Goal: Task Accomplishment & Management: Use online tool/utility

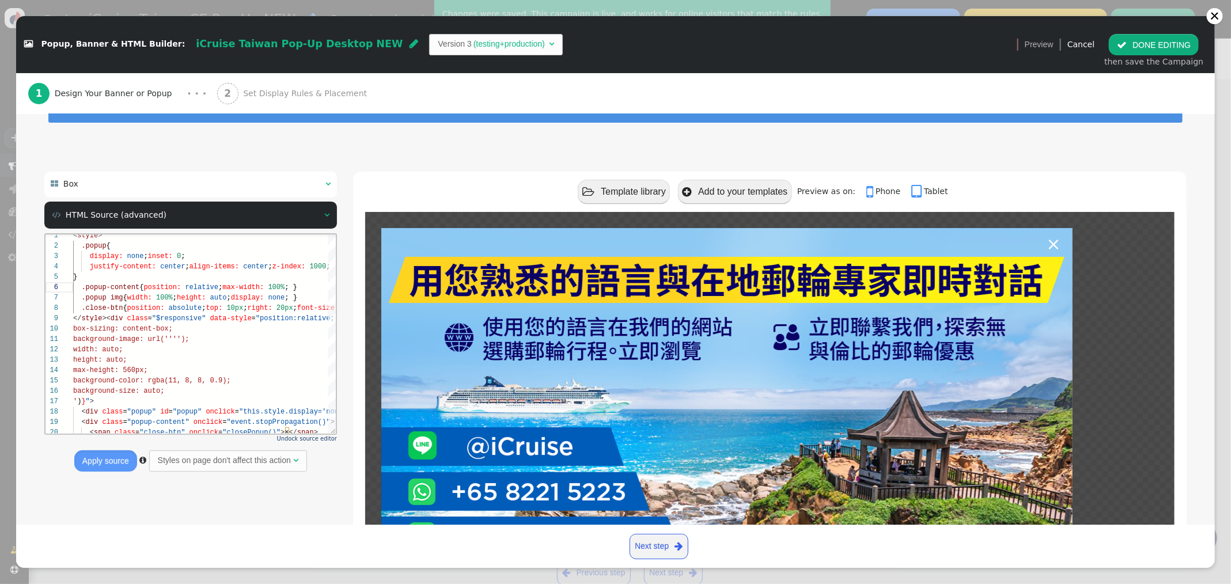
scroll to position [52, 217]
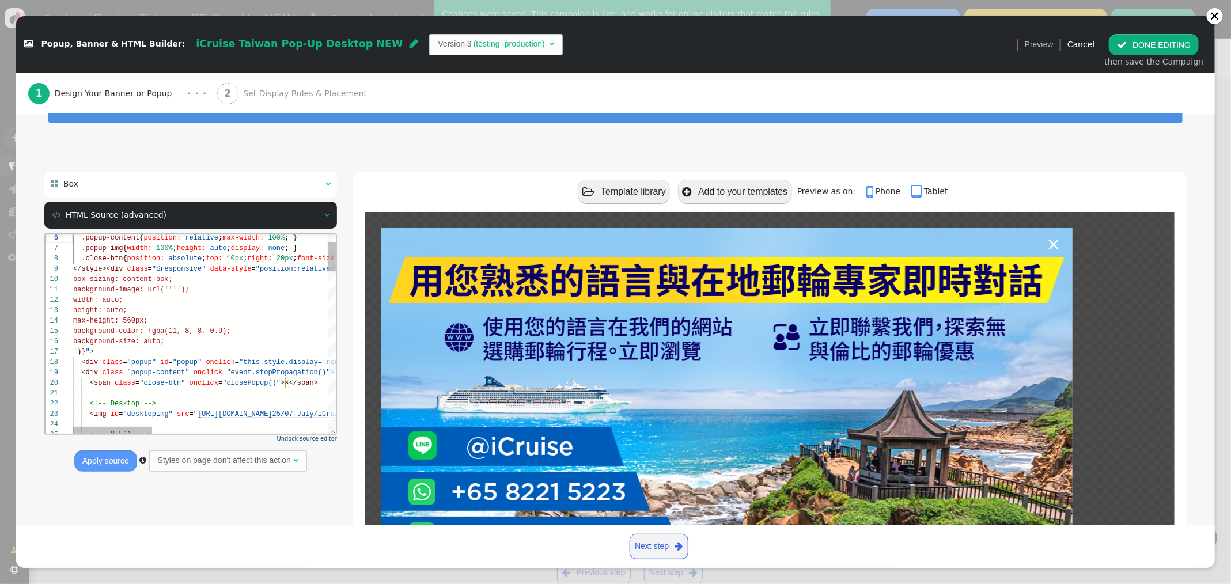
click at [176, 328] on span "background-color: rgba(11, 8, 8, 0.9);" at bounding box center [152, 331] width 158 height 8
drag, startPoint x: 148, startPoint y: 331, endPoint x: 225, endPoint y: 328, distance: 76.7
paste textarea "rgba(0, 0, 0,0.7)"
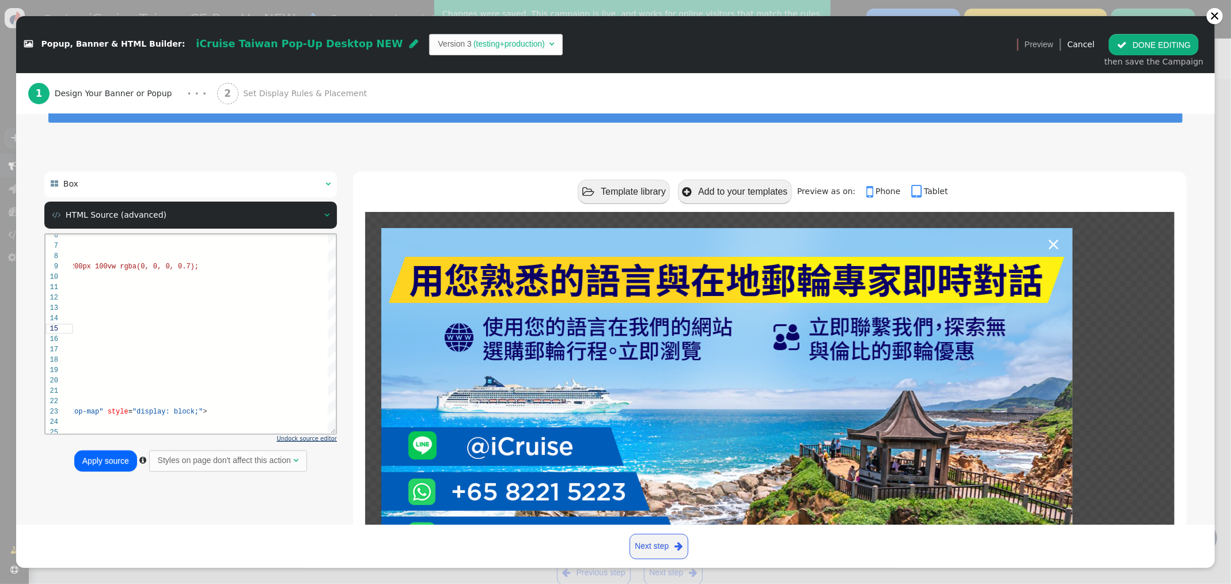
type textarea "background-image: url(''''); width: auto; height: auto; max-height: 560px; back…"
click at [323, 437] on span "Undock source editor" at bounding box center [307, 439] width 60 height 6
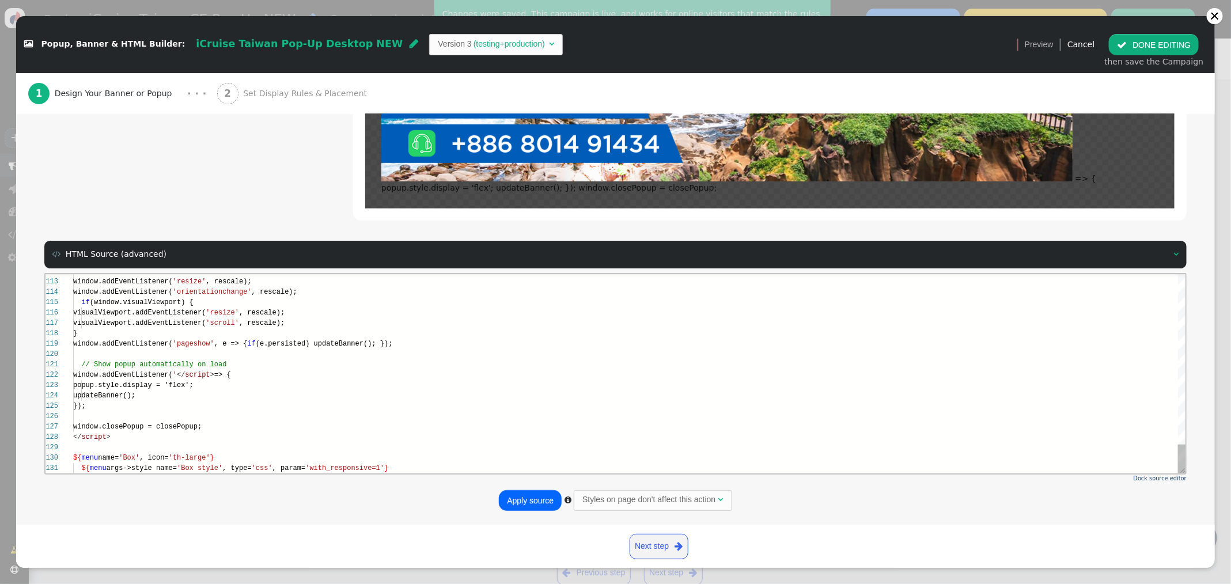
scroll to position [451, 0]
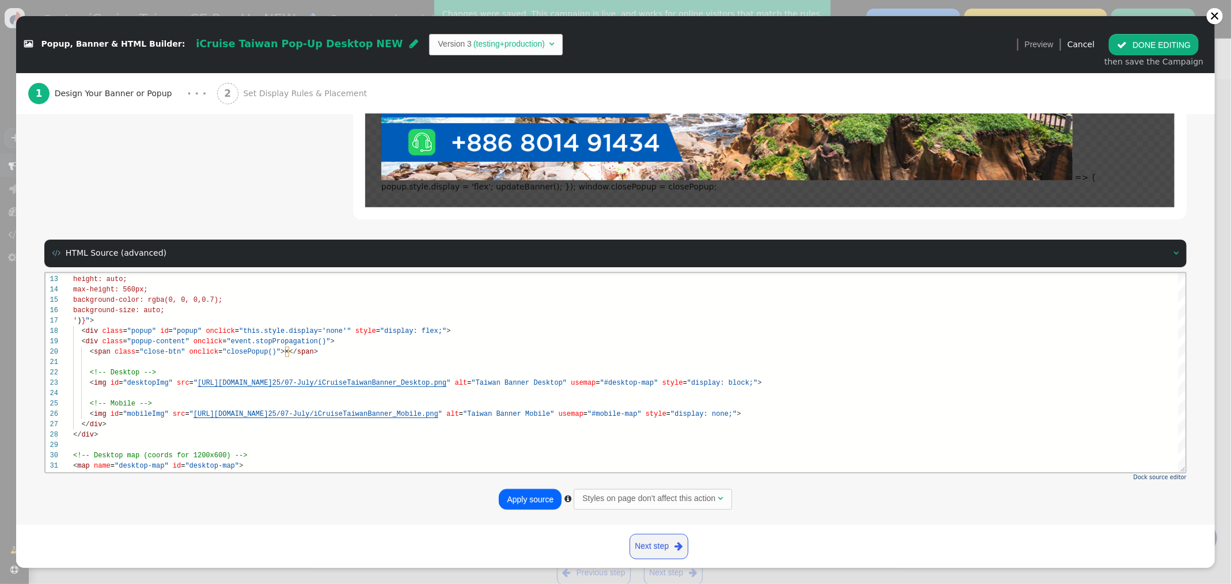
click at [538, 498] on button "Apply source" at bounding box center [530, 499] width 63 height 21
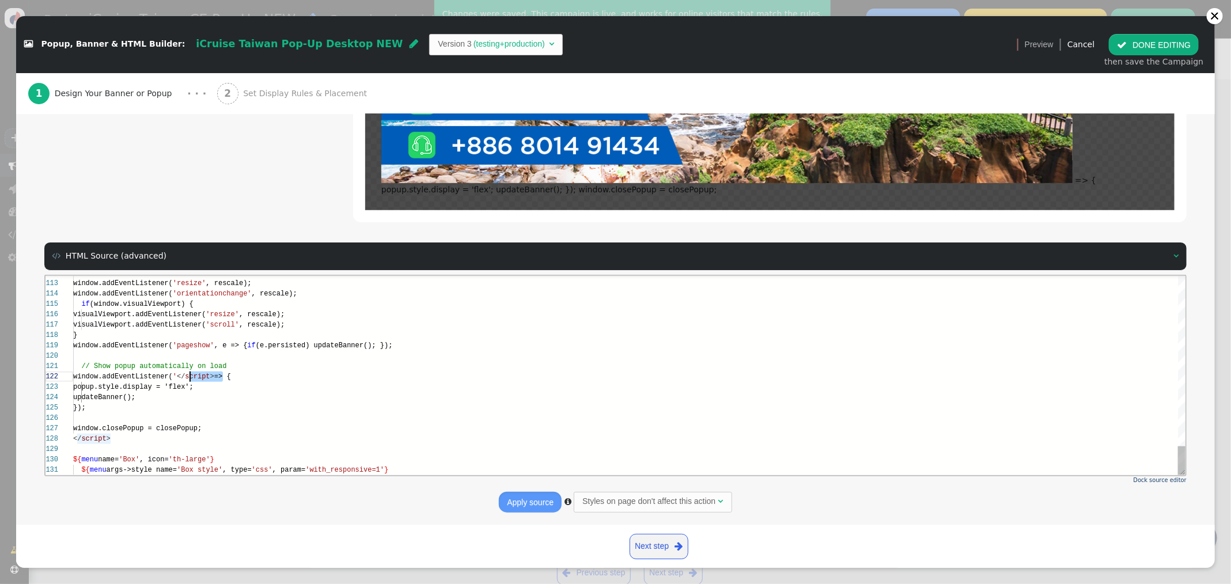
scroll to position [10, 112]
drag, startPoint x: 221, startPoint y: 378, endPoint x: 185, endPoint y: 376, distance: 36.4
drag, startPoint x: 105, startPoint y: 407, endPoint x: 63, endPoint y: 366, distance: 58.7
paste textarea "load', ()"
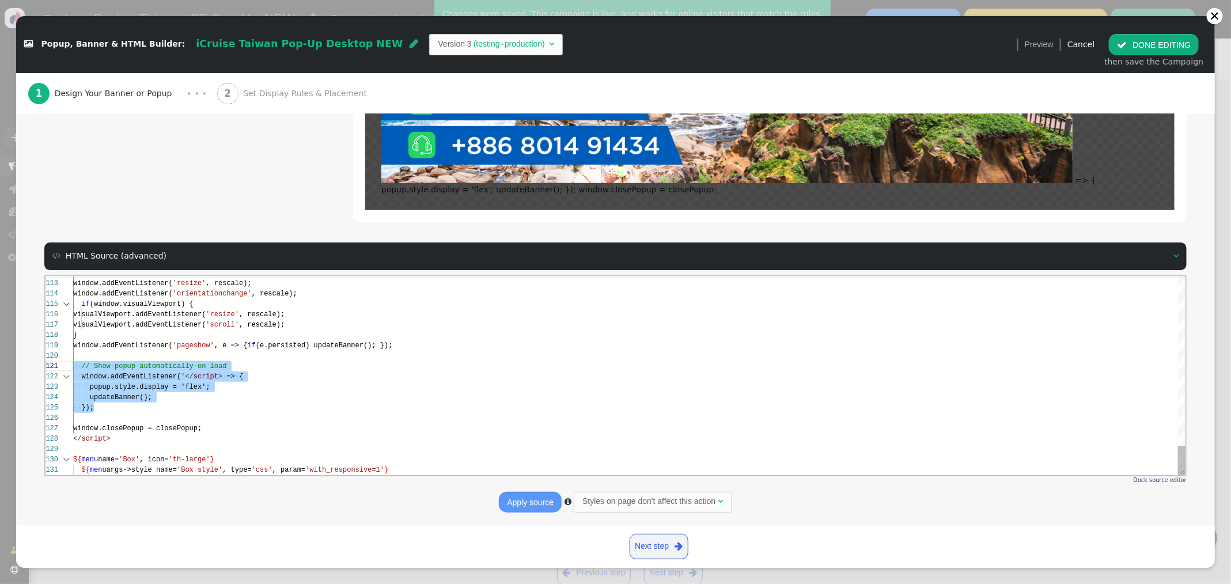
type textarea "// Show popup automatically on load window.addEventListener('load', () => { pop…"
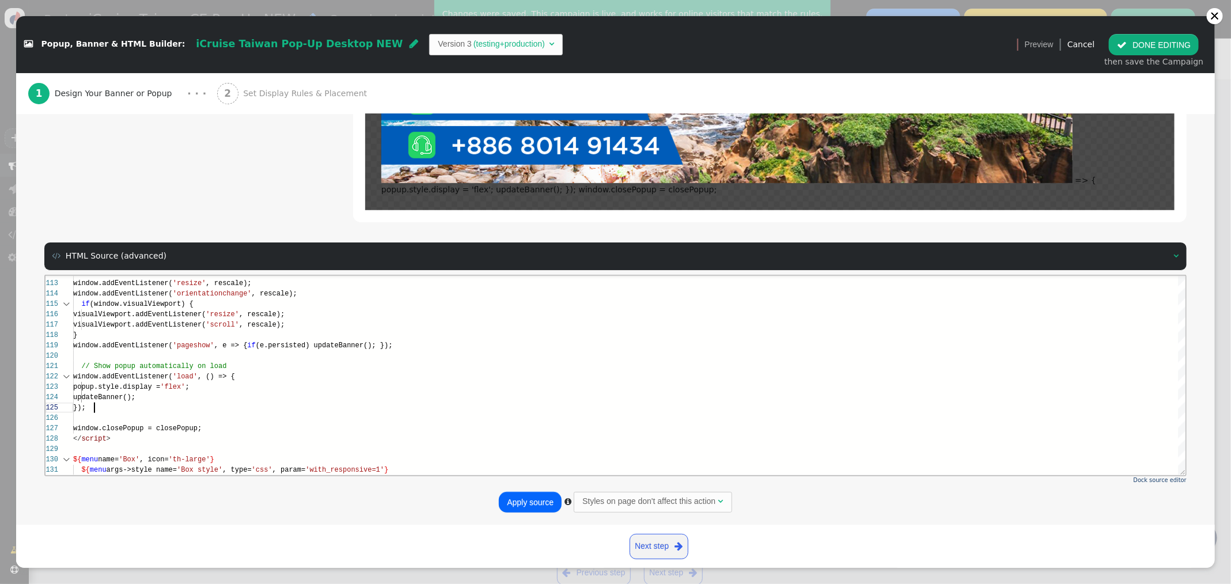
click at [518, 501] on button "Apply source" at bounding box center [530, 502] width 63 height 21
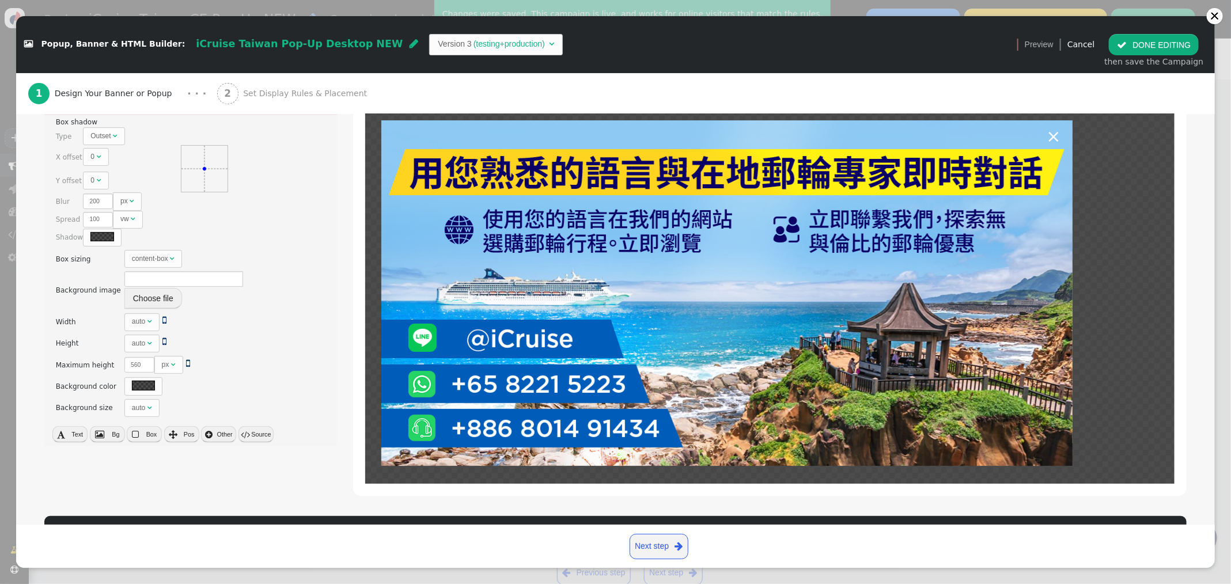
scroll to position [165, 0]
click at [1148, 44] on button " DONE EDITING" at bounding box center [1154, 44] width 90 height 21
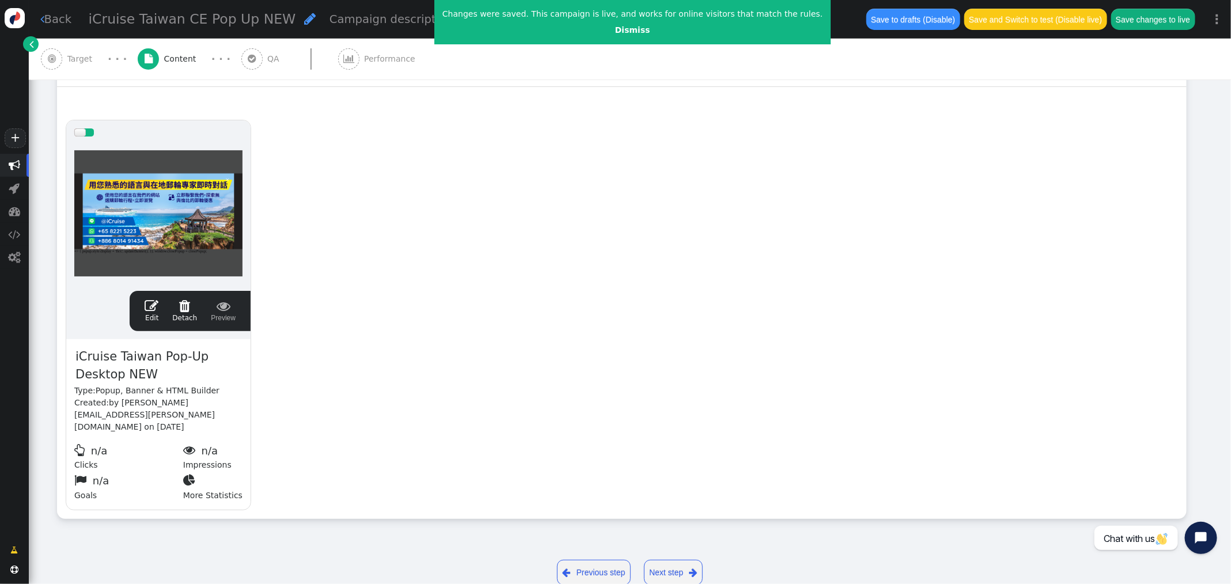
scroll to position [82, 0]
click at [154, 303] on span "" at bounding box center [152, 306] width 14 height 14
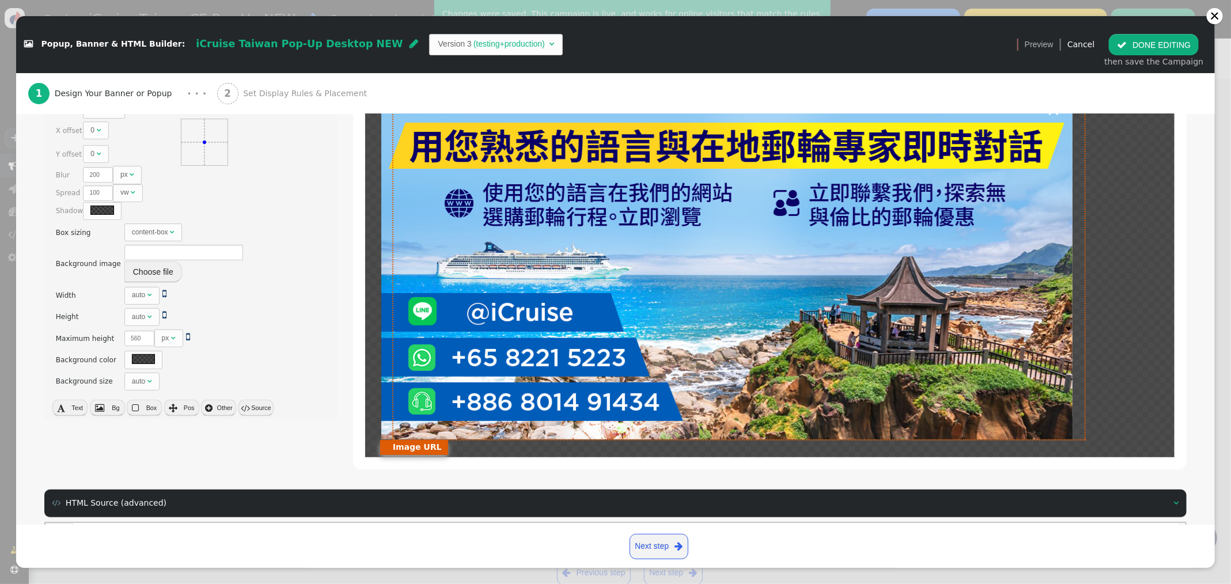
scroll to position [0, 0]
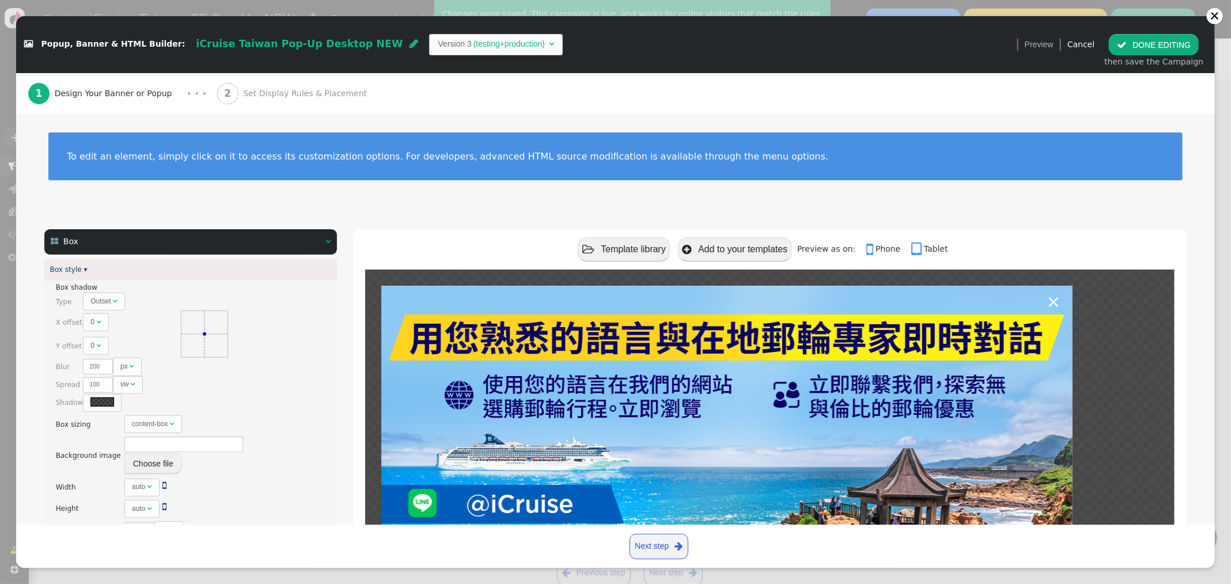
click at [281, 93] on span "Set Display Rules & Placement" at bounding box center [307, 94] width 128 height 12
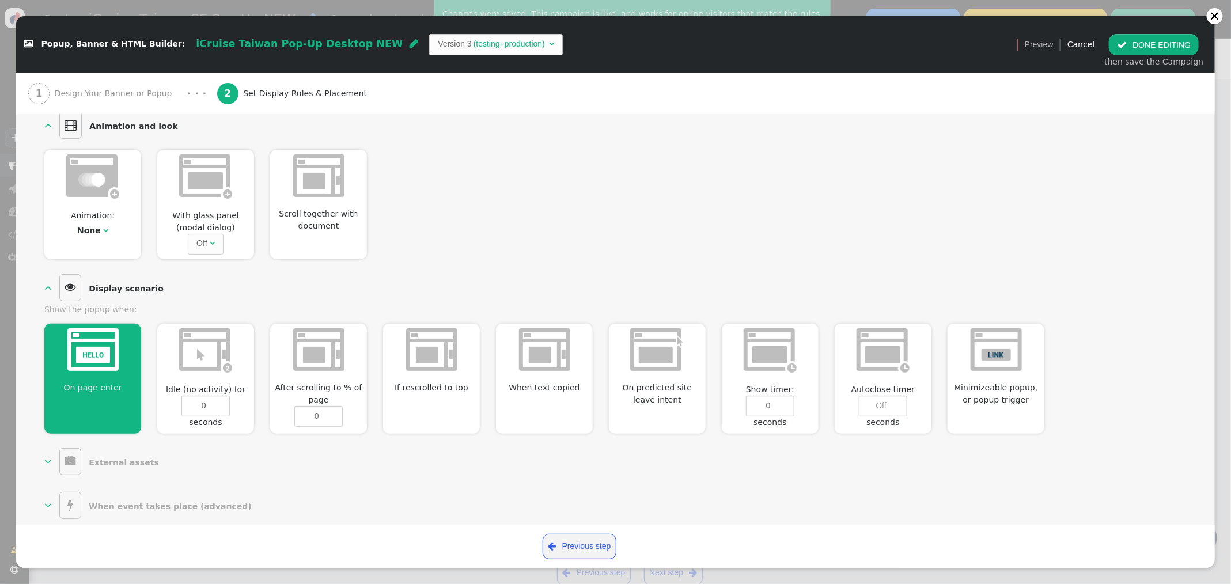
scroll to position [520, 0]
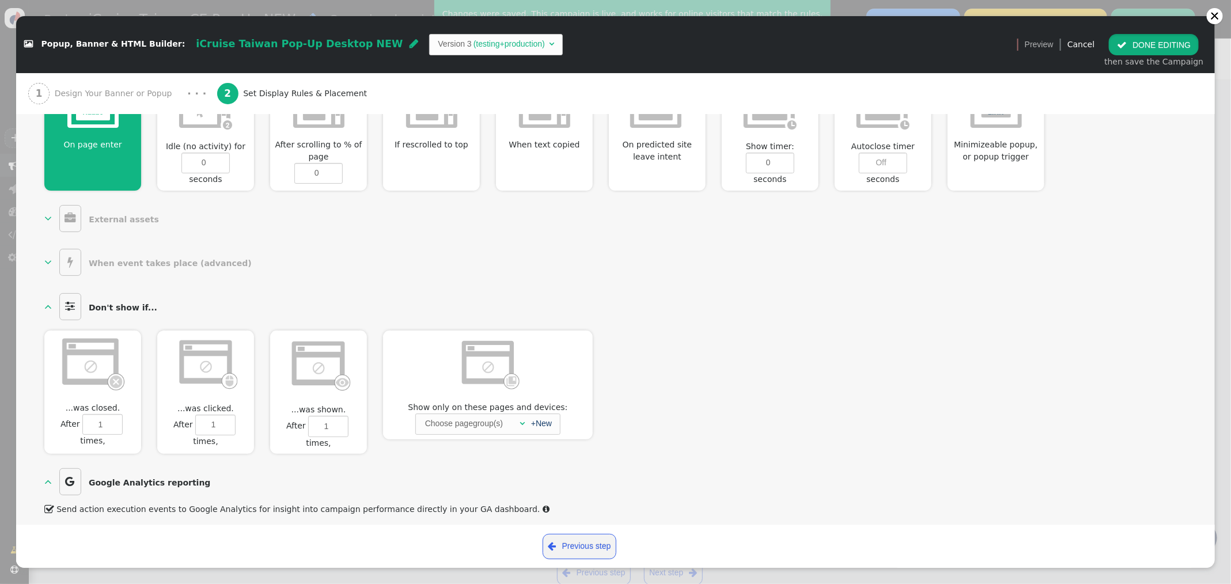
click at [1154, 38] on button " DONE EDITING" at bounding box center [1154, 44] width 90 height 21
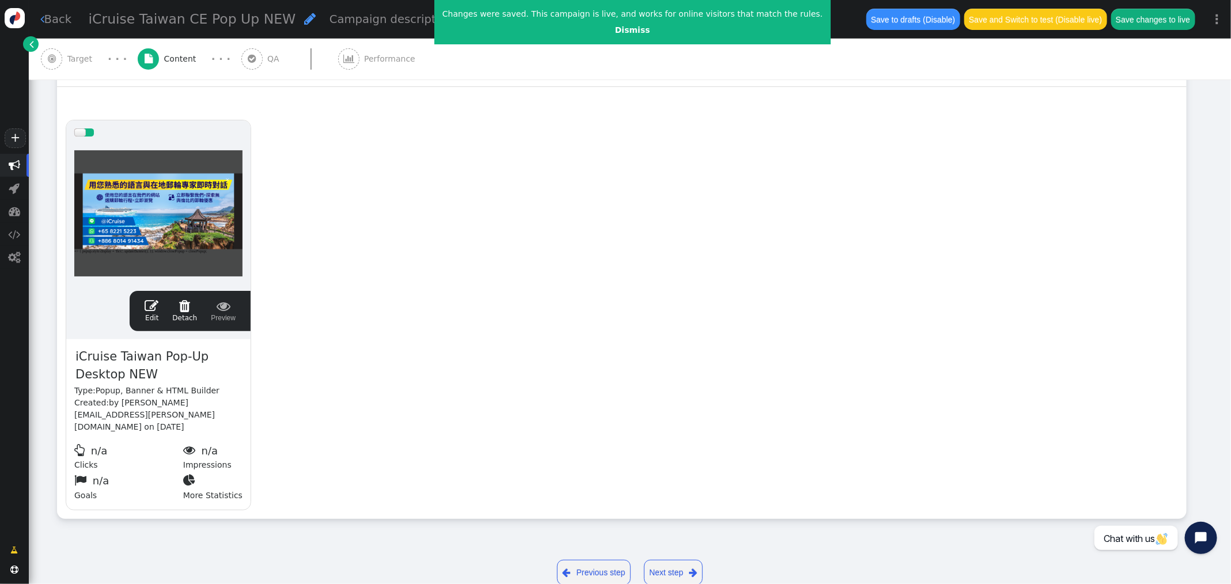
scroll to position [0, 0]
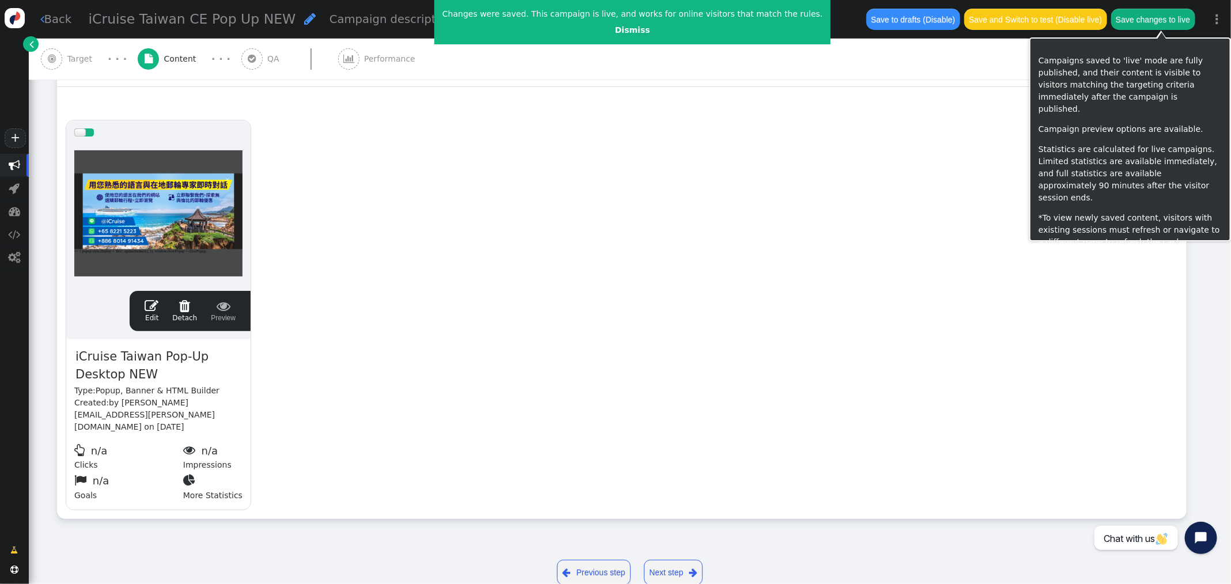
click at [1149, 26] on button "Save changes to live" at bounding box center [1153, 19] width 84 height 21
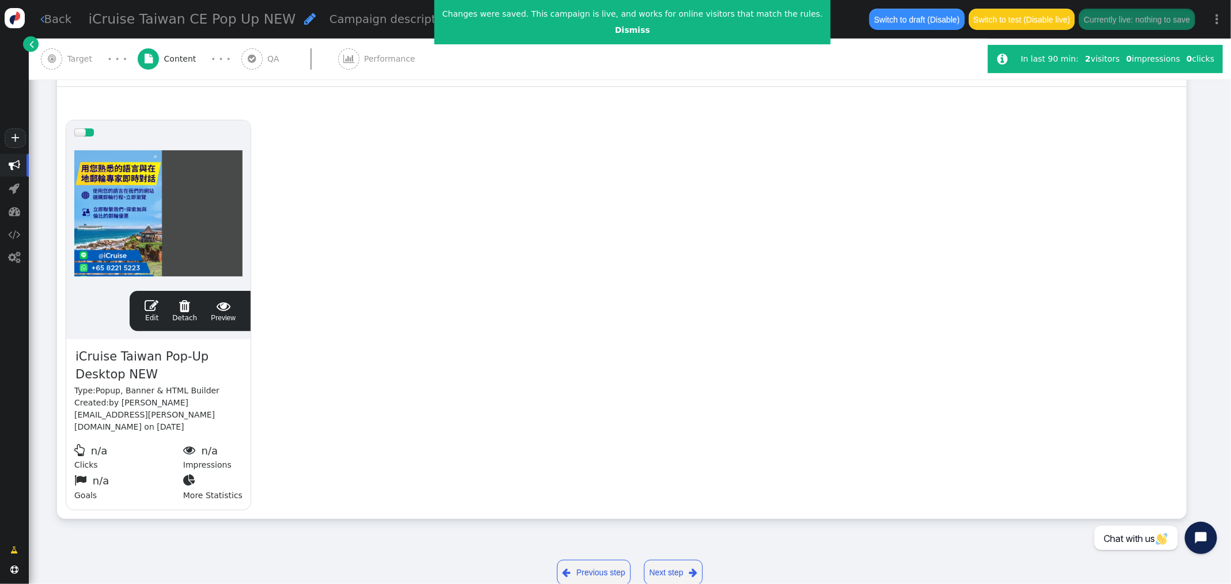
click at [148, 303] on span "" at bounding box center [152, 306] width 14 height 14
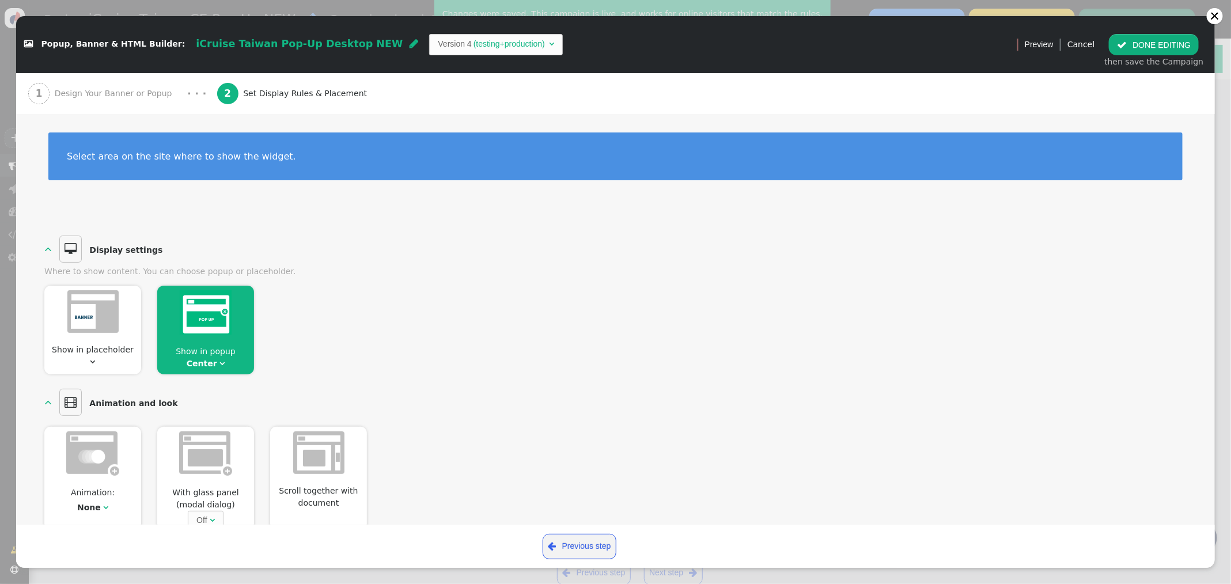
click at [90, 93] on span "Design Your Banner or Popup" at bounding box center [116, 94] width 122 height 12
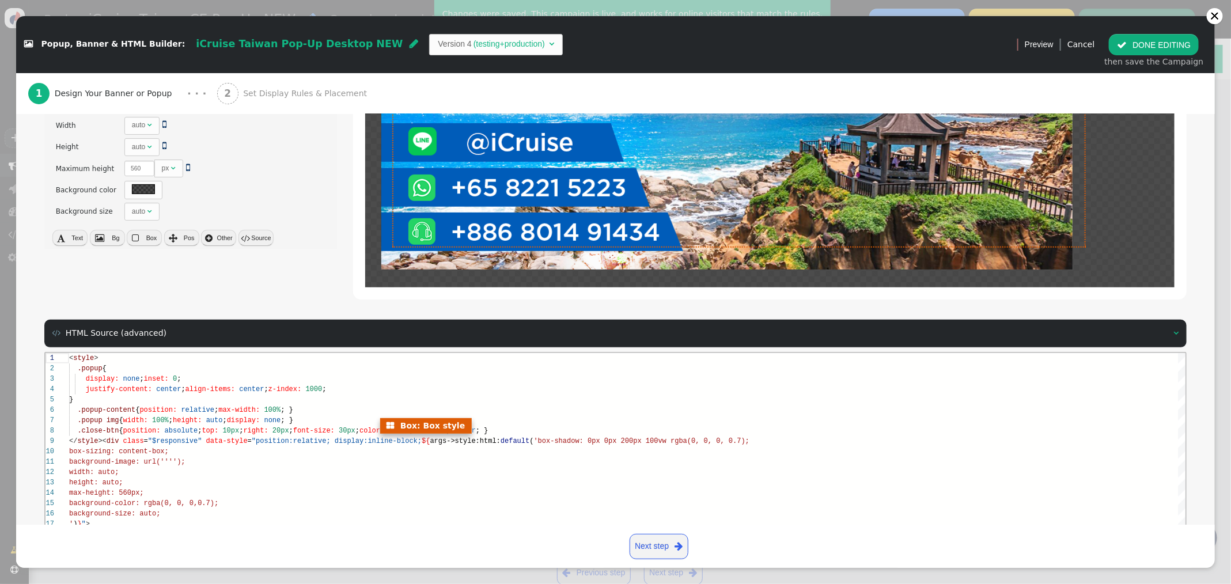
scroll to position [368, 0]
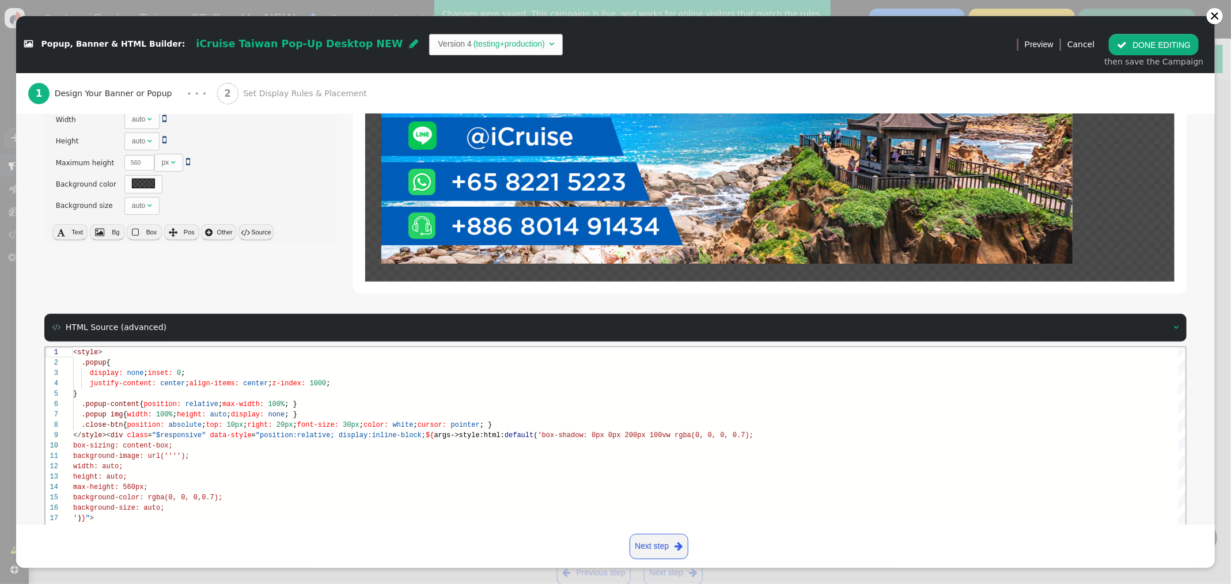
click at [1139, 41] on button " DONE EDITING" at bounding box center [1154, 44] width 90 height 21
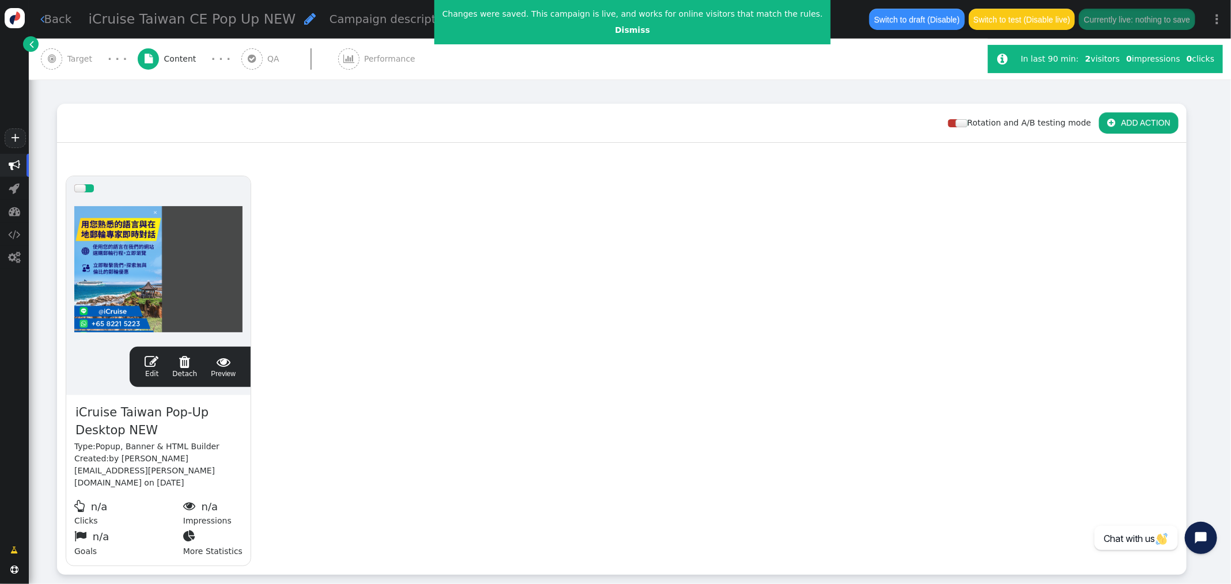
scroll to position [140, 0]
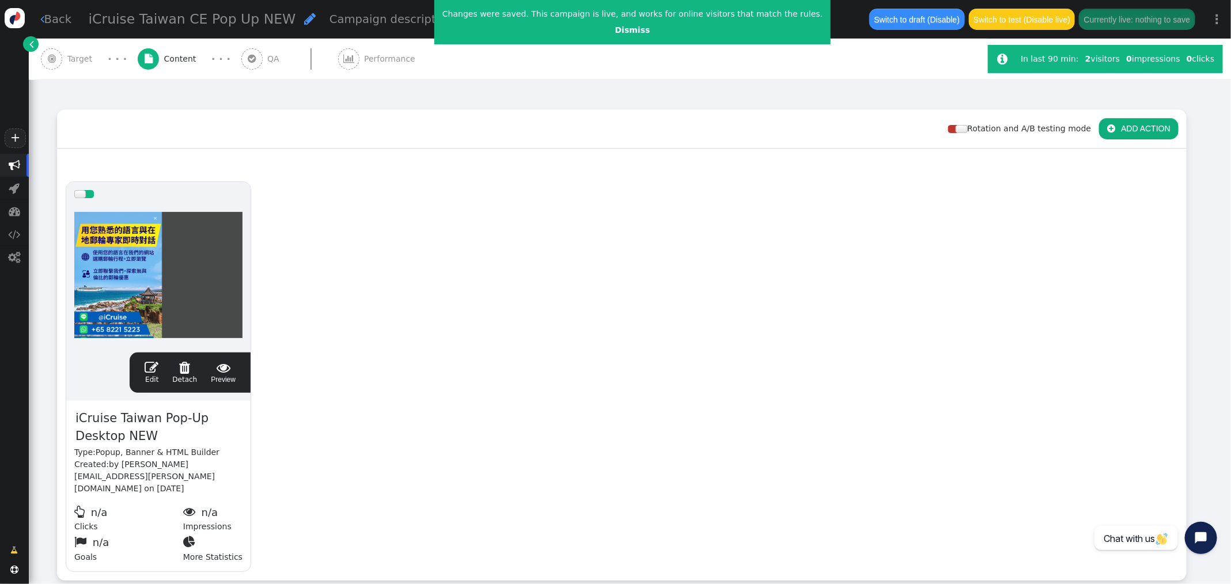
click at [153, 364] on span "" at bounding box center [152, 368] width 14 height 14
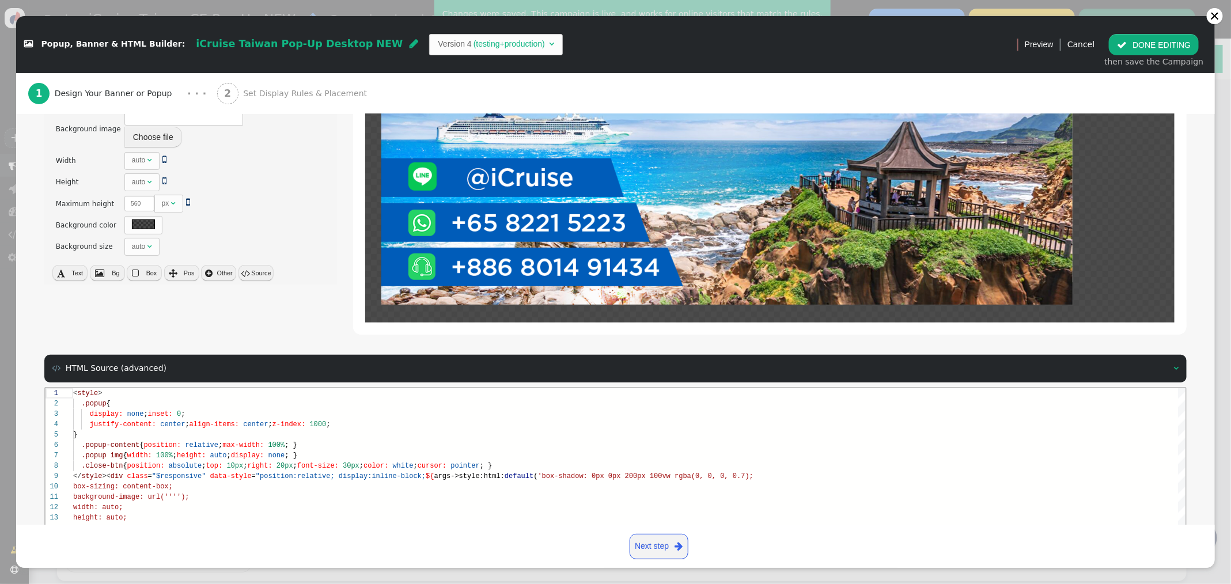
scroll to position [441, 0]
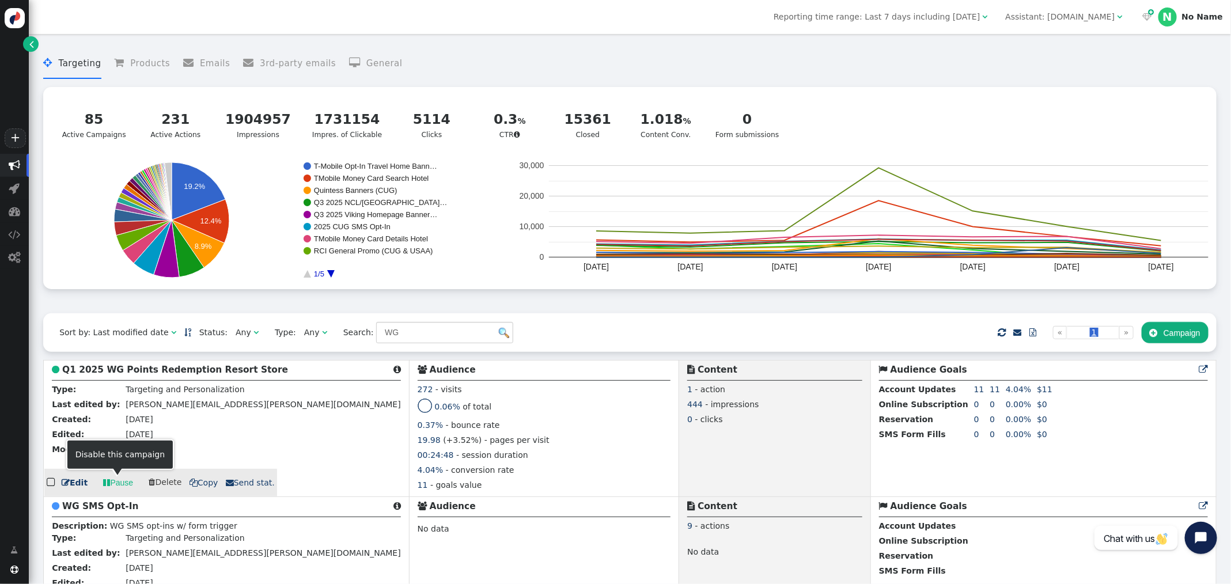
type input "WG"
click at [115, 480] on link " Pause" at bounding box center [118, 482] width 46 height 21
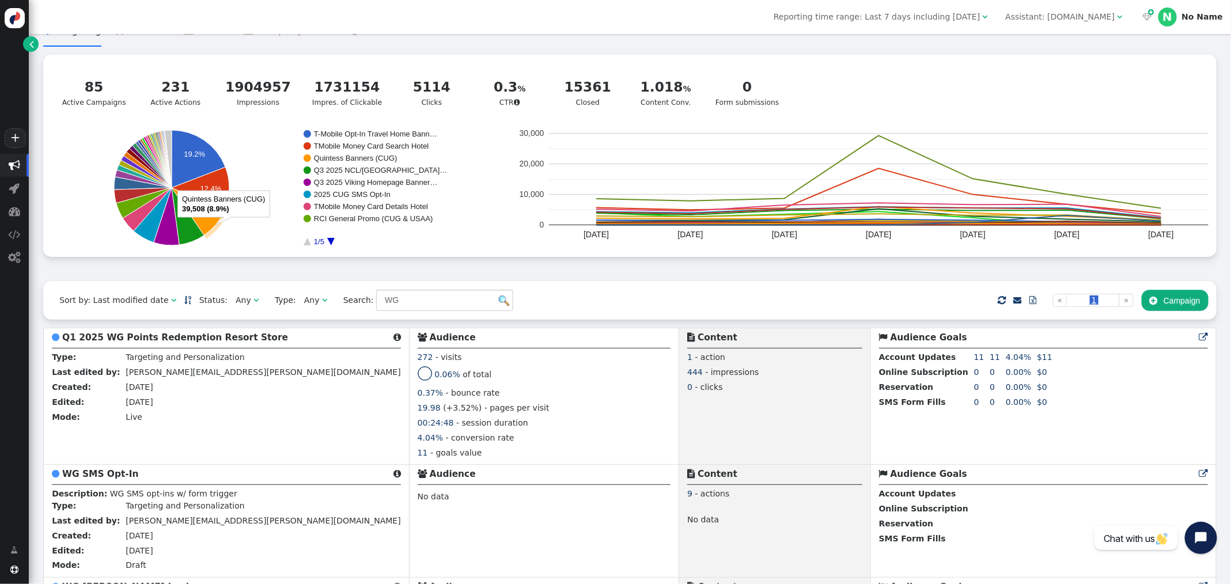
scroll to position [27, 0]
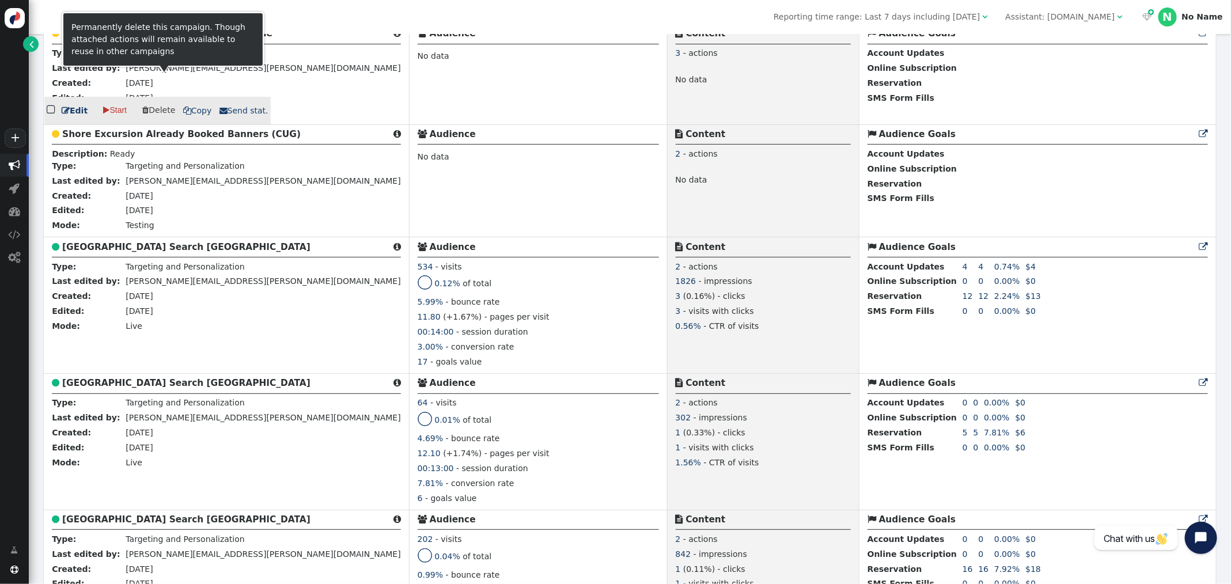
scroll to position [2325, 0]
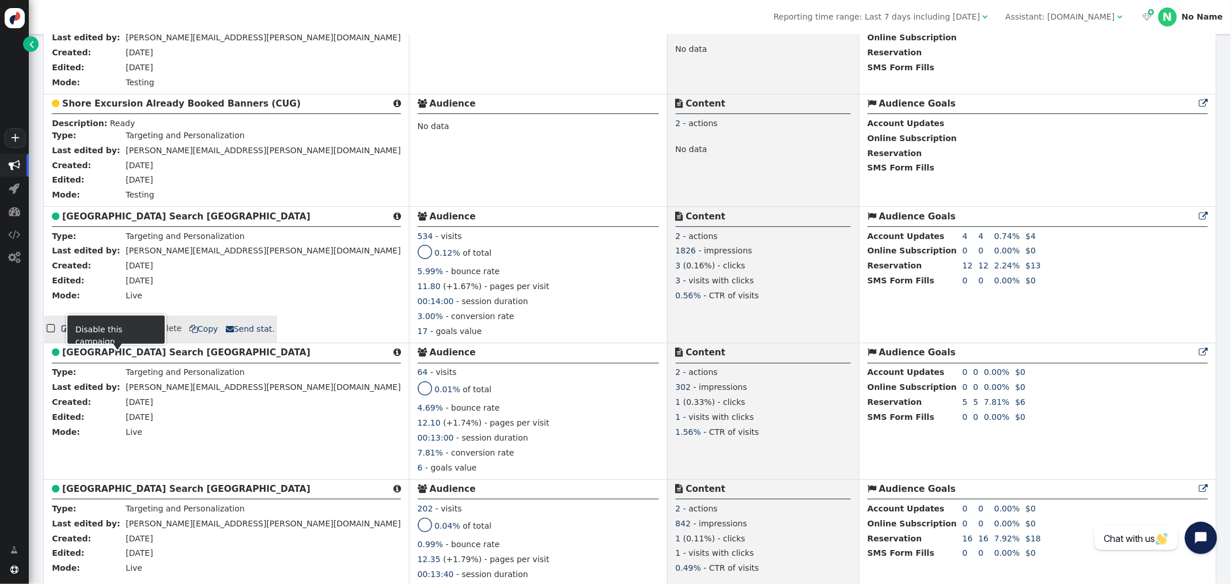
click at [115, 339] on link " Pause" at bounding box center [118, 329] width 46 height 21
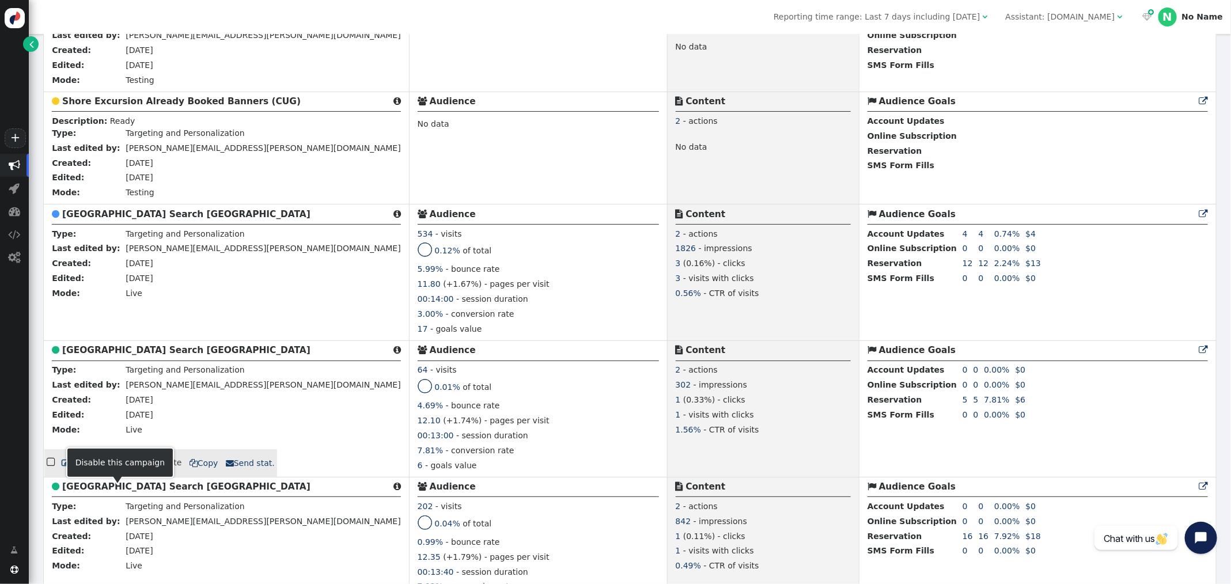
click at [115, 474] on link " Pause" at bounding box center [118, 463] width 46 height 21
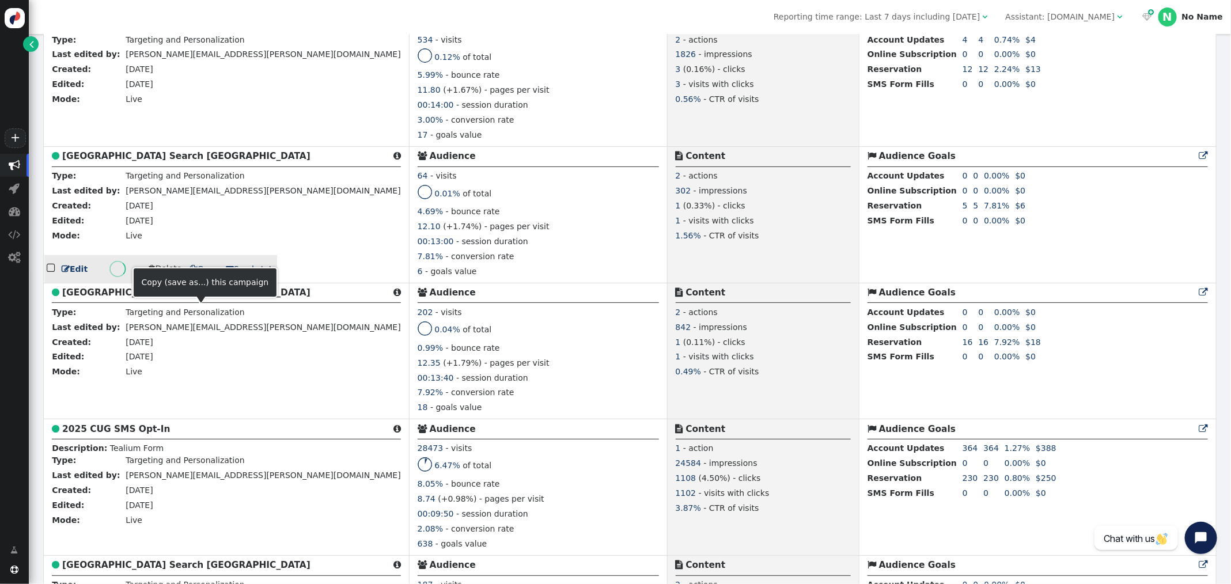
scroll to position [2520, 0]
click at [116, 281] on link " Pause" at bounding box center [118, 270] width 46 height 21
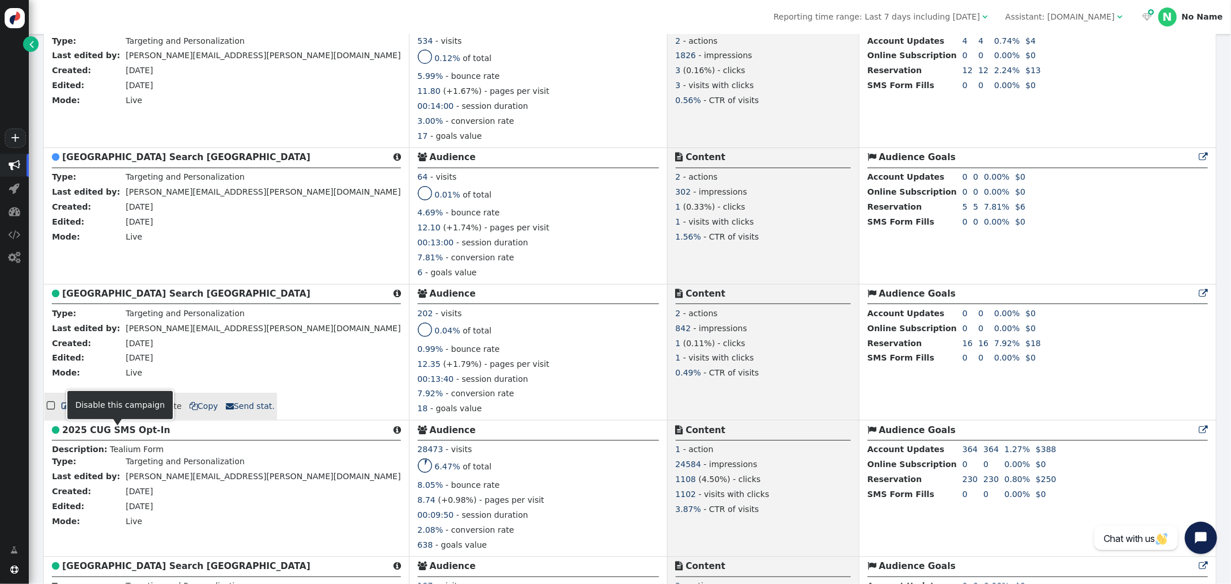
click at [105, 412] on span "" at bounding box center [106, 406] width 7 height 12
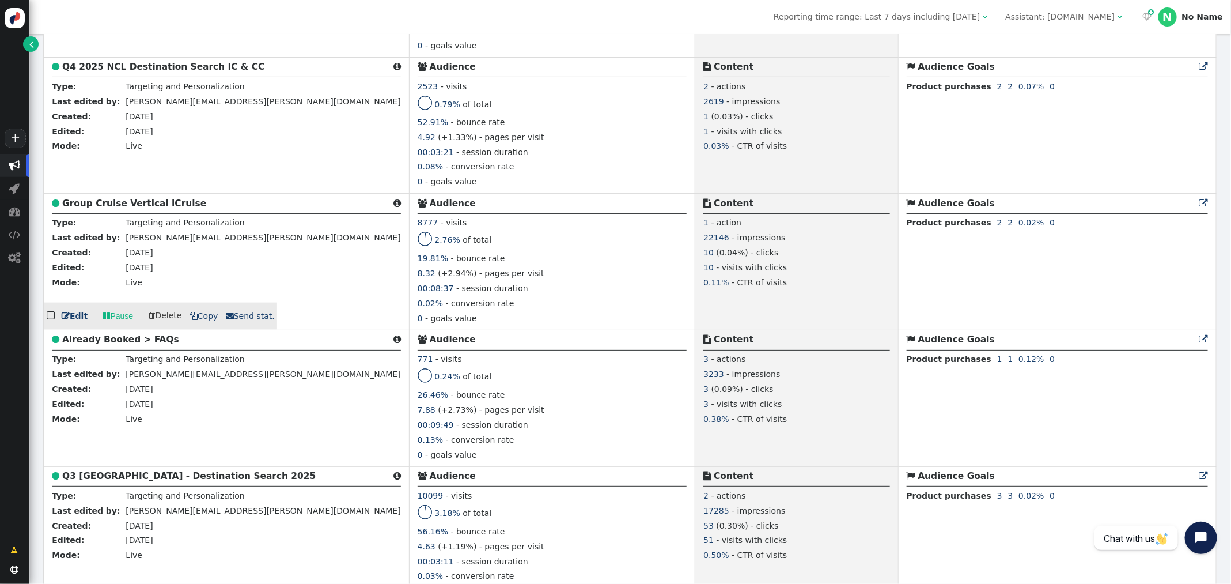
scroll to position [706, 0]
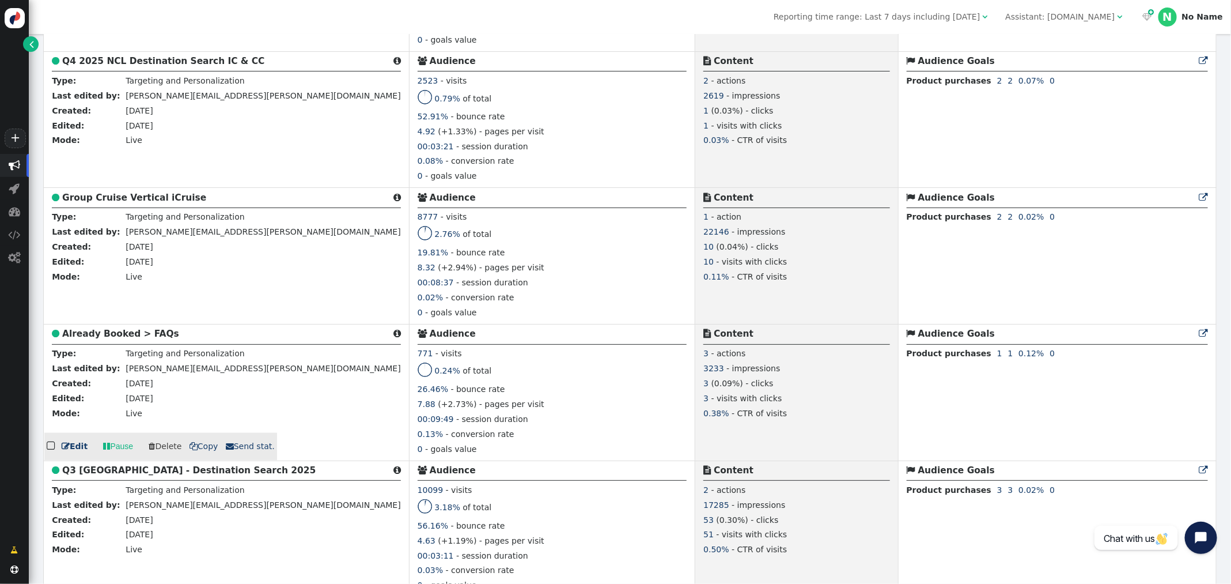
click at [127, 335] on b "Already Booked > FAQs" at bounding box center [120, 333] width 117 height 10
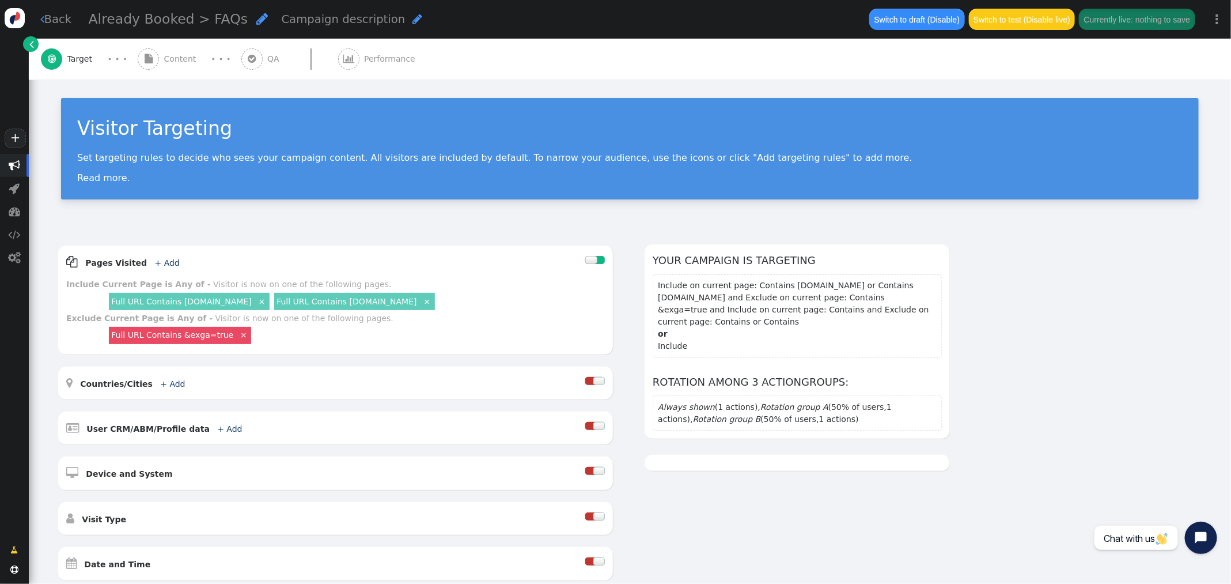
click at [358, 51] on div " Performance" at bounding box center [379, 59] width 82 height 41
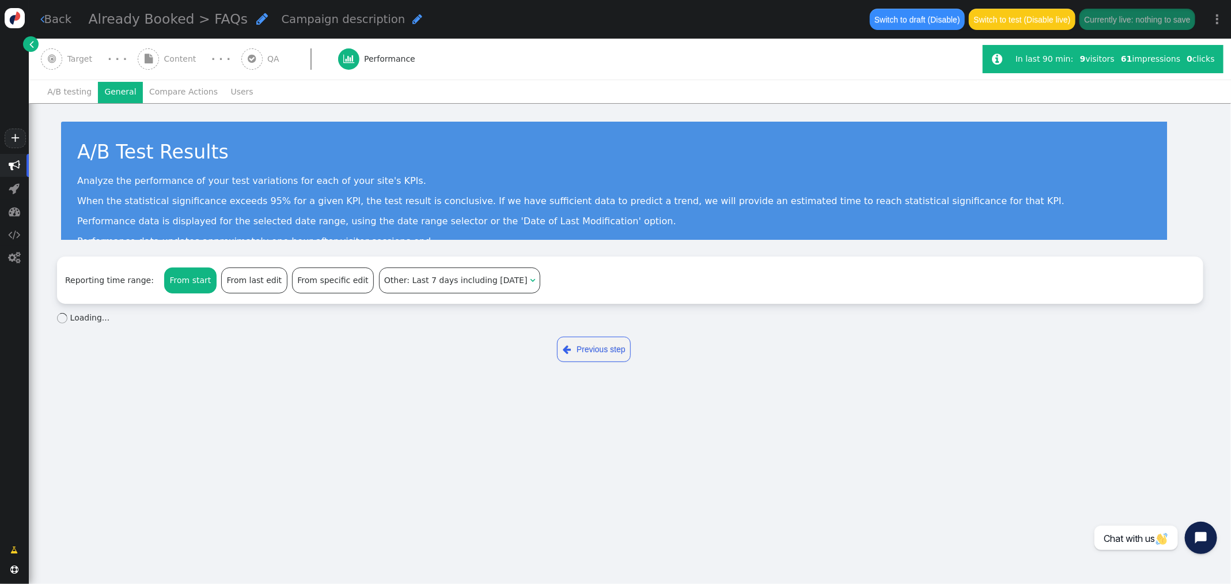
click at [108, 86] on li "General" at bounding box center [120, 92] width 45 height 21
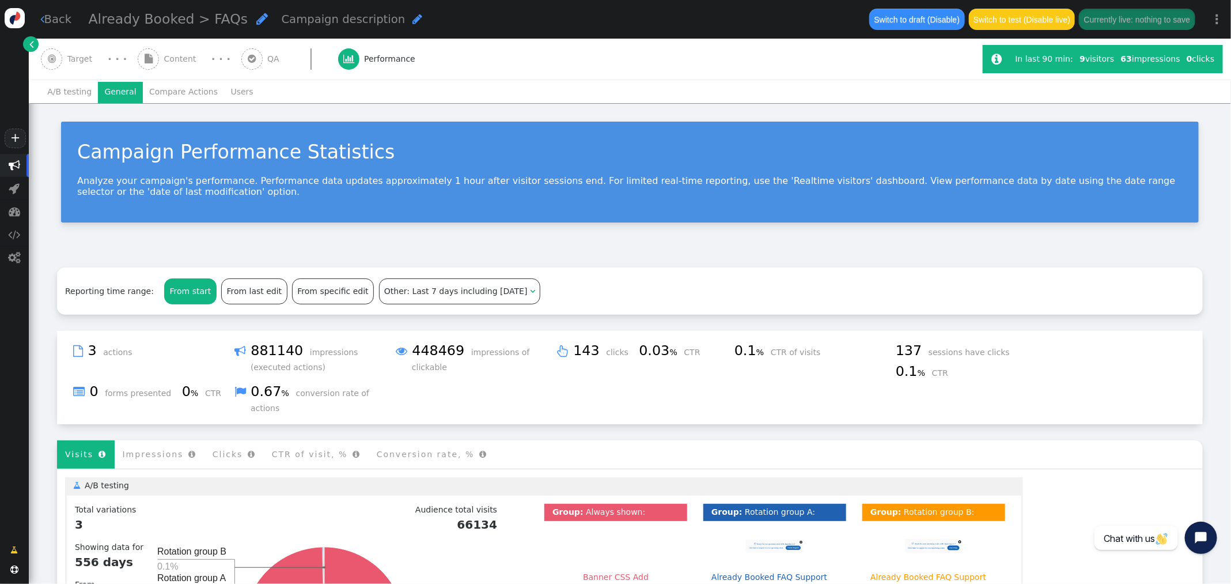
click at [77, 87] on li "A/B testing" at bounding box center [69, 92] width 57 height 21
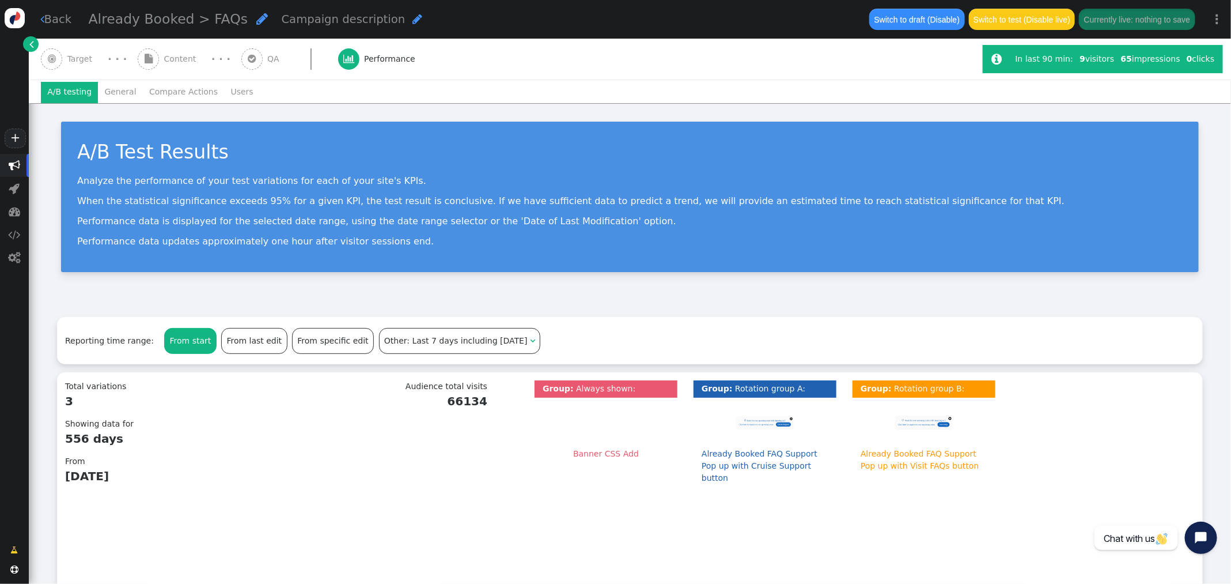
click at [126, 93] on li "General" at bounding box center [120, 92] width 45 height 21
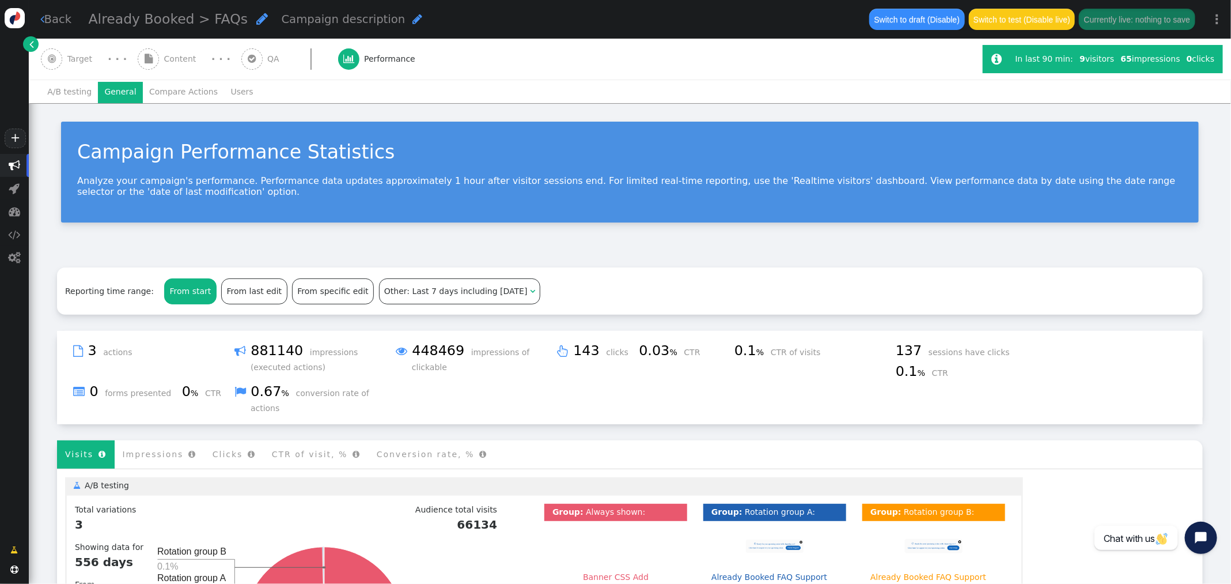
click at [173, 55] on span "Content" at bounding box center [182, 59] width 37 height 12
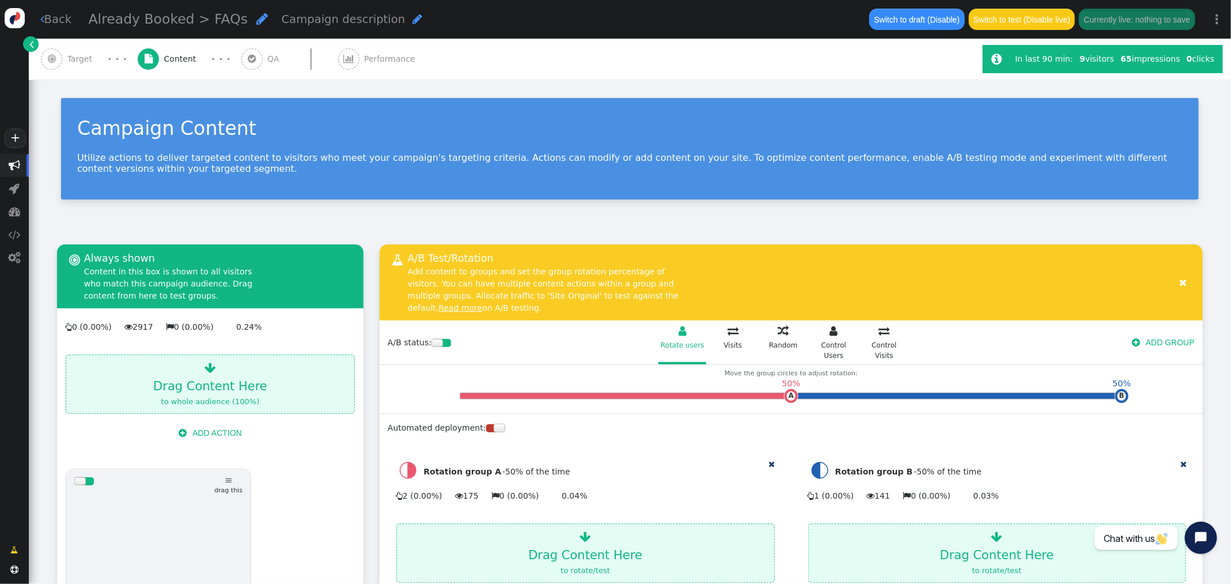
click at [355, 54] on div " Performance" at bounding box center [379, 59] width 82 height 41
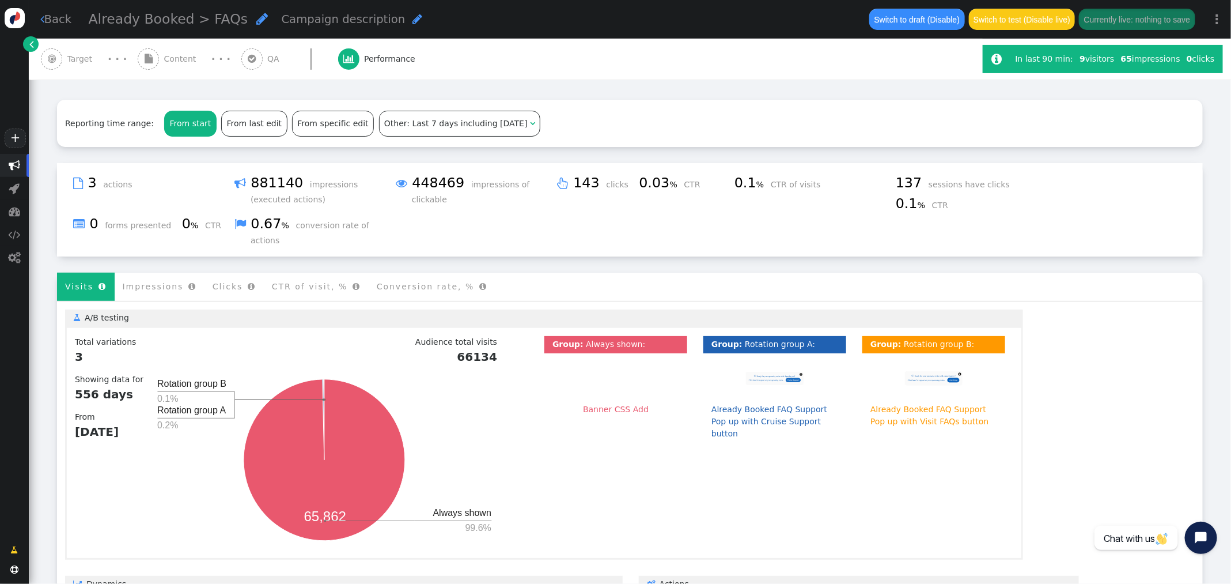
scroll to position [165, 0]
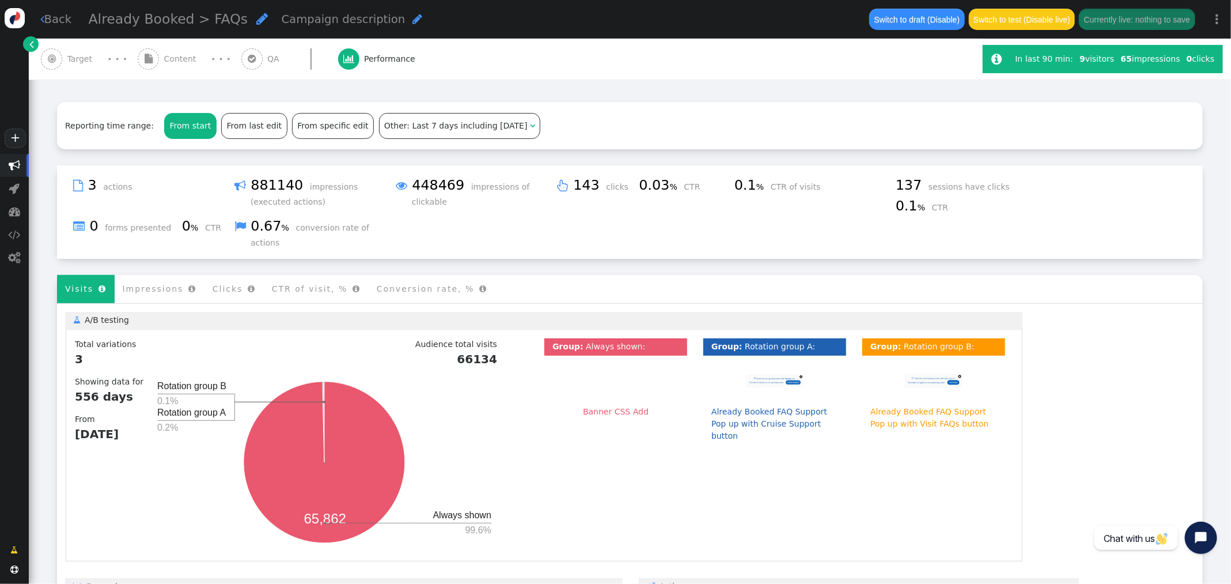
click at [153, 277] on li "Impressions " at bounding box center [160, 289] width 90 height 28
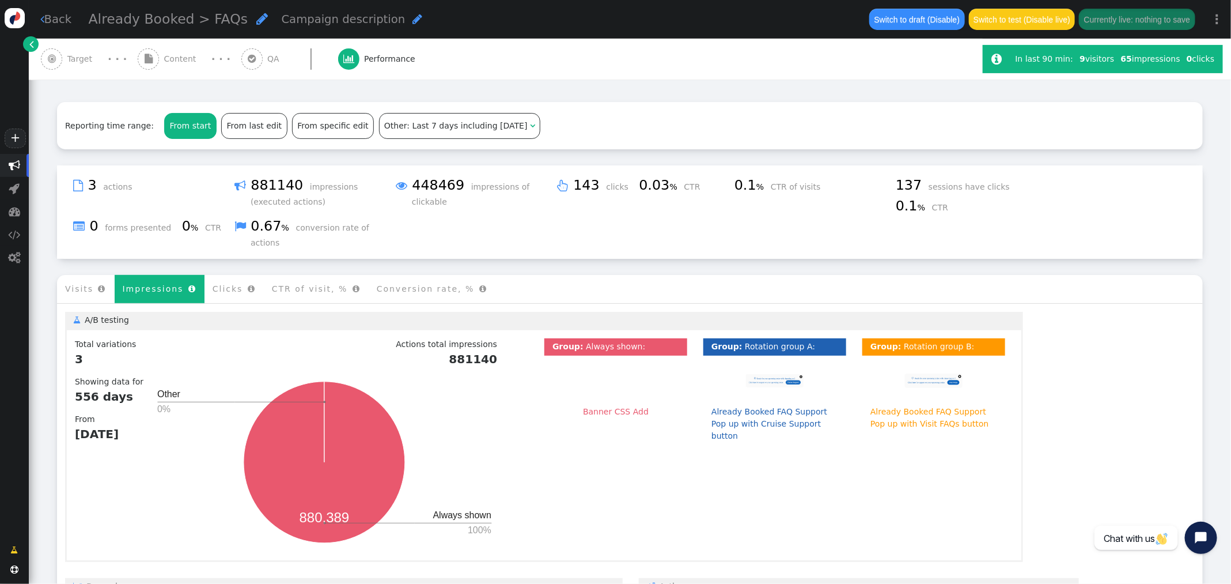
click at [218, 278] on li "Clicks " at bounding box center [234, 289] width 59 height 28
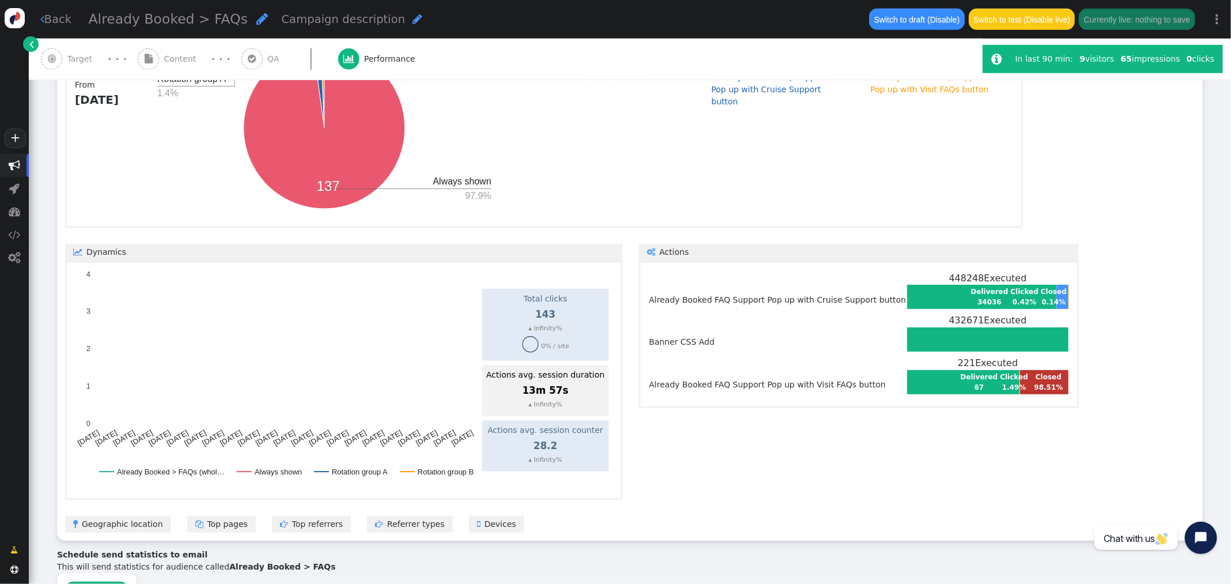
scroll to position [498, 0]
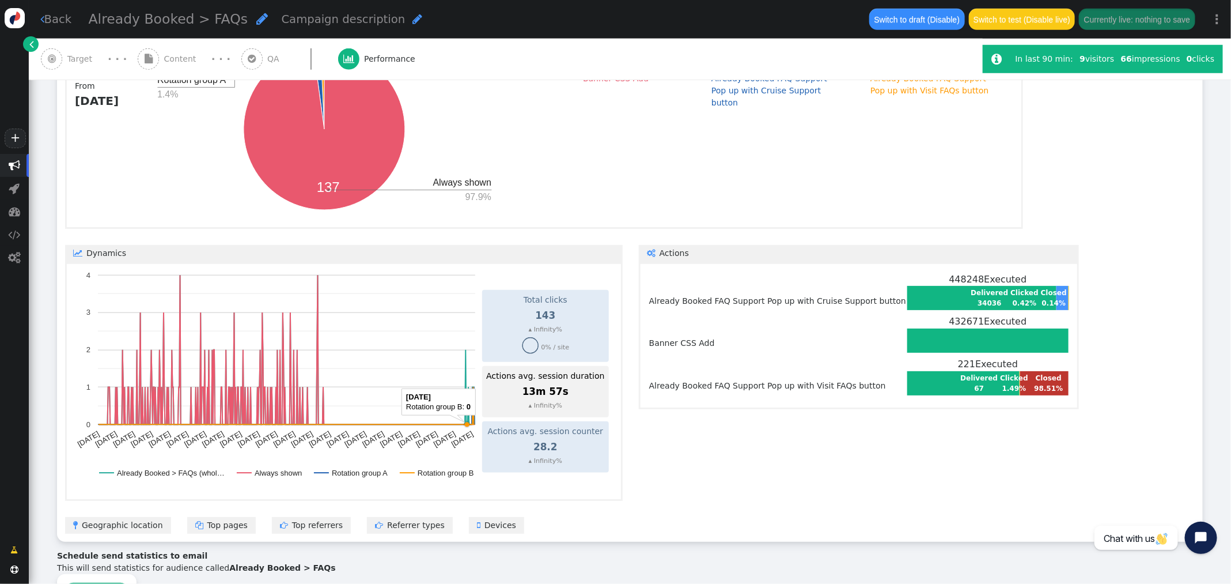
click at [467, 422] on circle "A chart." at bounding box center [466, 424] width 5 height 5
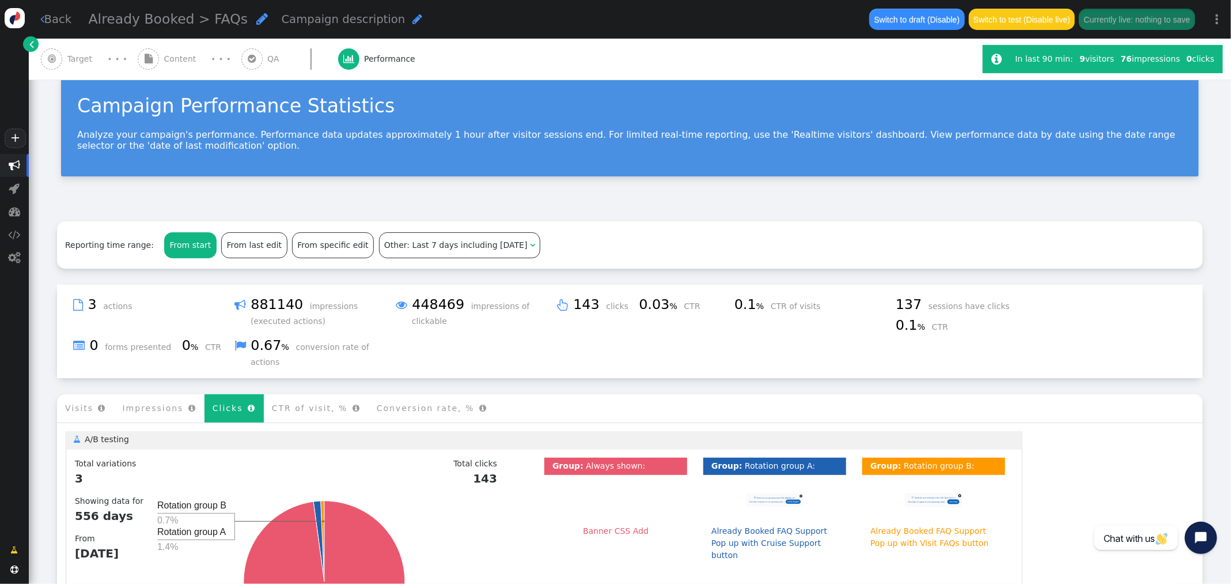
scroll to position [44, 0]
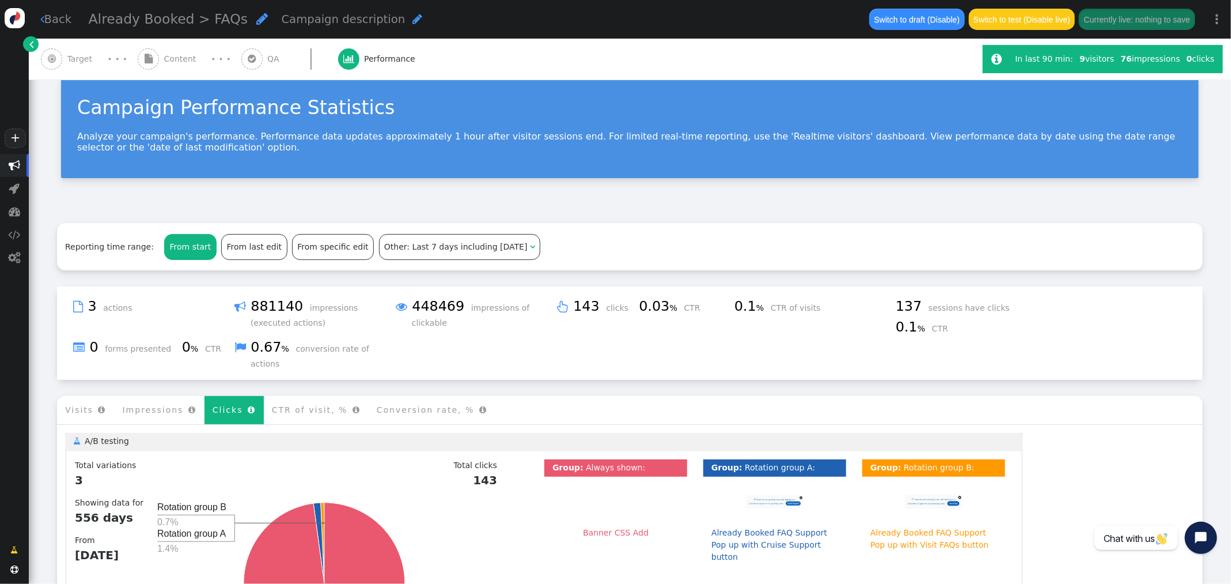
click at [249, 249] on div "From last edit" at bounding box center [254, 246] width 65 height 25
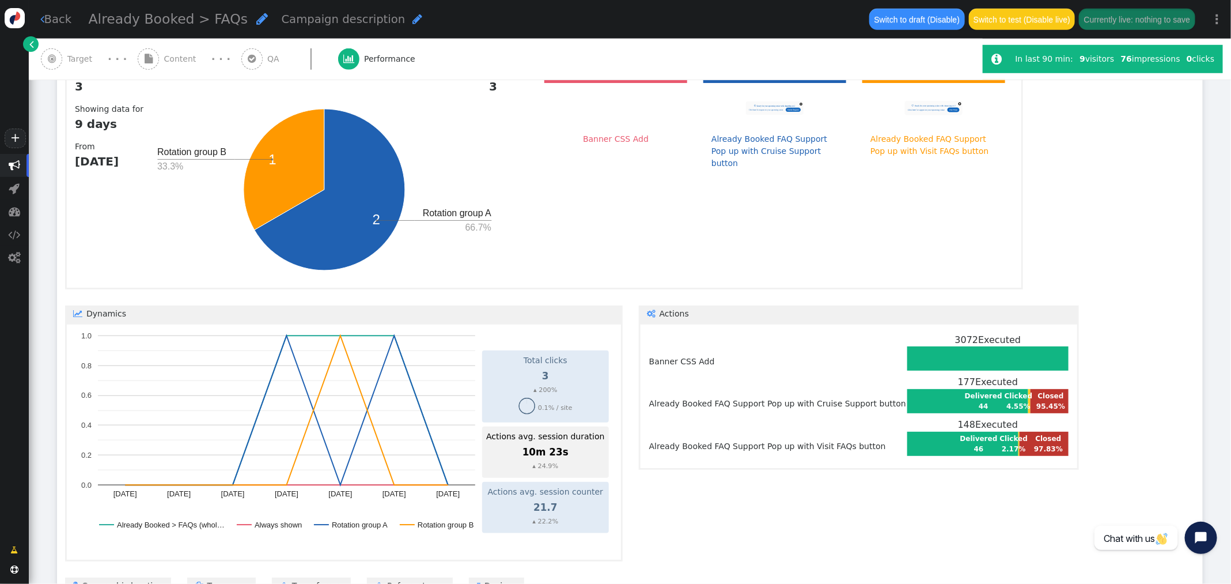
scroll to position [445, 0]
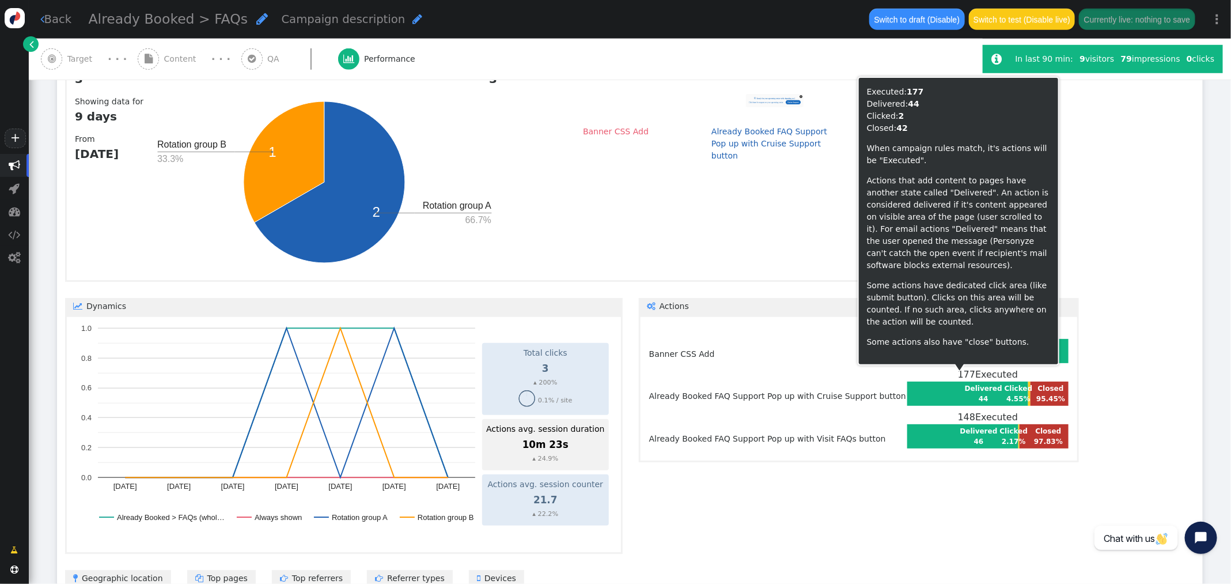
click at [964, 385] on td "Delivered 44" at bounding box center [983, 394] width 39 height 22
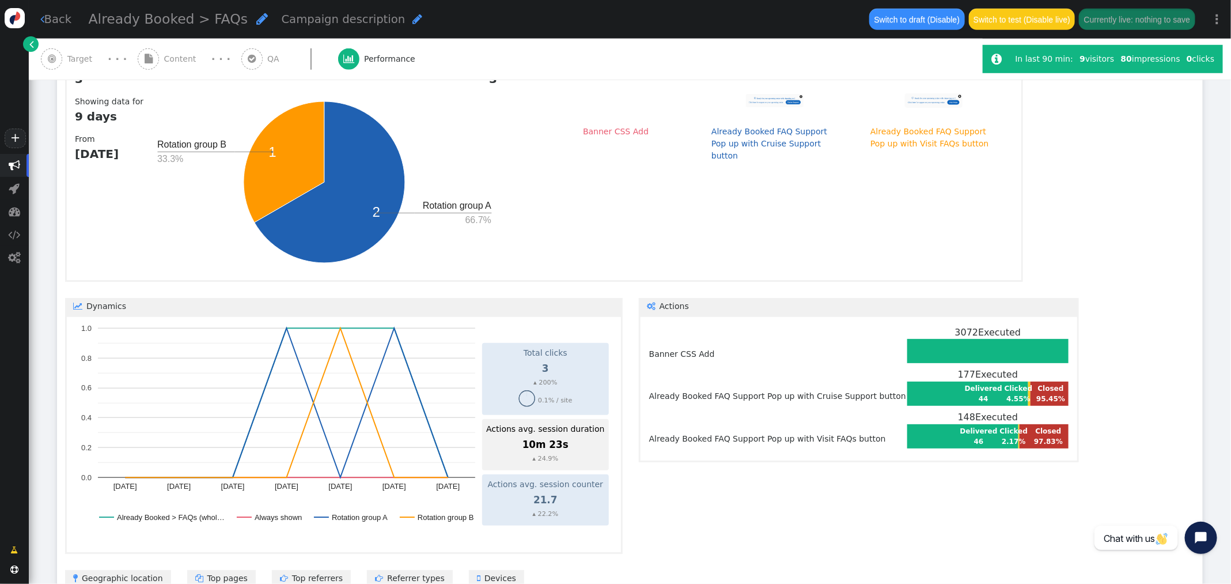
scroll to position [441, 0]
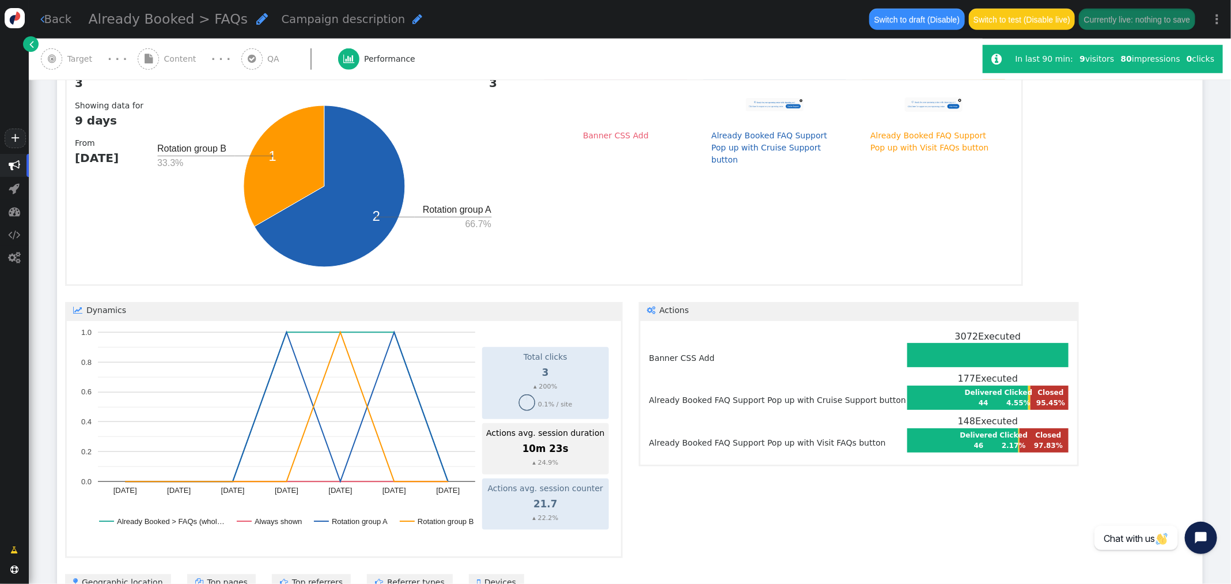
click at [964, 395] on td "Delivered 44" at bounding box center [983, 398] width 39 height 22
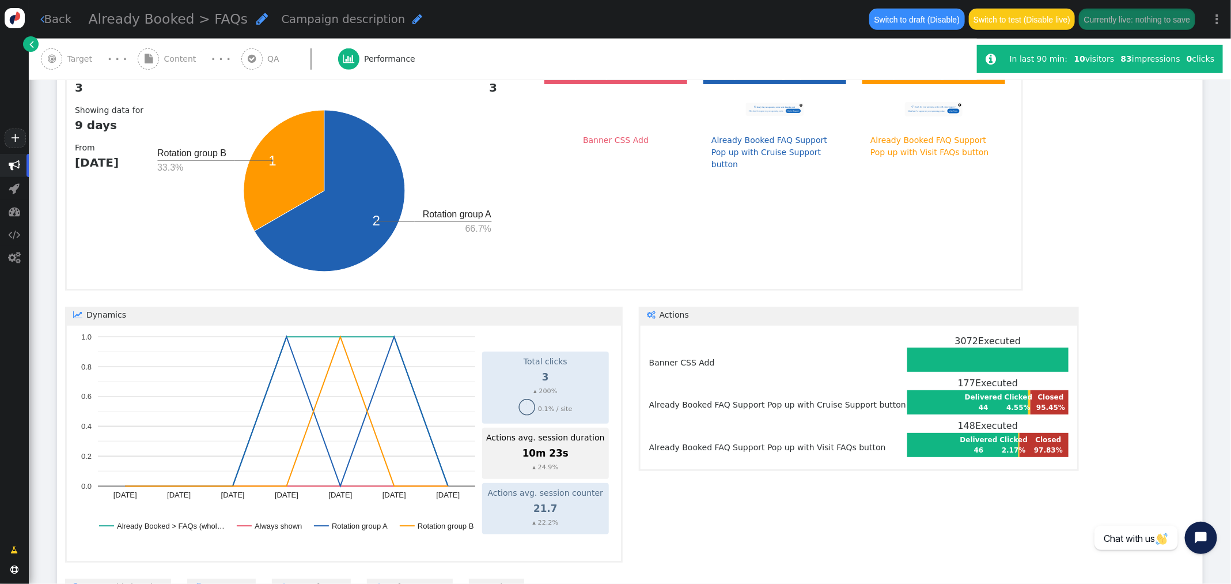
scroll to position [437, 0]
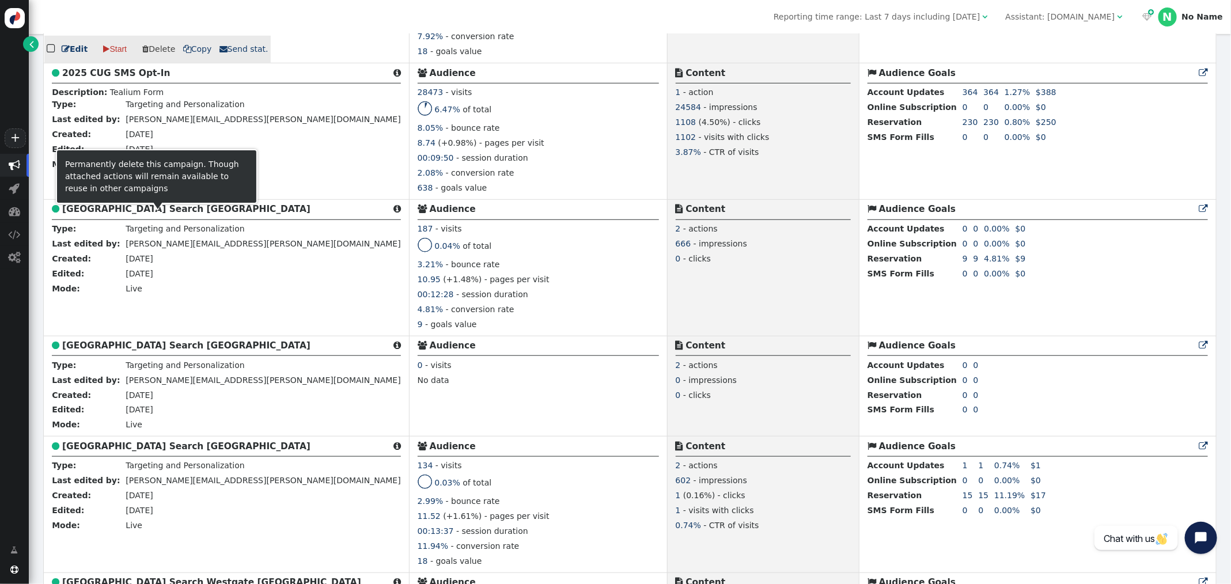
scroll to position [2884, 0]
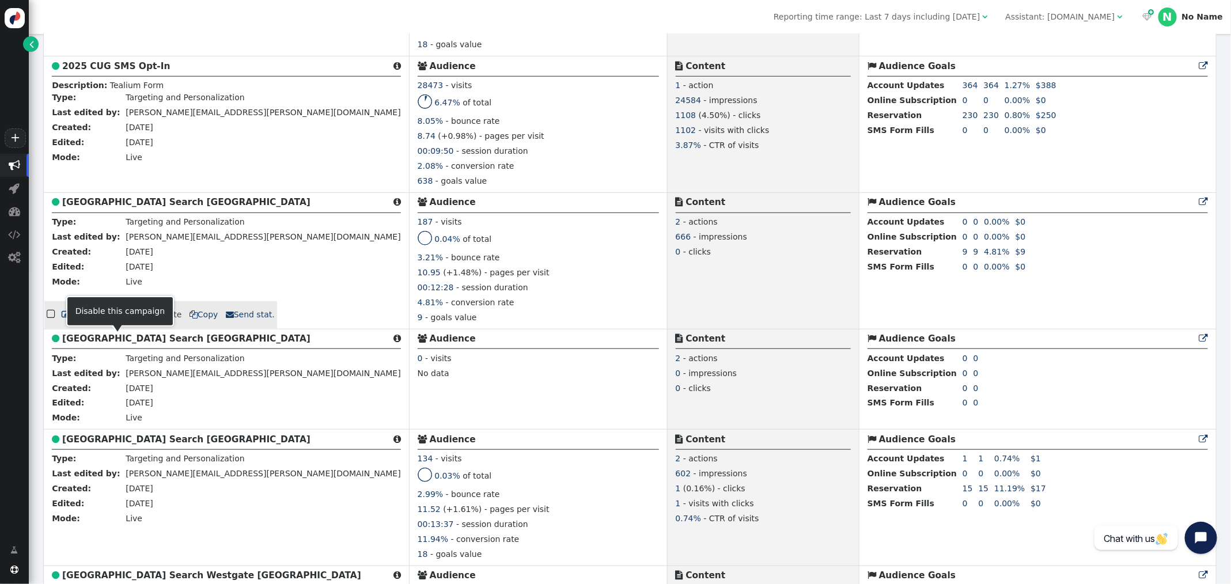
click at [111, 325] on link " Pause" at bounding box center [118, 315] width 46 height 21
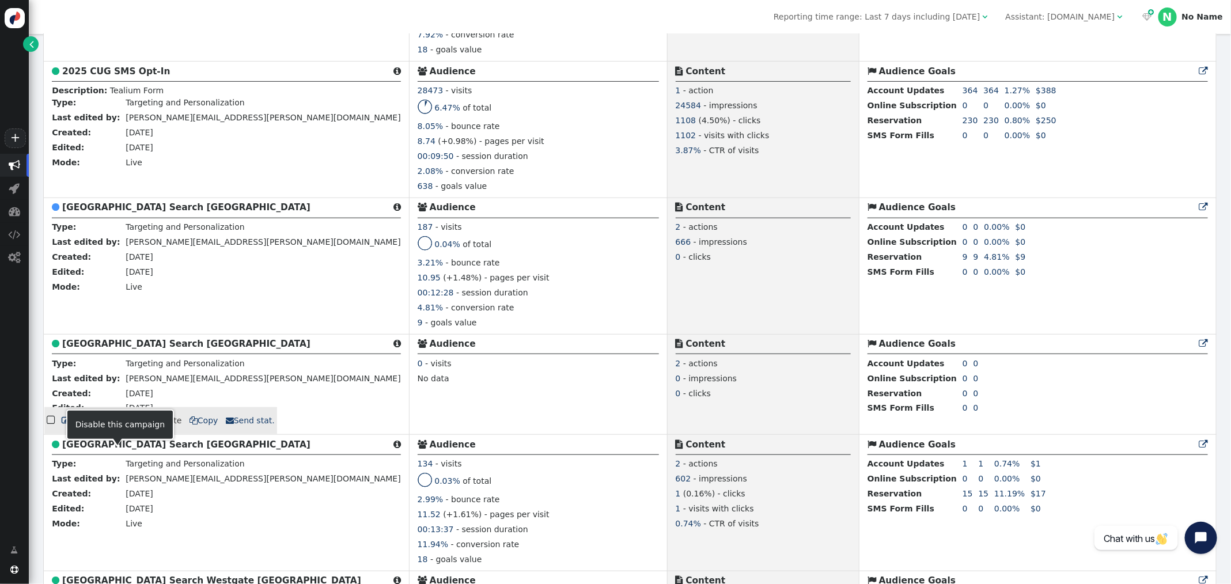
scroll to position [2875, 0]
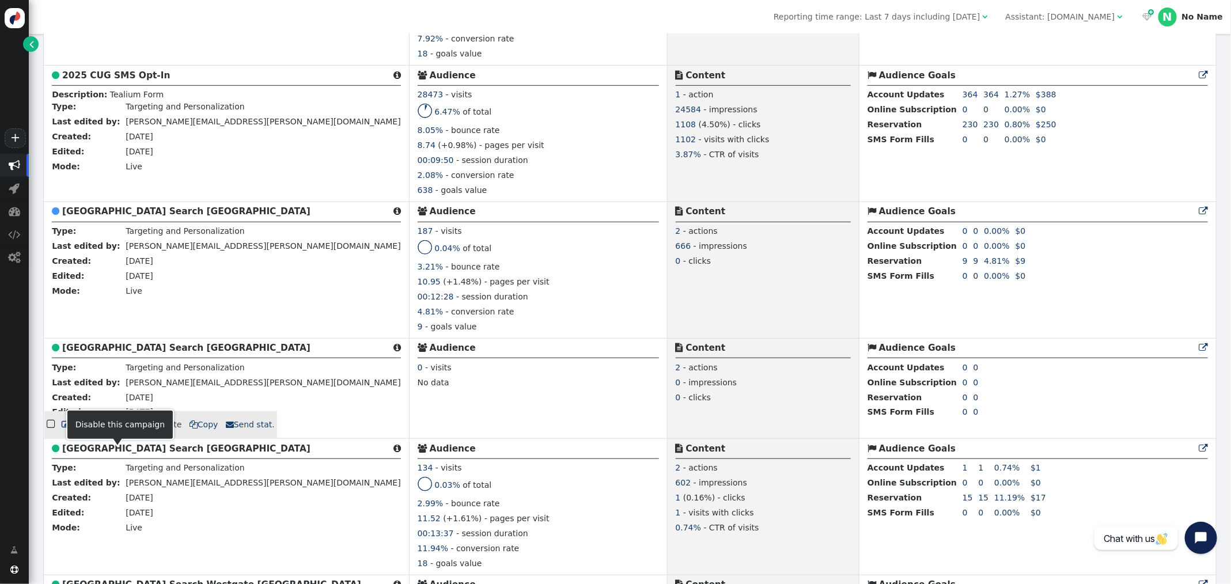
click at [113, 435] on link " Pause" at bounding box center [118, 424] width 46 height 21
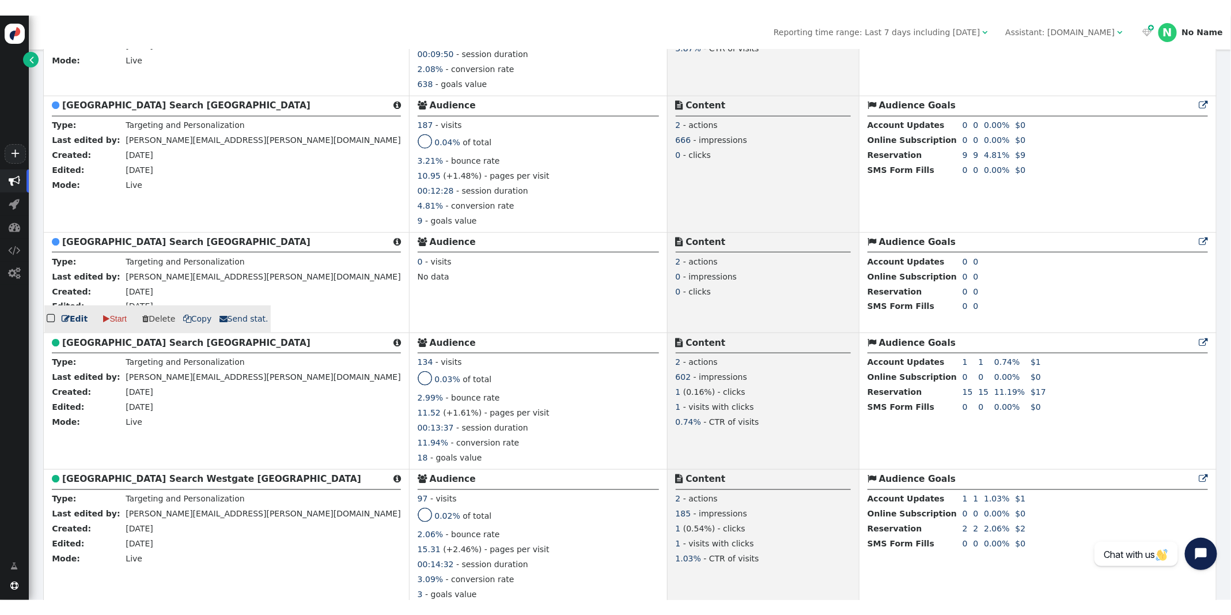
scroll to position [3027, 0]
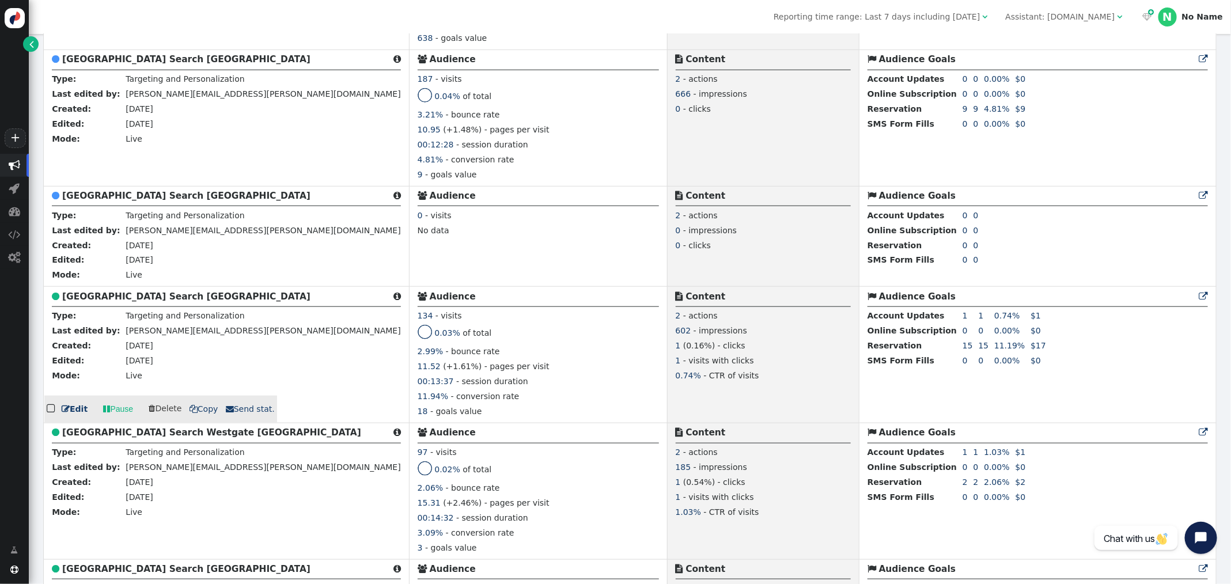
click at [115, 419] on link " Pause" at bounding box center [118, 409] width 46 height 21
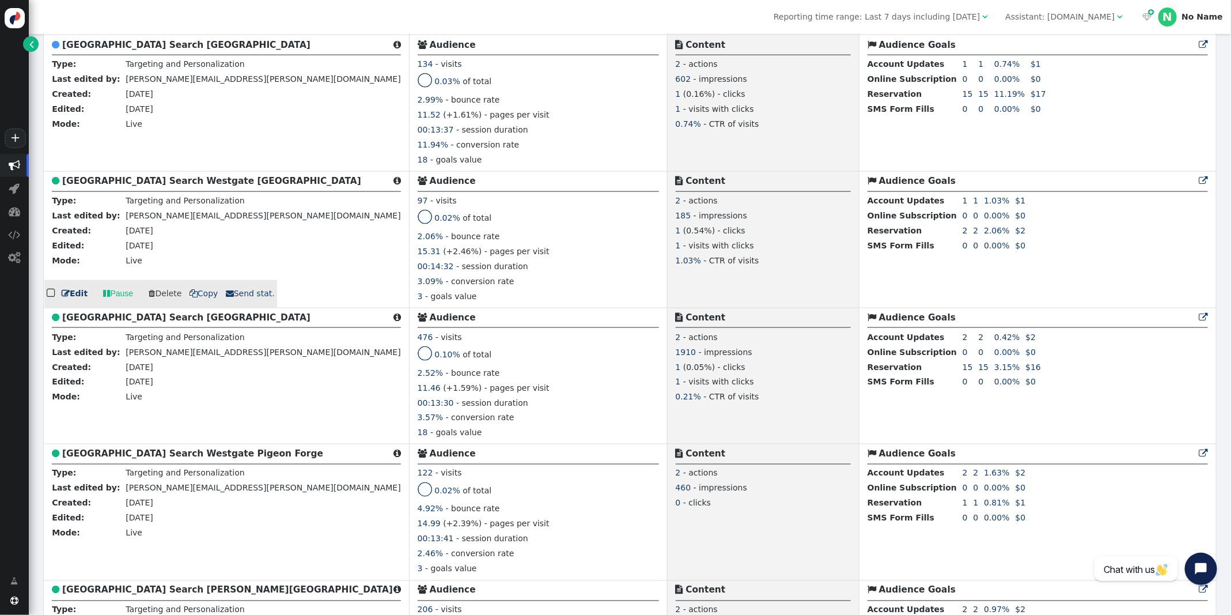
scroll to position [3290, 0]
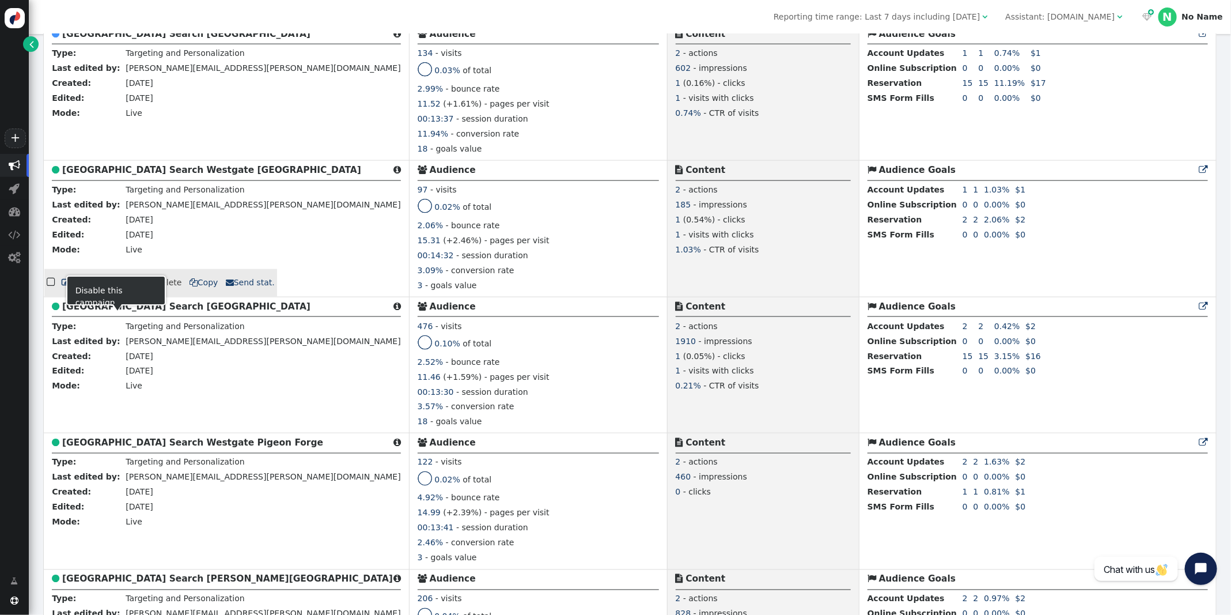
click at [107, 289] on span "" at bounding box center [106, 283] width 7 height 12
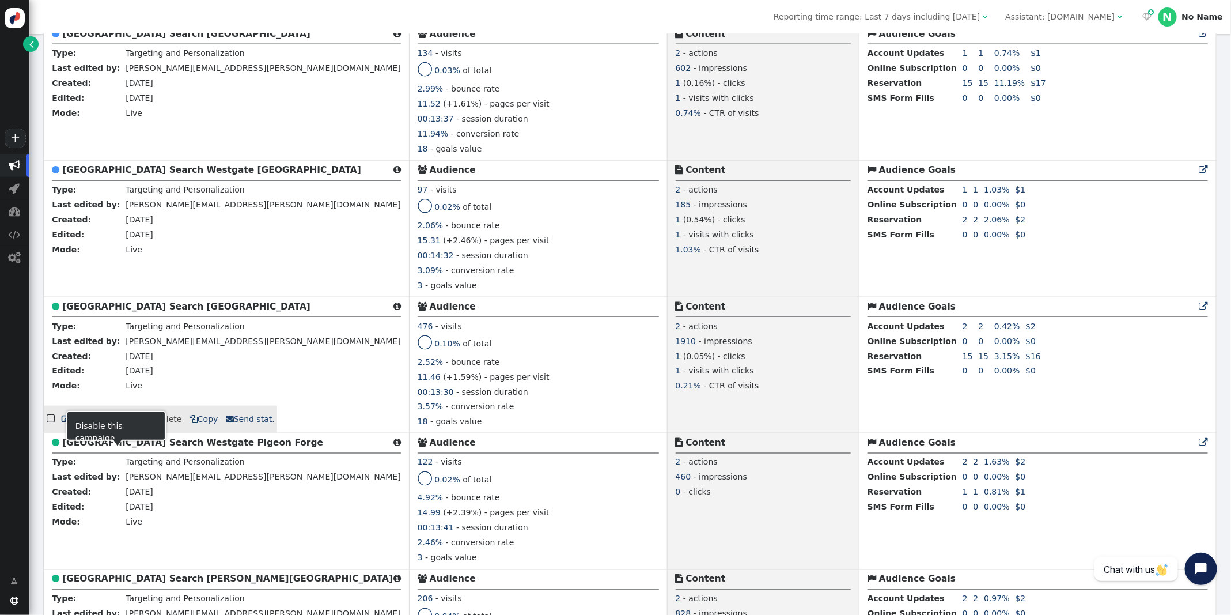
click at [120, 429] on link " Pause" at bounding box center [118, 418] width 46 height 21
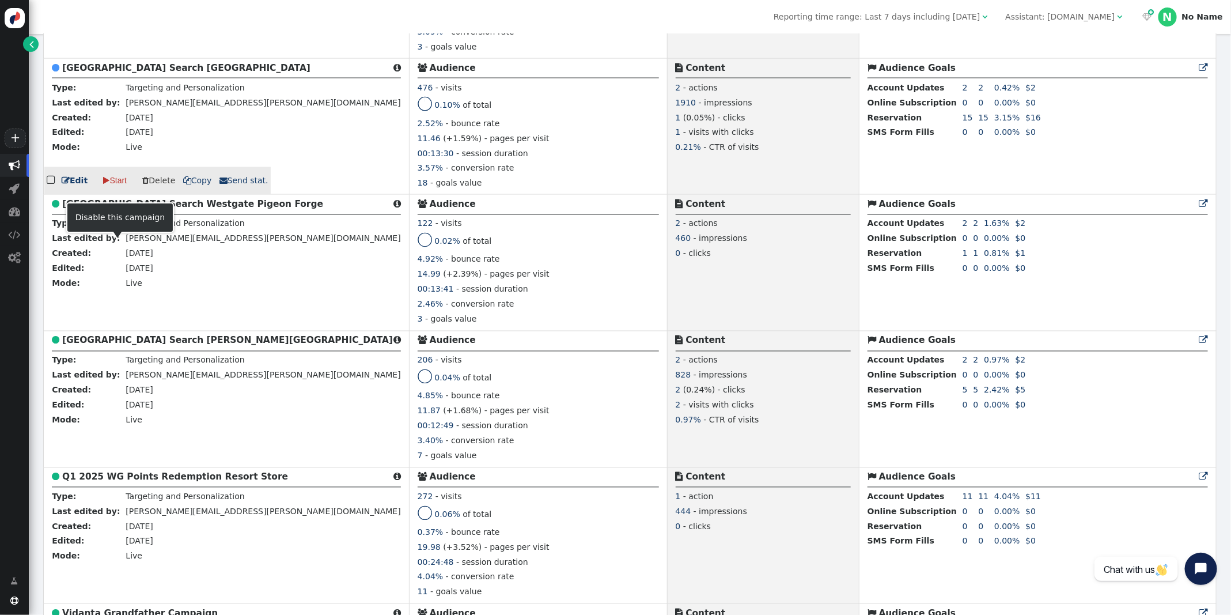
scroll to position [3530, 0]
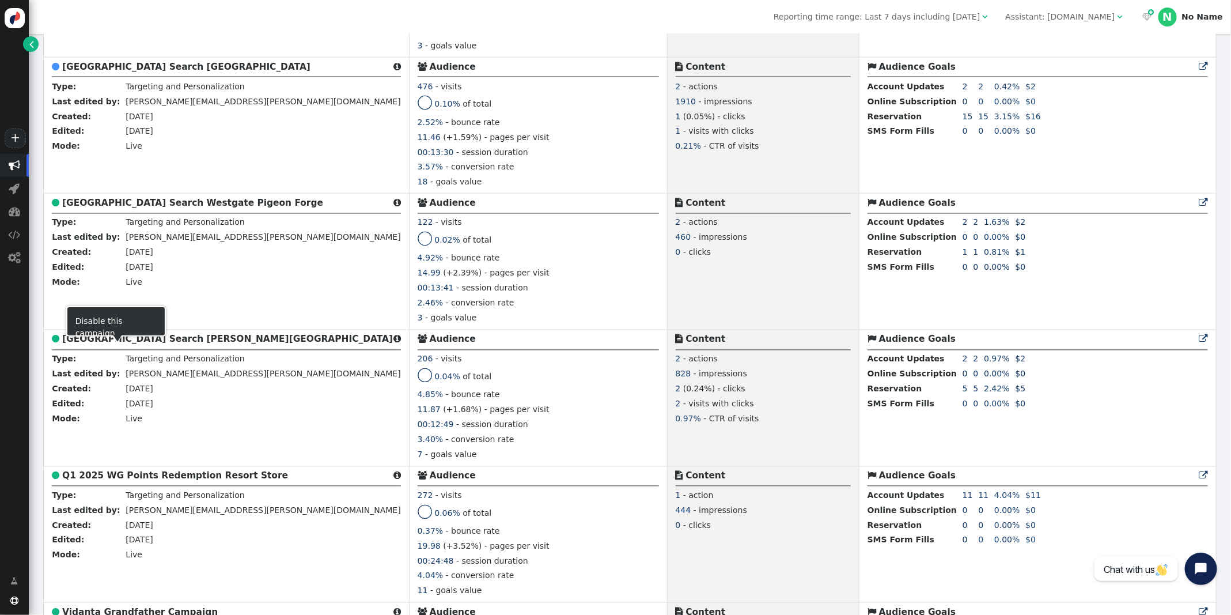
click at [115, 341] on div at bounding box center [117, 338] width 9 height 7
click at [113, 326] on link " Pause" at bounding box center [118, 315] width 46 height 21
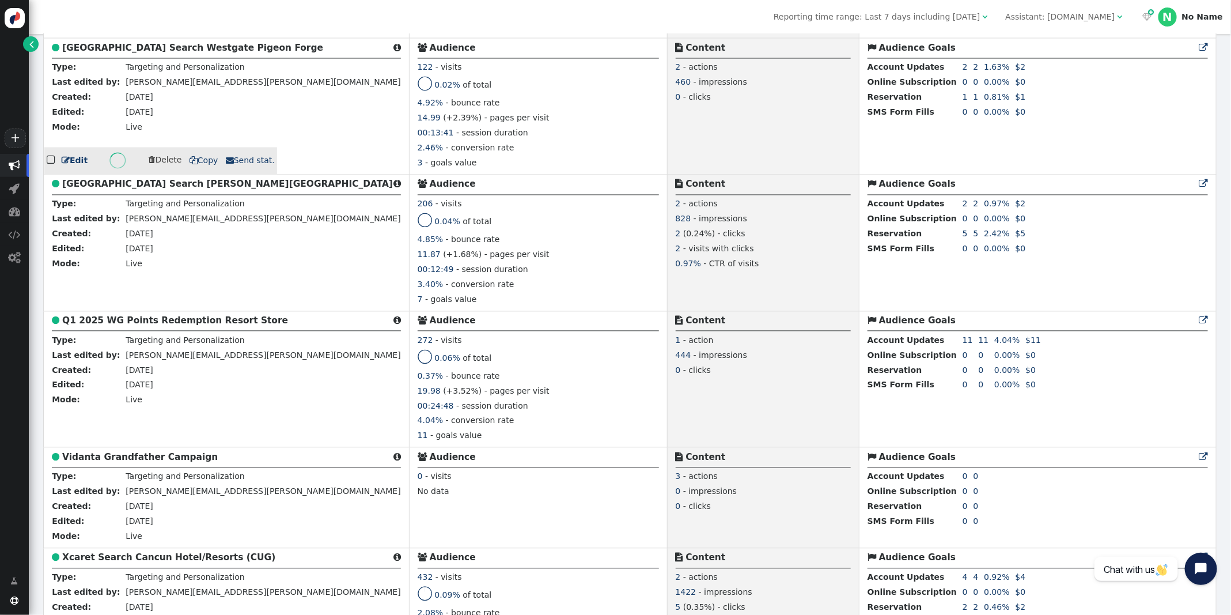
scroll to position [3682, 0]
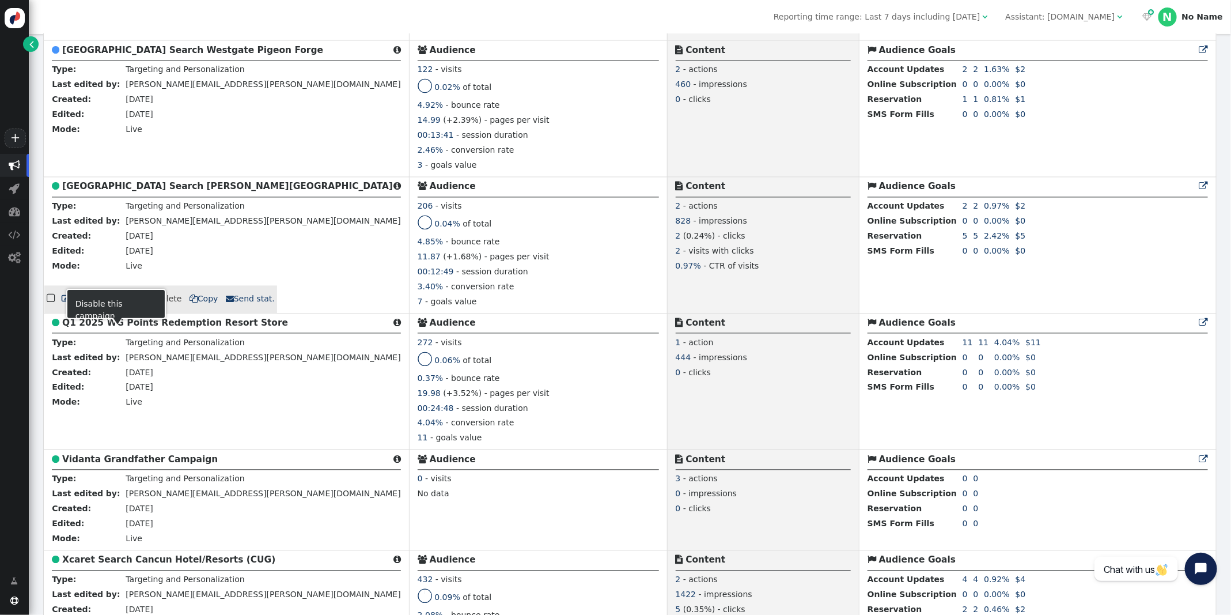
click at [113, 310] on link " Pause" at bounding box center [118, 299] width 46 height 21
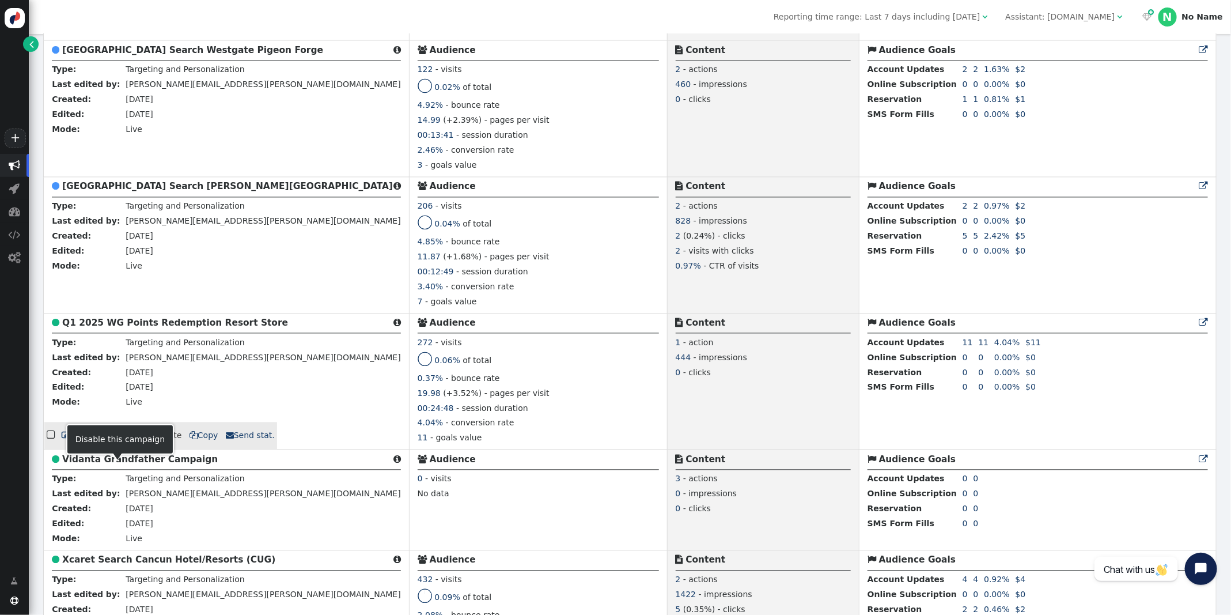
click at [113, 446] on link " Pause" at bounding box center [118, 435] width 46 height 21
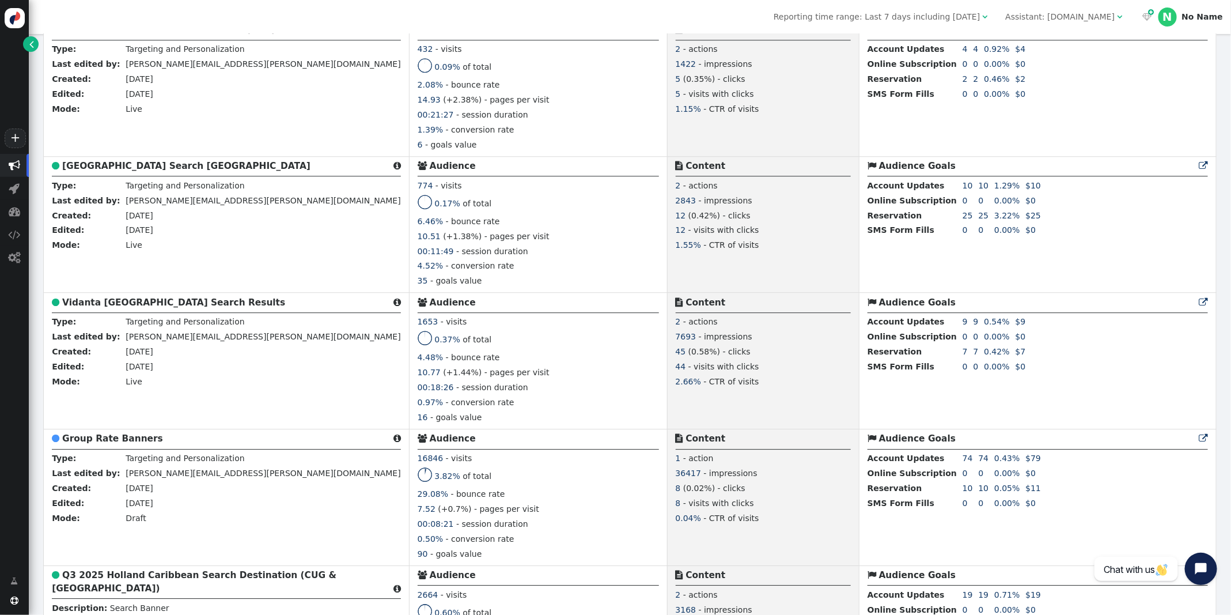
scroll to position [4214, 0]
click at [116, 287] on link " Pause" at bounding box center [118, 277] width 46 height 21
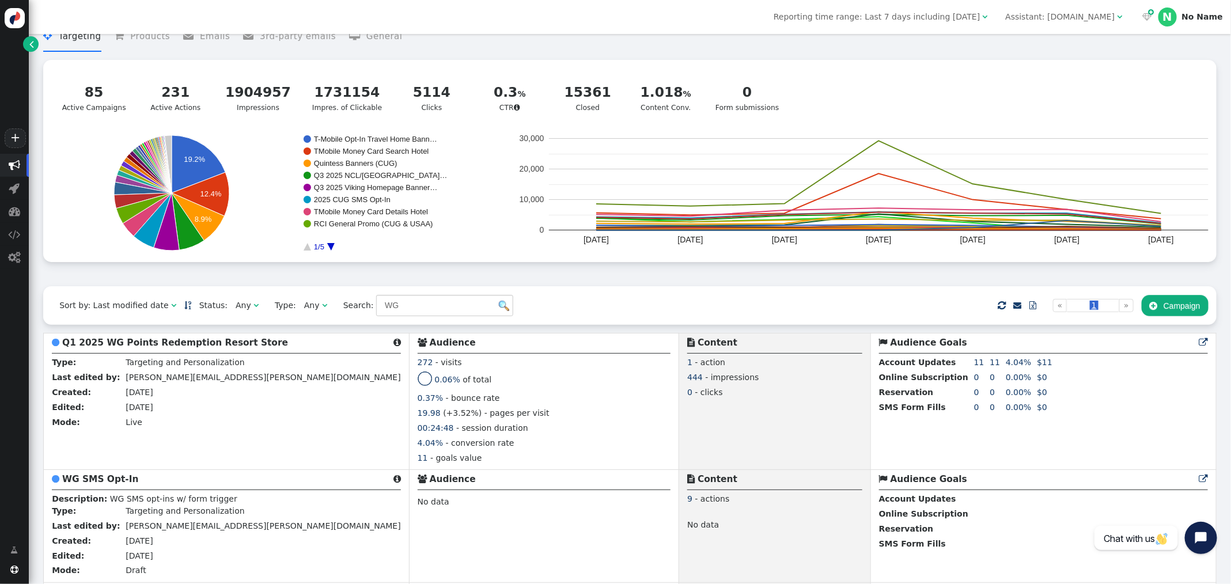
scroll to position [28, 0]
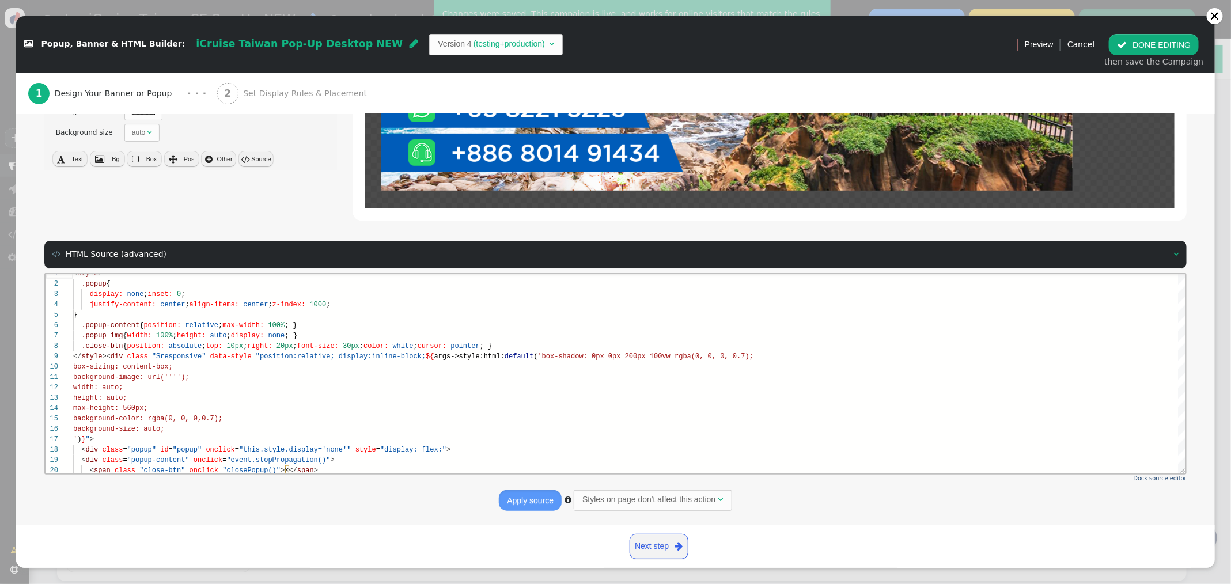
scroll to position [82, 0]
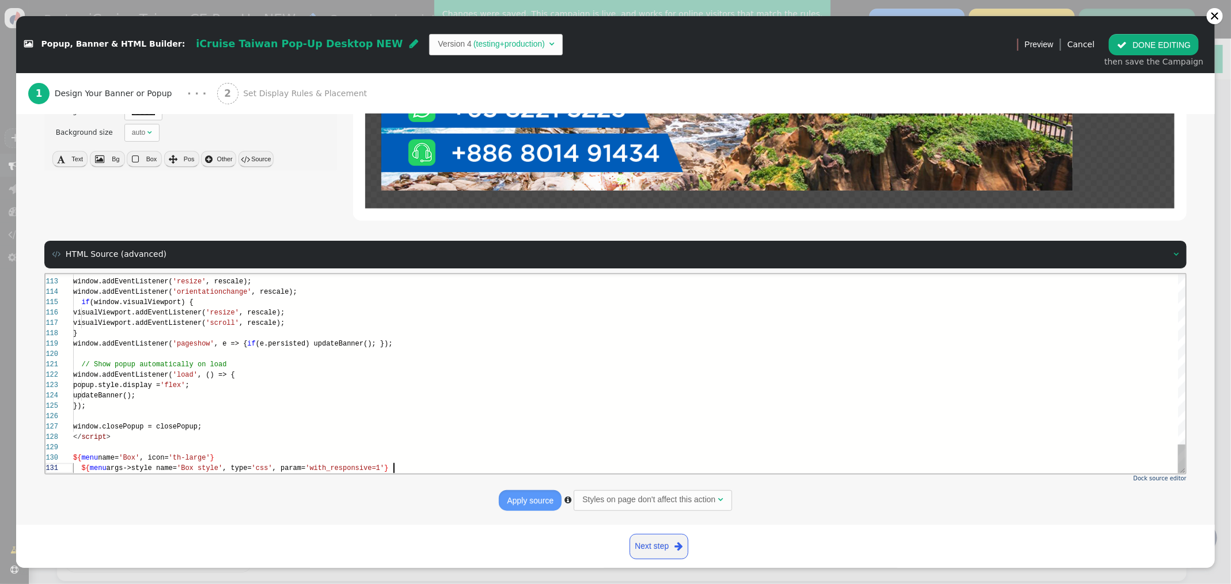
click at [436, 468] on div "${ menu args->style name= 'Box style' , type= 'css' , param= 'with_responsive=1…" at bounding box center [629, 468] width 1113 height 10
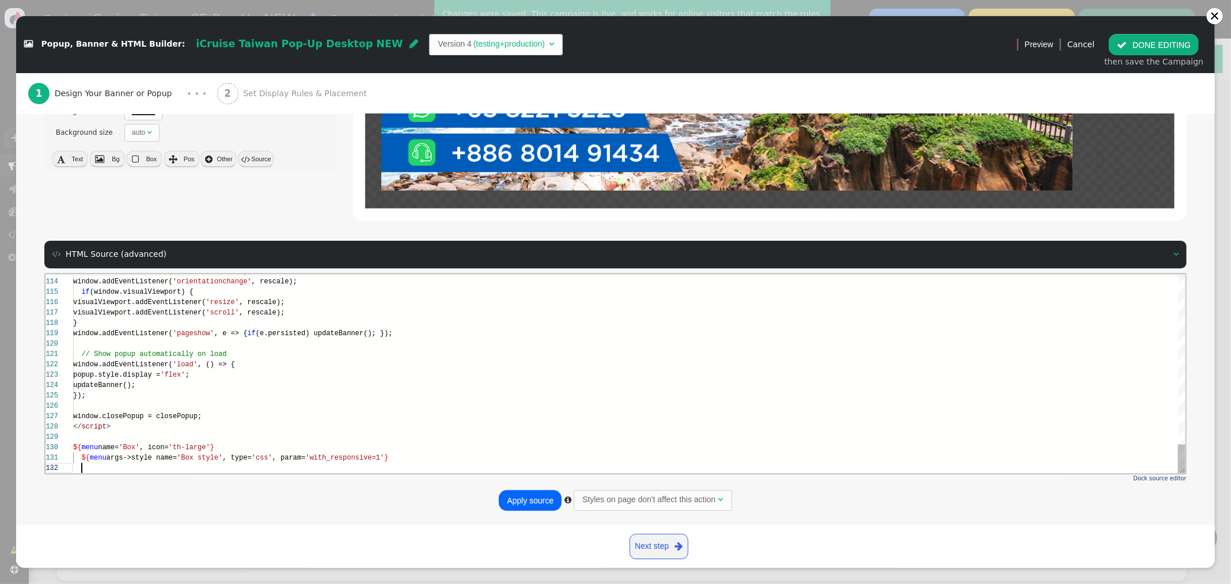
paste textarea "${menu name='Close Button', icon='times-circle'} ${menu block->with_close_butto…"
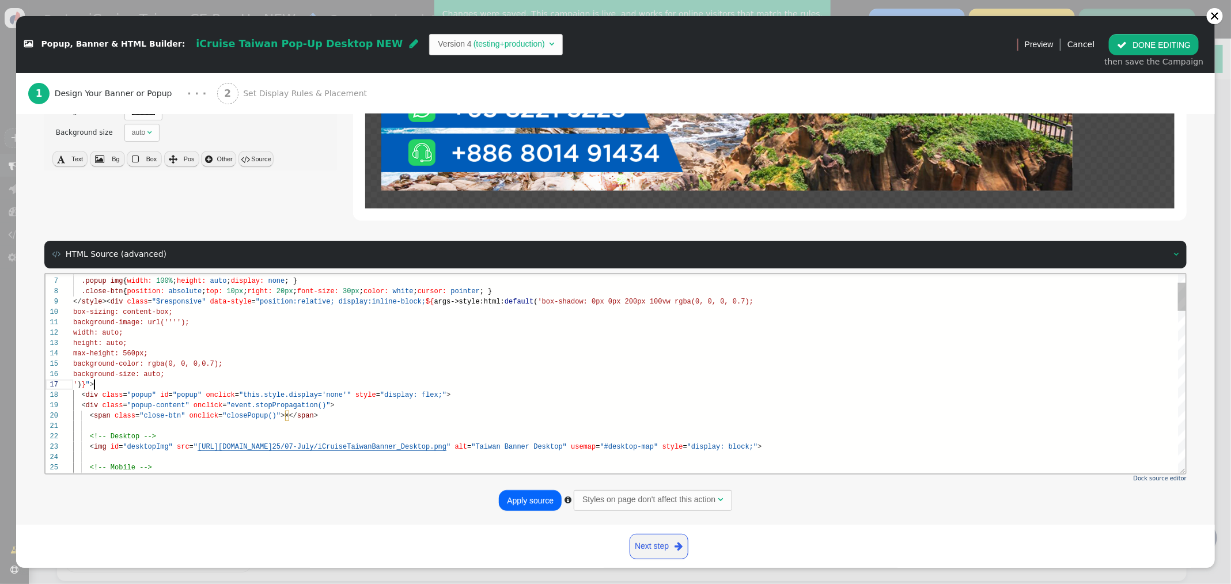
click at [123, 385] on div "' ) } " >" at bounding box center [629, 384] width 1113 height 10
paste textarea "right: sel(5px, 5px); ')}"> ${args->close_button:default('<svg viewBox="0 0 800…"
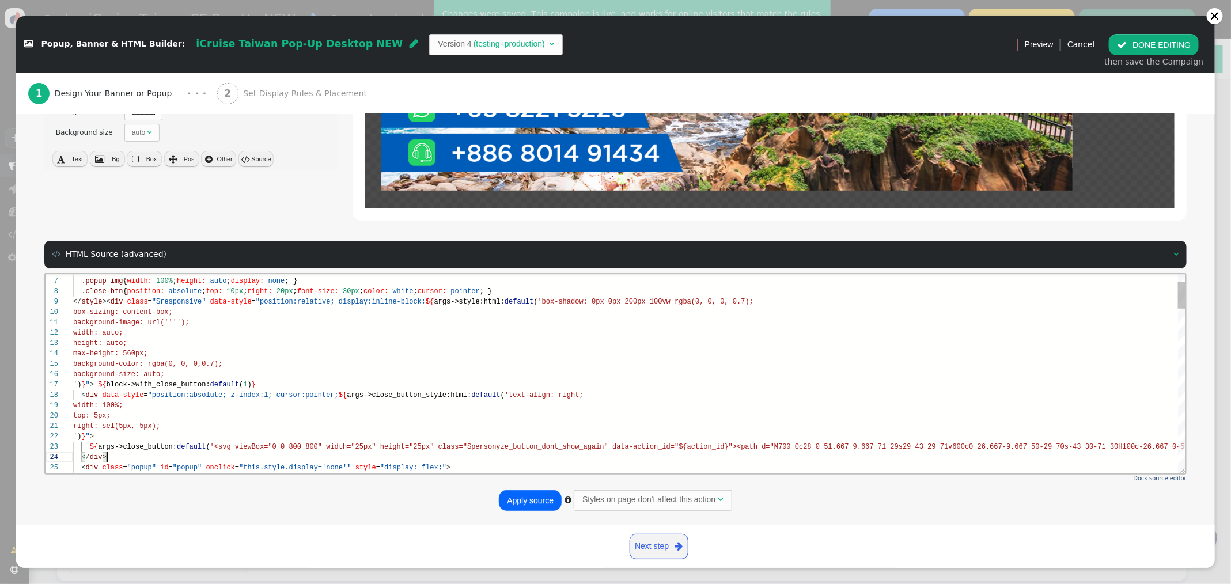
scroll to position [31, 33]
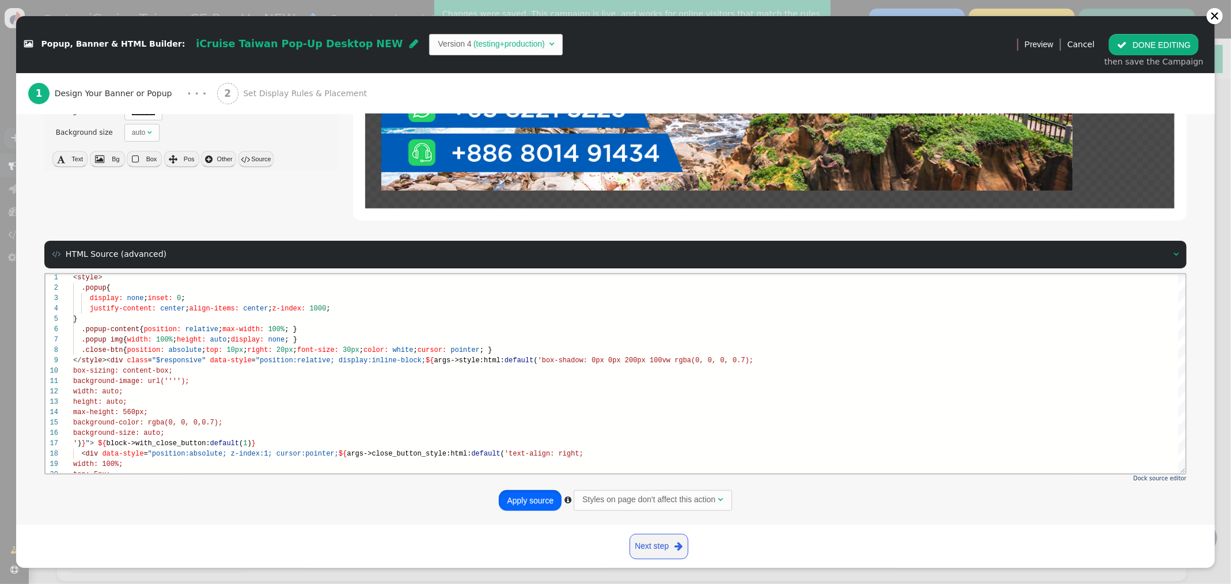
click at [527, 503] on button "Apply source" at bounding box center [530, 500] width 63 height 21
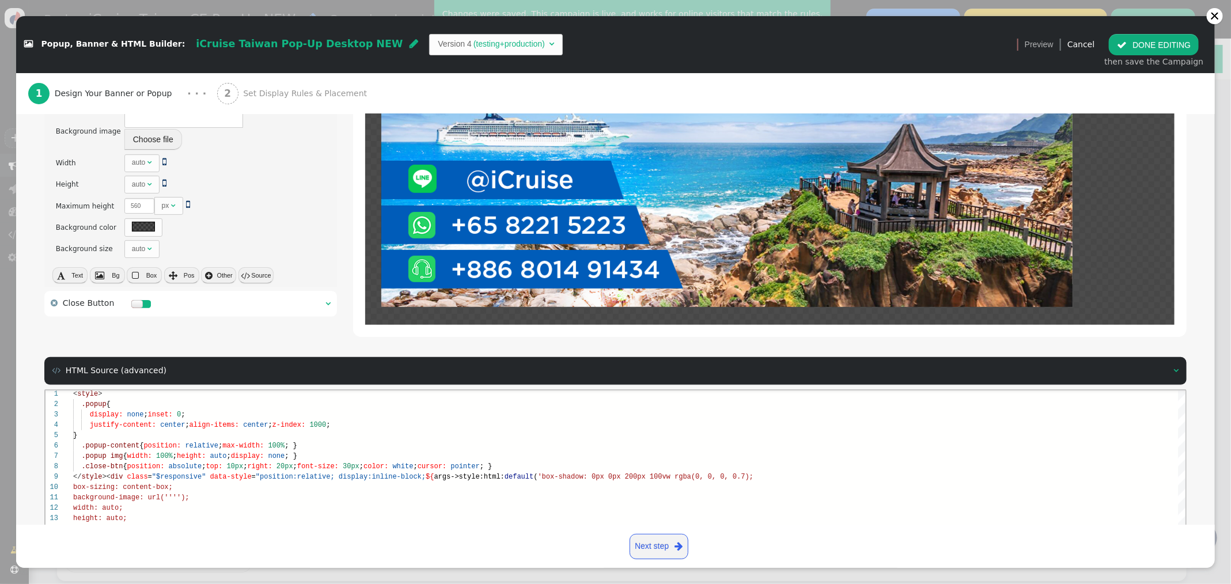
scroll to position [441, 0]
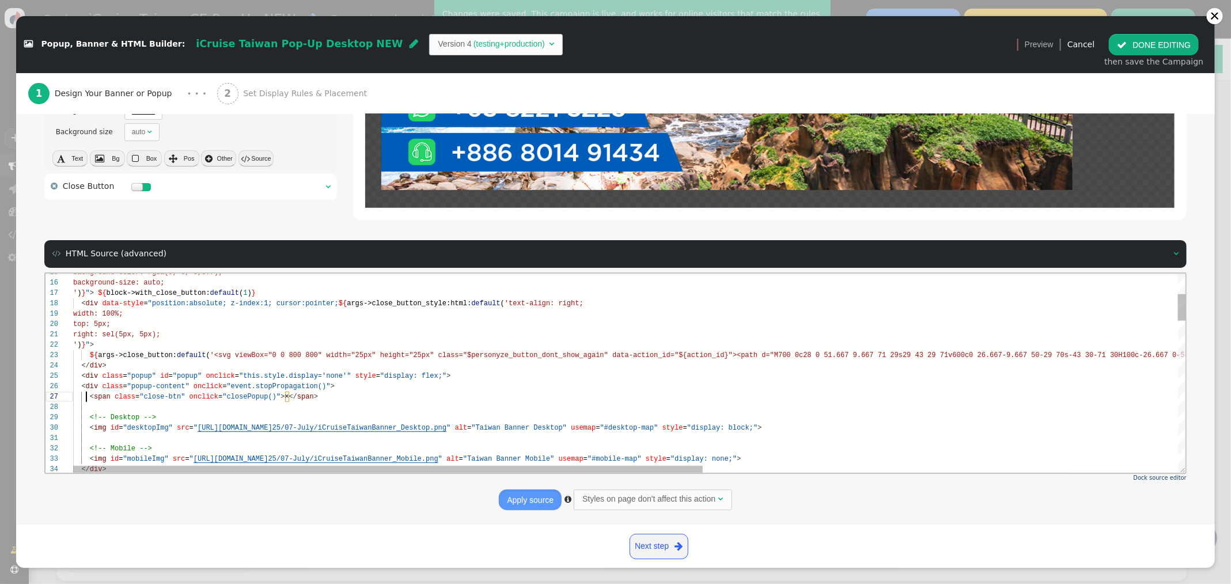
click at [86, 397] on span at bounding box center [81, 396] width 17 height 8
drag, startPoint x: 103, startPoint y: 415, endPoint x: 81, endPoint y: 414, distance: 22.5
drag, startPoint x: 88, startPoint y: 400, endPoint x: 96, endPoint y: 397, distance: 8.8
click at [88, 400] on div "< span class = "close-btn" onclick = "closePopup()" > × </ span >" at bounding box center [1049, 396] width 1952 height 10
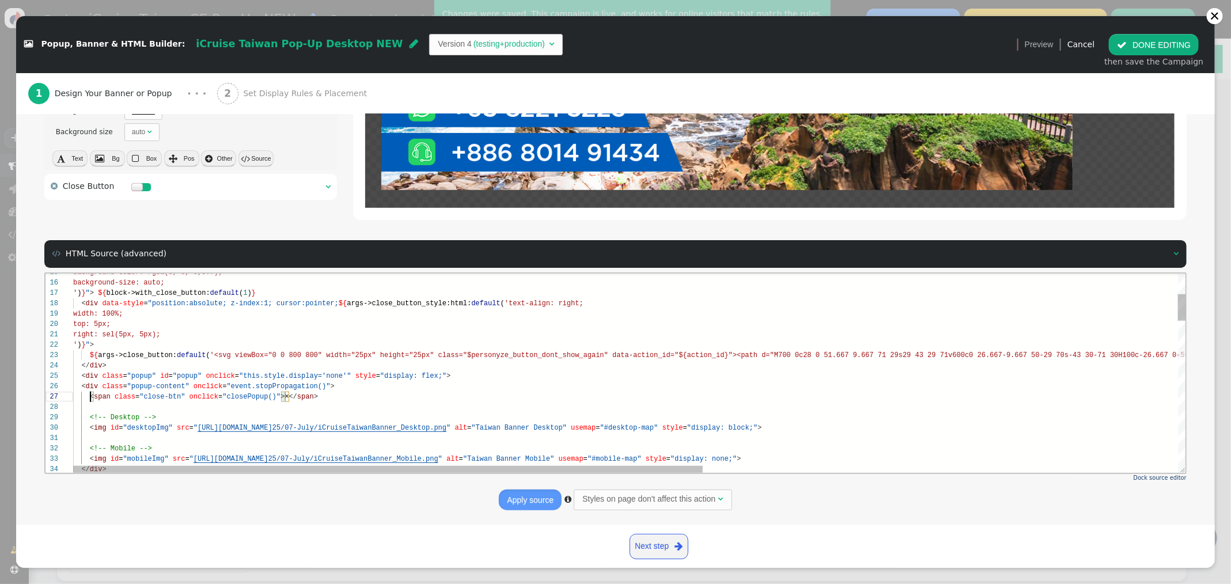
paste textarea "ion_id="${action_id}"><path d="M700 0c28 0 51.667 9.667 71 29s29 43 29 71v600c0…"
click at [366, 397] on div "<!--<span class="close-btn" onclick="closePopup()">×</span>" at bounding box center [1049, 396] width 1952 height 10
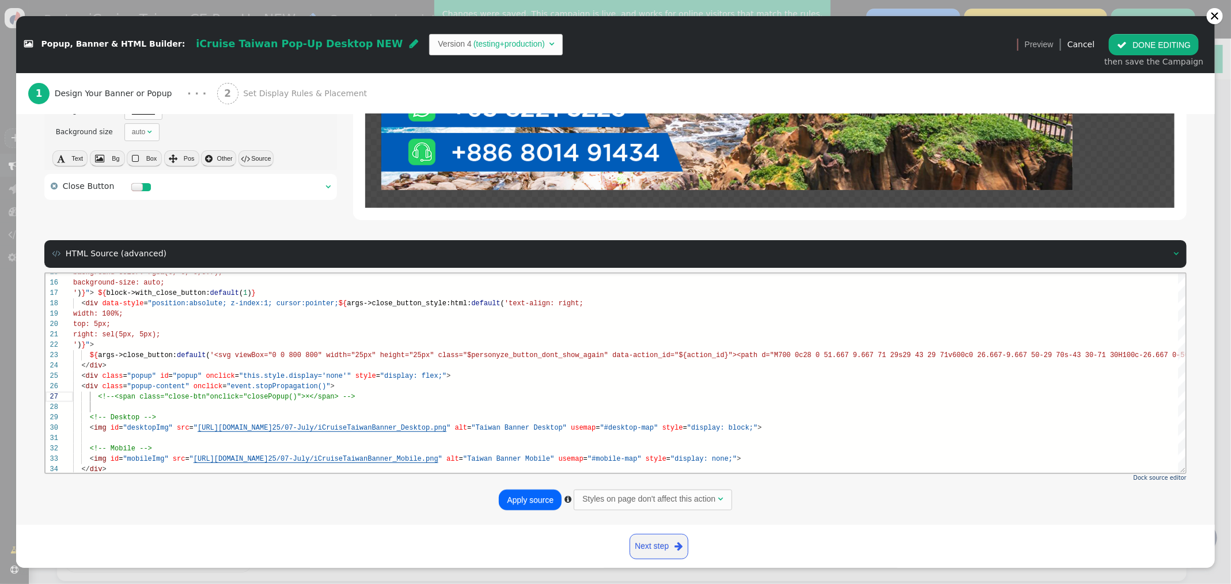
type textarea "29s29 43 29 71v600c0 26.667-9.667 50-29 70s-43 30-71 30H100c-26.667 0-50-10-70-…"
click at [549, 501] on button "Apply source" at bounding box center [530, 500] width 63 height 21
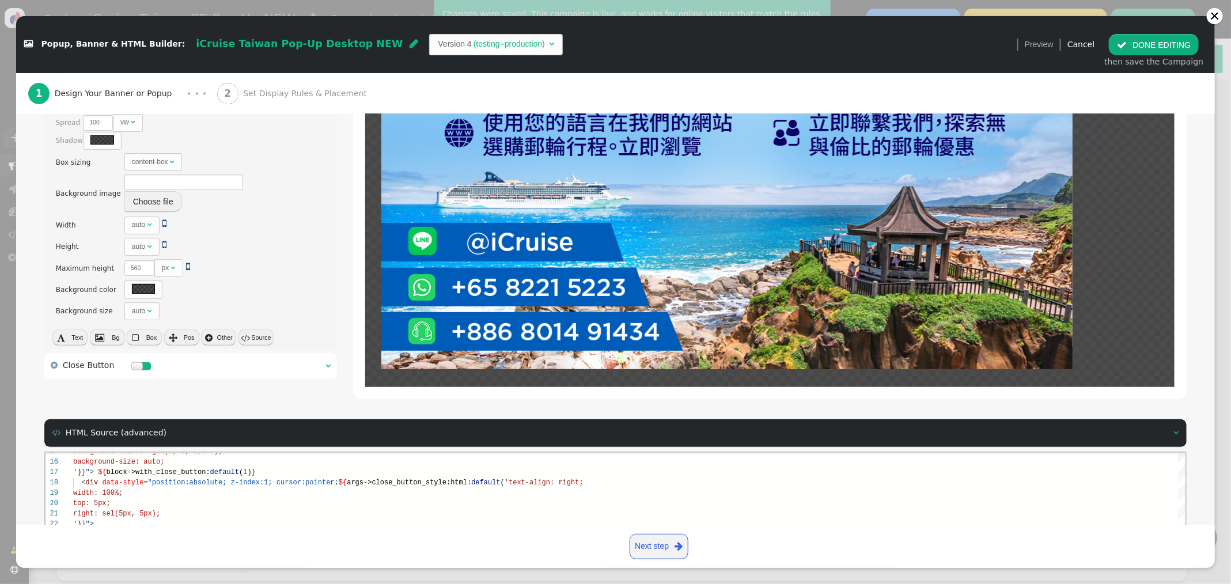
scroll to position [0, 0]
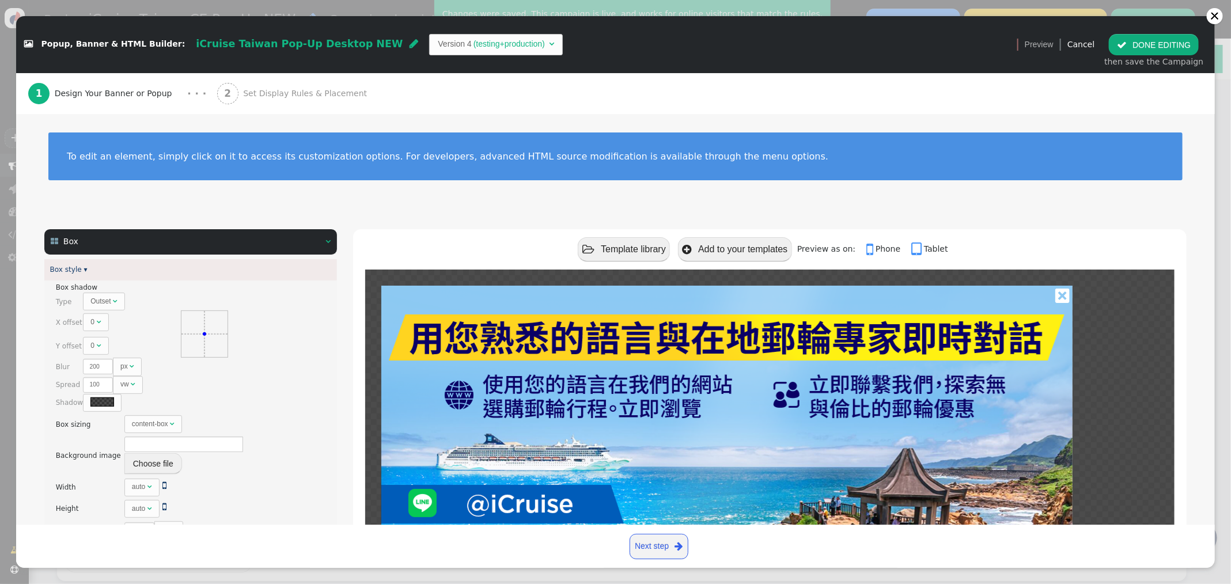
click at [1176, 41] on button " DONE EDITING" at bounding box center [1154, 44] width 90 height 21
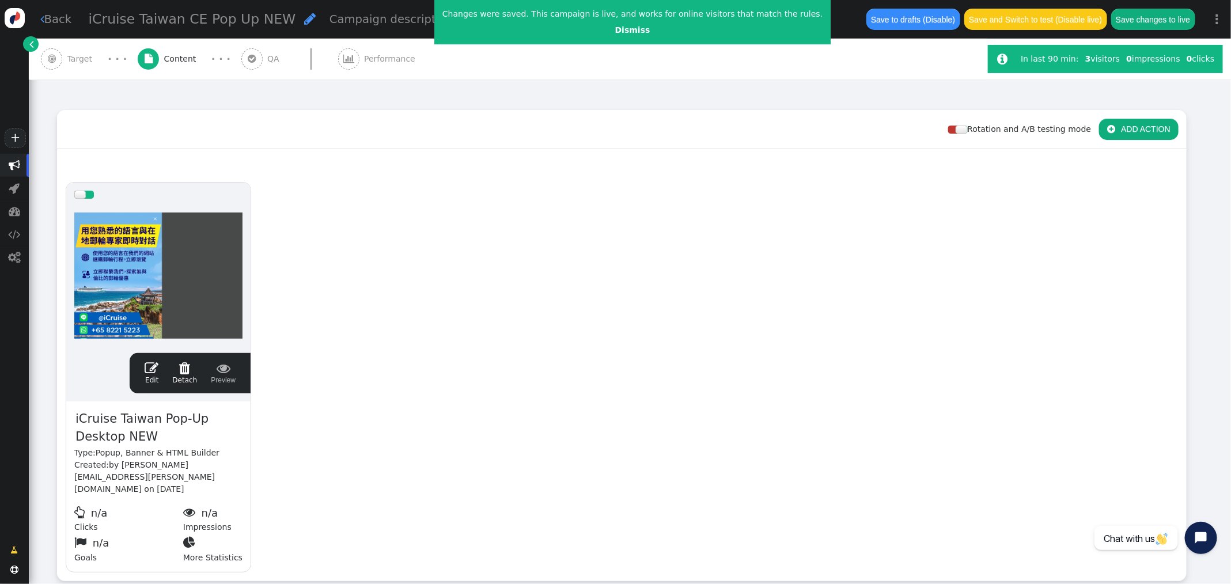
scroll to position [82, 0]
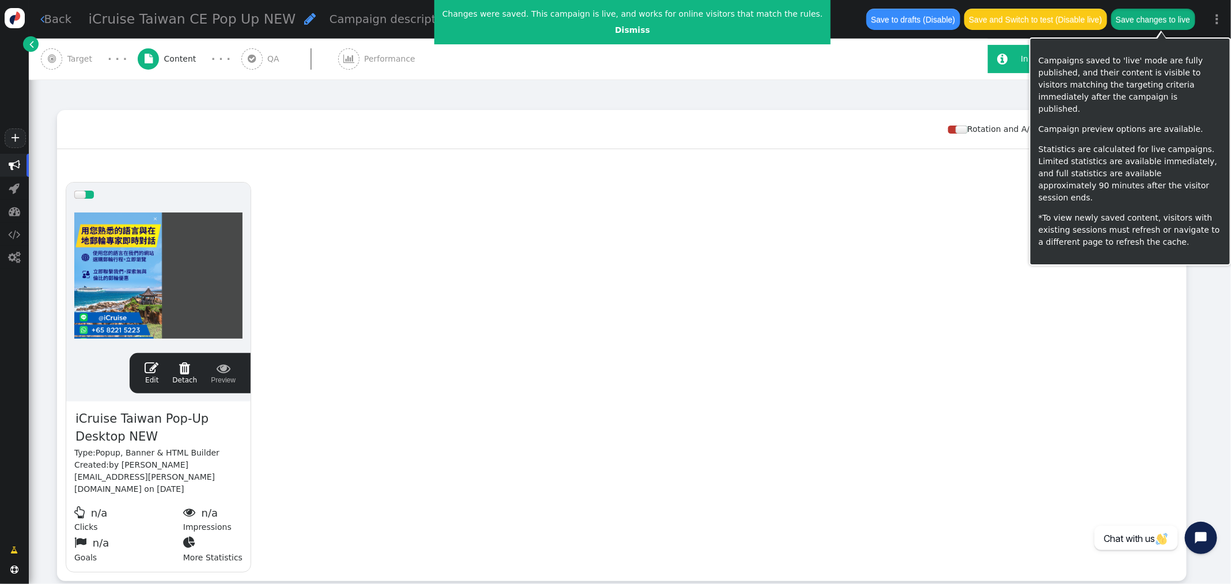
click at [1149, 19] on button "Save changes to live" at bounding box center [1153, 19] width 84 height 21
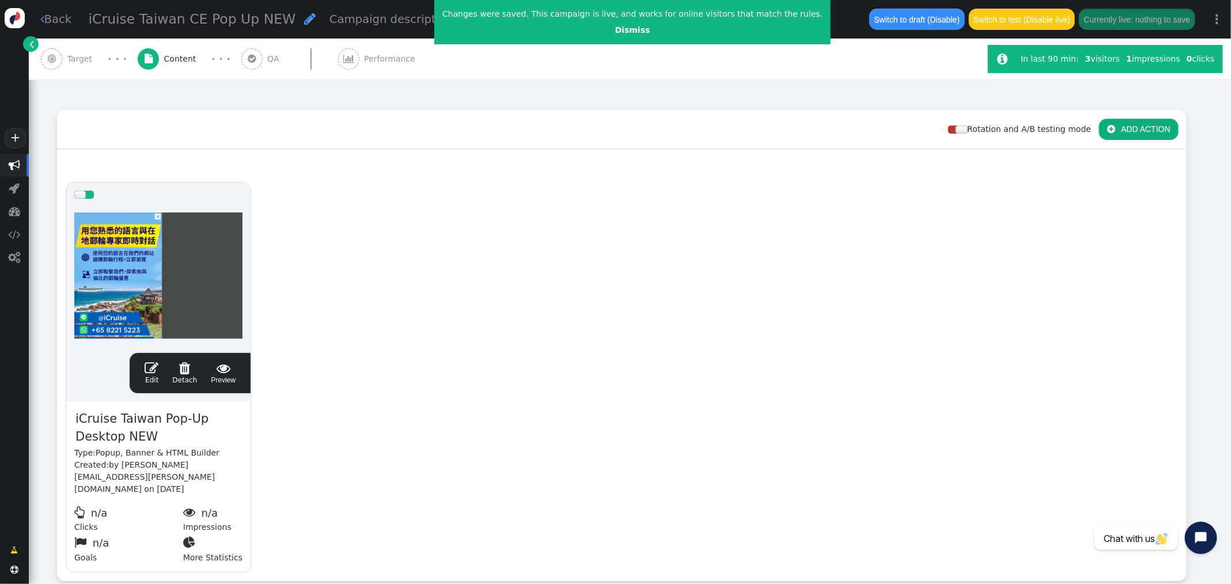
click at [79, 60] on span "Target" at bounding box center [82, 59] width 30 height 12
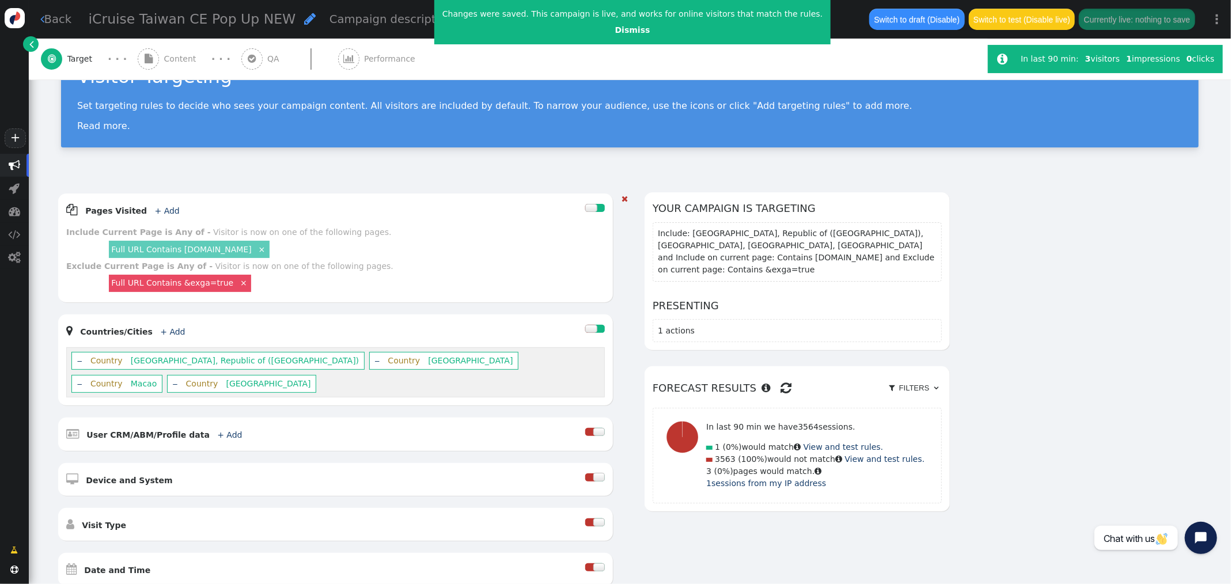
scroll to position [50, 0]
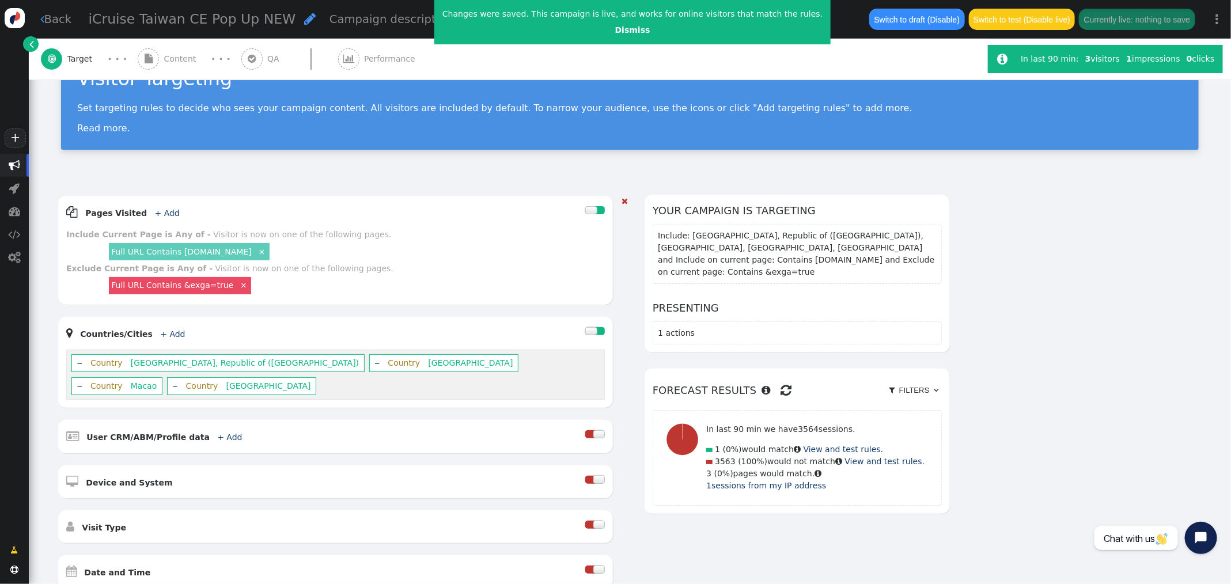
click at [177, 381] on link "‒" at bounding box center [174, 385] width 5 height 9
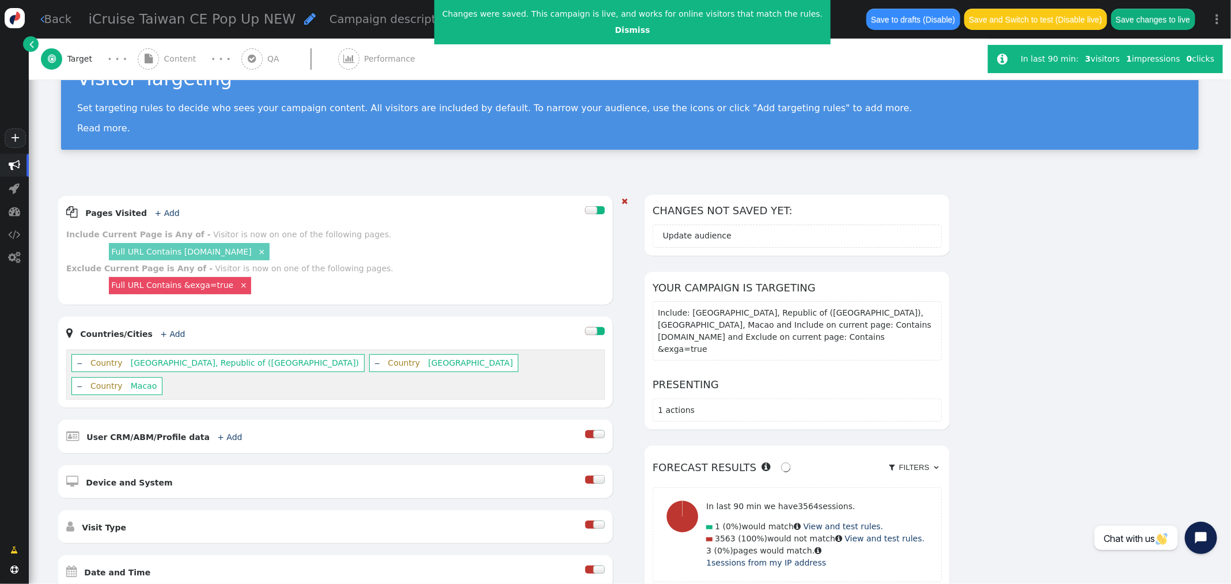
click at [1162, 22] on button "Save changes to live" at bounding box center [1153, 19] width 84 height 21
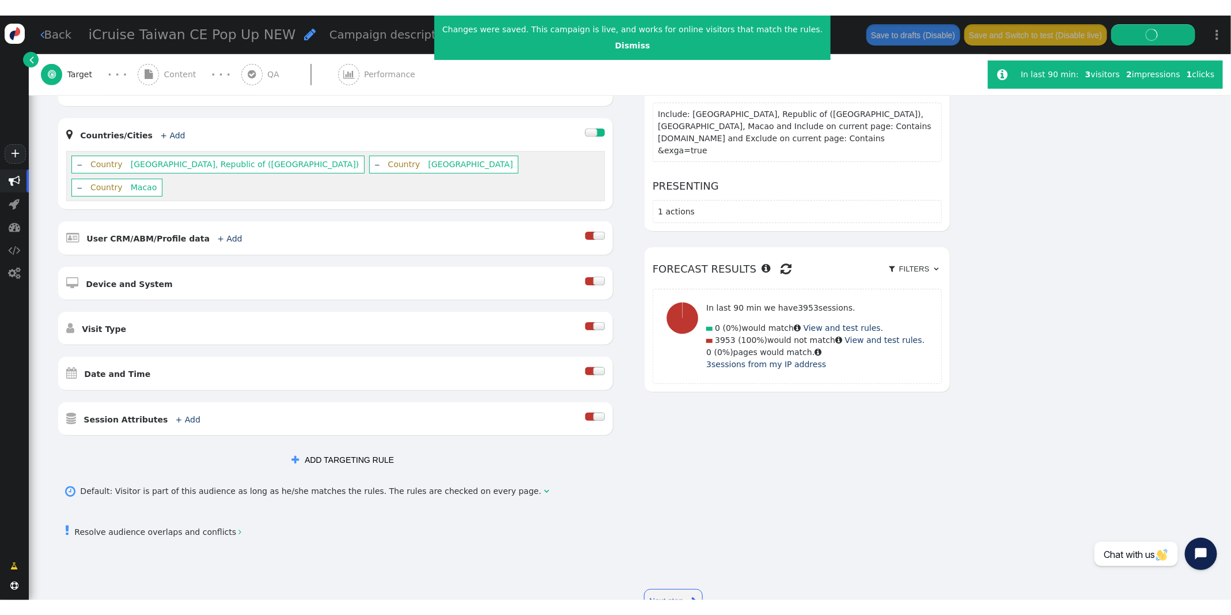
scroll to position [278, 0]
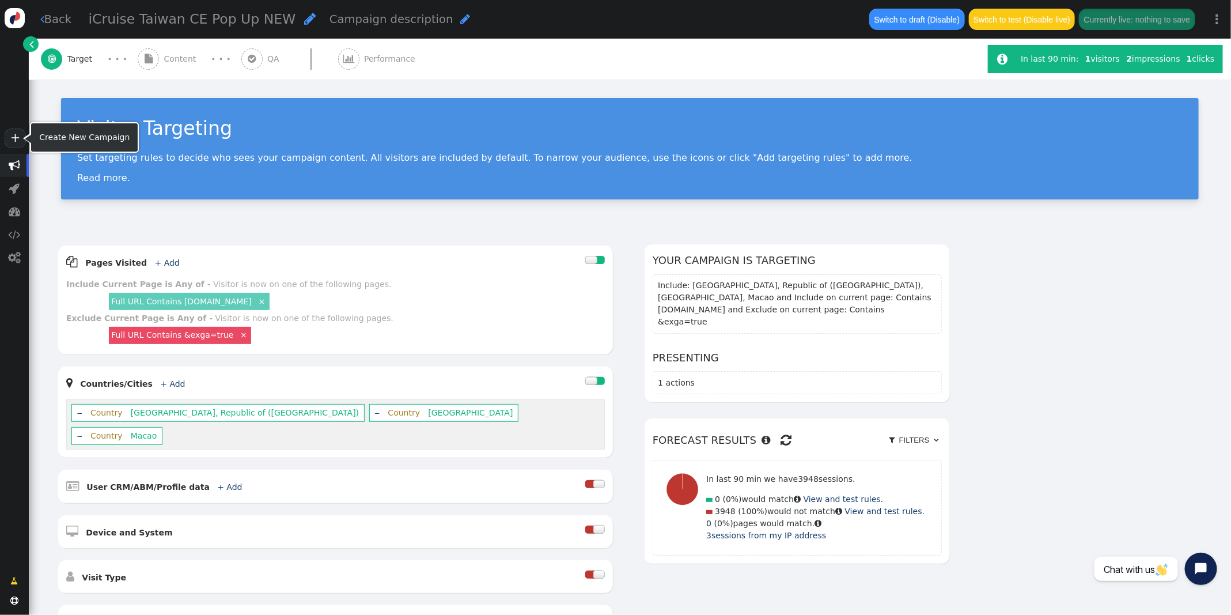
click at [7, 166] on span "" at bounding box center [14, 165] width 29 height 23
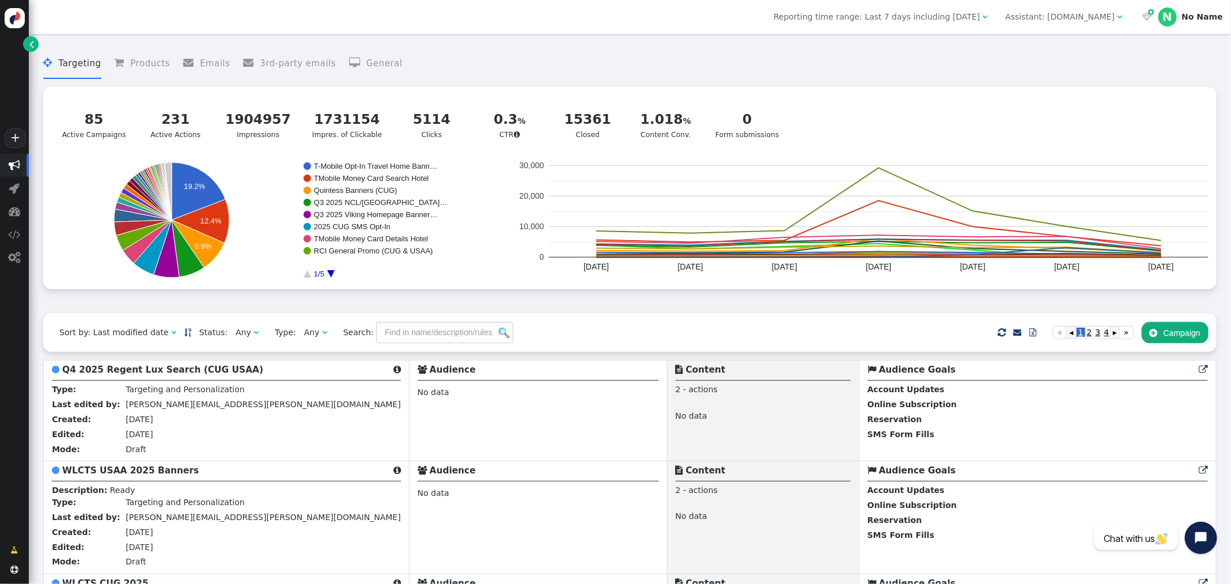
click at [1048, 16] on div "Assistant: [DOMAIN_NAME]" at bounding box center [1059, 17] width 109 height 12
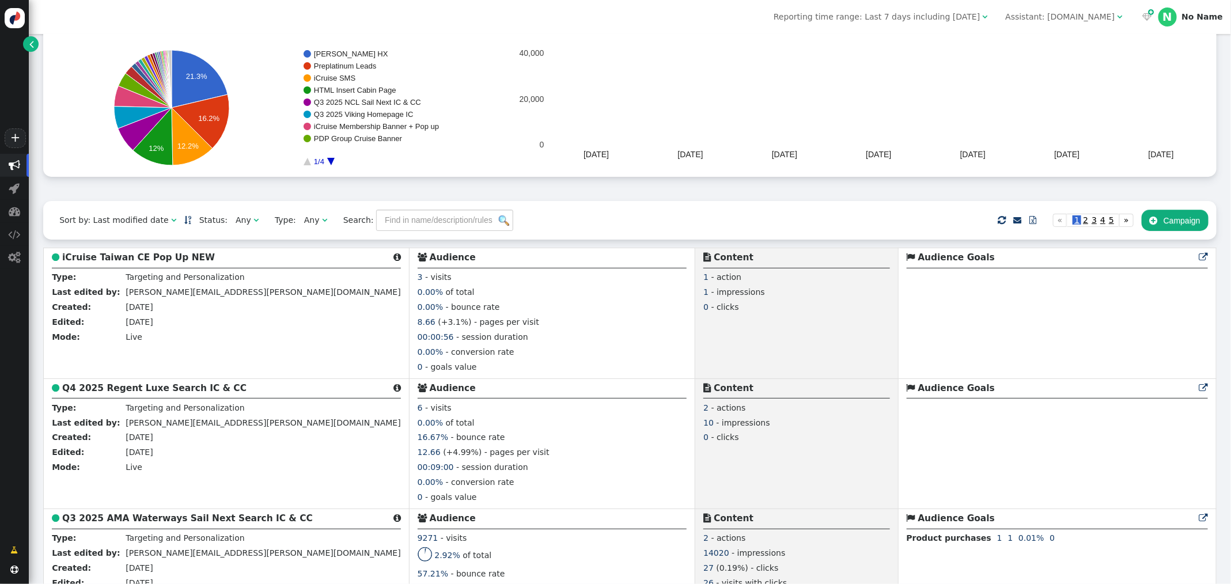
scroll to position [151, 0]
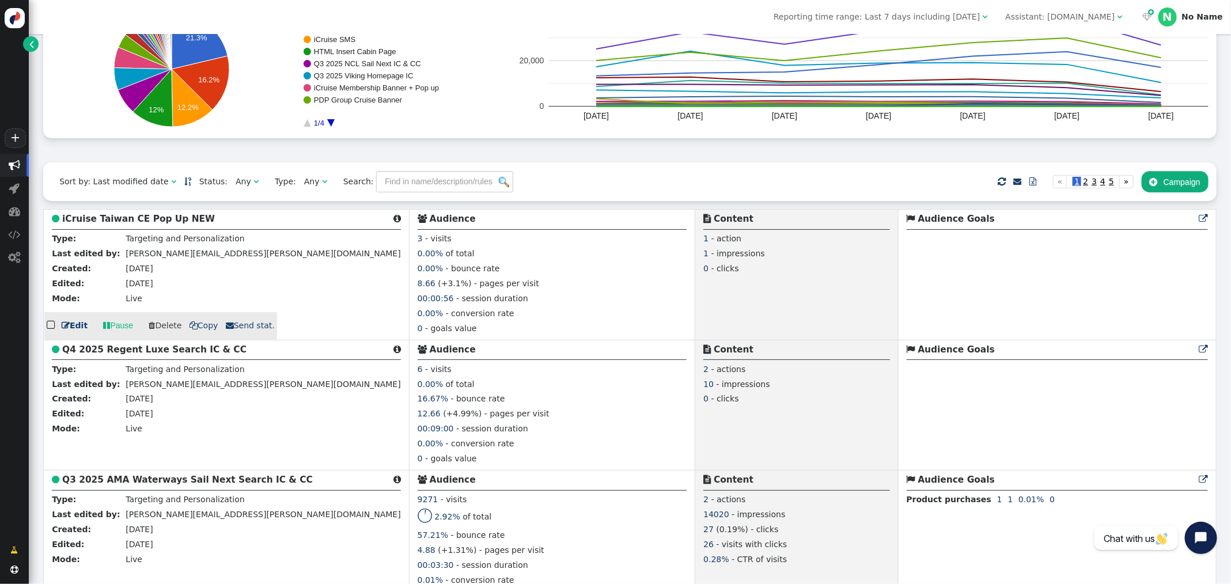
click at [123, 217] on b "iCruise Taiwan CE Pop Up NEW" at bounding box center [138, 219] width 153 height 10
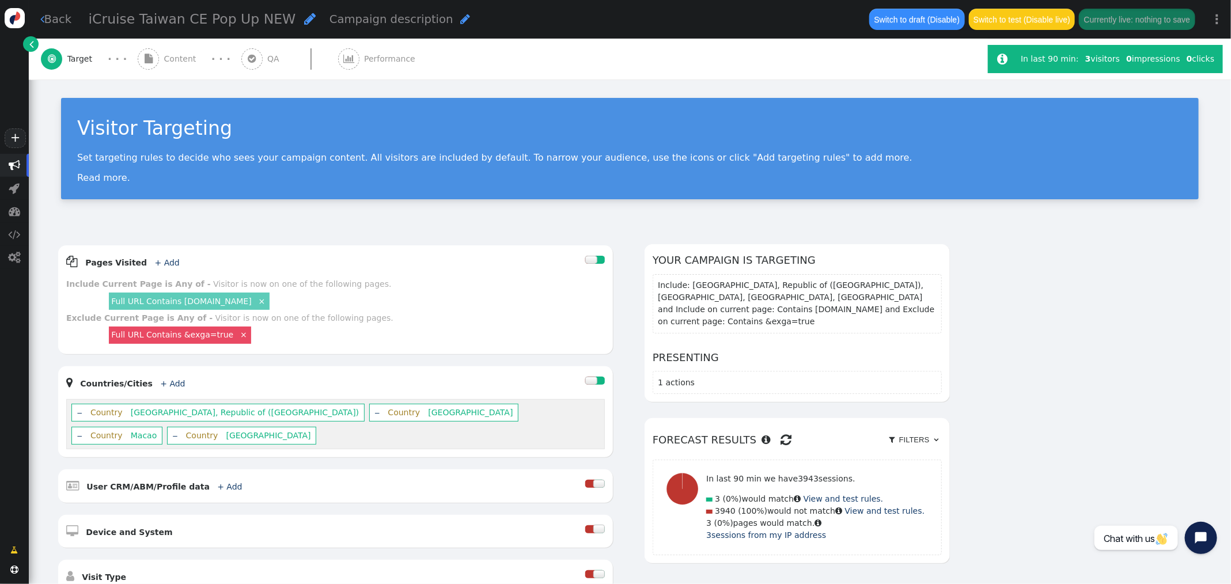
click at [14, 162] on span "" at bounding box center [15, 166] width 12 height 12
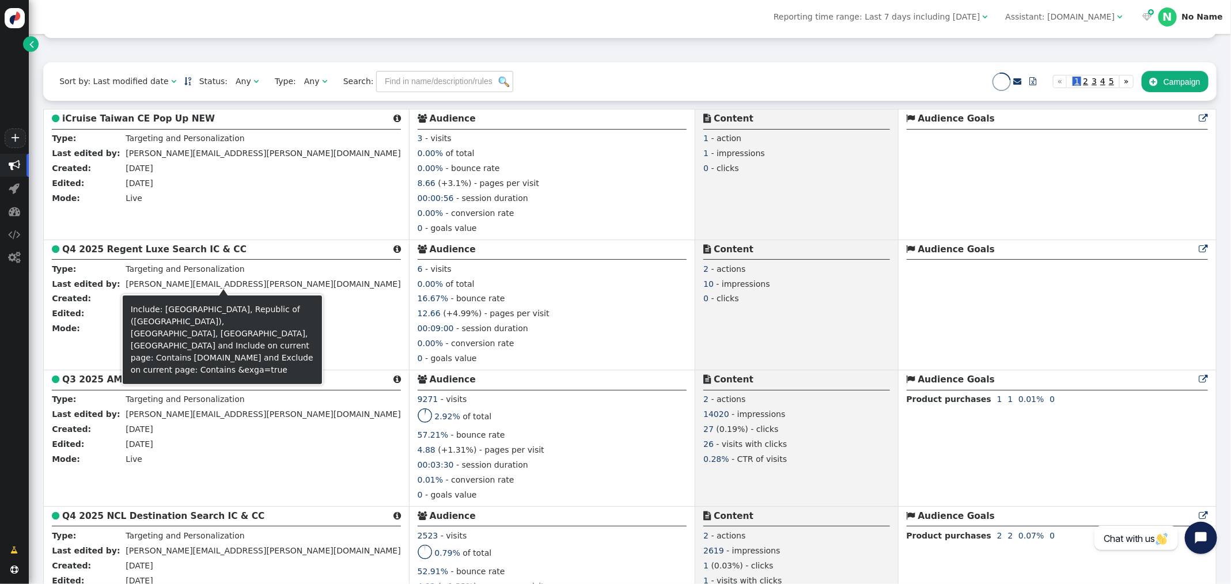
scroll to position [253, 0]
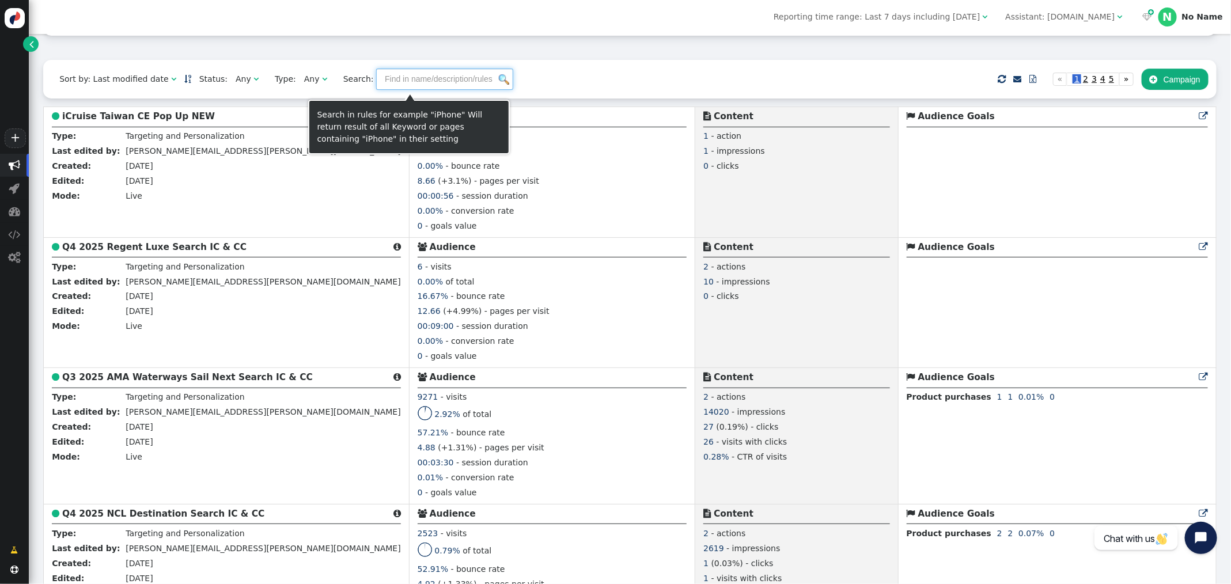
click at [394, 79] on input "text" at bounding box center [444, 79] width 137 height 21
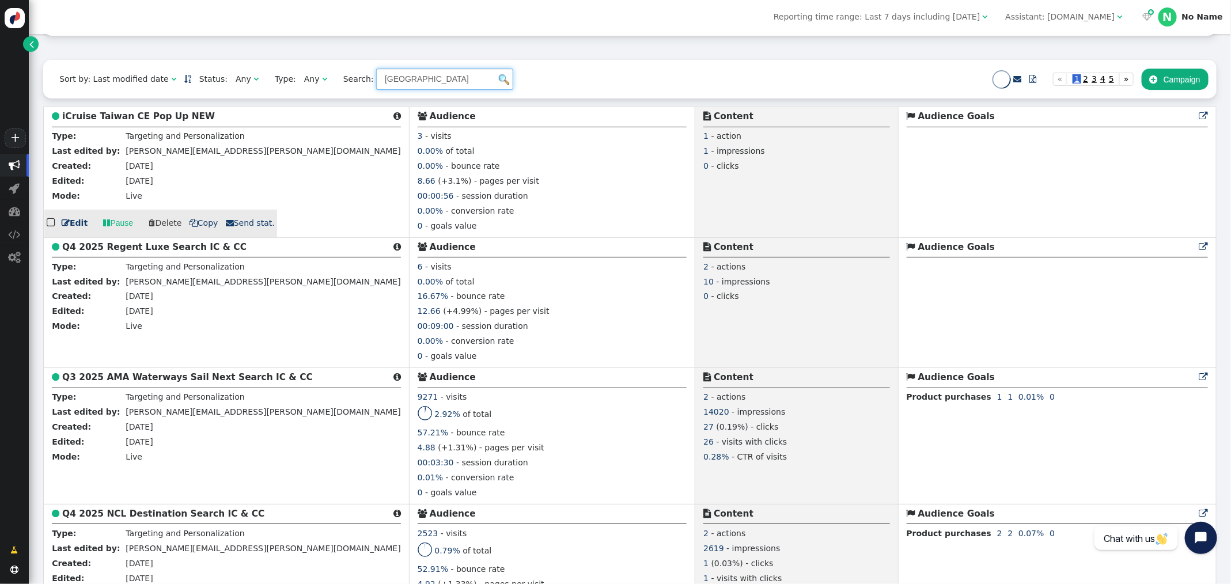
scroll to position [51, 0]
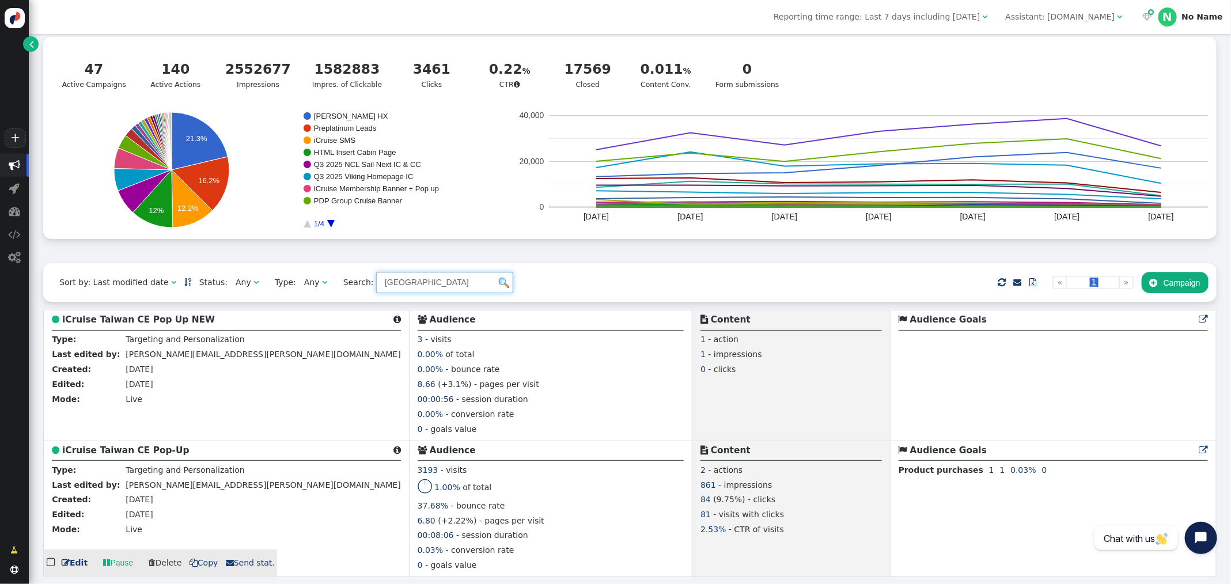
type input "[GEOGRAPHIC_DATA]"
click at [149, 450] on b "iCruise Taiwan CE Pop-Up" at bounding box center [125, 450] width 127 height 10
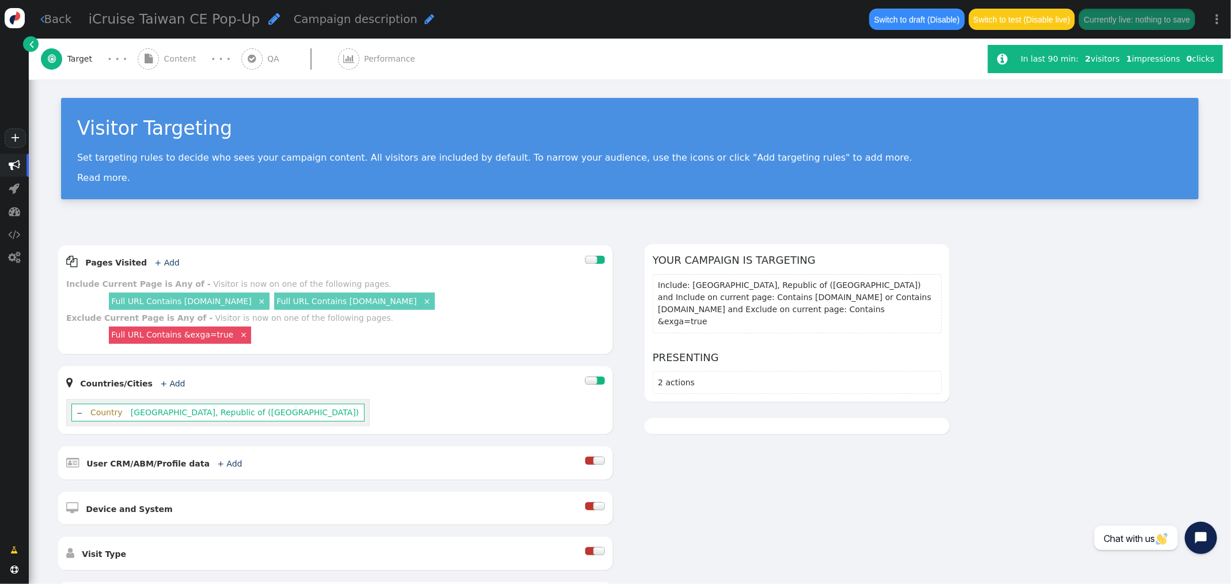
click at [171, 59] on span "Content" at bounding box center [182, 59] width 37 height 12
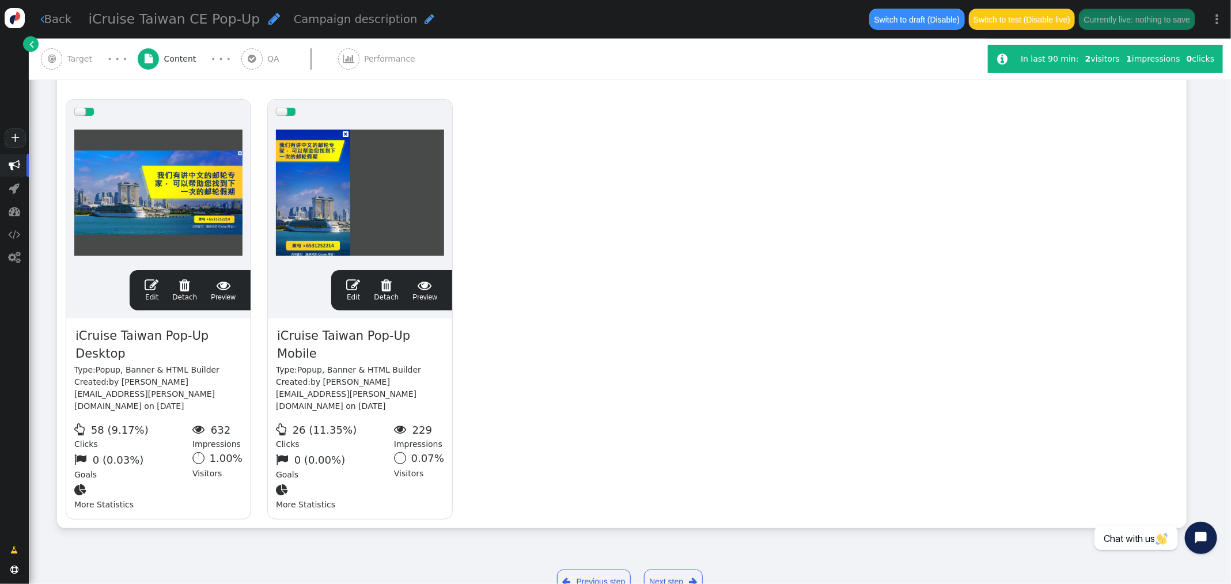
scroll to position [238, 0]
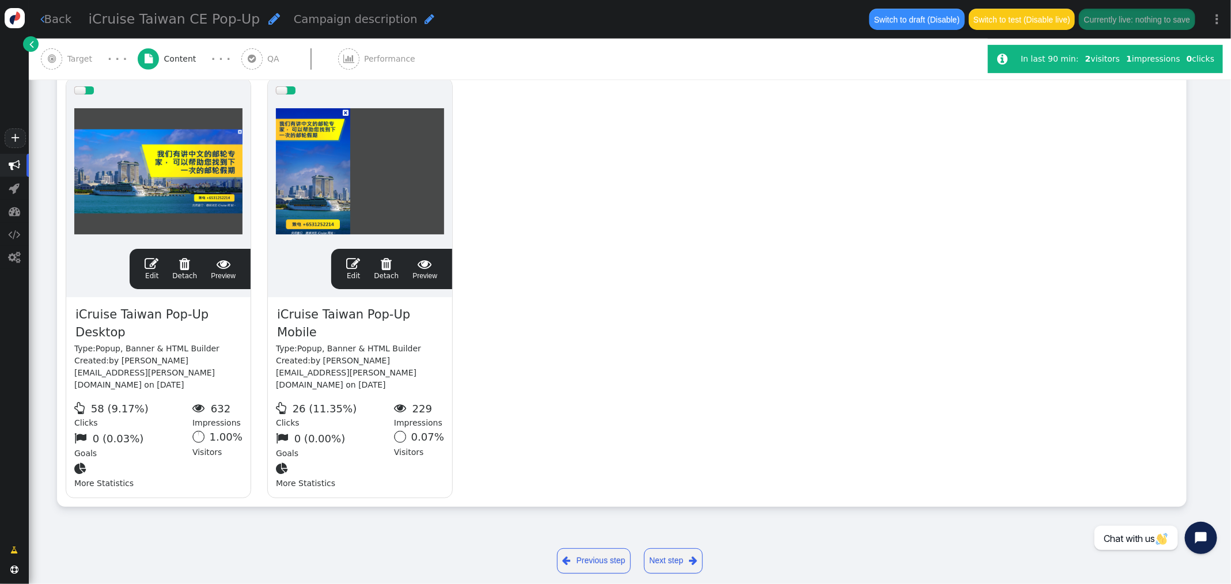
click at [153, 263] on span "" at bounding box center [152, 264] width 14 height 14
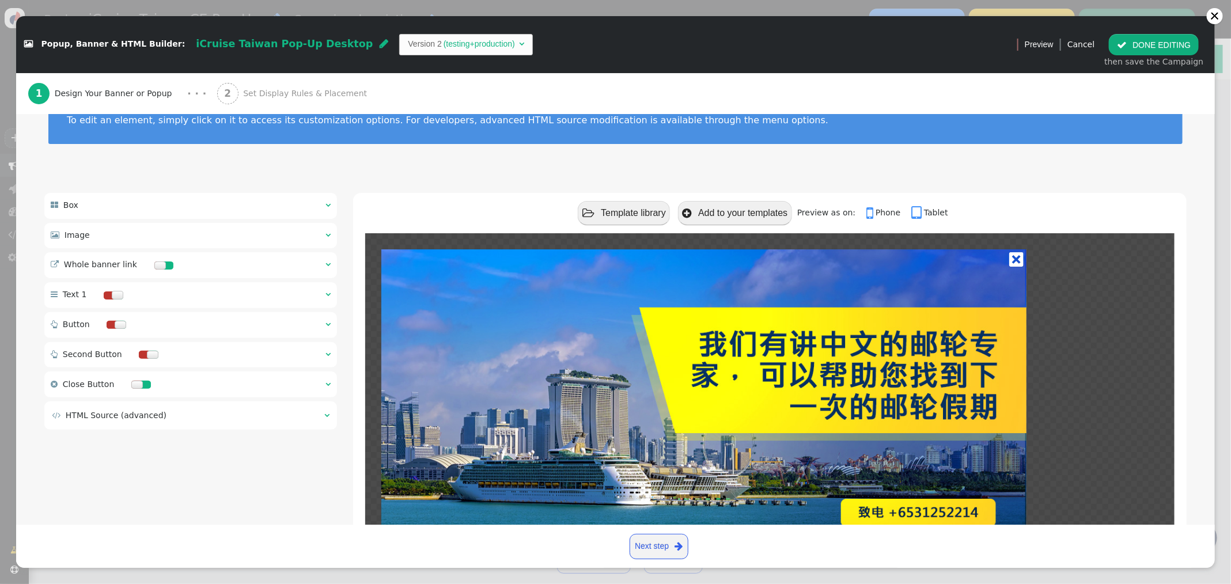
scroll to position [46, 0]
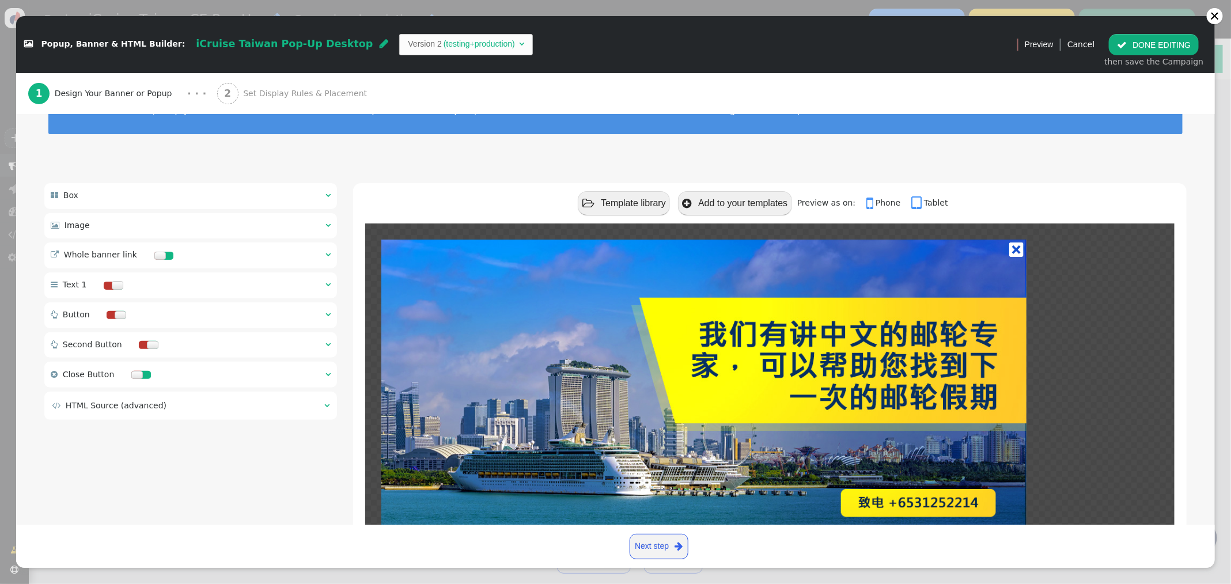
click at [326, 405] on span "" at bounding box center [326, 406] width 5 height 8
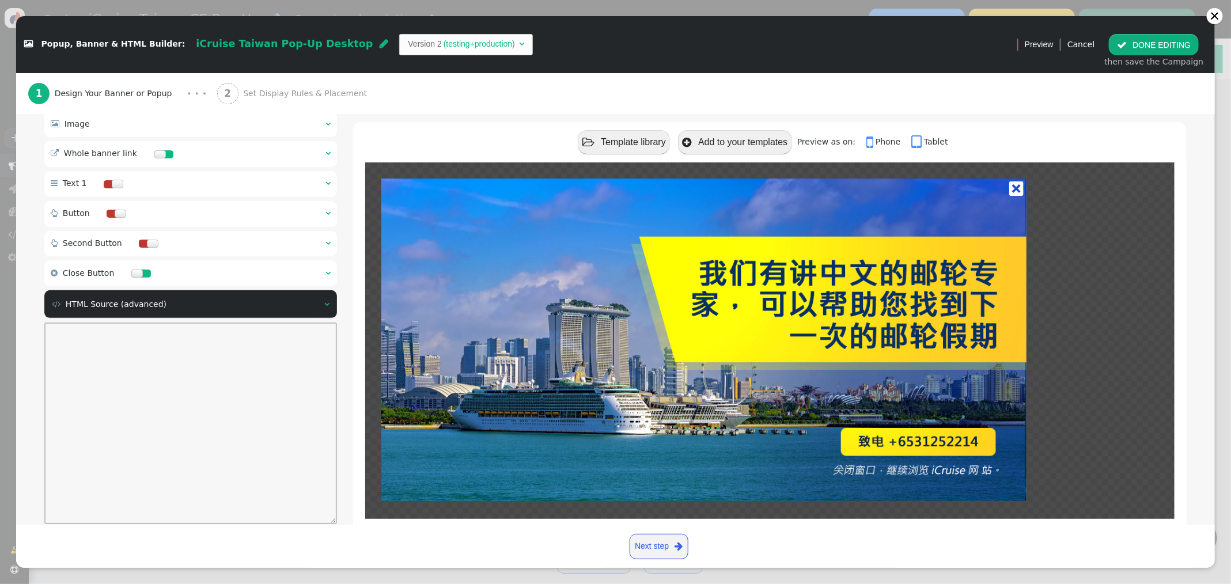
scroll to position [216, 0]
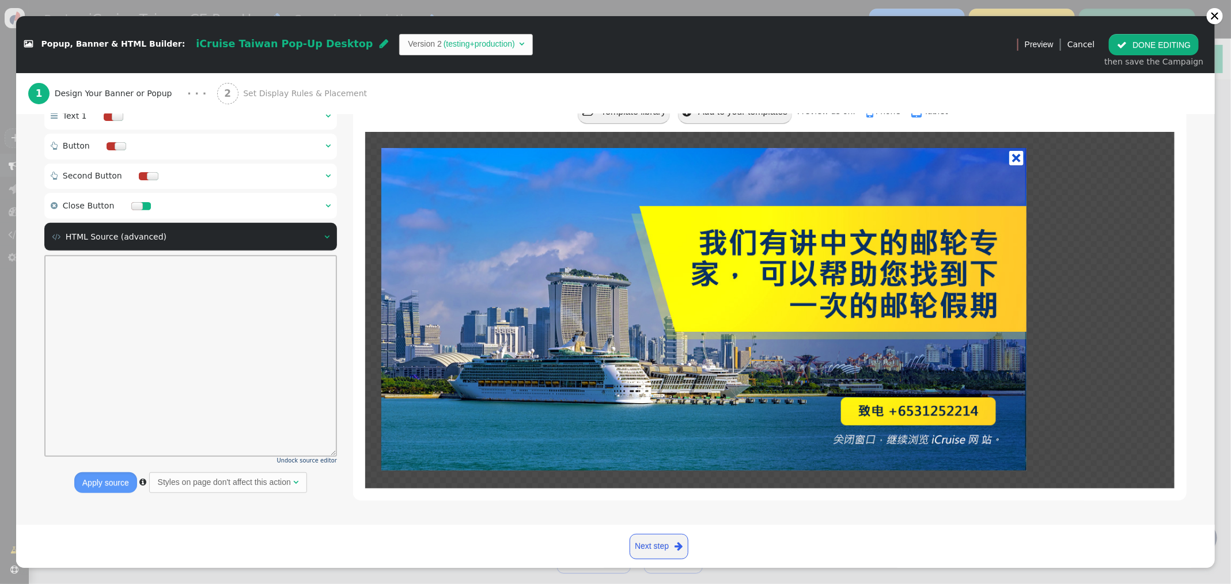
drag, startPoint x: 324, startPoint y: 460, endPoint x: 361, endPoint y: 450, distance: 37.4
click at [324, 460] on span "Undock source editor" at bounding box center [307, 460] width 60 height 6
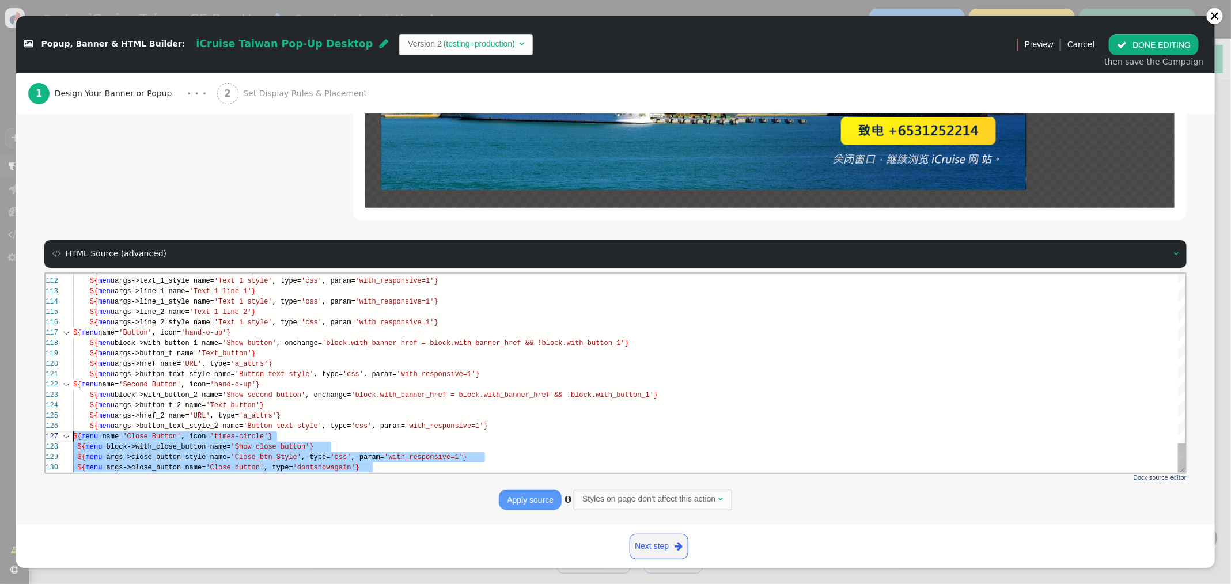
scroll to position [62, 0]
drag, startPoint x: 387, startPoint y: 467, endPoint x: 49, endPoint y: 437, distance: 339.5
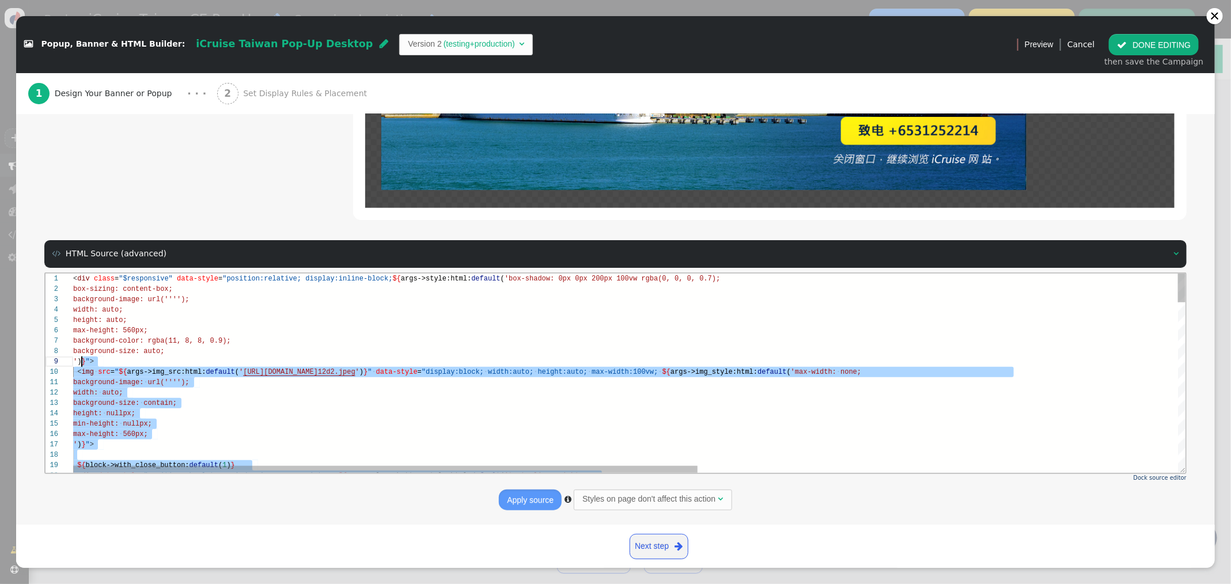
scroll to position [93, 0]
drag, startPoint x: 138, startPoint y: 381, endPoint x: 105, endPoint y: 378, distance: 33.5
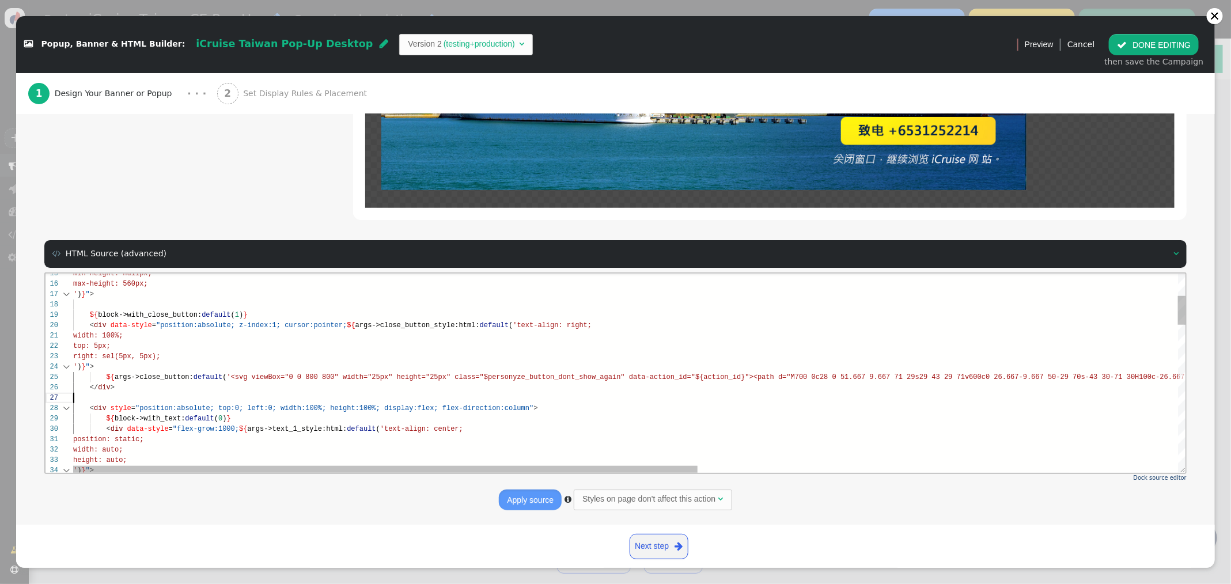
click at [137, 395] on div at bounding box center [1057, 397] width 1968 height 10
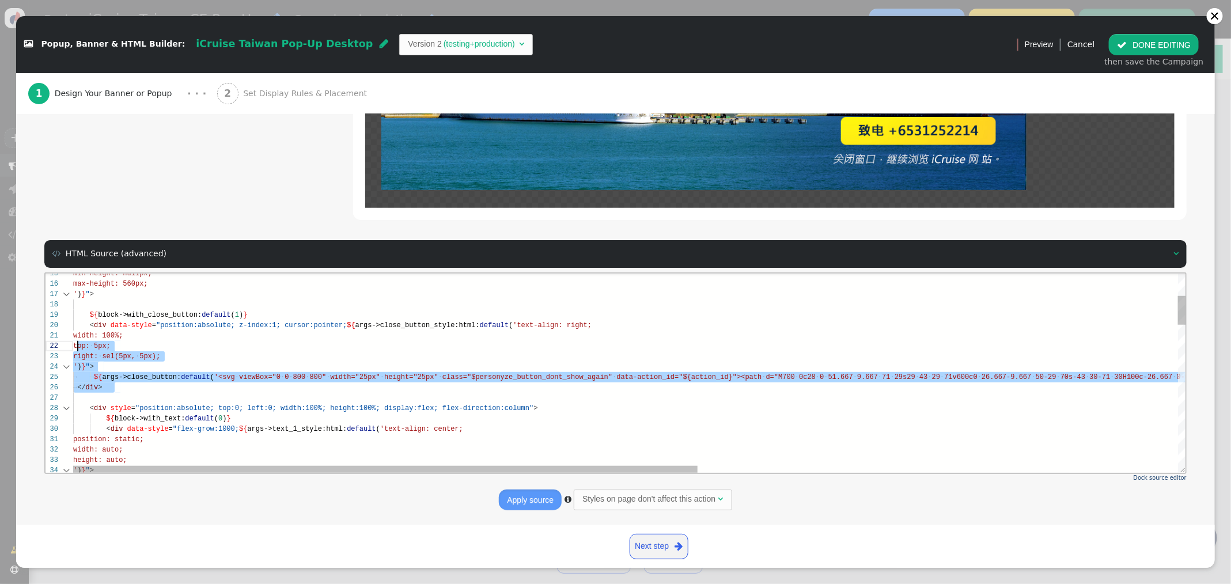
scroll to position [0, 3]
type textarea "background-image: url(''''); width: auto; background-size: contain; height: nul…"
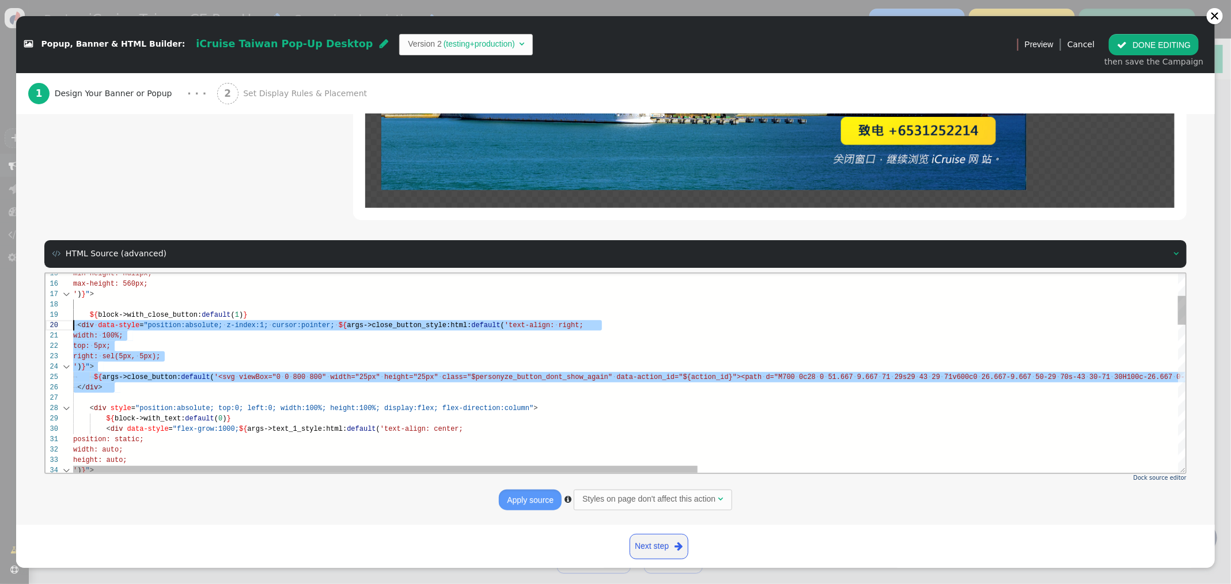
scroll to position [82, 0]
drag, startPoint x: 136, startPoint y: 389, endPoint x: 65, endPoint y: 319, distance: 100.6
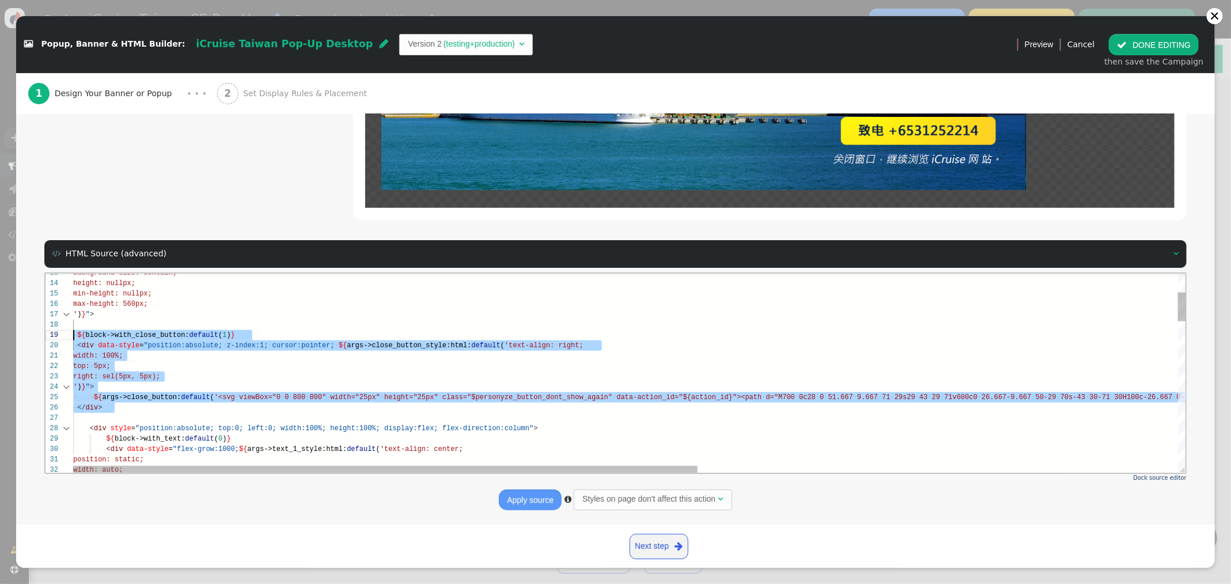
scroll to position [82, 41]
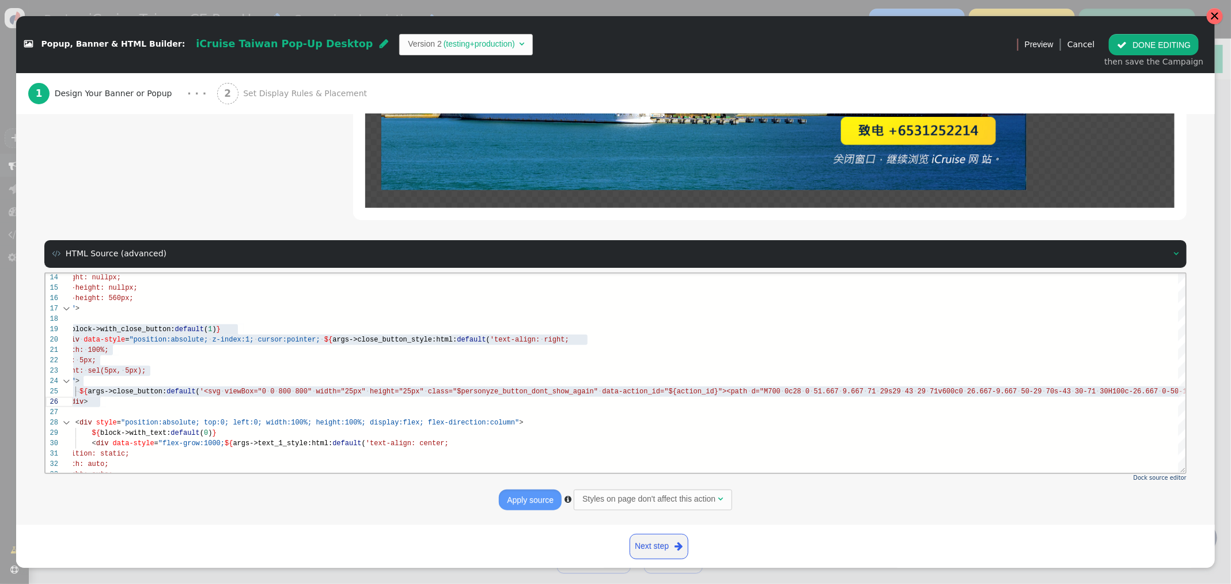
click at [1218, 13] on div at bounding box center [1214, 16] width 9 height 9
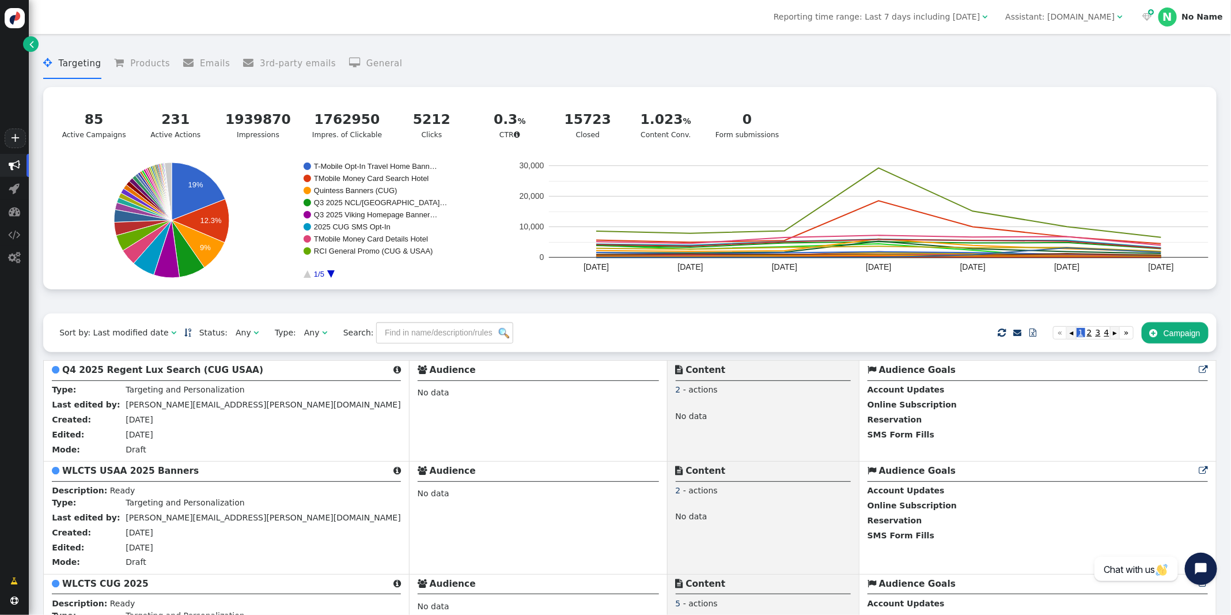
click at [1169, 335] on button " Campaign" at bounding box center [1175, 332] width 67 height 21
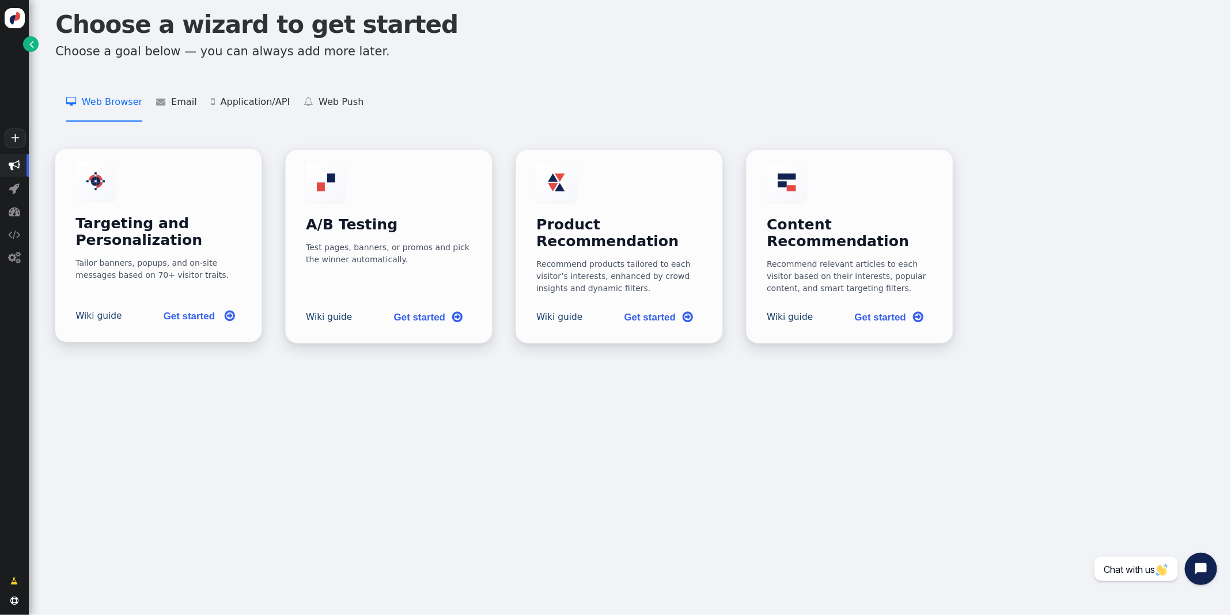
click at [158, 215] on h3 "Targeting and Personalization" at bounding box center [158, 231] width 166 height 33
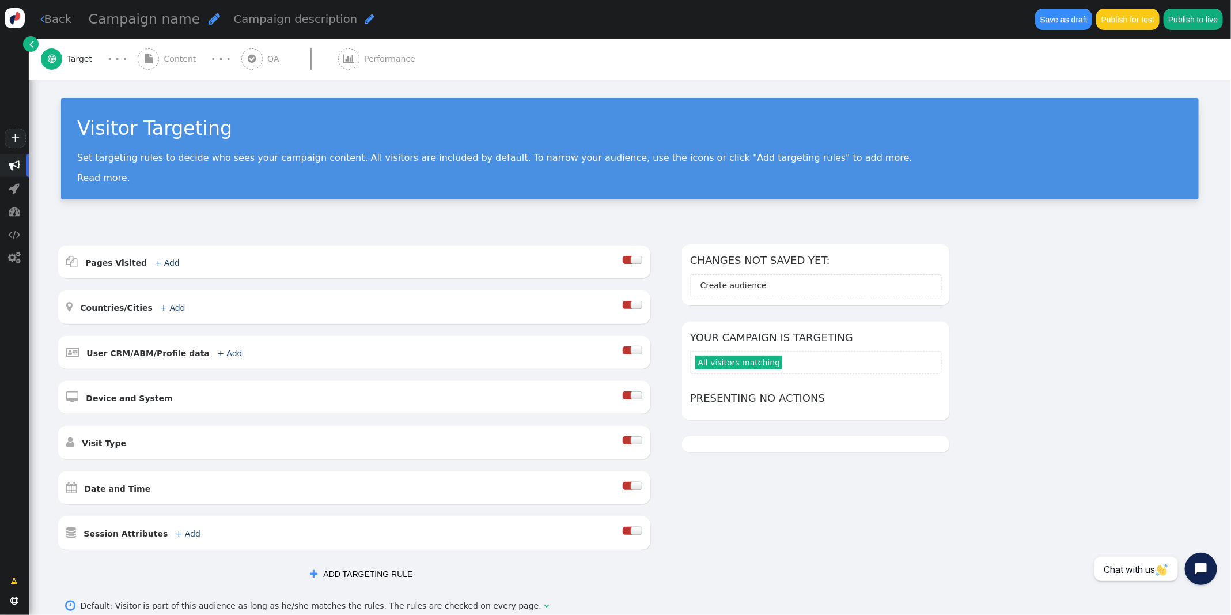
click at [209, 21] on span "" at bounding box center [215, 18] width 12 height 13
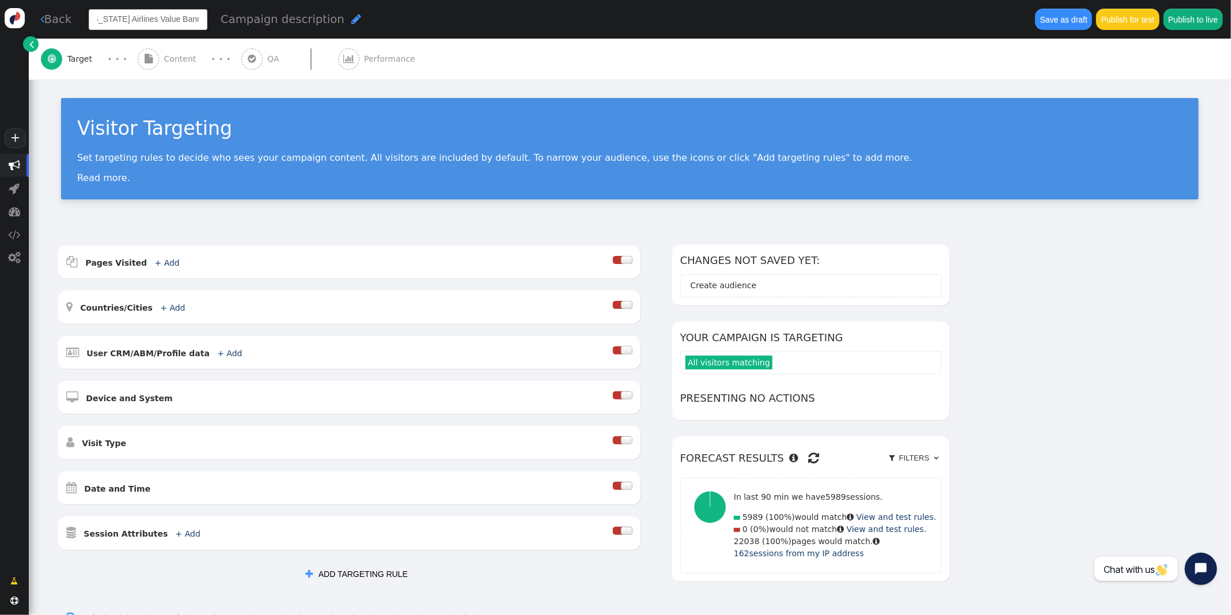
scroll to position [0, 13]
click at [168, 22] on input "[US_STATE] Airlines Value Banner Search Results" at bounding box center [148, 19] width 119 height 21
drag, startPoint x: 157, startPoint y: 20, endPoint x: 165, endPoint y: 18, distance: 8.4
click at [142, 20] on input "[US_STATE] Airlines Value Banner Search Results" at bounding box center [148, 19] width 119 height 21
drag, startPoint x: 138, startPoint y: 20, endPoint x: 168, endPoint y: 19, distance: 29.4
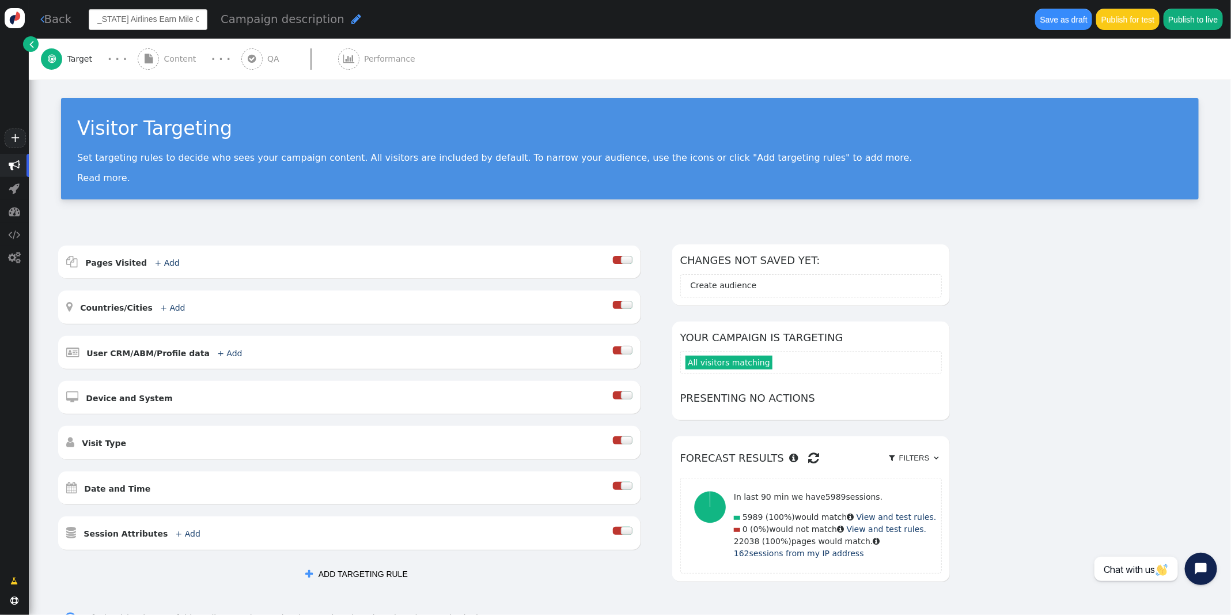
click at [141, 20] on input "[US_STATE] Airlines Earn Mile Cruise Banner Search Results" at bounding box center [148, 19] width 119 height 21
drag, startPoint x: 166, startPoint y: 19, endPoint x: 216, endPoint y: 20, distance: 50.1
click at [216, 20] on div "Alaska Airlines "Earn Miles" Cruise Banner Search Results Campaign description " at bounding box center [555, 19] width 933 height 21
type input "[US_STATE] Airlines "Earn Miles" Cruise Search Banner"
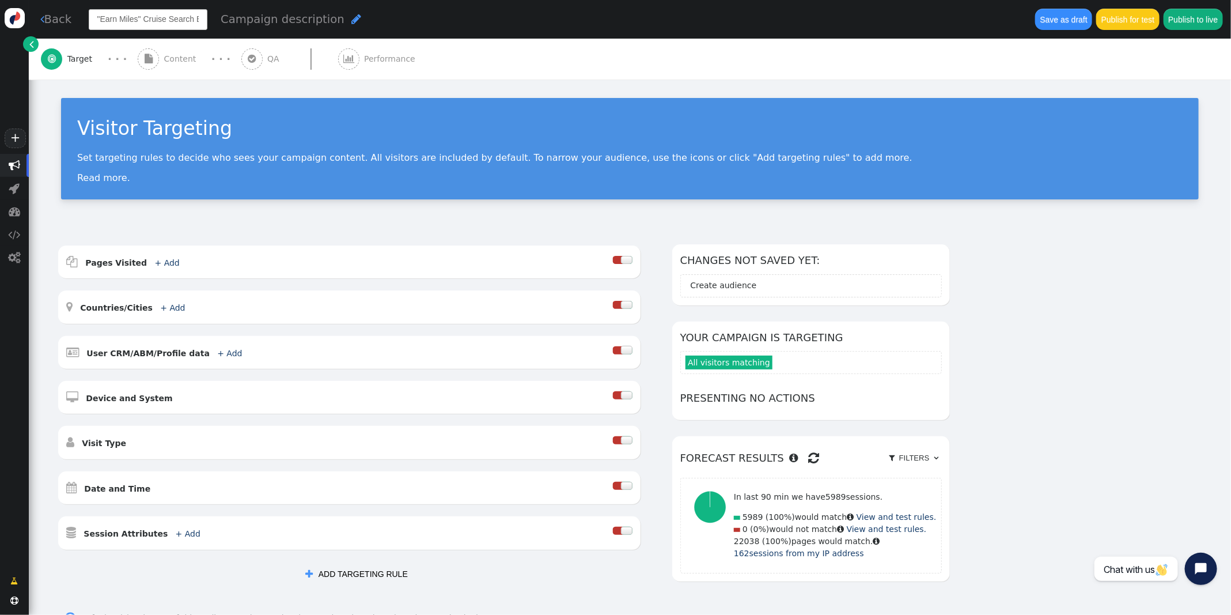
scroll to position [0, 78]
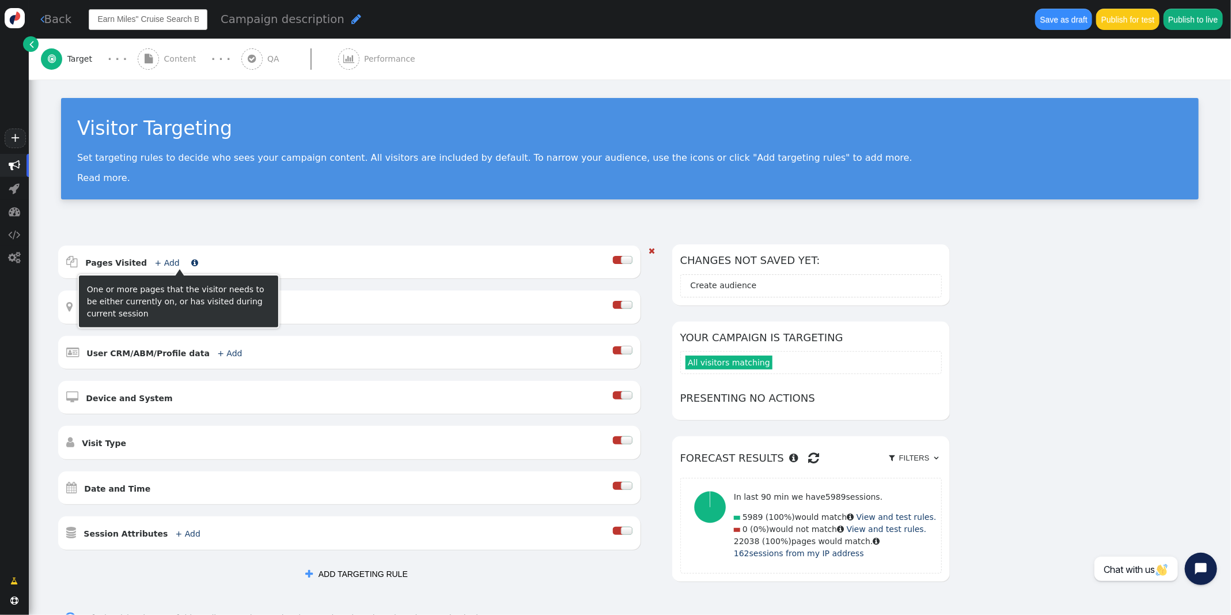
click at [161, 261] on link "+ Add" at bounding box center [167, 262] width 25 height 9
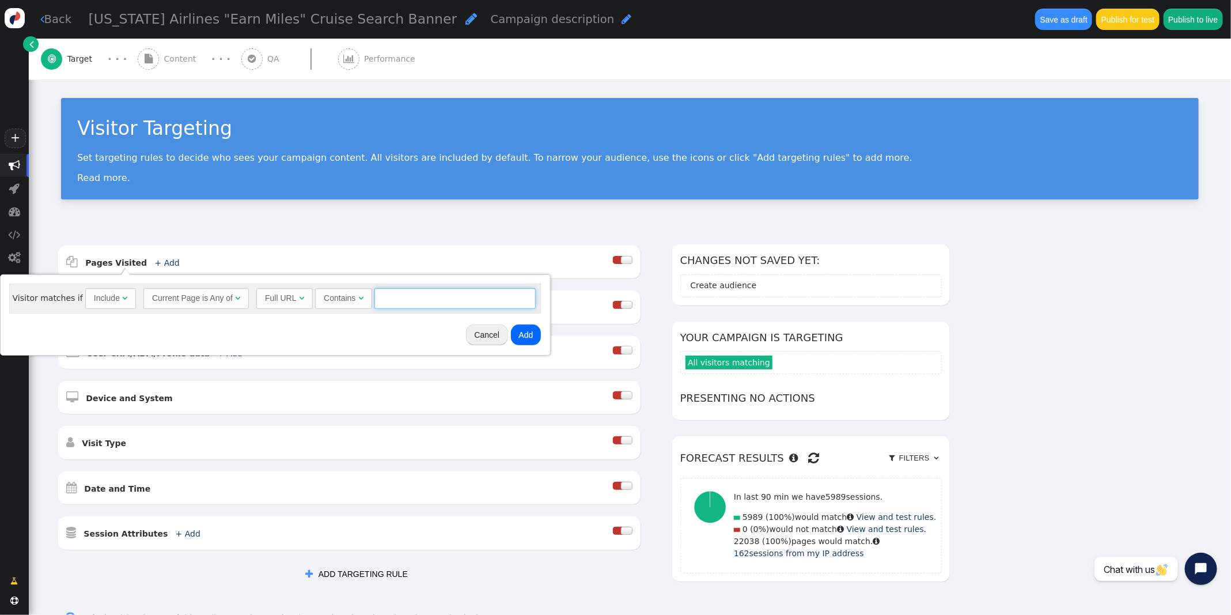
drag, startPoint x: 377, startPoint y: 300, endPoint x: 383, endPoint y: 298, distance: 6.2
click at [378, 300] on input "text" at bounding box center [454, 298] width 161 height 21
paste input "https://cruises.alaskaair.com/cruise-listing"
drag, startPoint x: 396, startPoint y: 300, endPoint x: 335, endPoint y: 300, distance: 61.6
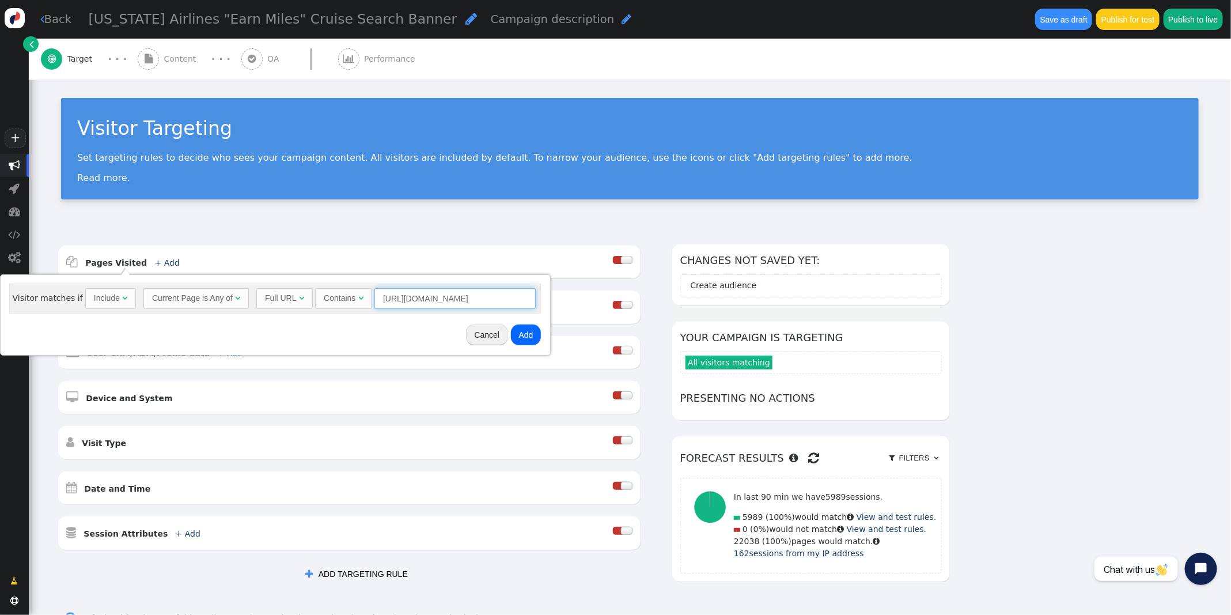
click at [335, 300] on div "Full URL  Contains  https://cruises.alaskaair.com/cruise-listing = (Empty) ai…" at bounding box center [395, 298] width 279 height 21
type input "cruises.alaskaair.com/cruise-listing"
click at [527, 338] on button "Add" at bounding box center [526, 334] width 31 height 21
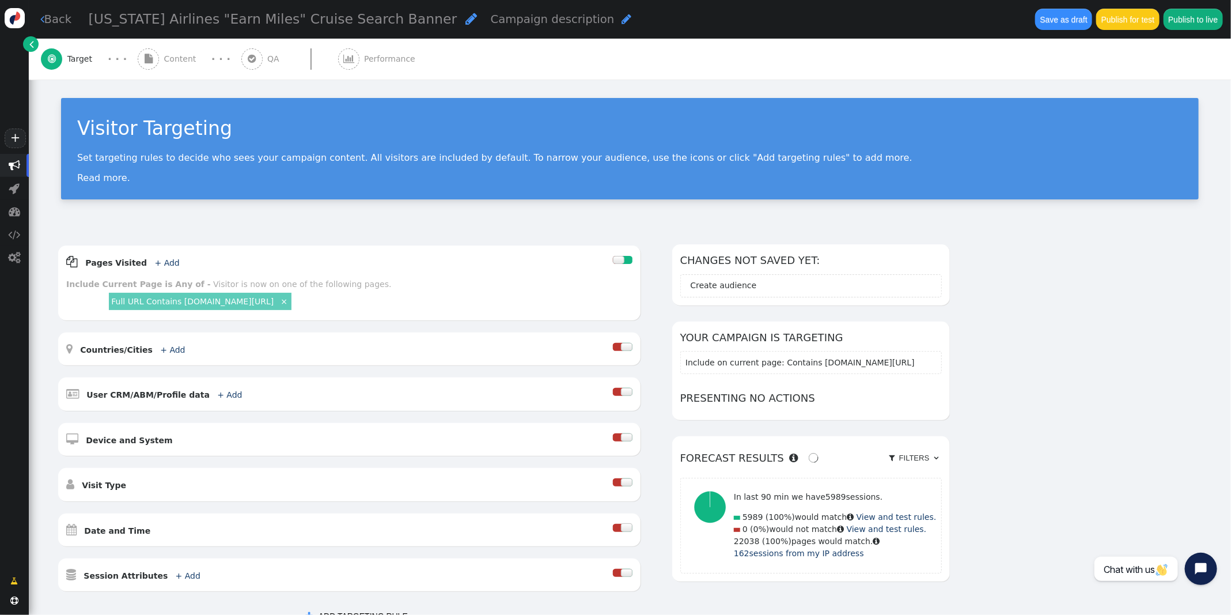
click at [168, 50] on div " Content" at bounding box center [169, 59] width 63 height 41
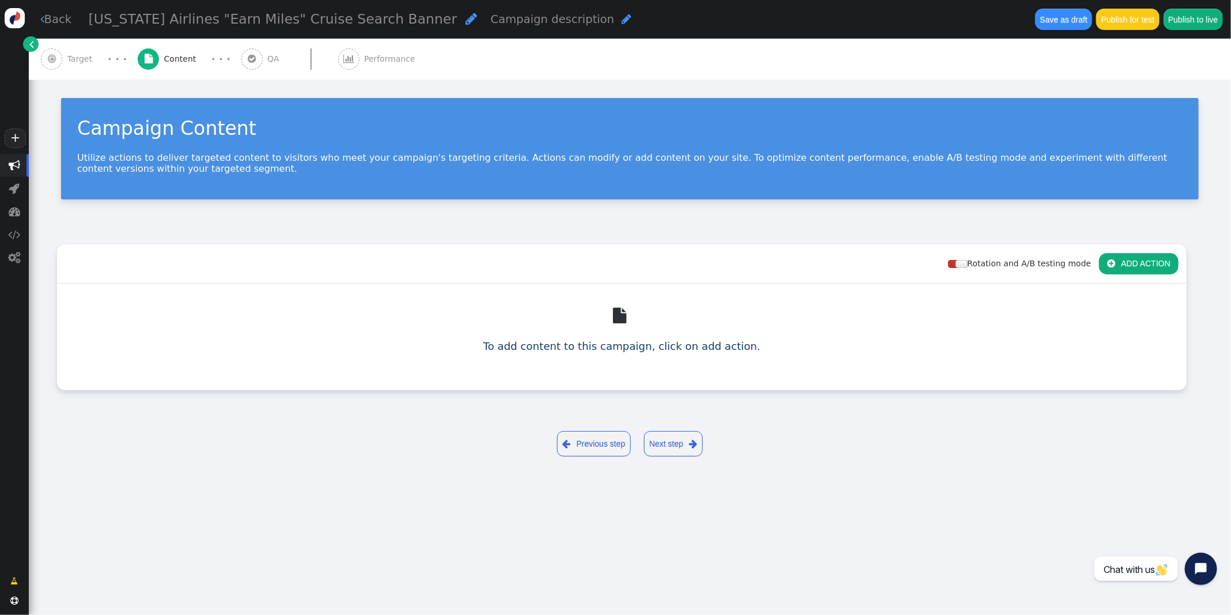
click at [1123, 262] on button " ADD ACTION" at bounding box center [1138, 263] width 79 height 21
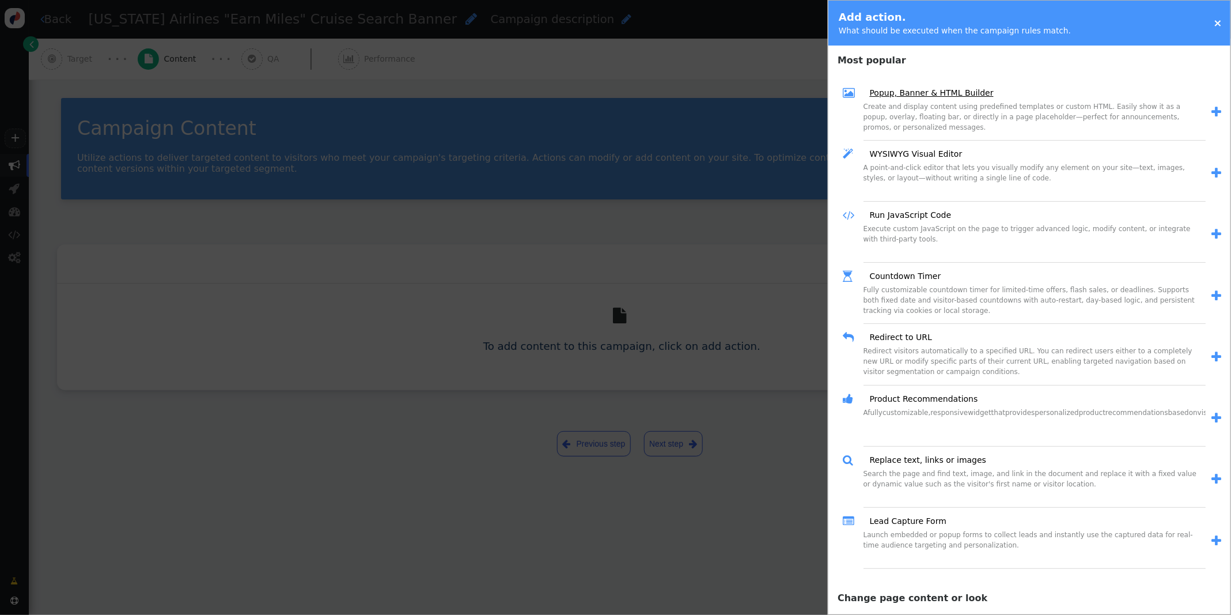
click at [919, 94] on link "Popup, Banner & HTML Builder" at bounding box center [927, 93] width 132 height 12
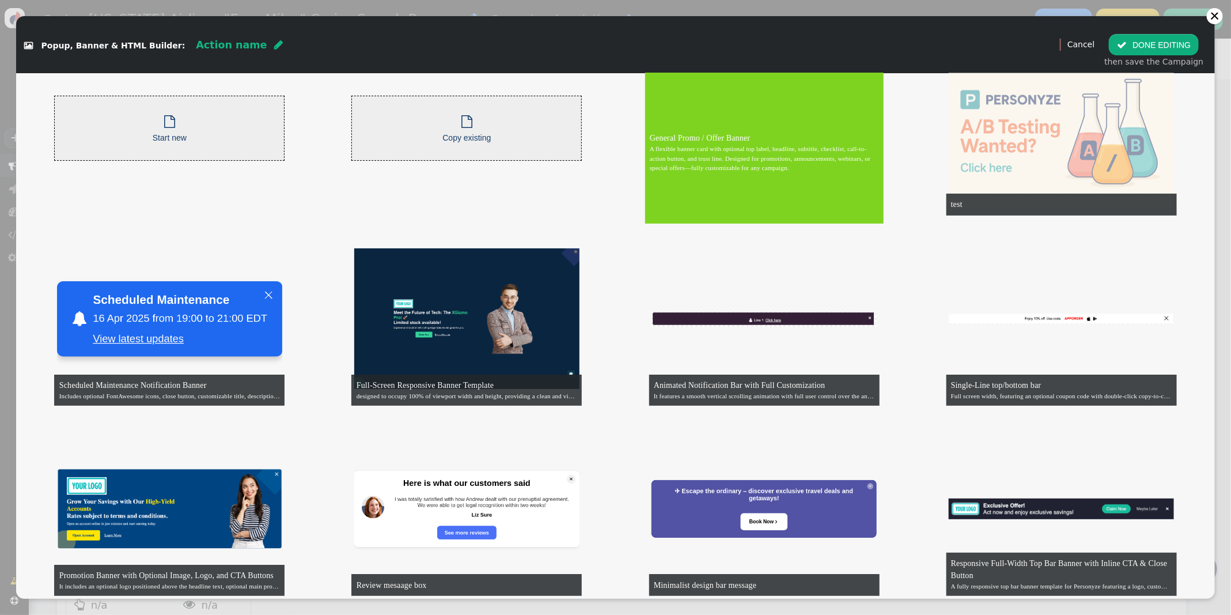
scroll to position [101, 0]
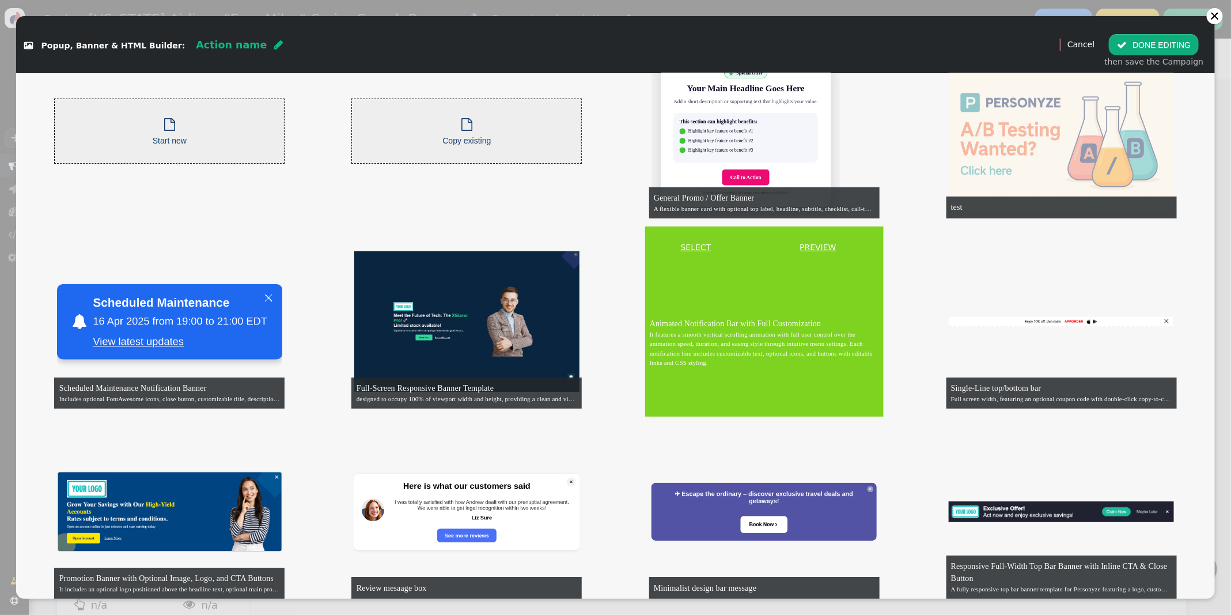
click at [698, 245] on link "SELECT" at bounding box center [696, 247] width 97 height 12
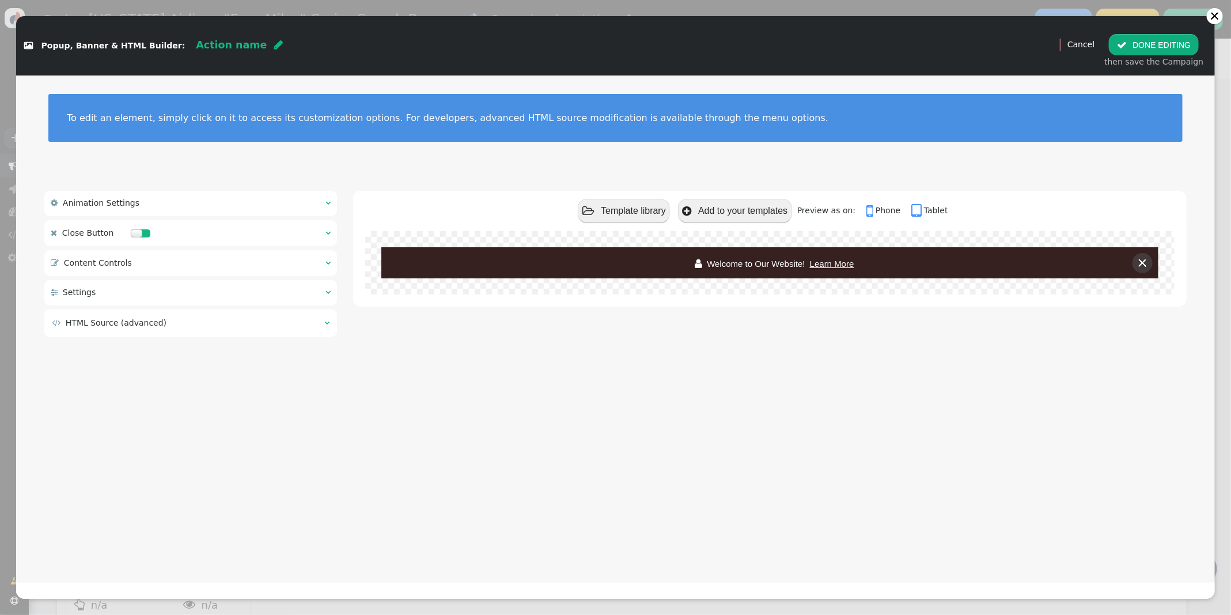
scroll to position [0, 0]
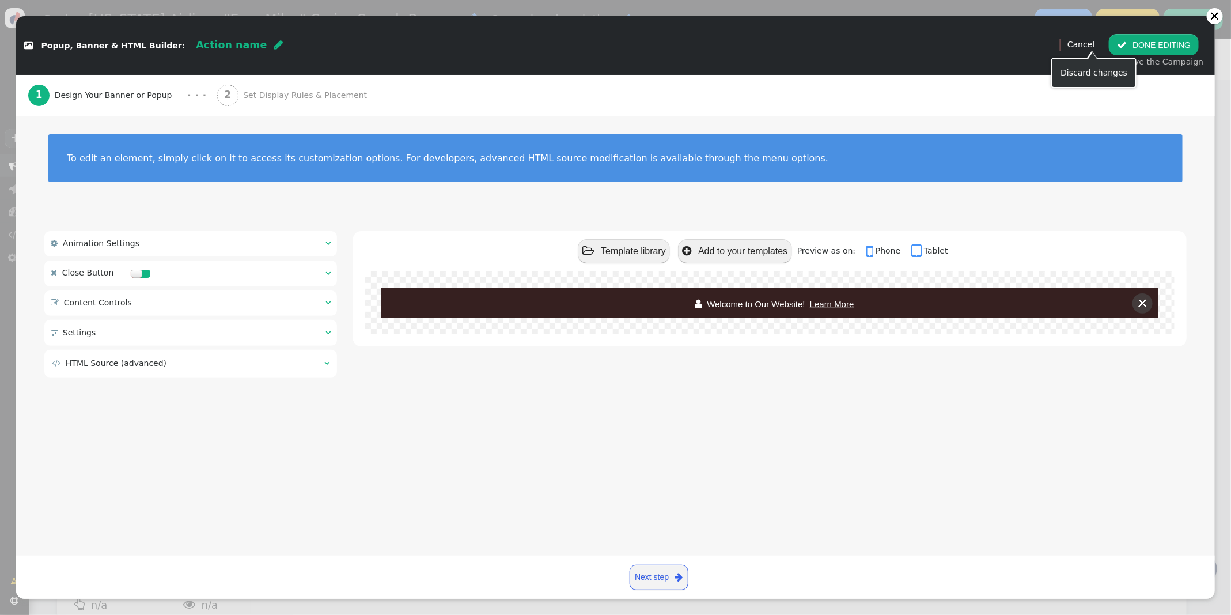
click at [1094, 47] on link "Cancel" at bounding box center [1080, 44] width 27 height 9
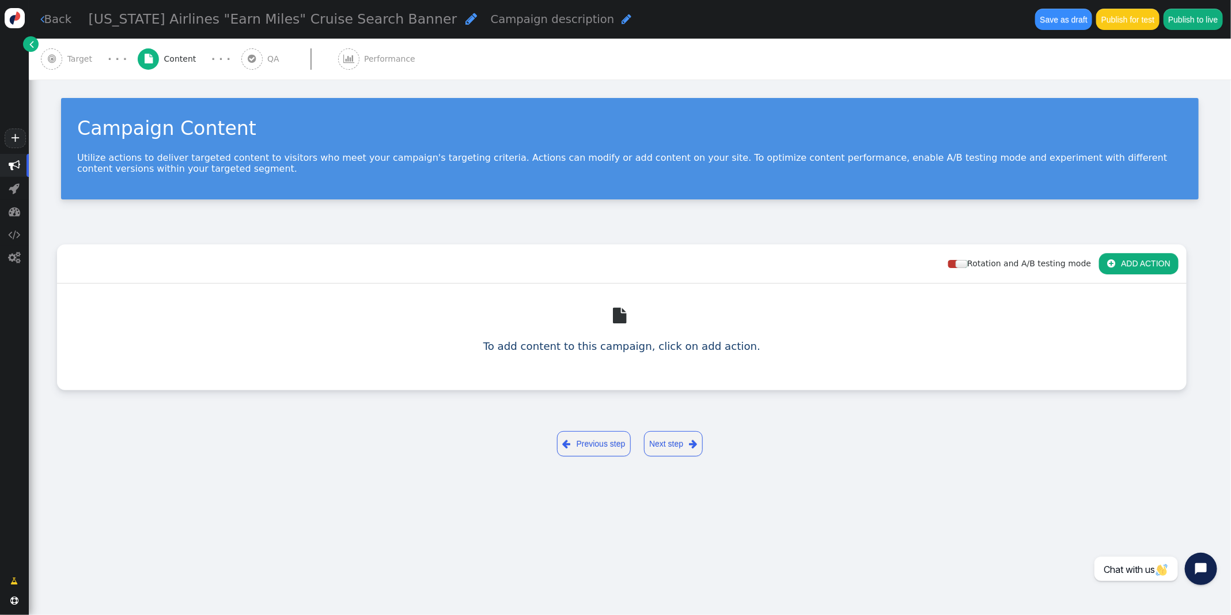
click at [1123, 263] on button " ADD ACTION" at bounding box center [1138, 263] width 79 height 21
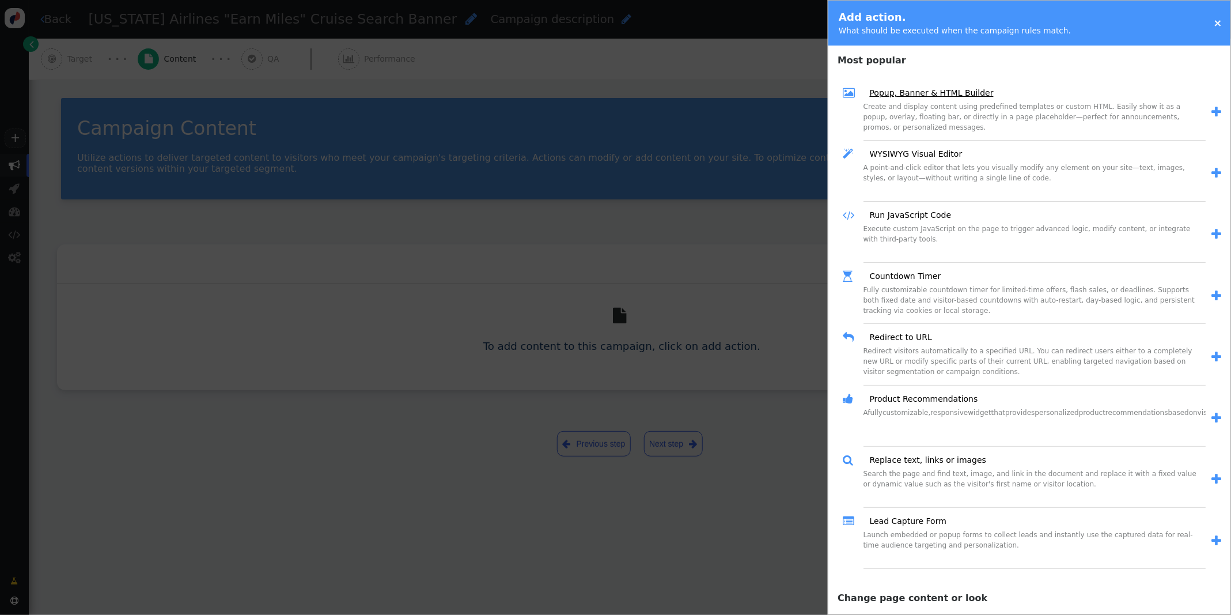
click at [936, 96] on link "Popup, Banner & HTML Builder" at bounding box center [927, 93] width 132 height 12
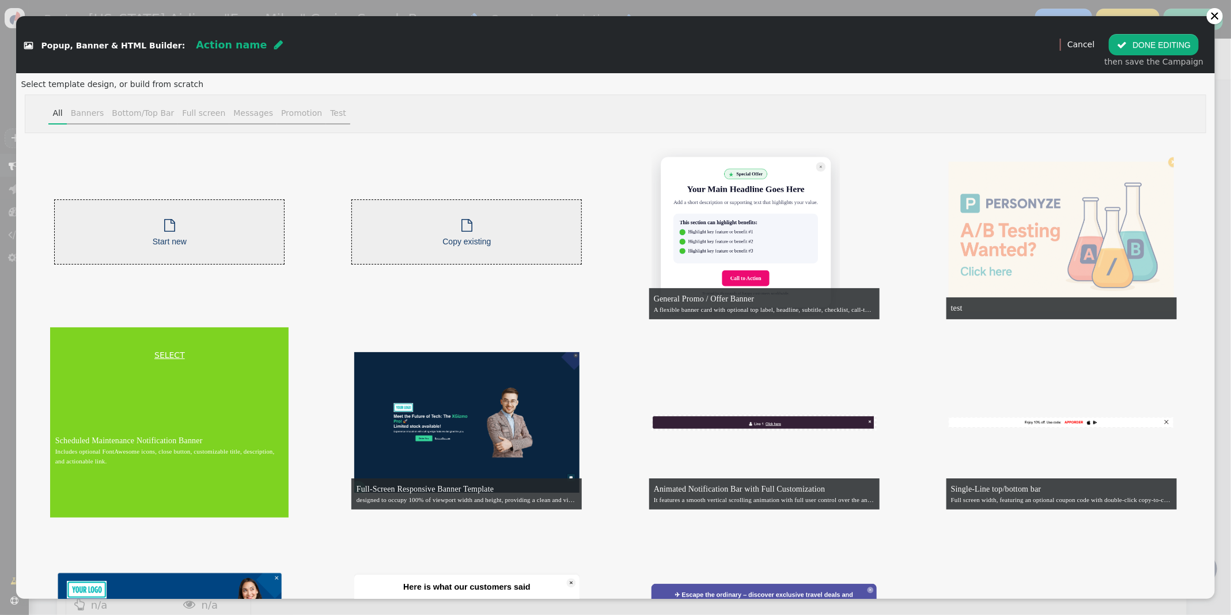
click at [164, 352] on link "SELECT" at bounding box center [170, 355] width 234 height 12
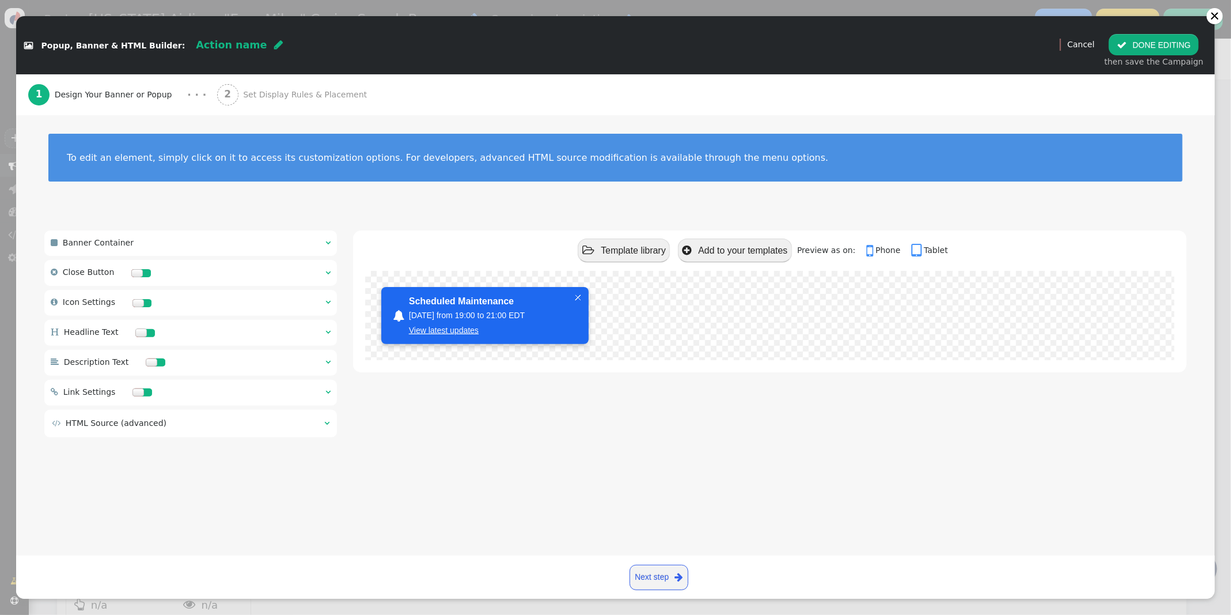
click at [148, 364] on div at bounding box center [152, 362] width 12 height 8
click at [132, 393] on div at bounding box center [138, 392] width 12 height 8
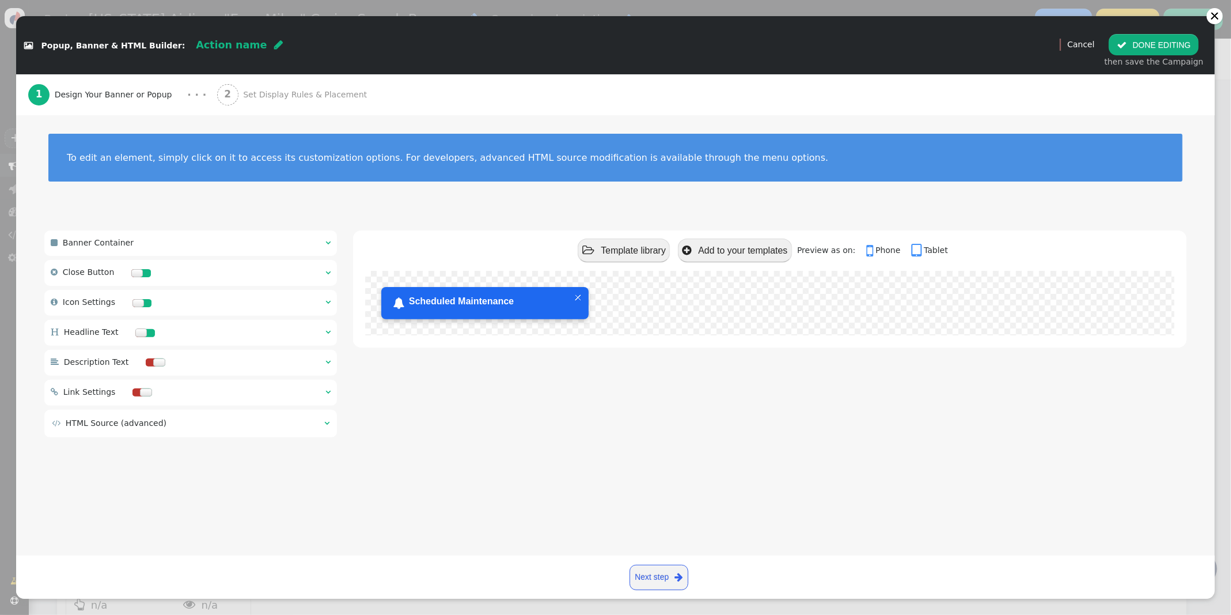
click at [135, 268] on div at bounding box center [141, 272] width 32 height 25
click at [135, 274] on div at bounding box center [137, 273] width 12 height 8
click at [189, 336] on div " Headline Text  " at bounding box center [190, 333] width 293 height 26
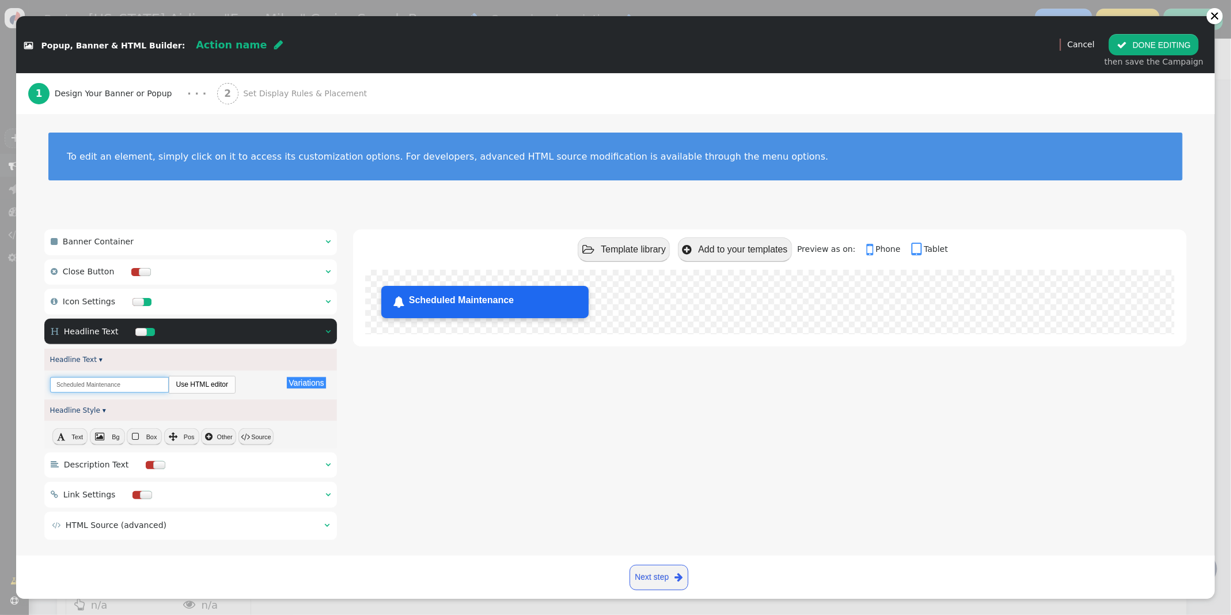
drag, startPoint x: 132, startPoint y: 382, endPoint x: 47, endPoint y: 377, distance: 85.4
click at [47, 377] on div "Variations There are alternatives. Default value: Scheduled Maintenance Use HTM…" at bounding box center [190, 384] width 293 height 29
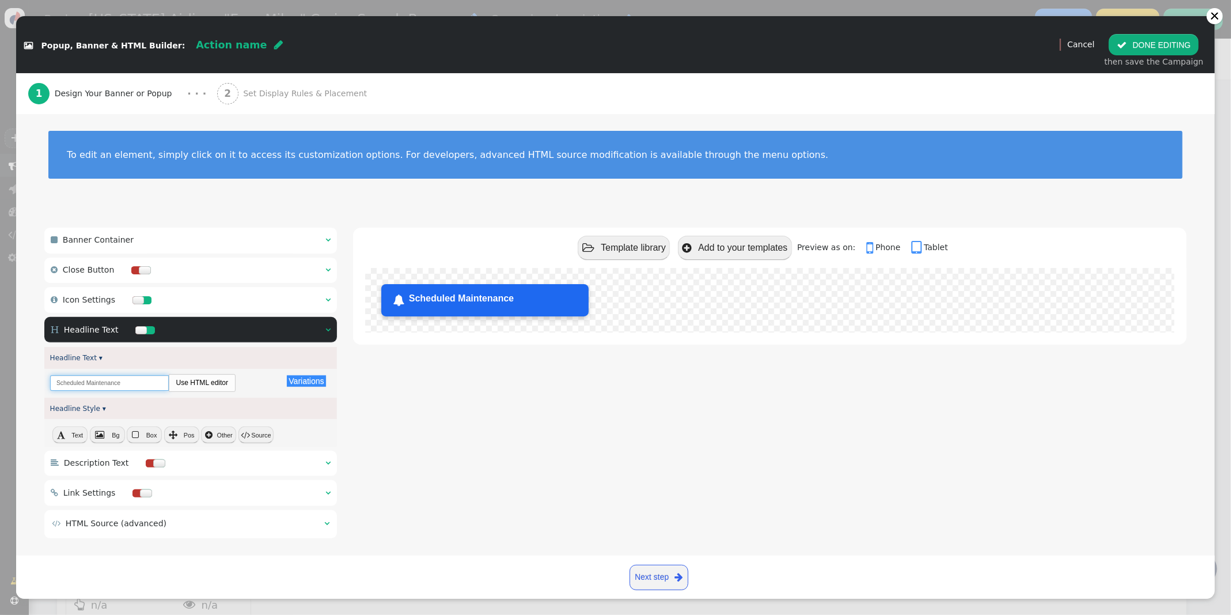
paste input "Get all the cruise line offers PLUS earn Miles on every dollar spent"
type input "Get all the cruise line offers PLUS earn Miles on every dollar spent"
click at [332, 238] on div " Banner Container  " at bounding box center [190, 240] width 293 height 25
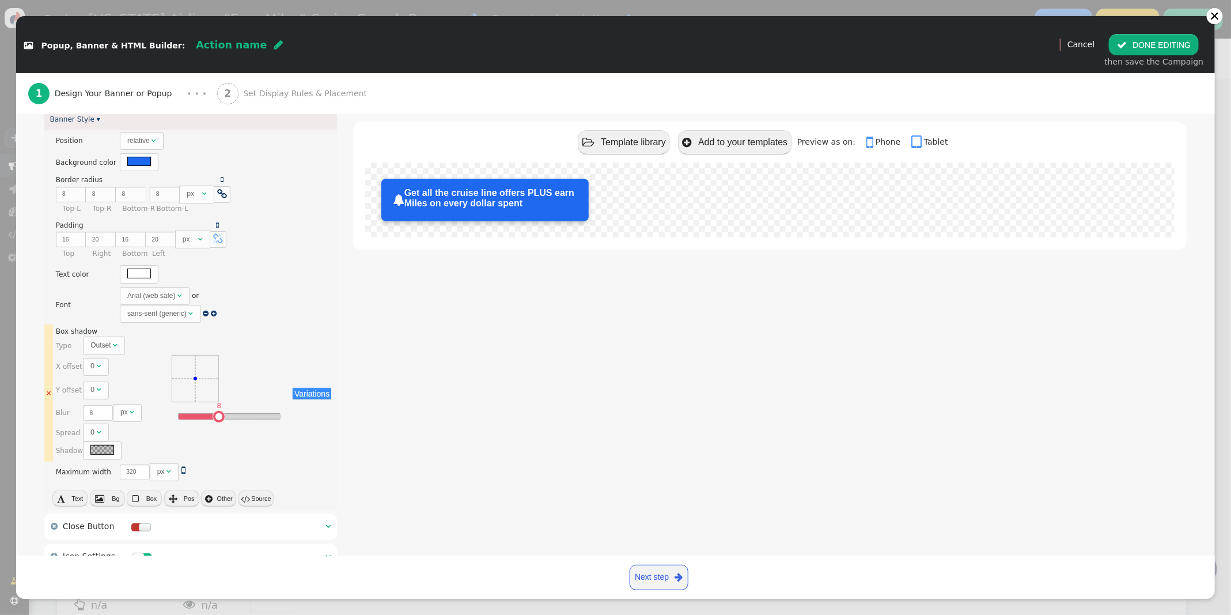
scroll to position [142, 0]
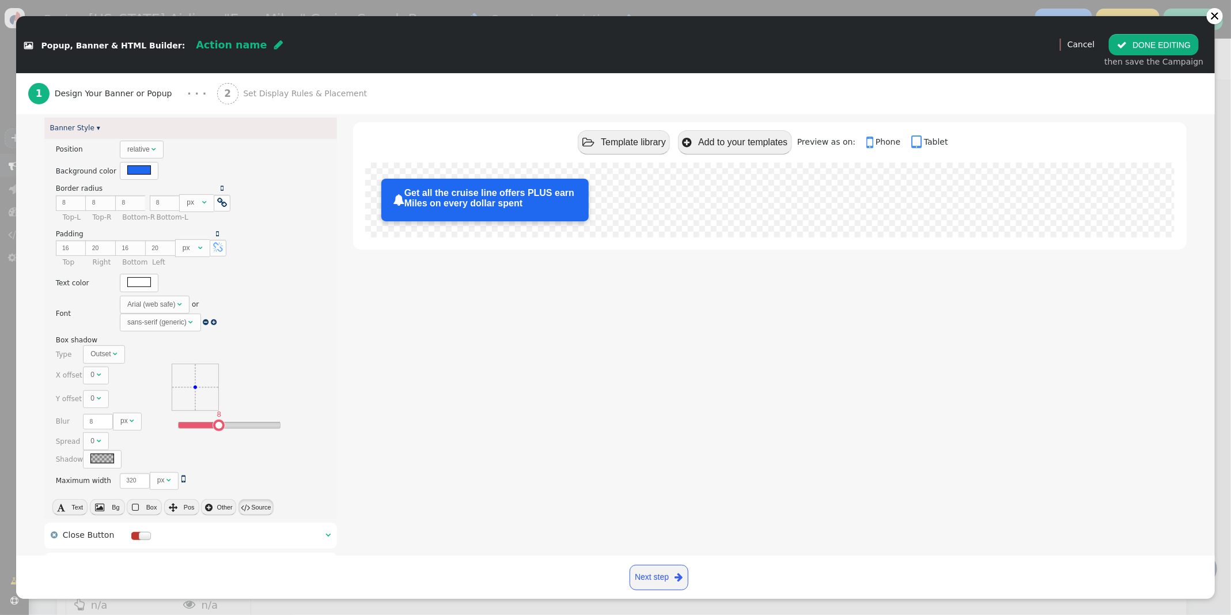
click at [245, 503] on span "" at bounding box center [245, 507] width 9 height 9
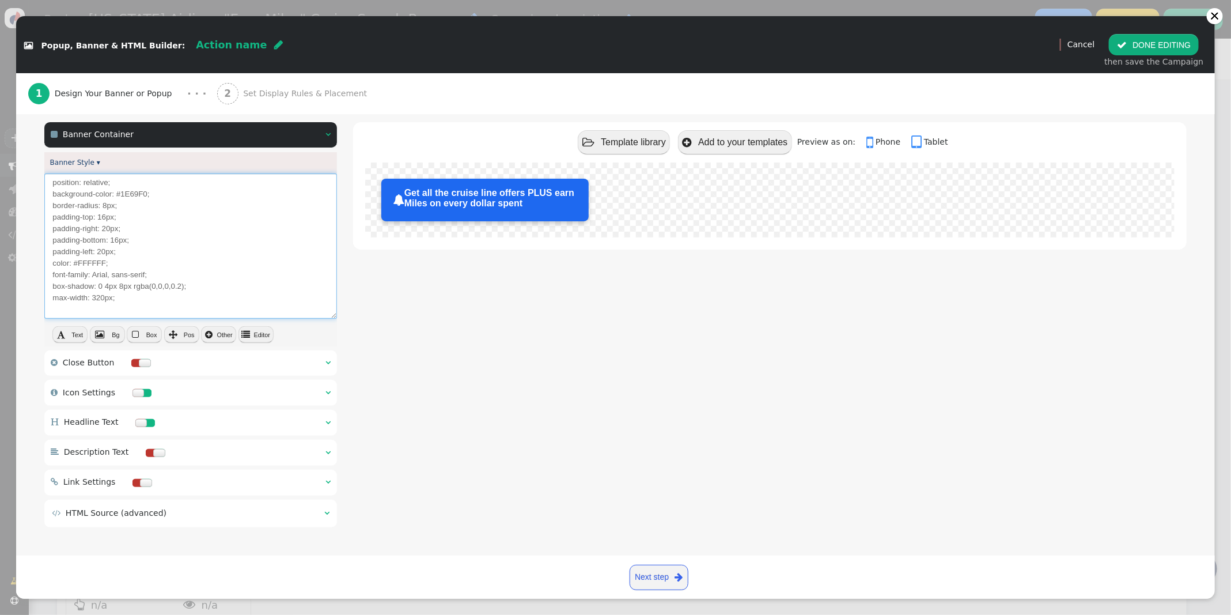
drag, startPoint x: 119, startPoint y: 302, endPoint x: 92, endPoint y: 300, distance: 26.6
click at [92, 300] on textarea "position: relative; background-color: #1E69F0; border-radius: 8px; padding-top:…" at bounding box center [190, 245] width 293 height 145
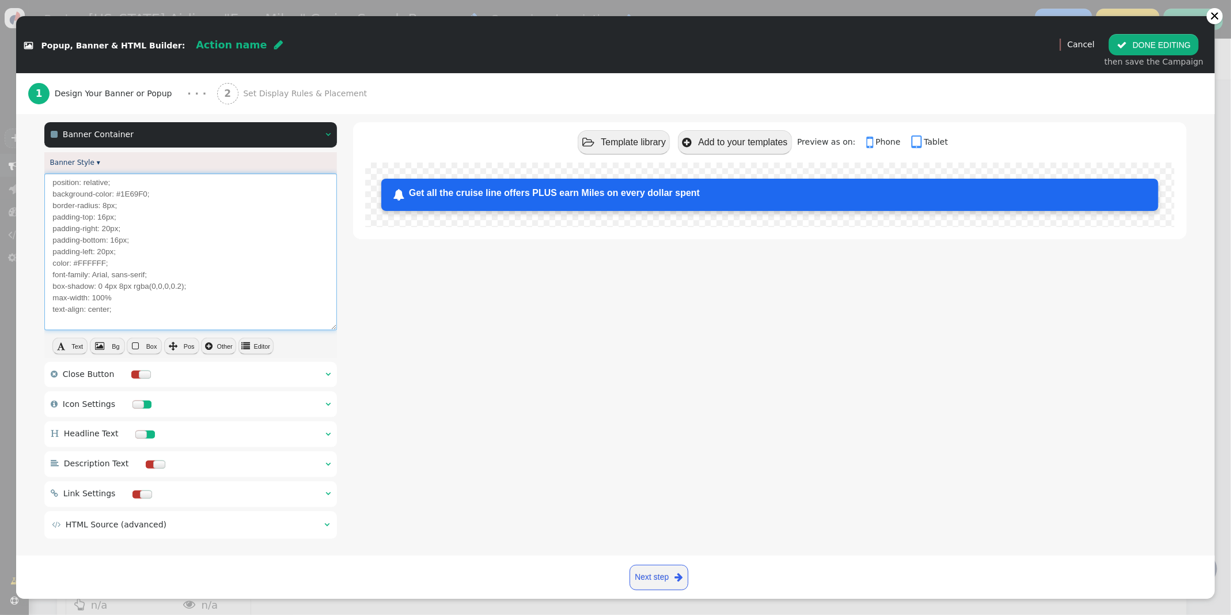
type textarea "position: relative; background-color: #1E69F0; border-radius: 8px; padding-top:…"
click at [257, 343] on button " Editor" at bounding box center [255, 346] width 35 height 16
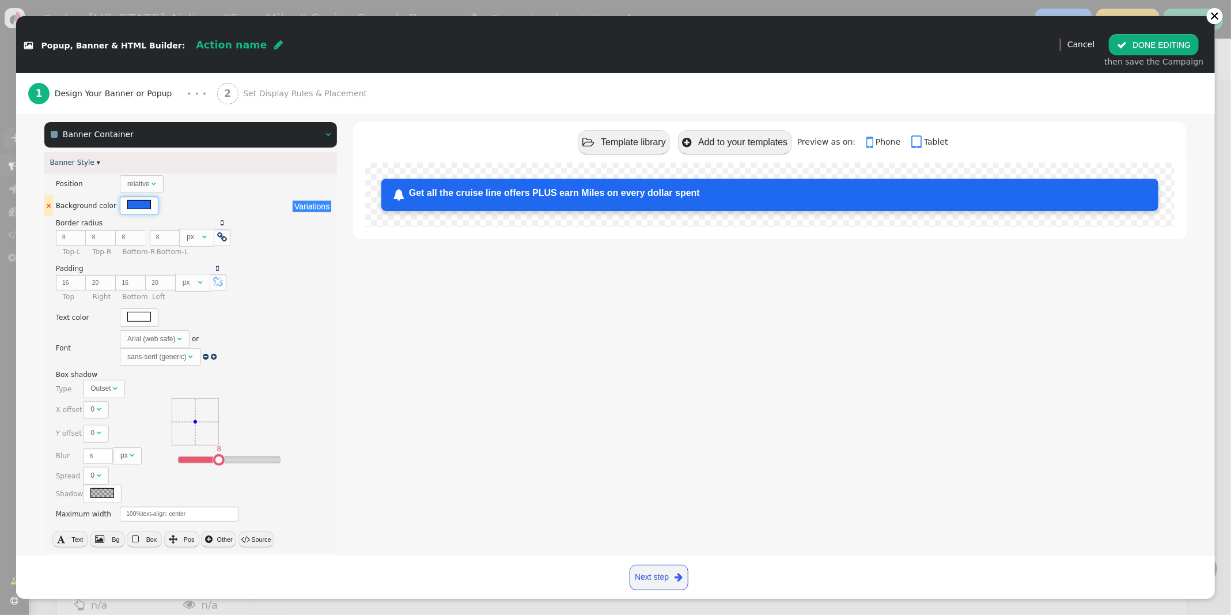
click at [135, 205] on div at bounding box center [139, 204] width 24 height 9
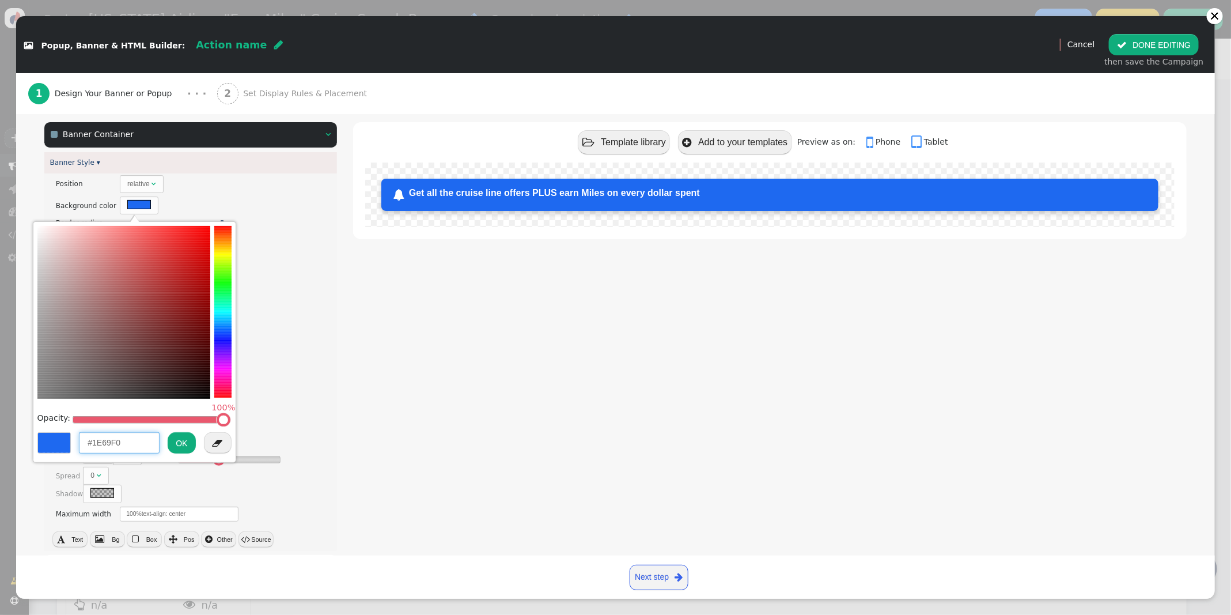
click at [128, 439] on input "#1E69F0" at bounding box center [119, 442] width 81 height 21
drag, startPoint x: 139, startPoint y: 439, endPoint x: 78, endPoint y: 437, distance: 61.7
click at [78, 437] on div "#1E69F0 OK " at bounding box center [134, 444] width 194 height 26
paste input "01426A !important"
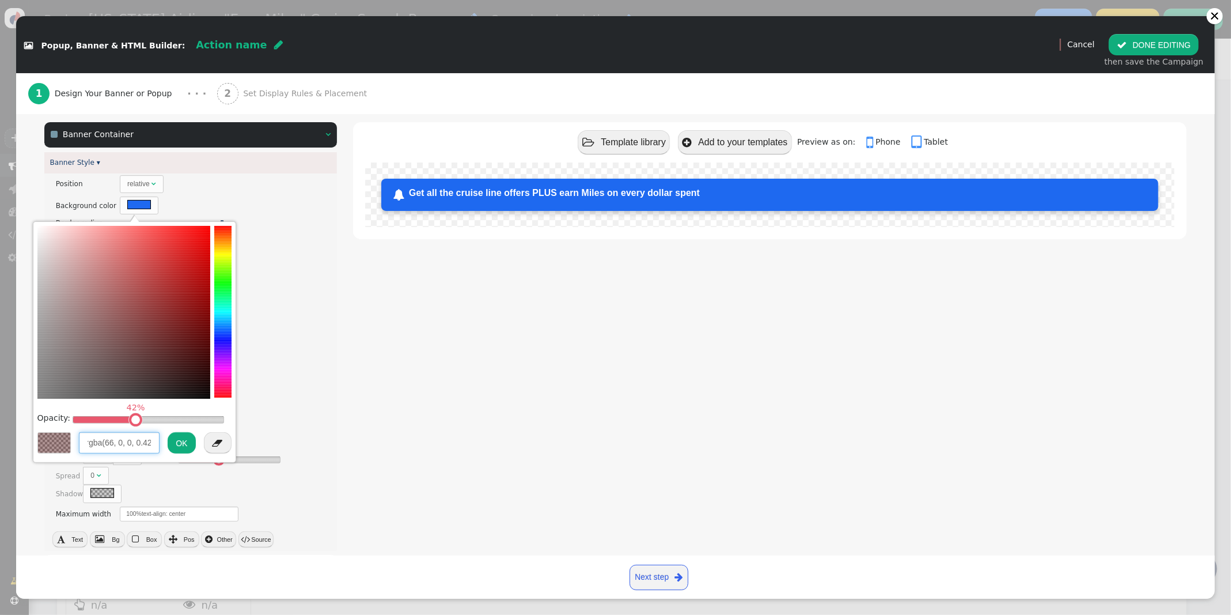
paste input "(106, 1, 1"
type input "r"
paste input "#01426A !important"
click at [133, 442] on input "rgba(66, 0, 0, 0.42" at bounding box center [119, 442] width 81 height 21
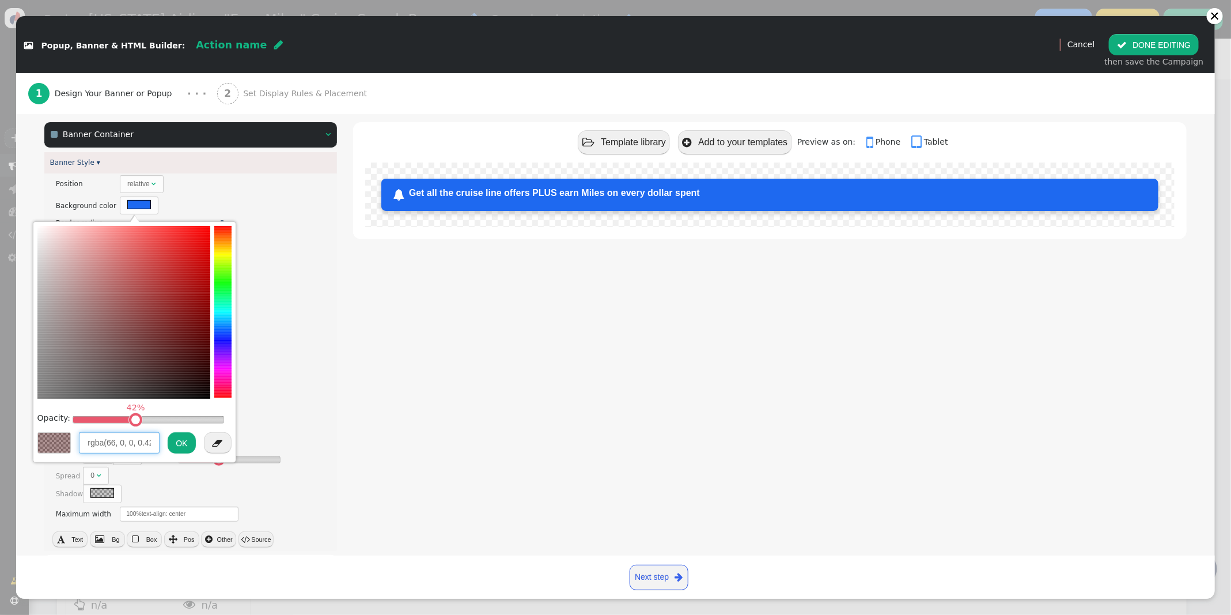
paste input "(106, 1, 1)"
drag, startPoint x: 75, startPoint y: 434, endPoint x: 52, endPoint y: 434, distance: 23.6
click at [52, 434] on div "rgb(106, 1, 1) OK " at bounding box center [134, 444] width 194 height 26
paste input "#01426A"
type input "#01426A"
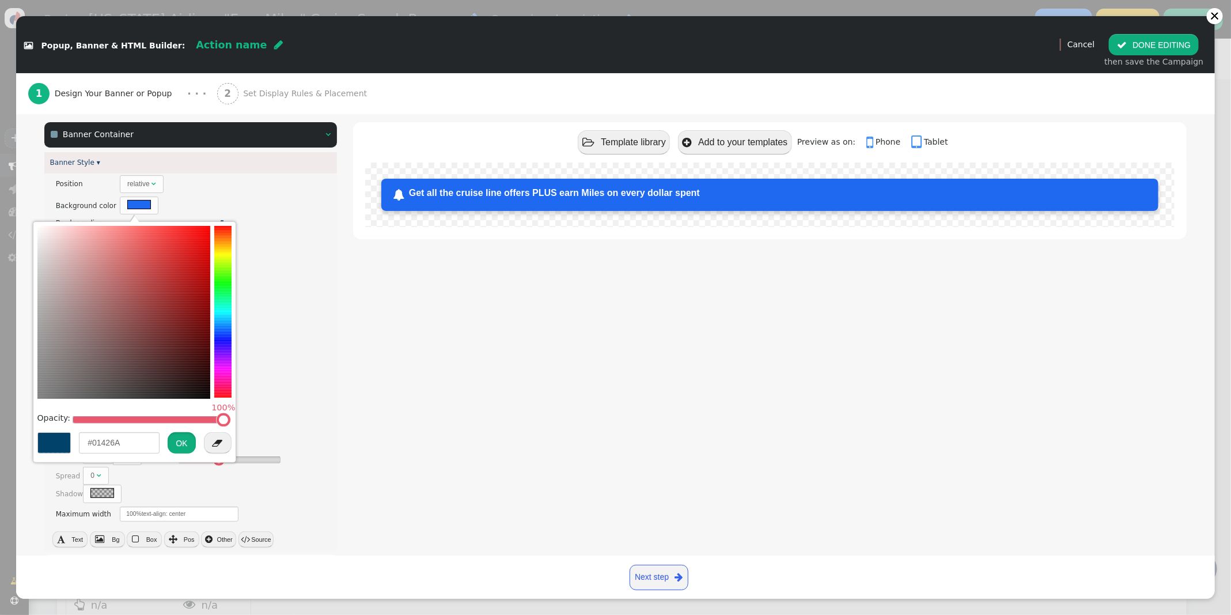
click at [175, 444] on button "OK" at bounding box center [182, 442] width 28 height 21
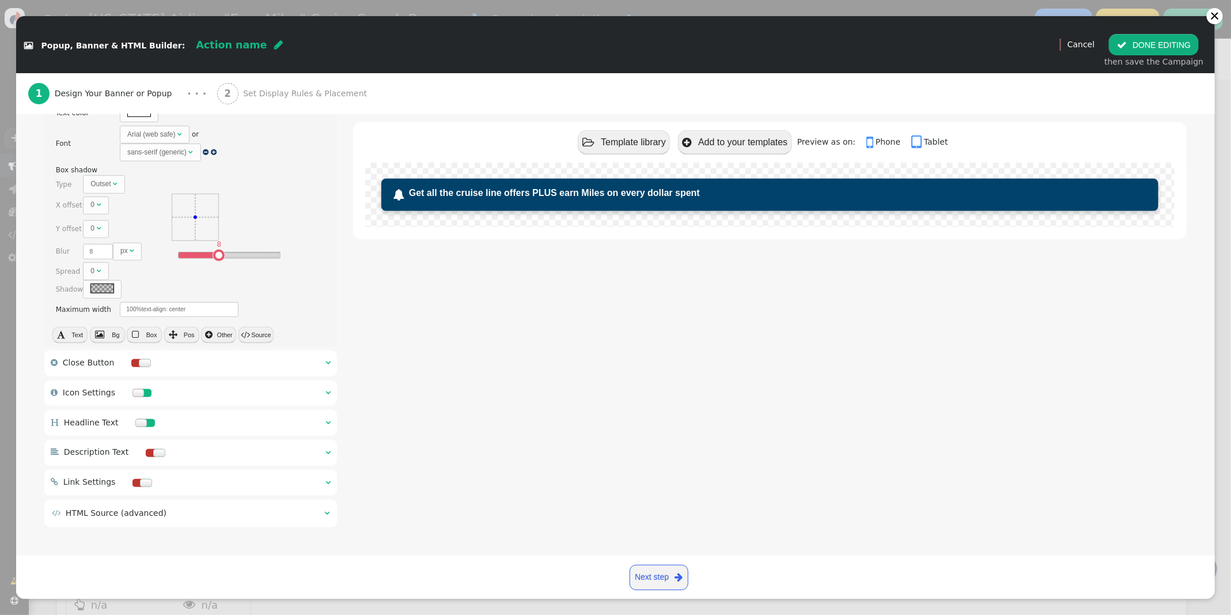
scroll to position [311, 0]
click at [327, 423] on span "" at bounding box center [327, 423] width 5 height 8
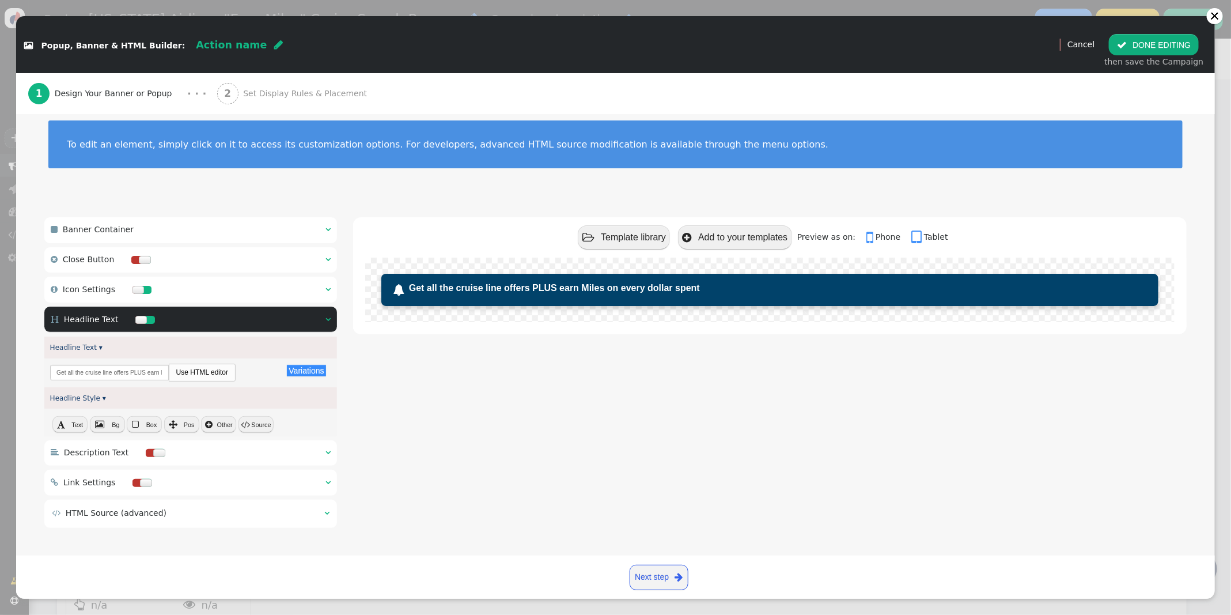
scroll to position [10, 0]
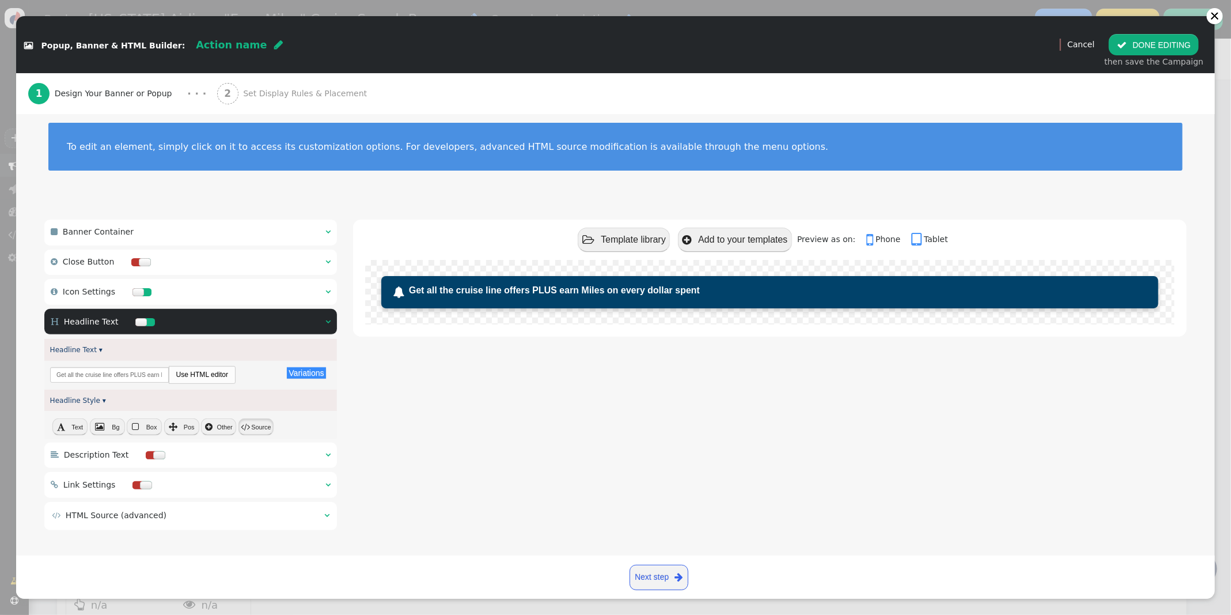
click at [251, 421] on button " Source" at bounding box center [255, 426] width 35 height 16
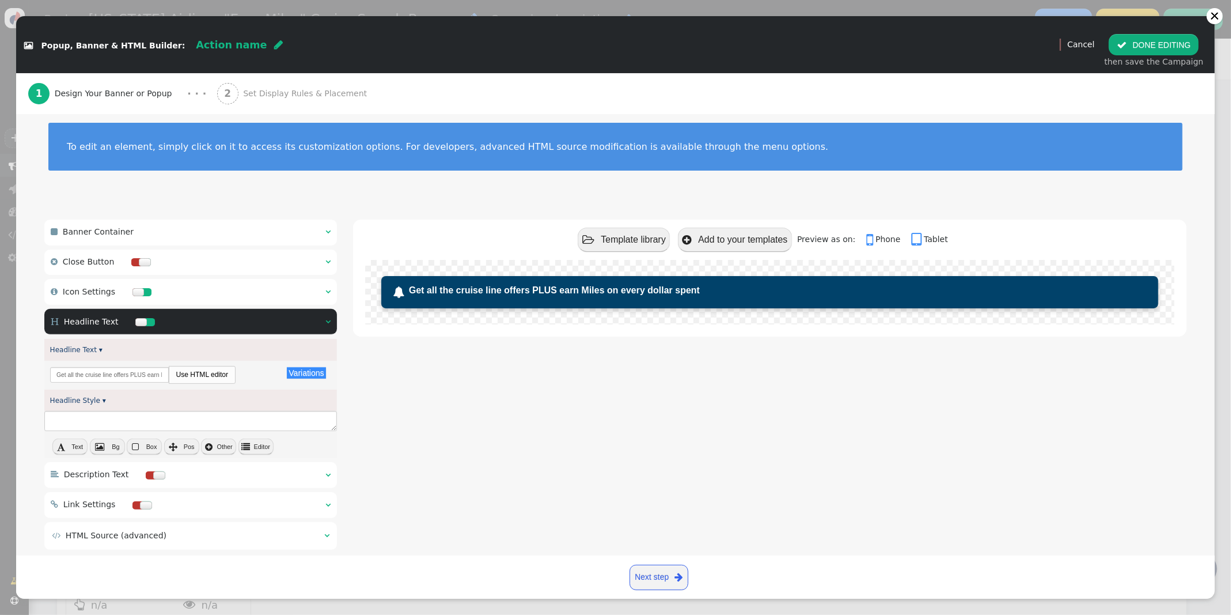
scroll to position [32, 0]
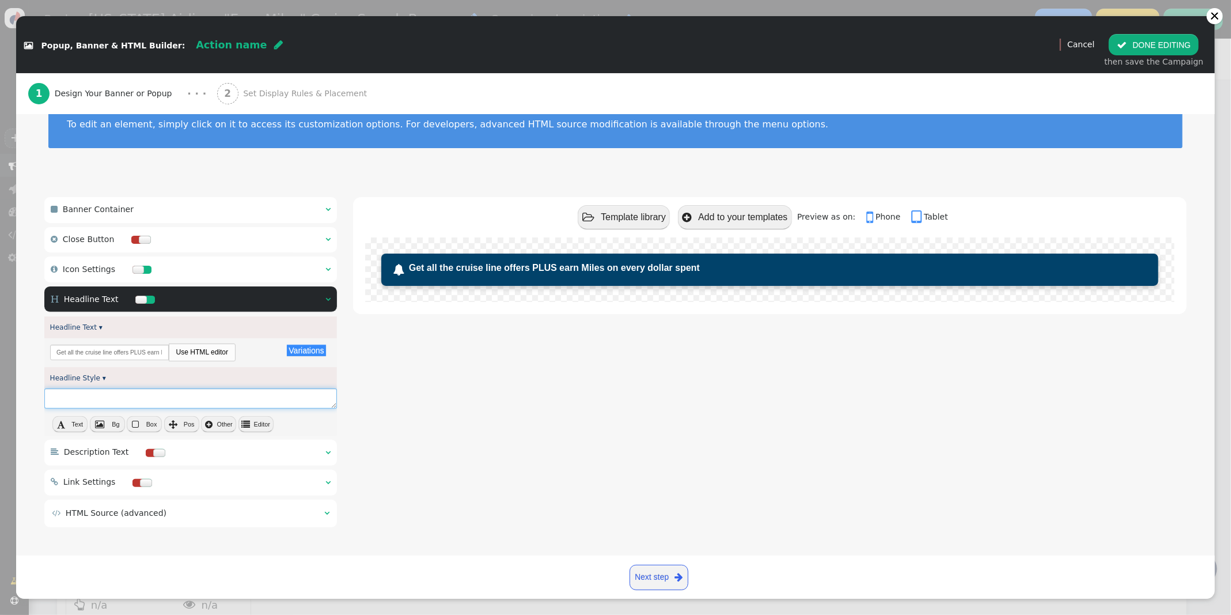
click at [147, 405] on textarea at bounding box center [190, 398] width 293 height 20
type textarea "text-align: center;"
click at [259, 427] on button " Editor" at bounding box center [255, 424] width 35 height 16
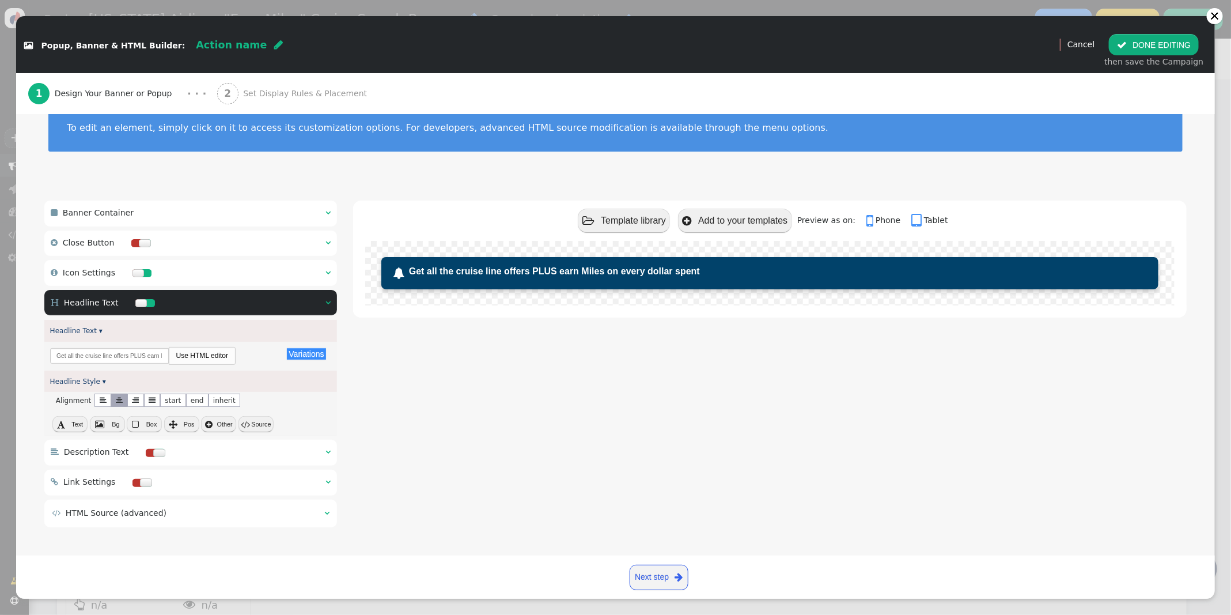
scroll to position [29, 0]
click at [259, 427] on button " Source" at bounding box center [255, 424] width 35 height 16
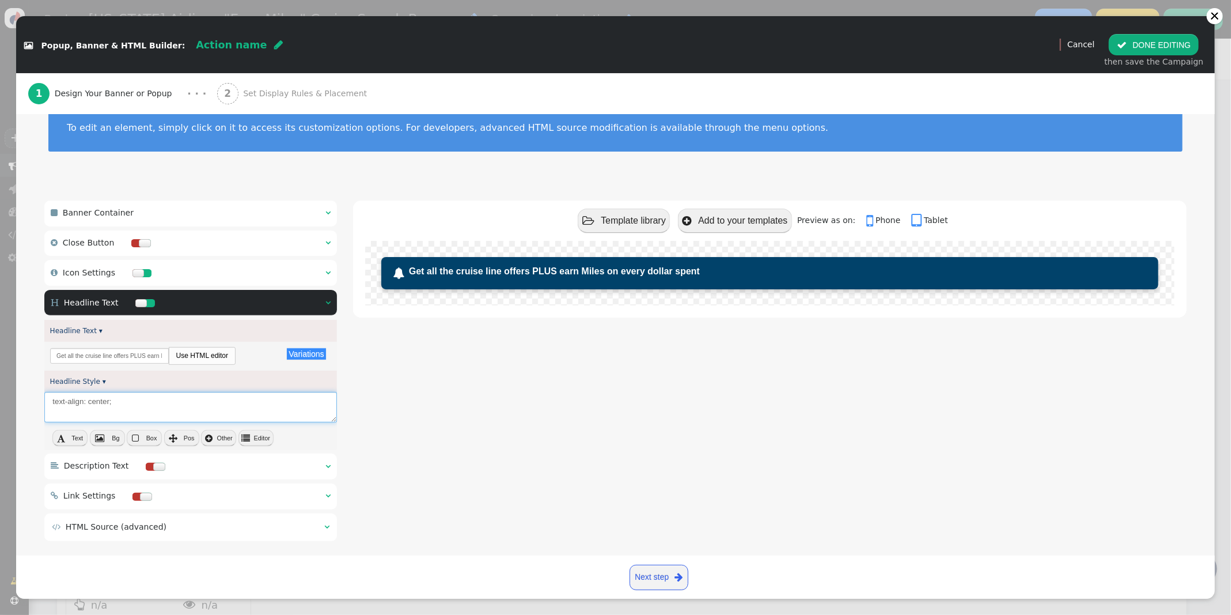
click at [194, 412] on textarea "text-align: center;" at bounding box center [190, 407] width 293 height 31
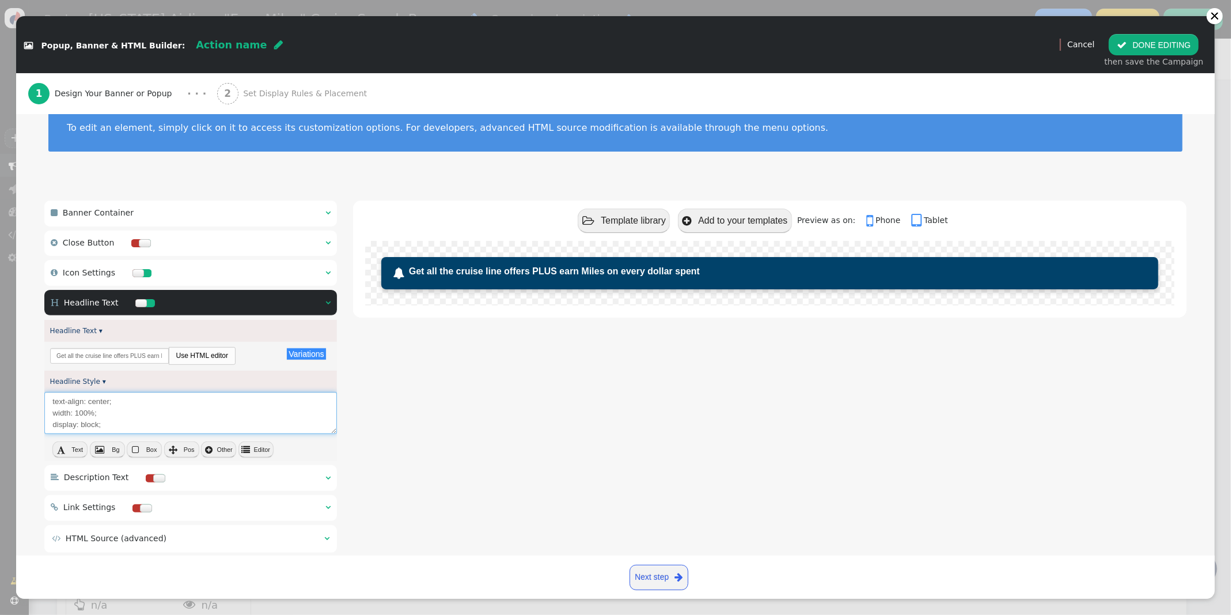
type textarea "text-align: center; width: 100%; display: block;"
click at [248, 453] on span "" at bounding box center [246, 449] width 9 height 9
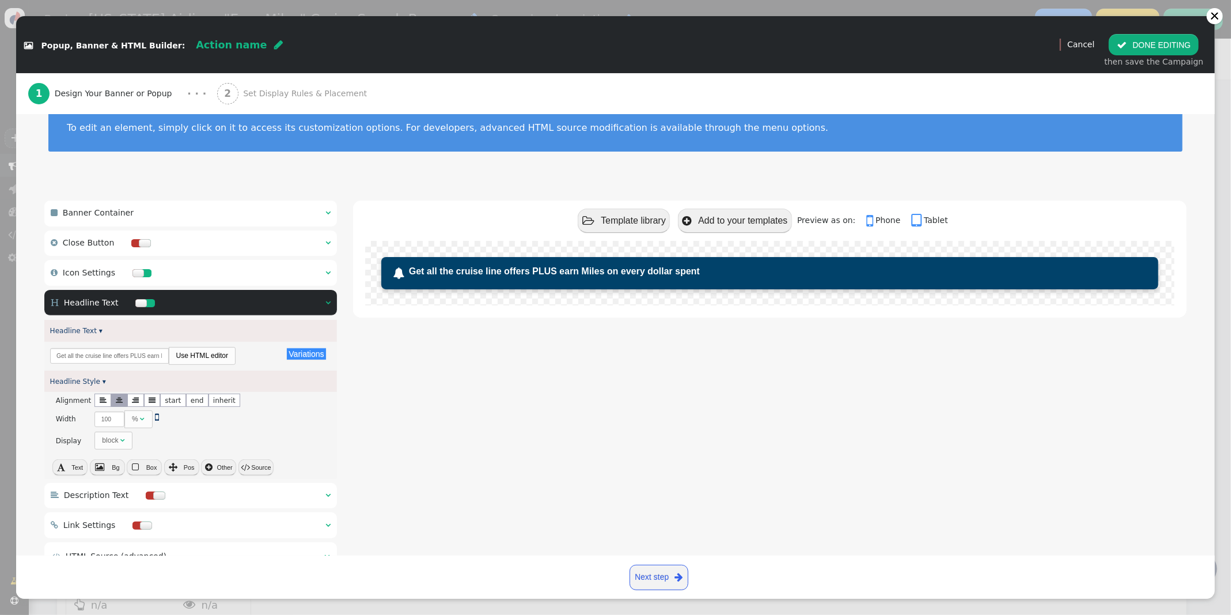
click at [81, 469] on span "Text" at bounding box center [77, 467] width 12 height 7
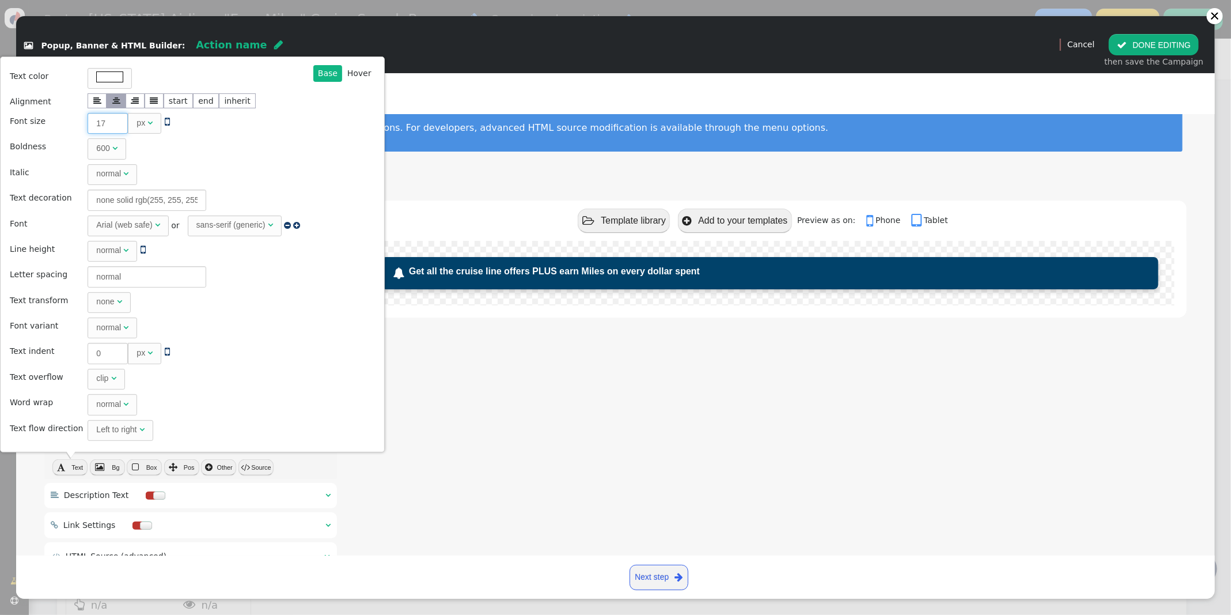
click at [113, 122] on input "17" at bounding box center [108, 123] width 40 height 21
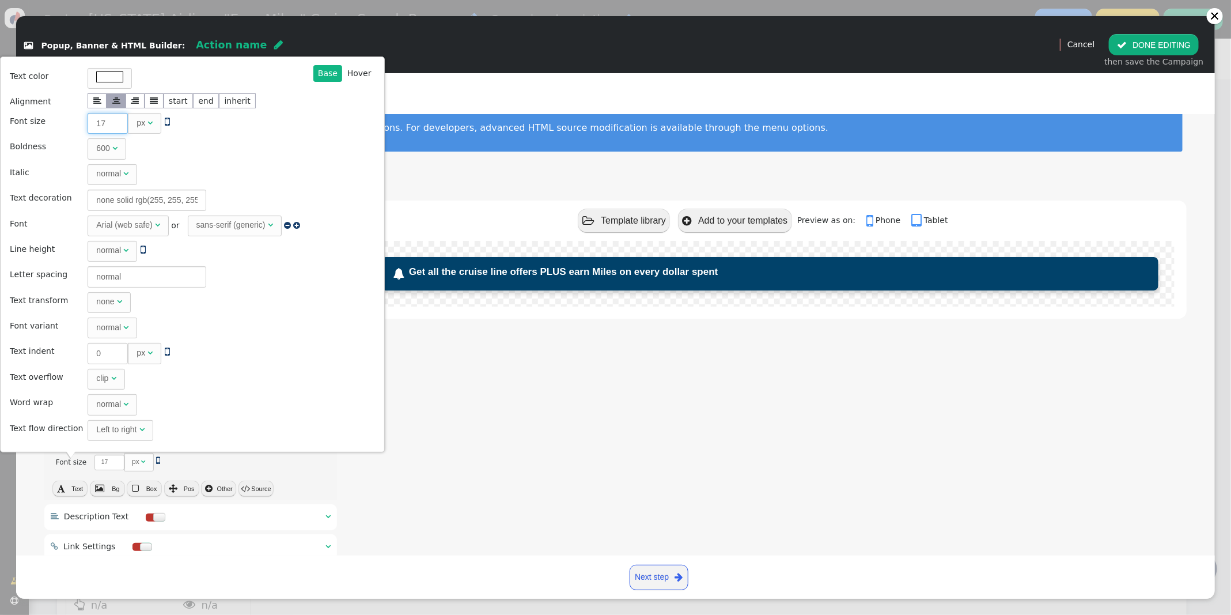
type input "18"
click at [113, 122] on input "18" at bounding box center [108, 123] width 40 height 21
type input "19"
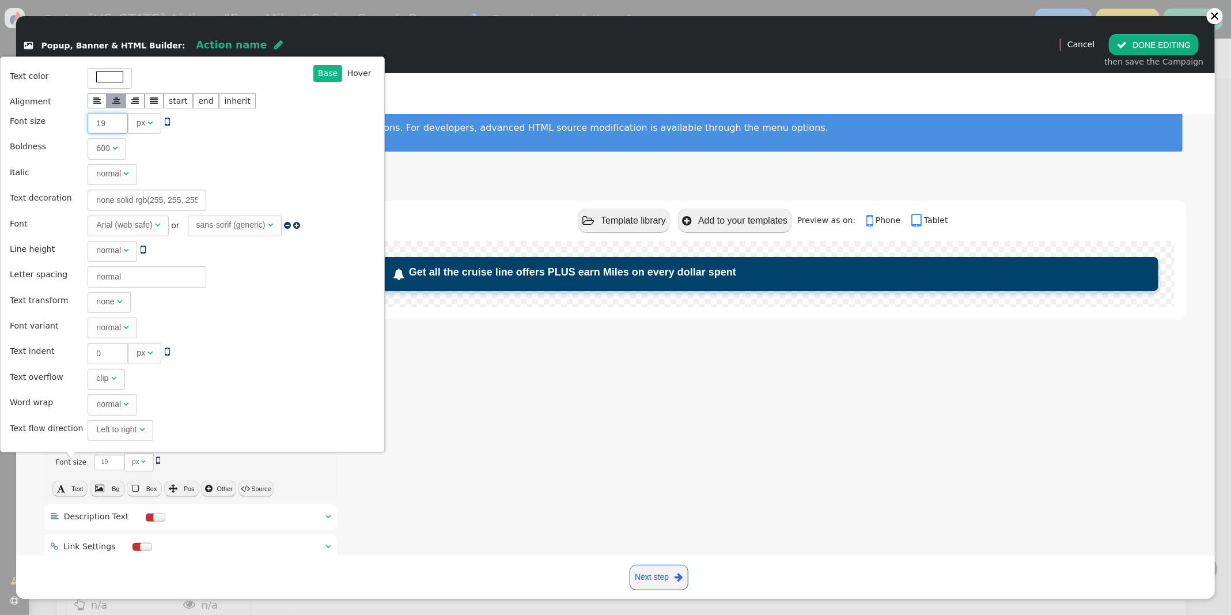
click at [113, 122] on input "19" at bounding box center [108, 123] width 40 height 21
type input "20"
click at [113, 122] on input "20" at bounding box center [108, 123] width 40 height 21
type input "21"
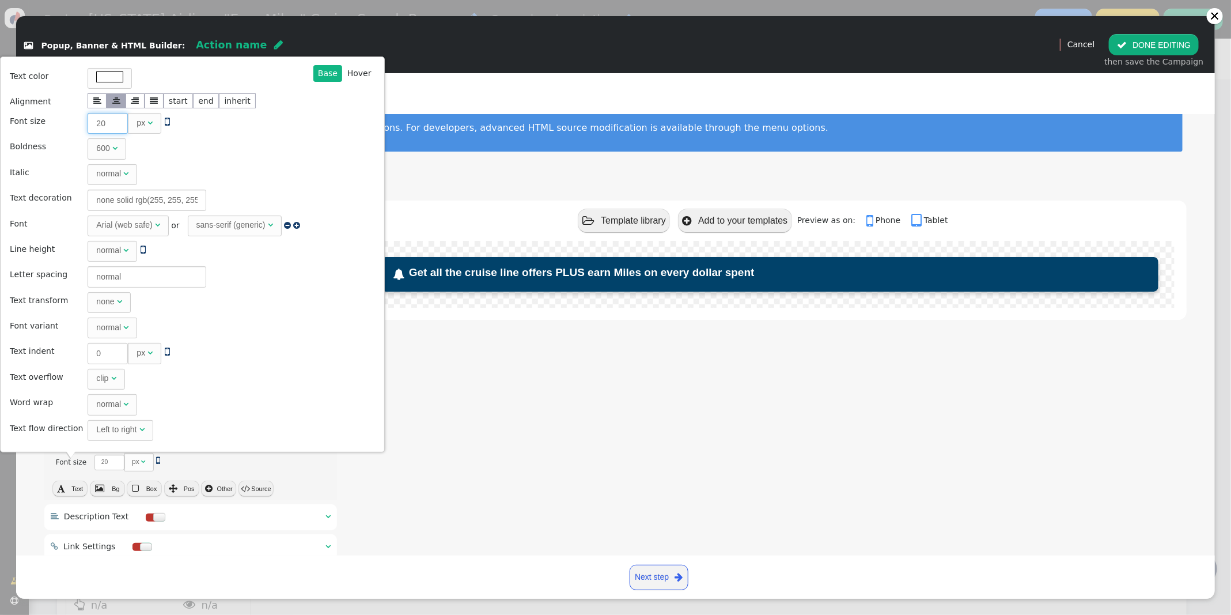
type input "21"
click at [113, 122] on input "21" at bounding box center [108, 123] width 40 height 21
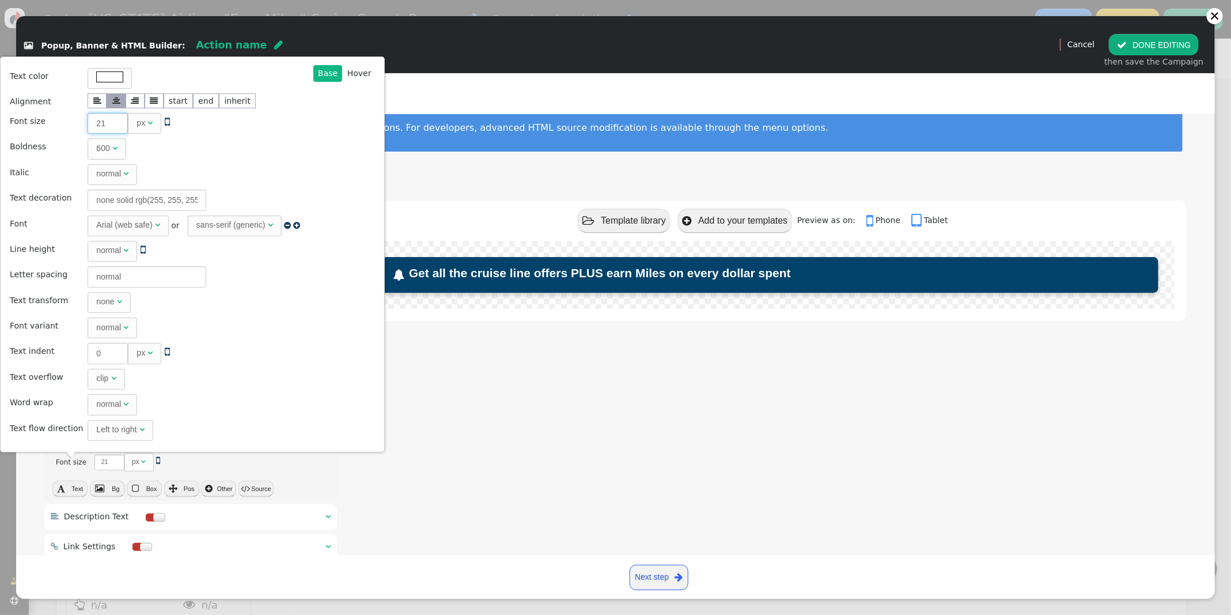
type input "22"
click at [113, 122] on input "22" at bounding box center [108, 123] width 40 height 21
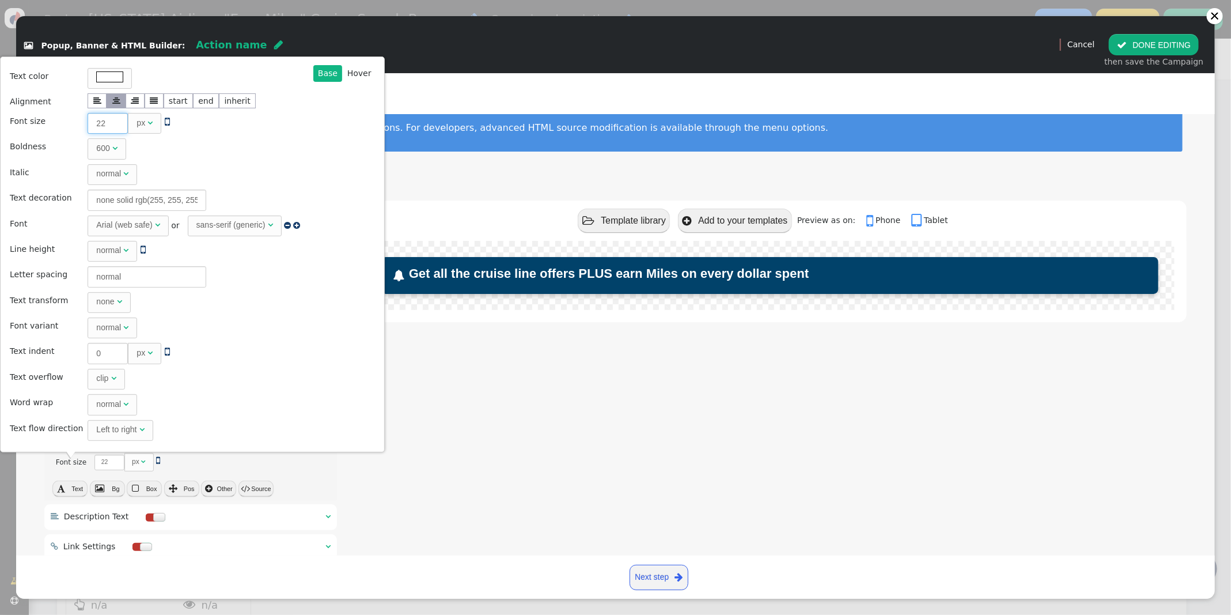
type input "23"
click at [113, 122] on input "23" at bounding box center [108, 123] width 40 height 21
type input "24"
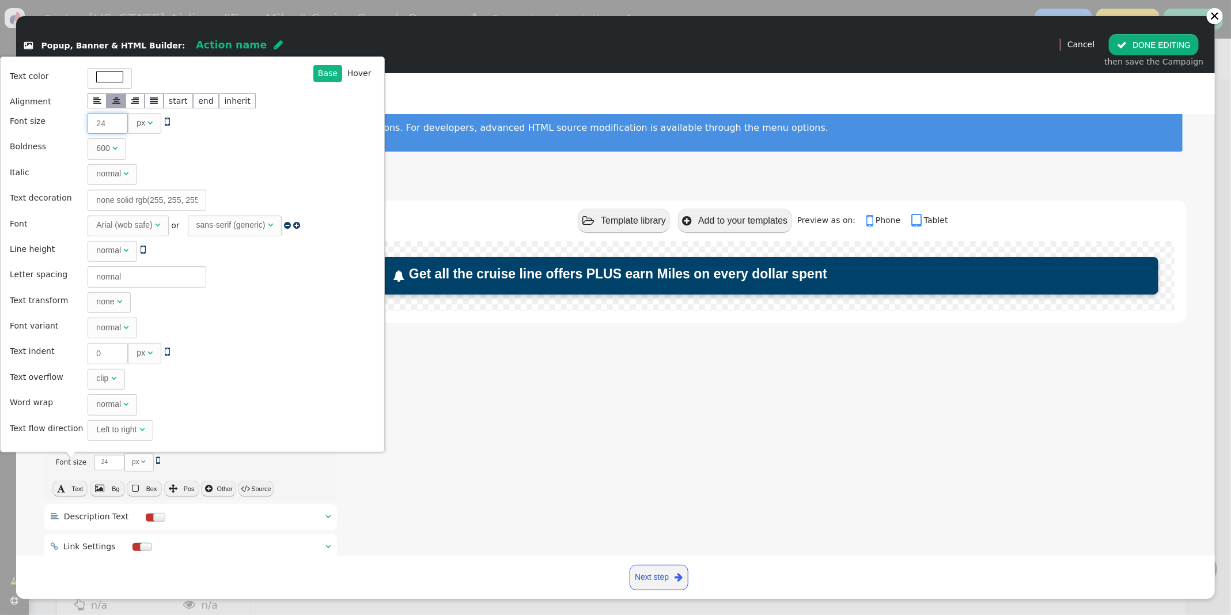
click at [113, 122] on input "24" at bounding box center [108, 123] width 40 height 21
type input "23"
click at [114, 129] on input "23" at bounding box center [108, 123] width 40 height 21
type input "22"
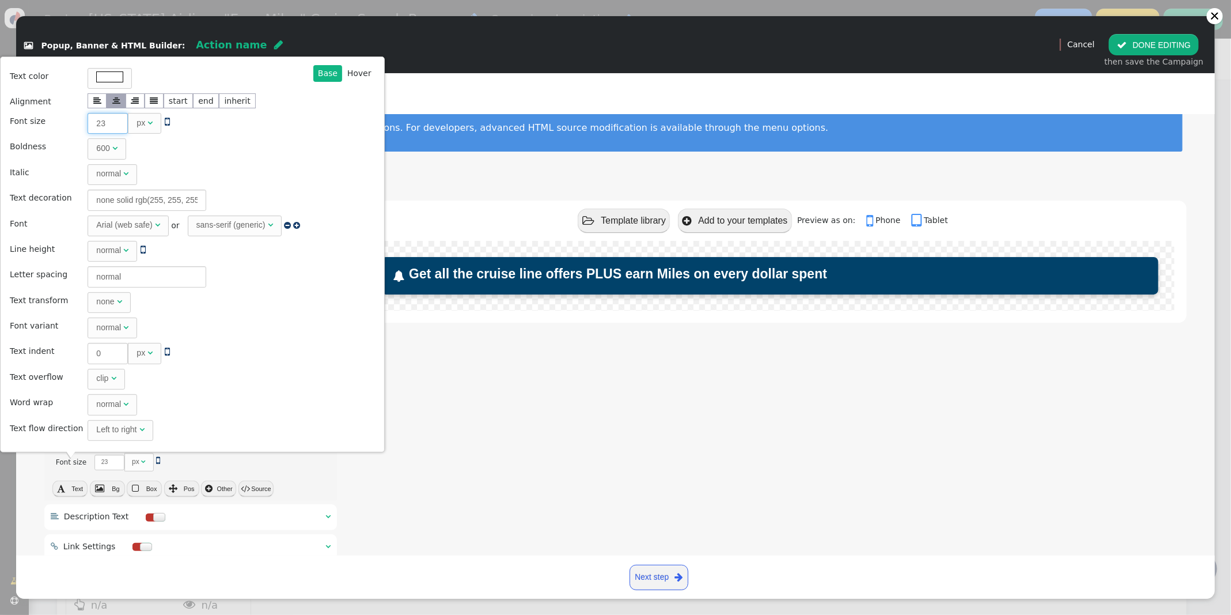
type input "22"
click at [114, 129] on input "22" at bounding box center [108, 123] width 40 height 21
type input "21"
click at [114, 129] on input "21" at bounding box center [108, 123] width 40 height 21
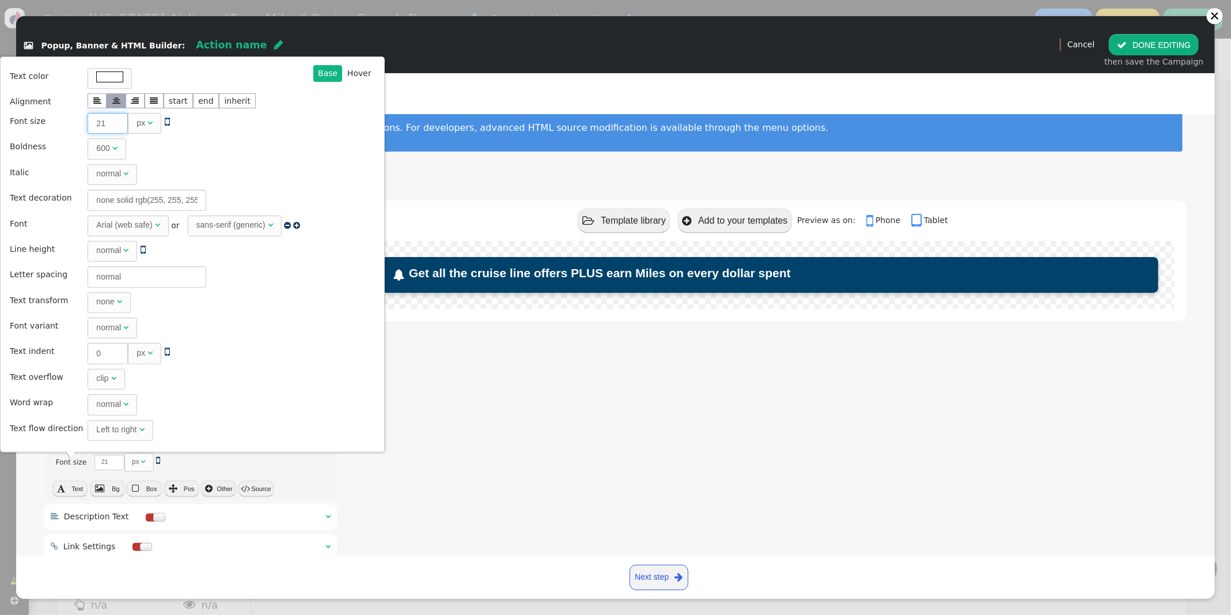
type input "20"
click at [114, 129] on input "20" at bounding box center [108, 123] width 40 height 21
click at [139, 226] on div "Arial (web safe)" at bounding box center [124, 225] width 56 height 12
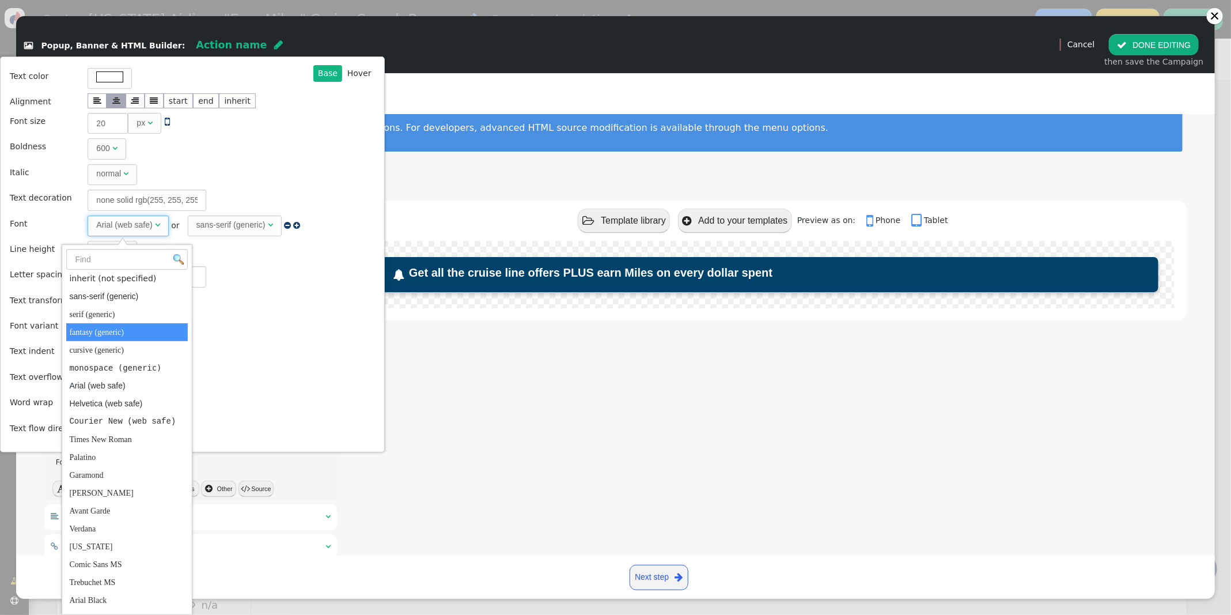
scroll to position [34, 0]
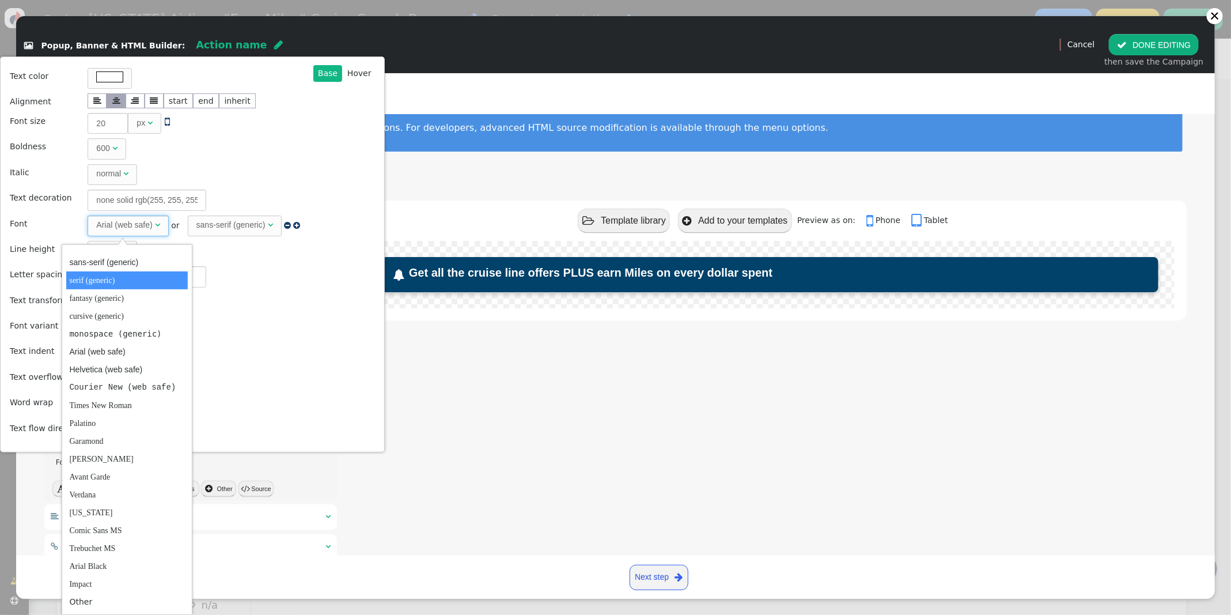
click at [251, 285] on td "normal" at bounding box center [198, 276] width 228 height 24
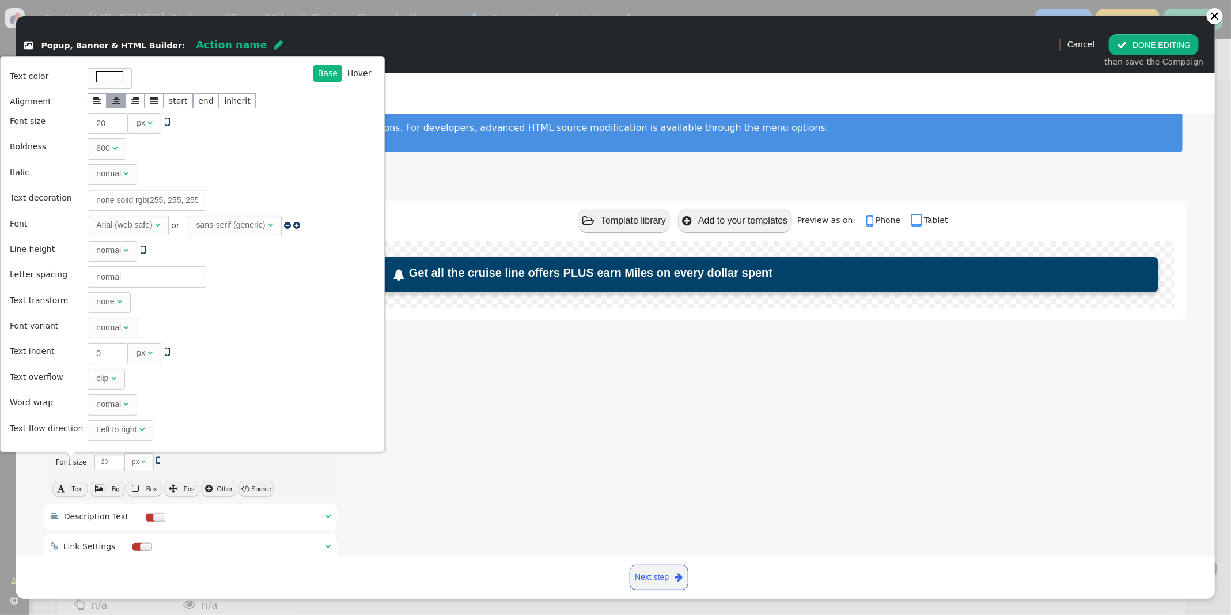
click at [436, 378] on div " Template library  Add to your templates    Preview as on:  Phone  Table…" at bounding box center [770, 397] width 834 height 395
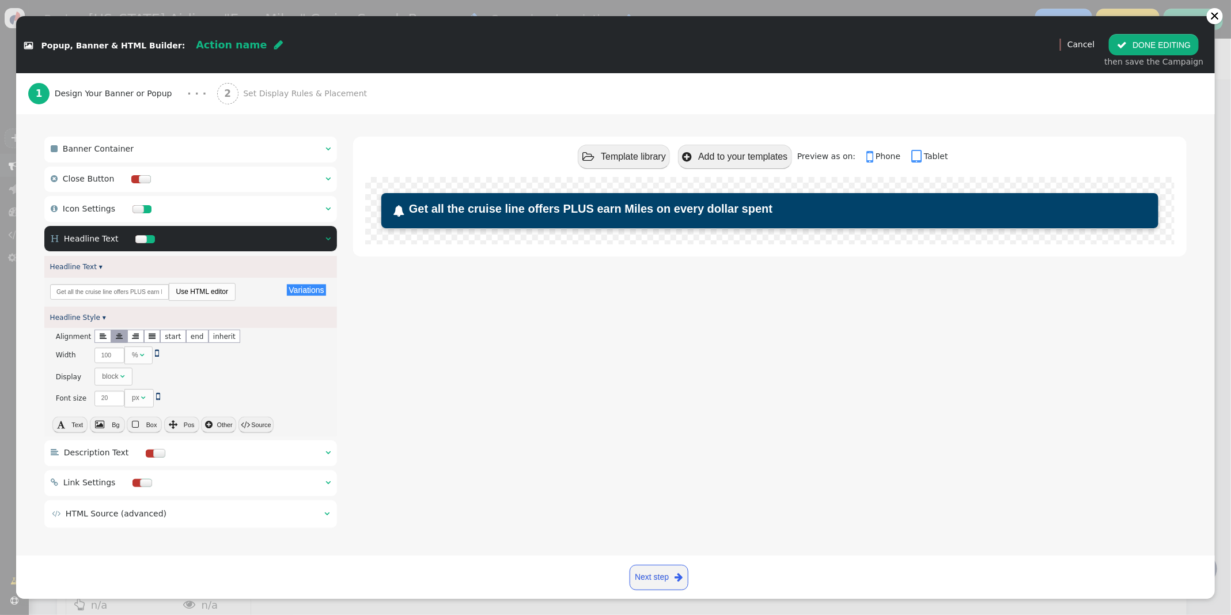
scroll to position [90, 0]
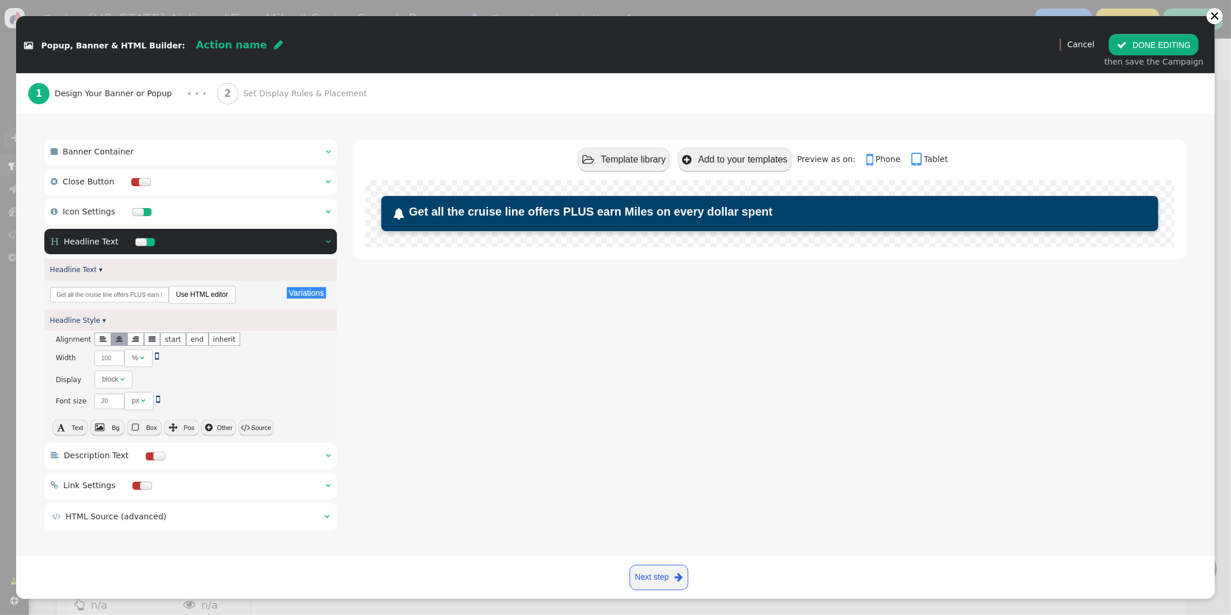
click at [325, 520] on span "" at bounding box center [326, 516] width 5 height 8
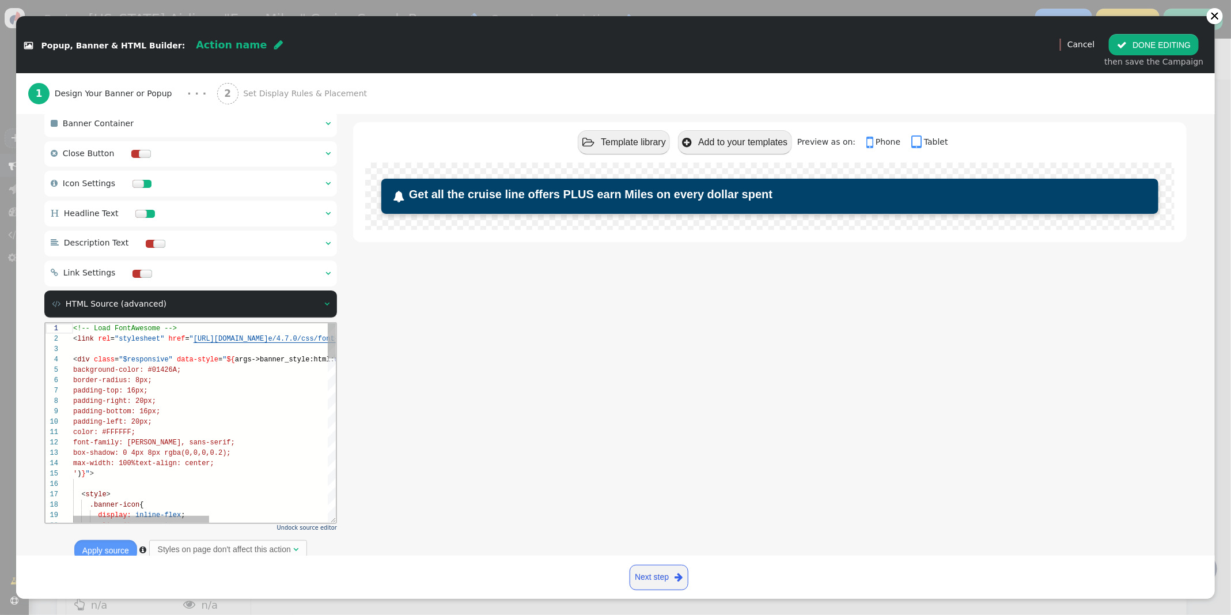
scroll to position [155, 0]
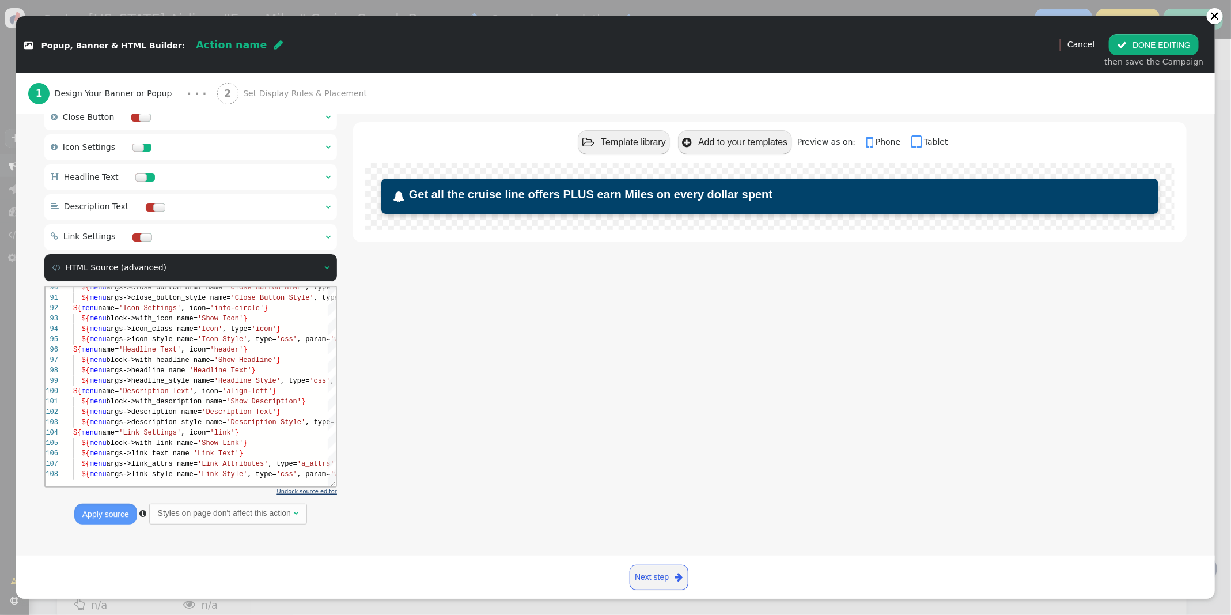
click at [317, 494] on span "Undock source editor" at bounding box center [307, 491] width 60 height 6
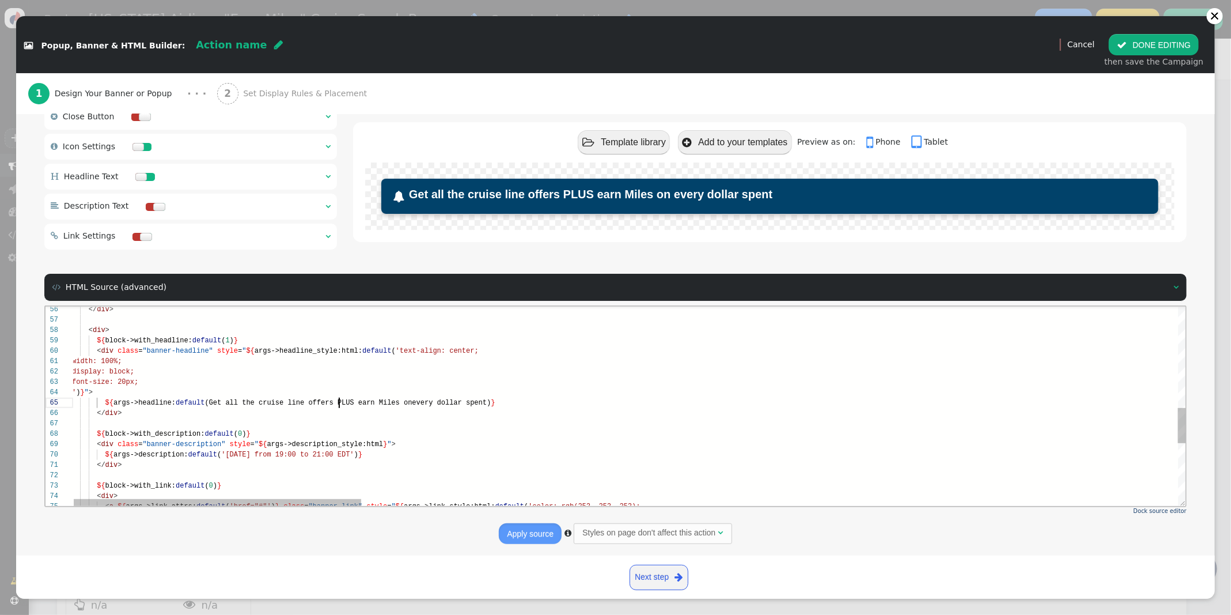
scroll to position [41, 267]
drag, startPoint x: 338, startPoint y: 403, endPoint x: 385, endPoint y: 400, distance: 47.9
click at [338, 403] on div "56 57 58 59 60 61 62 63 64 65 66 67 68 69 70 71 72 73 74 75 </ div > < div > ${…" at bounding box center [615, 405] width 1141 height 199
drag, startPoint x: 378, startPoint y: 403, endPoint x: 400, endPoint y: 397, distance: 22.2
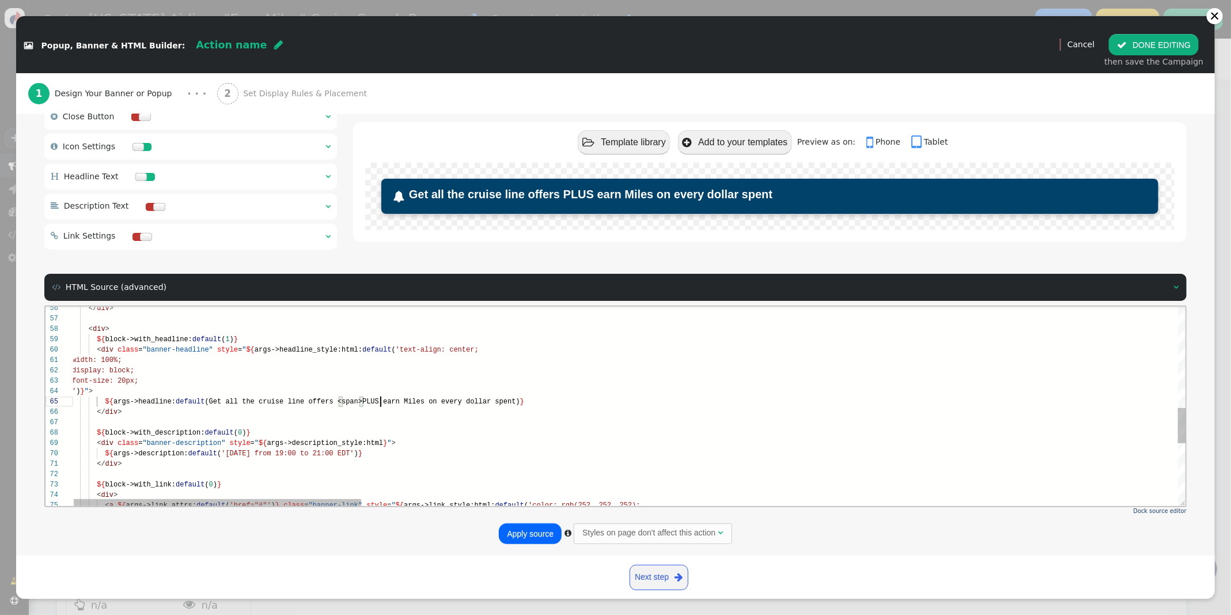
click at [378, 403] on span "(Get all the cruise line offers <span>PLUS earn Mi" at bounding box center [307, 401] width 207 height 8
click at [359, 402] on div "56 57 58 59 60 61 62 63 64 65 66 67 68 69 70 71 72 73 74 75 </ div > < div > ${…" at bounding box center [615, 405] width 1141 height 199
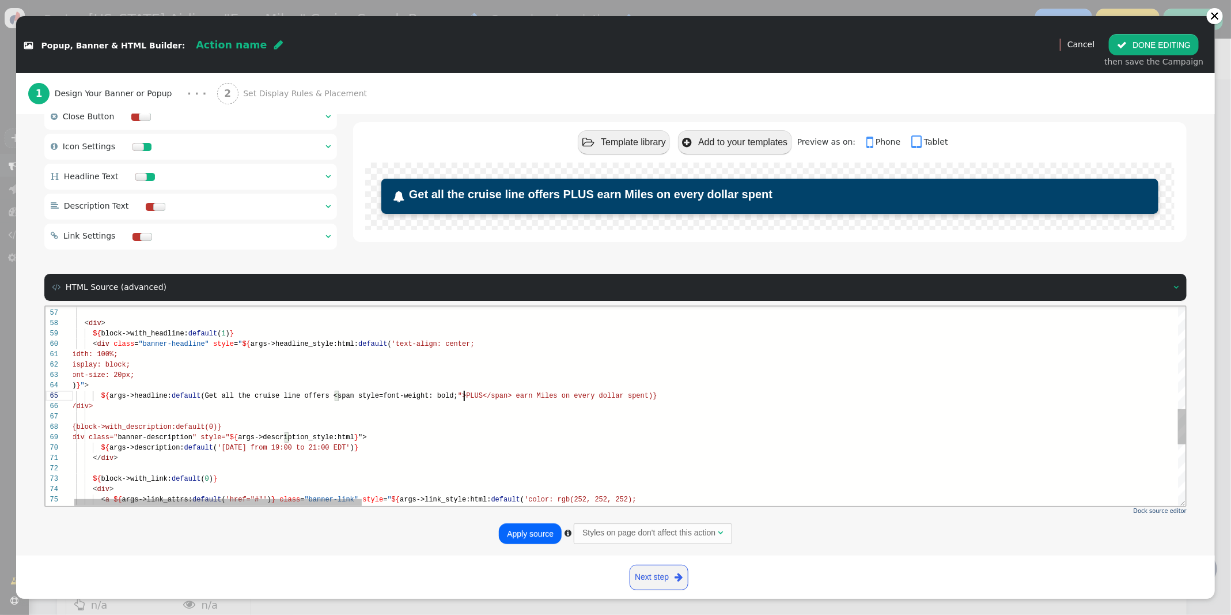
click at [382, 396] on span "(Get all the cruise line offers <span style=font-w" at bounding box center [303, 396] width 207 height 8
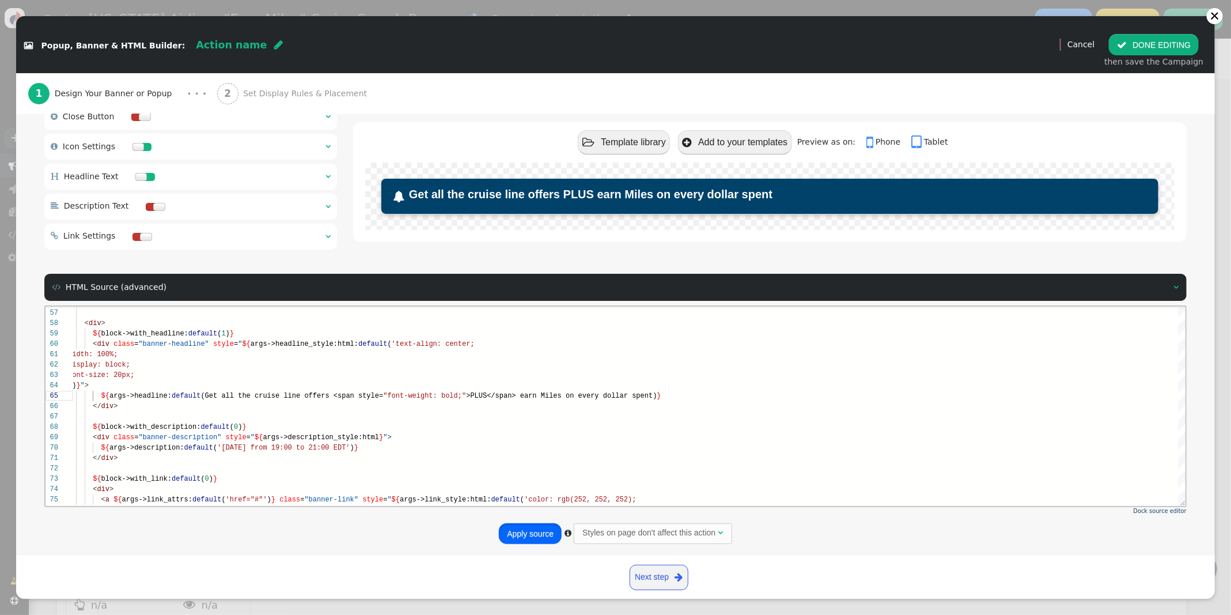
click at [527, 532] on button "Apply source" at bounding box center [530, 533] width 63 height 21
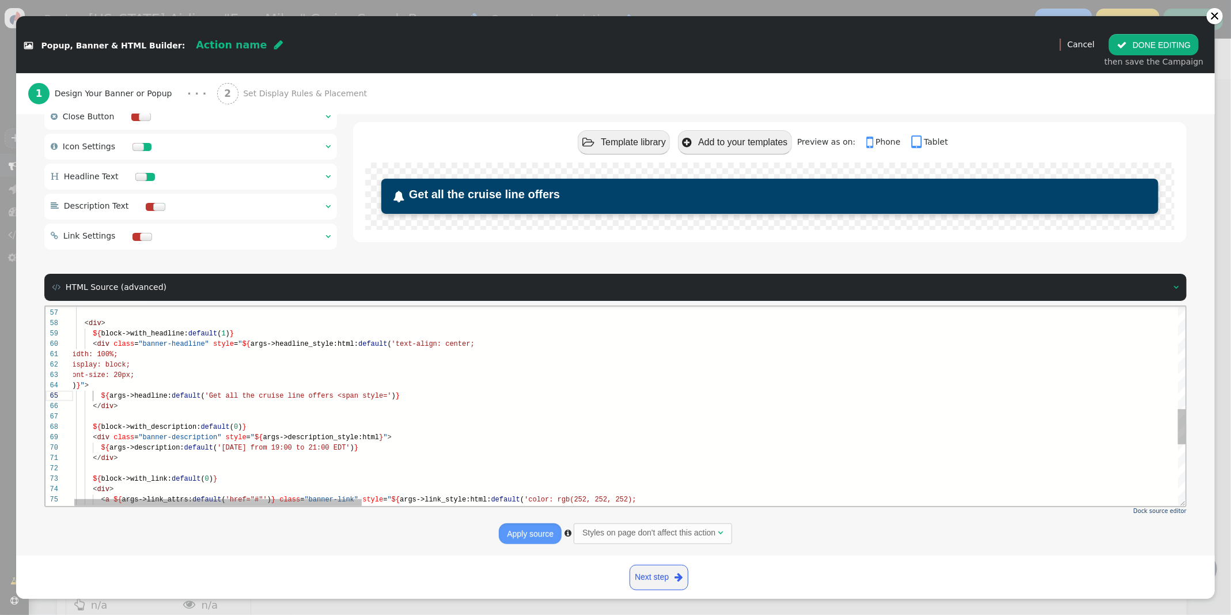
type textarea "width: 100%; display: block; font-size: 20px; ')}"> ${args->headline:default(Ge…"
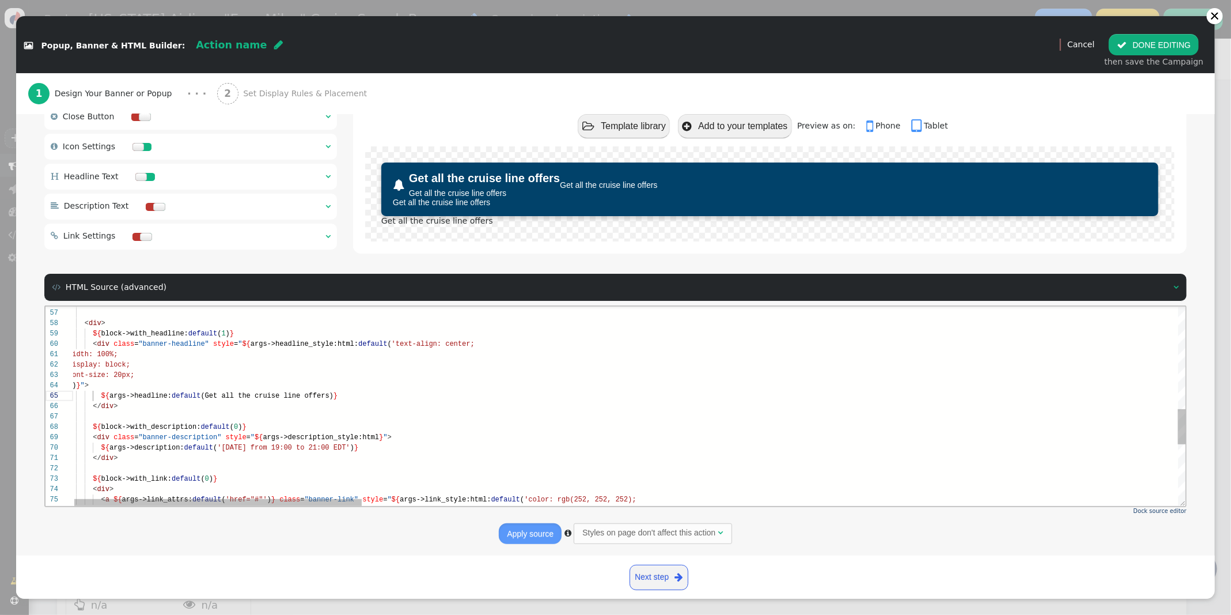
scroll to position [104, 262]
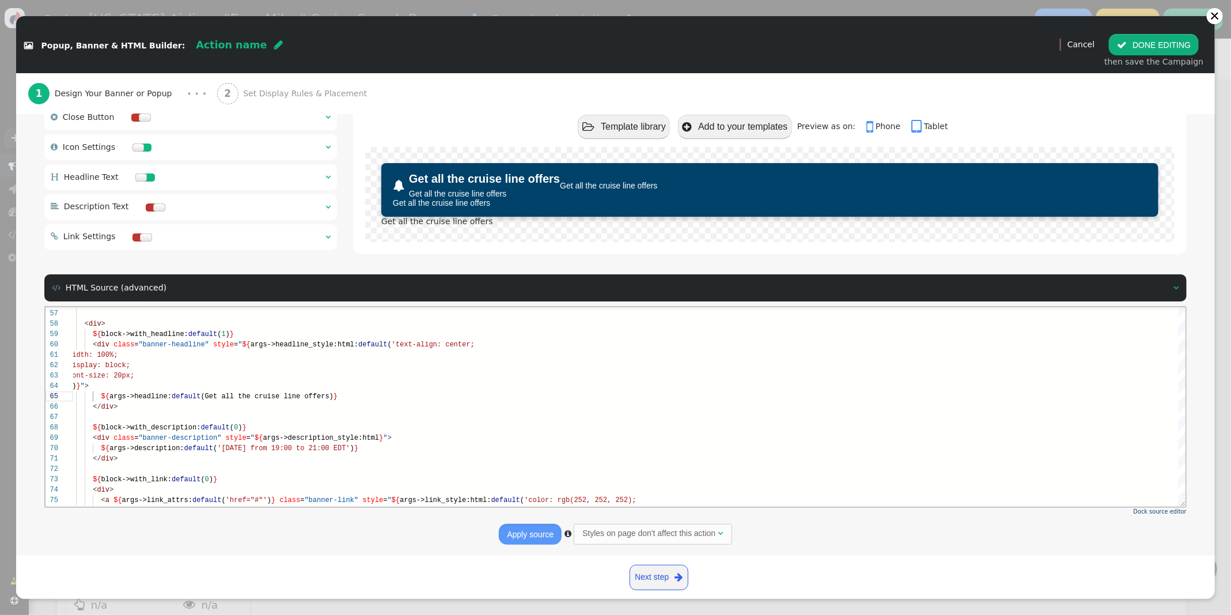
click at [250, 177] on div " Headline Text  " at bounding box center [190, 177] width 293 height 26
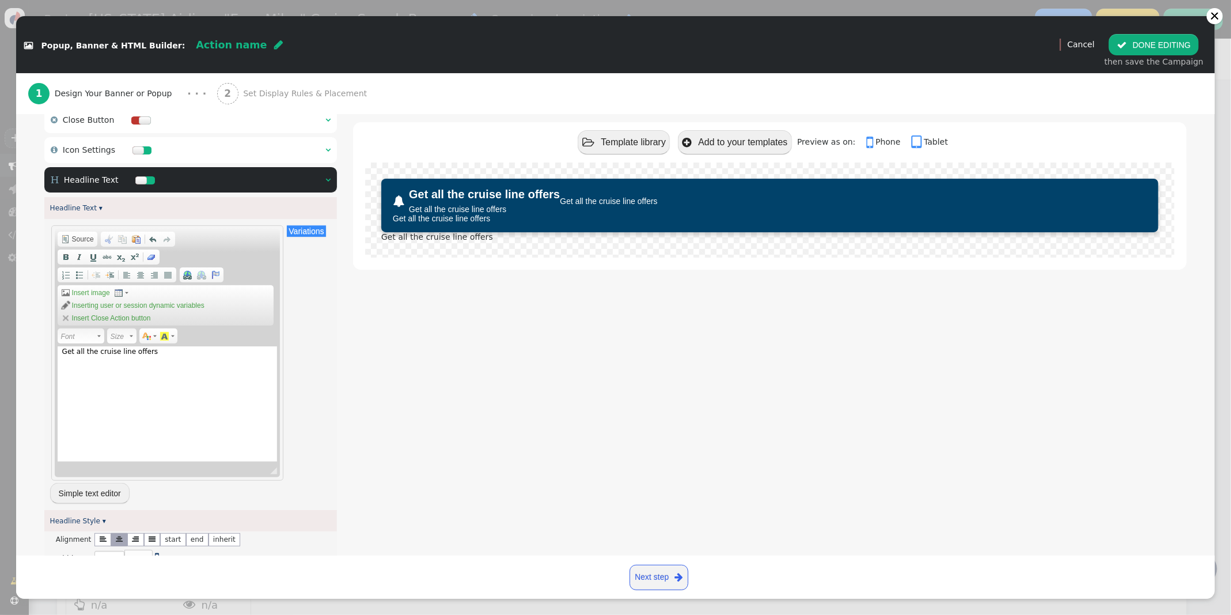
click at [210, 361] on div "Get all the cruise line offers" at bounding box center [168, 403] width 220 height 115
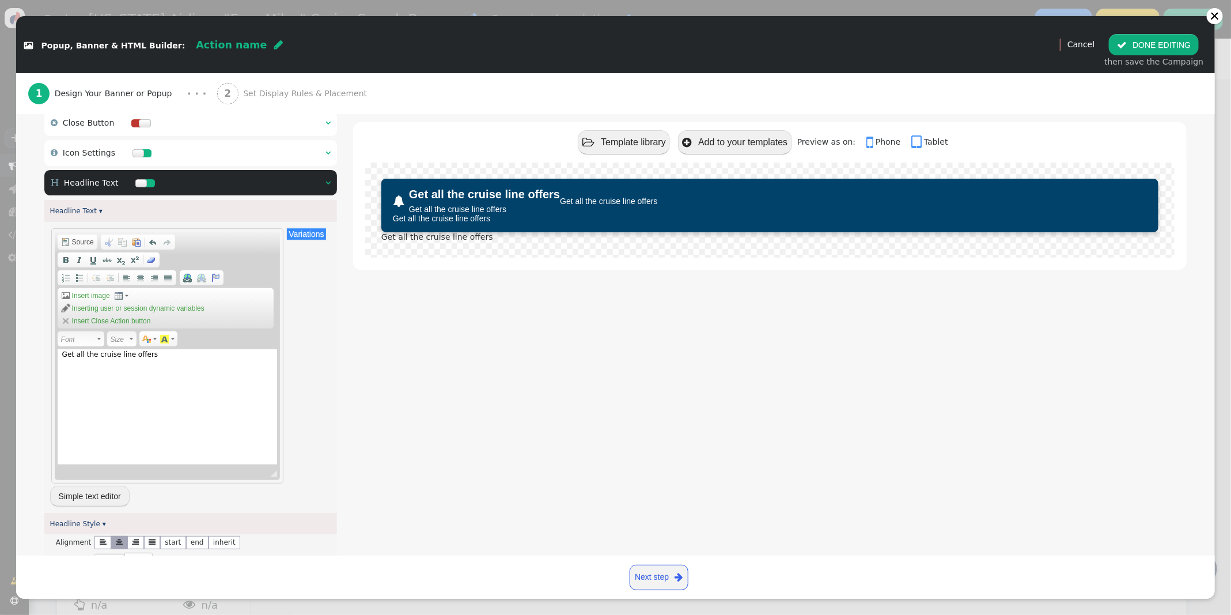
scroll to position [150, 0]
click at [81, 242] on span "Source" at bounding box center [82, 240] width 24 height 9
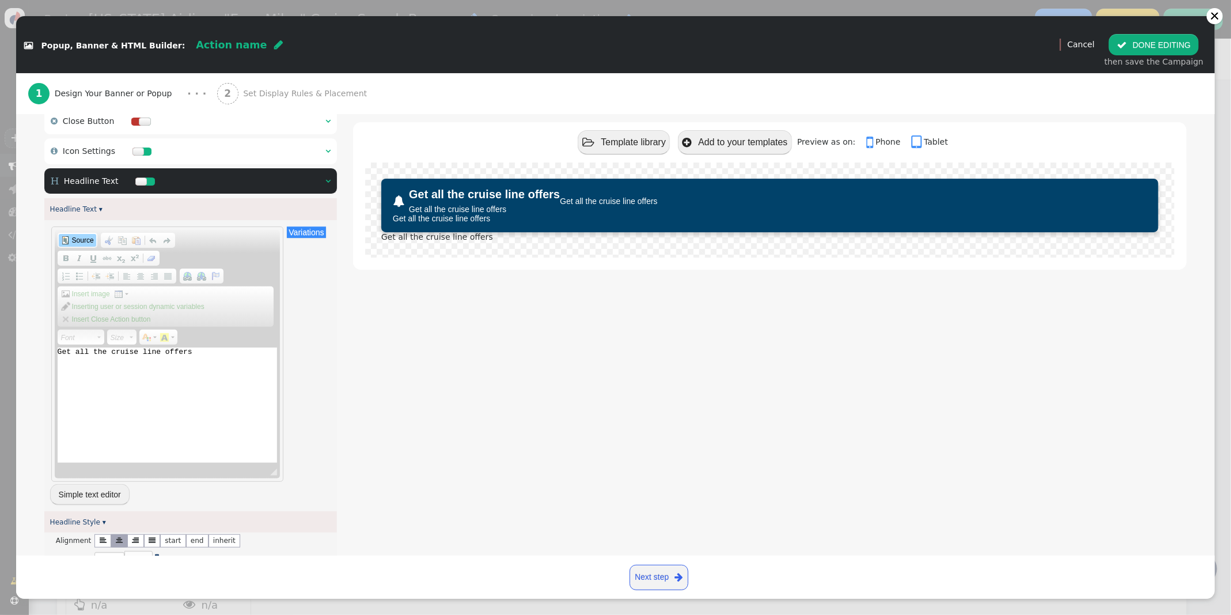
click at [168, 361] on textarea "Get all the cruise line offers" at bounding box center [168, 404] width 220 height 115
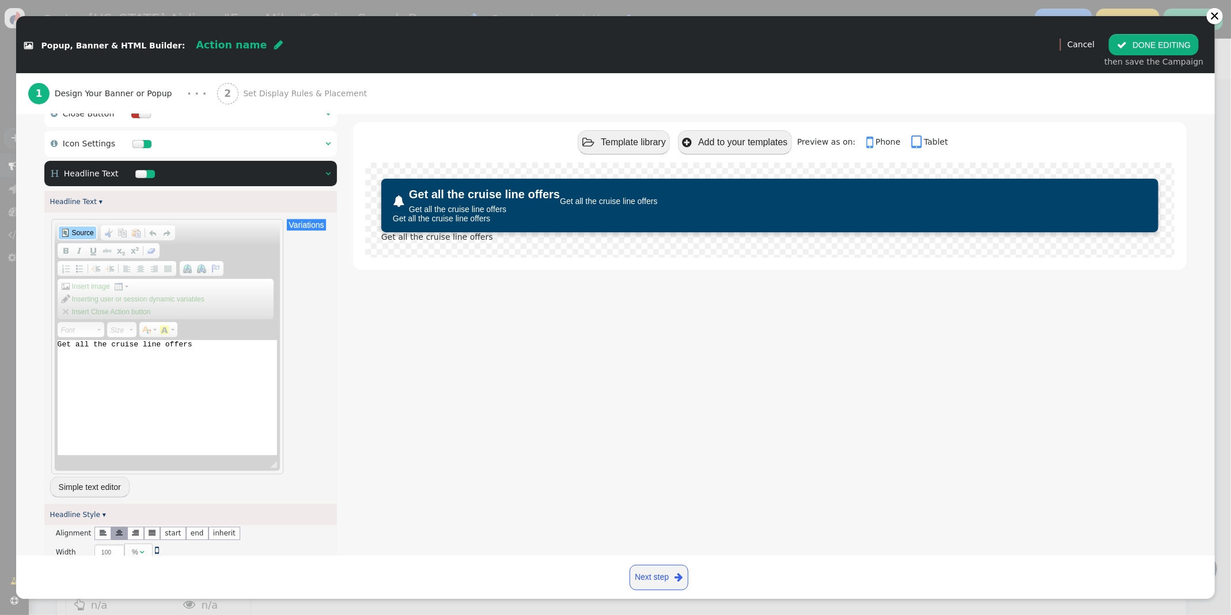
scroll to position [161, 0]
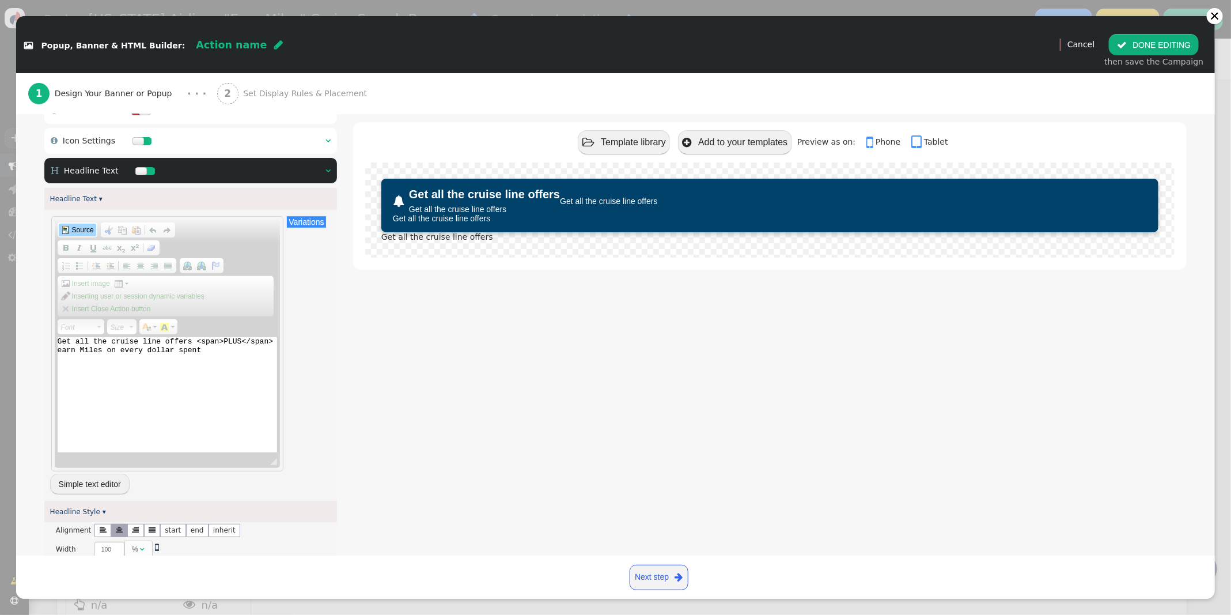
type textarea "Get all the cruise line offers <span>PLUS</span> earn Miles on every dollar spe…"
click at [71, 230] on link "Source" at bounding box center [77, 230] width 37 height 13
type textarea "width: 100%; display: block; font-size: 20px; ')}"> ${args->headline:default('G…"
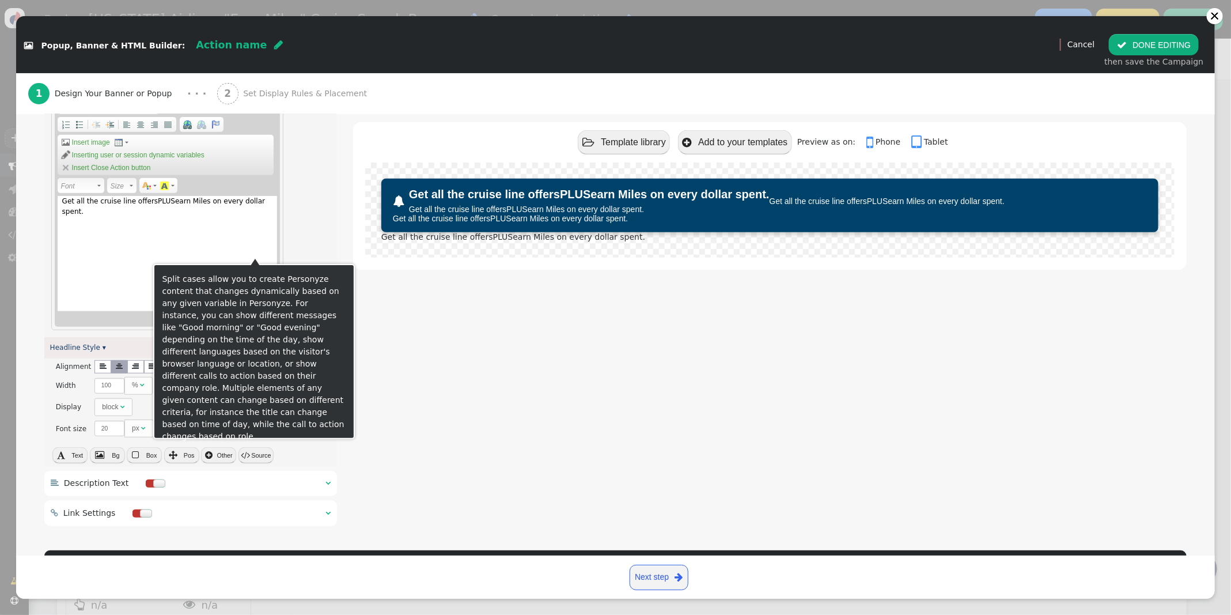
scroll to position [297, 0]
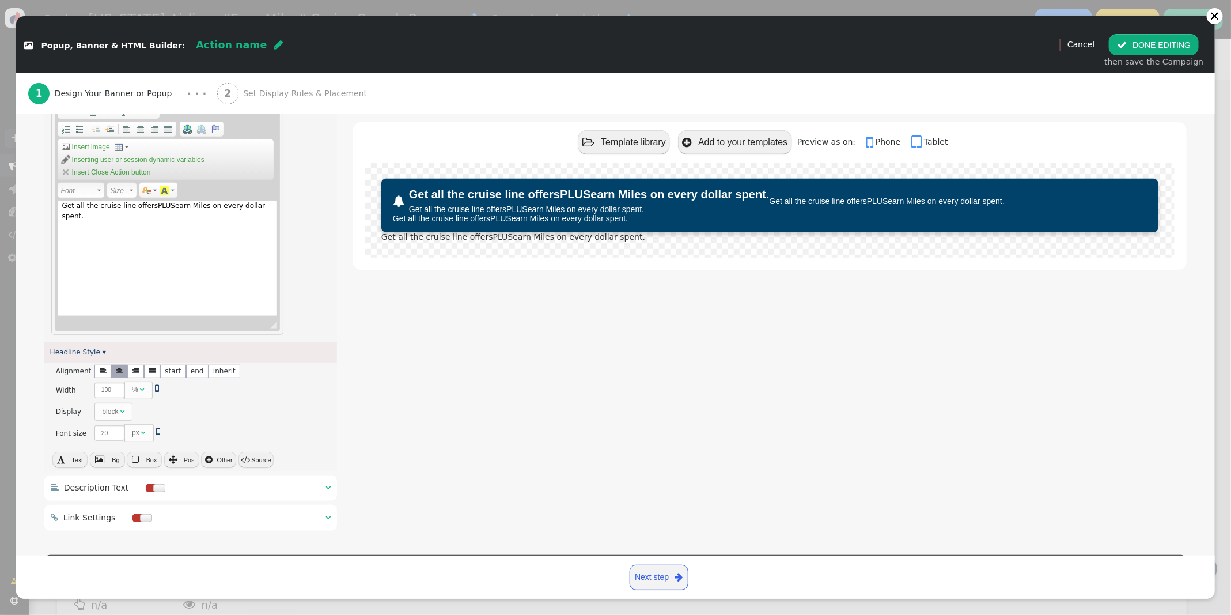
click at [1146, 47] on button " DONE EDITING" at bounding box center [1154, 44] width 90 height 21
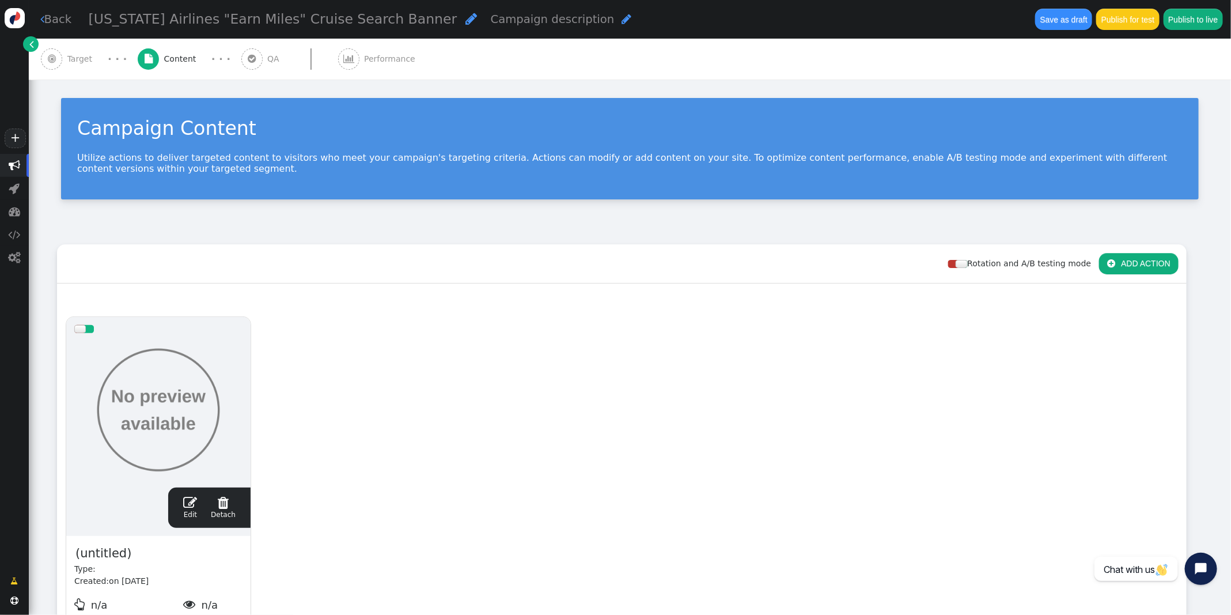
scroll to position [104, 0]
click at [190, 503] on span "" at bounding box center [190, 502] width 14 height 14
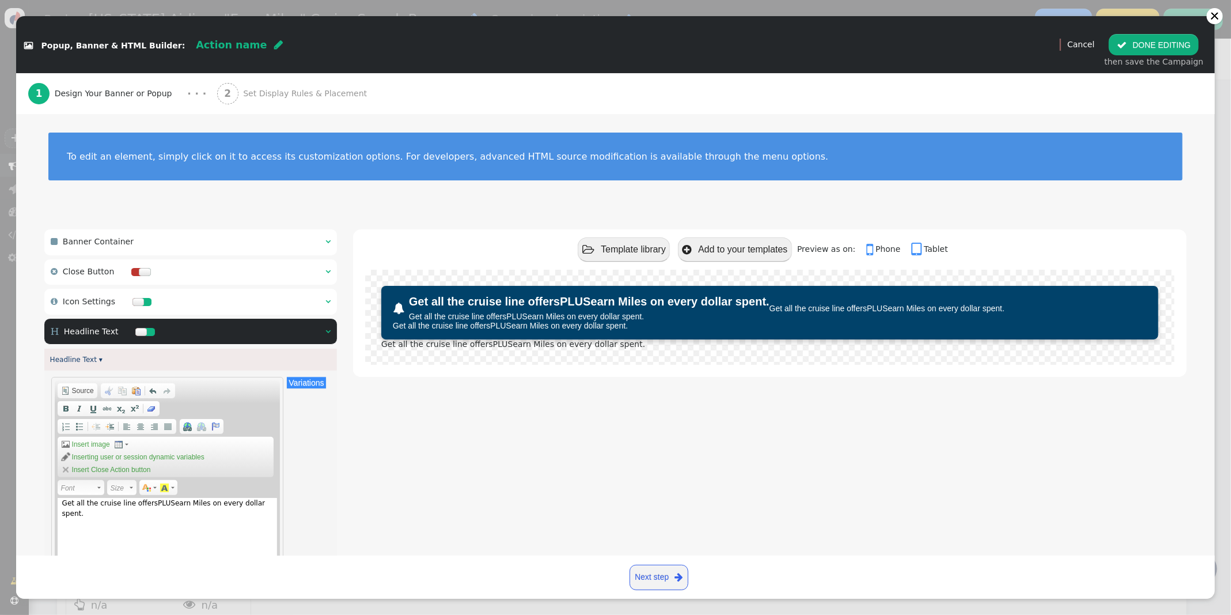
click at [223, 42] on span "Action name" at bounding box center [231, 45] width 71 height 12
type input "Alaska Airlines Earn Miles Banner Cruise Search"
drag, startPoint x: 460, startPoint y: 426, endPoint x: 316, endPoint y: 330, distance: 173.2
click at [460, 426] on div " Template library  Add to your templates    Preview as on:  Phone  Table…" at bounding box center [770, 530] width 834 height 603
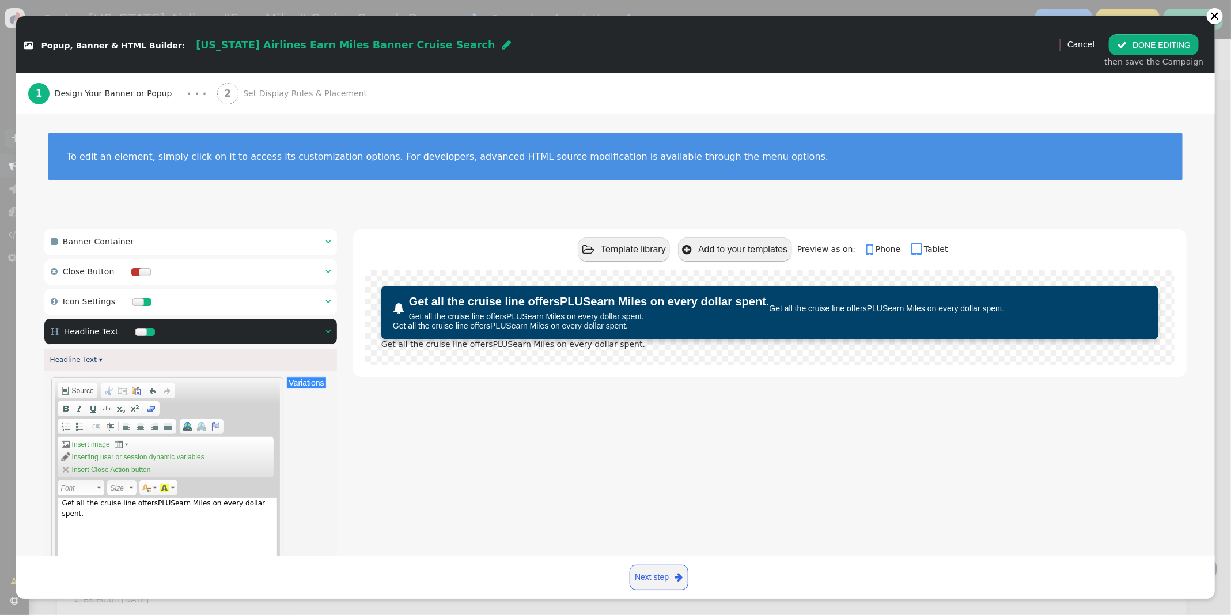
click at [306, 296] on div " Icon Settings  " at bounding box center [190, 302] width 293 height 26
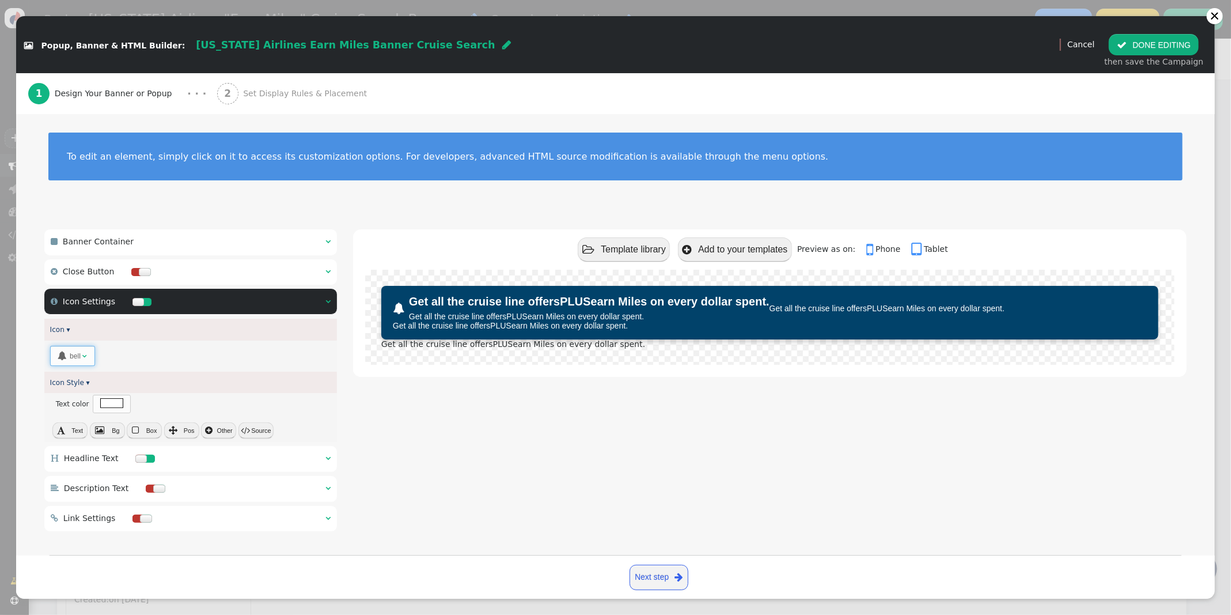
click at [87, 353] on span " bell " at bounding box center [72, 356] width 45 height 20
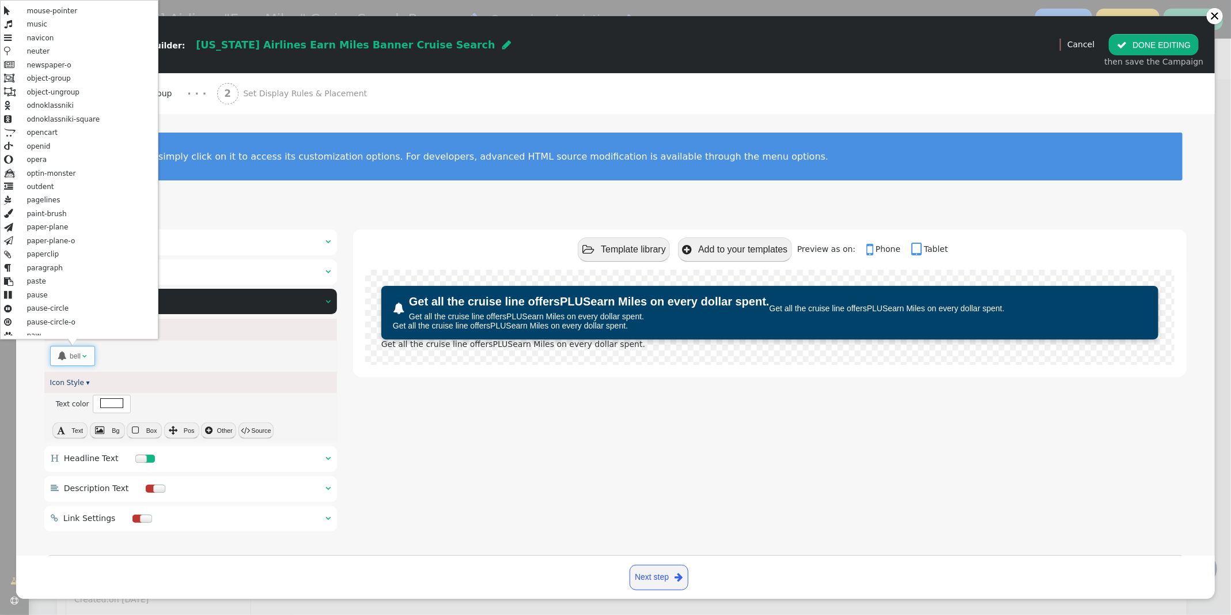
scroll to position [6441, 0]
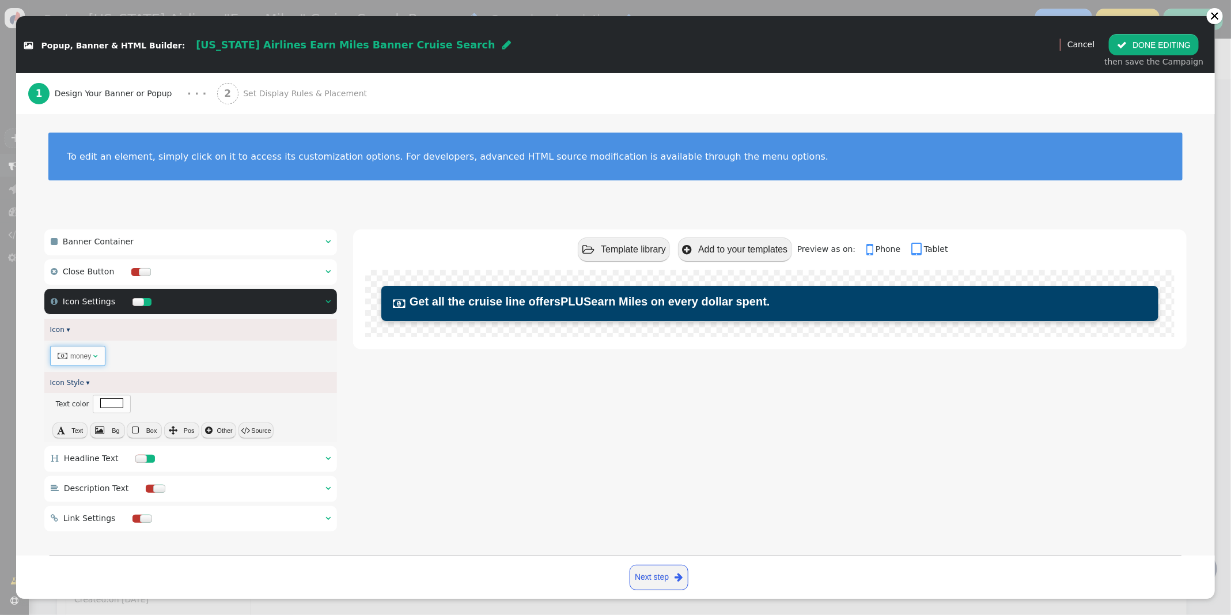
click at [94, 358] on span "" at bounding box center [95, 356] width 5 height 7
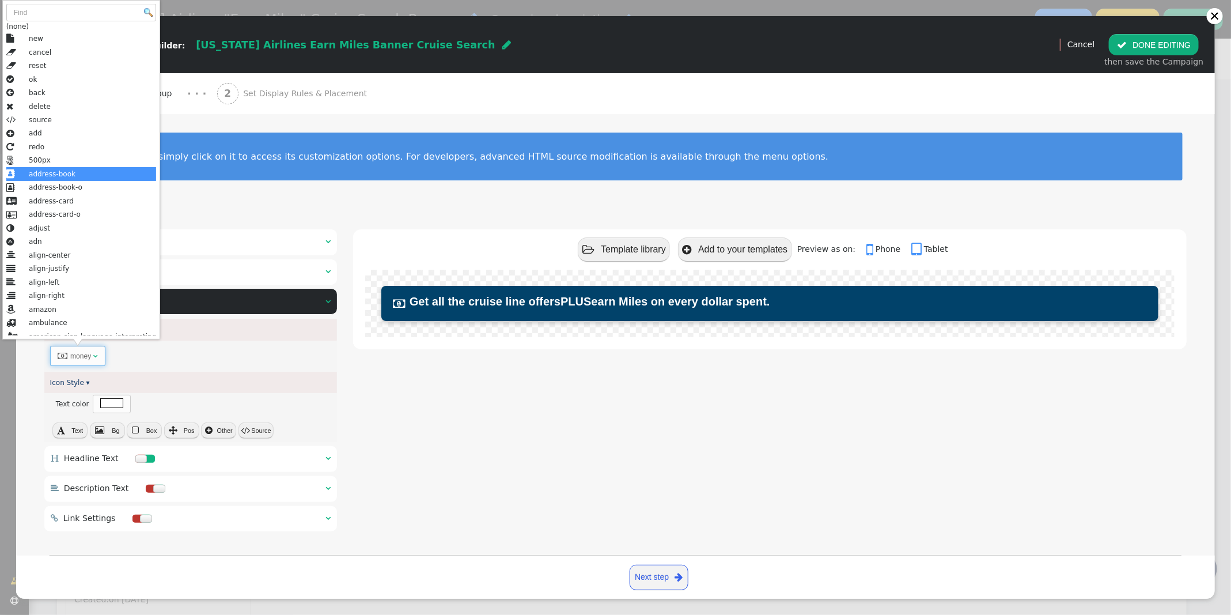
scroll to position [0, 0]
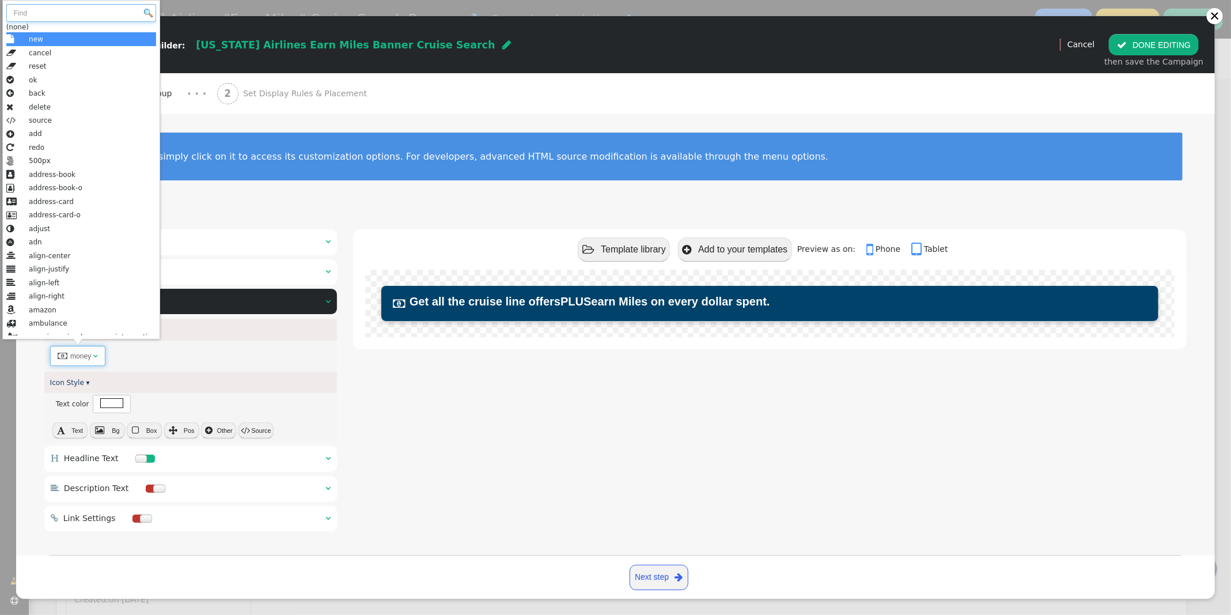
click at [56, 9] on input "text" at bounding box center [81, 13] width 150 height 18
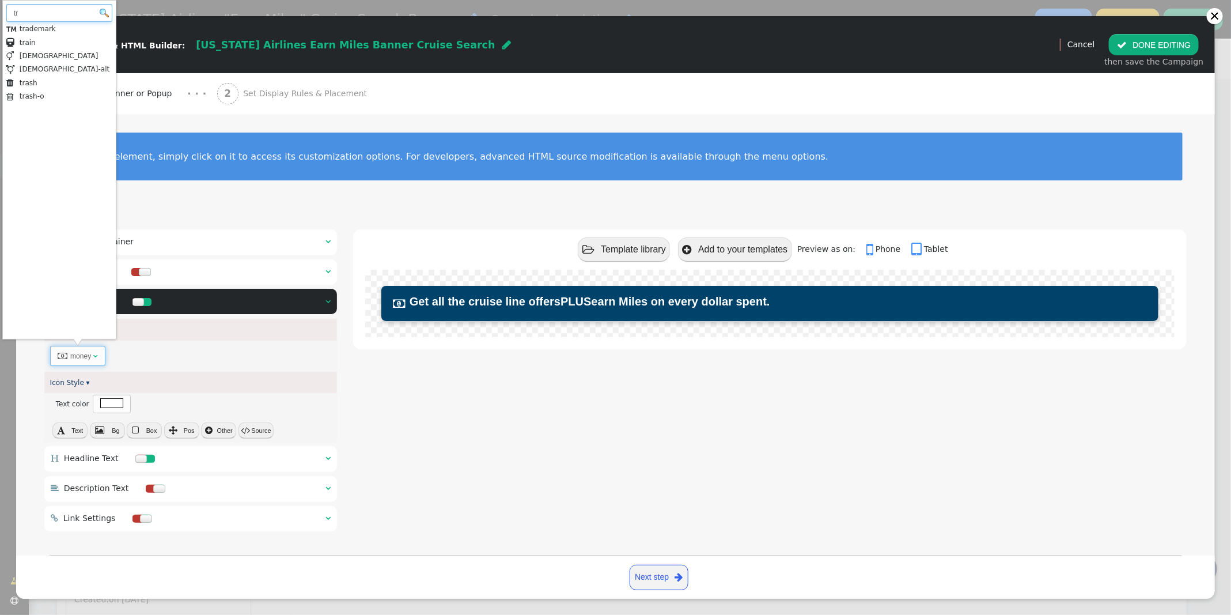
type input "t"
type input "plane"
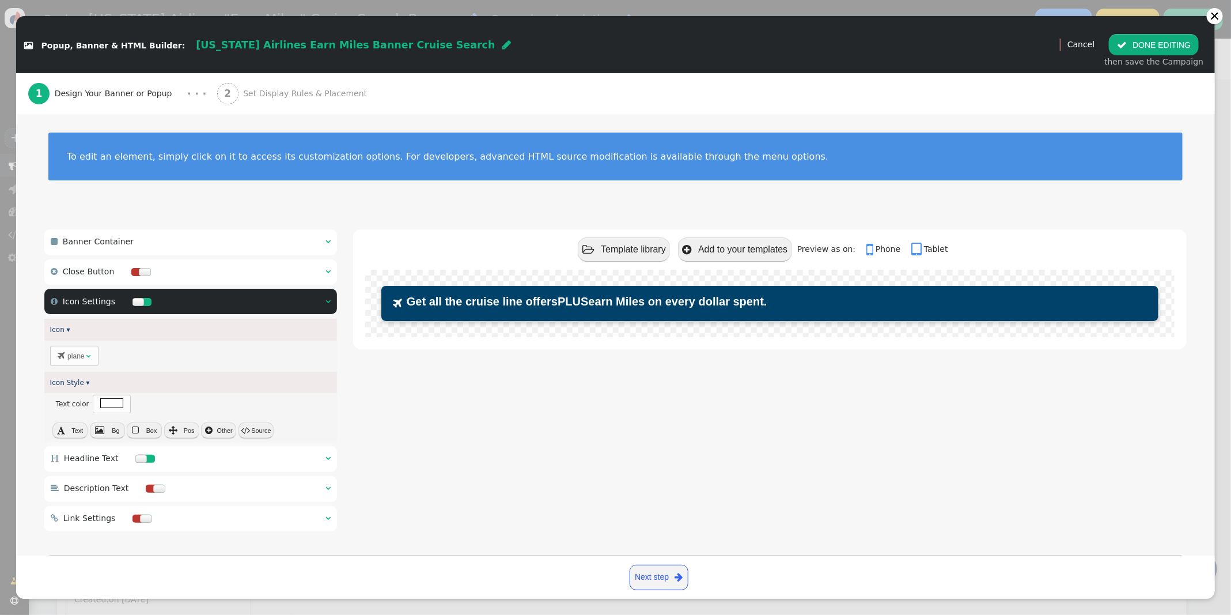
click at [253, 431] on button " Source" at bounding box center [255, 430] width 35 height 16
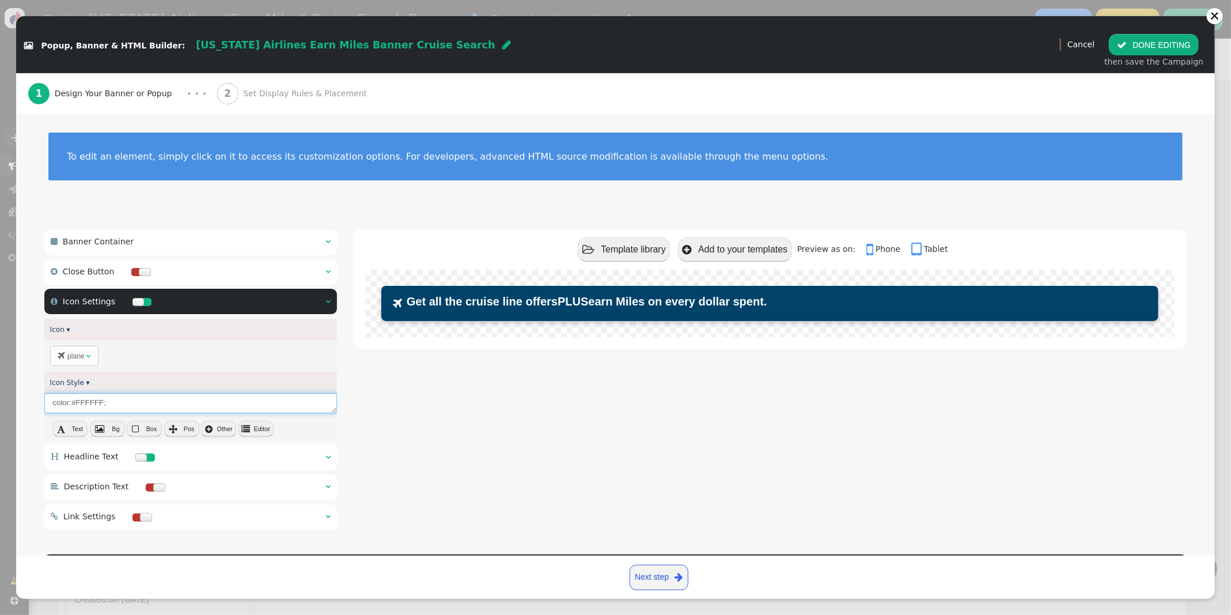
click at [164, 402] on textarea "color:#FFFFFF;" at bounding box center [190, 403] width 293 height 20
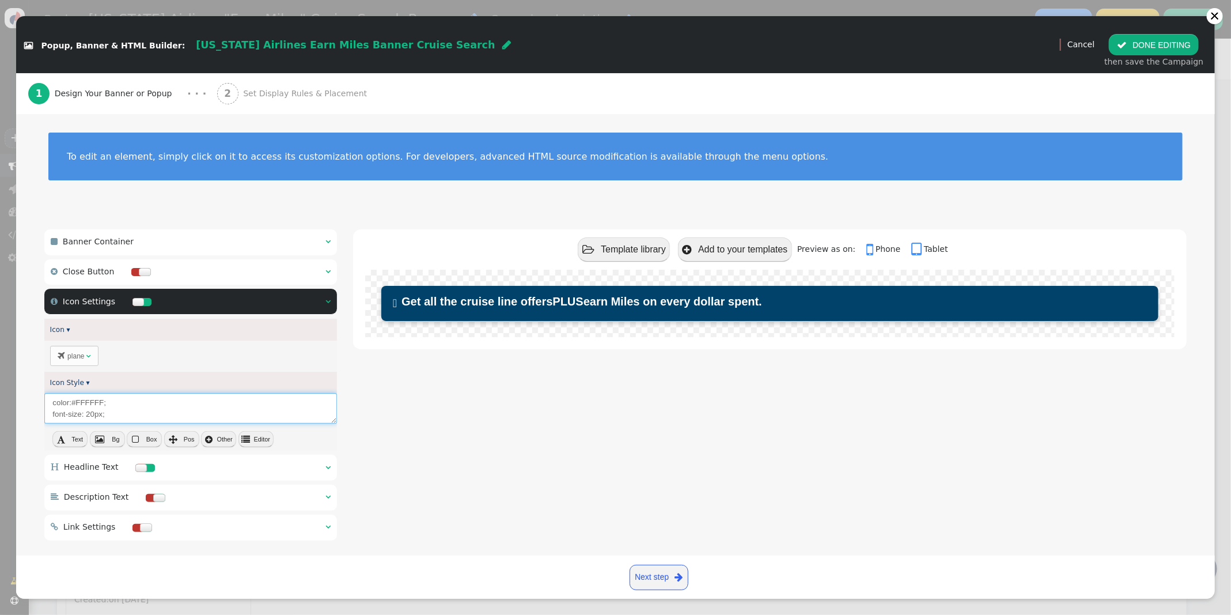
type textarea "color:#FFFFFF; font-size: 20px;"
click at [260, 434] on button " Editor" at bounding box center [255, 439] width 35 height 16
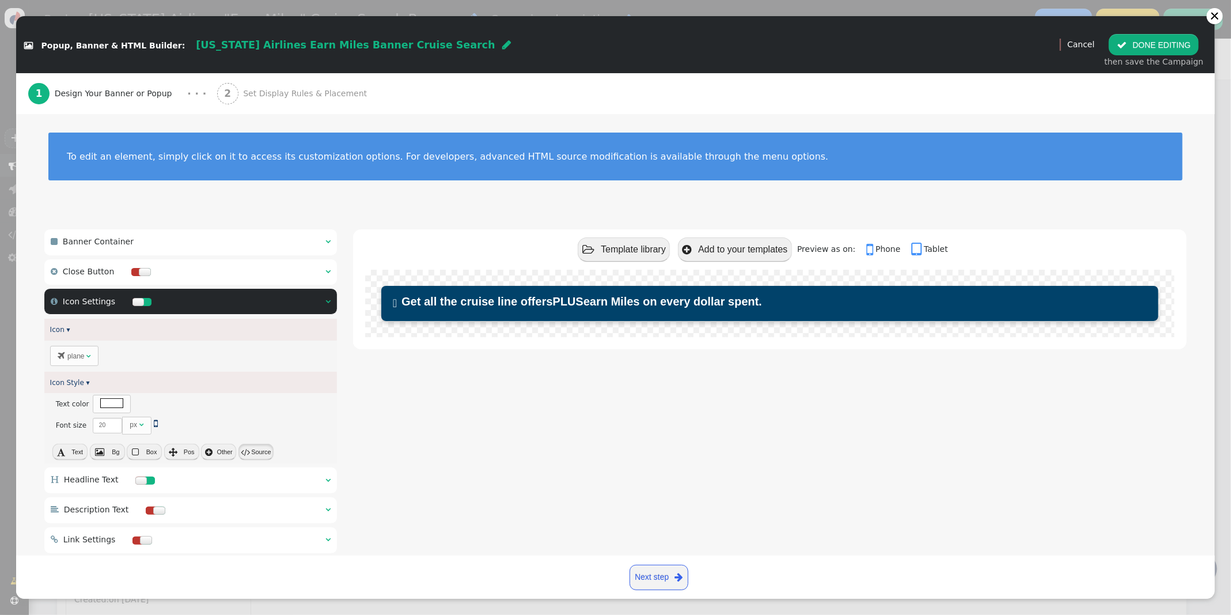
click at [257, 450] on button " Source" at bounding box center [255, 452] width 35 height 16
drag, startPoint x: 146, startPoint y: 407, endPoint x: 28, endPoint y: 412, distance: 118.2
click at [28, 412] on div " Banner Container   Banner Style ▾ × Position There are alternatives. Defaul…" at bounding box center [615, 533] width 1199 height 640
drag, startPoint x: 85, startPoint y: 417, endPoint x: 112, endPoint y: 416, distance: 27.1
click at [90, 416] on textarea "color: #FFFFFF; font-size: 20px;" at bounding box center [190, 414] width 293 height 42
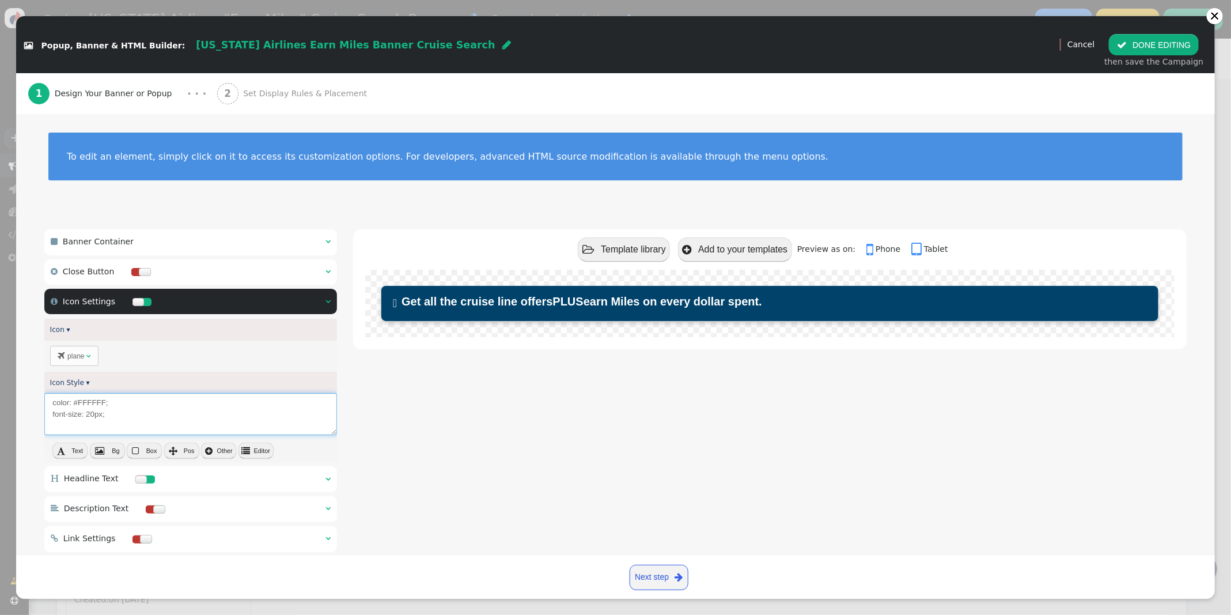
drag, startPoint x: 112, startPoint y: 416, endPoint x: 33, endPoint y: 414, distance: 79.5
click at [28, 416] on div " Banner Container   Banner Style ▾ × Position There are alternatives. Defaul…" at bounding box center [615, 533] width 1199 height 640
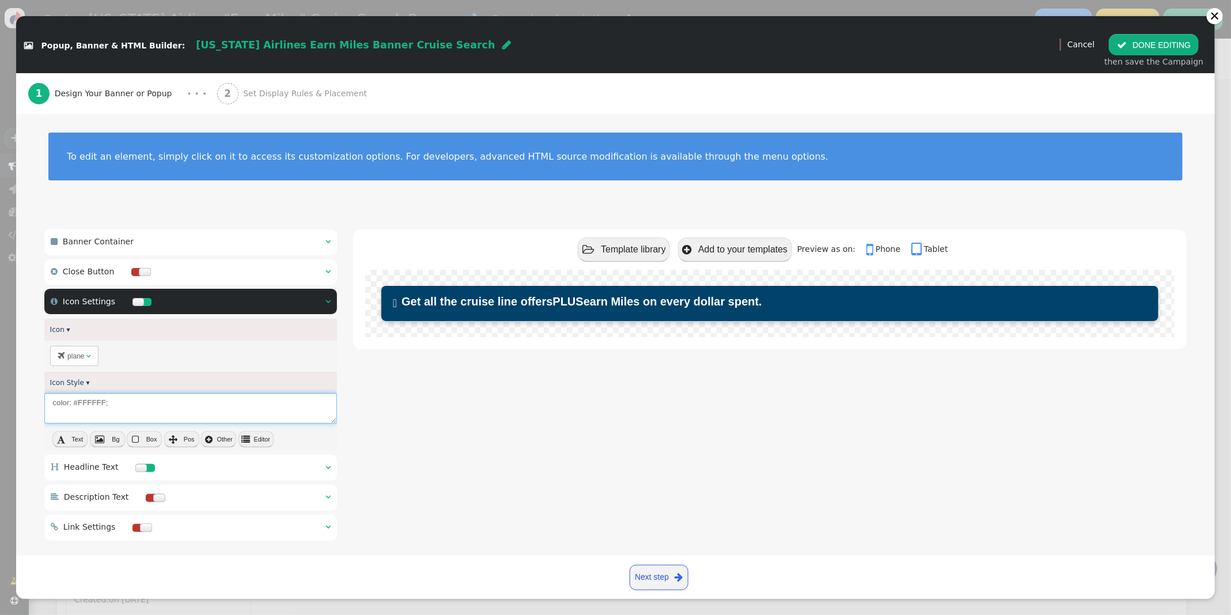
type textarea "color: #FFFFFF;"
click at [251, 438] on button " Editor" at bounding box center [255, 439] width 35 height 16
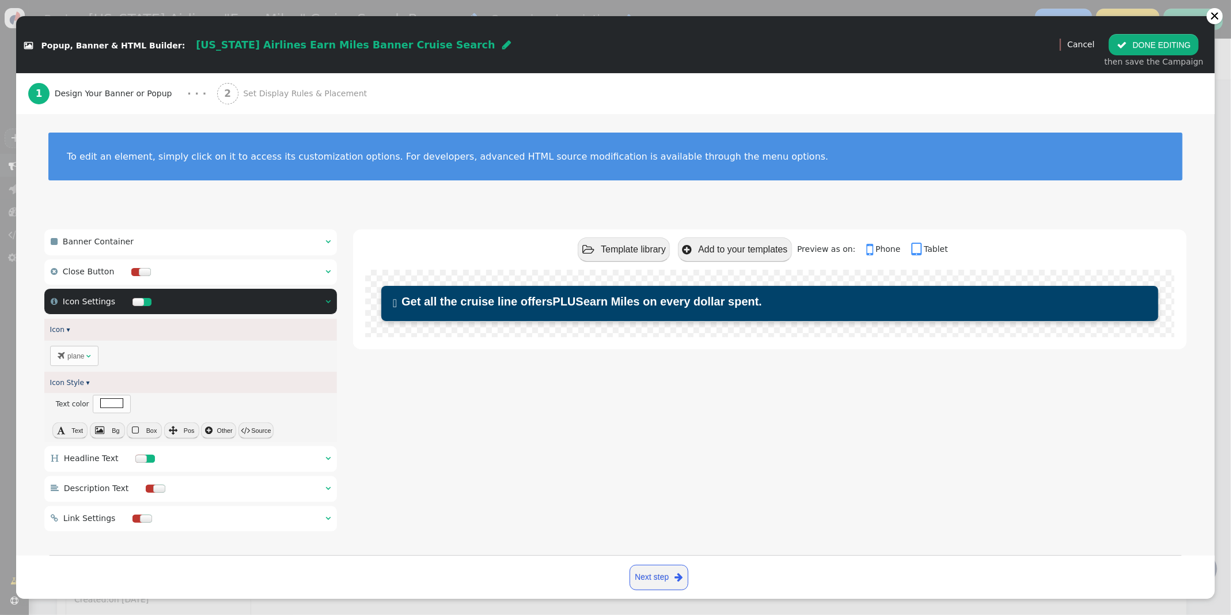
click at [77, 354] on td "plane" at bounding box center [75, 355] width 17 height 13
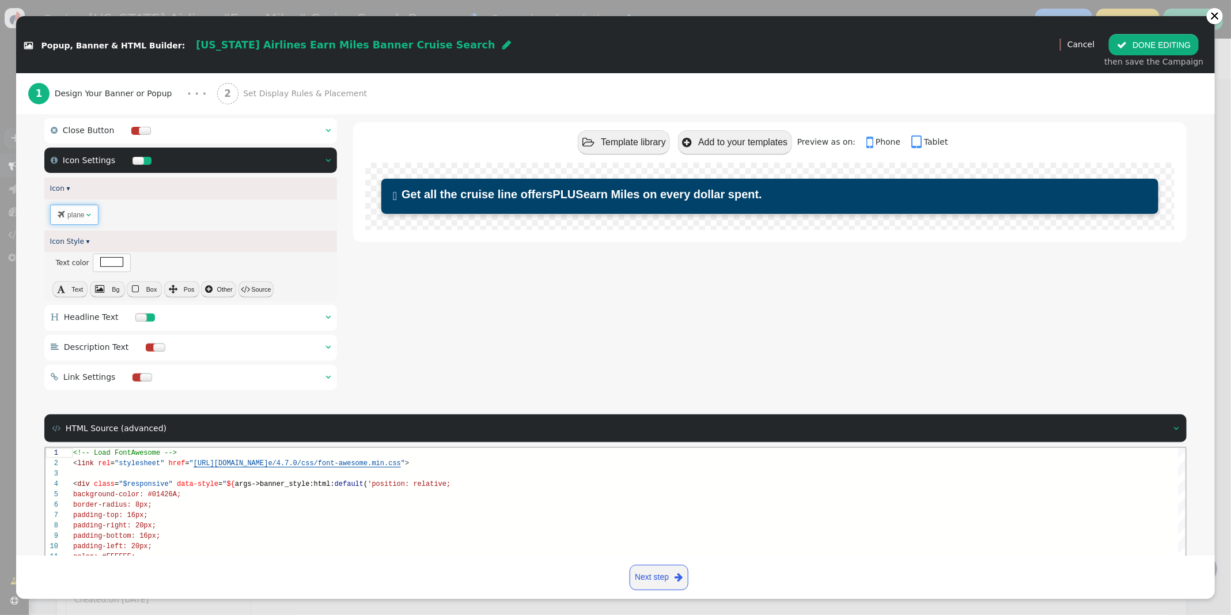
scroll to position [149, 0]
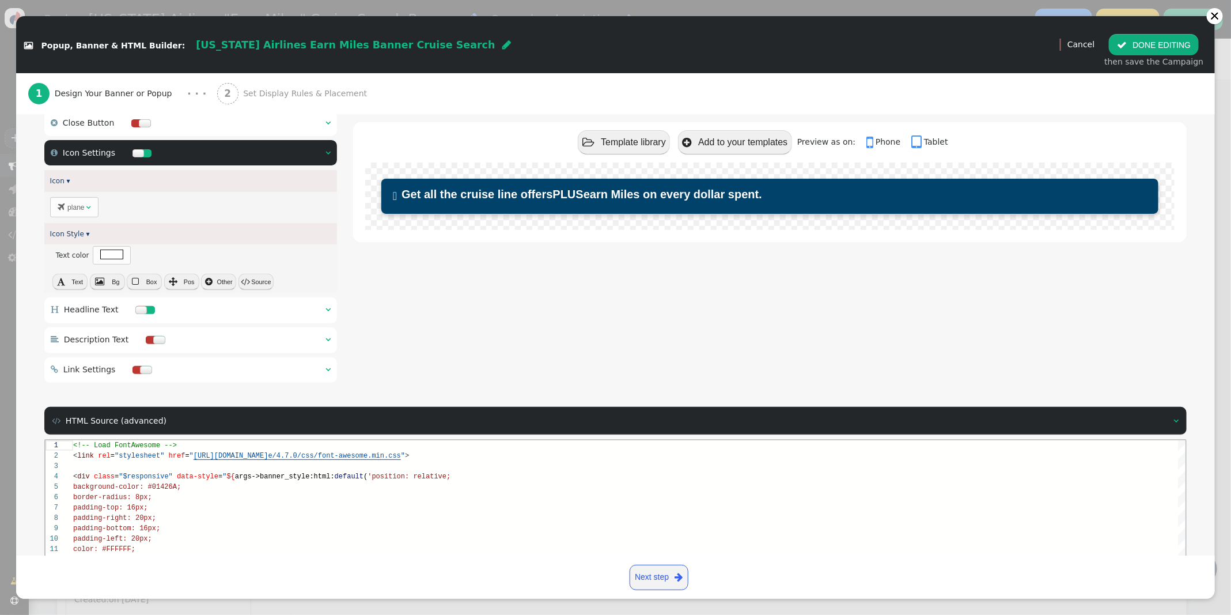
click at [252, 305] on div " Headline Text  " at bounding box center [190, 310] width 293 height 26
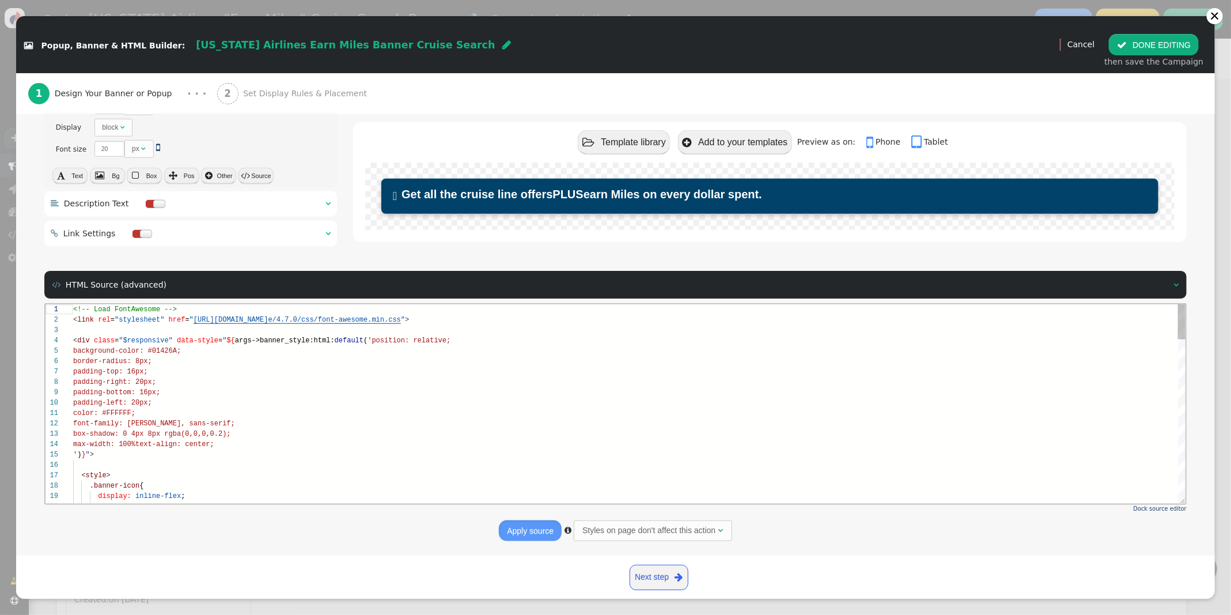
scroll to position [581, 0]
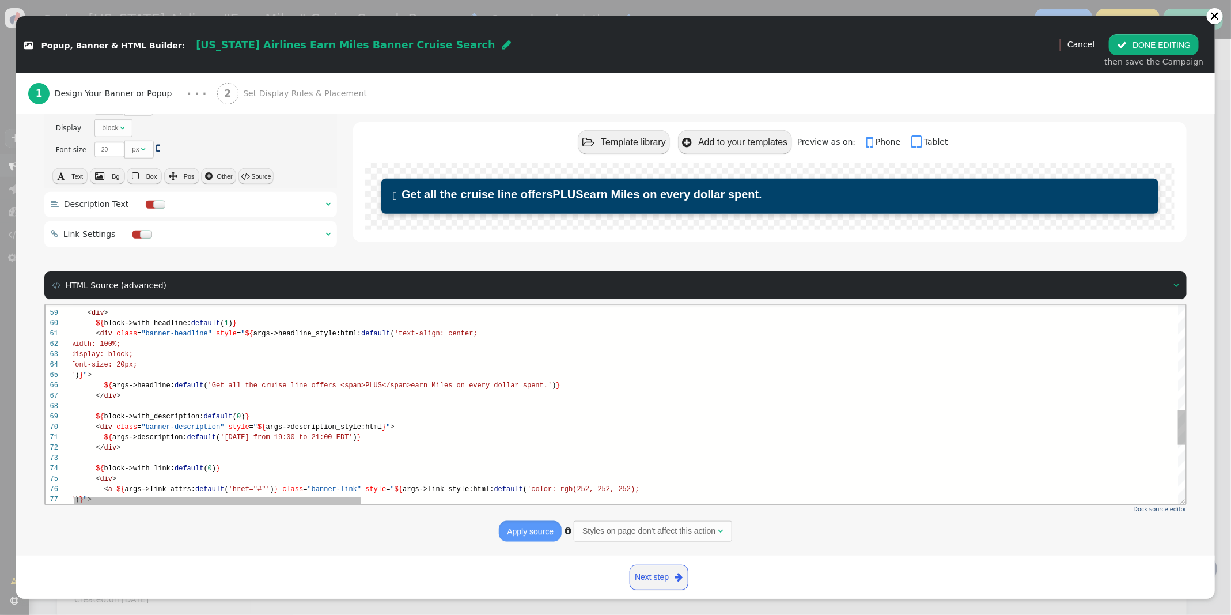
click at [531, 529] on button "Apply source" at bounding box center [530, 531] width 63 height 21
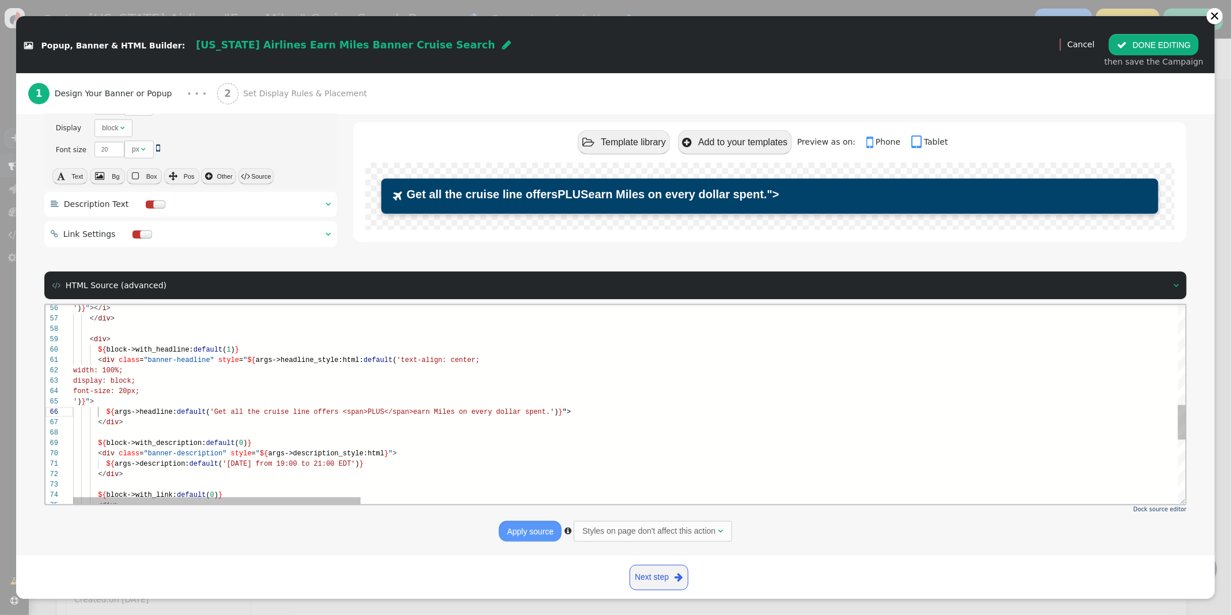
click at [110, 423] on div "63 62 61 60 59 58 57 64 65 66 67 68 69 70 71 72 73 56 74 75 display: block; wid…" at bounding box center [615, 403] width 1141 height 199
type textarea "<div class="banner-headline" style="${args->headline_style:html:default('text-a…"
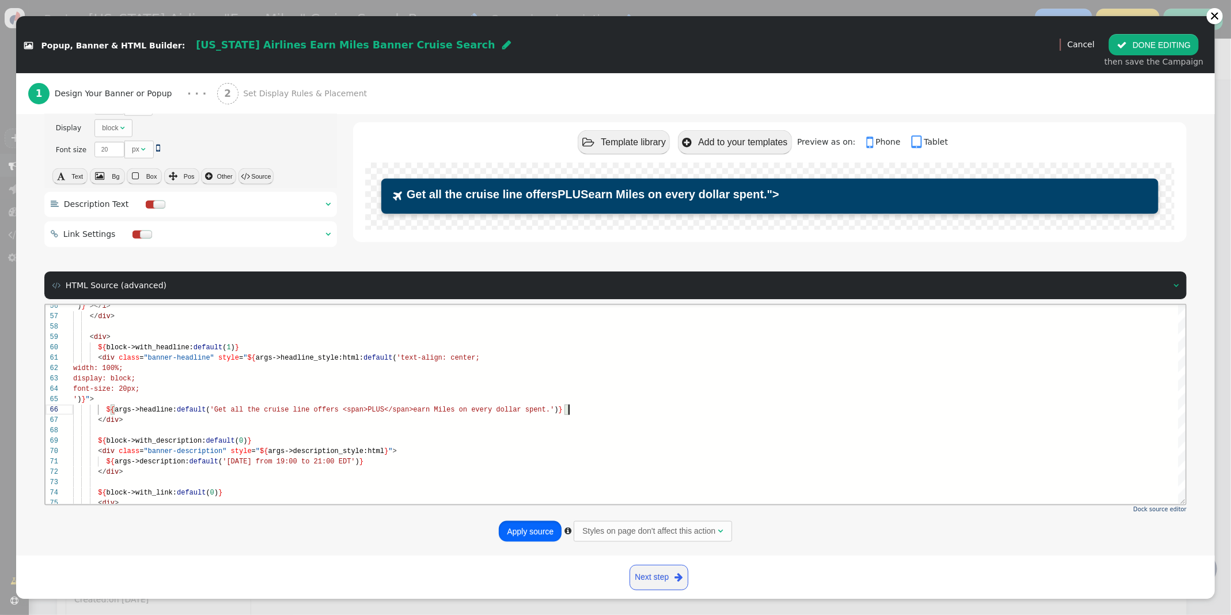
click at [543, 529] on button "Apply source" at bounding box center [530, 531] width 63 height 21
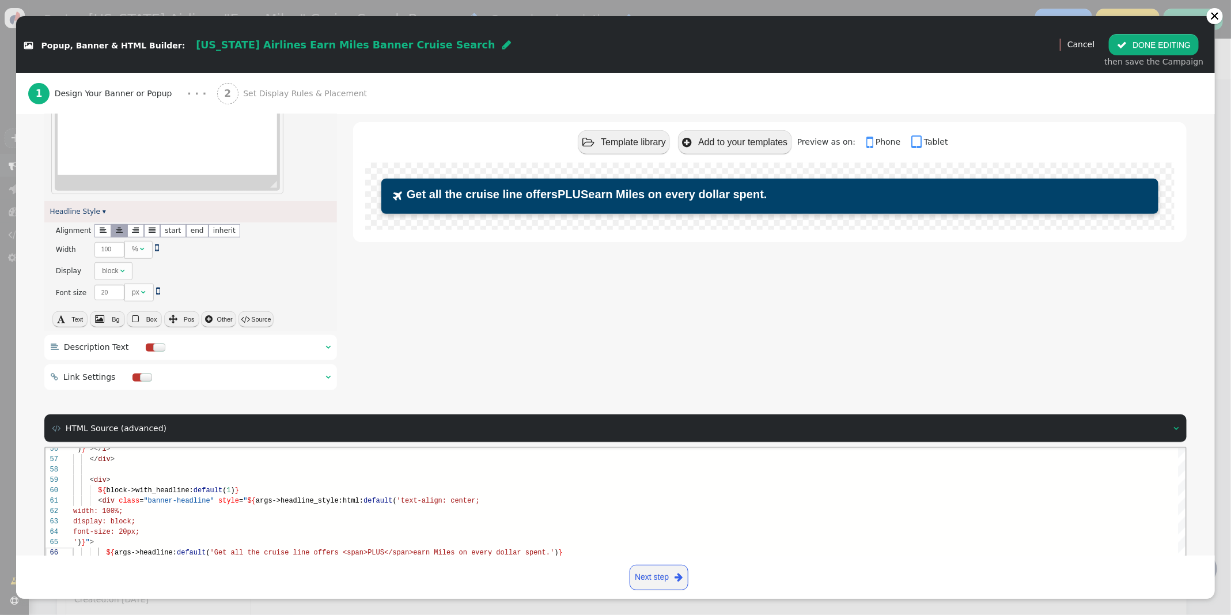
scroll to position [436, 0]
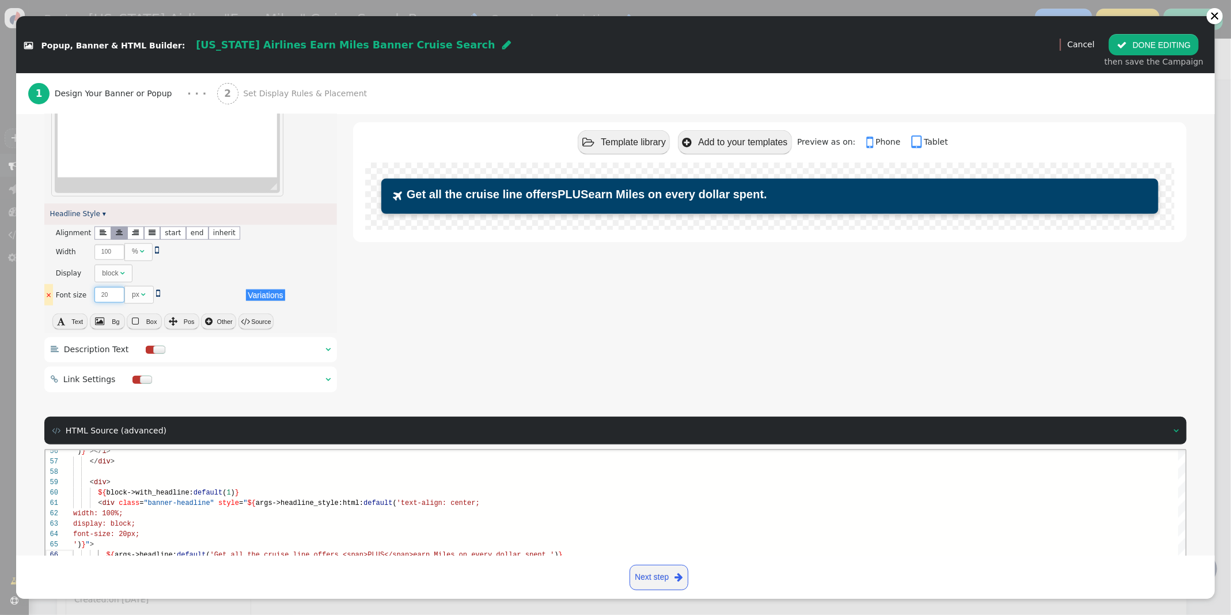
type input "21"
click at [115, 291] on input "21" at bounding box center [109, 295] width 30 height 16
type textarea "<div class="banner-headline" style="${args->headline_style:html:default('text-a…"
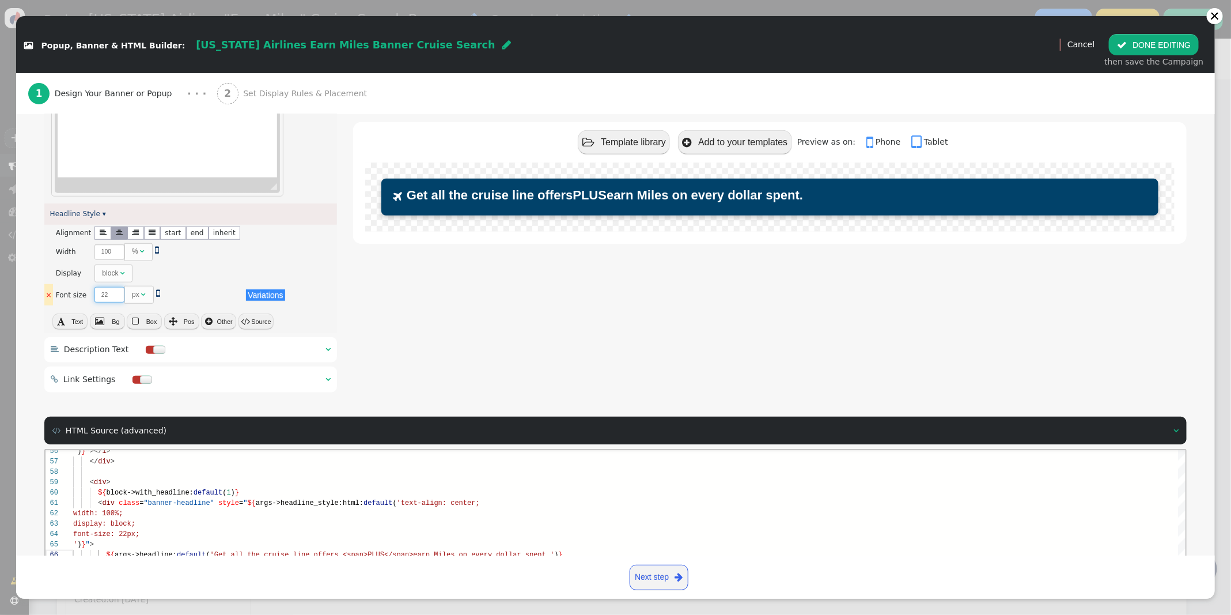
click at [115, 291] on input "22" at bounding box center [109, 295] width 30 height 16
type input "23"
type textarea "<div class="banner-headline" style="${args->headline_style:html:default('text-a…"
click at [115, 291] on input "23" at bounding box center [109, 295] width 30 height 16
type input "24"
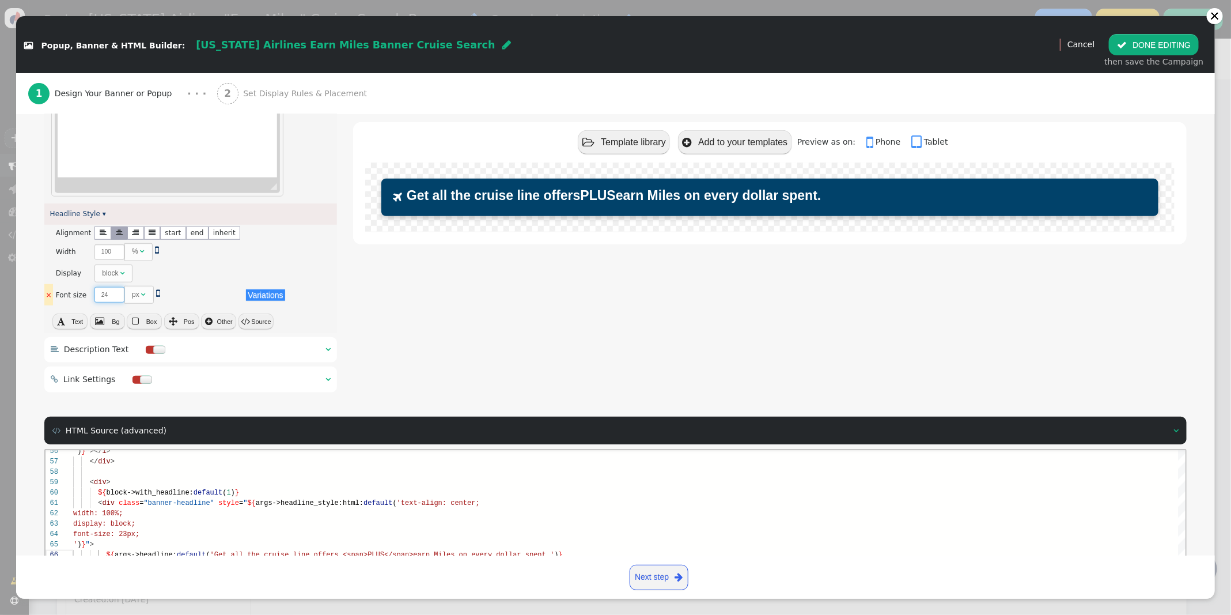
type textarea "<div class="banner-headline" style="${args->headline_style:html:default('text-a…"
click at [115, 291] on input "24" at bounding box center [109, 295] width 30 height 16
type input "25"
type textarea "<div class="banner-headline" style="${args->headline_style:html:default('text-a…"
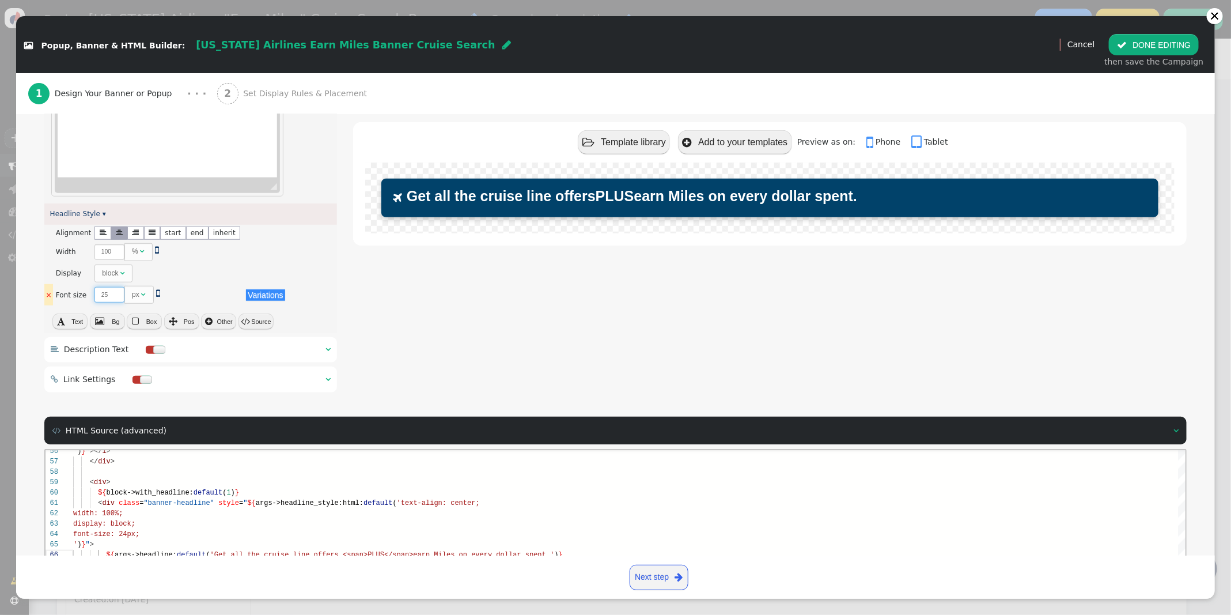
click at [115, 291] on input "25" at bounding box center [109, 295] width 30 height 16
type input "26"
type textarea "<div class="banner-headline" style="${args->headline_style:html:default('text-a…"
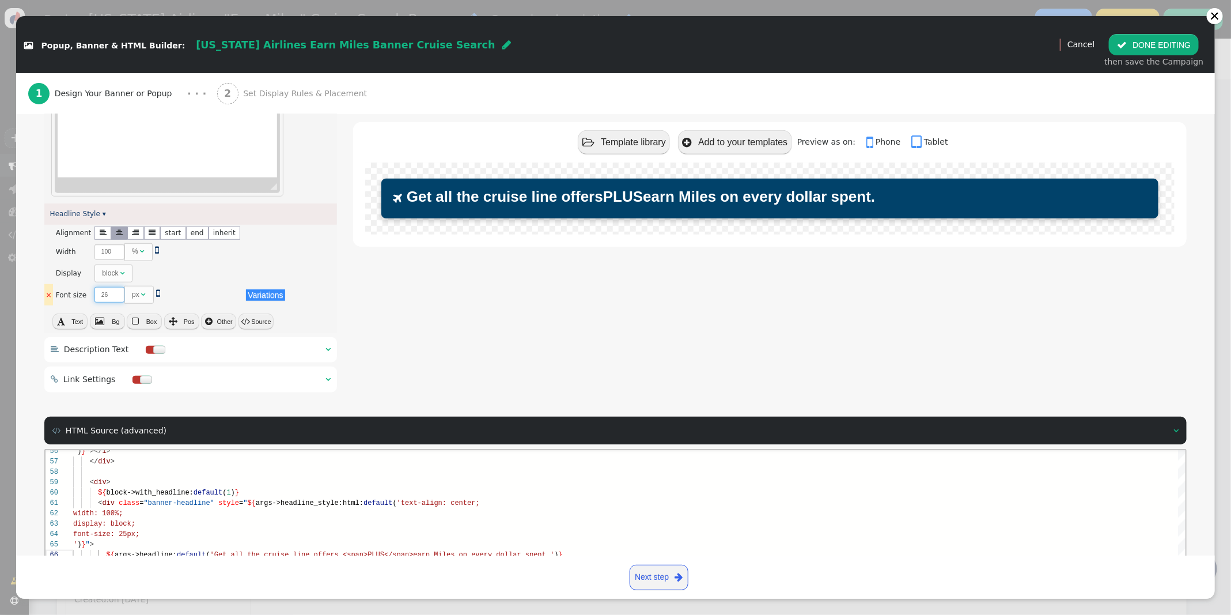
click at [115, 291] on input "26" at bounding box center [109, 295] width 30 height 16
type input "27"
click at [115, 291] on input "27" at bounding box center [109, 295] width 30 height 16
type textarea "<div class="banner-headline" style="${args->headline_style:html:default('text-a…"
click at [115, 291] on input "28" at bounding box center [109, 295] width 30 height 16
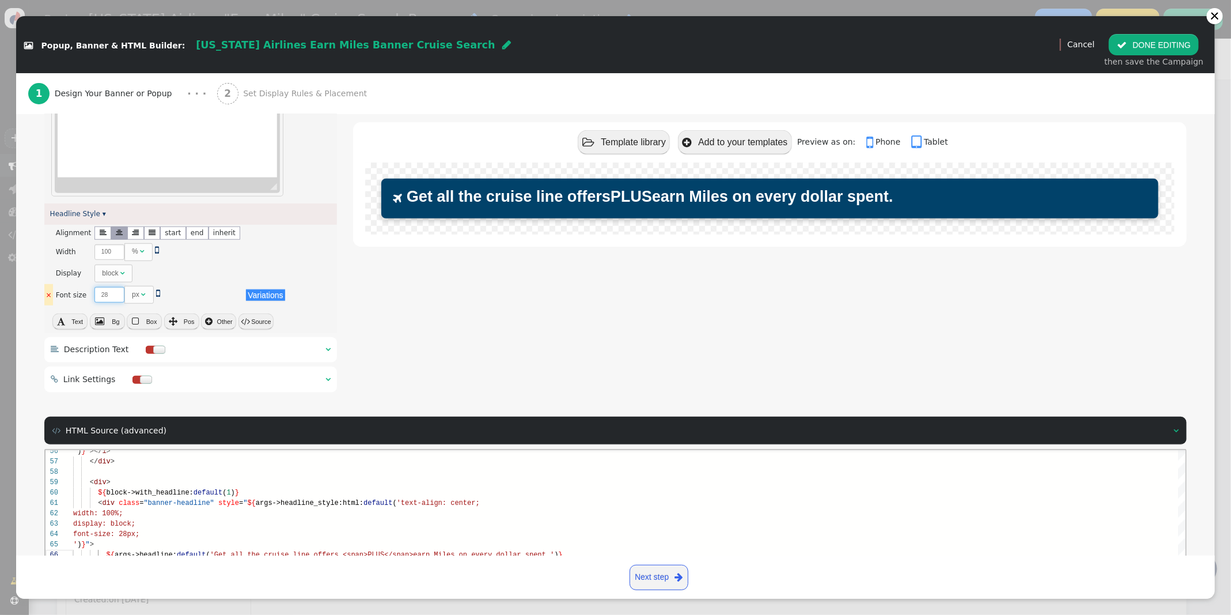
type input "29"
type textarea "<div class="banner-headline" style="${args->headline_style:html:default('text-a…"
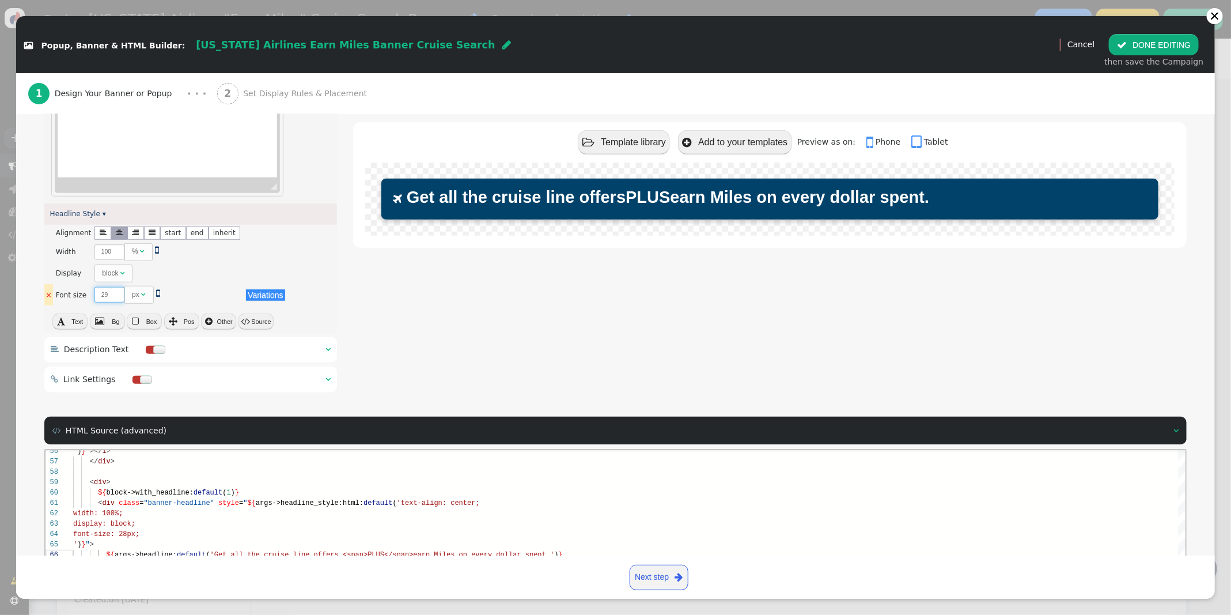
click at [115, 291] on input "29" at bounding box center [109, 295] width 30 height 16
type input "30"
click at [115, 291] on input "30" at bounding box center [109, 295] width 30 height 16
click at [364, 555] on div "63 62 61 60 59 58 57 64 65 66 67 68 69 70 71 72 73 56 74 75 display: block; wid…" at bounding box center [615, 548] width 1141 height 199
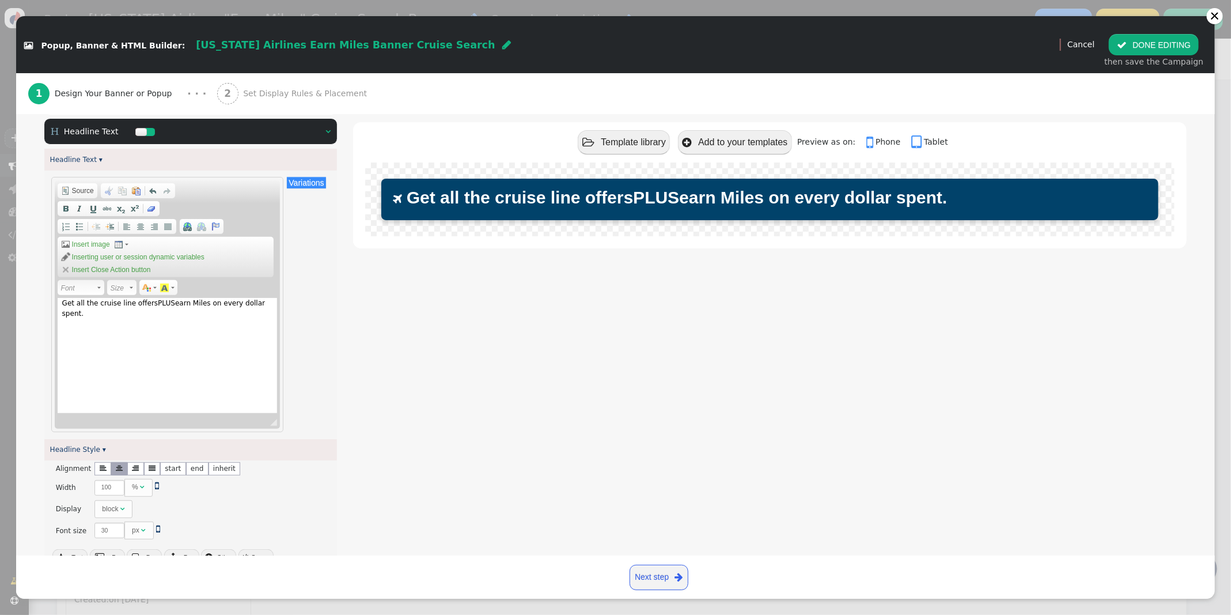
scroll to position [200, 0]
drag, startPoint x: 171, startPoint y: 305, endPoint x: 155, endPoint y: 304, distance: 16.2
click at [155, 304] on div "Get all the cruise line offers PLUS earn Miles on every dollar spent." at bounding box center [168, 354] width 220 height 115
click at [90, 209] on span at bounding box center [93, 207] width 9 height 9
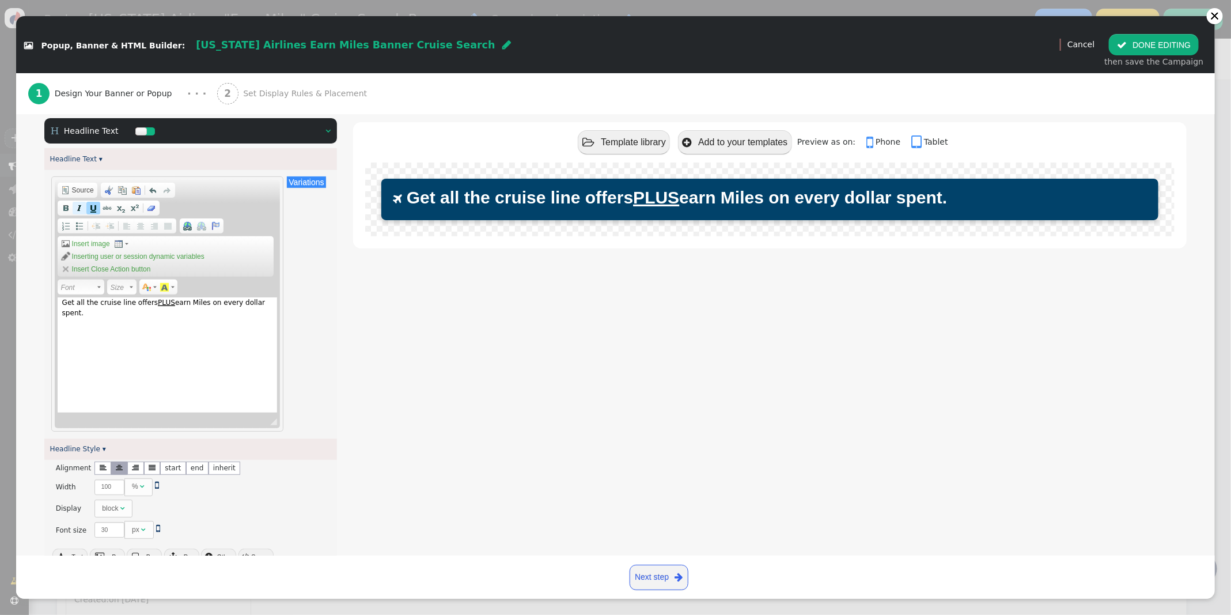
click at [79, 208] on span at bounding box center [79, 207] width 9 height 9
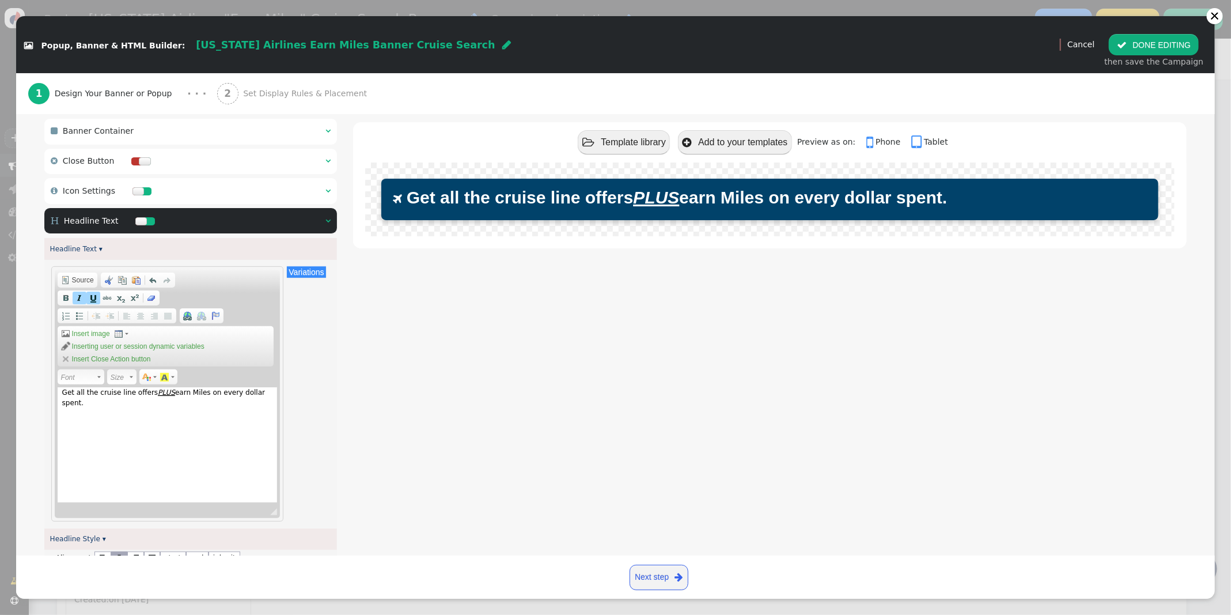
scroll to position [44, 0]
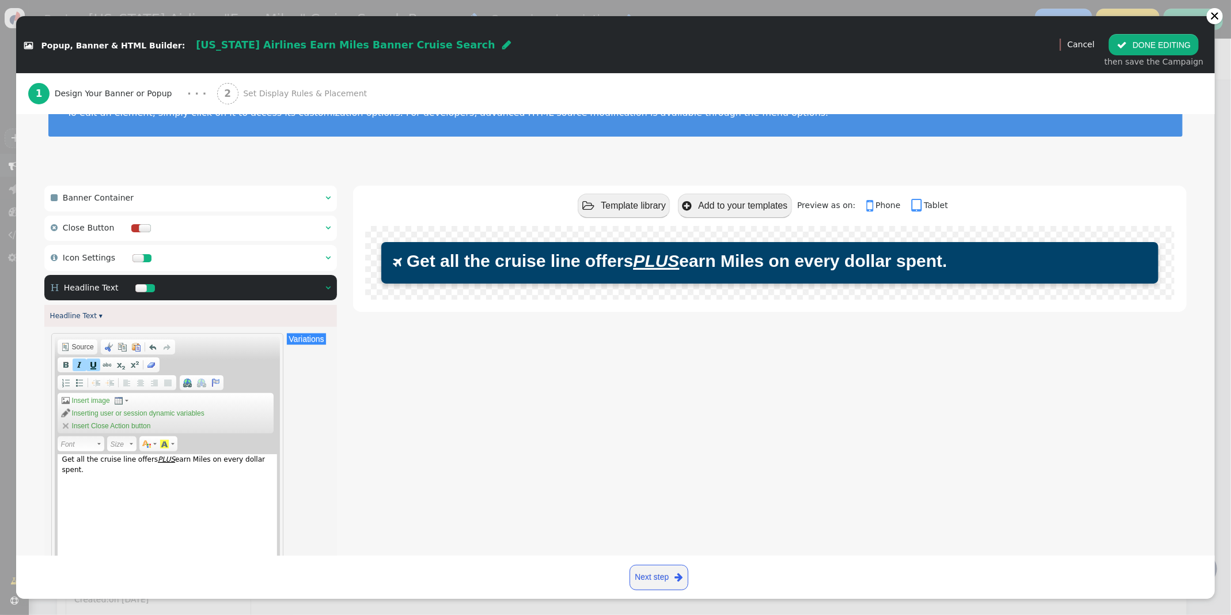
click at [323, 254] on div " Icon Settings  " at bounding box center [190, 258] width 293 height 26
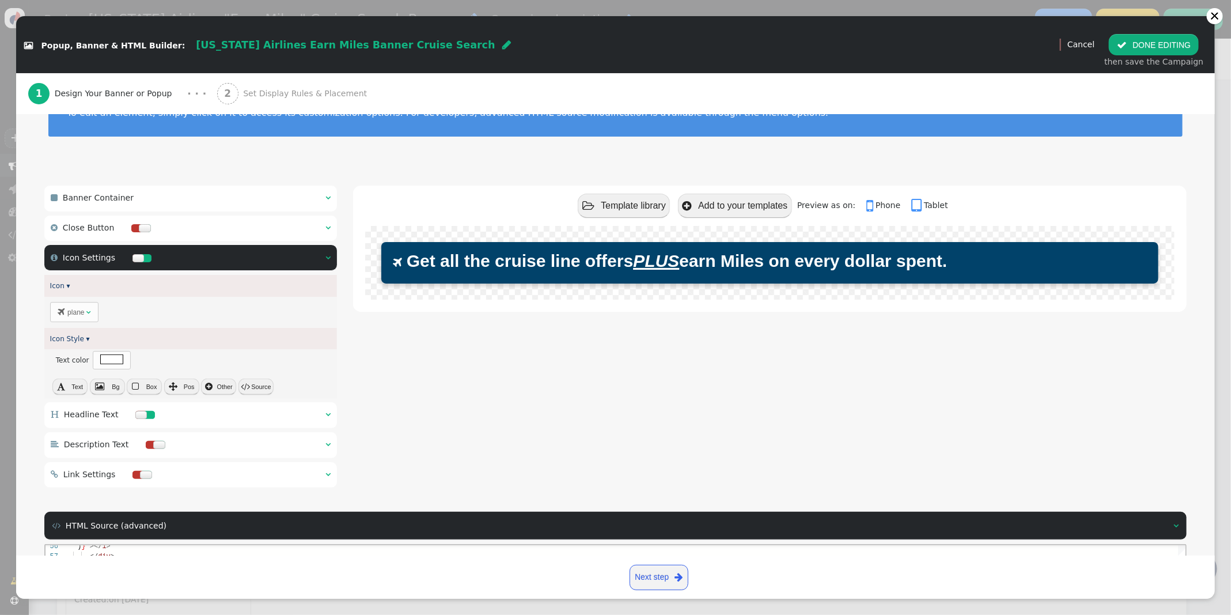
click at [252, 384] on button " Source" at bounding box center [255, 386] width 35 height 16
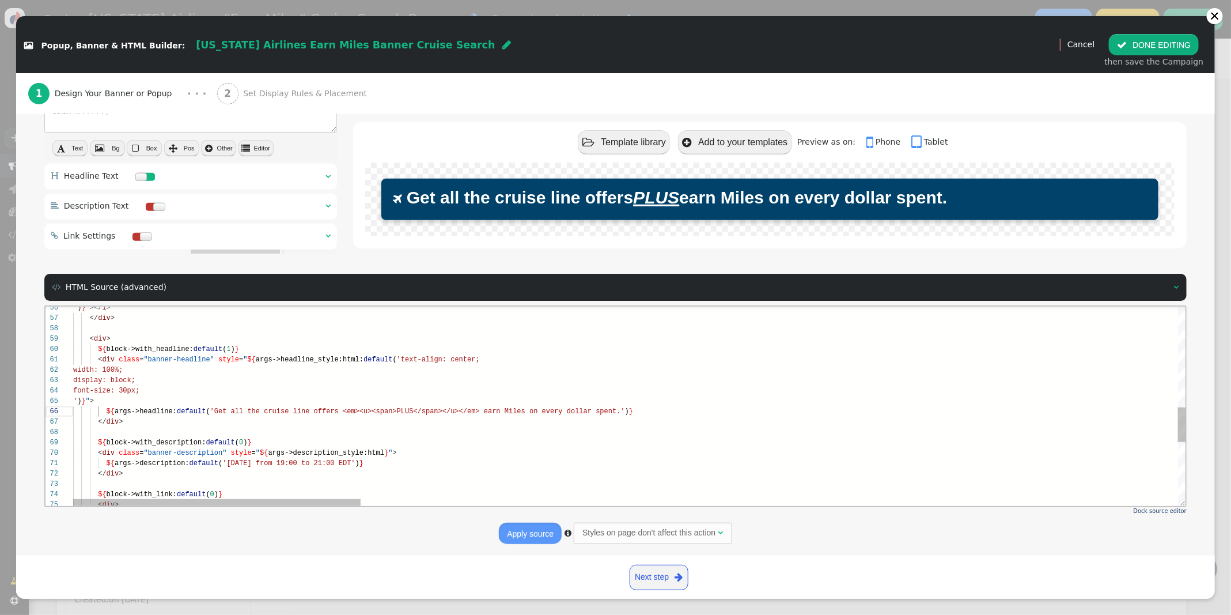
scroll to position [290, 0]
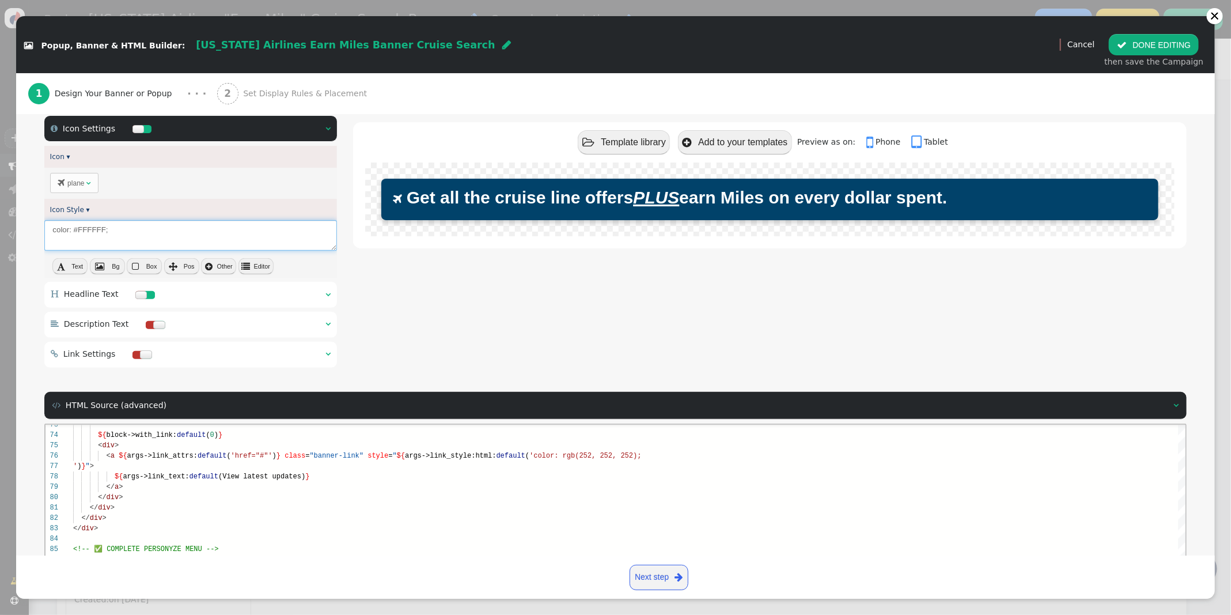
click at [154, 228] on textarea "color: #FFFFFF;" at bounding box center [190, 235] width 293 height 31
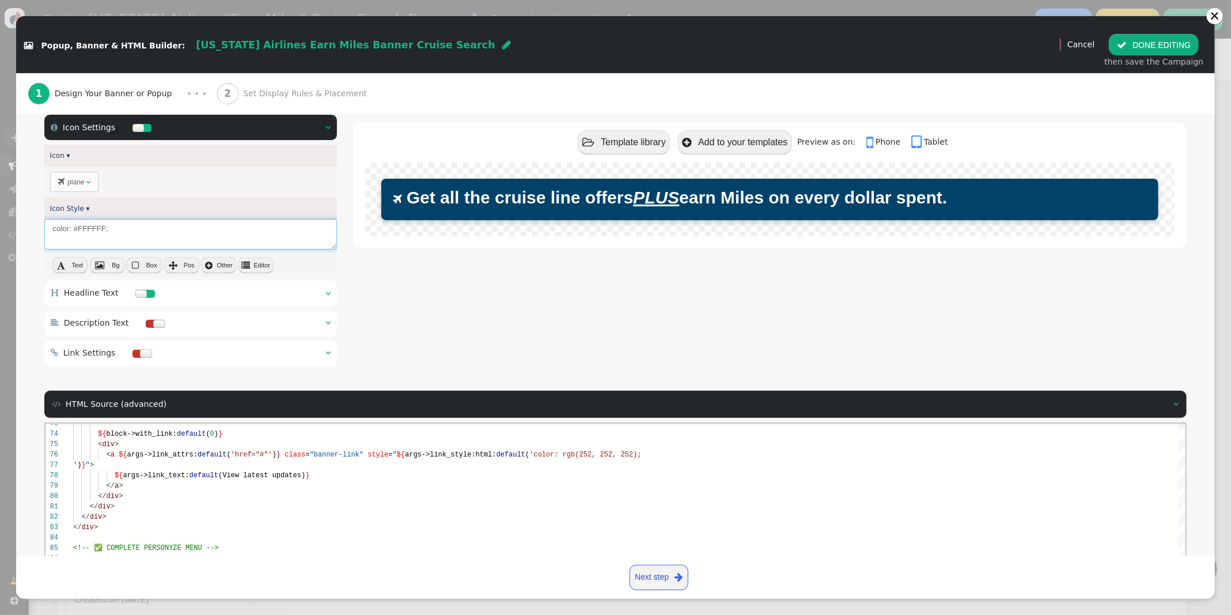
type textarea "${block->with_headline:default(1)} <div class="banner-headline" style="${args->…"
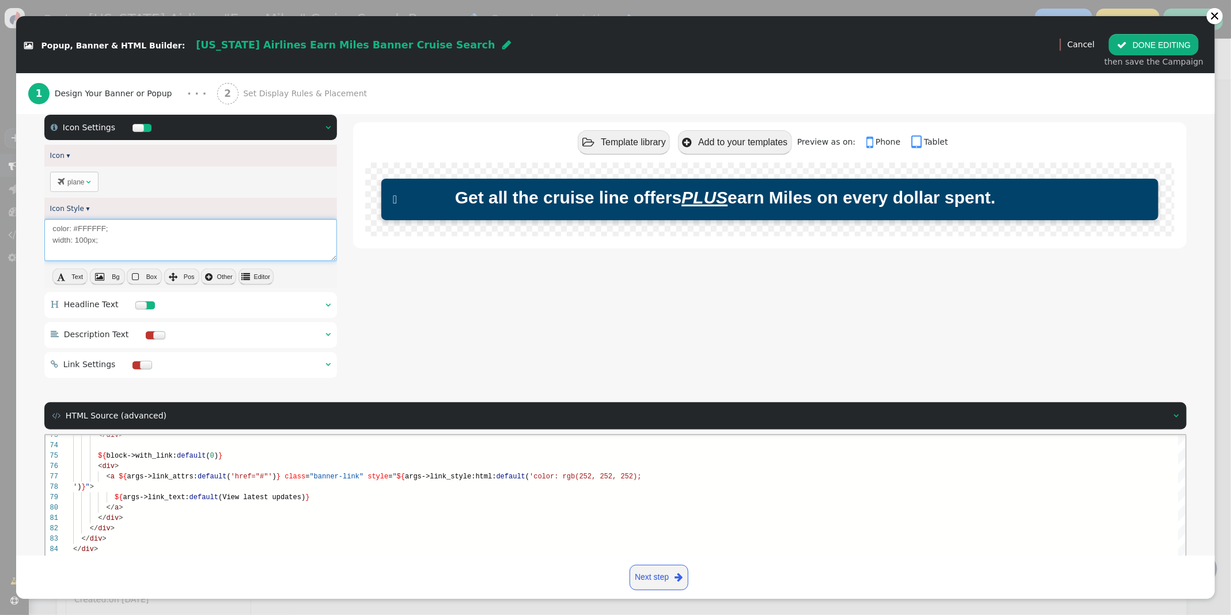
type textarea "color: #FFFFFF; width: 100px;"
click at [251, 279] on button " Editor" at bounding box center [255, 276] width 35 height 16
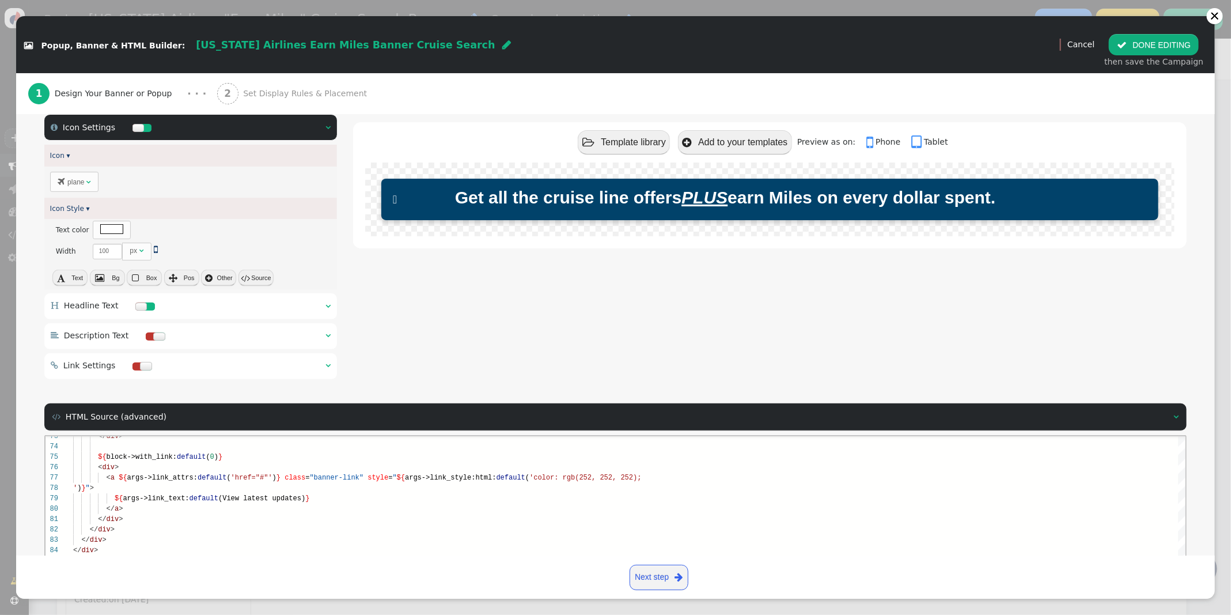
click at [251, 279] on button " Source" at bounding box center [255, 278] width 35 height 16
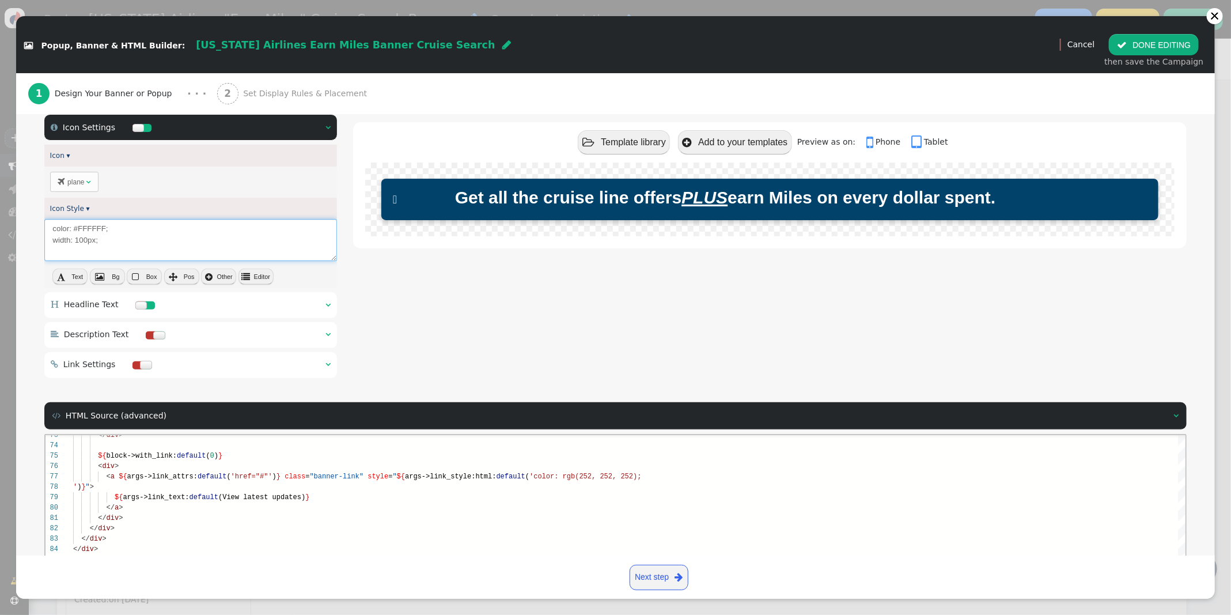
drag, startPoint x: 134, startPoint y: 239, endPoint x: 21, endPoint y: 235, distance: 113.6
click at [21, 235] on div " Banner Container   Banner Style ▾ × Position There are alternatives. Defaul…" at bounding box center [615, 359] width 1199 height 640
type textarea "color: #FFFFFF;"
type textarea "<div class="banner-headline" style="${args->headline_style:html:default('text-a…"
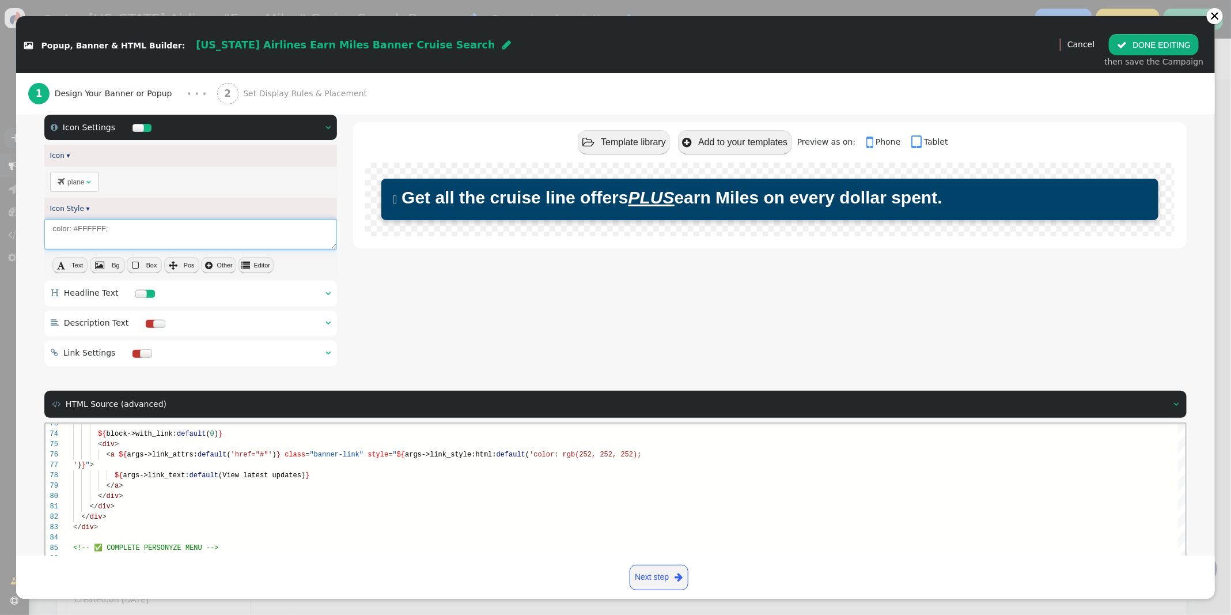
type textarea "color: #FFFFFF;"
click at [252, 263] on button " Editor" at bounding box center [255, 265] width 35 height 16
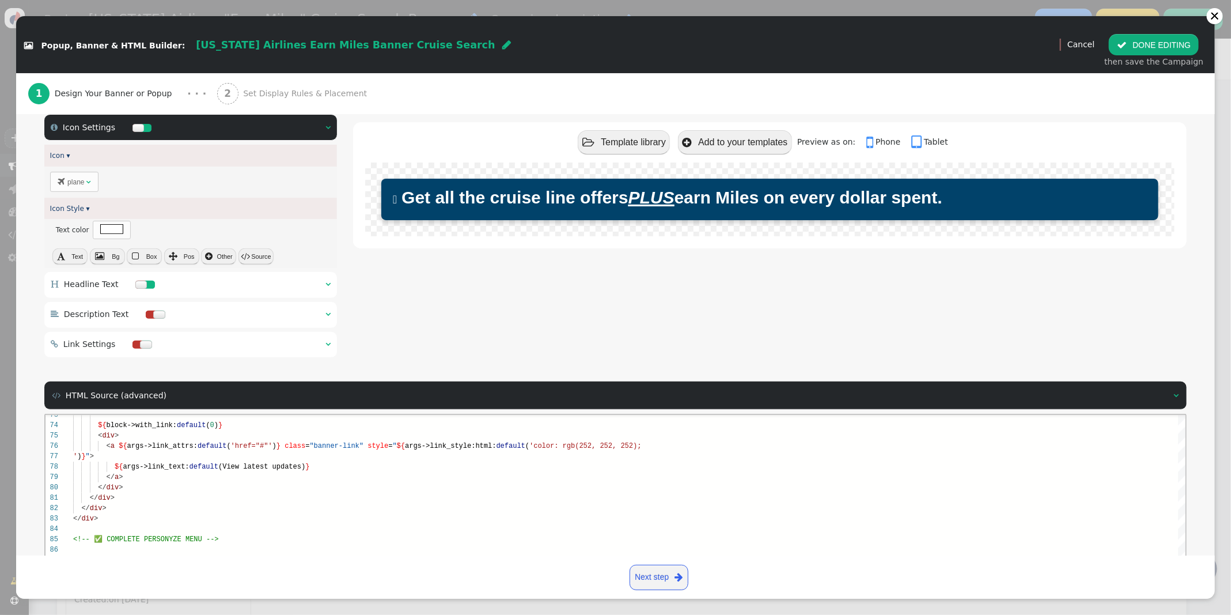
click at [74, 179] on td "plane" at bounding box center [75, 181] width 17 height 13
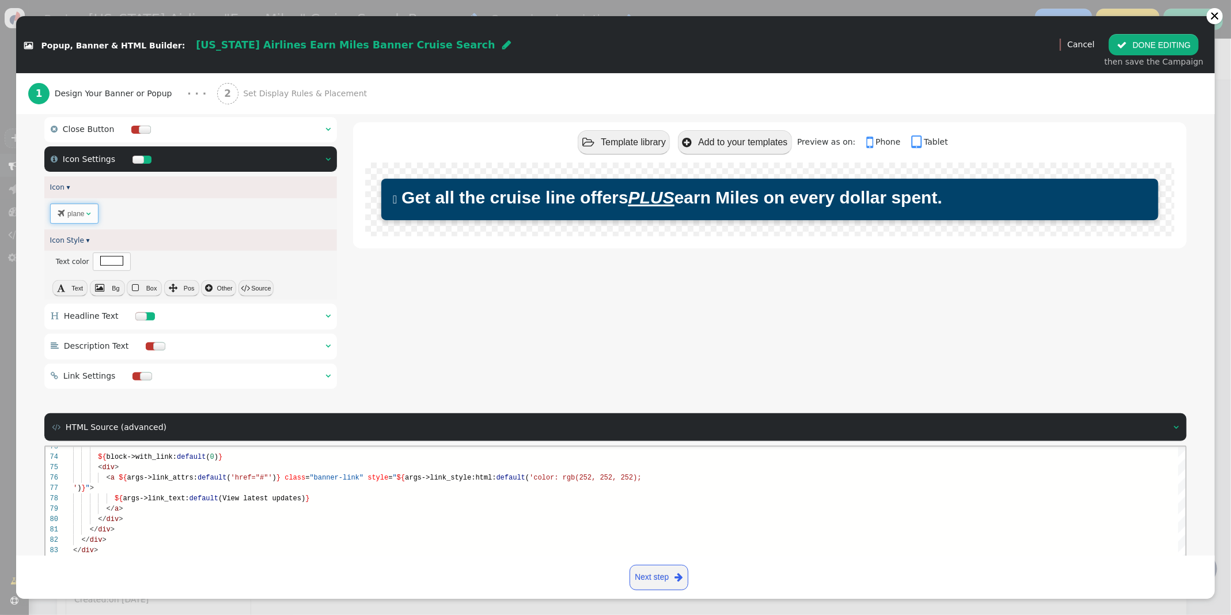
scroll to position [194, 0]
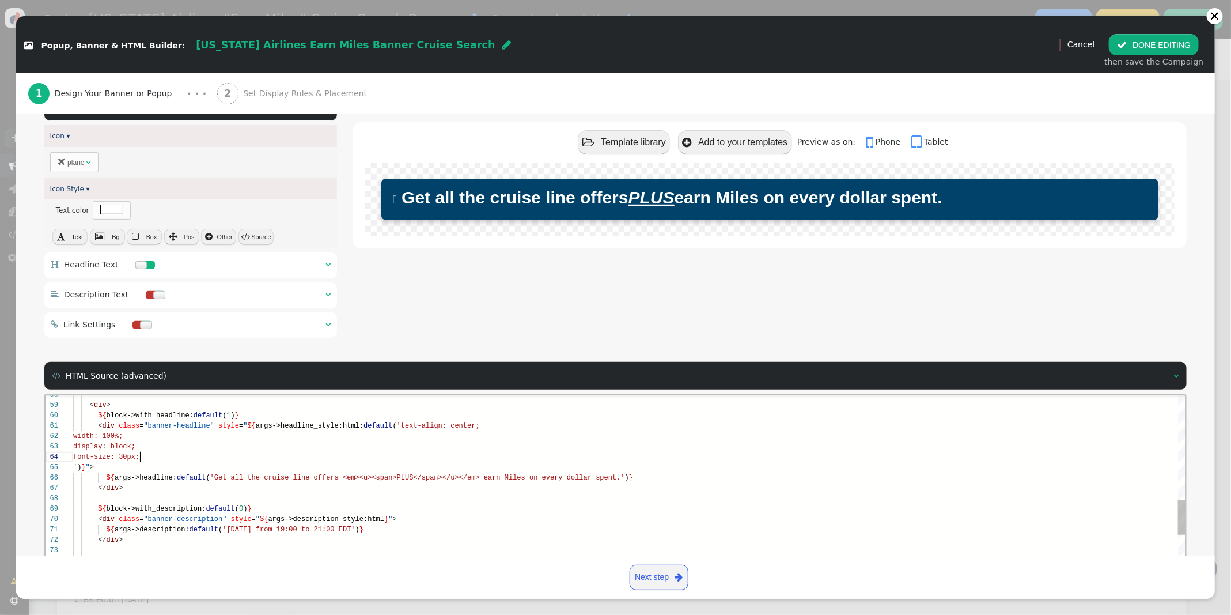
click at [334, 266] on div " Headline Text  " at bounding box center [190, 265] width 293 height 26
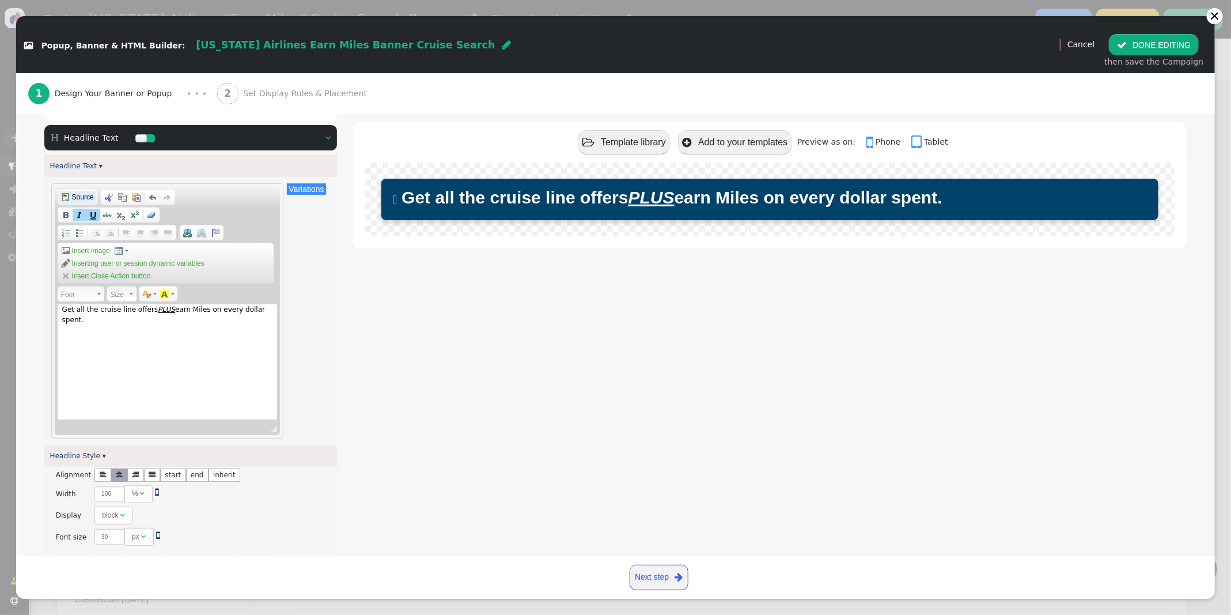
click at [85, 198] on span "Source" at bounding box center [82, 196] width 24 height 9
click at [84, 197] on span "Source" at bounding box center [82, 196] width 24 height 9
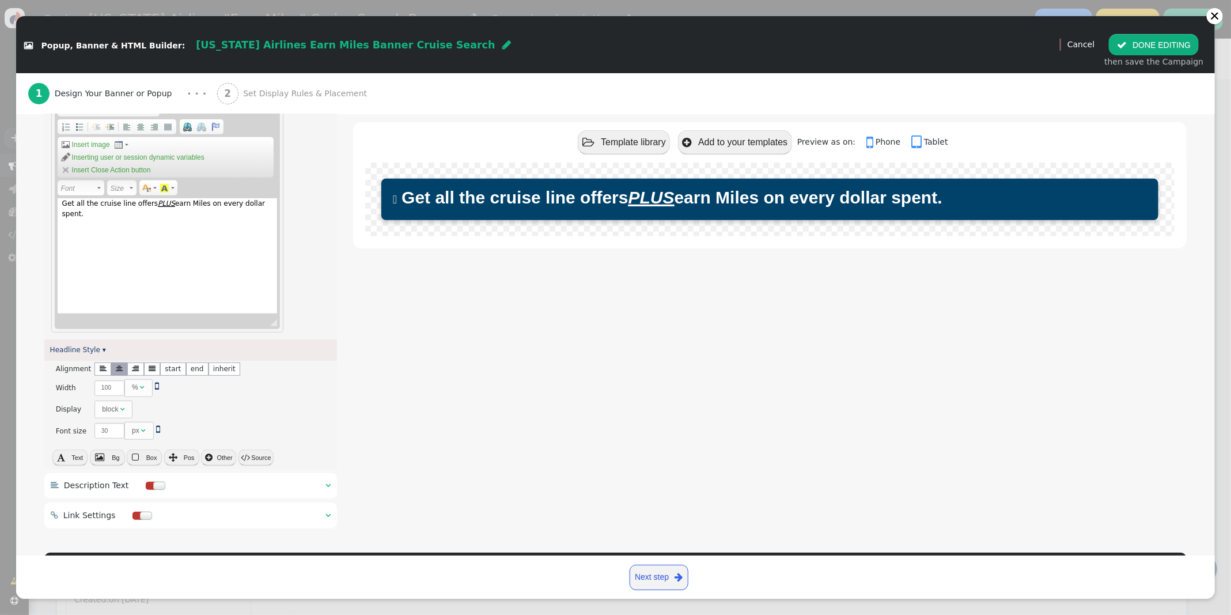
scroll to position [301, 0]
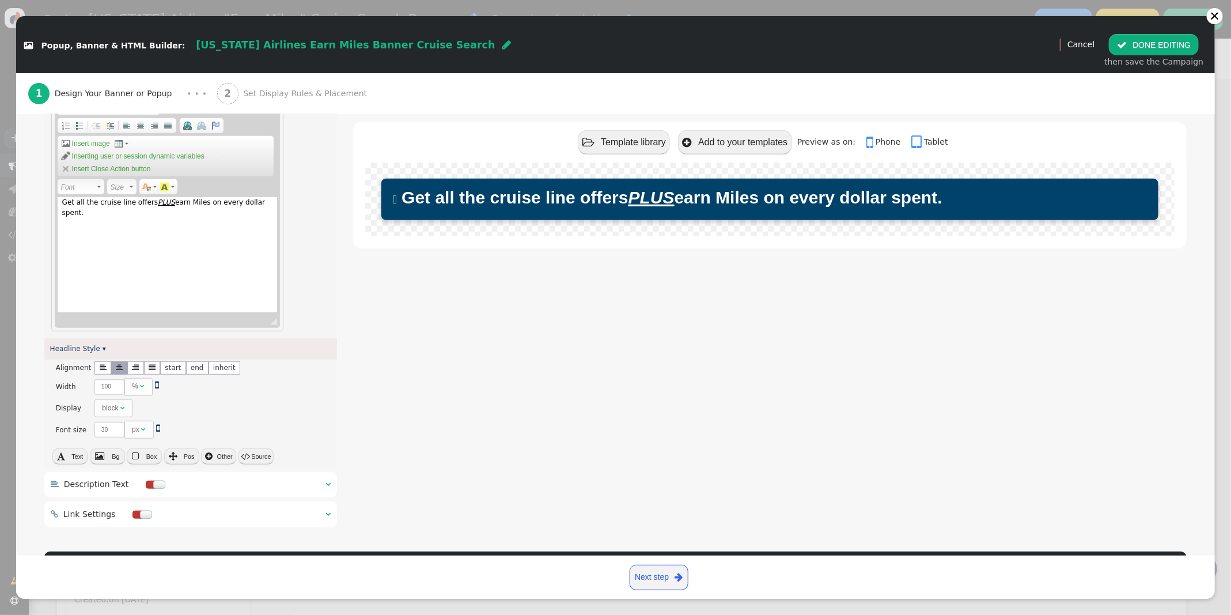
click at [252, 457] on button " Source" at bounding box center [255, 456] width 35 height 16
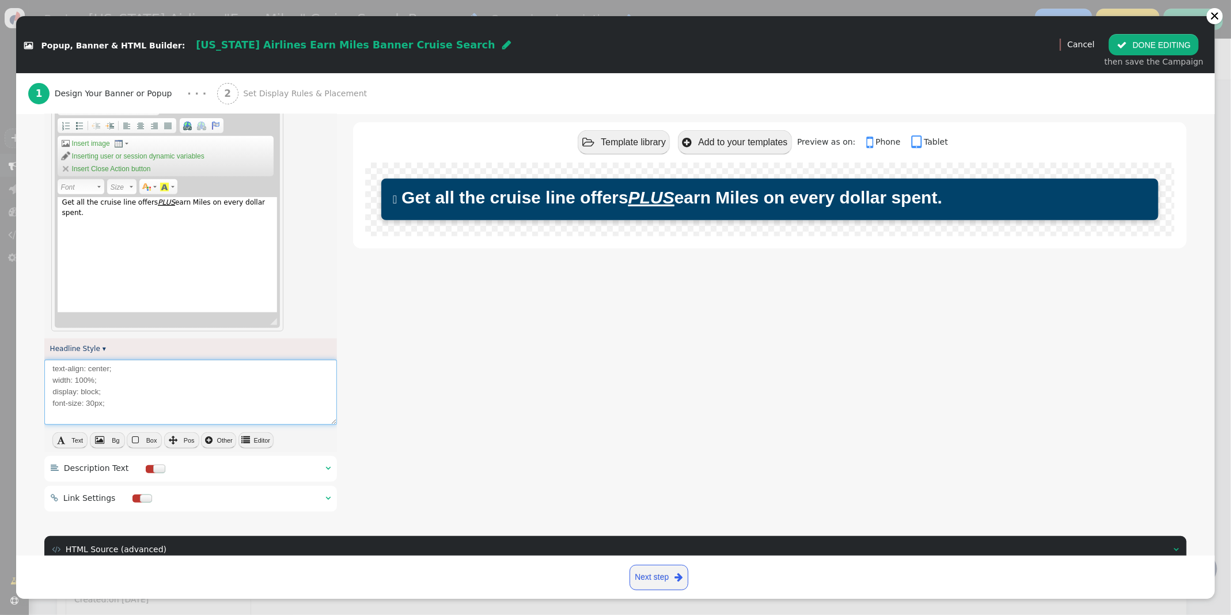
click at [127, 402] on textarea "text-align: center; width: 100%; display: block; font-size: 30px;" at bounding box center [190, 391] width 293 height 65
drag, startPoint x: 97, startPoint y: 392, endPoint x: 81, endPoint y: 393, distance: 16.2
click at [81, 393] on textarea "text-align: center; width: 100%; display: block; font-size: 30px;" at bounding box center [190, 391] width 293 height 65
type textarea "text-align: center; width: 100%; display: f; font-size: 30px;"
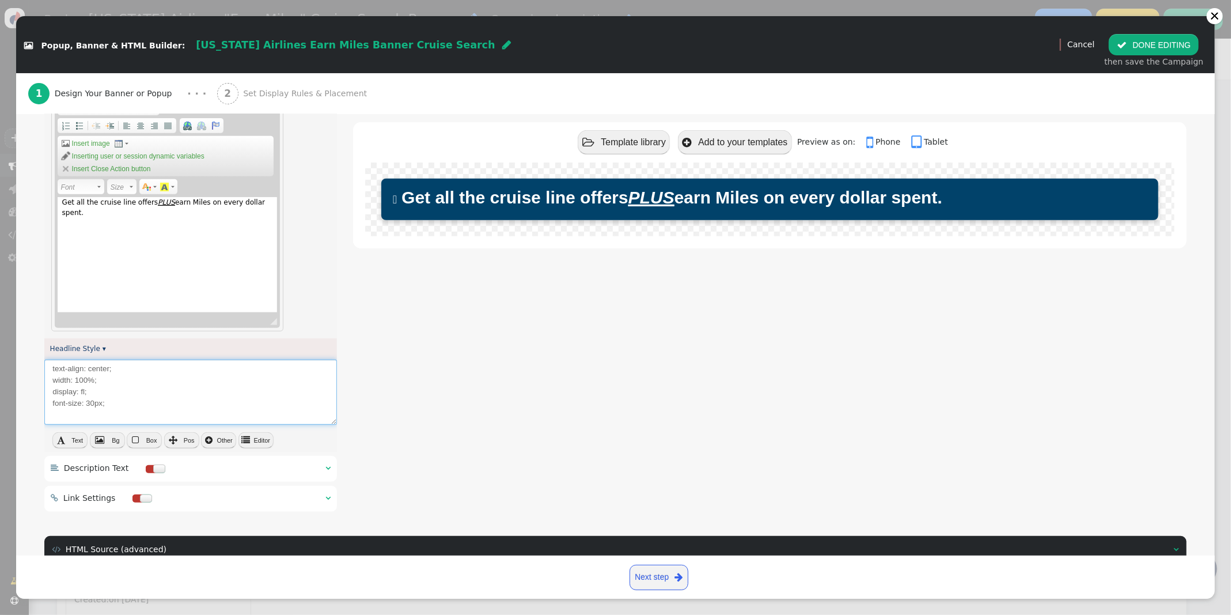
type textarea "<div class="banner-headline" style="${args->headline_style:html:default('text-a…"
type textarea "text-align: center; width: 100%; display: fle; font-size: 30px;"
type textarea "<div class="banner-headline" style="${args->headline_style:html:default('text-a…"
type textarea "text-align: center; width: 100%; display: flex; font-size: 30px;"
type textarea "<div class="banner-headline" style="${args->headline_style:html:default('text-a…"
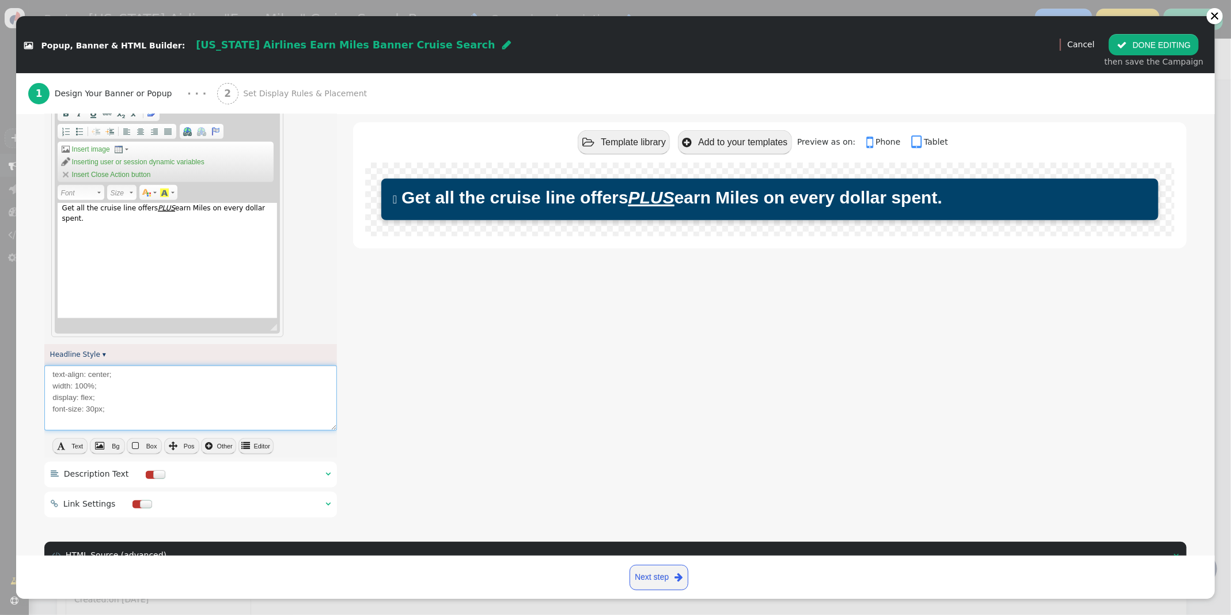
scroll to position [316, 0]
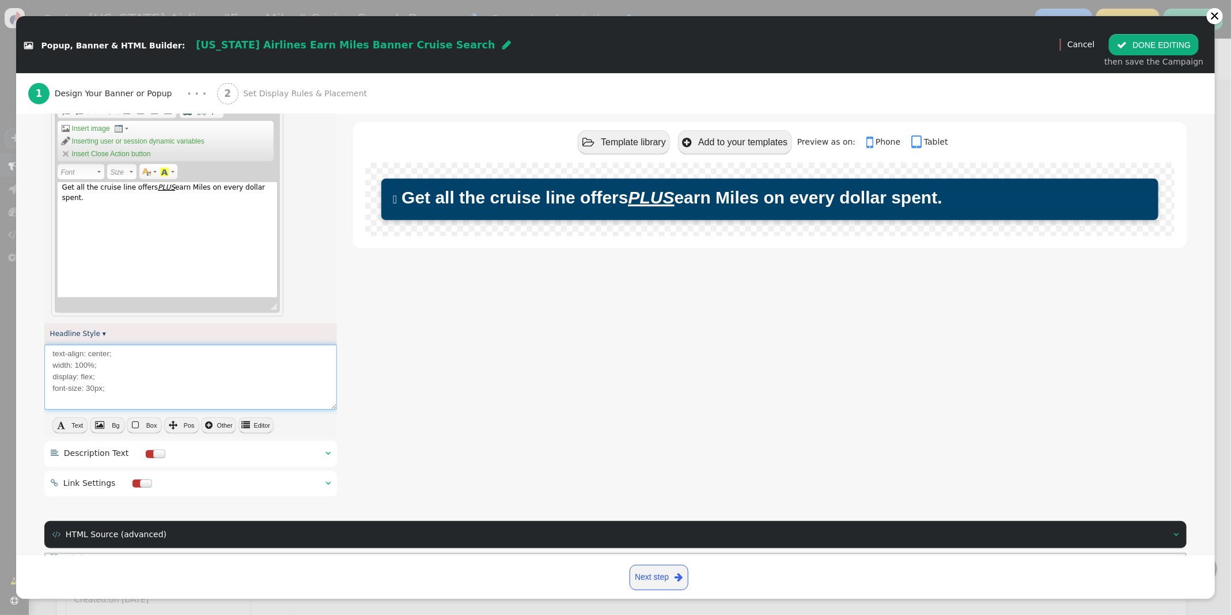
click at [120, 390] on textarea "text-align: center; width: 100%; display: flex; font-size: 30px;" at bounding box center [190, 376] width 293 height 65
type textarea "text-align: center; width: 100%; display: flex; font-size: 30px;"
type textarea "<div class="banner-headline" style="${args->headline_style:html:default('text-a…"
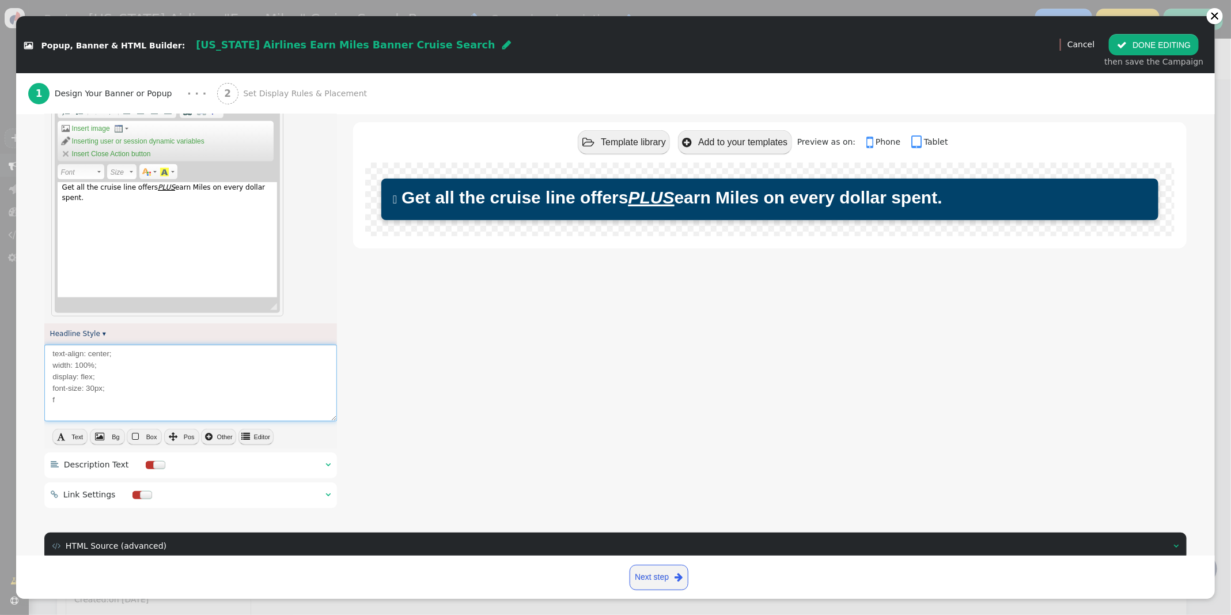
type textarea "text-align: center; width: 100%; display: flex; font-size: 30px; fl"
type textarea "<div class="banner-headline" style="${args->headline_style:html:default('text-a…"
type textarea "text-align: center; width: 100%; display: flex; font-size: 30px; fle"
type textarea "<div class="banner-headline" style="${args->headline_style:html:default('text-a…"
type textarea "text-align: center; width: 100%; display: flex; font-size: 30px; flex"
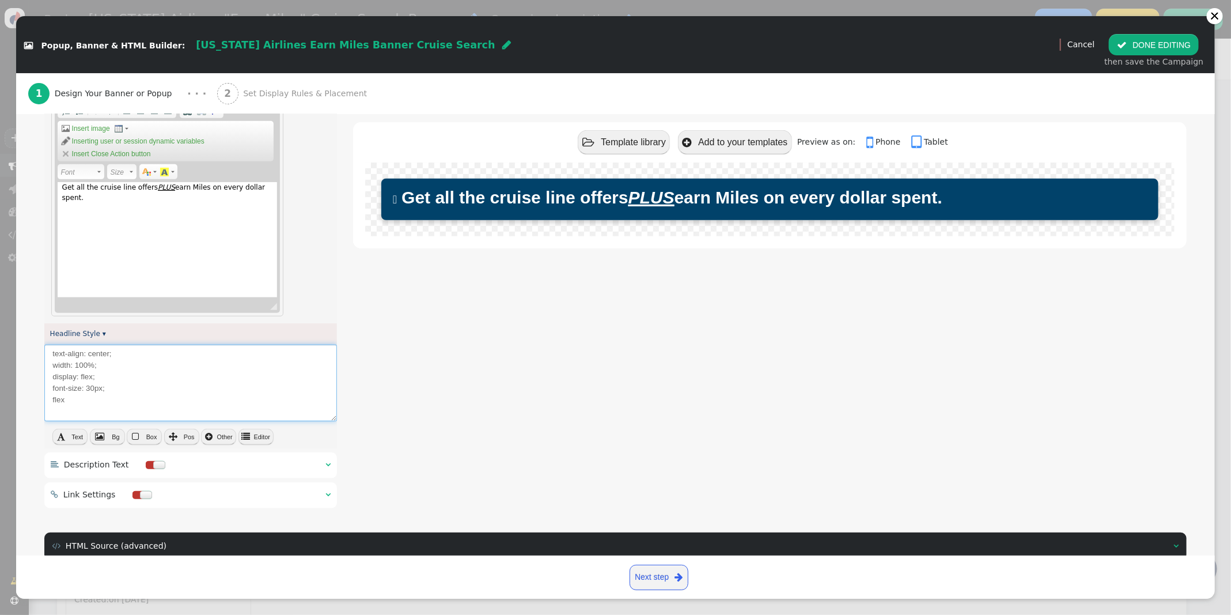
type textarea "<div class="banner-headline" style="${args->headline_style:html:default('text-a…"
type textarea "text-align: center; width: 100%; display: flex; font-size: 30px; flex-d"
type textarea "<div class="banner-headline" style="${args->headline_style:html:default('text-a…"
type textarea "text-align: center; width: 100%; display: flex; font-size: 30px; flex-dire"
type textarea "<div class="banner-headline" style="${args->headline_style:html:default('text-a…"
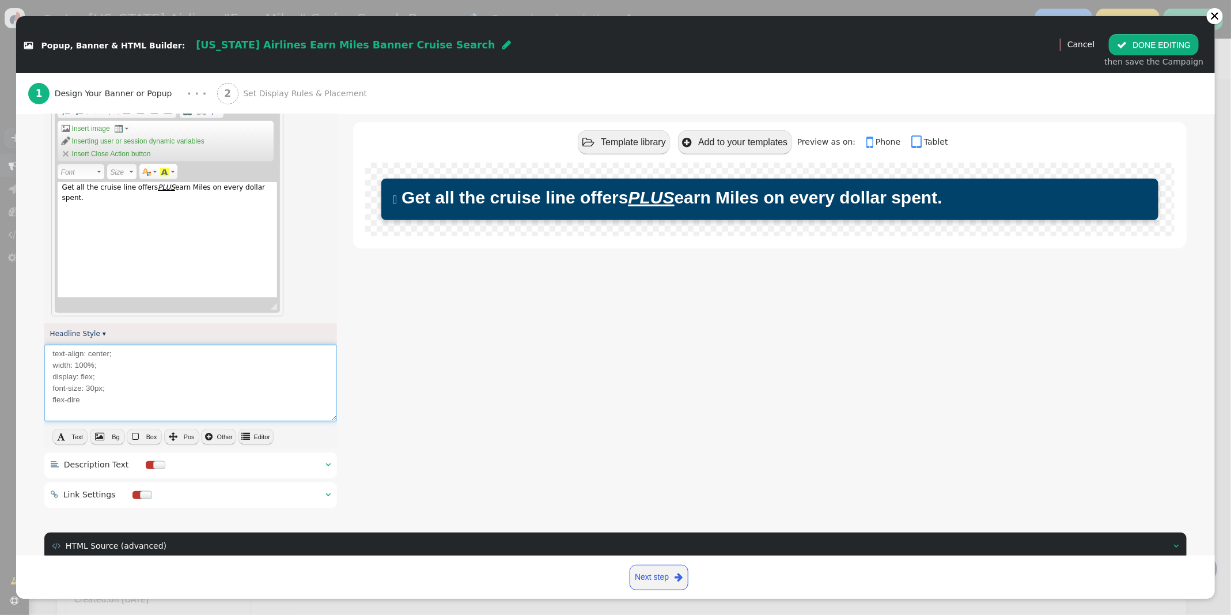
type textarea "text-align: center; width: 100%; display: flex; font-size: 30px; flex-direc"
type textarea "<div class="banner-headline" style="${args->headline_style:html:default('text-a…"
type textarea "text-align: center; width: 100%; display: flex; font-size: 30px; flex-directi"
type textarea "<div class="banner-headline" style="${args->headline_style:html:default('text-a…"
type textarea "text-align: center; width: 100%; display: flex; font-size: 30px; flex-direction"
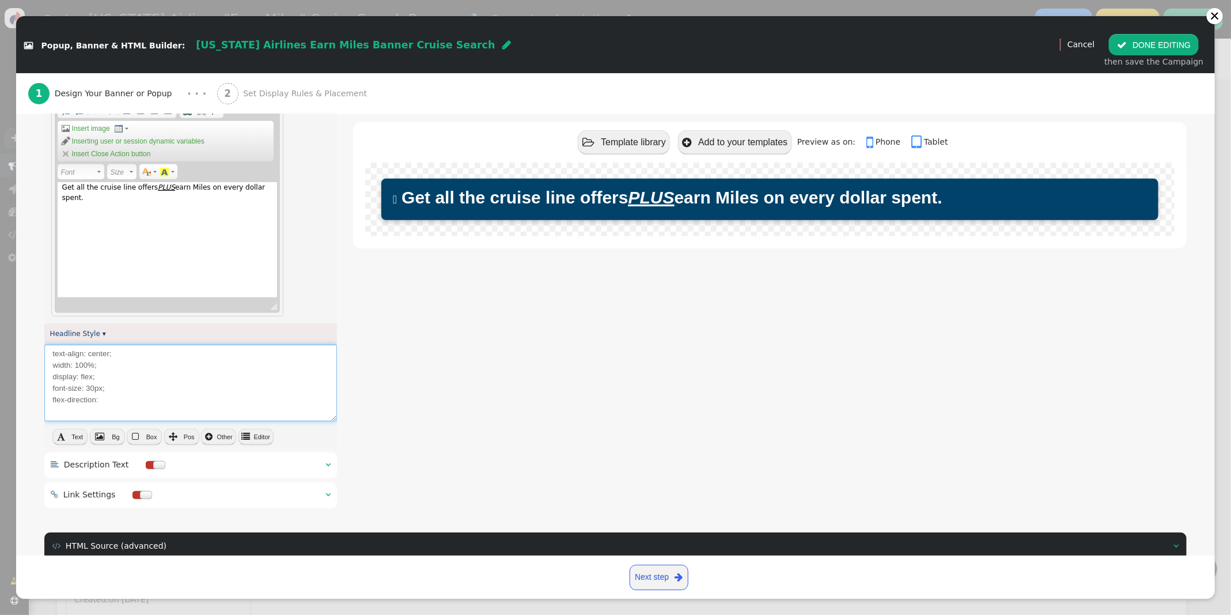
type textarea "<div class="banner-headline" style="${args->headline_style:html:default('text-a…"
type textarea "text-align: center; width: 100%; display: flex; font-size: 30px; flex-direction:"
type textarea "<div class="banner-headline" style="${args->headline_style:html:default('text-a…"
type textarea "text-align: center; width: 100%; display: flex; font-size: 30px; flex-direction…"
type textarea "<div class="banner-headline" style="${args->headline_style:html:default('text-a…"
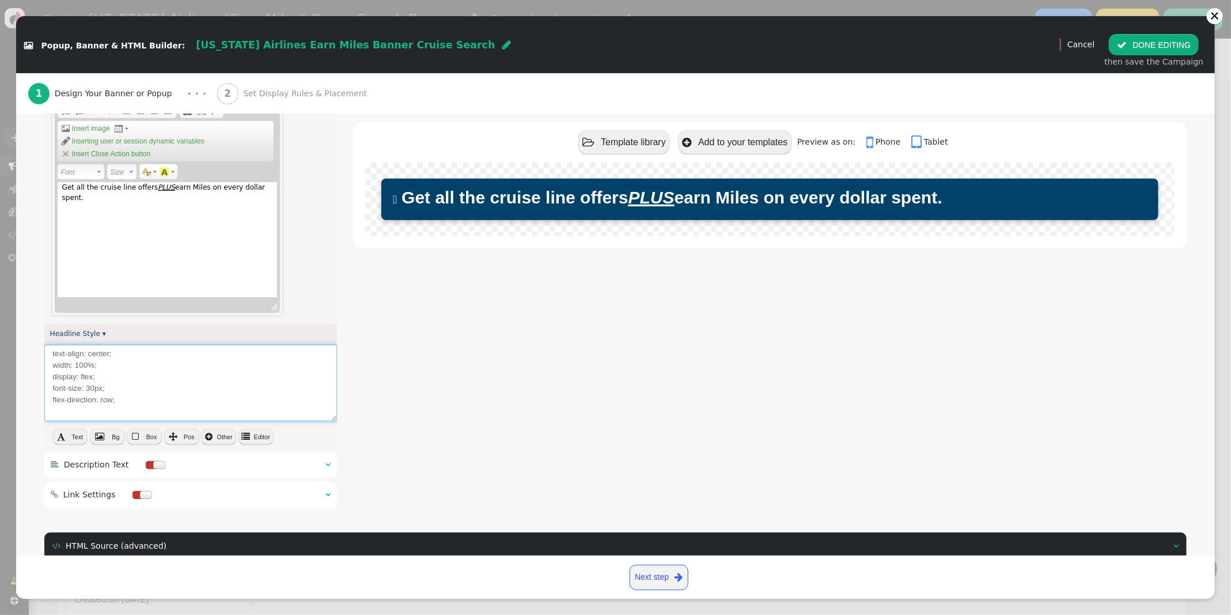
type textarea "text-align: center; width: 100%; display: flex; font-size: 30px; flex-direction…"
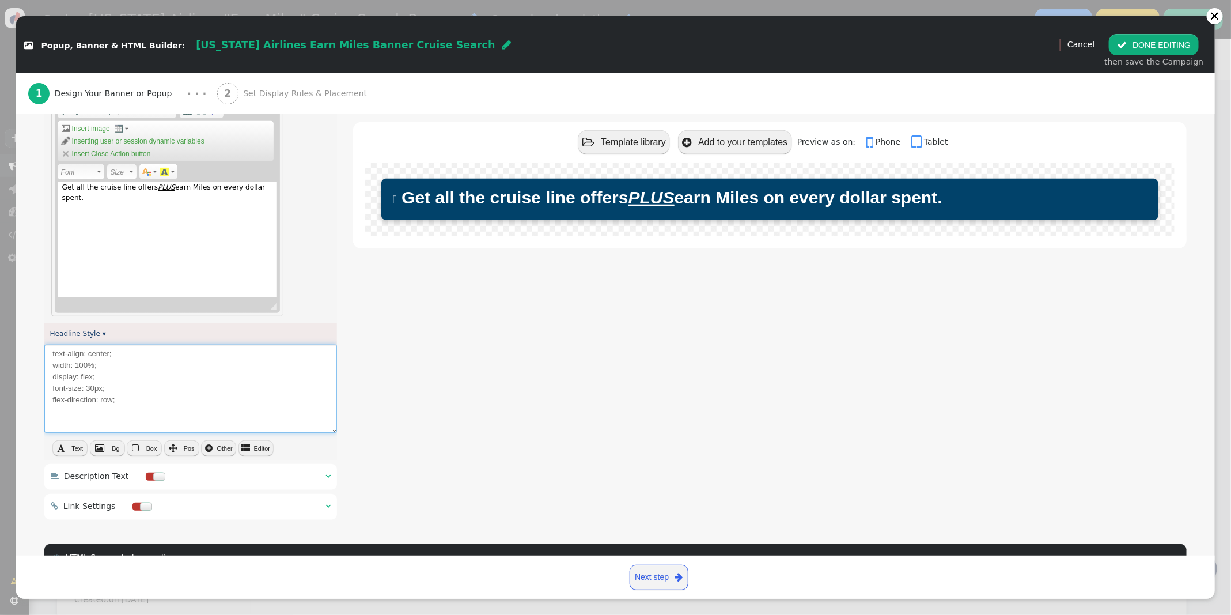
type textarea "text-align: center; width: 100%; display: flex; font-size: 30px; flex-direction…"
type textarea "<div class="banner-headline" style="${args->headline_style:html:default('text-a…"
type textarea "text-align: center; width: 100%; display: flex; font-size: 30px; flex-direction…"
type textarea "<div class="banner-headline" style="${args->headline_style:html:default('text-a…"
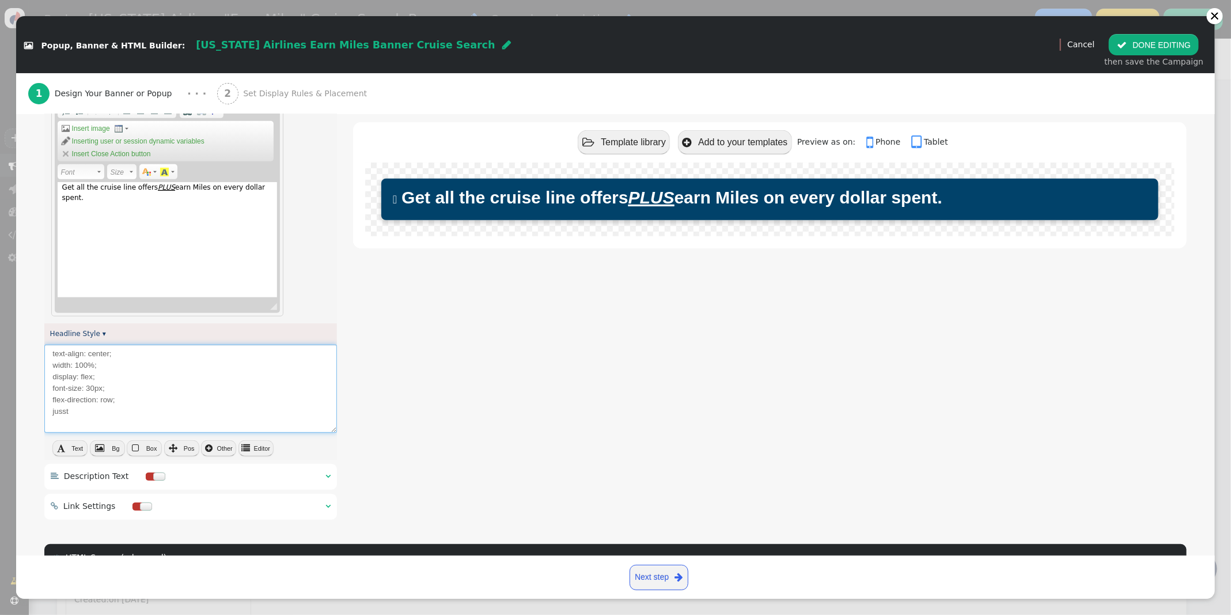
type textarea "text-align: center; width: 100%; display: flex; font-size: 30px; flex-direction…"
type textarea "<div class="banner-headline" style="${args->headline_style:html:default('text-a…"
type textarea "text-align: center; width: 100%; display: flex; font-size: 30px; flex-direction…"
type textarea "<div class="banner-headline" style="${args->headline_style:html:default('text-a…"
type textarea "text-align: center; width: 100%; display: flex; font-size: 30px; flex-direction…"
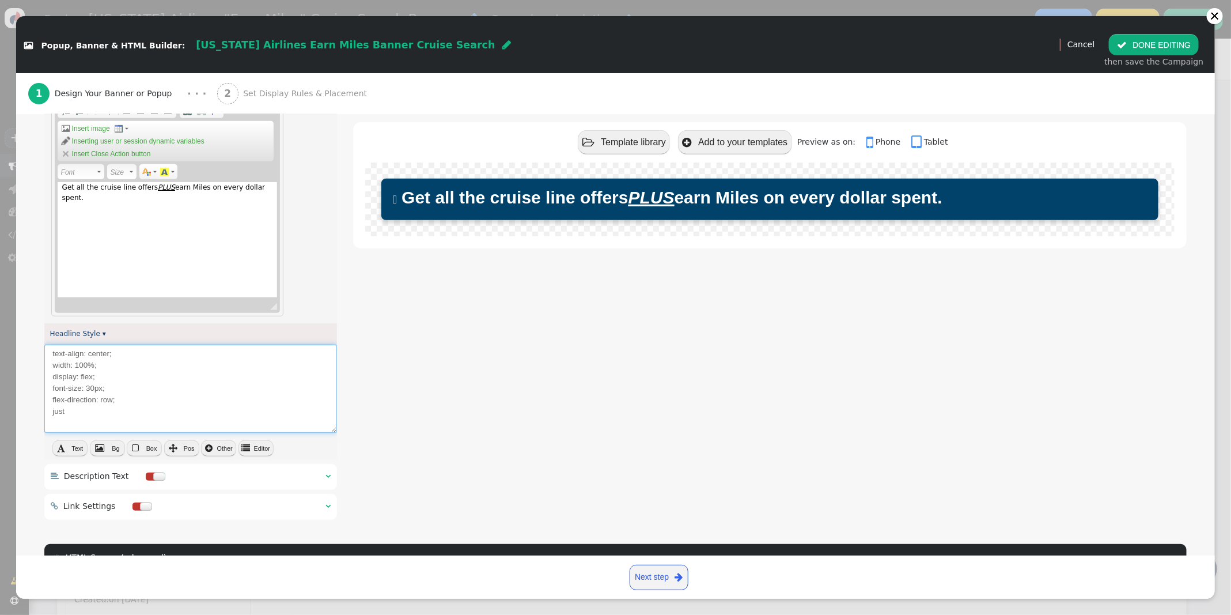
type textarea "<div class="banner-headline" style="${args->headline_style:html:default('text-a…"
type textarea "text-align: center; width: 100%; display: flex; font-size: 30px; flex-direction…"
type textarea "<div class="banner-headline" style="${args->headline_style:html:default('text-a…"
type textarea "text-align: center; width: 100%; display: flex; font-size: 30px; flex-direction…"
type textarea "<div class="banner-headline" style="${args->headline_style:html:default('text-a…"
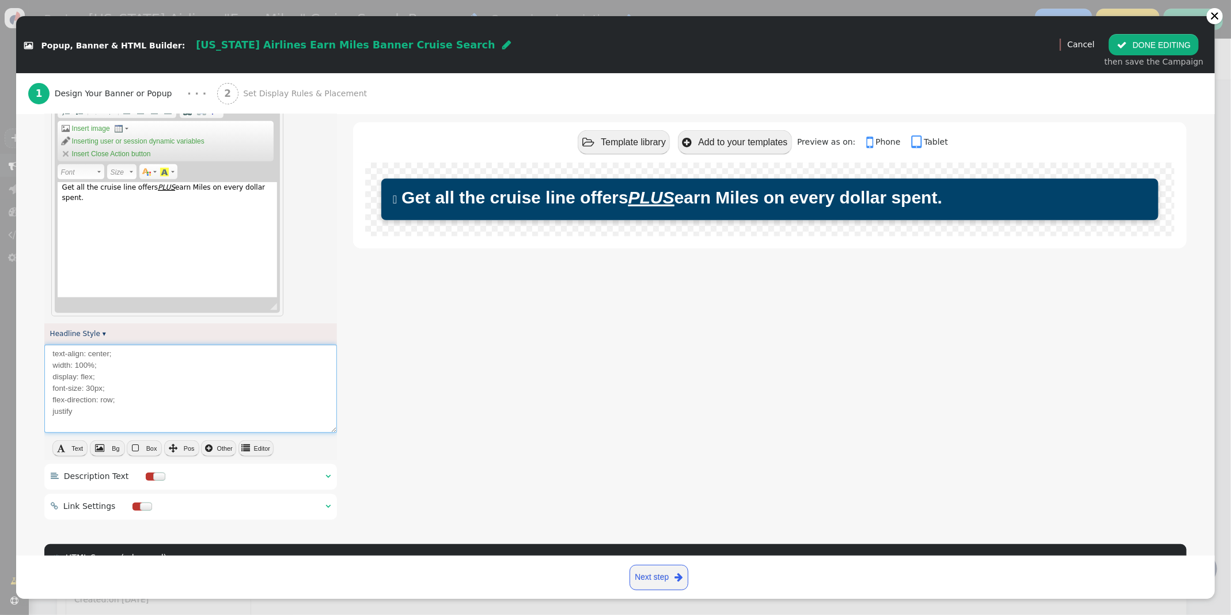
type textarea "text-align: center; width: 100%; display: flex; font-size: 30px; flex-direction…"
type textarea "<div class="banner-headline" style="${args->headline_style:html:default('text-a…"
type textarea "text-align: center; width: 100%; display: flex; font-size: 30px; flex-direction…"
type textarea "<div class="banner-headline" style="${args->headline_style:html:default('text-a…"
type textarea "text-align: center; width: 100%; display: flex; font-size: 30px; flex-direction…"
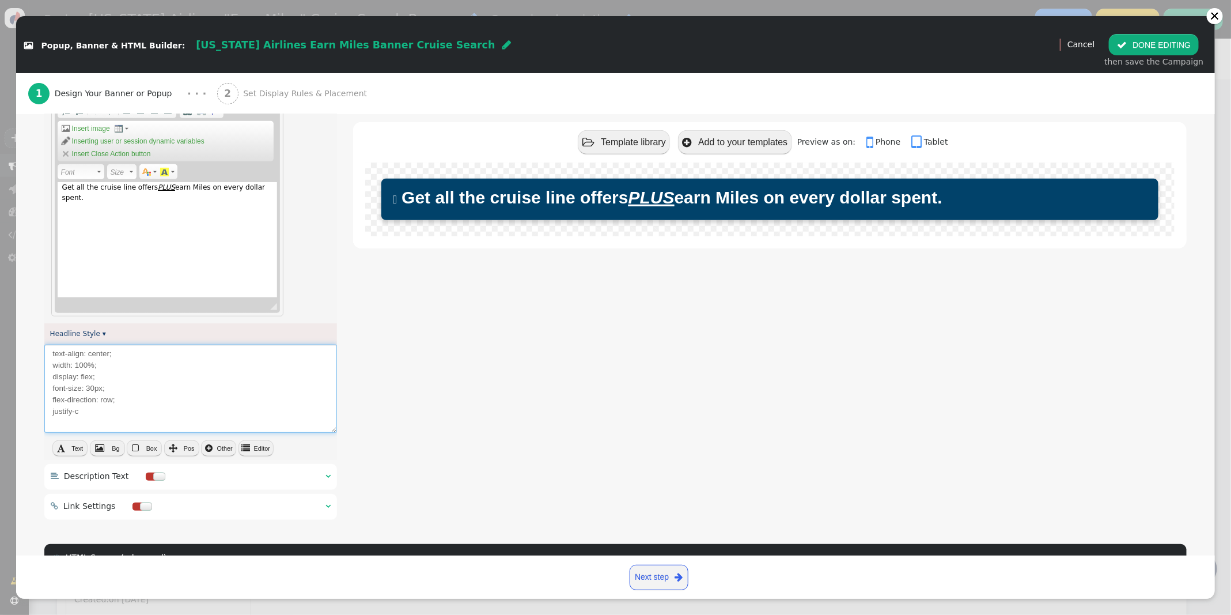
type textarea "<div class="banner-headline" style="${args->headline_style:html:default('text-a…"
type textarea "text-align: center; width: 100%; display: flex; font-size: 30px; flex-direction…"
type textarea "<div class="banner-headline" style="${args->headline_style:html:default('text-a…"
type textarea "text-align: center; width: 100%; display: flex; font-size: 30px; flex-direction…"
type textarea "<div class="banner-headline" style="${args->headline_style:html:default('text-a…"
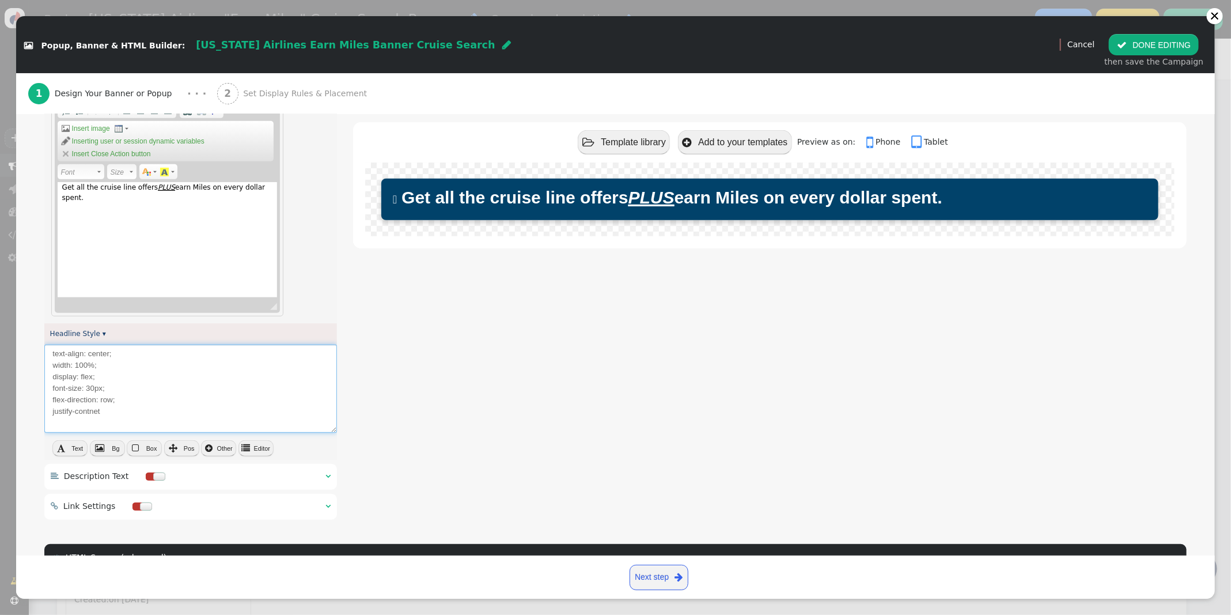
type textarea "text-align: center; width: 100%; display: flex; font-size: 30px; flex-direction…"
type textarea "<div class="banner-headline" style="${args->headline_style:html:default('text-a…"
type textarea "text-align: center; width: 100%; display: flex; font-size: 30px; flex-direction…"
type textarea "<div class="banner-headline" style="${args->headline_style:html:default('text-a…"
type textarea "text-align: center; width: 100%; display: flex; font-size: 30px; flex-direction…"
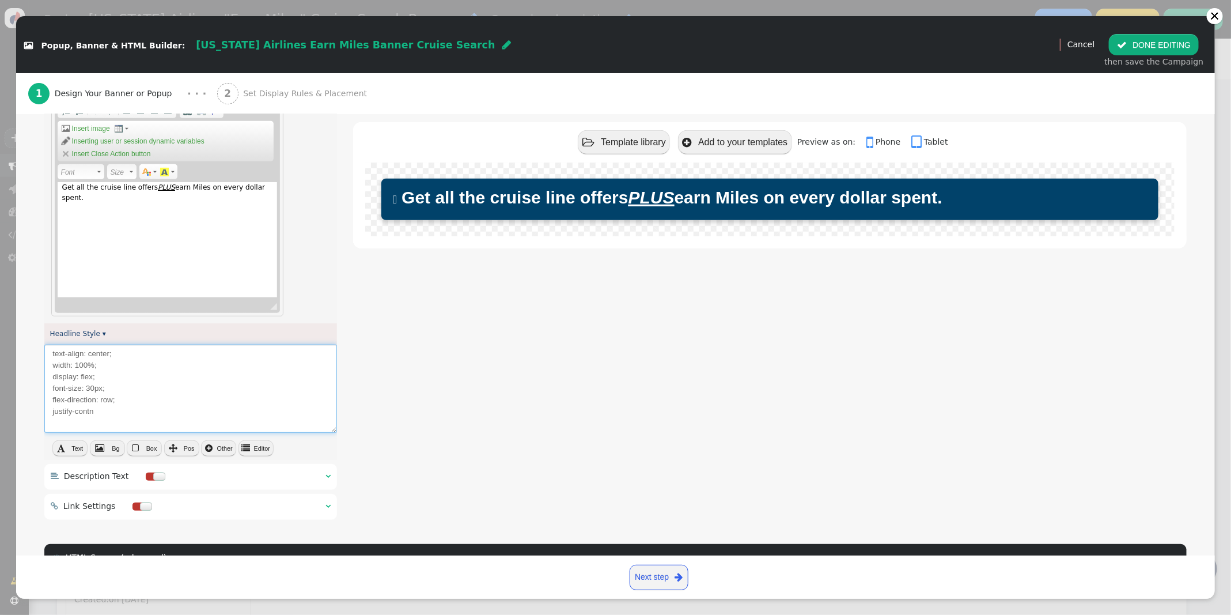
type textarea "<div class="banner-headline" style="${args->headline_style:html:default('text-a…"
type textarea "text-align: center; width: 100%; display: flex; font-size: 30px; flex-direction…"
type textarea "<div class="banner-headline" style="${args->headline_style:html:default('text-a…"
type textarea "text-align: center; width: 100%; display: flex; font-size: 30px; flex-direction…"
type textarea "<div class="banner-headline" style="${args->headline_style:html:default('text-a…"
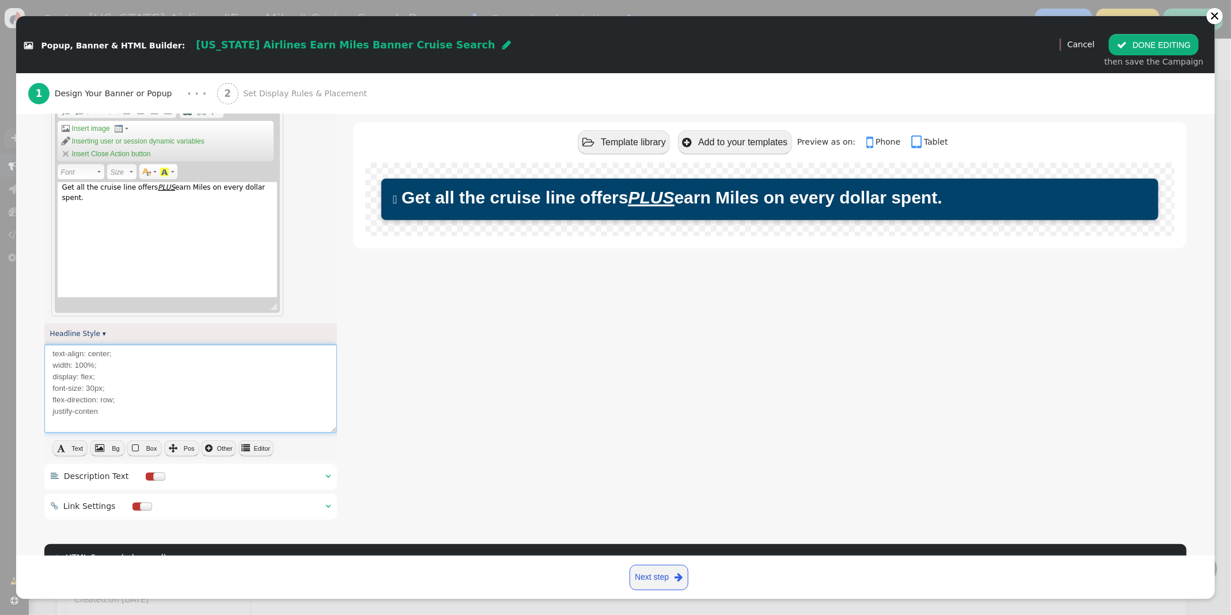
type textarea "text-align: center; width: 100%; display: flex; font-size: 30px; flex-direction…"
type textarea "<div class="banner-headline" style="${args->headline_style:html:default('text-a…"
type textarea "text-align: center; width: 100%; display: flex; font-size: 30px; flex-direction…"
type textarea "<div class="banner-headline" style="${args->headline_style:html:default('text-a…"
type textarea "text-align: center; width: 100%; display: flex; font-size: 30px; flex-direction…"
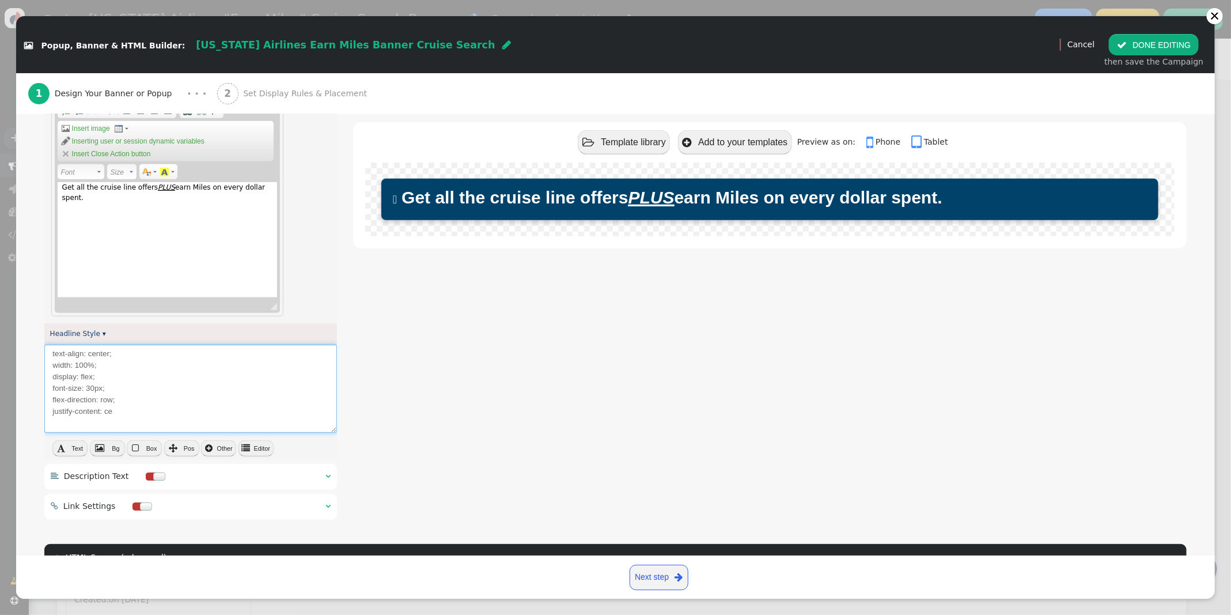
type textarea "<div class="banner-headline" style="${args->headline_style:html:default('text-a…"
type textarea "text-align: center; width: 100%; display: flex; font-size: 30px; flex-direction…"
type textarea "<div class="banner-headline" style="${args->headline_style:html:default('text-a…"
type textarea "text-align: center; width: 100%; display: flex; font-size: 30px; flex-direction…"
type textarea "<div class="banner-headline" style="${args->headline_style:html:default('text-a…"
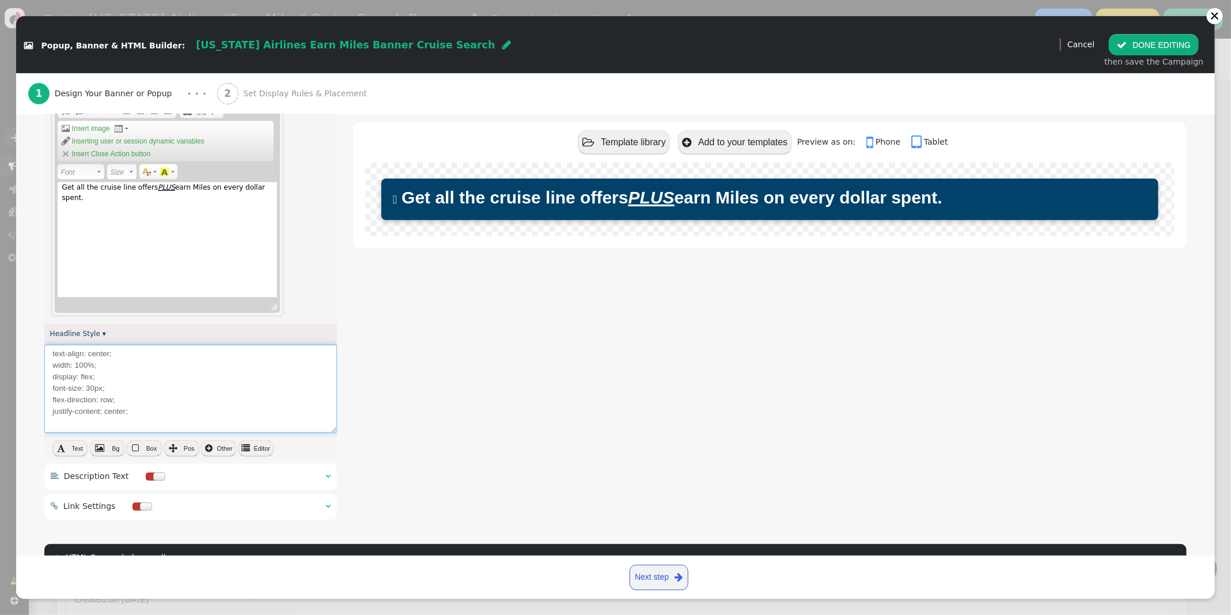
type textarea "text-align: center; width: 100%; display: flex; font-size: 30px; flex-direction…"
click at [251, 442] on button " Editor" at bounding box center [255, 448] width 35 height 16
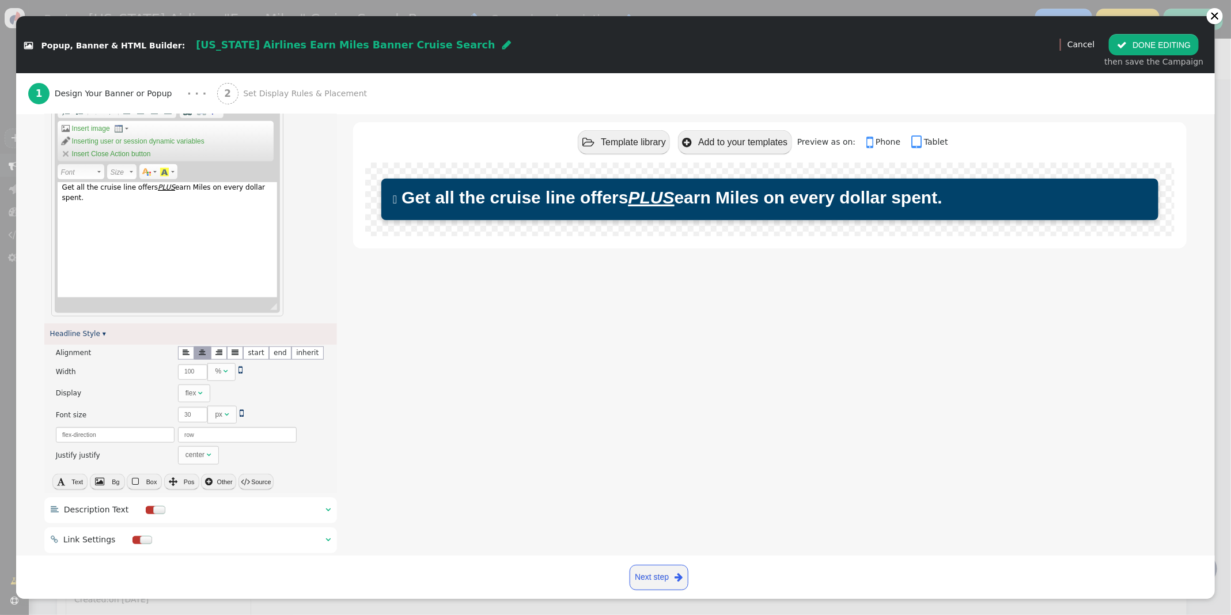
click at [1156, 41] on button " DONE EDITING" at bounding box center [1154, 44] width 90 height 21
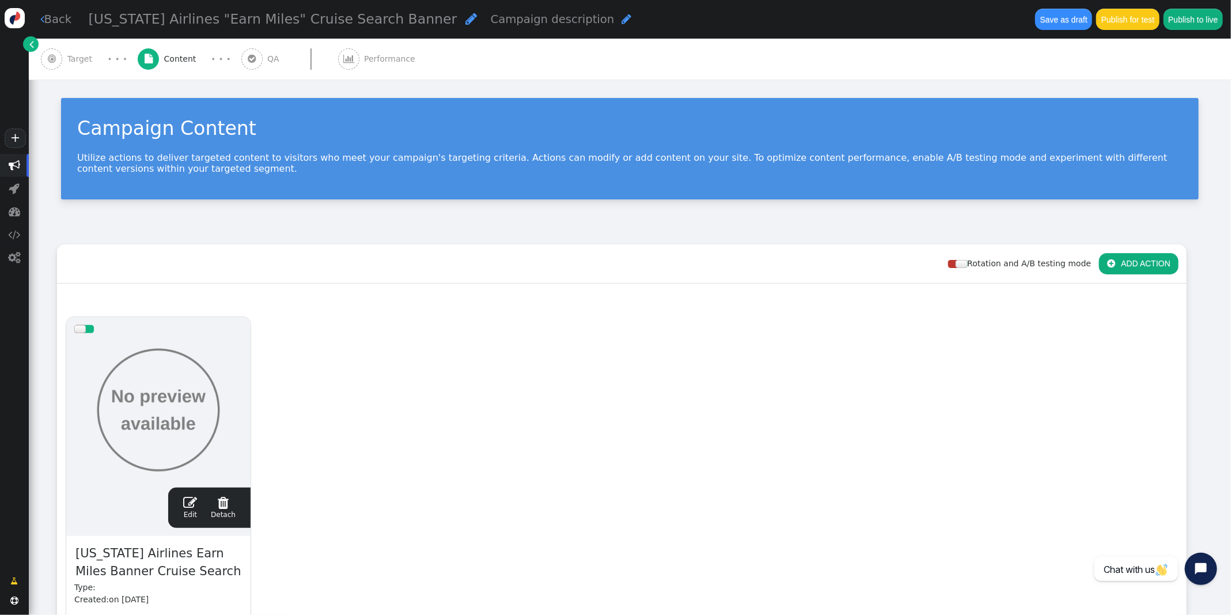
scroll to position [104, 0]
click at [67, 60] on span "Target" at bounding box center [82, 59] width 30 height 12
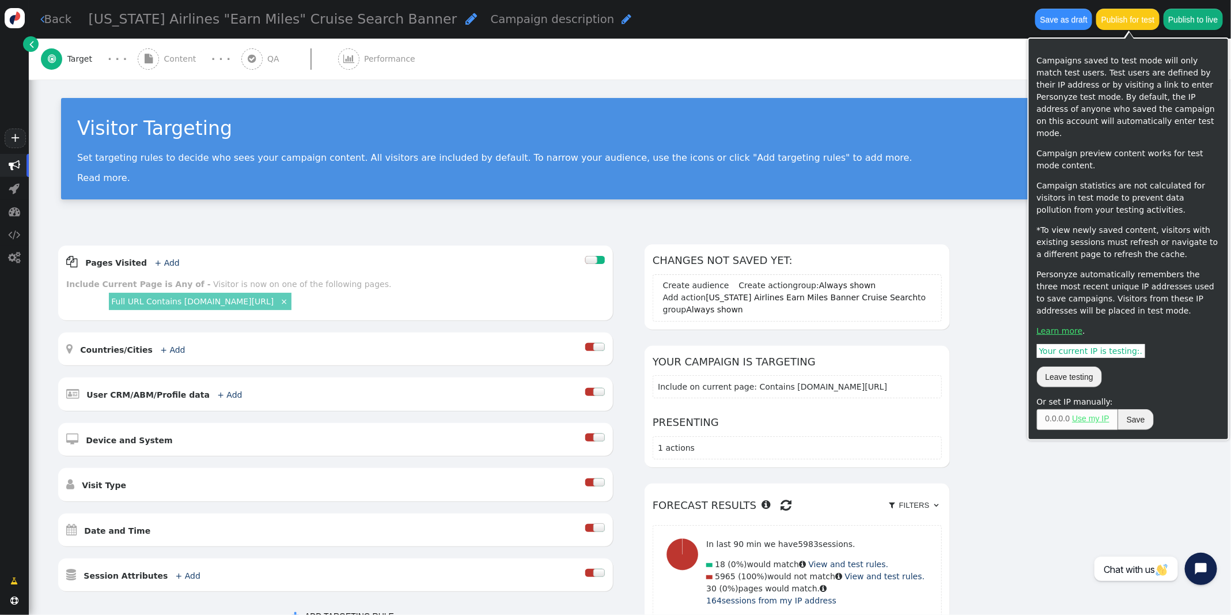
click at [1121, 18] on button "Publish for test" at bounding box center [1127, 19] width 63 height 21
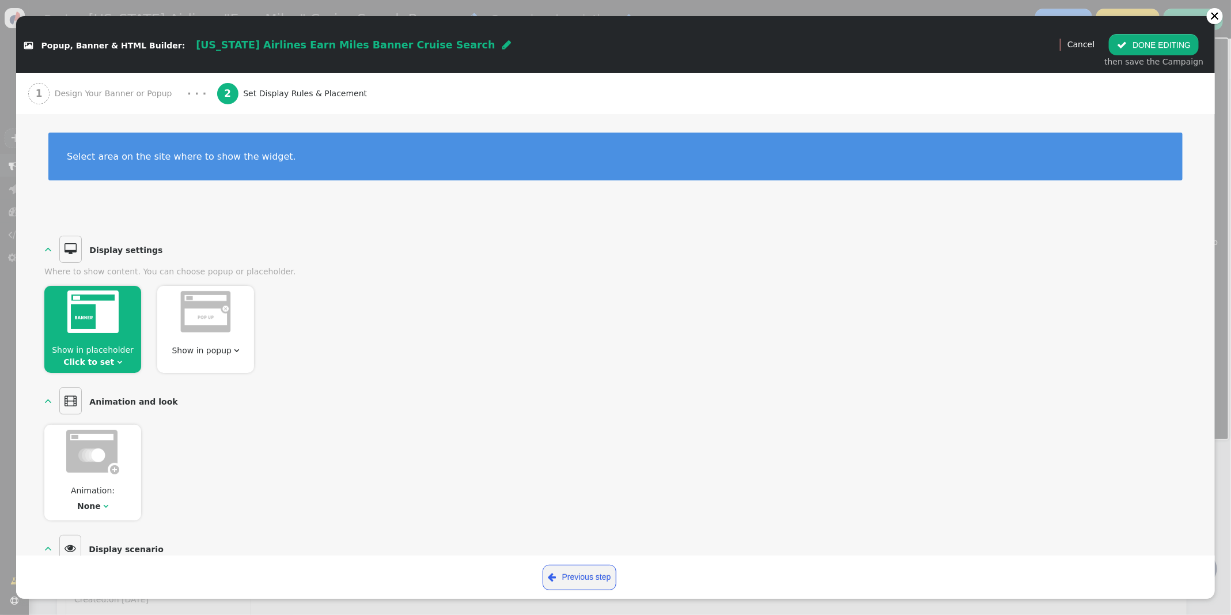
scroll to position [0, 0]
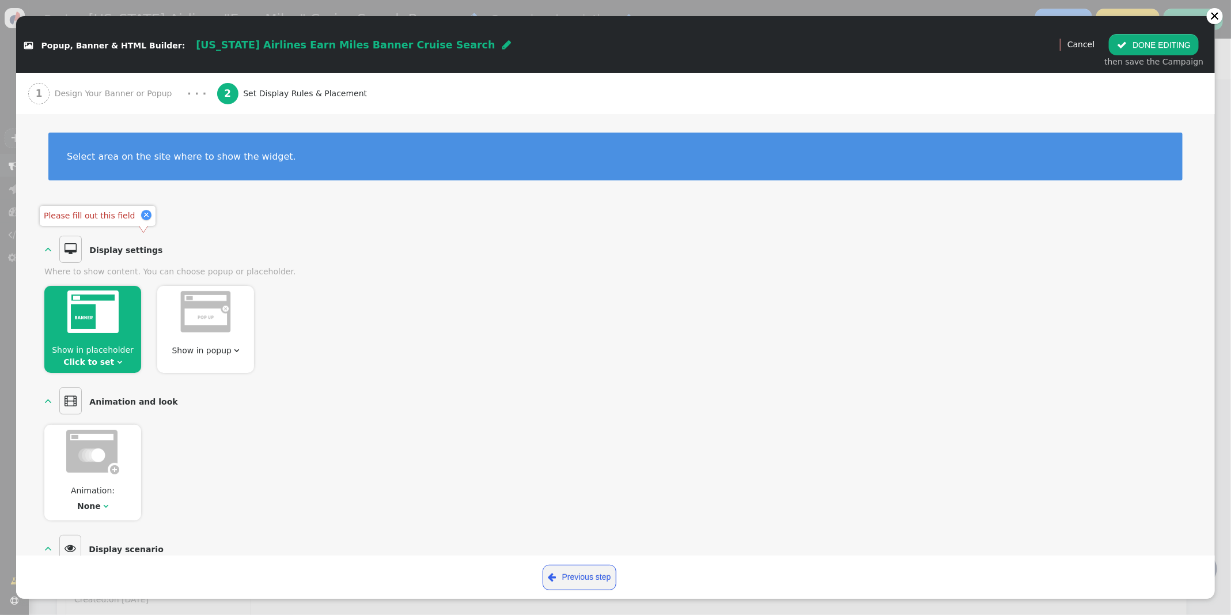
click at [75, 319] on img at bounding box center [92, 311] width 51 height 43
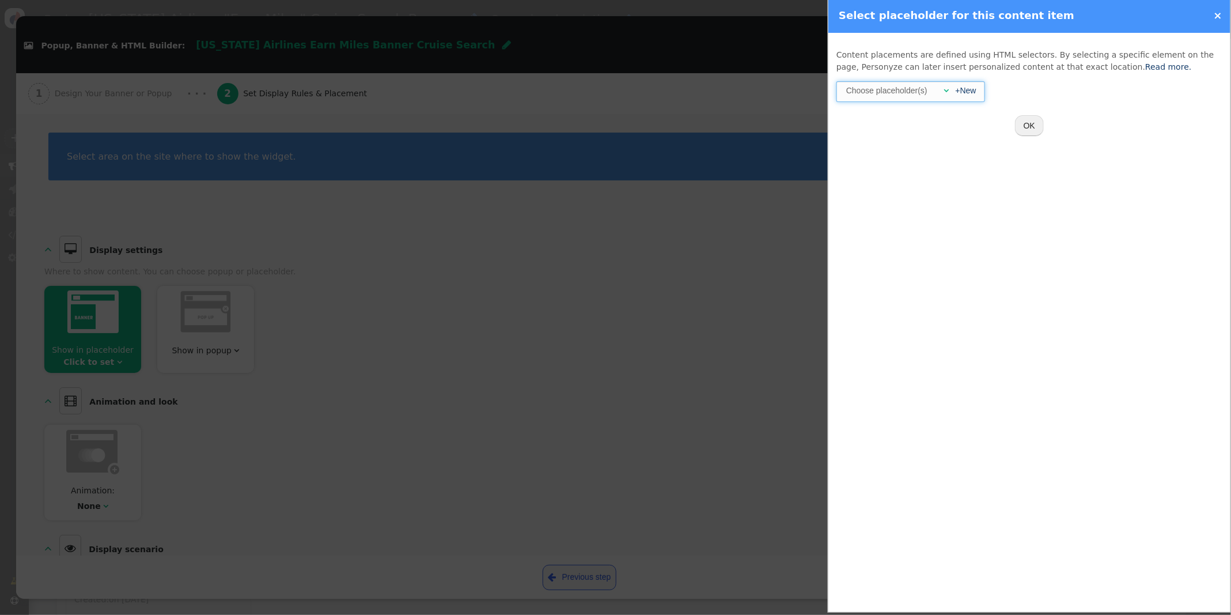
click at [944, 90] on span "" at bounding box center [946, 90] width 5 height 8
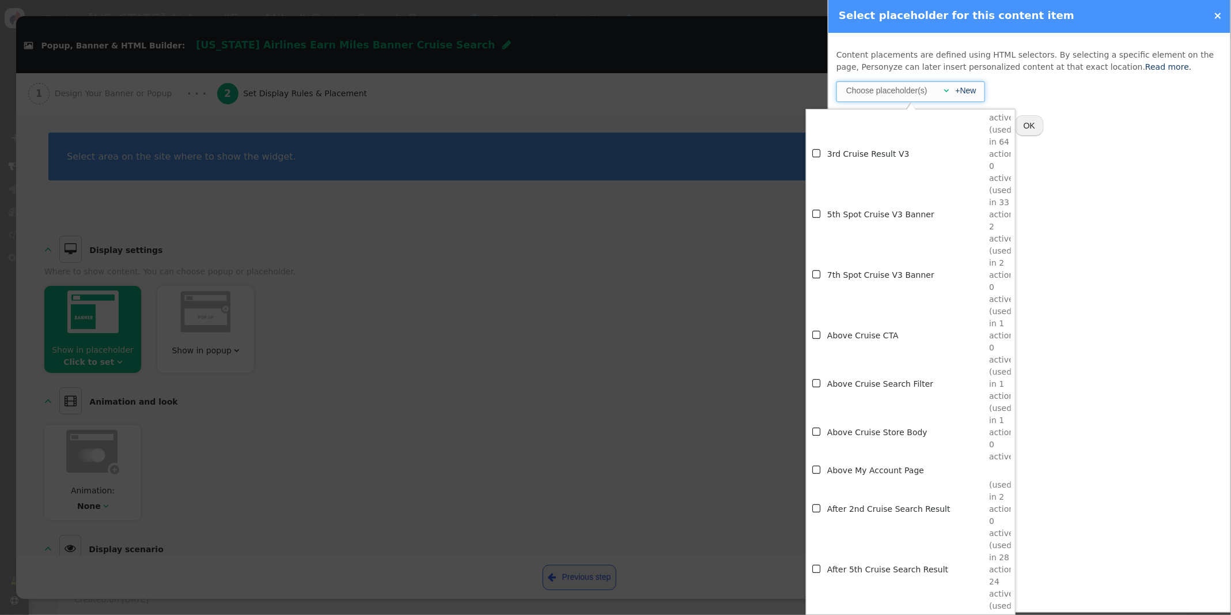
scroll to position [460, 0]
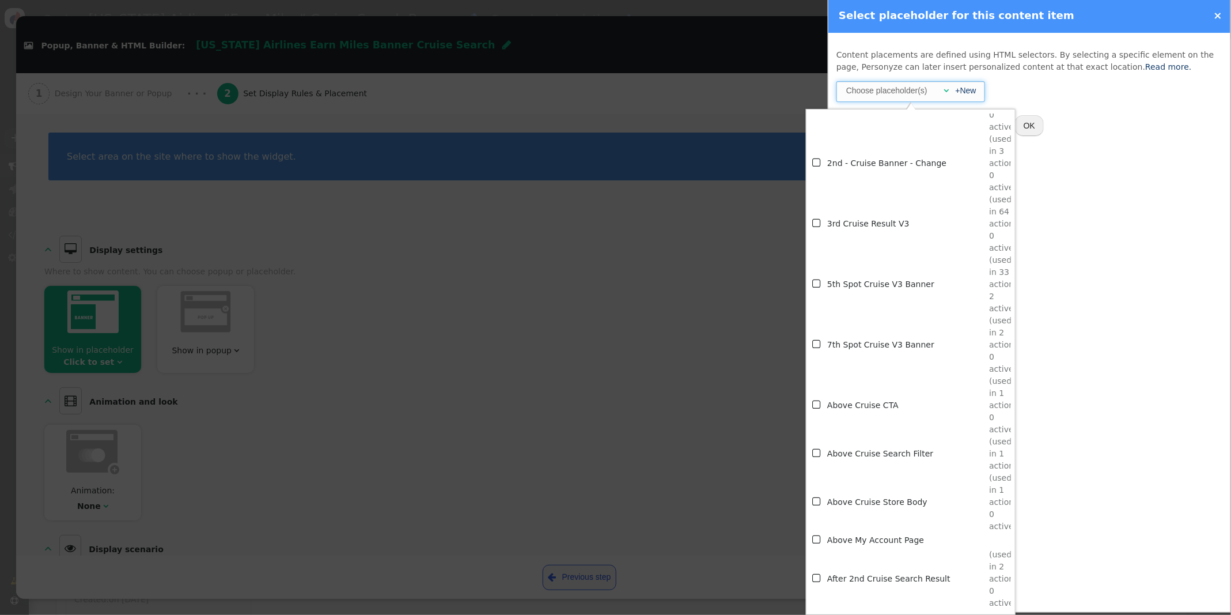
click at [896, 222] on td "3rd Cruise Result V3" at bounding box center [908, 224] width 162 height 60
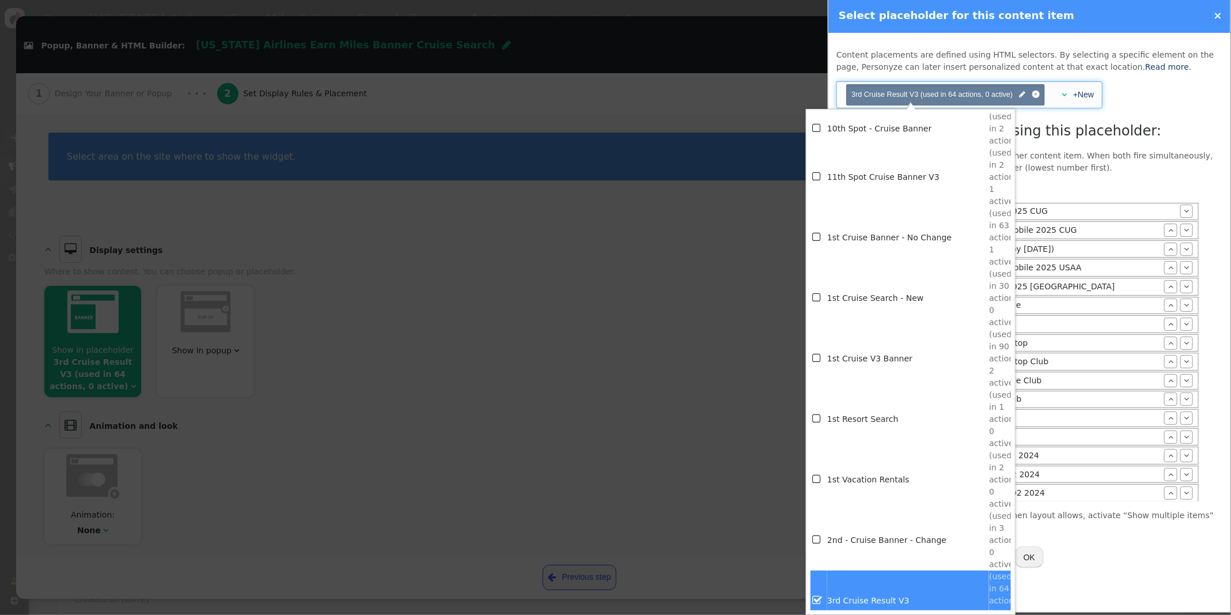
scroll to position [0, 0]
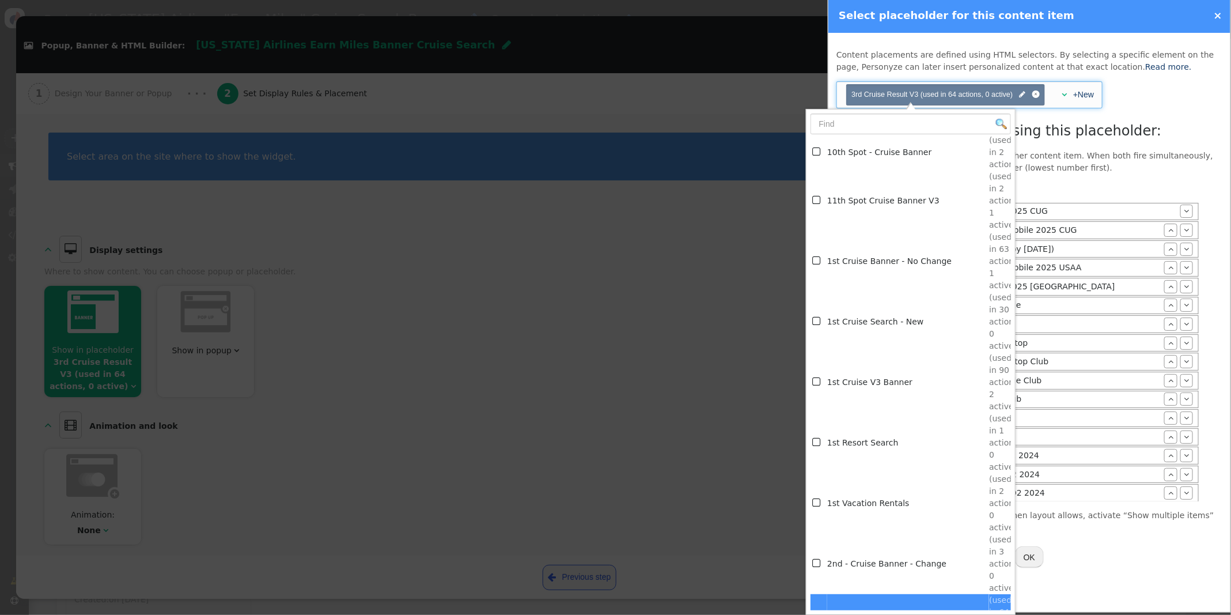
click at [1085, 171] on p "This placeholder is already assigned to another content item. When both fire si…" at bounding box center [1029, 162] width 386 height 24
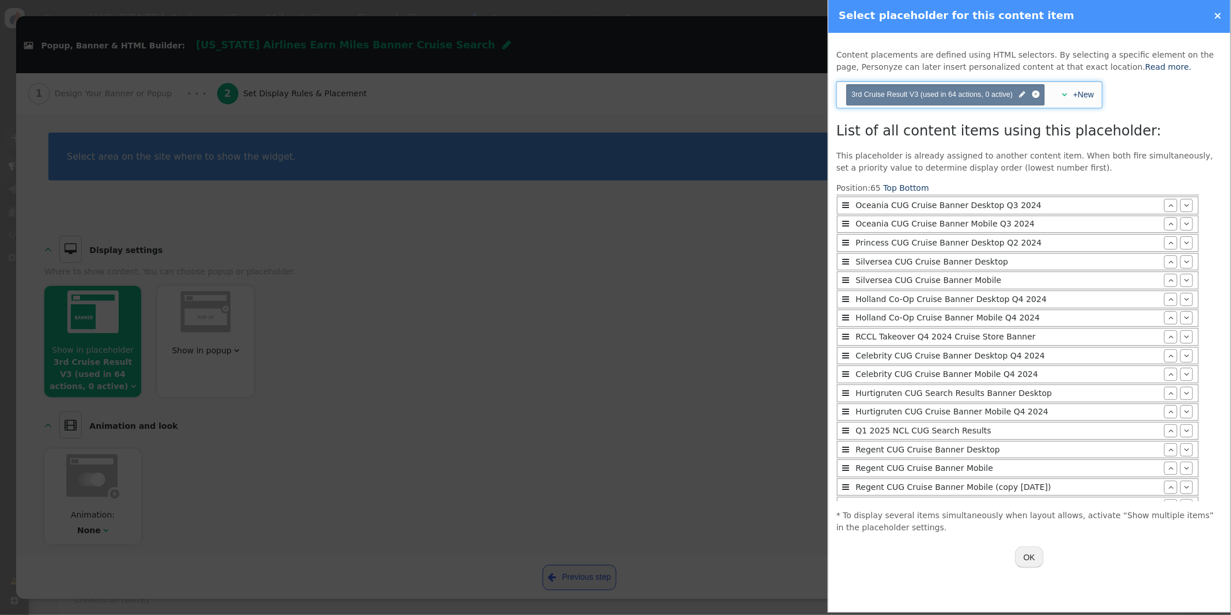
scroll to position [896, 0]
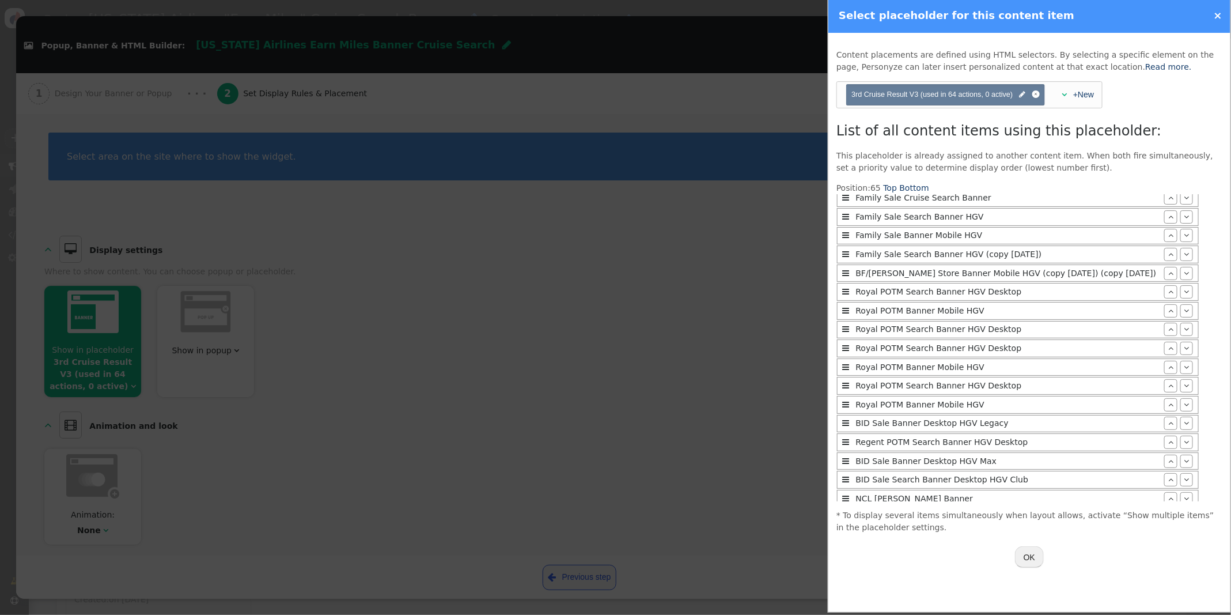
click at [1035, 556] on button "OK" at bounding box center [1029, 556] width 29 height 21
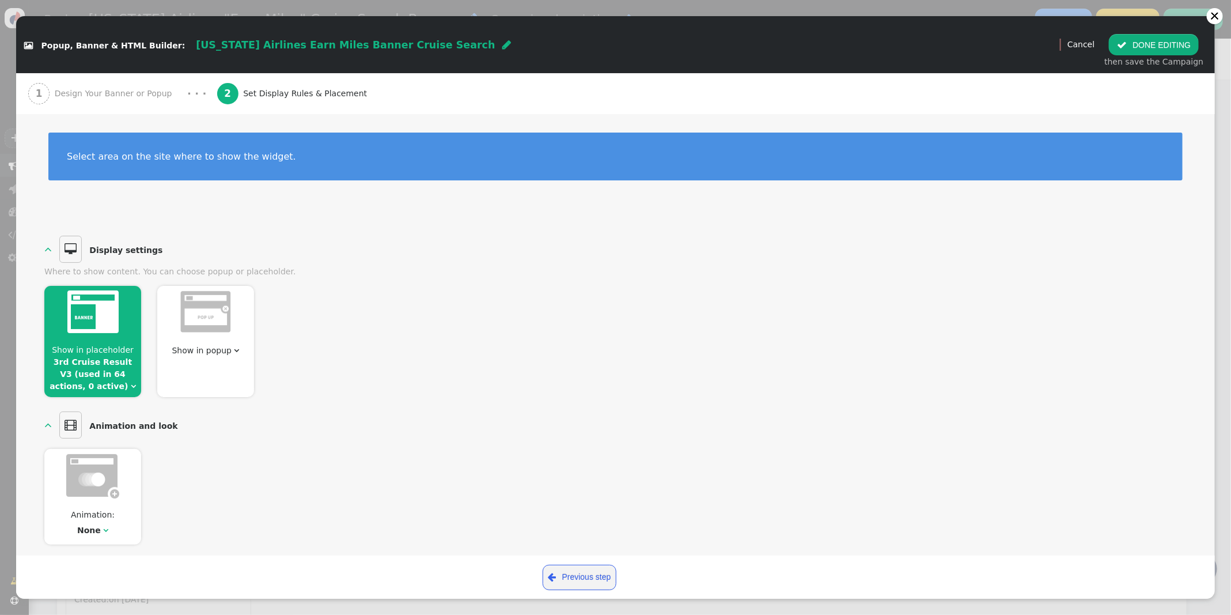
click at [1138, 48] on button " DONE EDITING" at bounding box center [1154, 44] width 90 height 21
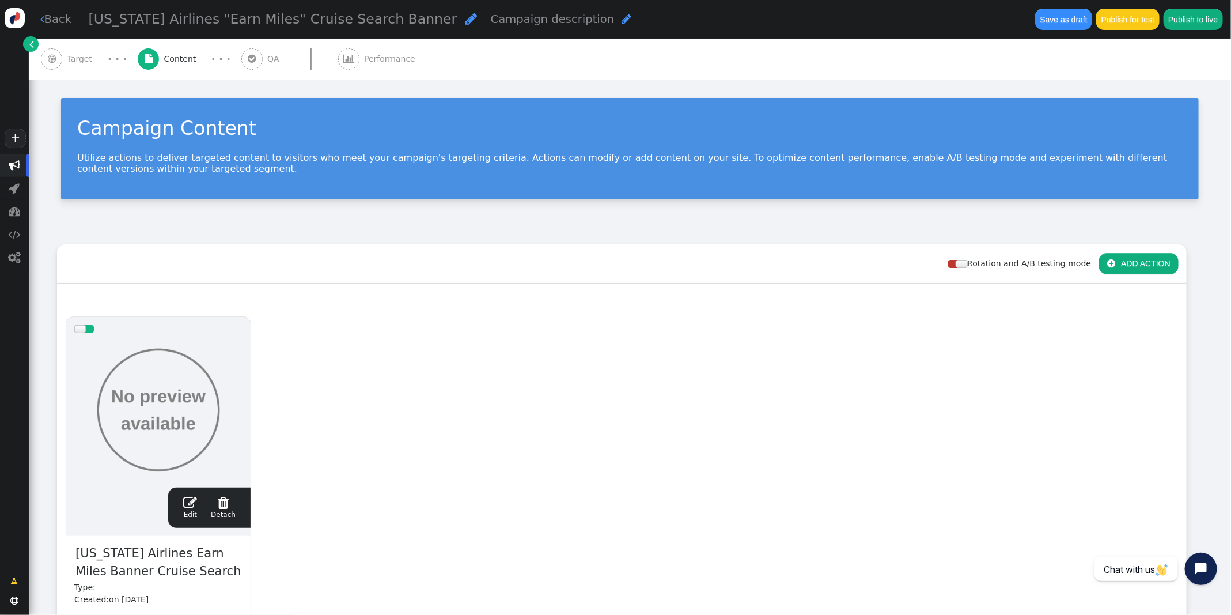
scroll to position [0, 0]
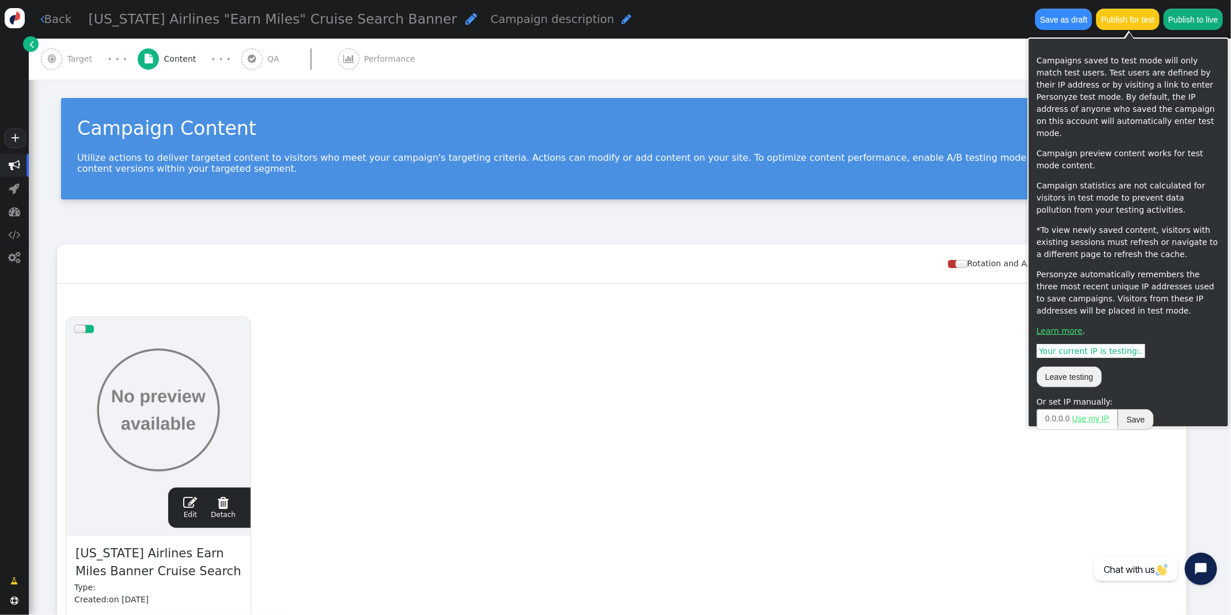
click at [1130, 24] on button "Publish for test" at bounding box center [1127, 19] width 63 height 21
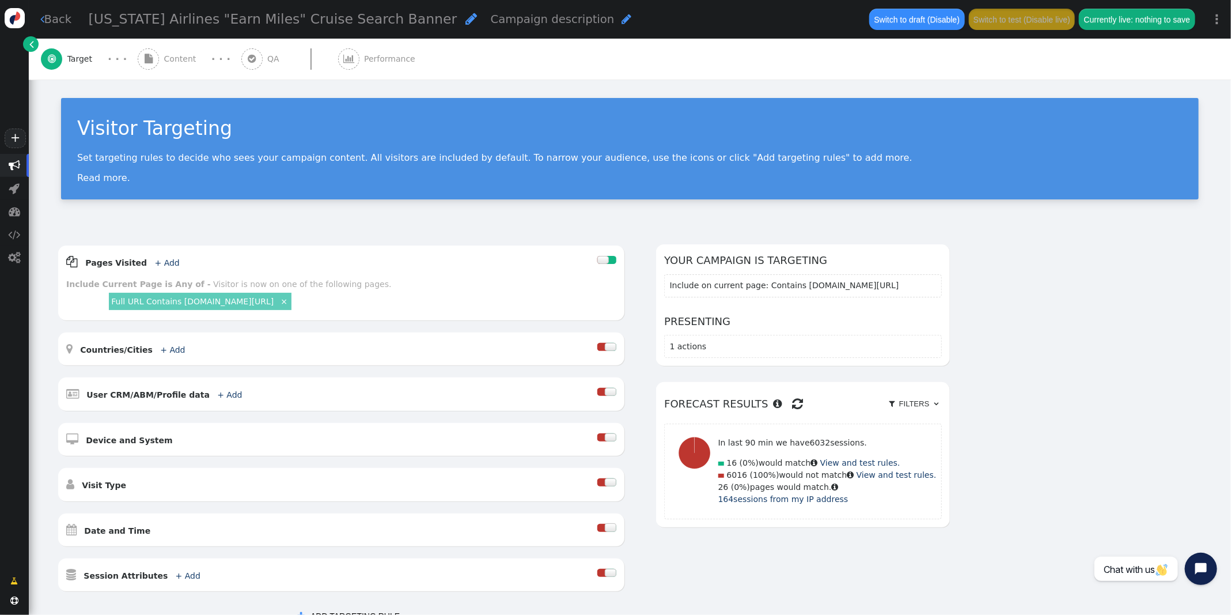
click at [169, 56] on span "Content" at bounding box center [182, 59] width 37 height 12
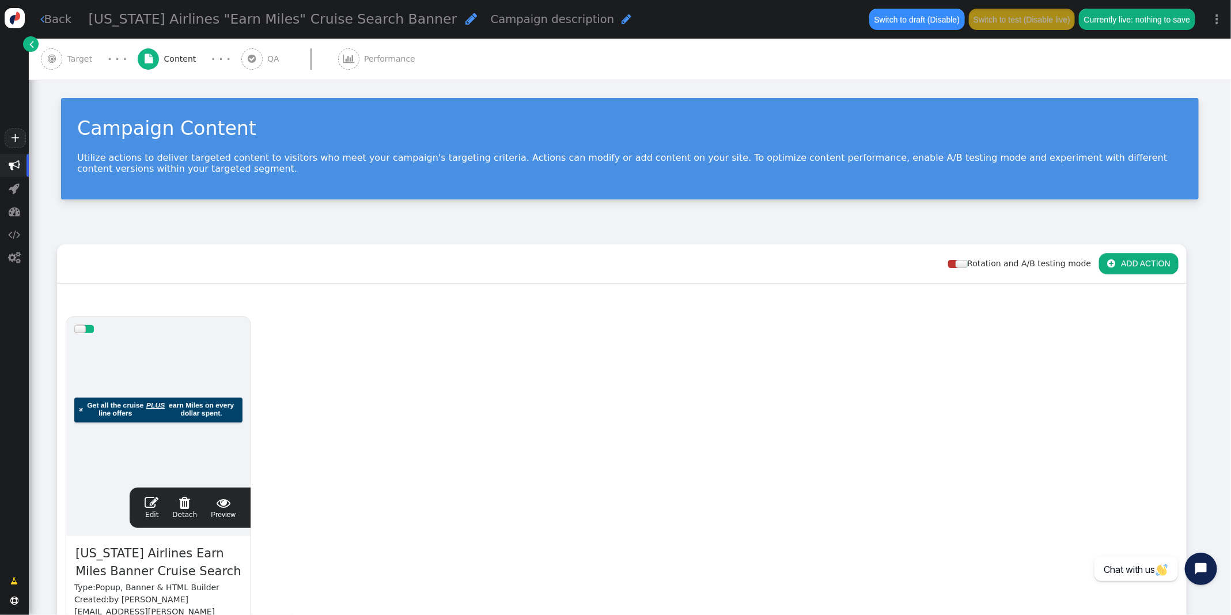
scroll to position [177, 0]
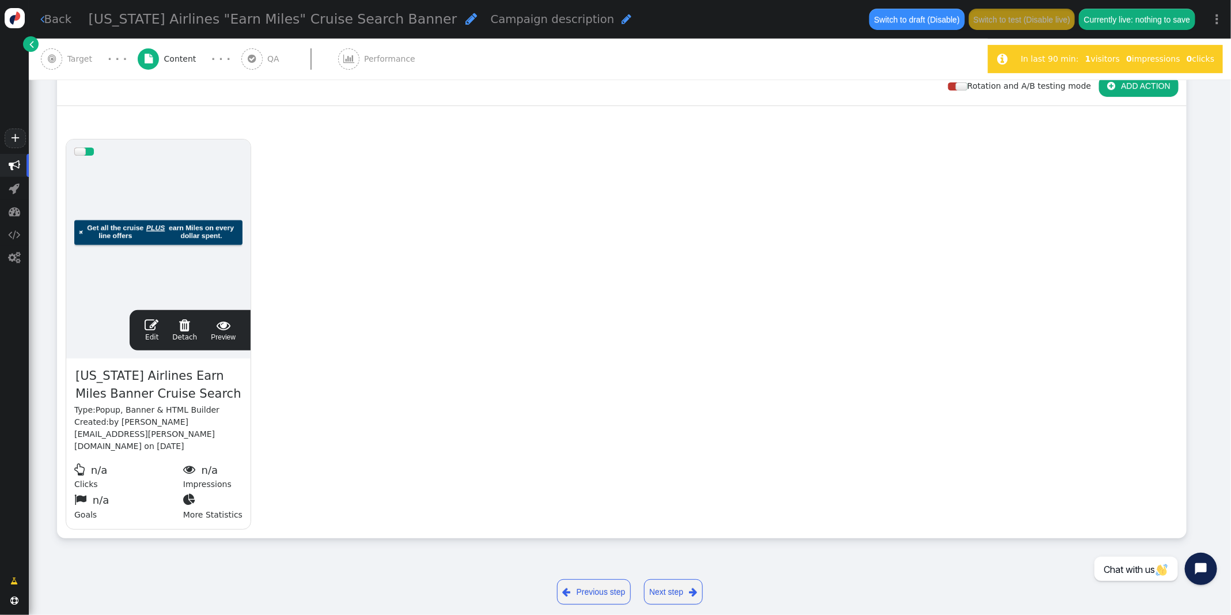
click at [150, 327] on span "" at bounding box center [152, 325] width 14 height 14
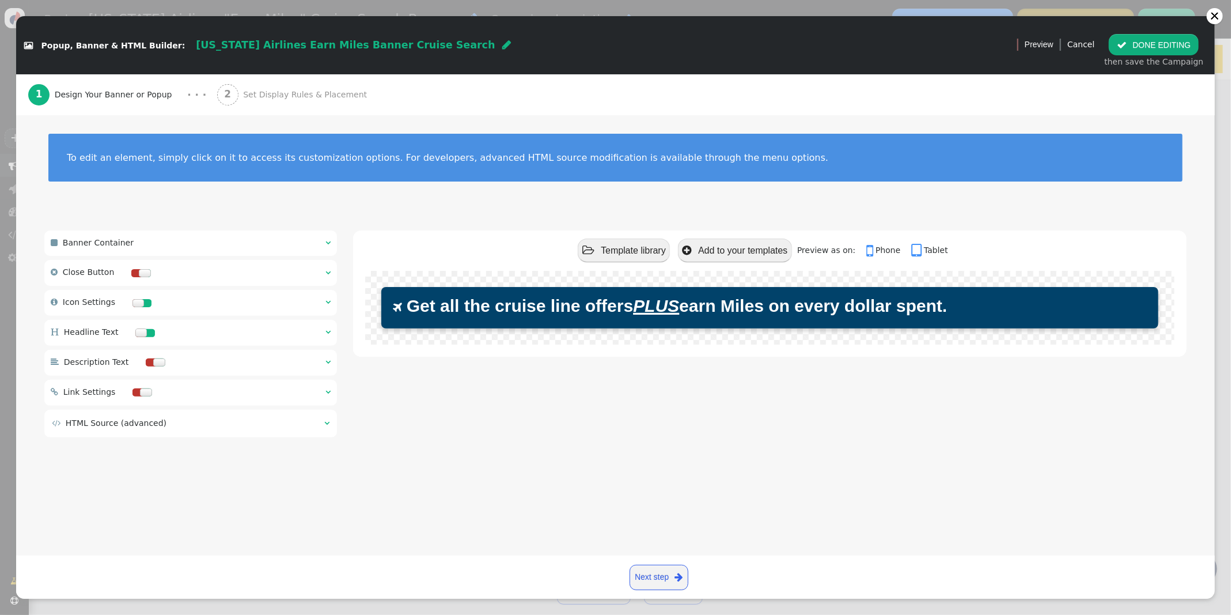
click at [280, 97] on span "Set Display Rules & Placement" at bounding box center [307, 95] width 128 height 12
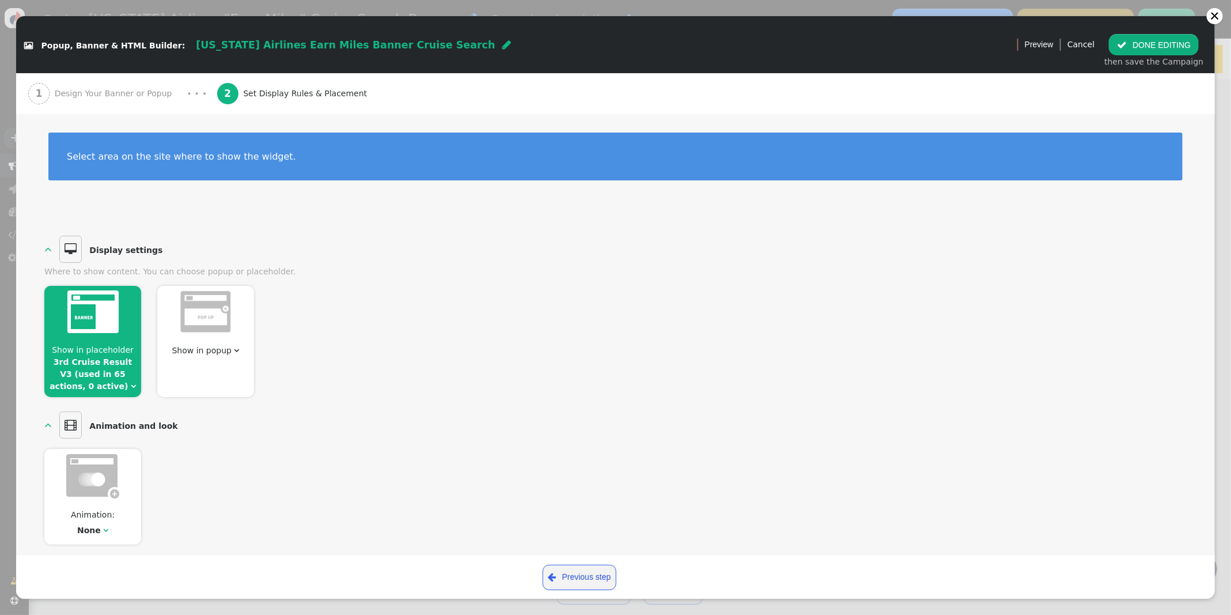
click at [92, 345] on span "Show in placeholder" at bounding box center [93, 349] width 82 height 9
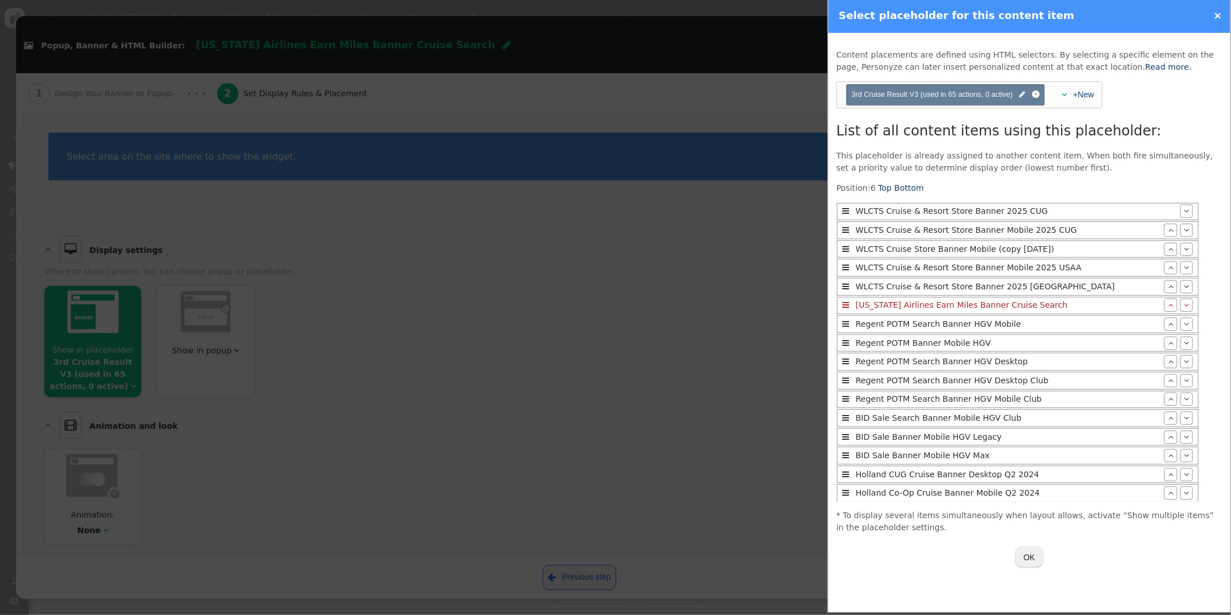
scroll to position [1, 0]
click at [1027, 559] on button "OK" at bounding box center [1029, 556] width 29 height 21
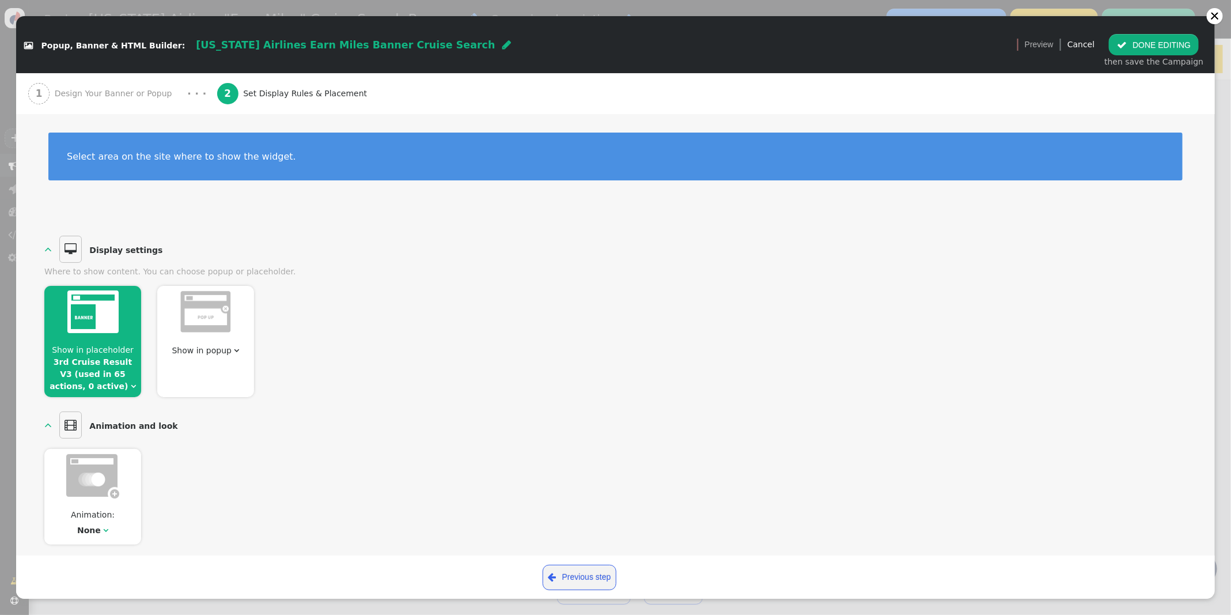
click at [1139, 47] on button " DONE EDITING" at bounding box center [1154, 44] width 90 height 21
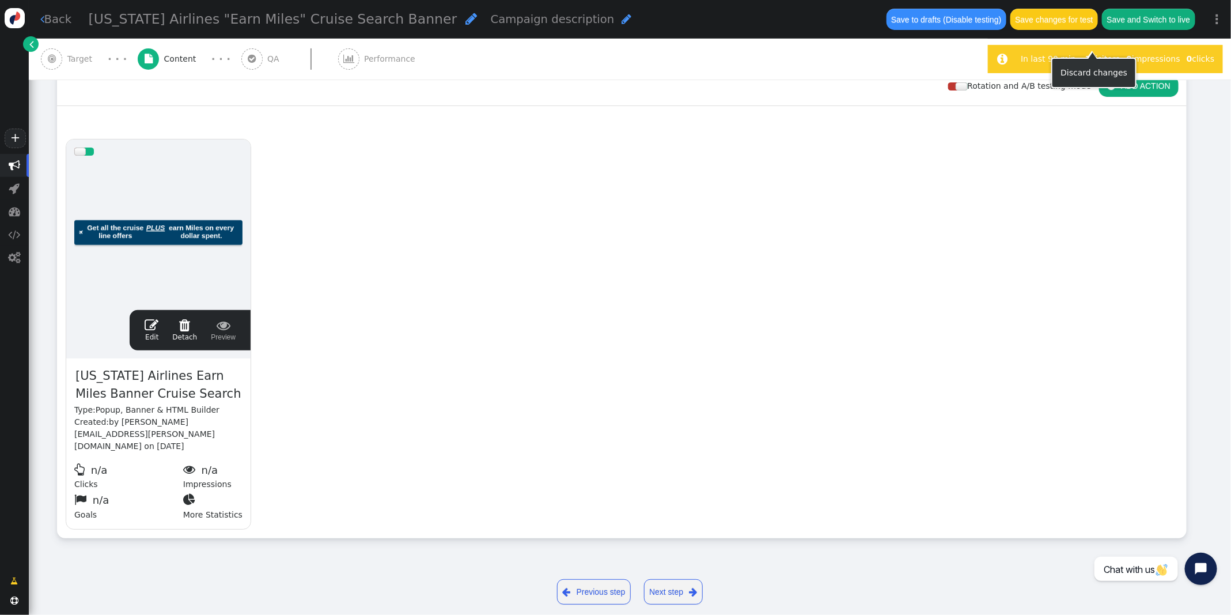
click at [1045, 21] on button "Save changes for test" at bounding box center [1054, 19] width 88 height 21
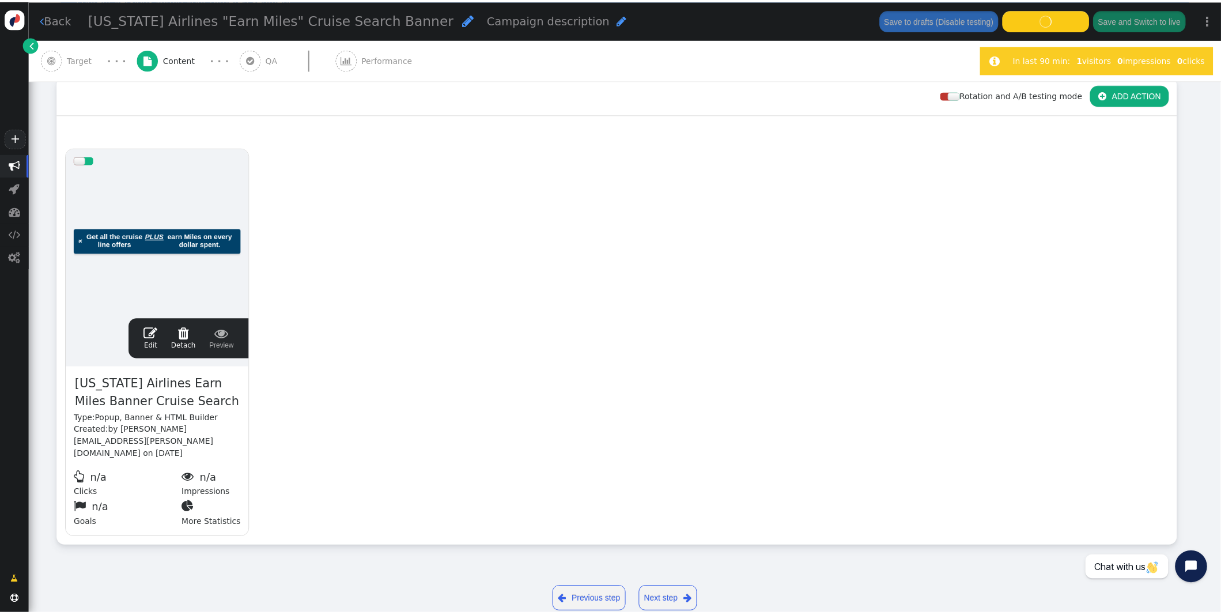
scroll to position [160, 0]
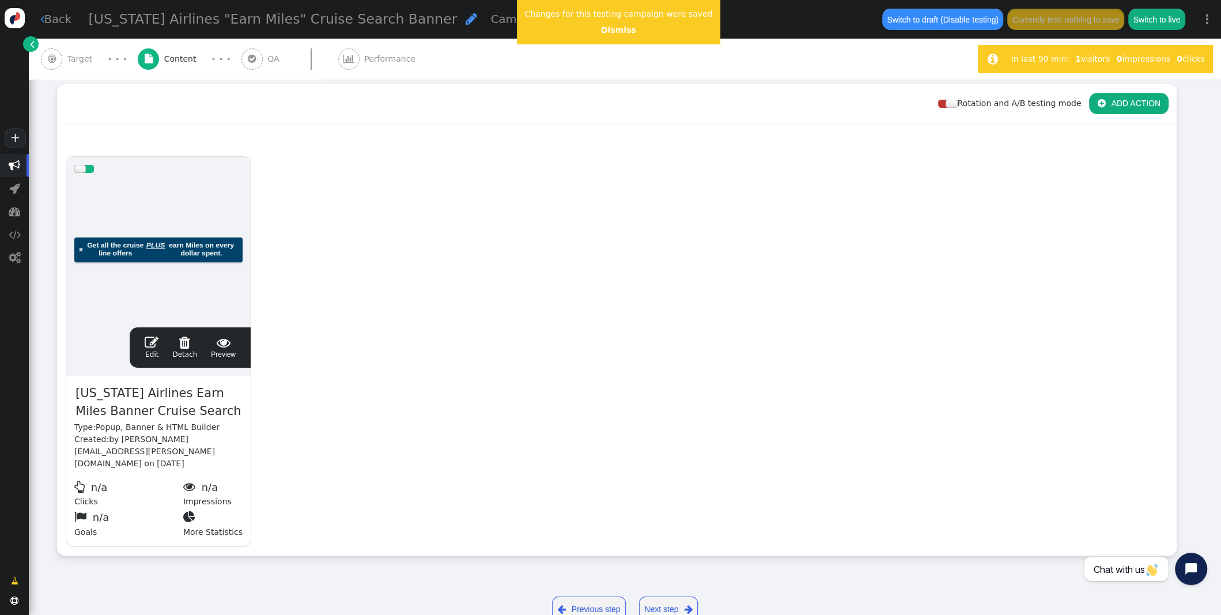
click at [149, 344] on span "" at bounding box center [152, 342] width 14 height 14
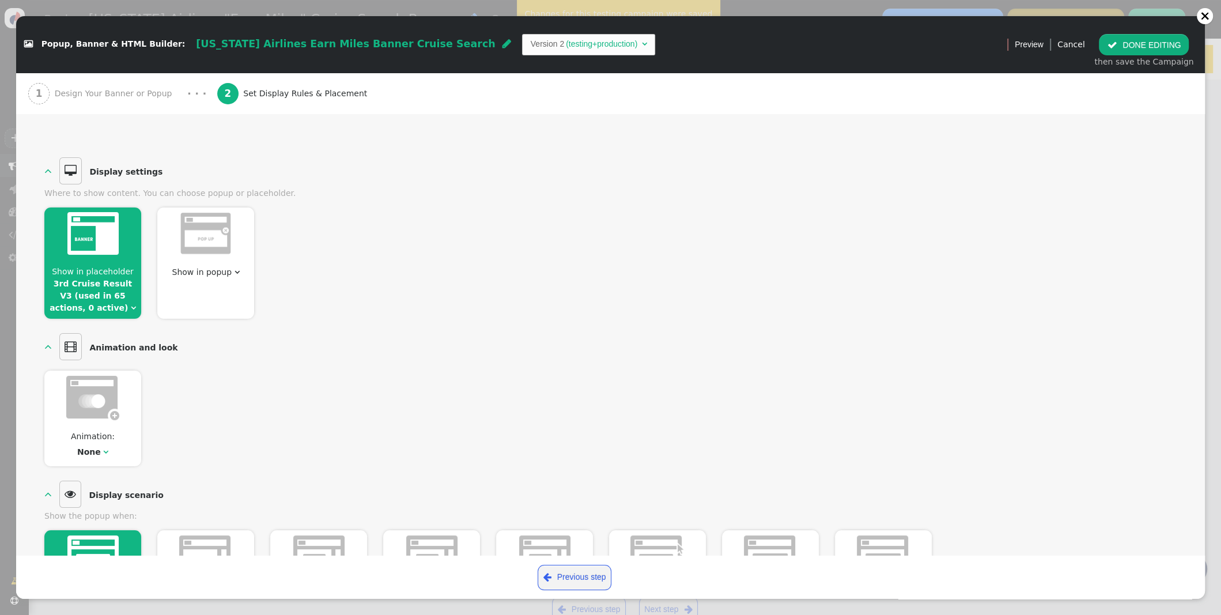
scroll to position [0, 0]
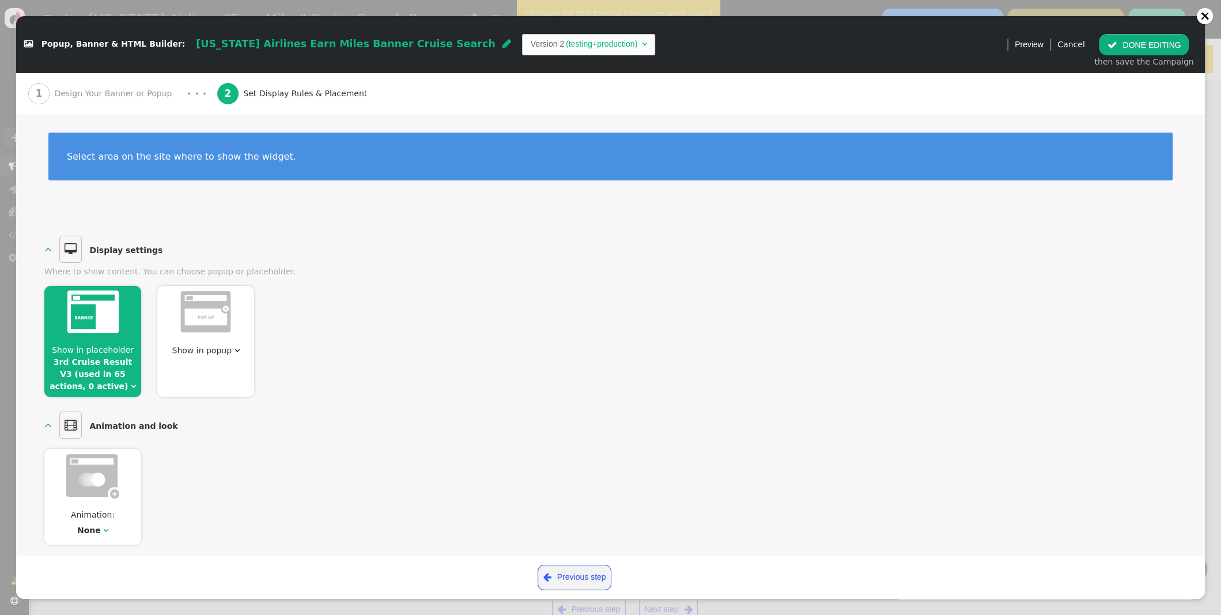
click at [113, 97] on span "Design Your Banner or Popup" at bounding box center [116, 94] width 122 height 12
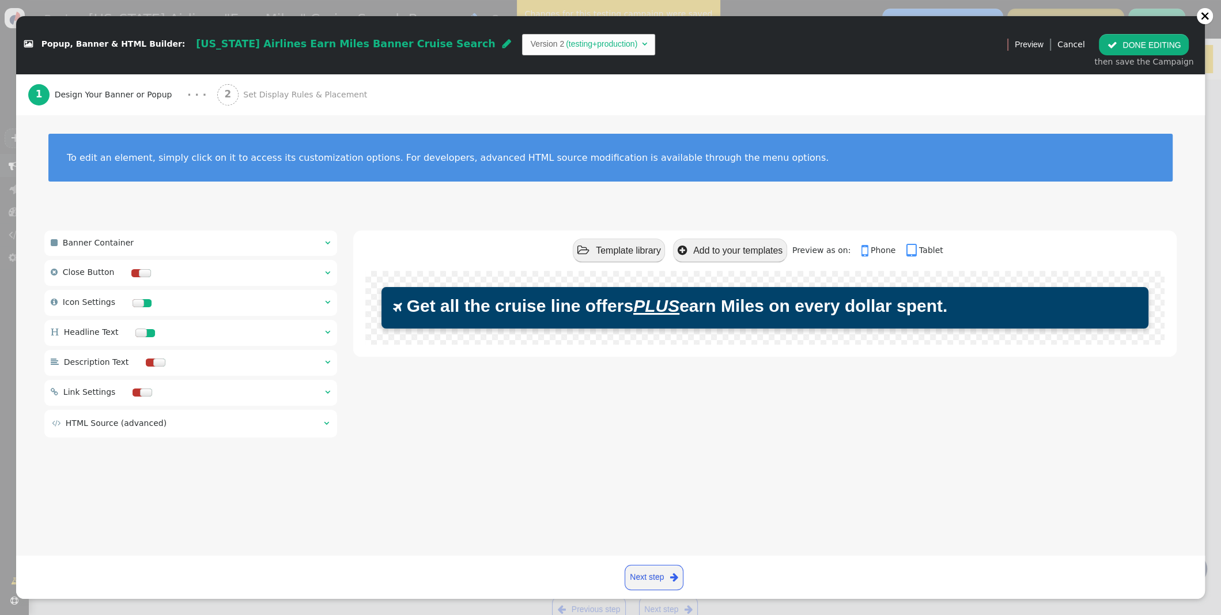
click at [328, 332] on span "" at bounding box center [327, 332] width 5 height 8
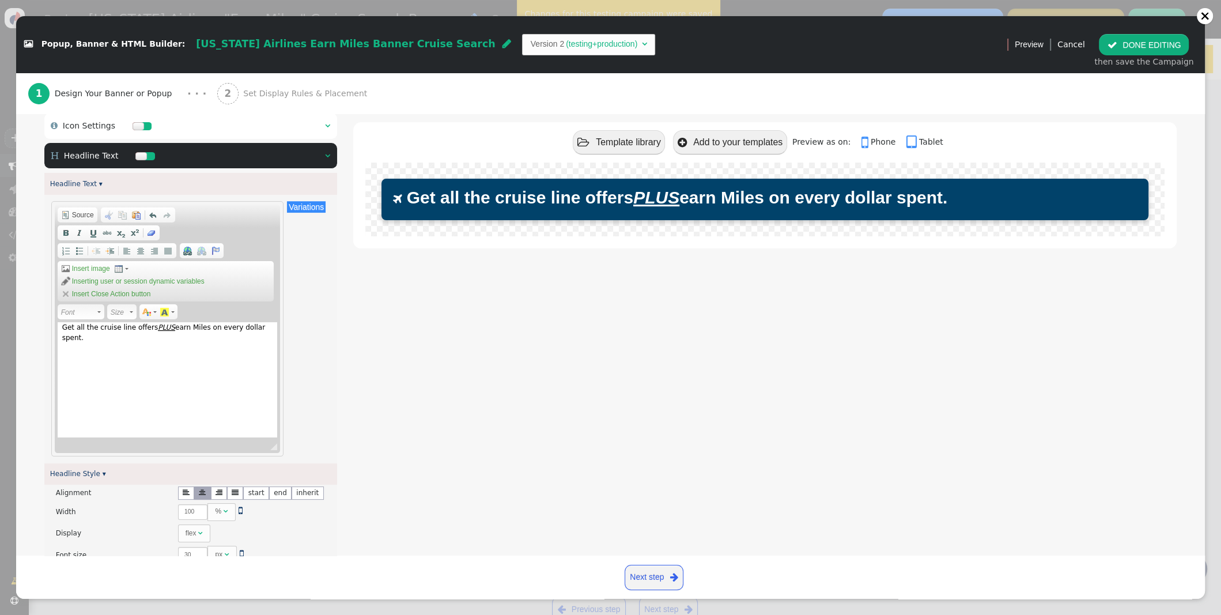
scroll to position [175, 0]
click at [87, 219] on span "Source" at bounding box center [82, 215] width 24 height 9
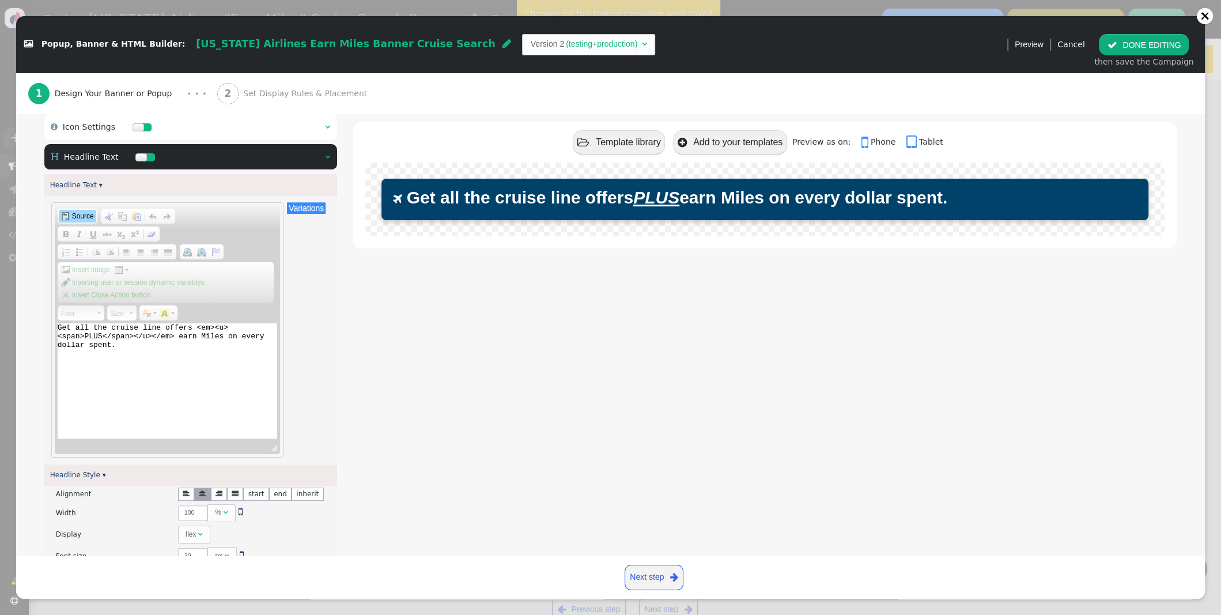
click at [85, 336] on textarea "Get all the cruise line offers <em><u><span>PLUS</span></u></em> earn Miles on …" at bounding box center [167, 380] width 219 height 115
drag, startPoint x: 191, startPoint y: 326, endPoint x: 208, endPoint y: 325, distance: 16.7
click at [191, 326] on textarea "Get all the cruise line offers <em><u><span>PLUS</span></u></em> earn Miles on …" at bounding box center [167, 380] width 219 height 115
drag, startPoint x: 83, startPoint y: 336, endPoint x: 119, endPoint y: 329, distance: 36.5
click at [84, 336] on textarea "Get all the cruise line offers <em><u><span>PLUS</span></u></em> earn Miles on …" at bounding box center [167, 380] width 219 height 115
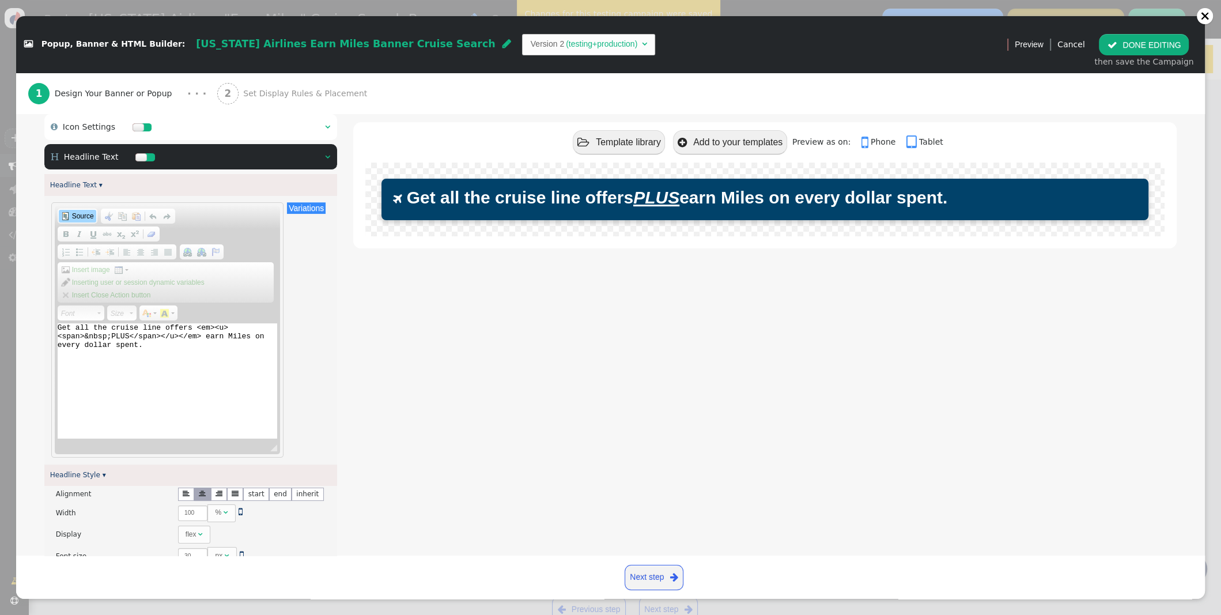
click at [131, 335] on textarea "Get all the cruise line offers <em><u><span>&nbsp;PLUS</span></u></em> earn Mil…" at bounding box center [167, 380] width 219 height 115
type textarea "Get all the cruise line offers <em><u><span>&nbsp;PLUS&nbsp;</span></u></em> ea…"
click at [85, 215] on span "Source" at bounding box center [82, 215] width 24 height 9
click at [85, 218] on span "Source" at bounding box center [82, 215] width 24 height 9
drag, startPoint x: 155, startPoint y: 336, endPoint x: 129, endPoint y: 336, distance: 25.9
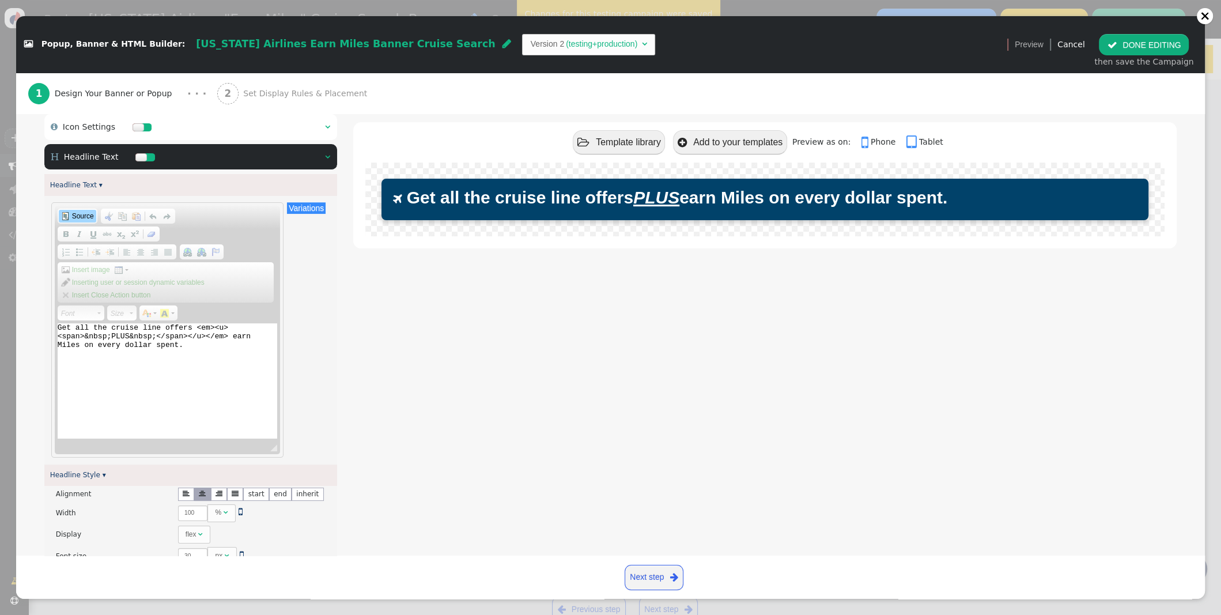
click at [129, 336] on textarea "Get all the cruise line offers <em><u><span>&nbsp;PLUS&nbsp;</span></u></em> ea…" at bounding box center [167, 380] width 219 height 115
paste textarea "&nbsp;"
drag, startPoint x: 197, startPoint y: 330, endPoint x: 240, endPoint y: 317, distance: 44.5
click at [197, 330] on textarea "Get all the cruise line offers <em><u><span>&nbsp;PLUS</span></u></em>&nbsp;ear…" at bounding box center [167, 380] width 219 height 115
paste textarea "&nbsp;"
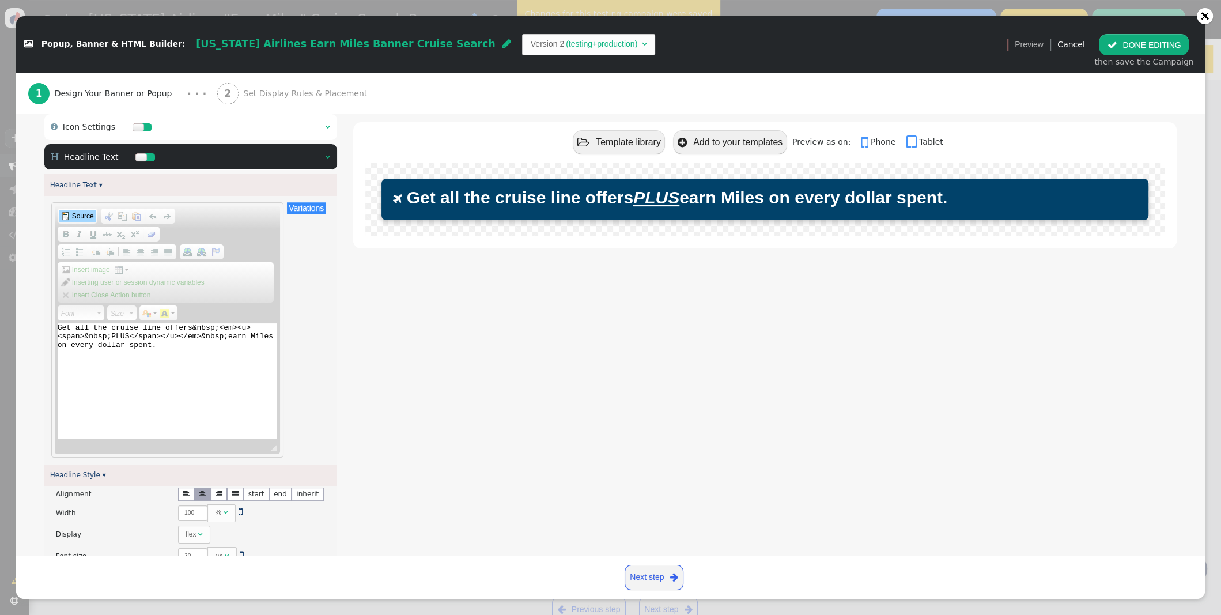
drag, startPoint x: 109, startPoint y: 336, endPoint x: 145, endPoint y: 322, distance: 38.5
click at [112, 335] on textarea "Get all the cruise line offers&nbsp;<em><u><span>&nbsp;PLUS</span></u></em>&nbs…" at bounding box center [167, 380] width 219 height 115
drag, startPoint x: 218, startPoint y: 326, endPoint x: 202, endPoint y: 323, distance: 17.1
click at [193, 325] on textarea "Get all the cruise line offers&nbsp;<em><u><span> PLUS </span></u></em>&nbsp;ea…" at bounding box center [167, 380] width 219 height 115
drag, startPoint x: 156, startPoint y: 336, endPoint x: 129, endPoint y: 336, distance: 27.1
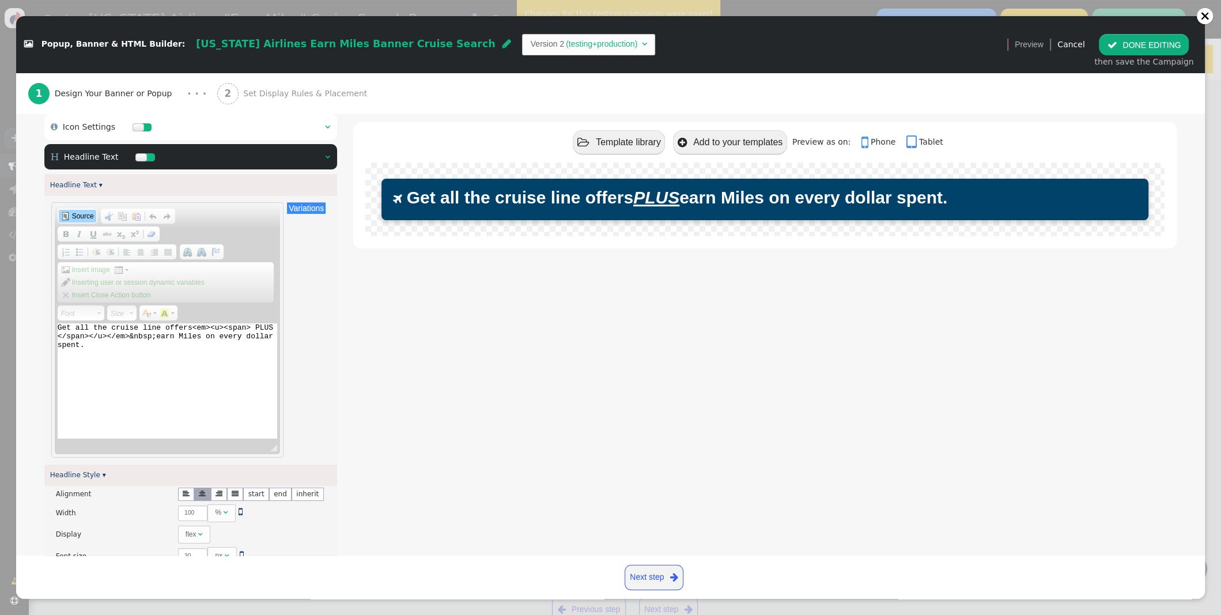
click at [129, 336] on textarea "Get all the cruise line offers<em><u><span> PLUS </span></u></em>&nbsp;earn Mil…" at bounding box center [167, 380] width 219 height 115
type textarea "Get all the cruise line offers<em><u><span> PLUS </span></u></em>earn Miles on …"
click at [74, 218] on span "Source" at bounding box center [82, 215] width 24 height 9
click at [78, 219] on span "Source" at bounding box center [82, 215] width 24 height 9
click at [192, 326] on textarea "Get all the cruise line offers<em><u><span> PLUS </span></u></em>earn Miles on …" at bounding box center [167, 380] width 219 height 115
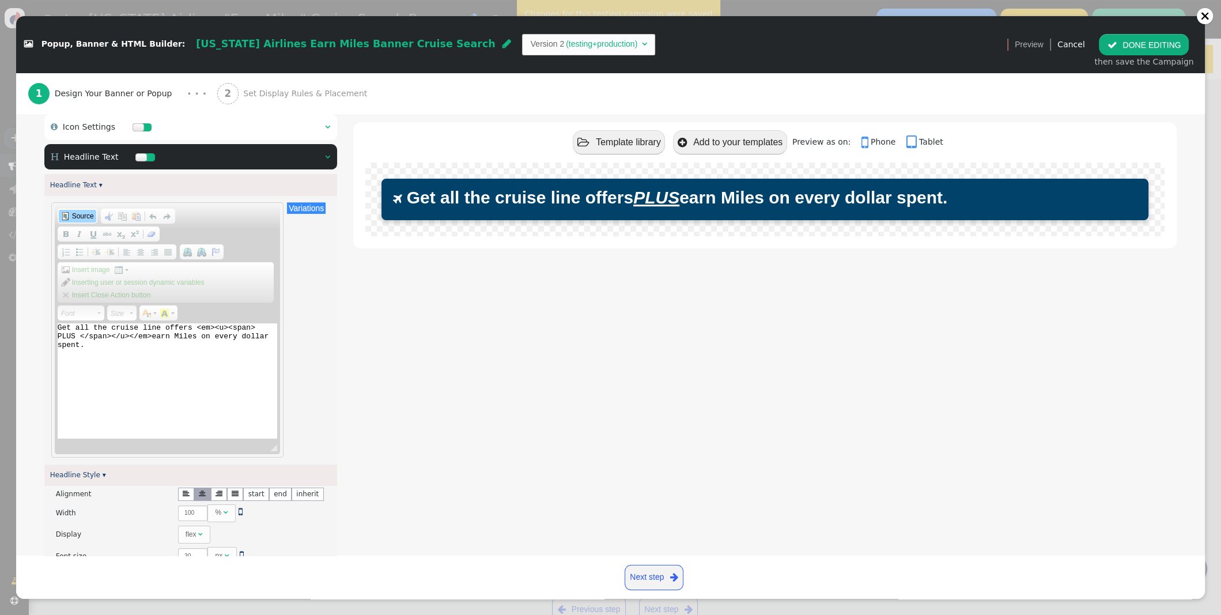
click at [150, 335] on textarea "Get all the cruise line offers <em><u><span> PLUS </span></u></em>earn Miles on…" at bounding box center [167, 380] width 219 height 115
type textarea "Get all the cruise line offers <em><u><span> PLUS </span></u></em> earn Miles o…"
click at [84, 210] on span "Source" at bounding box center [78, 216] width 40 height 15
click at [84, 214] on span "Source" at bounding box center [82, 215] width 24 height 9
click at [86, 217] on span "Source" at bounding box center [82, 215] width 24 height 9
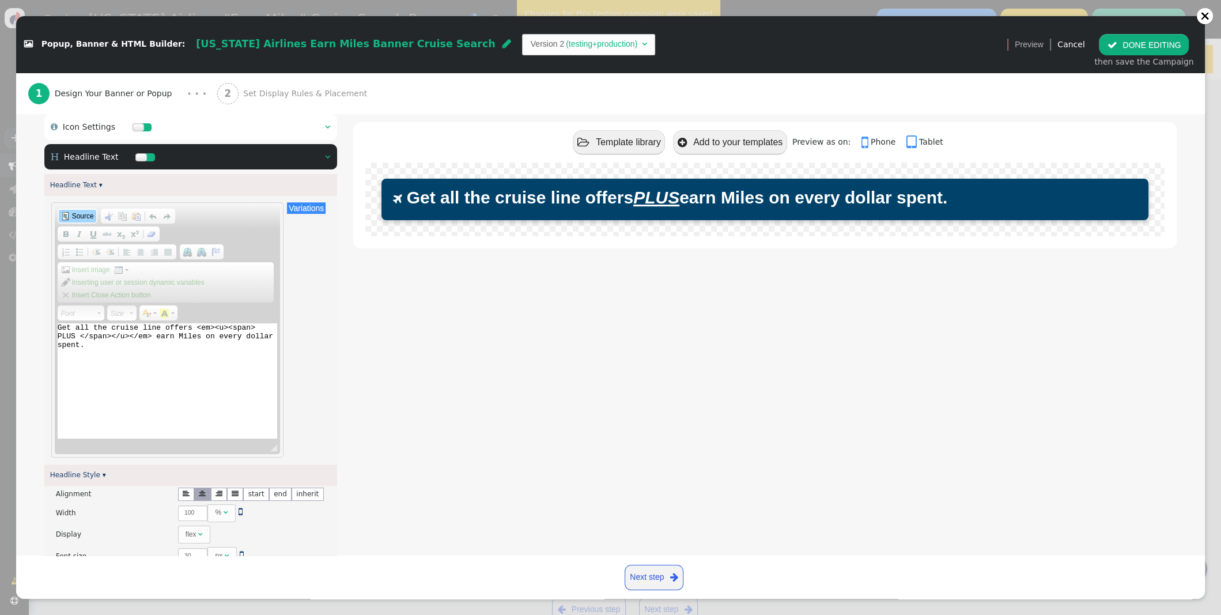
drag, startPoint x: 130, startPoint y: 335, endPoint x: 123, endPoint y: 336, distance: 7.5
click at [123, 336] on textarea "Get all the cruise line offers <em><u><span> PLUS </span></u></em> earn Miles o…" at bounding box center [167, 380] width 219 height 115
drag, startPoint x: 154, startPoint y: 335, endPoint x: 112, endPoint y: 335, distance: 42.6
click at [112, 335] on textarea "Get all the cruise line offers <em><u><span> PLUS </span></u></em> earn Miles o…" at bounding box center [167, 380] width 219 height 115
paste textarea "u></em> </"
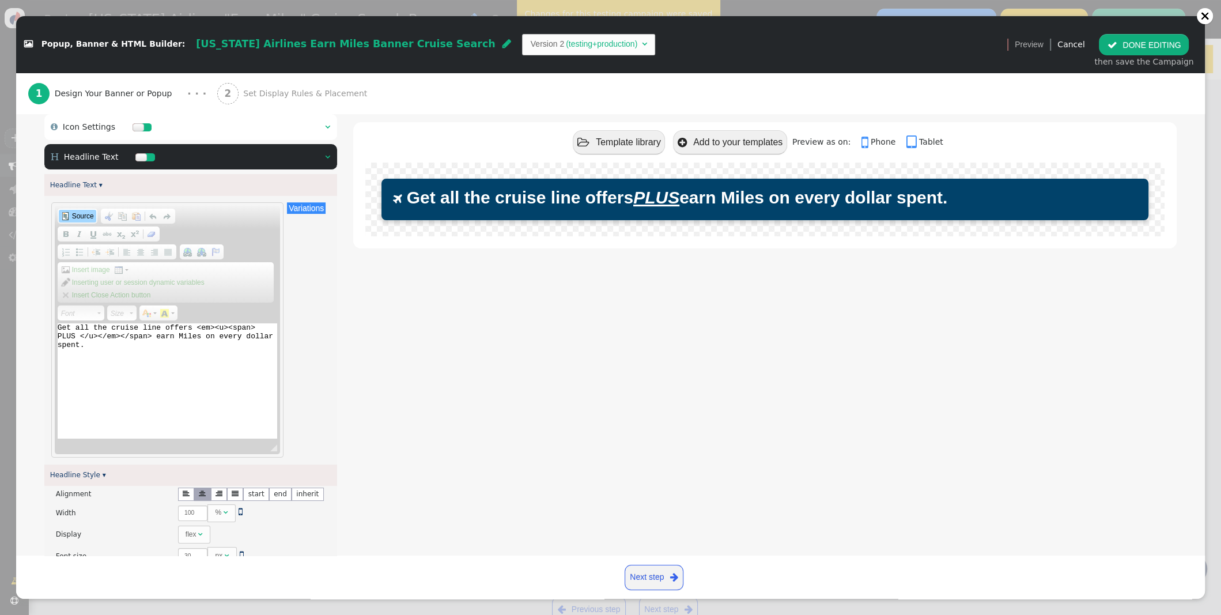
drag, startPoint x: 229, startPoint y: 327, endPoint x: 199, endPoint y: 326, distance: 30.0
click at [198, 327] on textarea "Get all the cruise line offers <em><u><span> PLUS </u></em></span> earn Miles o…" at bounding box center [167, 380] width 219 height 115
paste textarea "<em><u>"
type textarea "Get all the cruise line offers <span> <em><u>PLUS</u></em> </span> earn Miles o…"
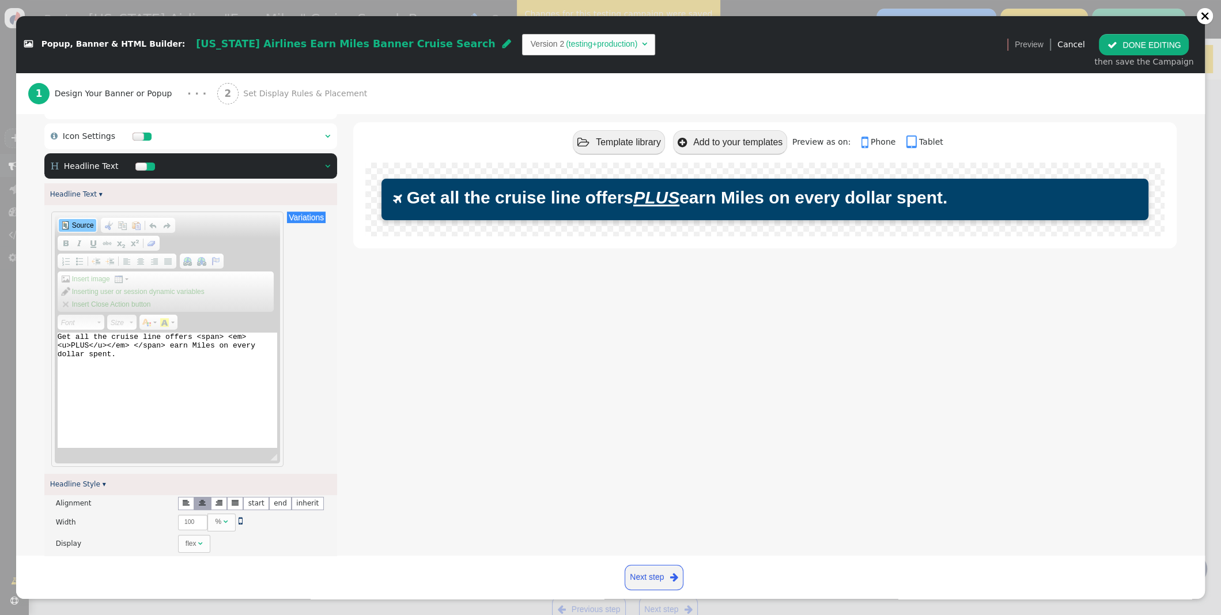
click at [85, 221] on link "Source" at bounding box center [77, 225] width 37 height 13
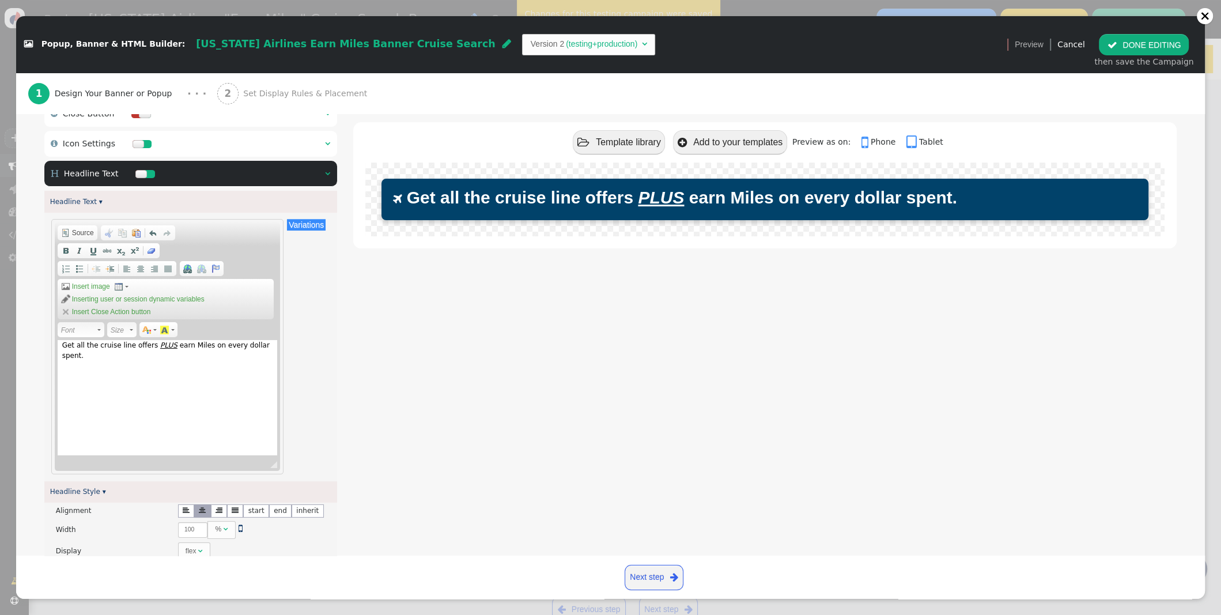
scroll to position [126, 0]
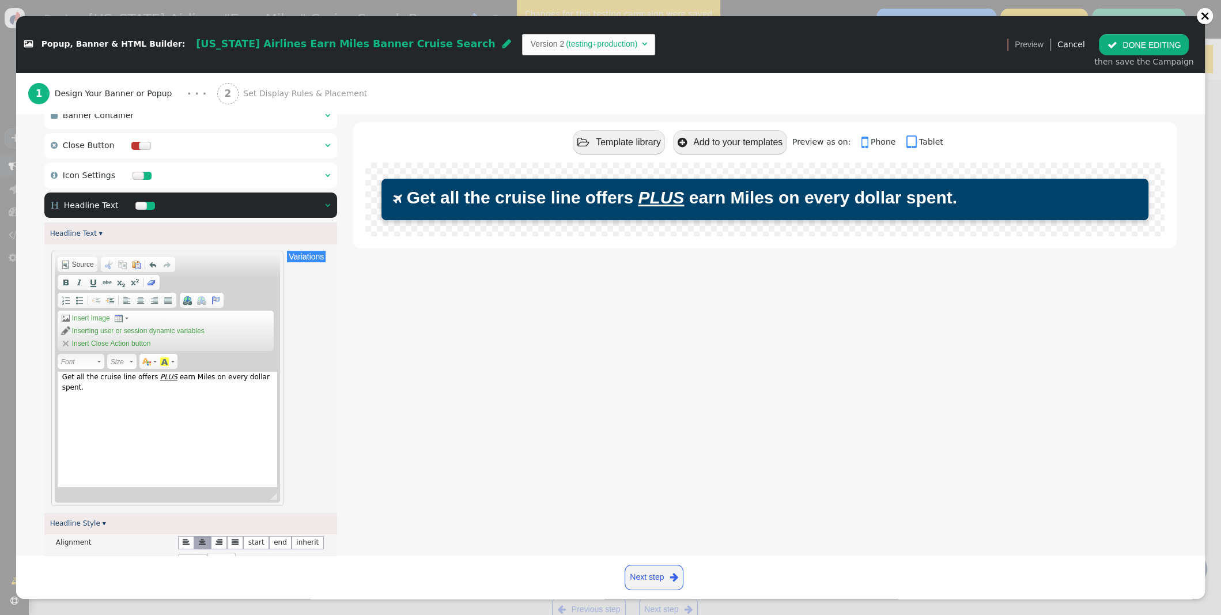
click at [331, 177] on div " Icon Settings  " at bounding box center [190, 175] width 293 height 26
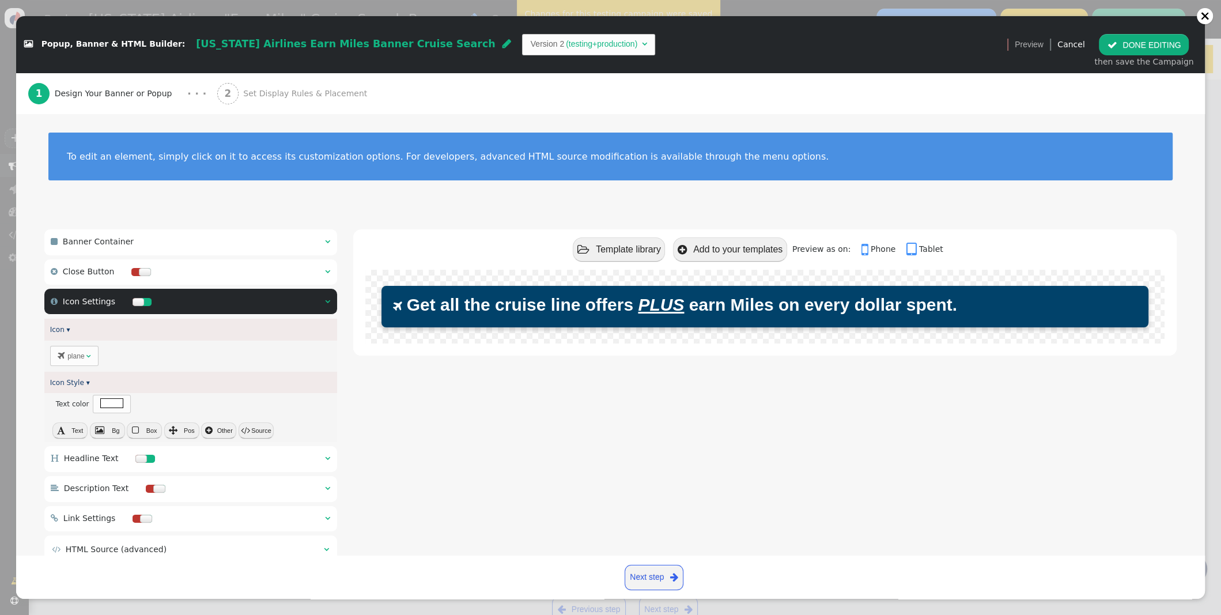
scroll to position [36, 0]
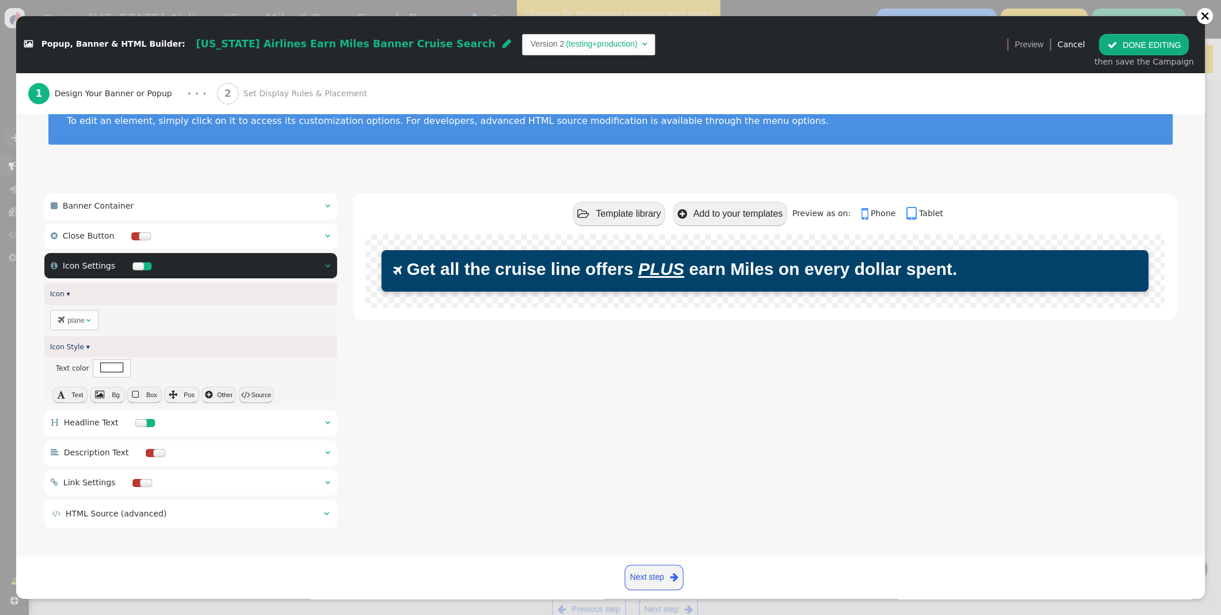
click at [323, 512] on td "" at bounding box center [323, 514] width 12 height 12
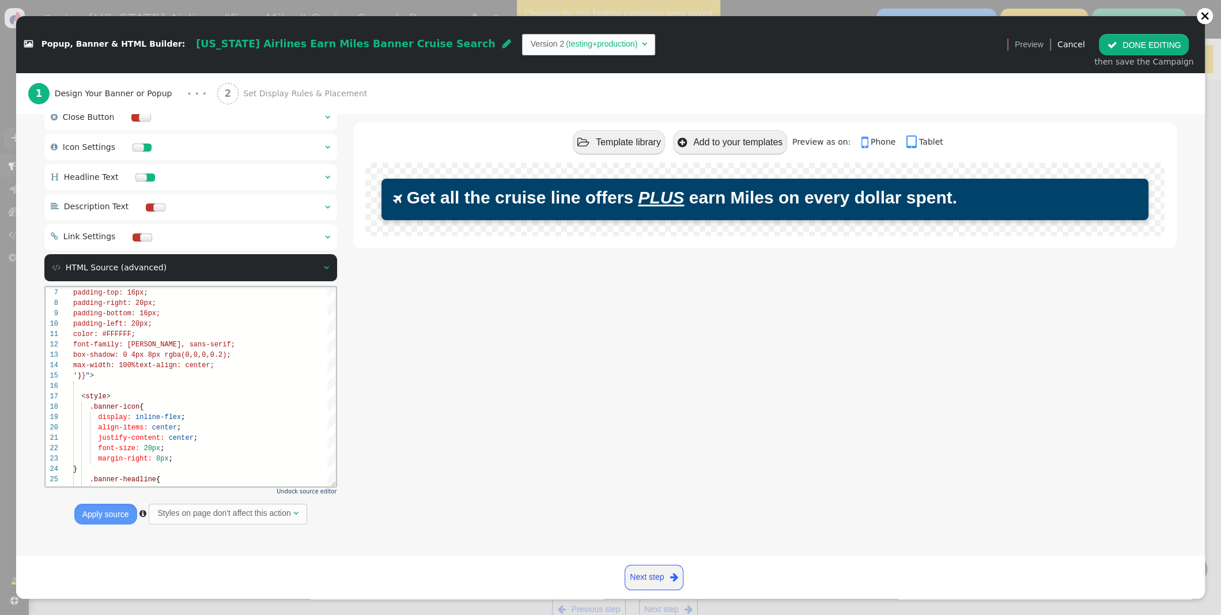
scroll to position [154, 0]
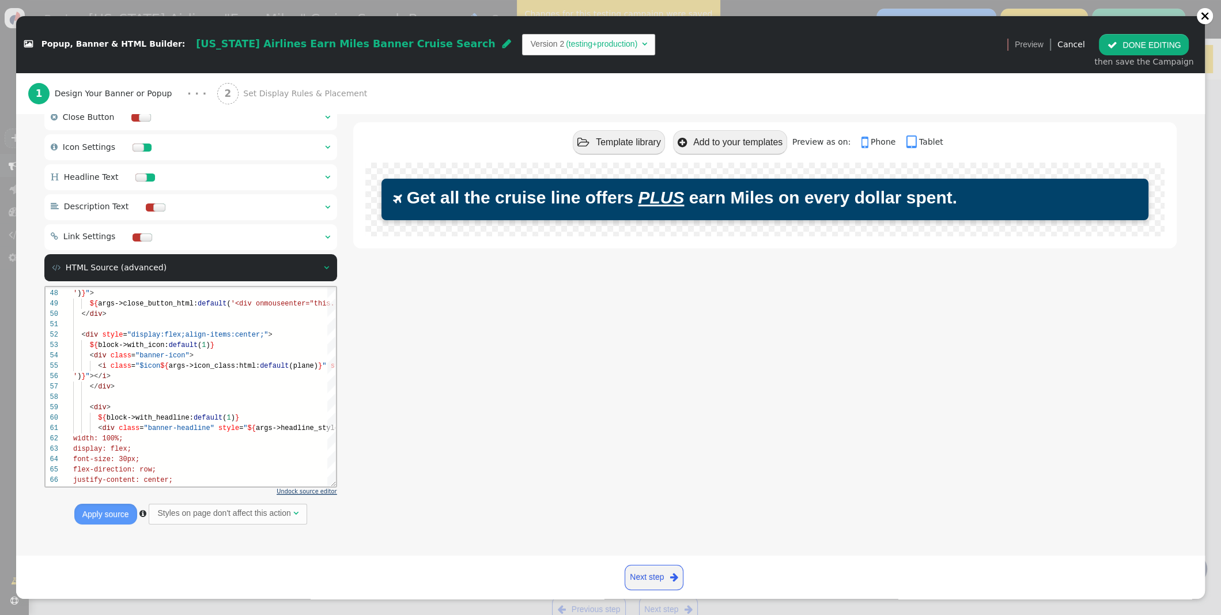
click at [300, 493] on span "Undock source editor" at bounding box center [307, 491] width 60 height 6
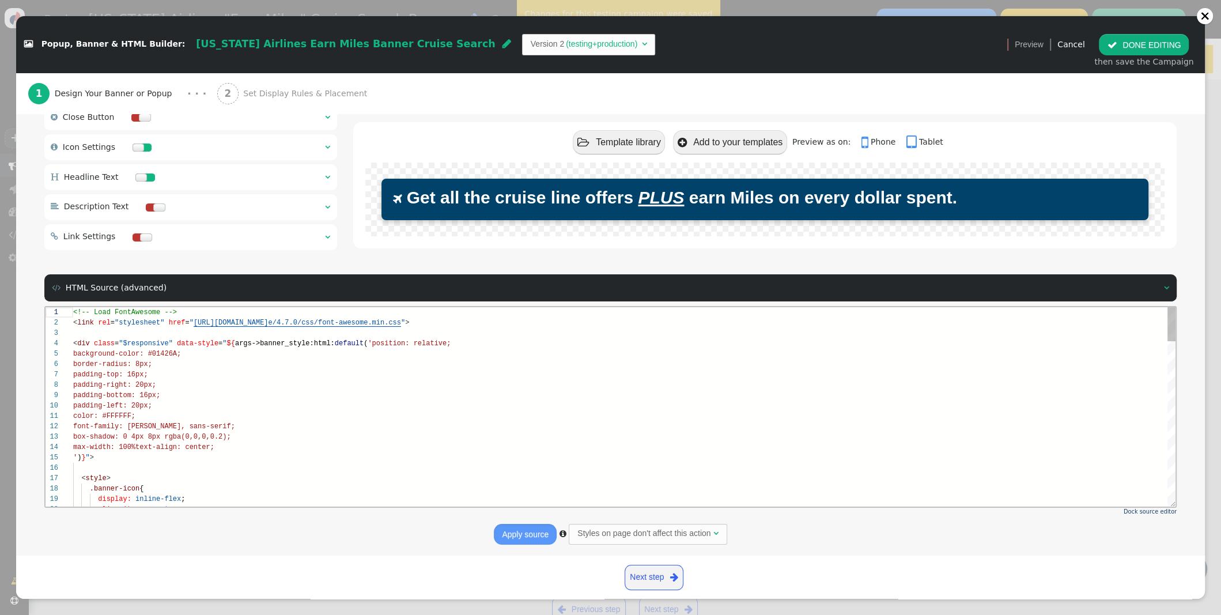
scroll to position [104, 0]
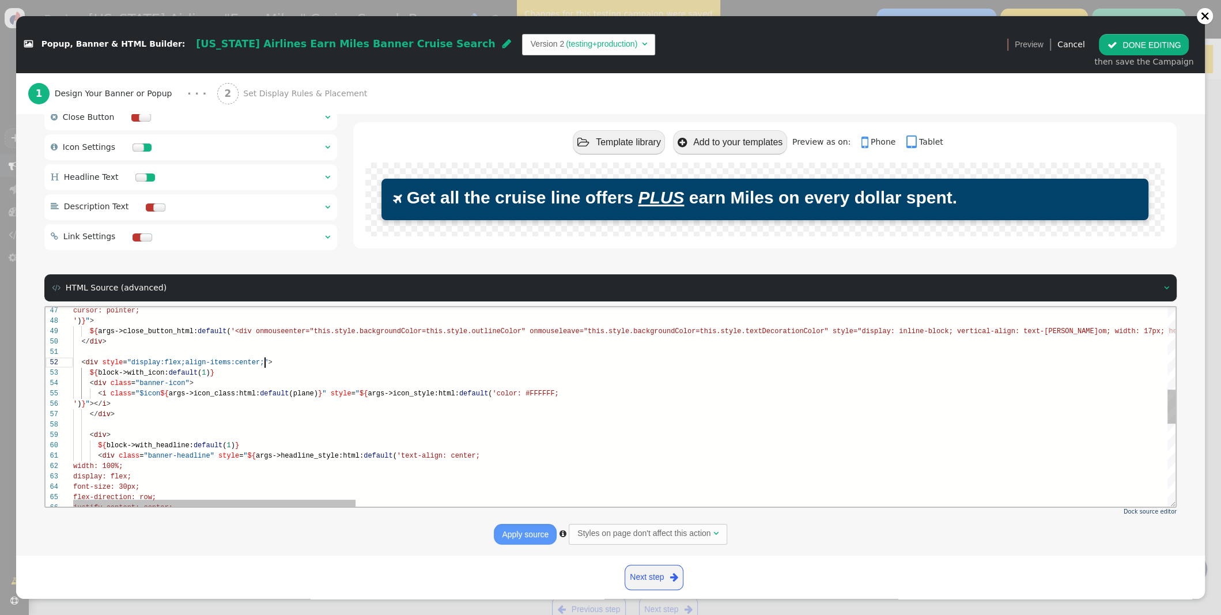
drag, startPoint x: 266, startPoint y: 363, endPoint x: 279, endPoint y: 359, distance: 13.1
click at [266, 362] on span ""display:flex;align-items:center;"" at bounding box center [197, 362] width 141 height 8
drag, startPoint x: 334, startPoint y: 364, endPoint x: 349, endPoint y: 355, distance: 17.3
click at [331, 364] on span ""display:flex;align-items:center;justify-content:" at bounding box center [228, 362] width 203 height 8
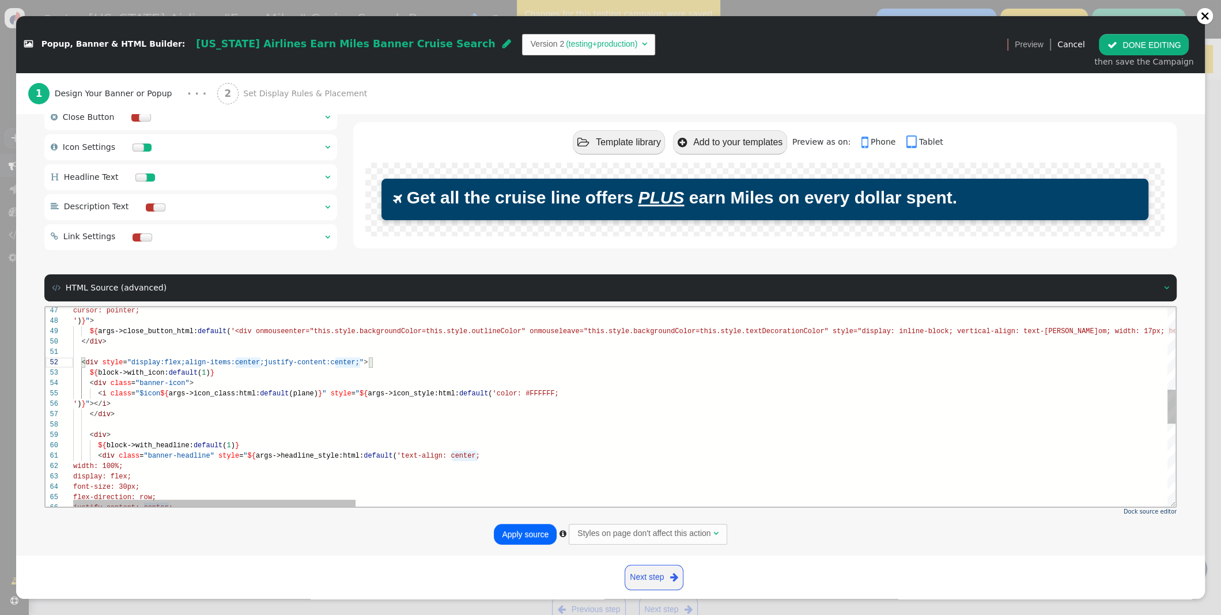
scroll to position [10, 258]
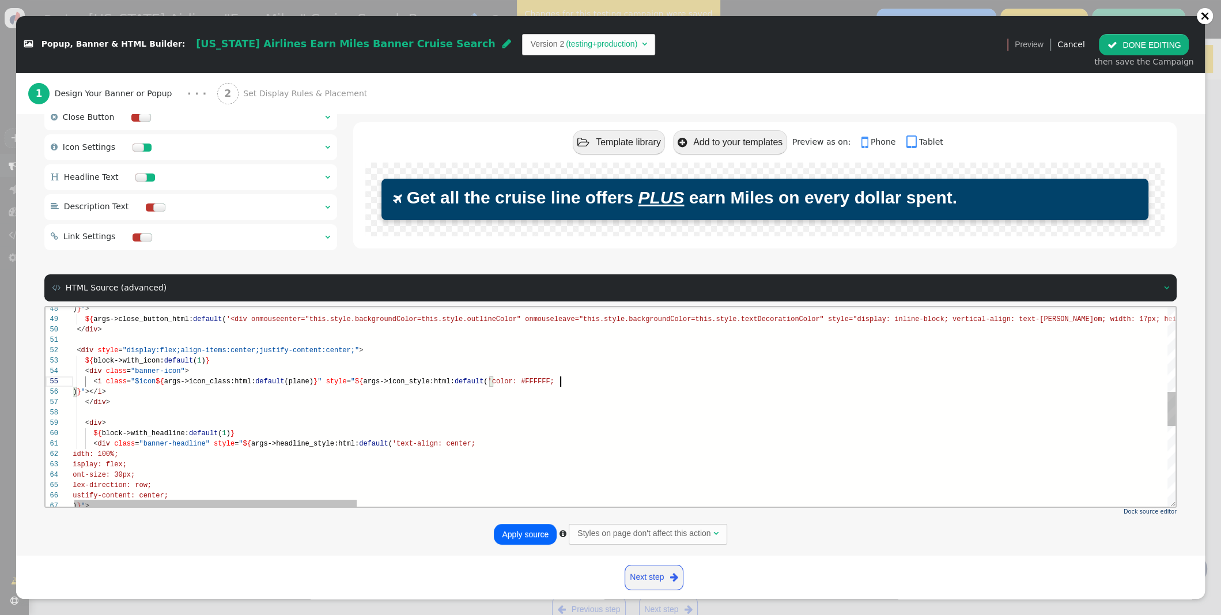
drag, startPoint x: 562, startPoint y: 384, endPoint x: 589, endPoint y: 376, distance: 28.4
click at [522, 531] on button "Apply source" at bounding box center [525, 534] width 63 height 21
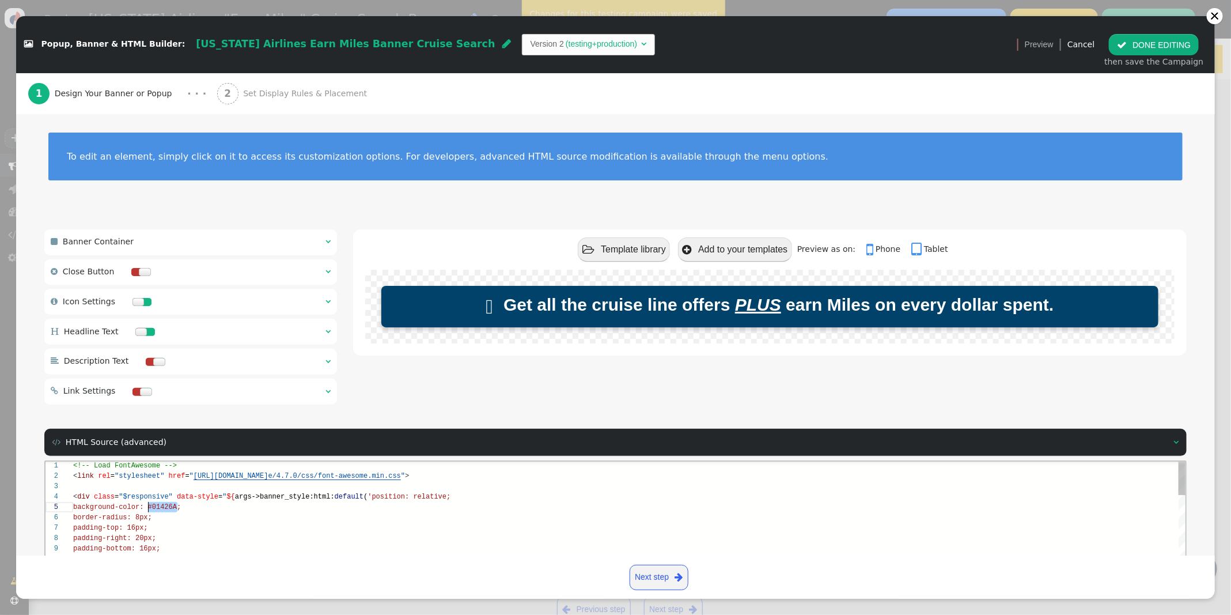
scroll to position [41, 79]
drag, startPoint x: 178, startPoint y: 506, endPoint x: 150, endPoint y: 506, distance: 27.7
drag, startPoint x: 179, startPoint y: 507, endPoint x: 122, endPoint y: 505, distance: 57.1
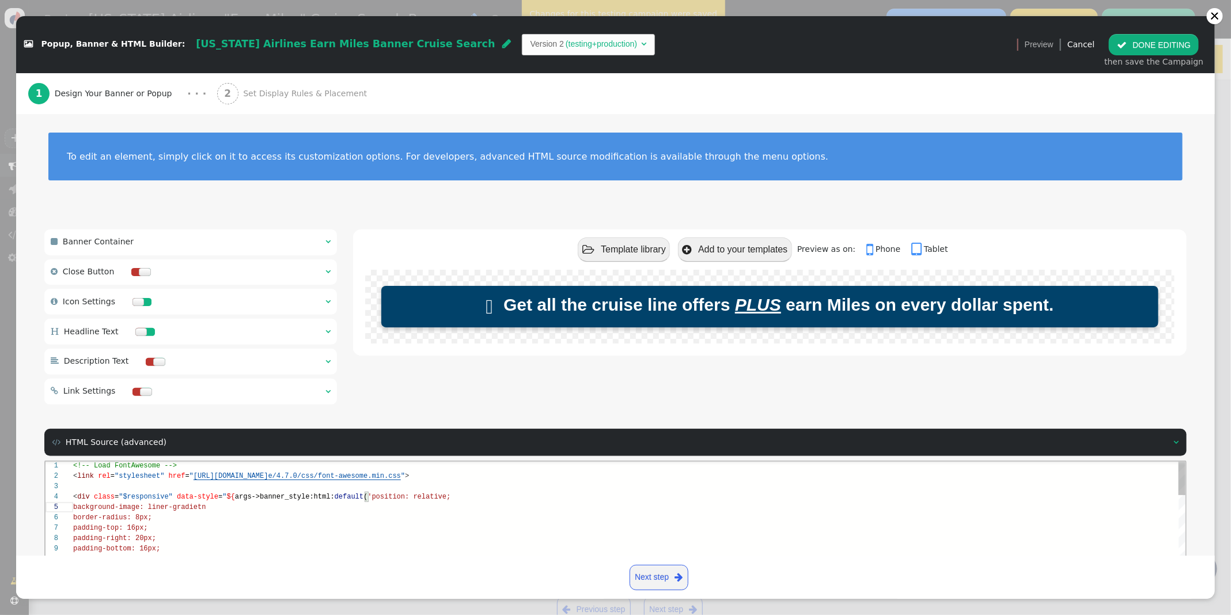
drag, startPoint x: 207, startPoint y: 508, endPoint x: 227, endPoint y: 502, distance: 21.0
paste textarea "<em><u>"
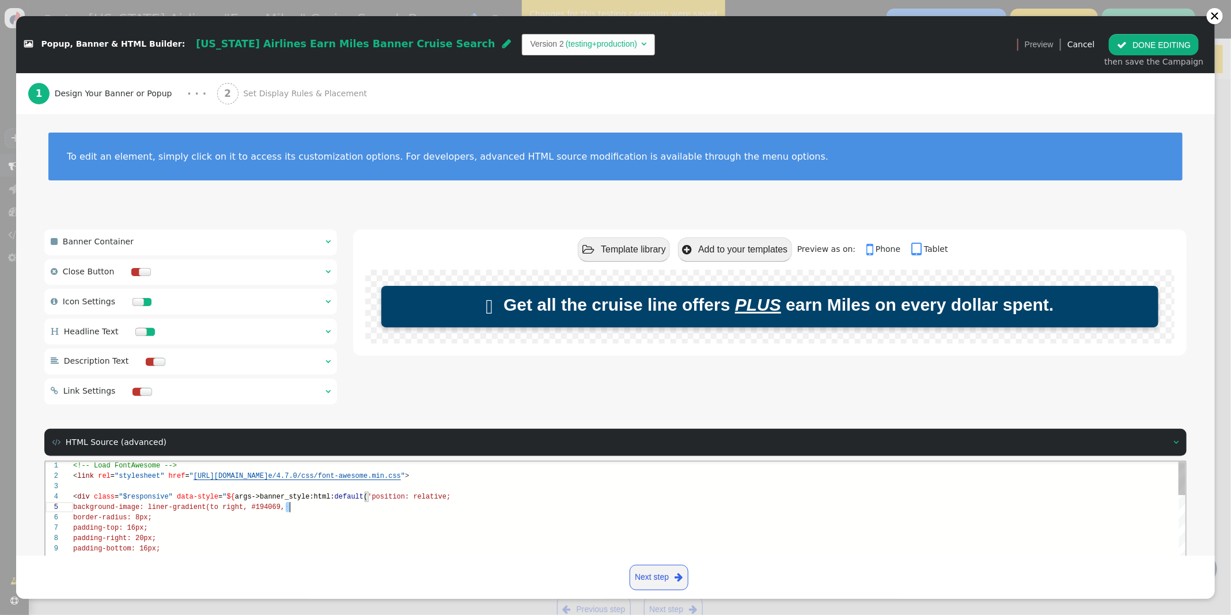
drag, startPoint x: 286, startPoint y: 507, endPoint x: 303, endPoint y: 505, distance: 16.9
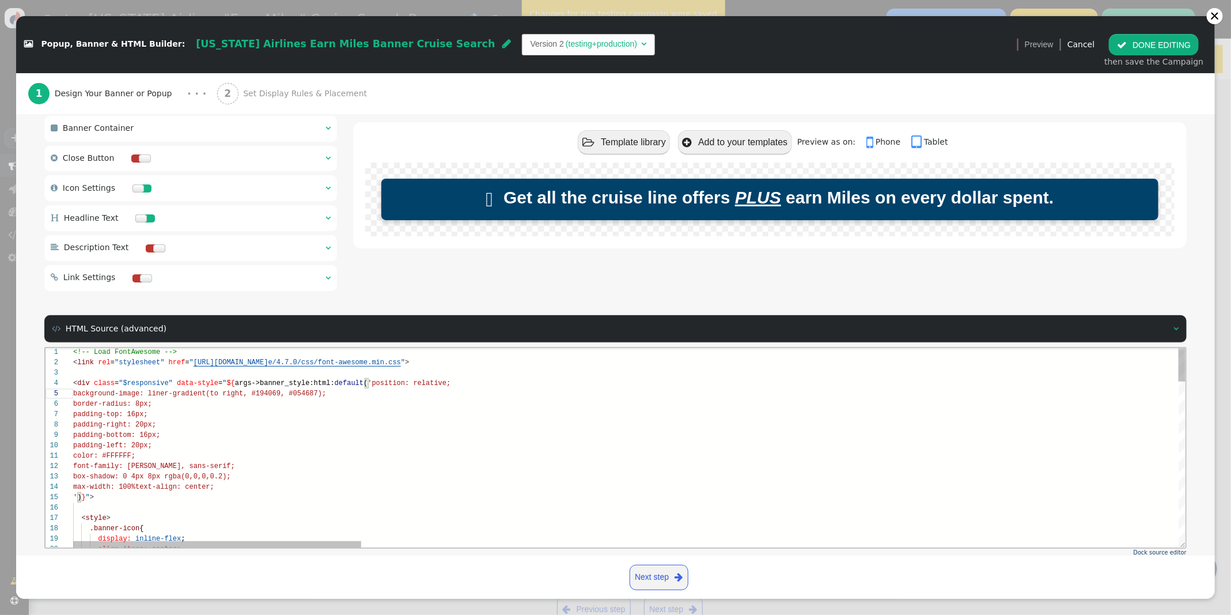
scroll to position [160, 0]
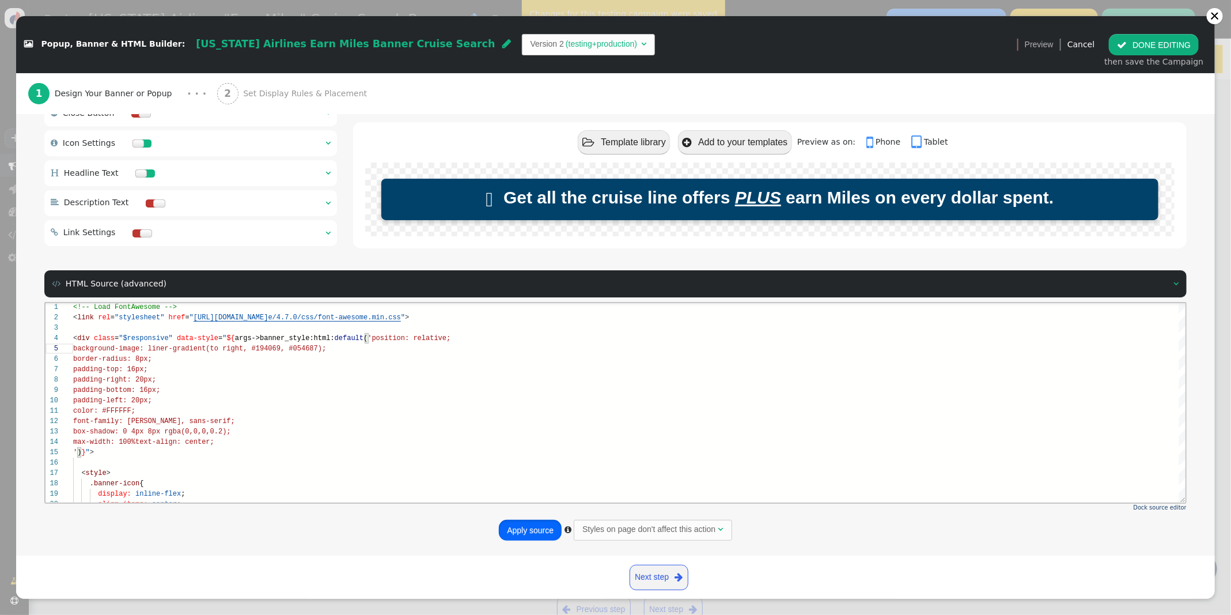
click at [526, 528] on button "Apply source" at bounding box center [530, 530] width 63 height 21
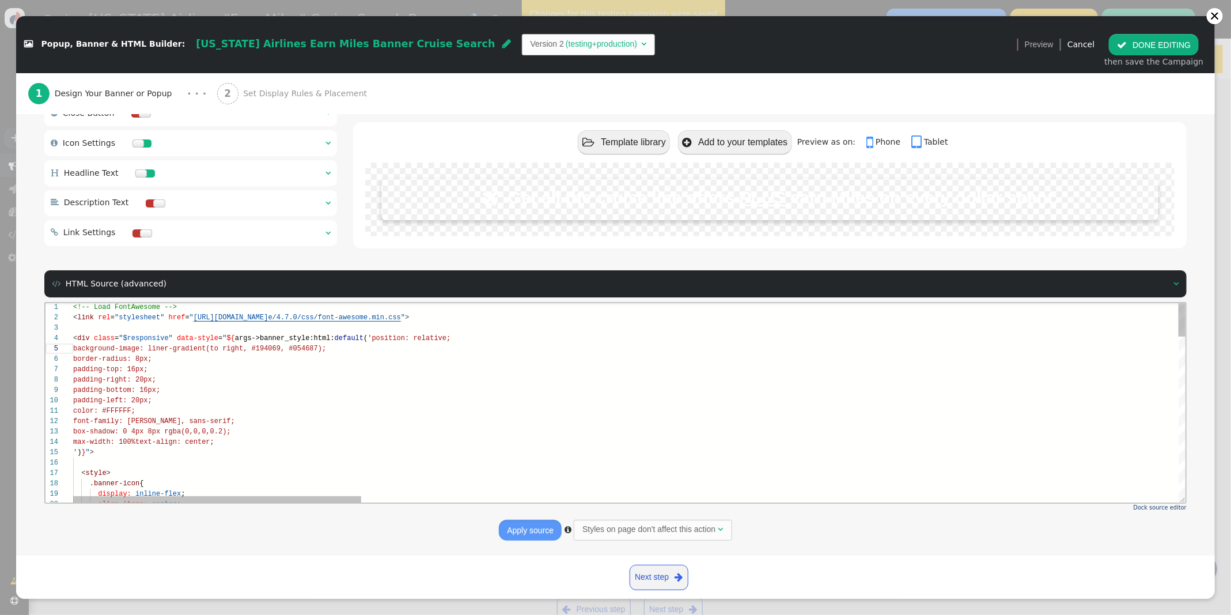
click at [287, 348] on span ", #054687);" at bounding box center [303, 348] width 46 height 8
drag, startPoint x: 339, startPoint y: 347, endPoint x: 69, endPoint y: 351, distance: 269.6
drag, startPoint x: 318, startPoint y: 349, endPoint x: 143, endPoint y: 350, distance: 175.1
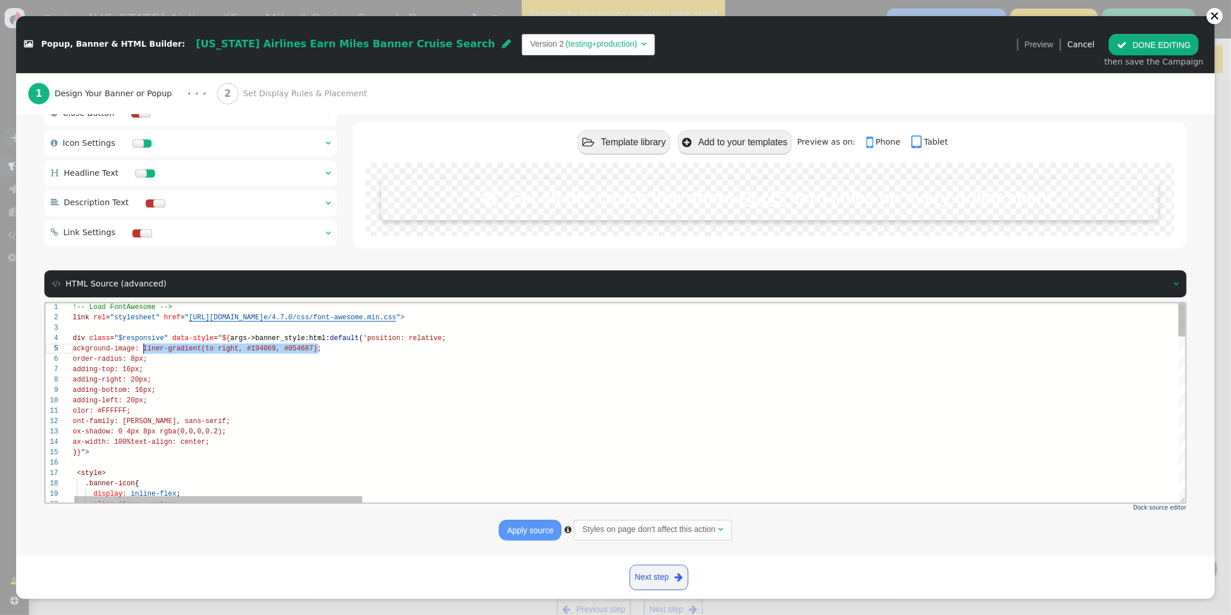
paste textarea "ar-gradient(to right, #194069, #0074c8"
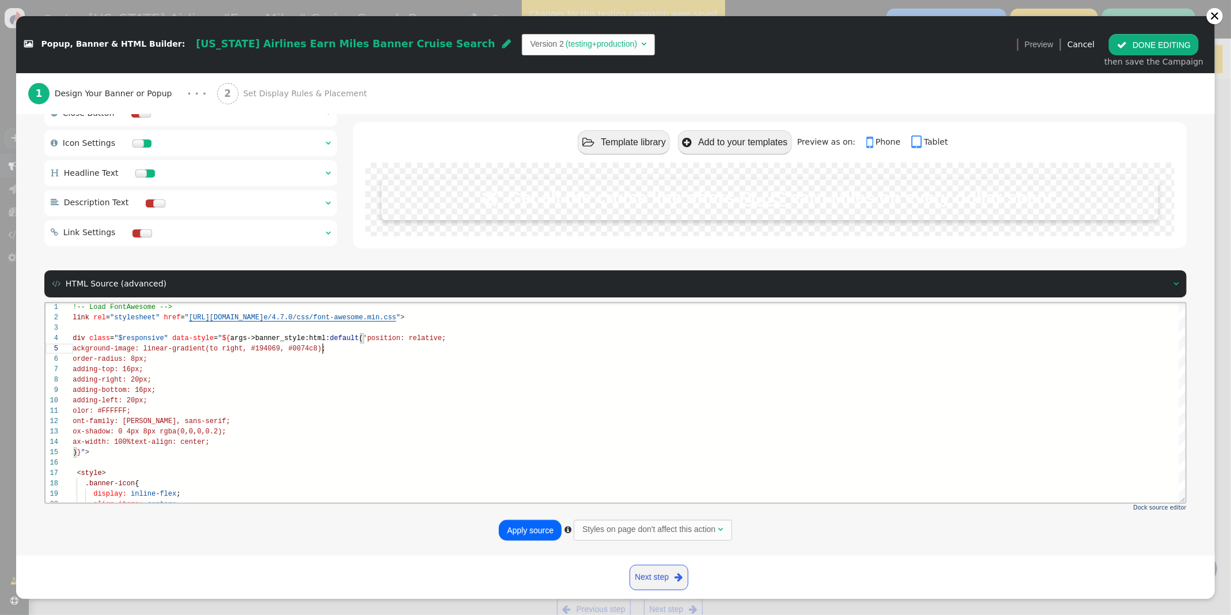
type textarea "<!-- Load FontAwesome --> <link rel="stylesheet" href="https://cdnjs.cloudflare…"
click at [532, 527] on button "Apply source" at bounding box center [530, 530] width 63 height 21
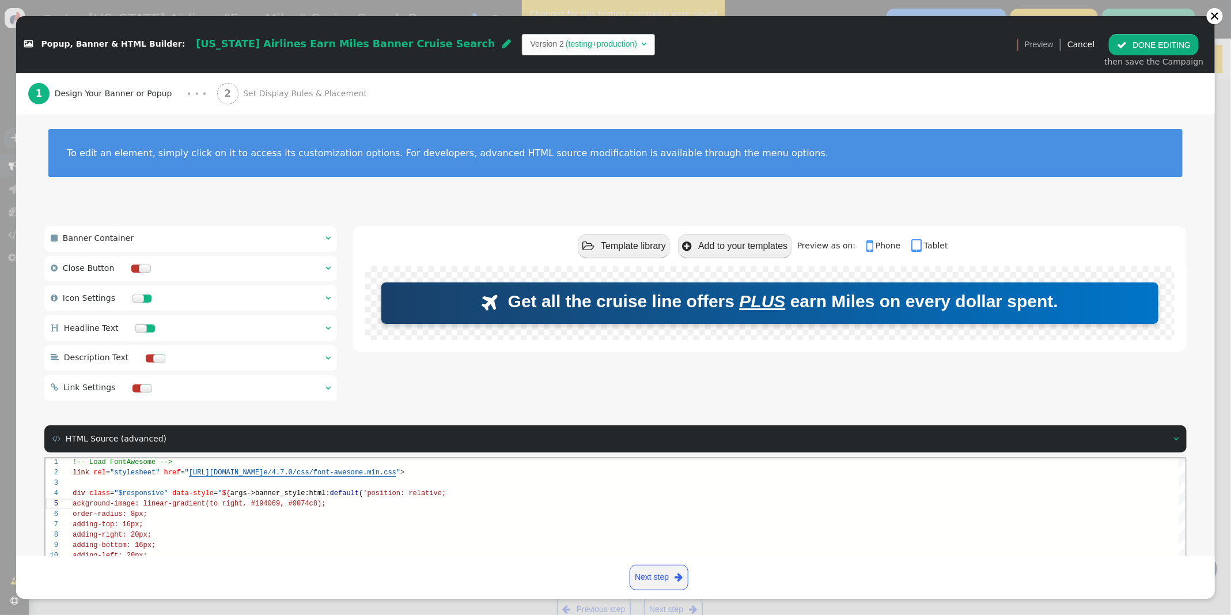
scroll to position [0, 0]
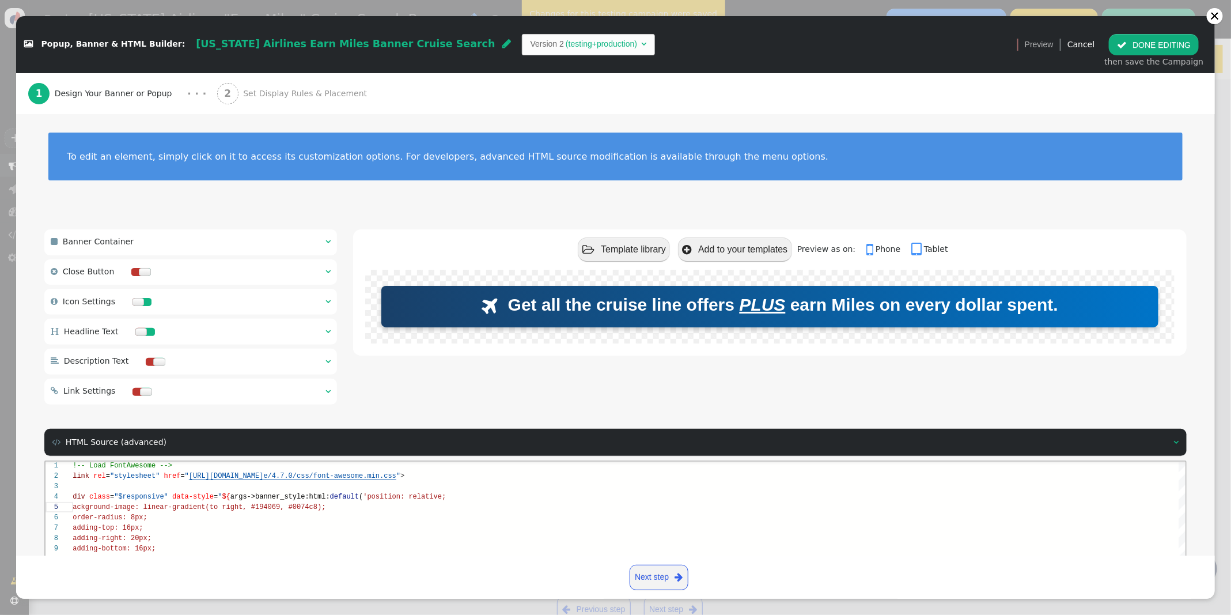
click at [1135, 41] on button " DONE EDITING" at bounding box center [1154, 44] width 90 height 21
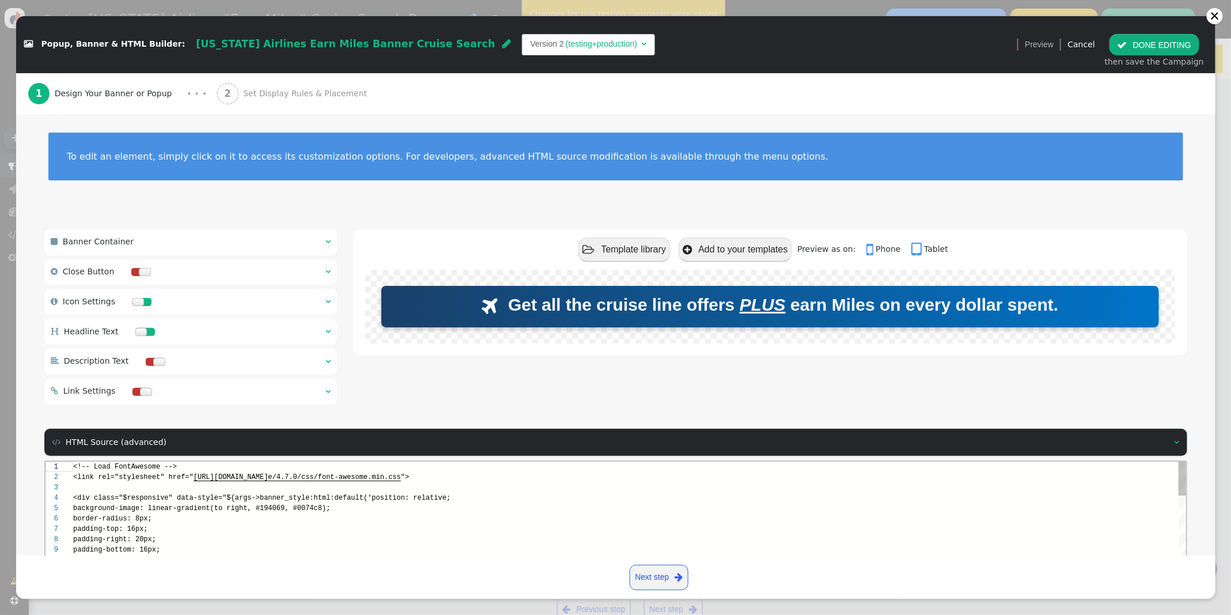
scroll to position [104, 0]
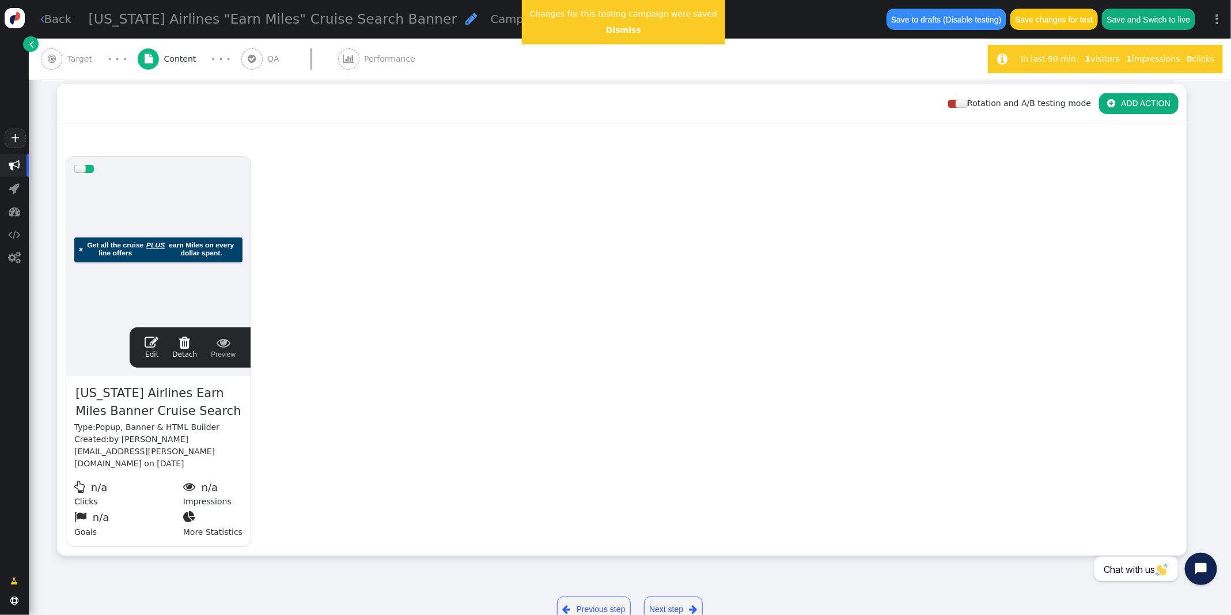
click at [152, 342] on span "" at bounding box center [152, 342] width 14 height 14
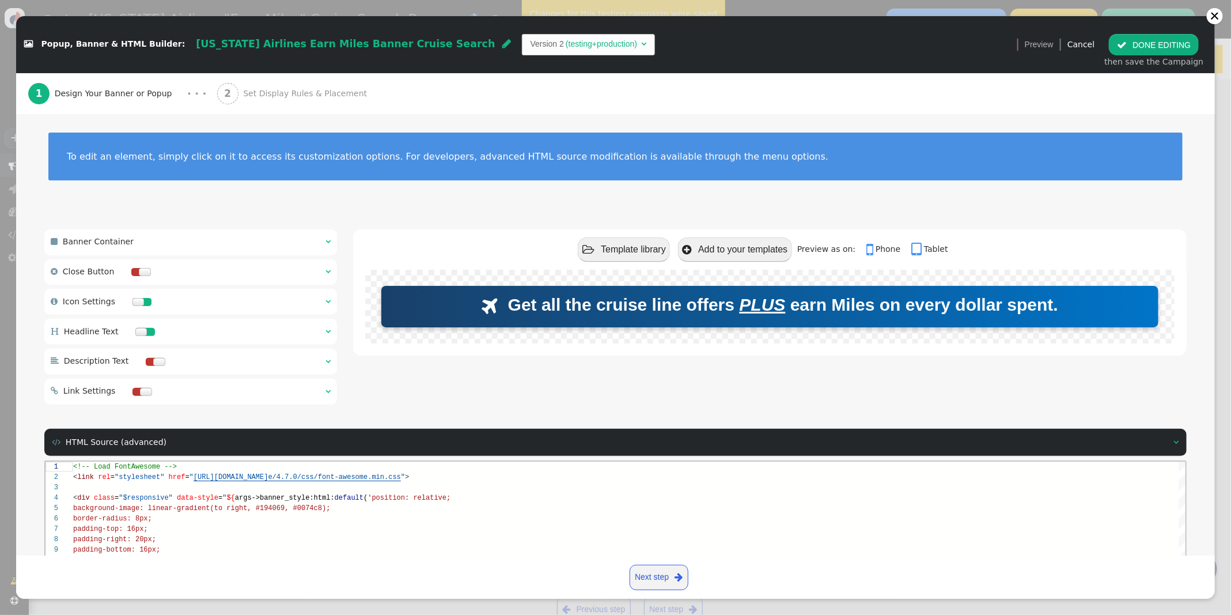
click at [330, 300] on span "" at bounding box center [327, 301] width 5 height 8
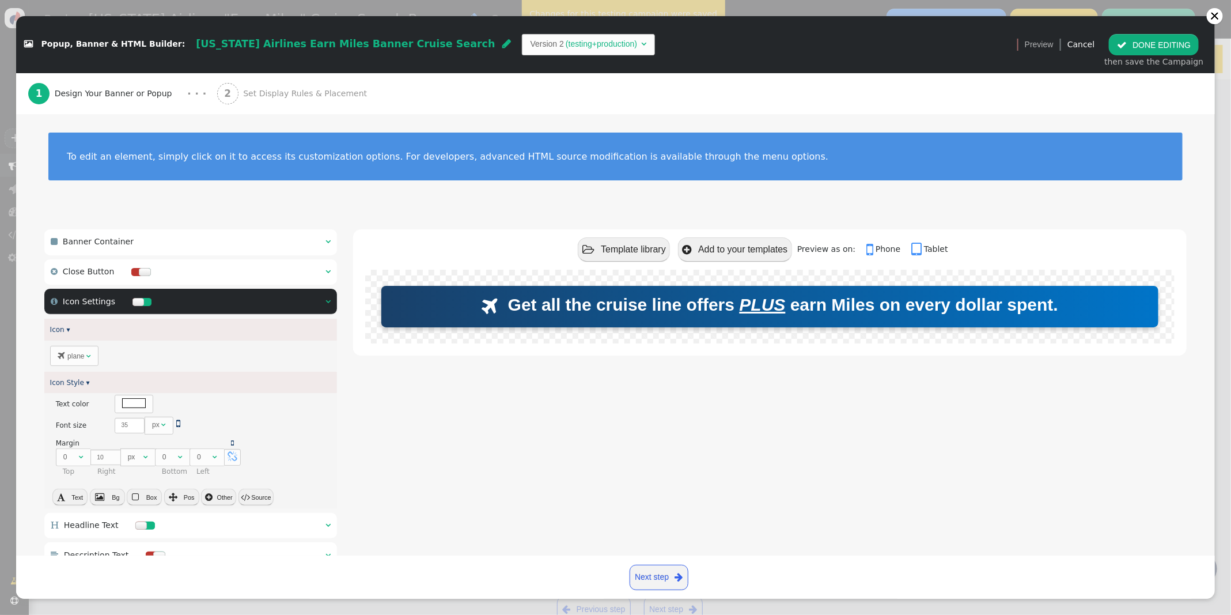
drag, startPoint x: 502, startPoint y: 468, endPoint x: 353, endPoint y: 501, distance: 152.2
click at [501, 468] on div " Template library  Add to your templates Preview as on:  Phone  Tablet  Ge…" at bounding box center [770, 415] width 834 height 373
click at [263, 499] on button " Source" at bounding box center [255, 497] width 35 height 16
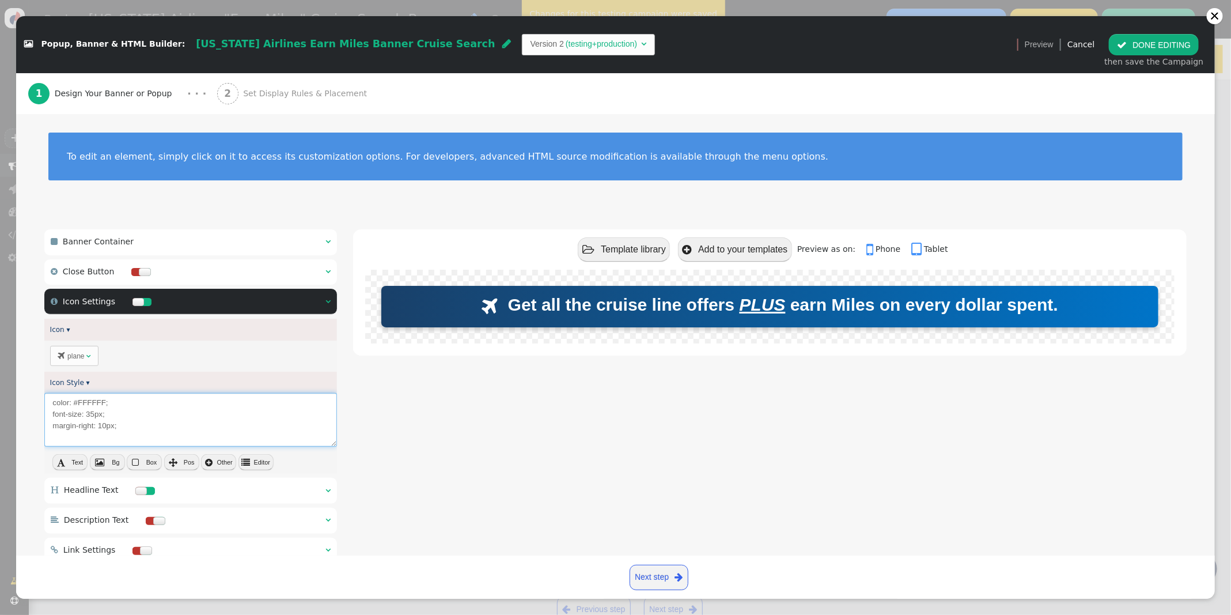
click at [89, 415] on textarea "color: #FFFFFF; font-size: 35px; margin-right: 10px;" at bounding box center [190, 420] width 293 height 54
drag, startPoint x: 175, startPoint y: 416, endPoint x: 53, endPoint y: 419, distance: 121.6
click at [53, 419] on textarea "color: #FFFFFF; font-size: clamp( 20px, 4vw, 35px); margin-right: 10px;" at bounding box center [190, 420] width 293 height 54
type textarea "color: #FFFFFF; font-size: clamp( 20px, 4vw, 35px); margin-right: 10px;"
click at [255, 460] on button " Editor" at bounding box center [255, 462] width 35 height 16
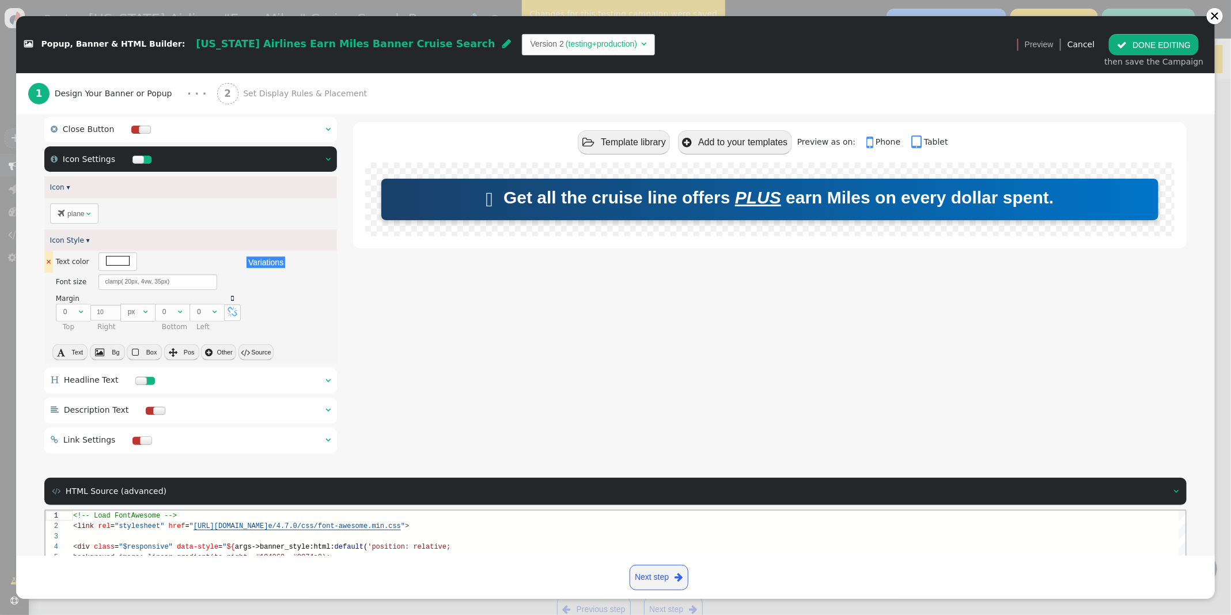
scroll to position [177, 0]
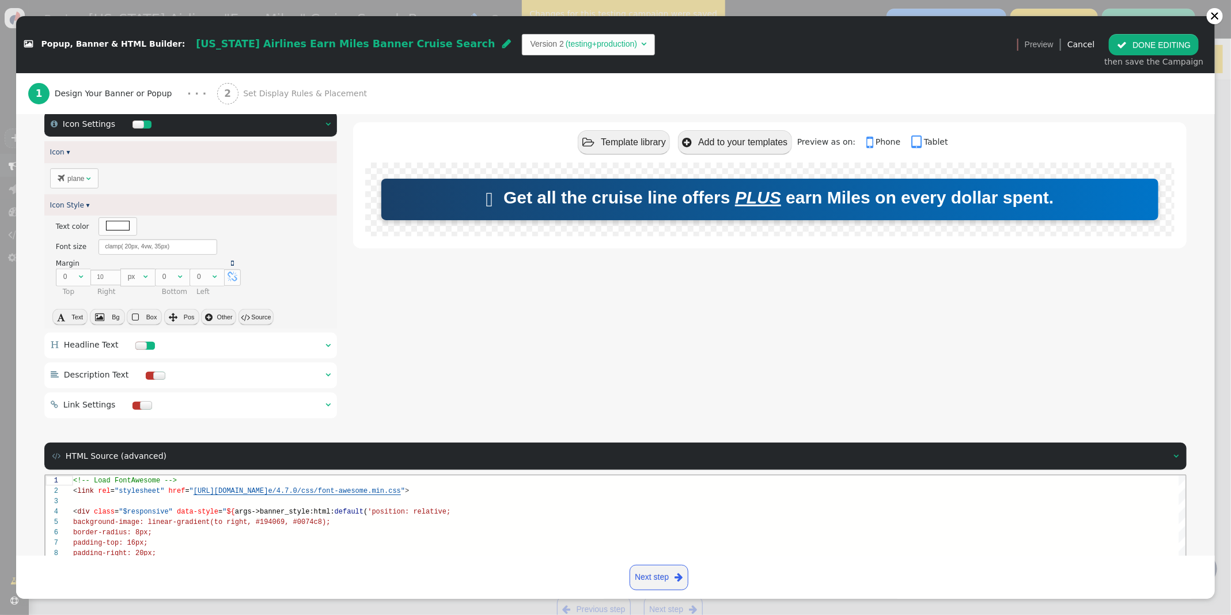
click at [330, 343] on span "" at bounding box center [327, 345] width 5 height 8
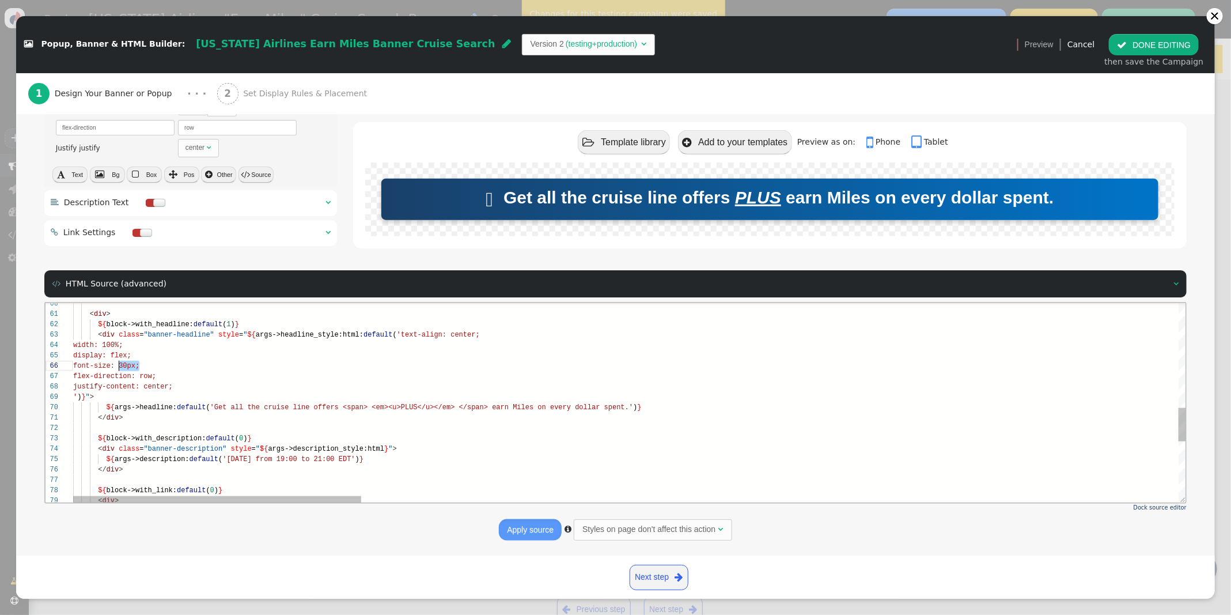
scroll to position [52, 45]
drag, startPoint x: 142, startPoint y: 368, endPoint x: 118, endPoint y: 368, distance: 23.6
drag, startPoint x: 143, startPoint y: 362, endPoint x: 118, endPoint y: 364, distance: 25.9
paste textarea "font-size: clamp( 20px, 4vw, 35px)"
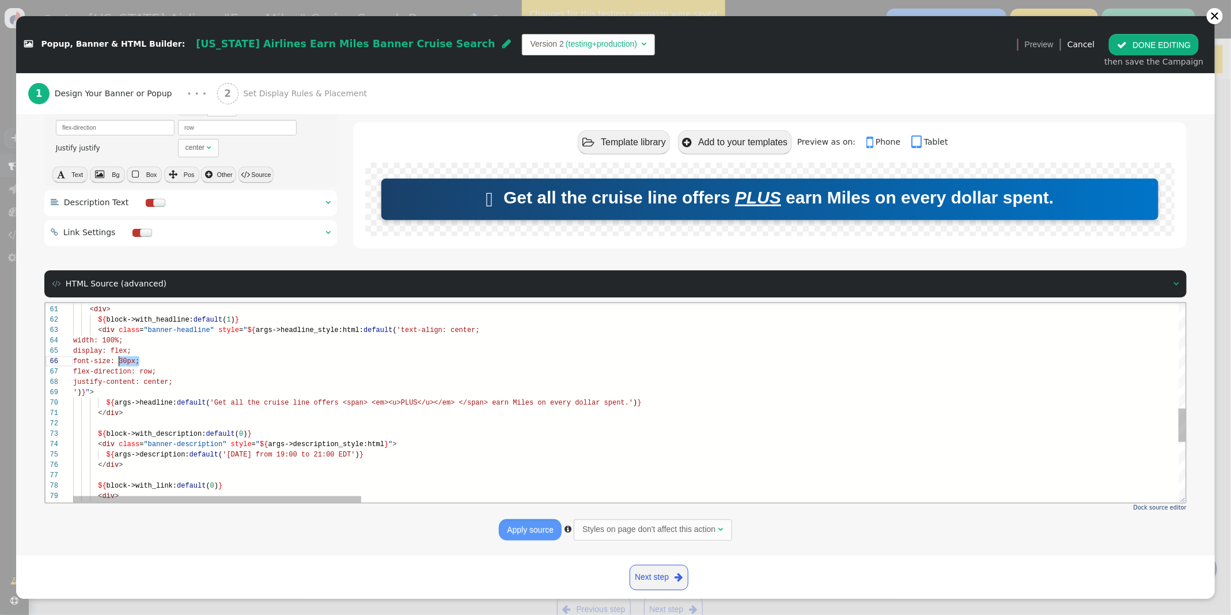
scroll to position [52, 191]
type textarea "<div> ${block->with_headline:default(1)} <div class="banner-headline" style="${…"
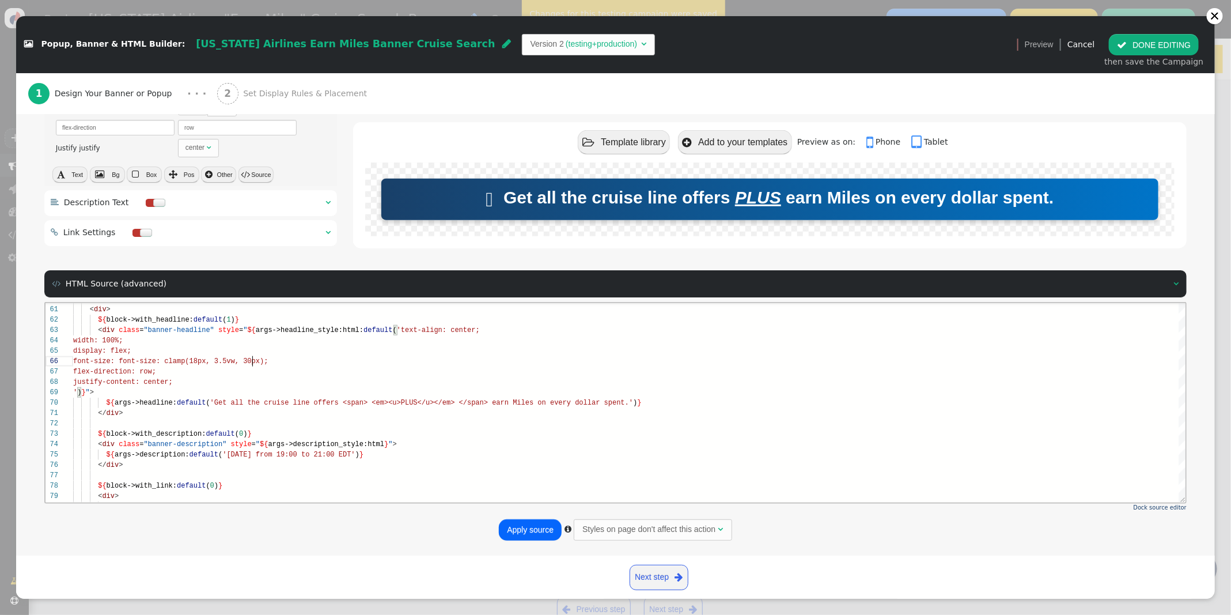
type textarea "<div> ${block->with_headline:default(1)} <div class="banner-headline" style="${…"
click at [529, 531] on button "Apply source" at bounding box center [530, 529] width 63 height 21
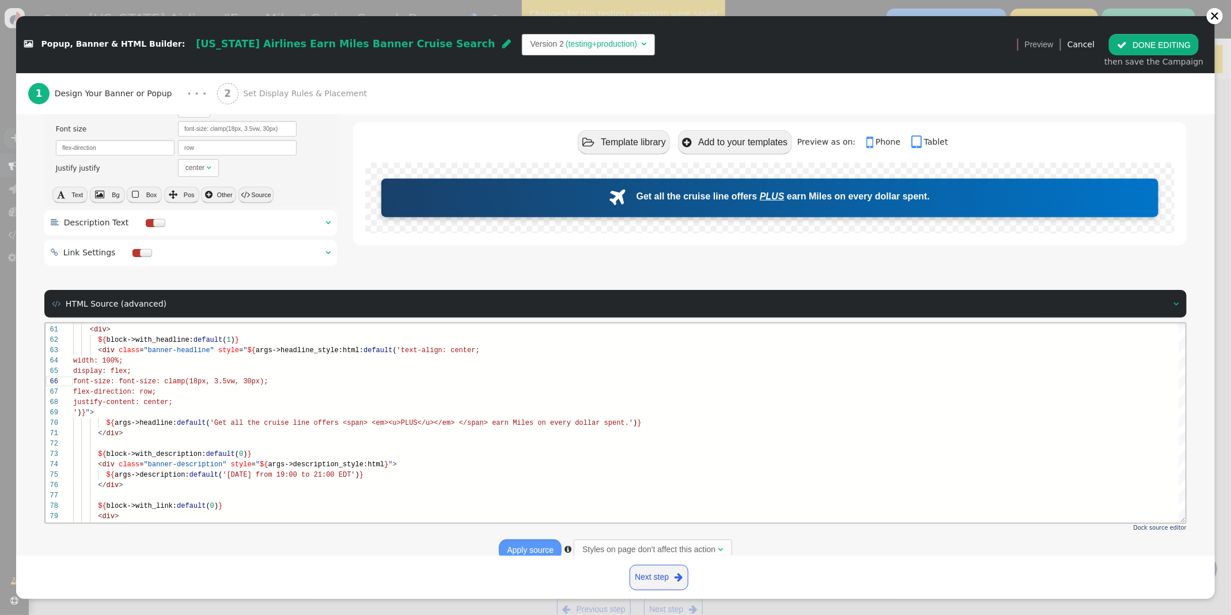
scroll to position [620, 0]
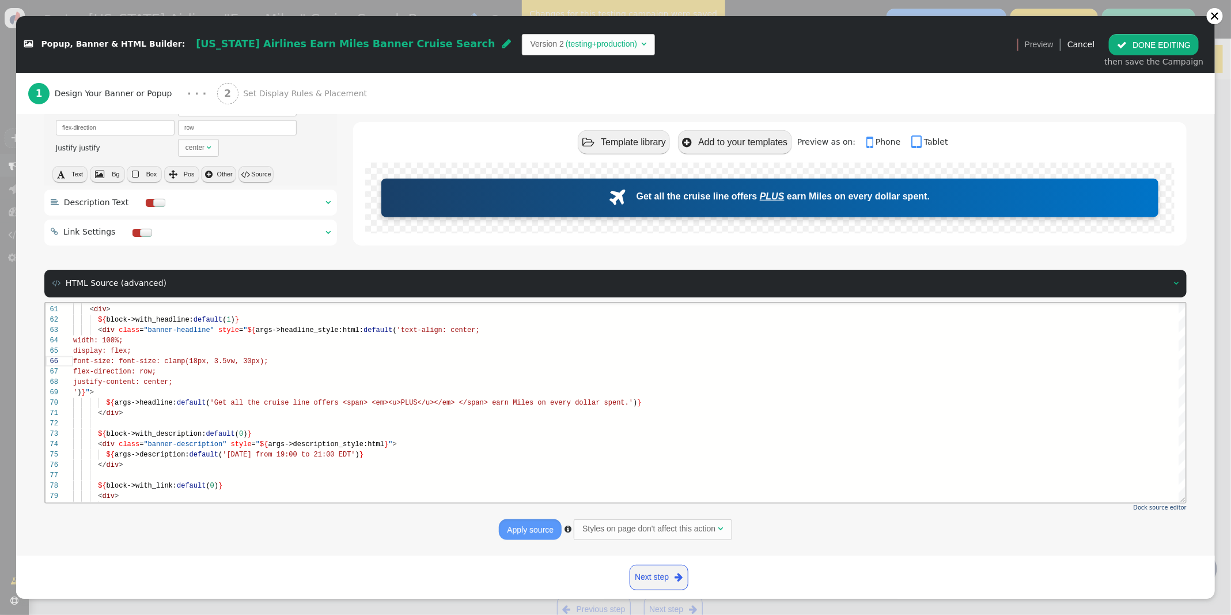
click at [1156, 49] on button " DONE EDITING" at bounding box center [1154, 44] width 90 height 21
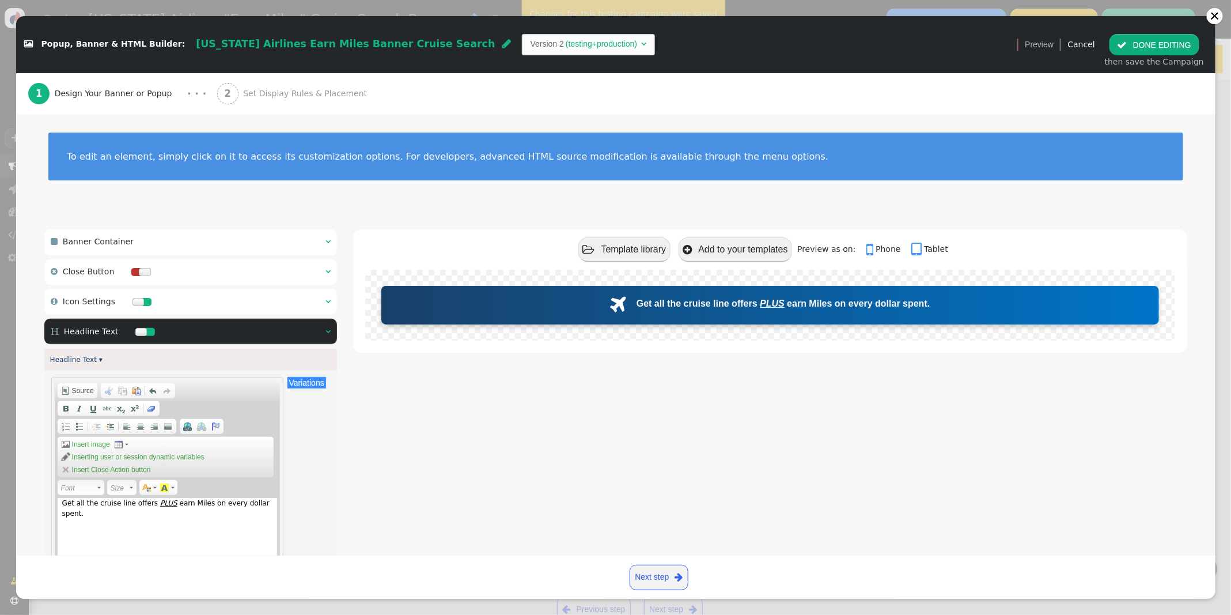
scroll to position [104, 0]
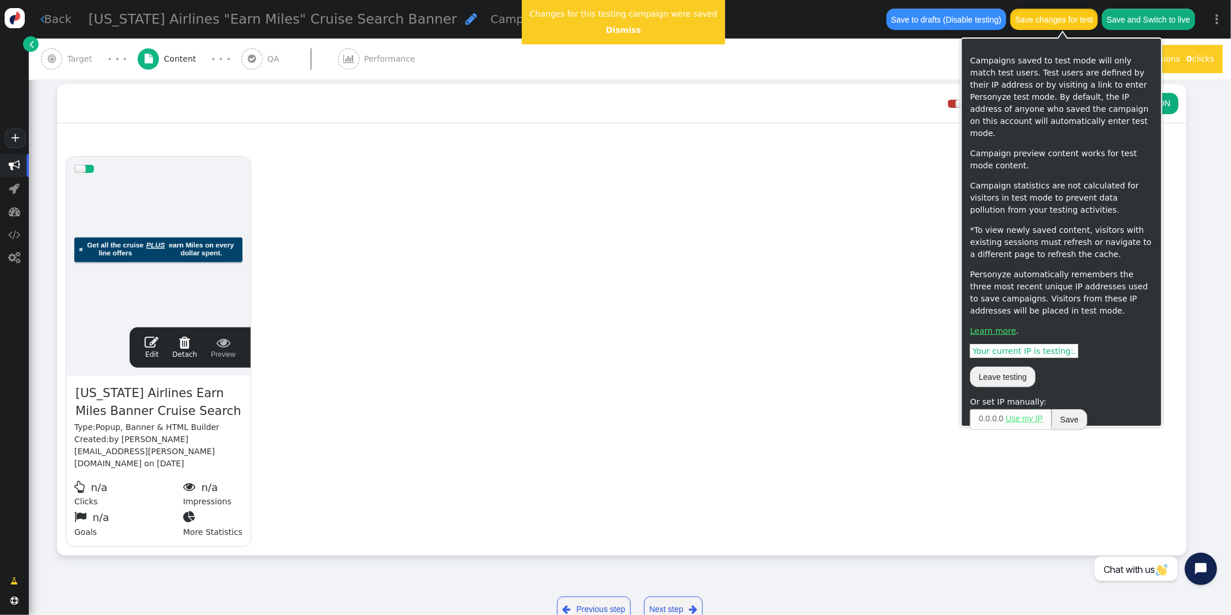
click at [1065, 21] on button "Save changes for test" at bounding box center [1054, 19] width 88 height 21
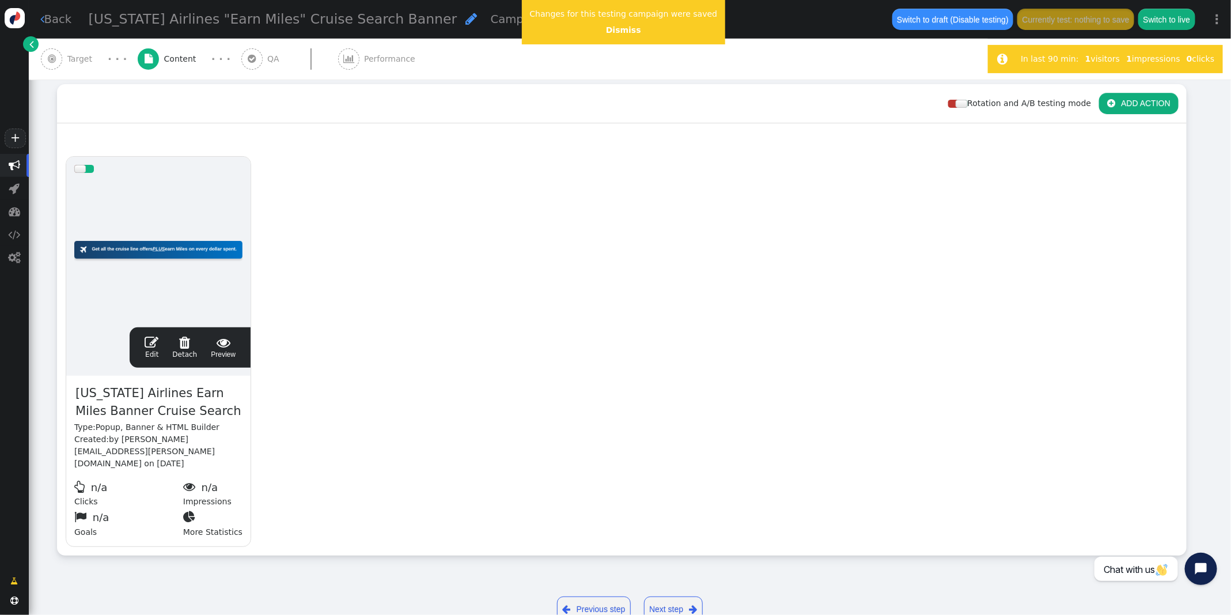
click at [146, 342] on span "" at bounding box center [152, 342] width 14 height 14
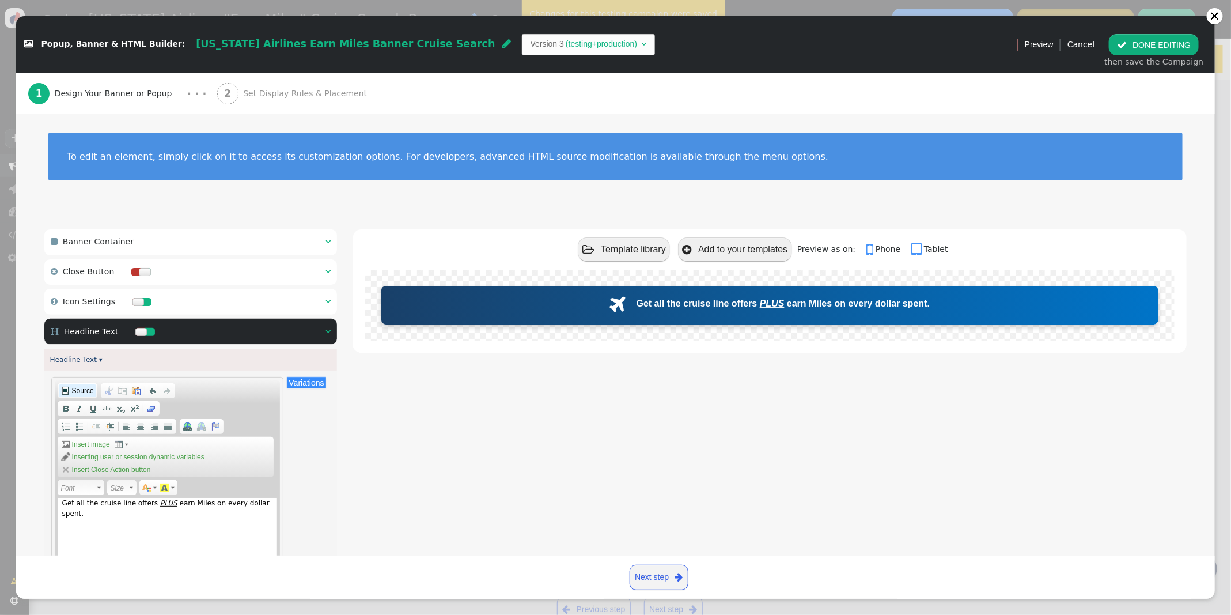
click at [81, 390] on span "Source" at bounding box center [82, 390] width 24 height 9
click at [196, 502] on textarea "Get all the cruise line offers <span> <em><u>PLUS</u></em> </span> earn Miles o…" at bounding box center [168, 555] width 220 height 115
drag, startPoint x: 170, startPoint y: 513, endPoint x: 184, endPoint y: 502, distance: 17.3
click at [171, 511] on textarea "Get all the cruise line offers&nbsp;<span> <em><u>PLUS</u></em> </span> earn Mi…" at bounding box center [168, 555] width 220 height 115
type textarea "Get all the cruise line offers&nbsp;<span> <em><u>PLUS</u></em> </span>&nbsp;ea…"
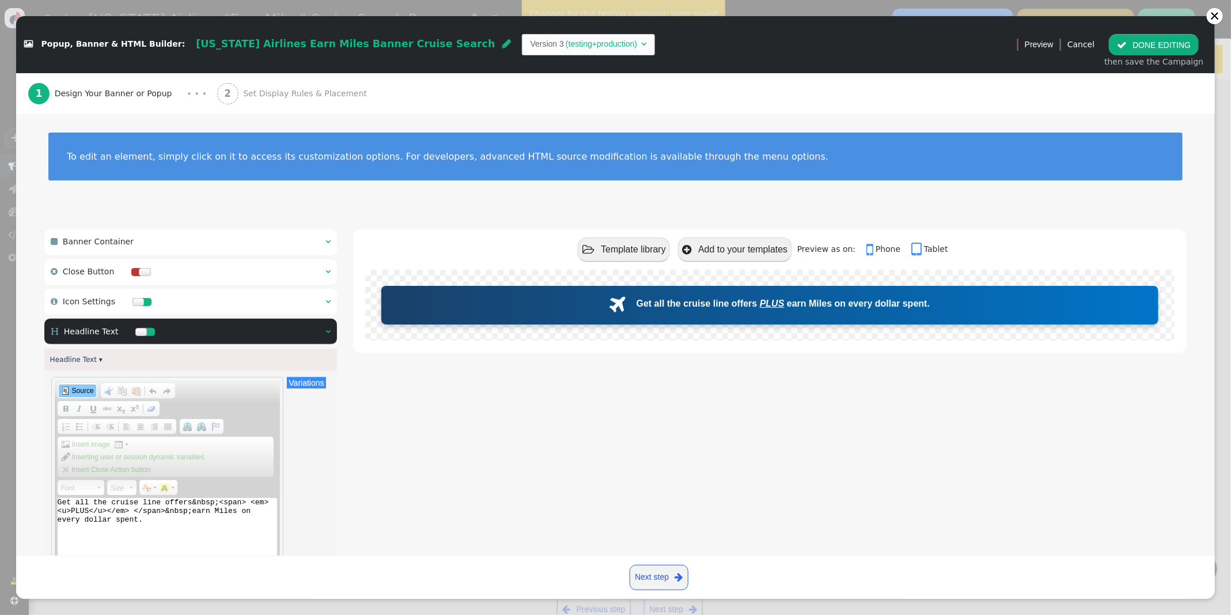
click at [67, 392] on span at bounding box center [65, 390] width 9 height 9
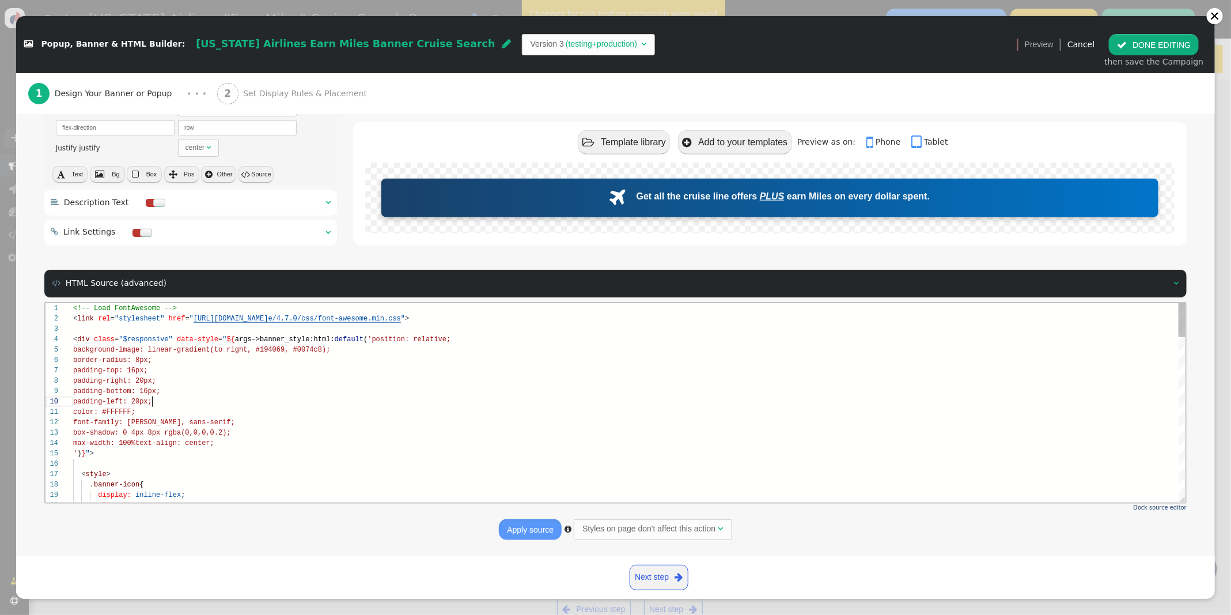
scroll to position [93, 79]
click at [269, 403] on div "padding-left: 20px;" at bounding box center [630, 401] width 1114 height 10
type textarea "color: #FFFFFF; font-family: Arial, sans-serif; box-shadow: 0 4px 8px rgba(0,0,…"
type textarea "c"
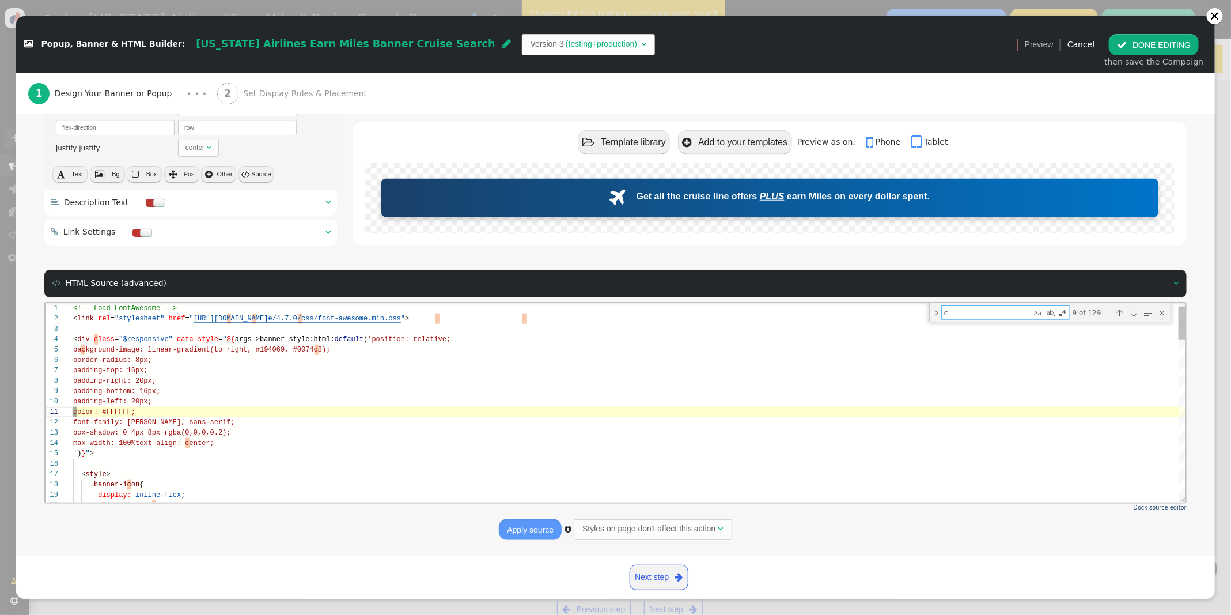
type textarea "<!-- Personyze Close Button --> ${block->close_button:default(0)} <div style="$…"
type textarea "cl"
type textarea "yle.backgroundColor=this.style.outlineColor" onmouseleave="this.style.backgroun…"
type textarea "cla"
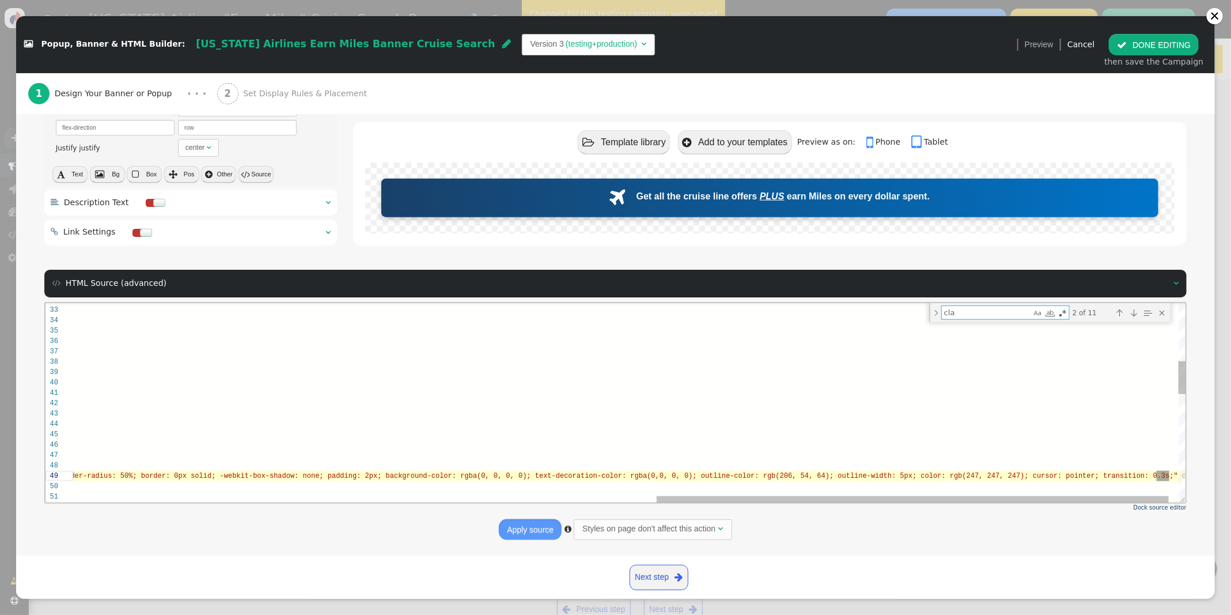
type textarea "<div style="display:flex;align-items:center;justify-content:center;"> ${block->…"
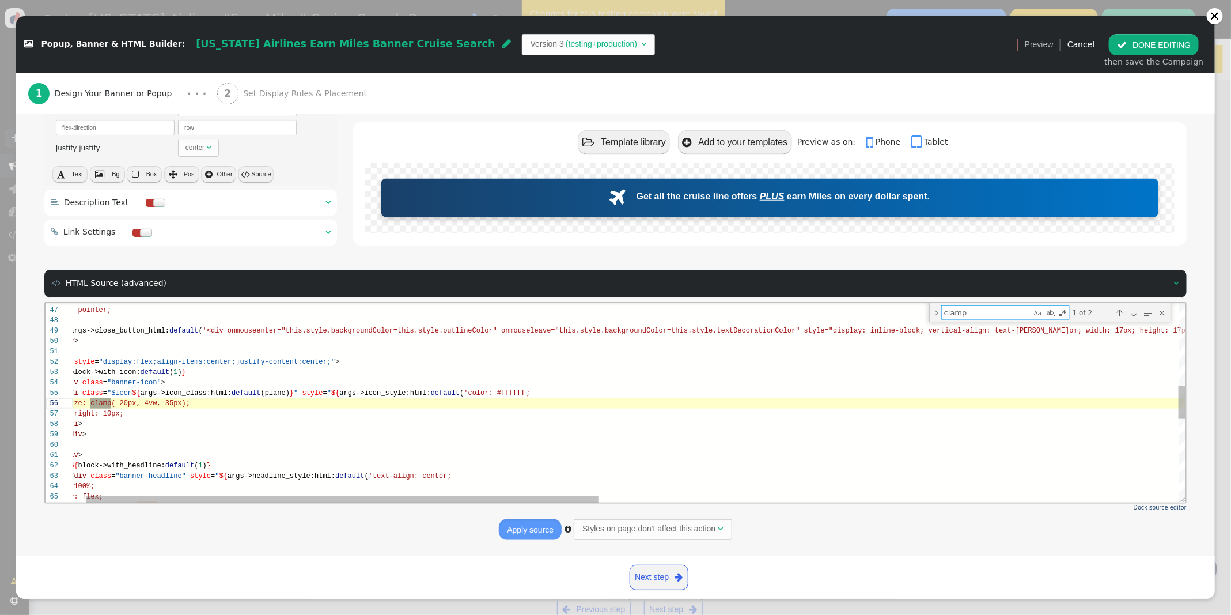
scroll to position [104, 67]
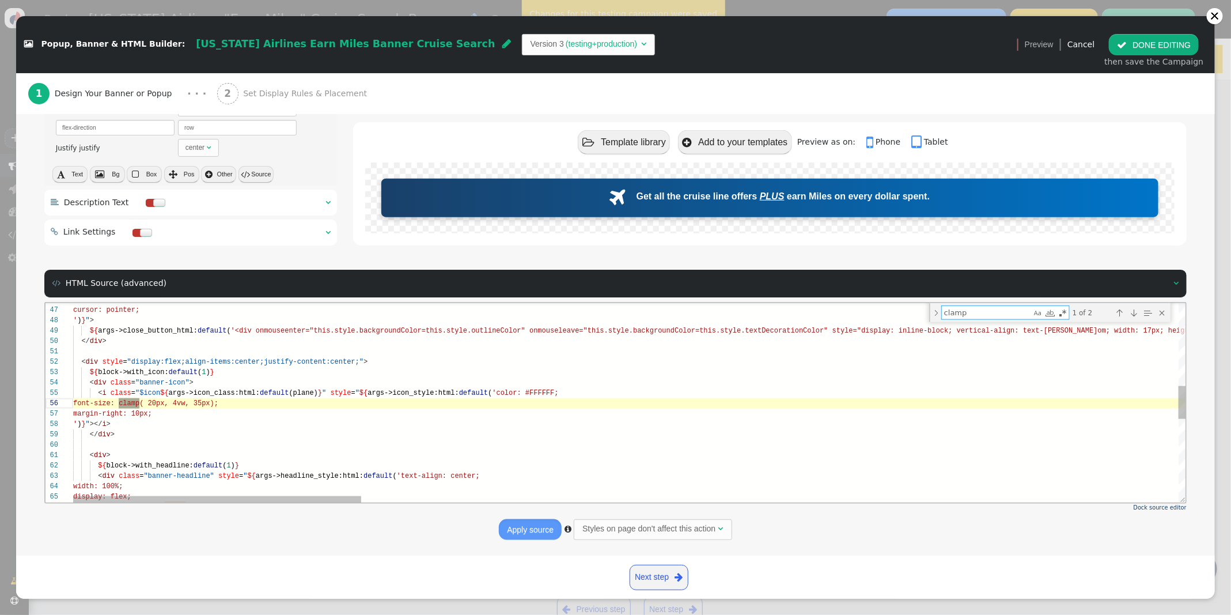
type textarea "clamp"
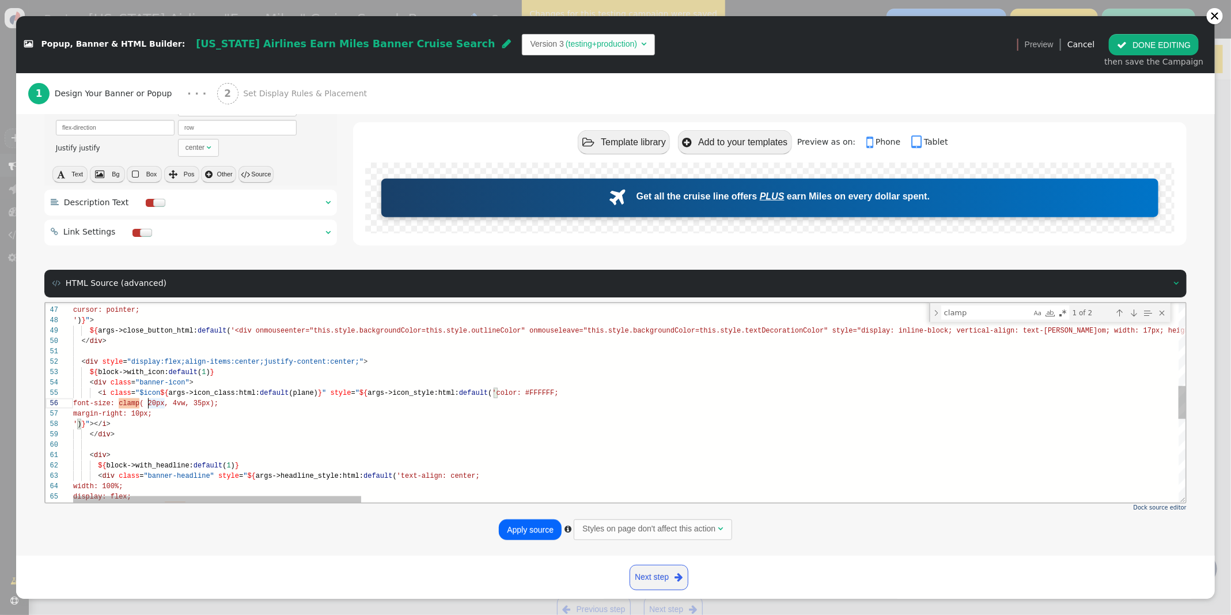
scroll to position [52, 70]
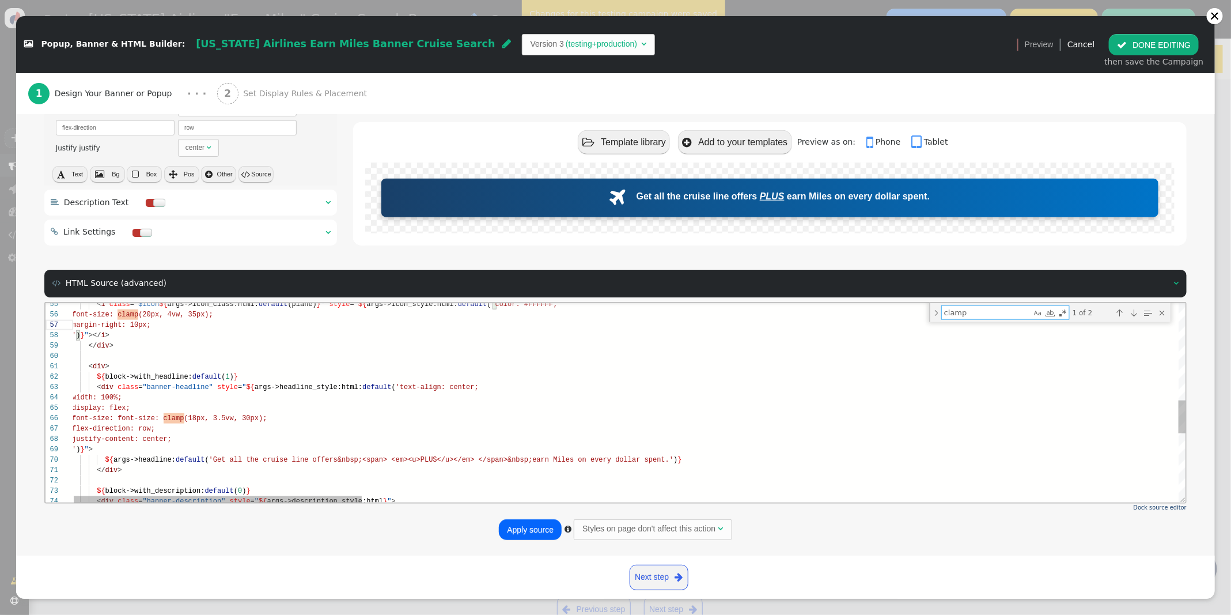
click at [159, 417] on div "57 58 59 60 61 62 63 64 65 66 67 68 69 70 71 72 73 74 56 55 margin-right: 10px;…" at bounding box center [615, 402] width 1141 height 200
type textarea "<div> ${block->with_headline:default(1)} <div class="banner-headline" style="${…"
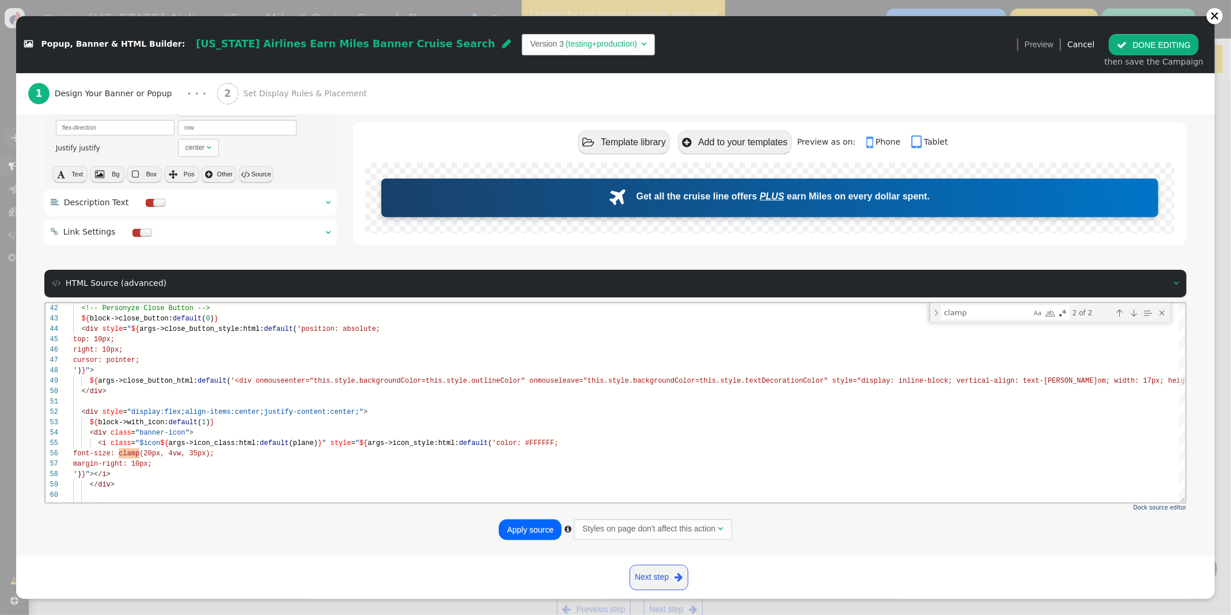
click at [517, 528] on button "Apply source" at bounding box center [530, 529] width 63 height 21
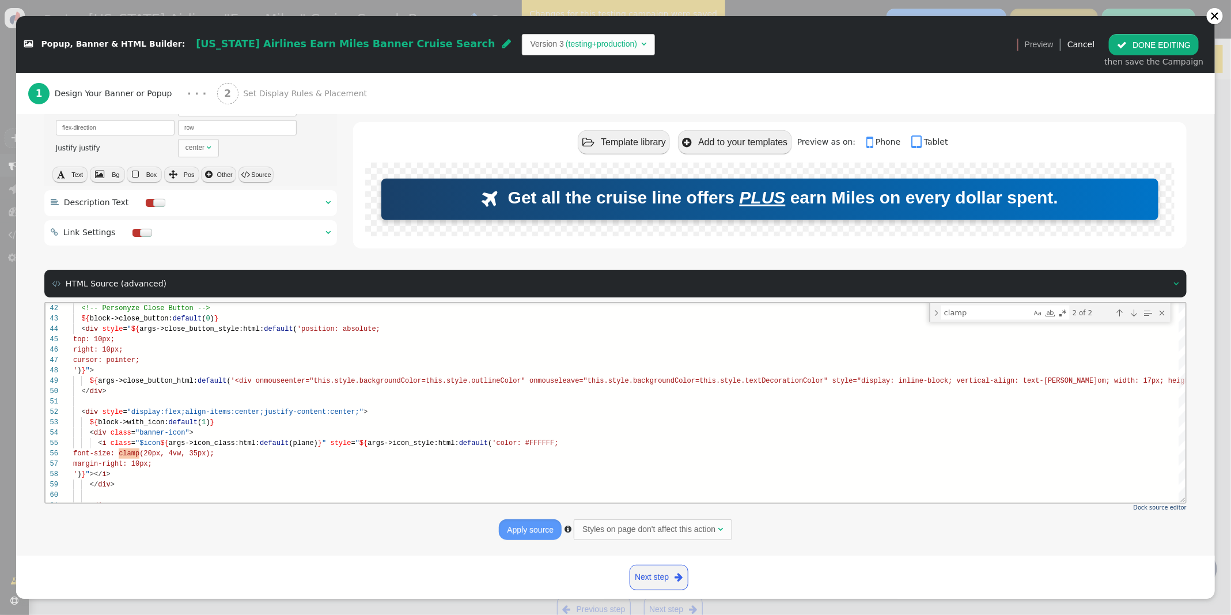
scroll to position [620, 0]
click at [1157, 48] on button " DONE EDITING" at bounding box center [1154, 44] width 90 height 21
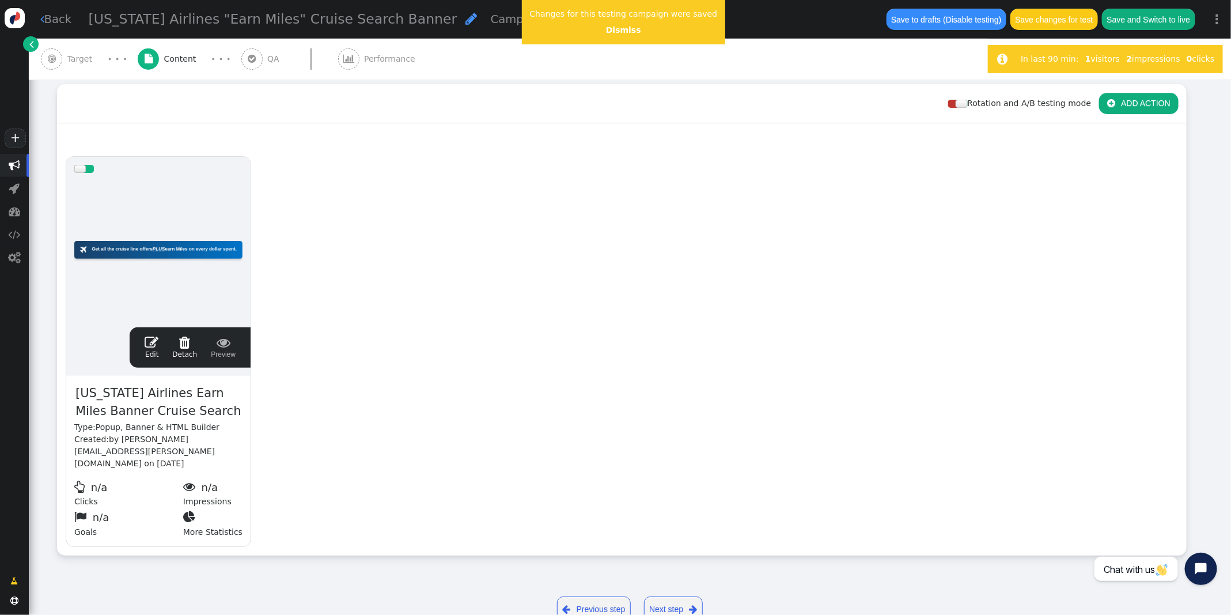
scroll to position [104, 0]
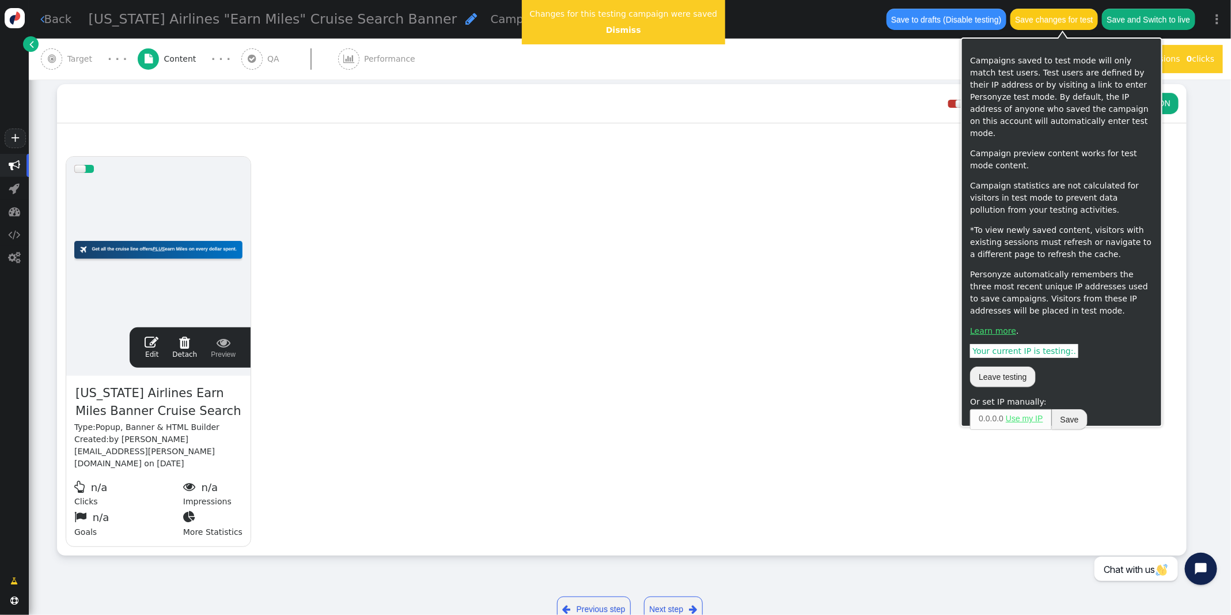
click at [1064, 19] on button "Save changes for test" at bounding box center [1054, 19] width 88 height 21
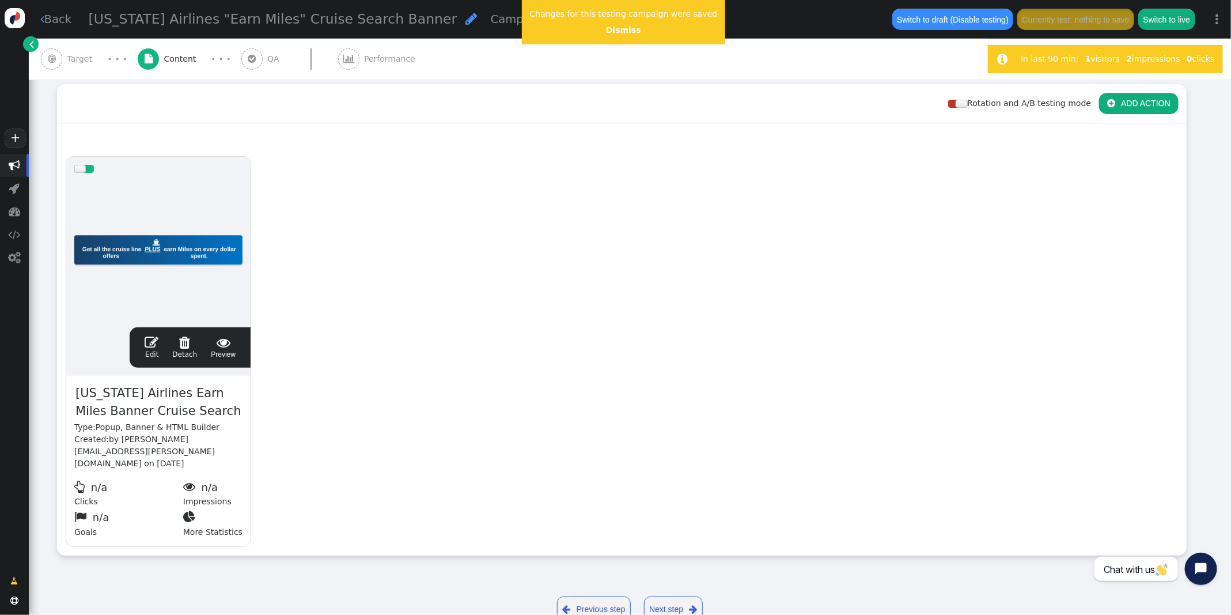
click at [156, 347] on span "" at bounding box center [152, 342] width 14 height 14
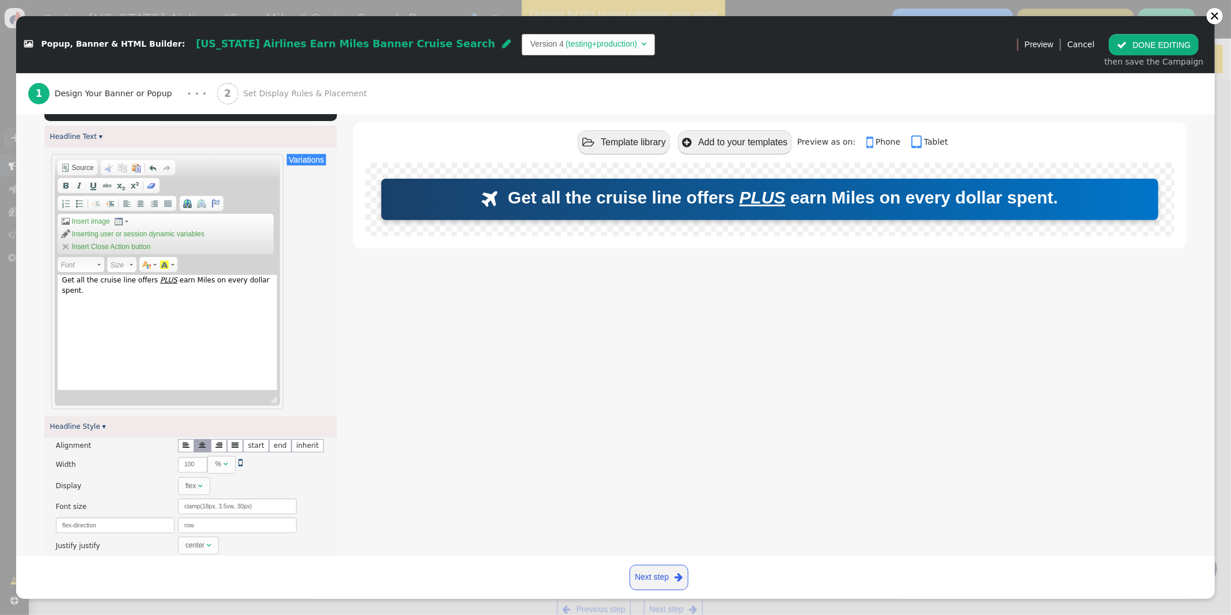
scroll to position [222, 0]
click at [79, 173] on span "Source" at bounding box center [82, 168] width 24 height 9
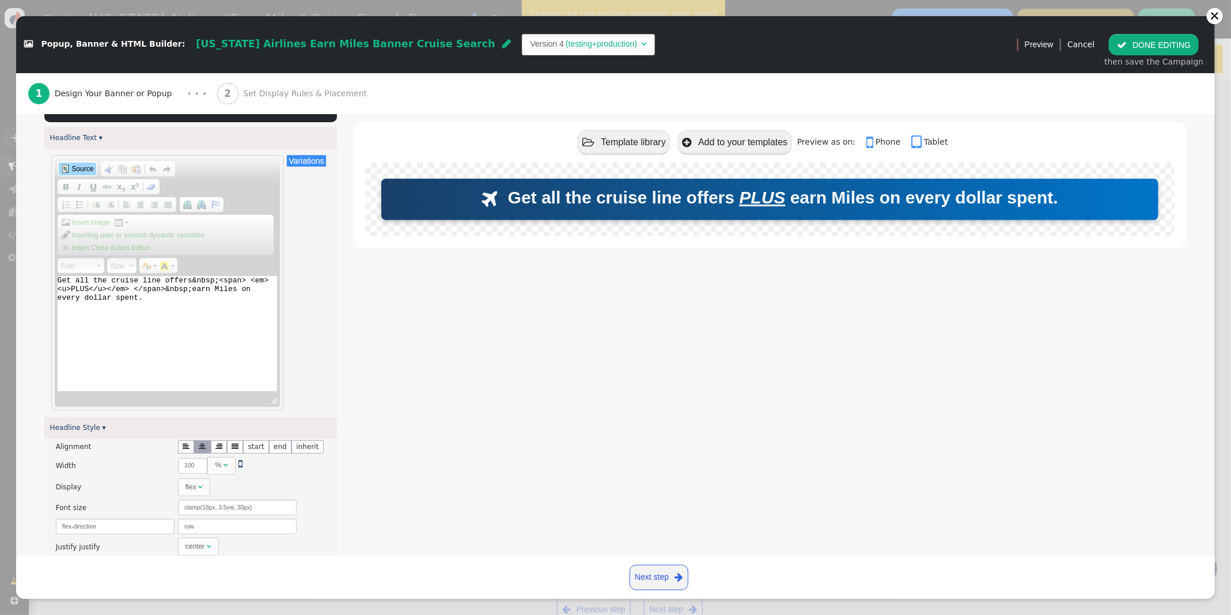
drag, startPoint x: 247, startPoint y: 281, endPoint x: 190, endPoint y: 282, distance: 57.6
click at [190, 282] on textarea "Get all the cruise line offers&nbsp;<span> <em><u>PLUS</u></em> </span>&nbsp;ea…" at bounding box center [168, 333] width 220 height 115
click at [251, 281] on textarea "Get all the cruise line offers&nbsp;<span> <em><u>PLUS</u></em> </span>&nbsp;ea…" at bounding box center [168, 333] width 220 height 115
drag, startPoint x: 247, startPoint y: 281, endPoint x: 236, endPoint y: 282, distance: 11.0
click at [219, 282] on textarea "Get all the cruise line offers&nbsp;<span> <em><u>PLUS</u></em> </span>&nbsp;ea…" at bounding box center [168, 333] width 220 height 115
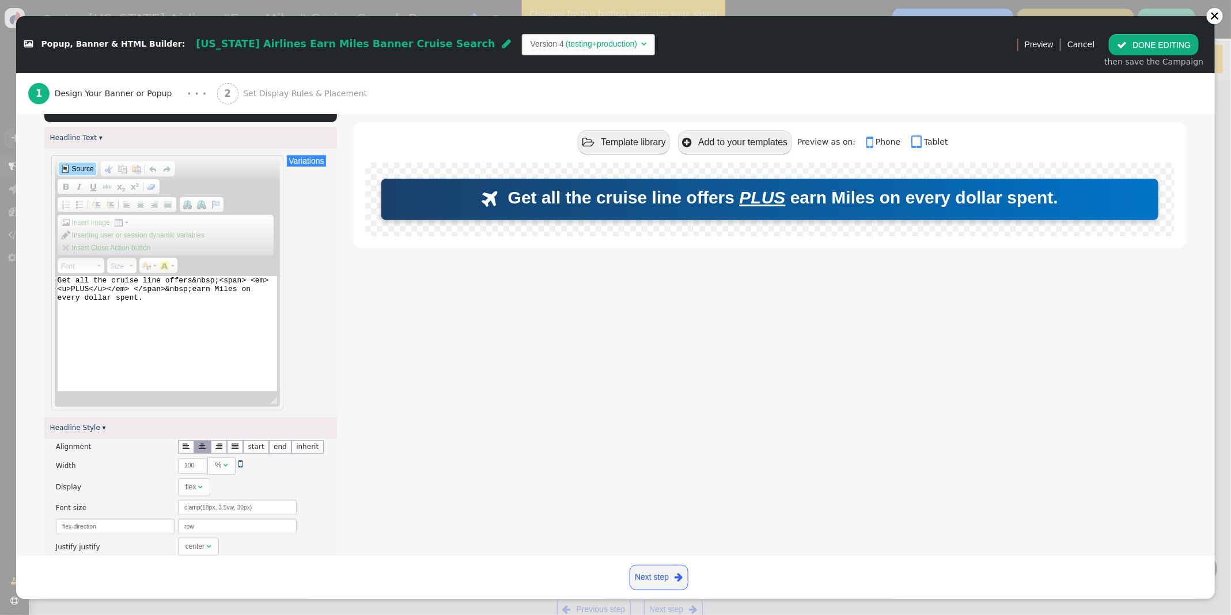
click at [243, 282] on textarea "Get all the cruise line offers&nbsp;<span> <em><u>PLUS</u></em> </span>&nbsp;ea…" at bounding box center [168, 333] width 220 height 115
drag, startPoint x: 245, startPoint y: 282, endPoint x: 224, endPoint y: 281, distance: 21.3
click at [219, 282] on textarea "Get all the cruise line offers&nbsp;<span> <em><u>PLUS</u></em> </span>&nbsp;ea…" at bounding box center [168, 333] width 220 height 115
click at [58, 278] on div "Editor toolbars Document Source Clipboard/Undo Cut Keyboard shortcut Command+X …" at bounding box center [168, 285] width 226 height 248
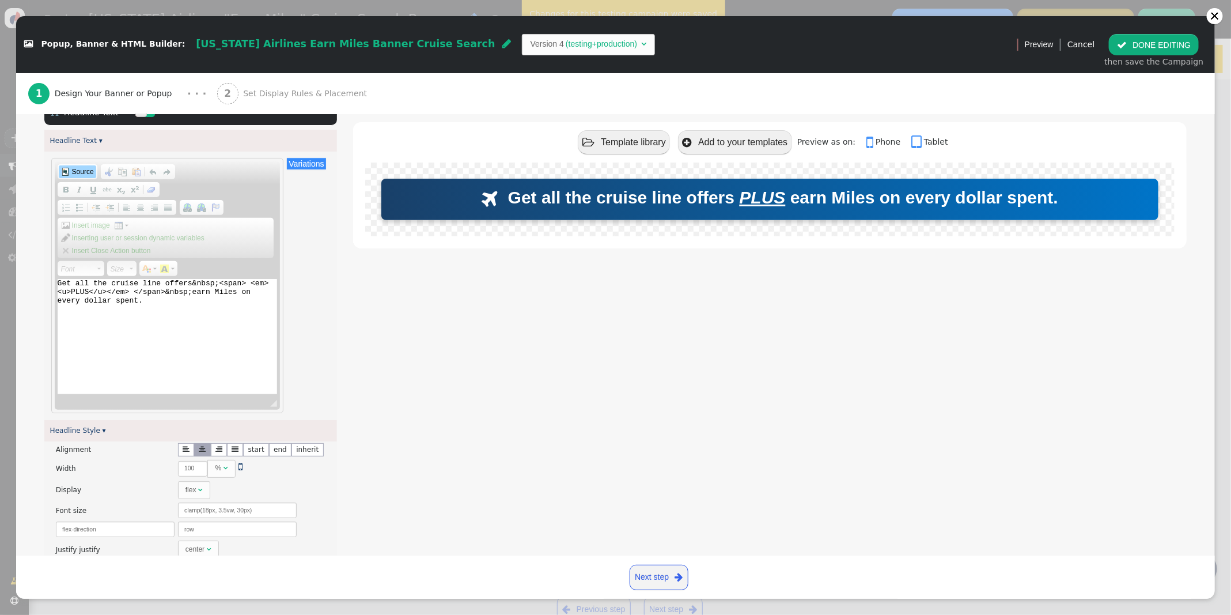
paste textarea "<span>"
click at [245, 285] on textarea "<span>Get all the cruise line offers&nbsp;<span> <em><u>PLUS</u></em> </span>&n…" at bounding box center [168, 336] width 220 height 115
paste textarea "<span>"
click at [249, 283] on textarea "<span>Get all the cruise line offers&nbsp;<span><span> <em><u>PLUS</u></em> </s…" at bounding box center [168, 336] width 220 height 115
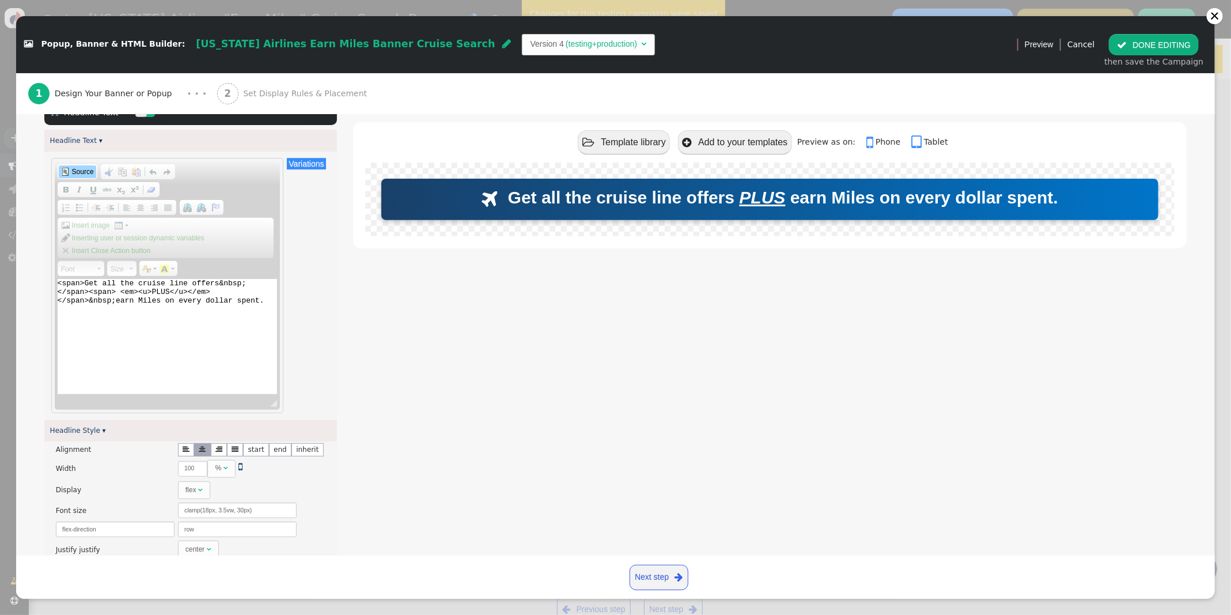
drag, startPoint x: 213, startPoint y: 292, endPoint x: 221, endPoint y: 291, distance: 8.1
click at [213, 292] on textarea "<span>Get all the cruise line offers&nbsp;</span><span> <em><u>PLUS</u></em> </…" at bounding box center [168, 336] width 220 height 115
paste textarea "<span>"
drag, startPoint x: 264, startPoint y: 301, endPoint x: 283, endPoint y: 293, distance: 21.0
click at [264, 301] on textarea "<span>Get all the cruise line offers&nbsp;</span><span> <em><u>PLUS</u></em> </…" at bounding box center [168, 336] width 220 height 115
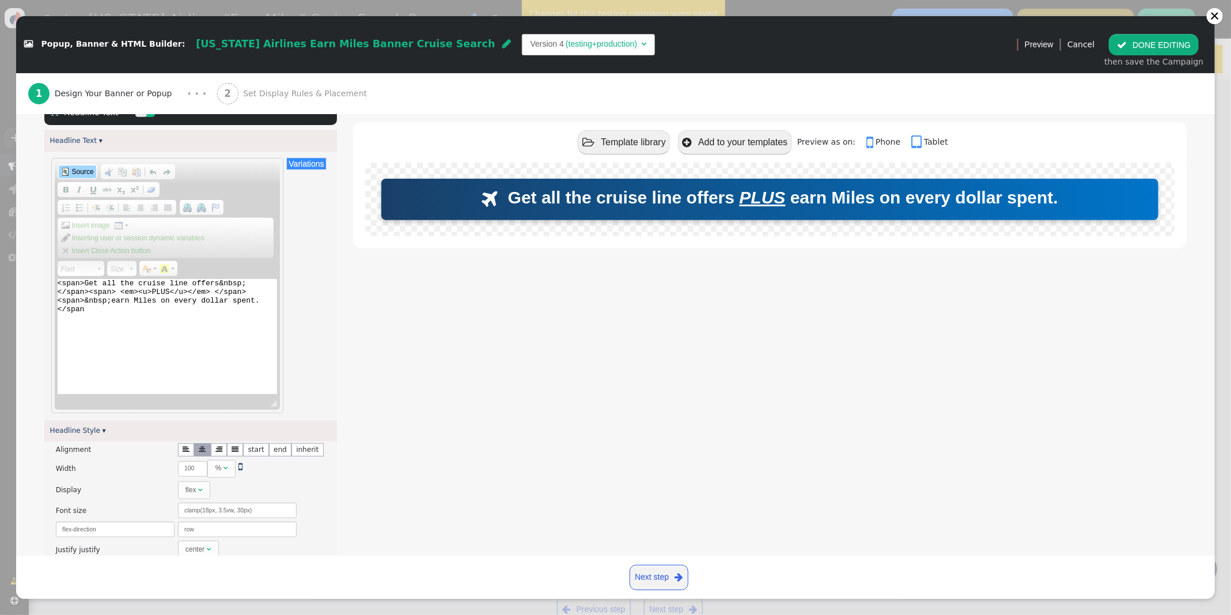
type textarea "<span>Get all the cruise line offers&nbsp;</span><span> <em><u>PLUS</u></em> </…"
click at [77, 169] on span "Source" at bounding box center [82, 171] width 24 height 9
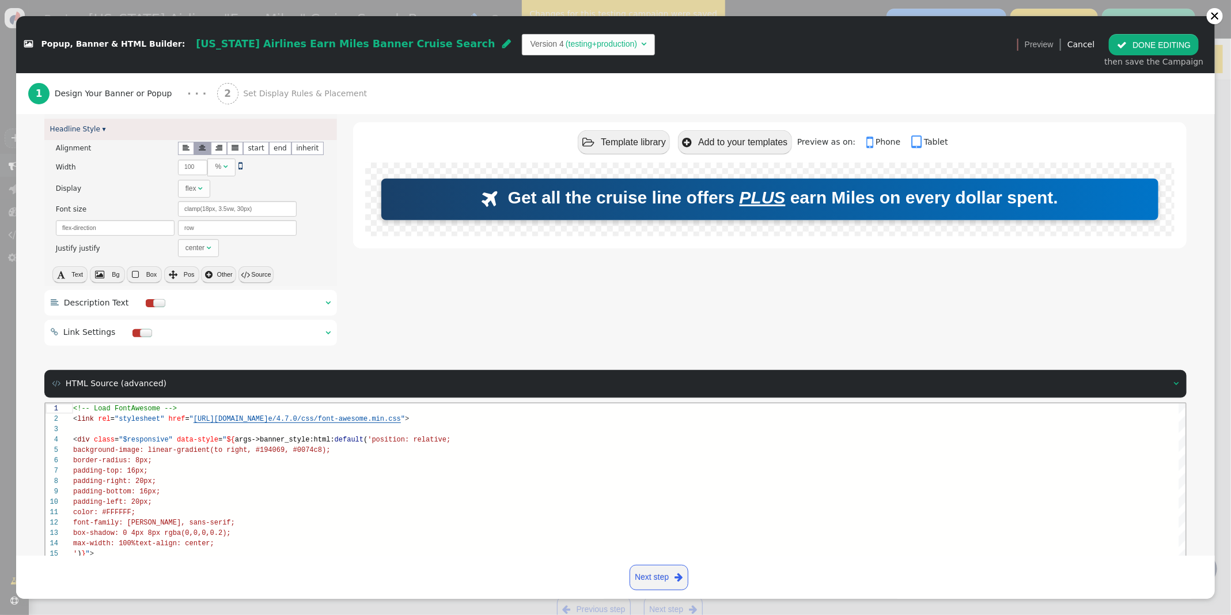
scroll to position [523, 0]
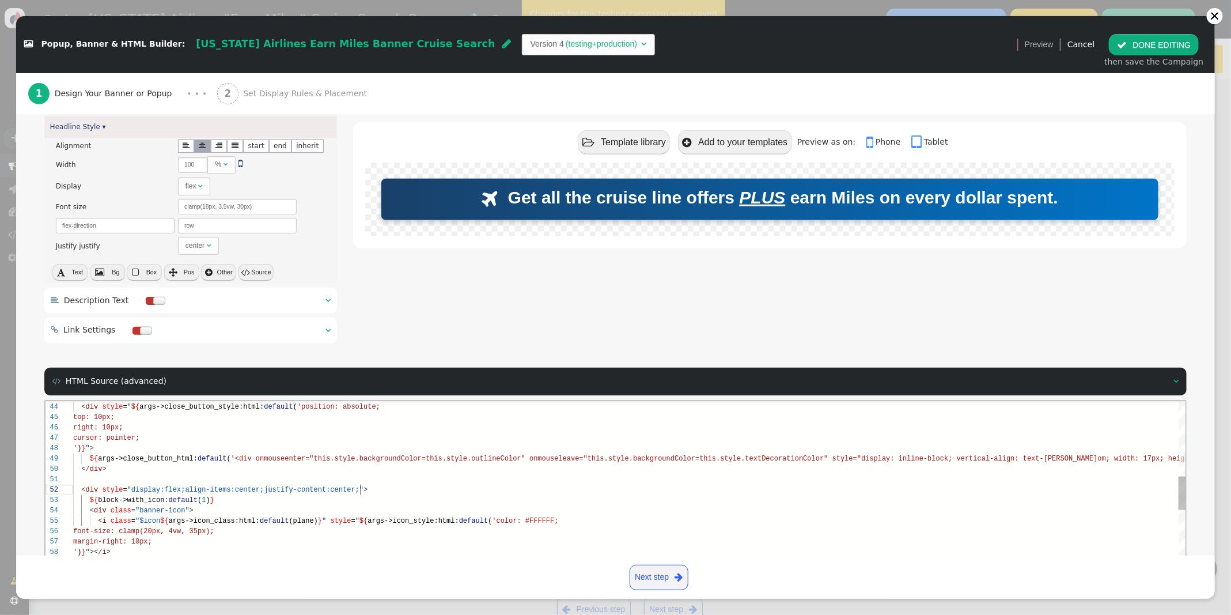
click at [361, 488] on span "enter;"" at bounding box center [348, 489] width 29 height 8
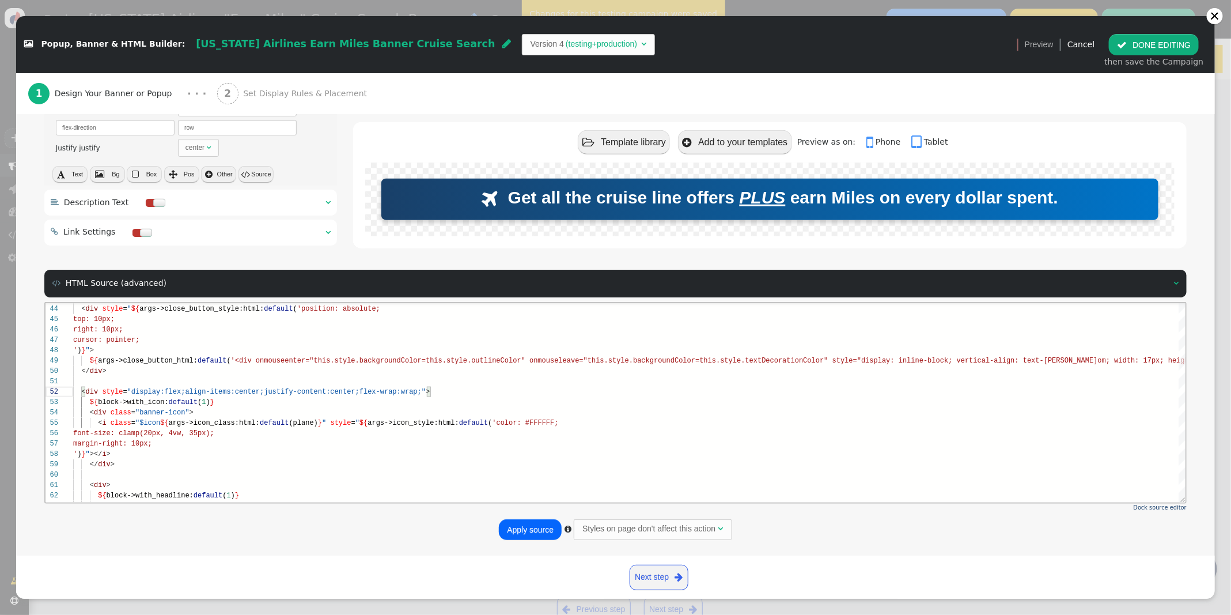
type textarea "<div style="display:flex;align-items:center;justify-content:center;flex-wrap:wr…"
click at [536, 531] on button "Apply source" at bounding box center [530, 529] width 63 height 21
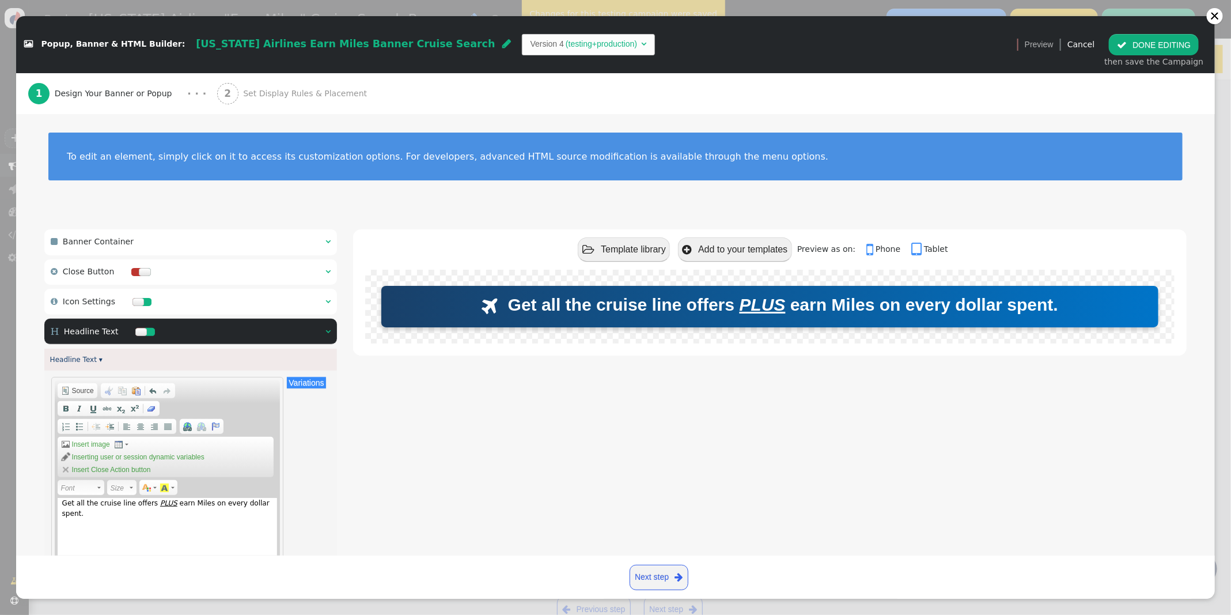
scroll to position [104, 0]
click at [332, 301] on div " Icon Settings  " at bounding box center [190, 302] width 293 height 26
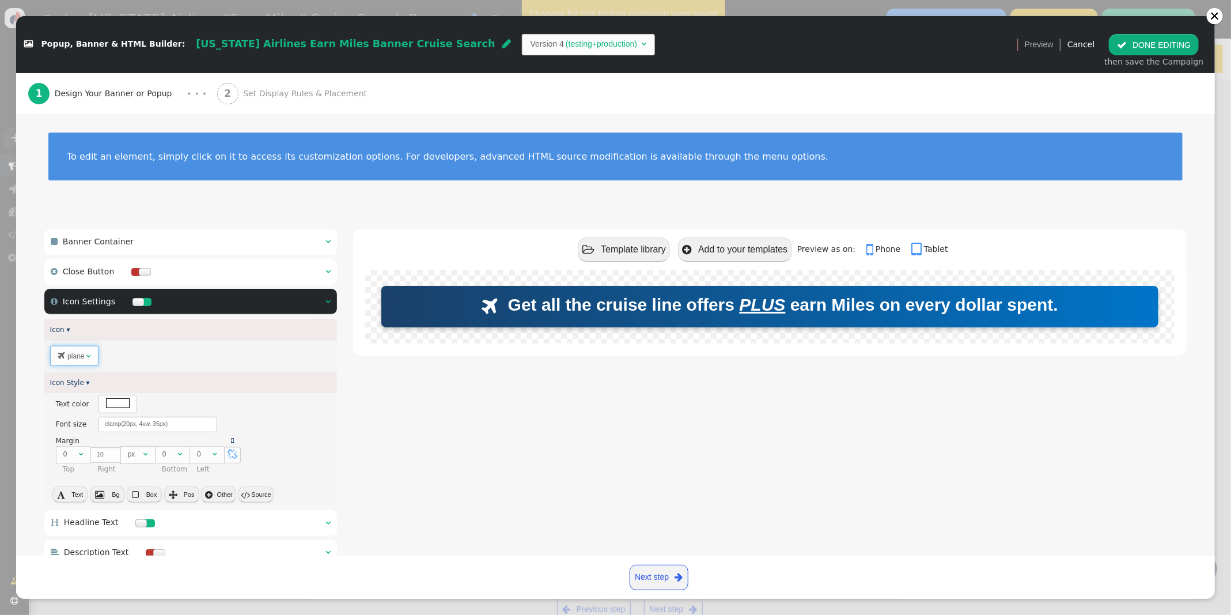
click at [87, 359] on span "" at bounding box center [88, 356] width 5 height 7
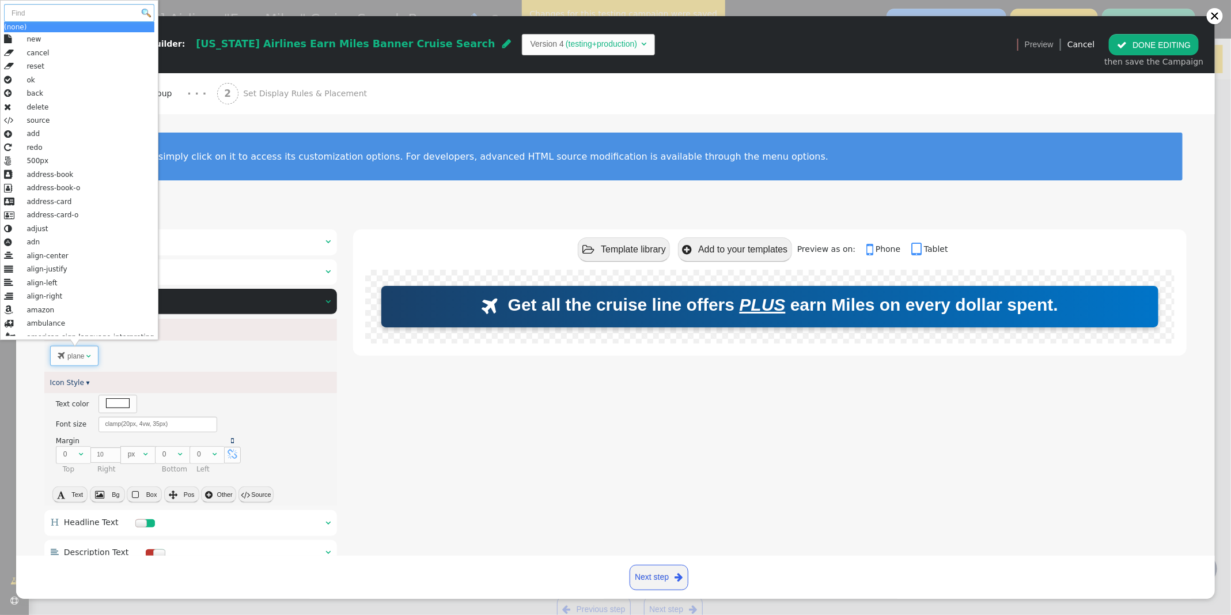
click at [41, 10] on input "text" at bounding box center [79, 13] width 150 height 18
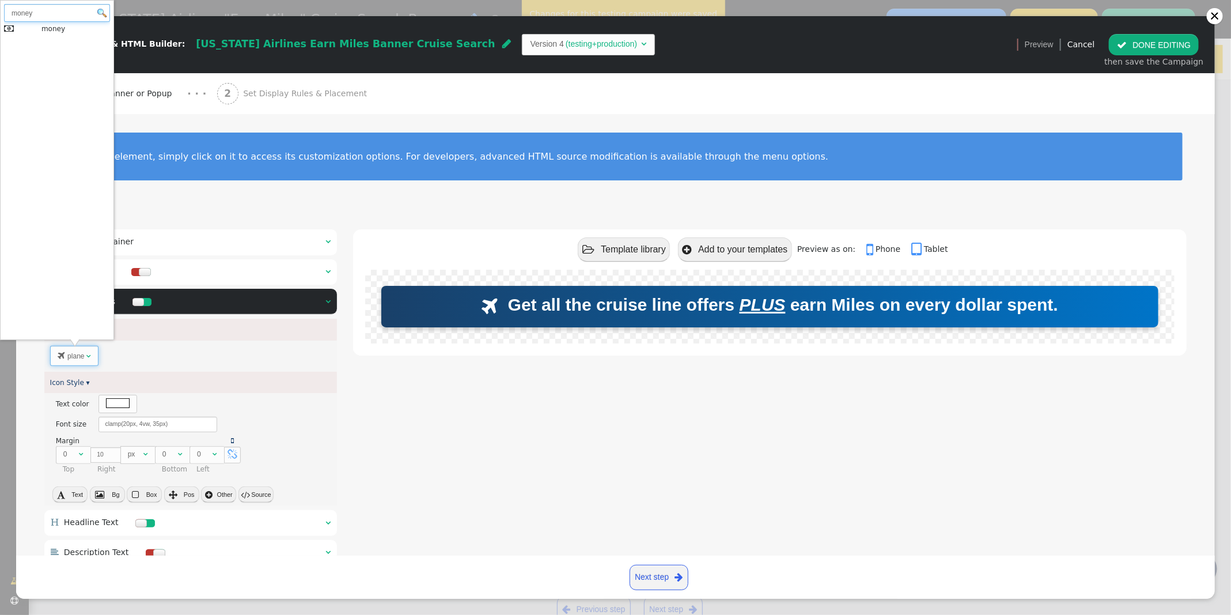
type input "money"
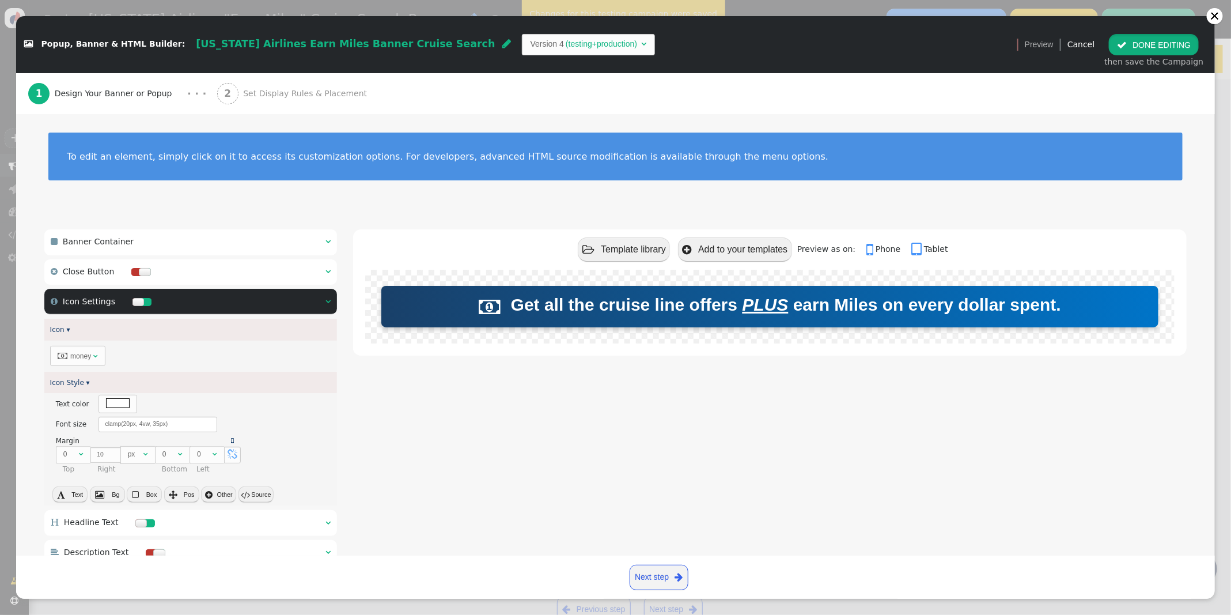
click at [1135, 43] on button " DONE EDITING" at bounding box center [1154, 44] width 90 height 21
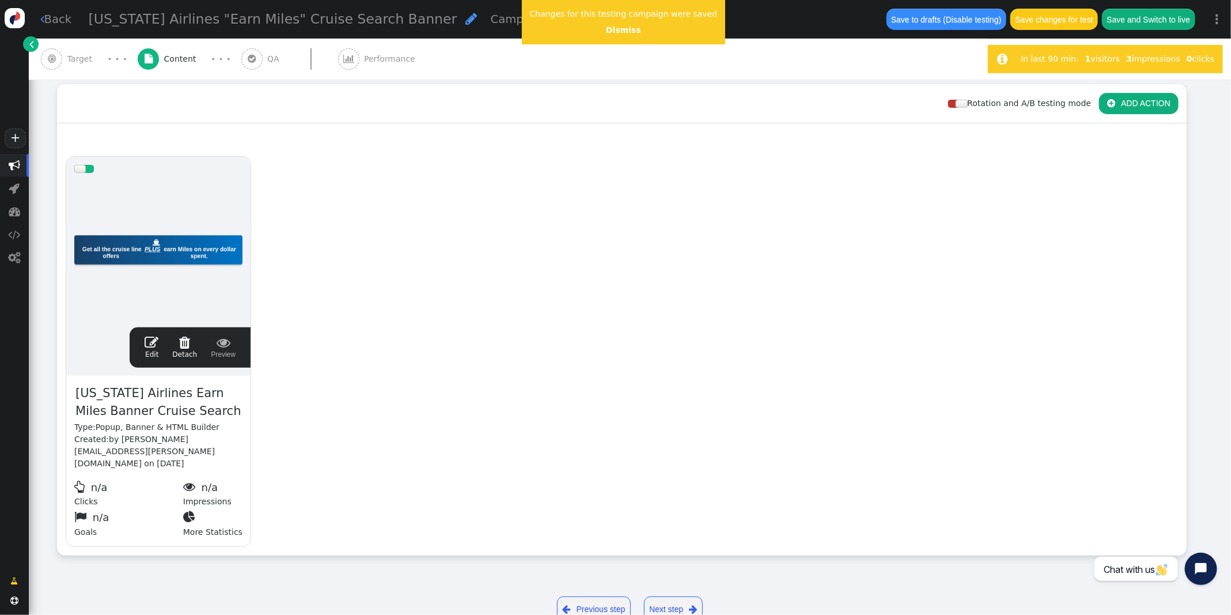
scroll to position [0, 0]
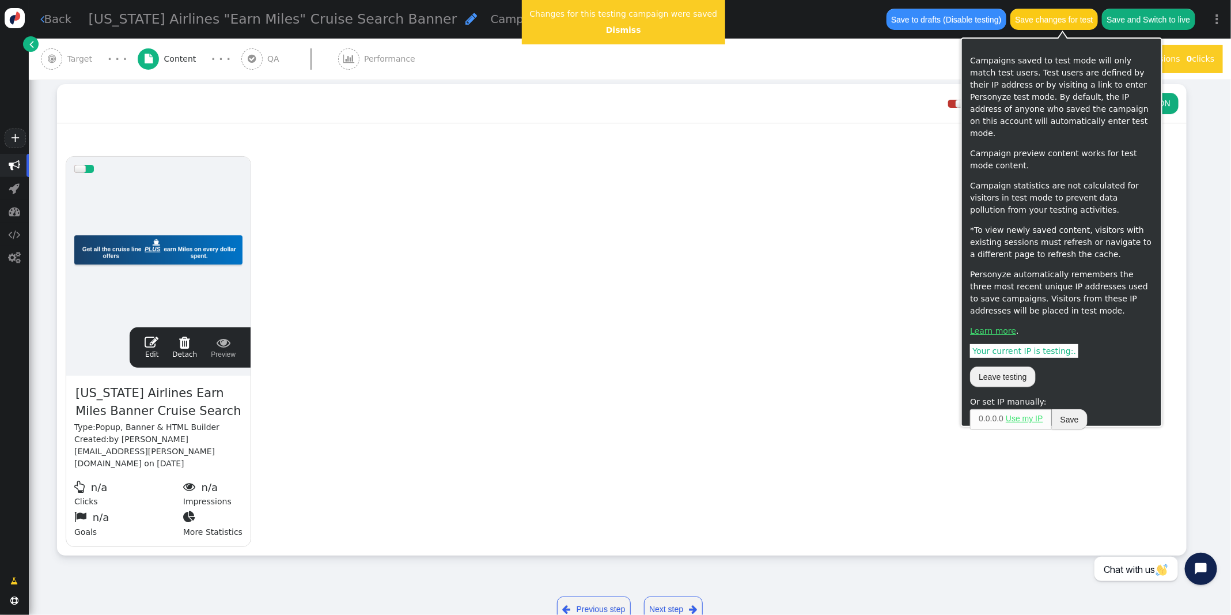
click at [1048, 20] on button "Save changes for test" at bounding box center [1054, 19] width 88 height 21
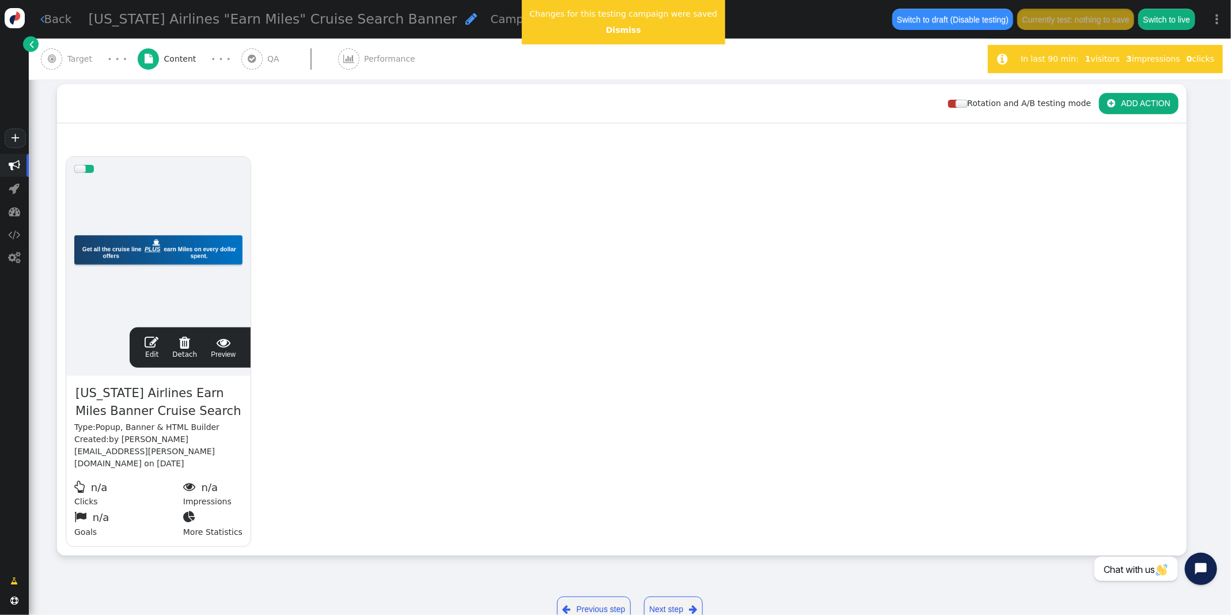
click at [155, 340] on span "" at bounding box center [152, 342] width 14 height 14
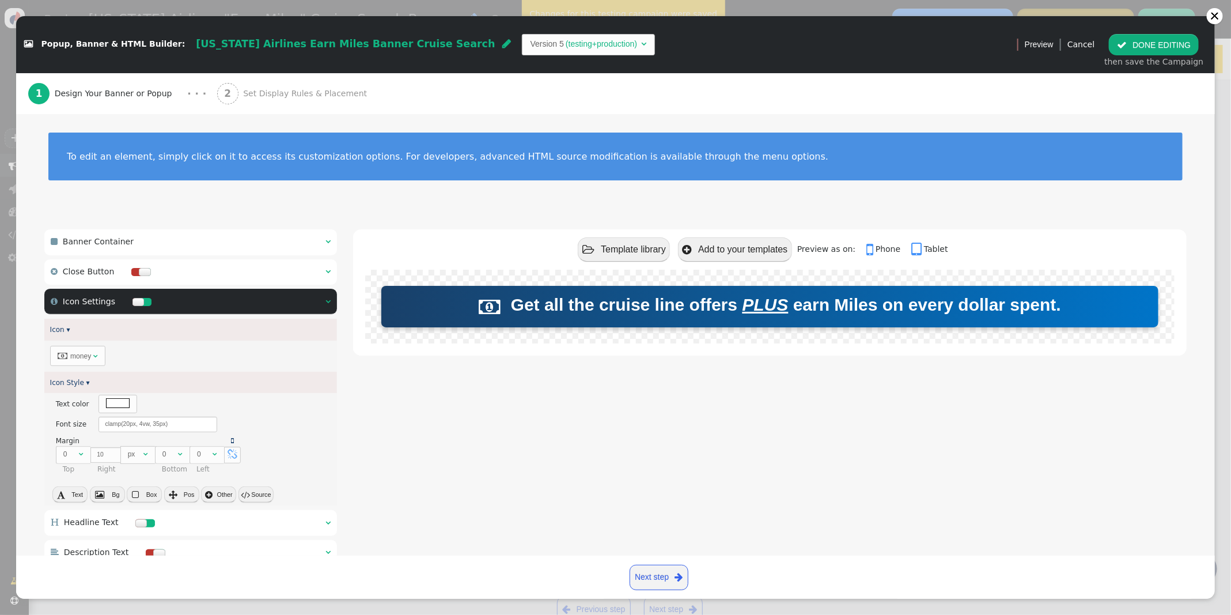
scroll to position [104, 0]
click at [88, 357] on td "money" at bounding box center [80, 355] width 21 height 13
click at [7, 614] on div " Popup, Banner & HTML Builder: Alaska Airlines Earn Miles Banner Cruise Search…" at bounding box center [615, 615] width 1231 height 0
click at [84, 357] on td "money" at bounding box center [80, 355] width 21 height 13
click at [72, 384] on input "money" at bounding box center [84, 387] width 106 height 18
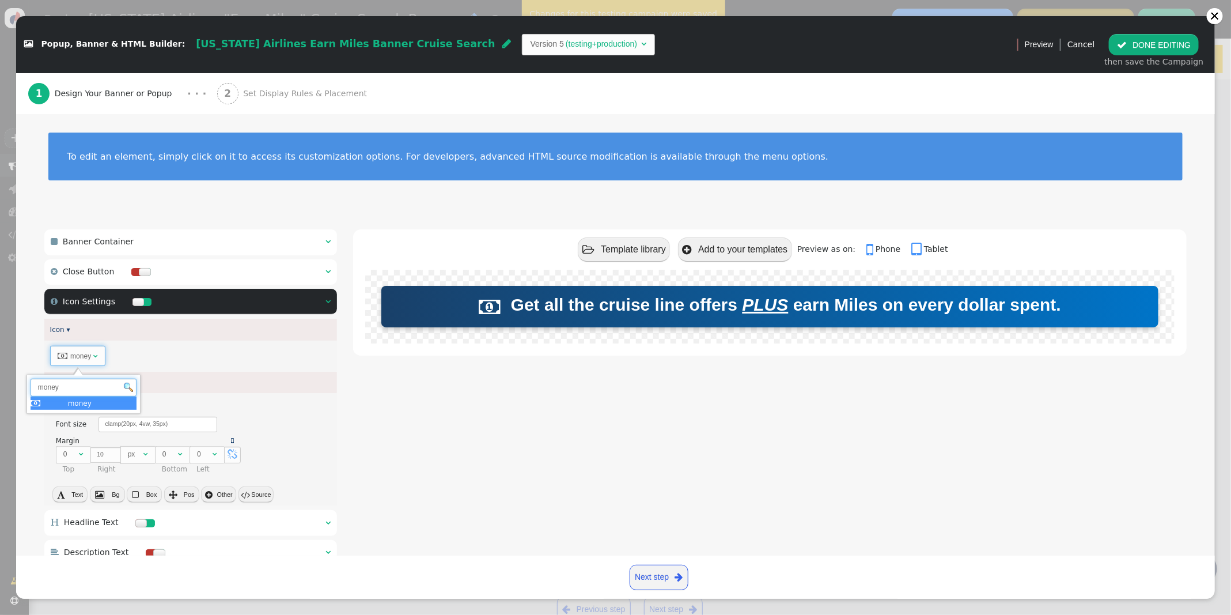
drag, startPoint x: 72, startPoint y: 384, endPoint x: 15, endPoint y: 383, distance: 57.0
click at [15, 614] on div " Popup, Banner & HTML Builder: Alaska Airlines Earn Miles Banner Cruise Search…" at bounding box center [615, 615] width 1231 height 0
type input "plane"
click at [1136, 44] on button " DONE EDITING" at bounding box center [1154, 44] width 90 height 21
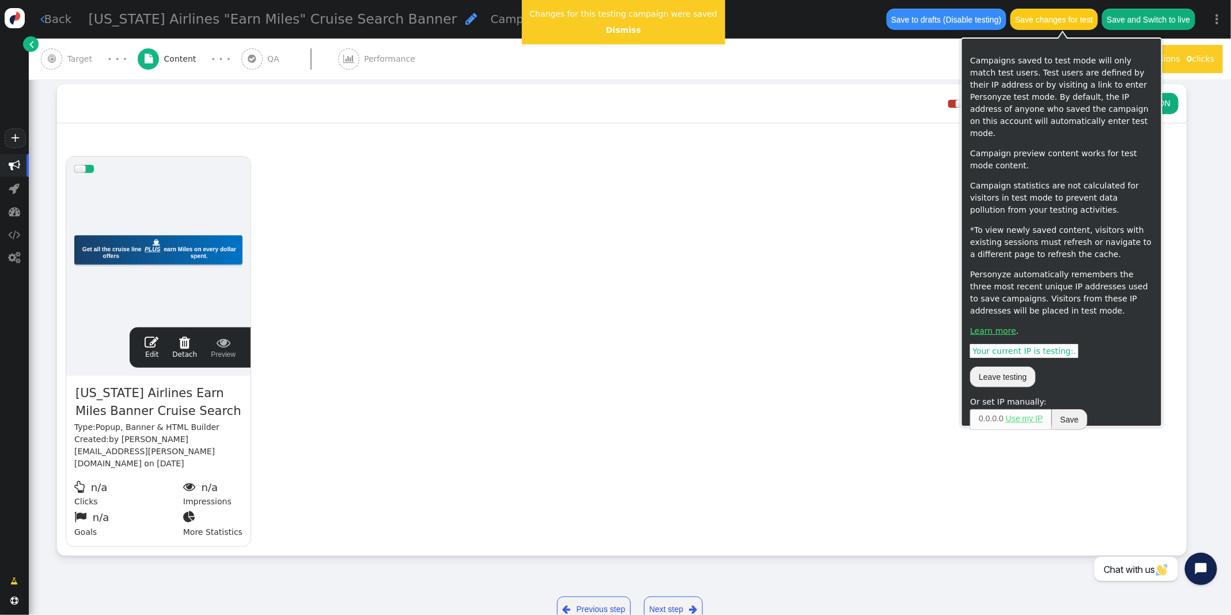
click at [1064, 25] on button "Save changes for test" at bounding box center [1054, 19] width 88 height 21
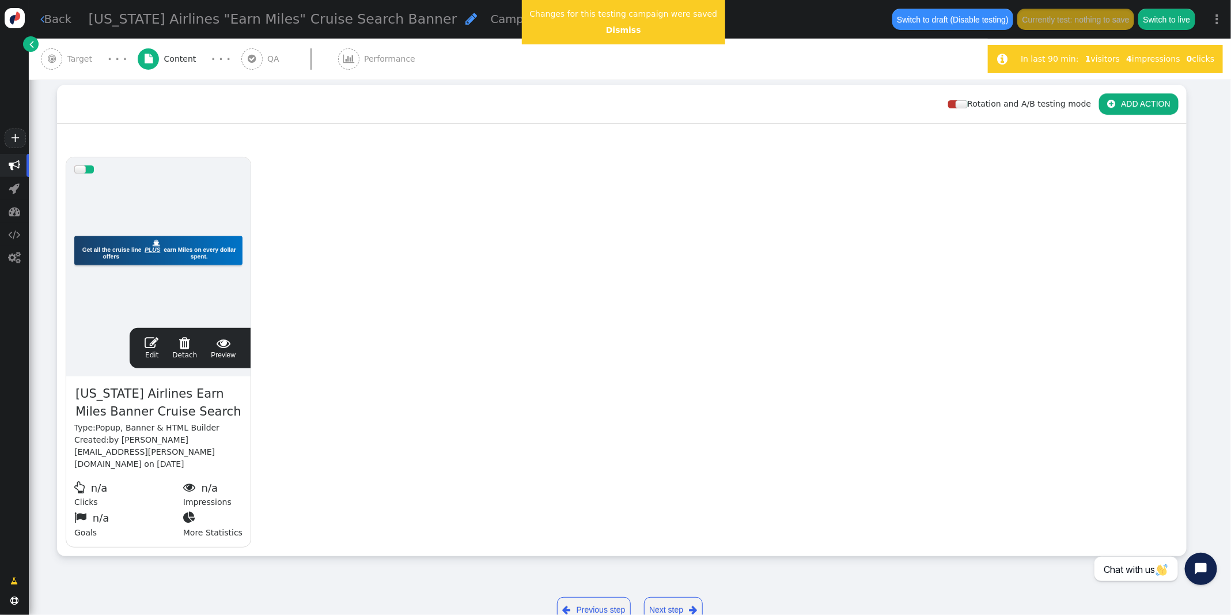
click at [149, 343] on span "" at bounding box center [152, 343] width 14 height 14
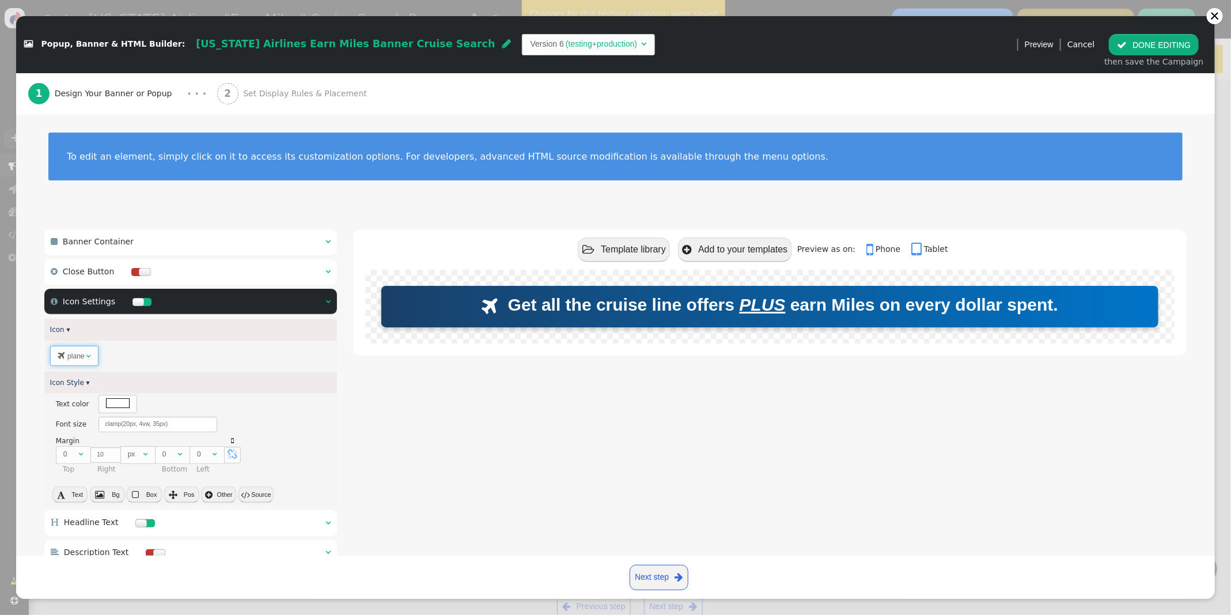
click at [89, 358] on span "" at bounding box center [88, 356] width 5 height 7
drag, startPoint x: 69, startPoint y: 384, endPoint x: 25, endPoint y: 381, distance: 43.8
click at [25, 381] on div "plane (none)  new  cancel  reset  ok  back  delete  source  add  redo …" at bounding box center [80, 407] width 114 height 67
type input "b"
type input "ship"
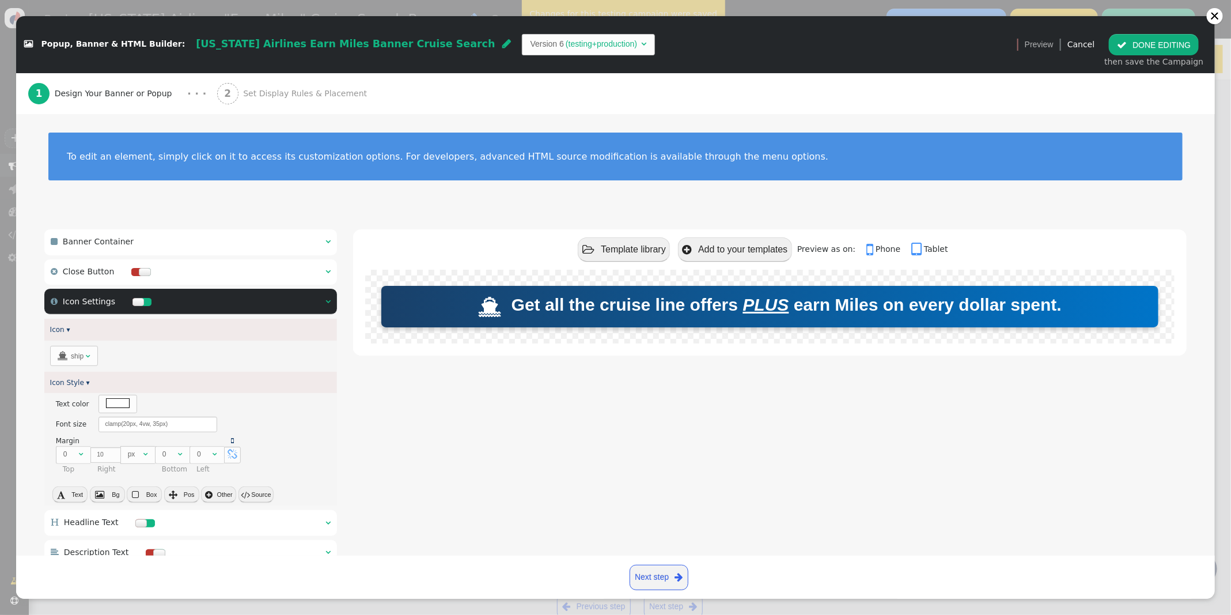
click at [1139, 47] on button " DONE EDITING" at bounding box center [1154, 44] width 90 height 21
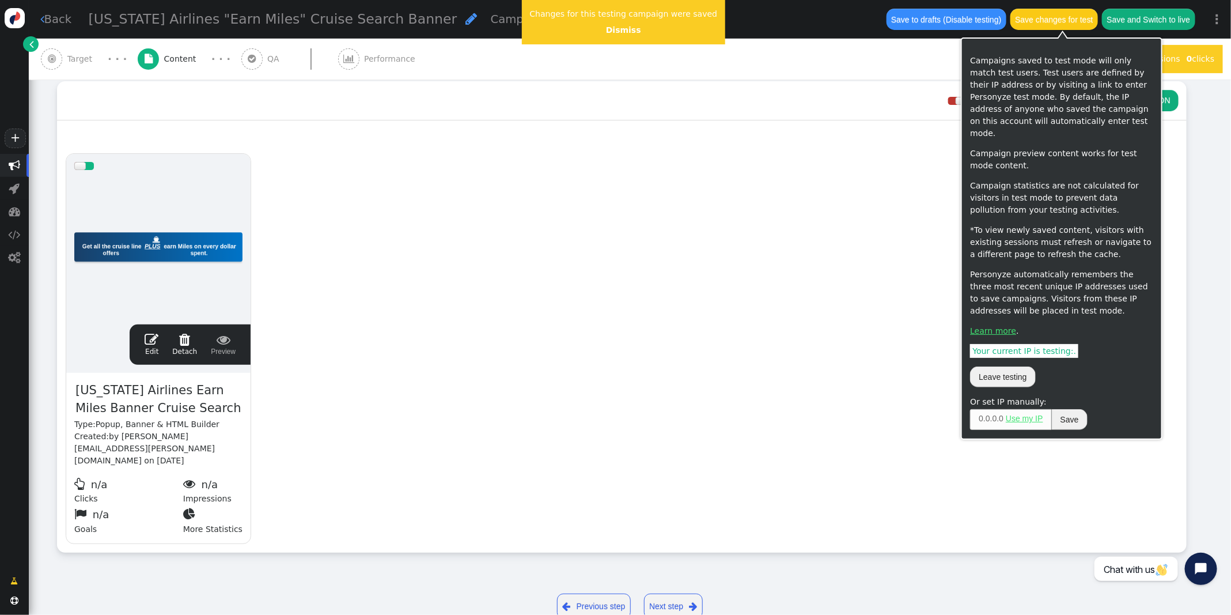
click at [1059, 20] on button "Save changes for test" at bounding box center [1054, 19] width 88 height 21
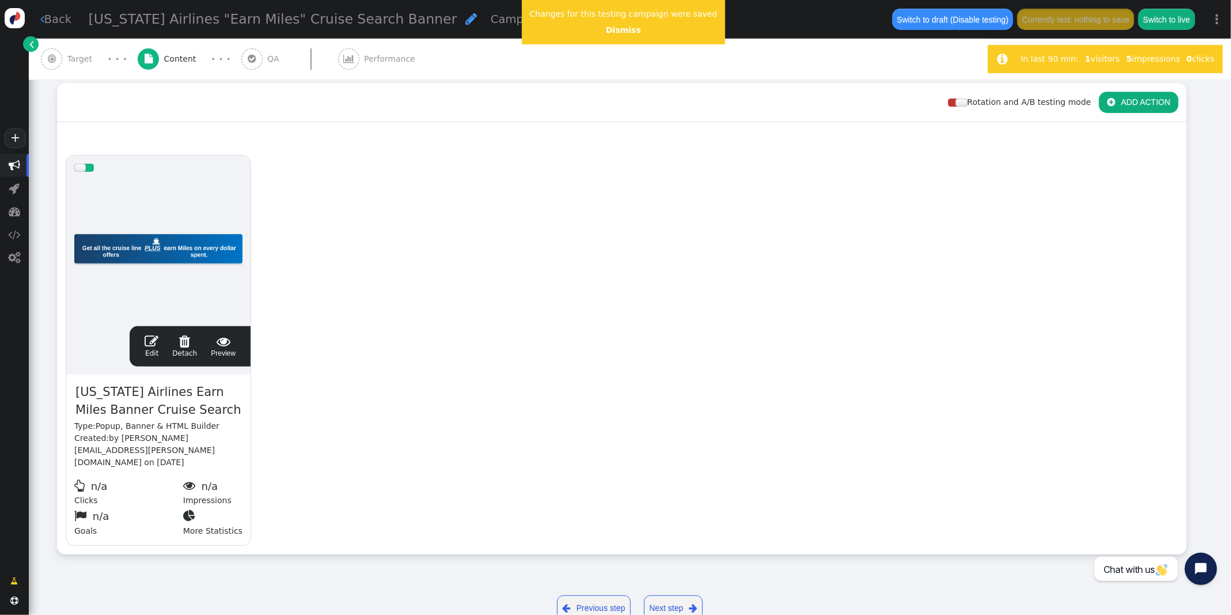
scroll to position [161, 0]
click at [154, 342] on span "" at bounding box center [152, 341] width 14 height 14
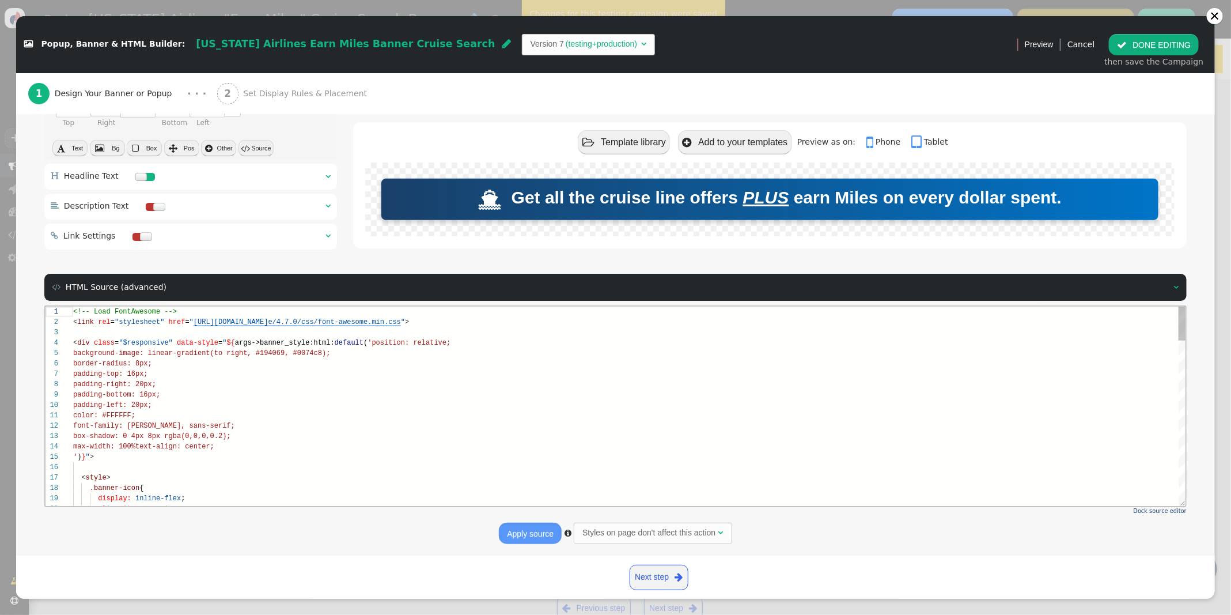
scroll to position [351, 0]
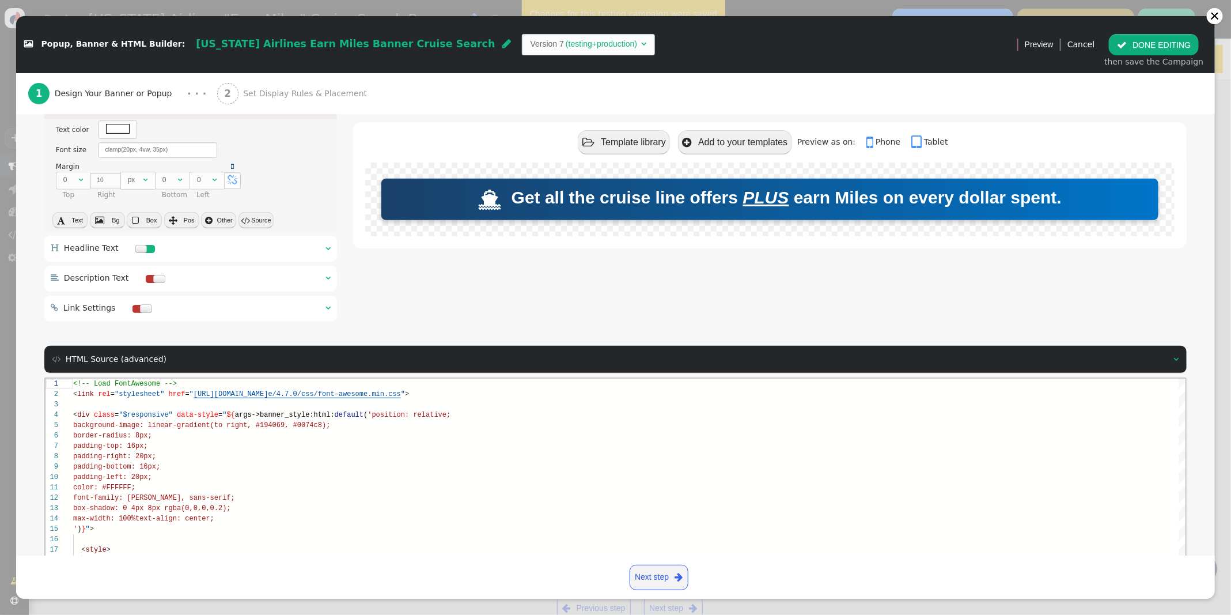
click at [328, 252] on span "" at bounding box center [327, 248] width 5 height 8
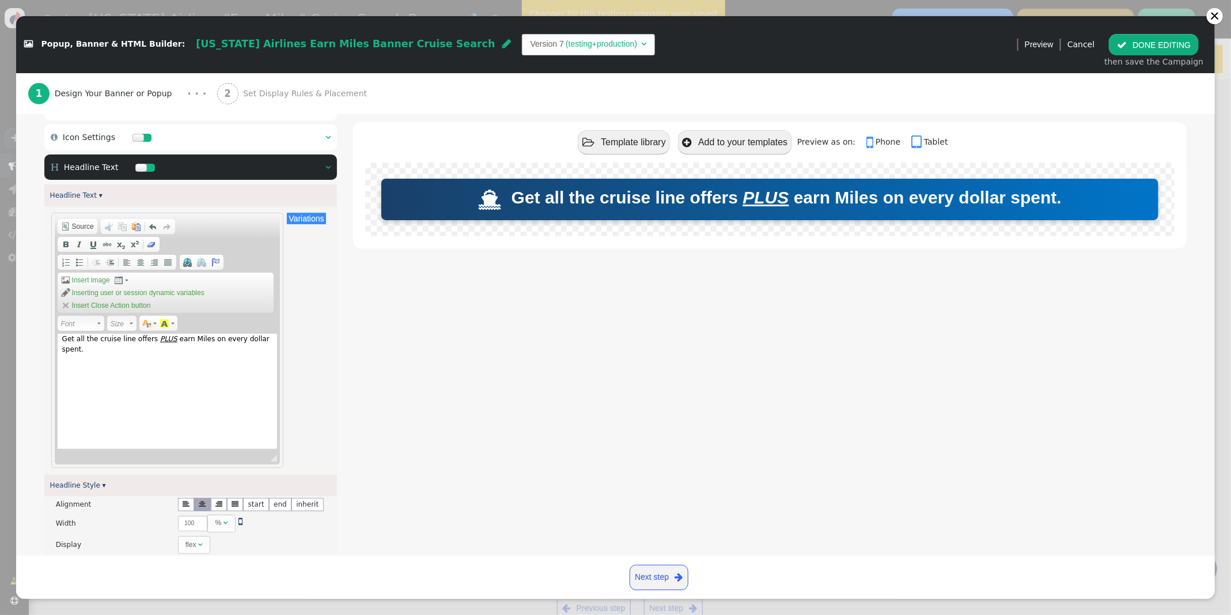
click at [209, 339] on span "earn Miles on every dollar spent." at bounding box center [165, 344] width 207 height 18
click at [1138, 48] on button " DONE EDITING" at bounding box center [1154, 44] width 90 height 21
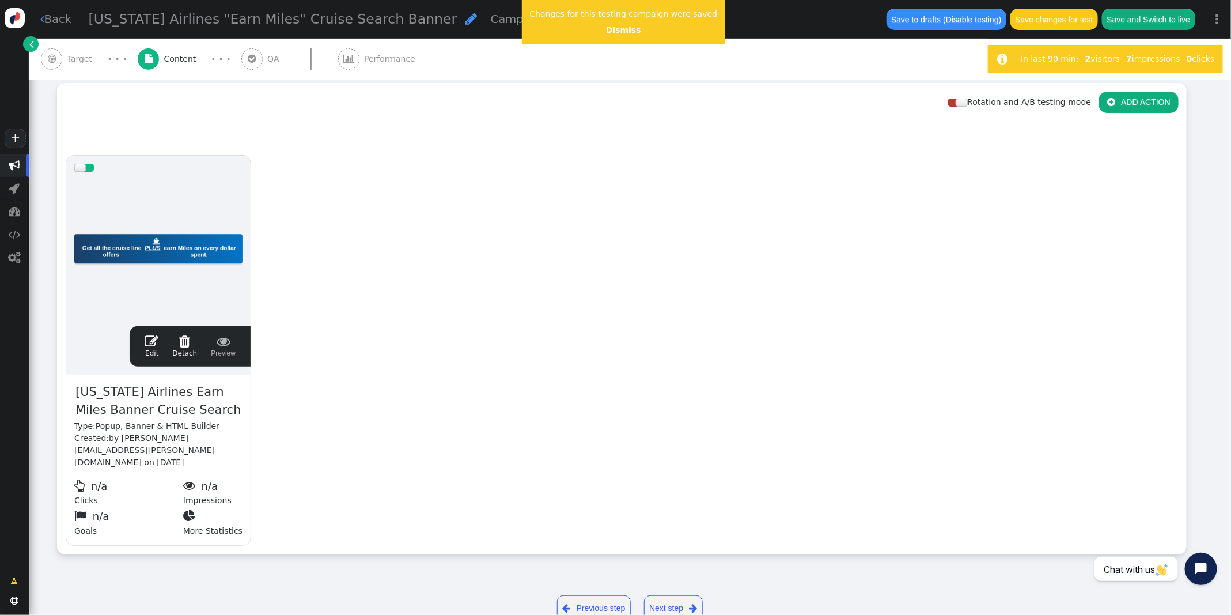
scroll to position [104, 0]
click at [1046, 18] on button "Save changes for test" at bounding box center [1054, 19] width 88 height 21
click at [624, 35] on center "Dismiss" at bounding box center [624, 30] width 188 height 12
click at [620, 31] on link "Dismiss" at bounding box center [623, 29] width 35 height 9
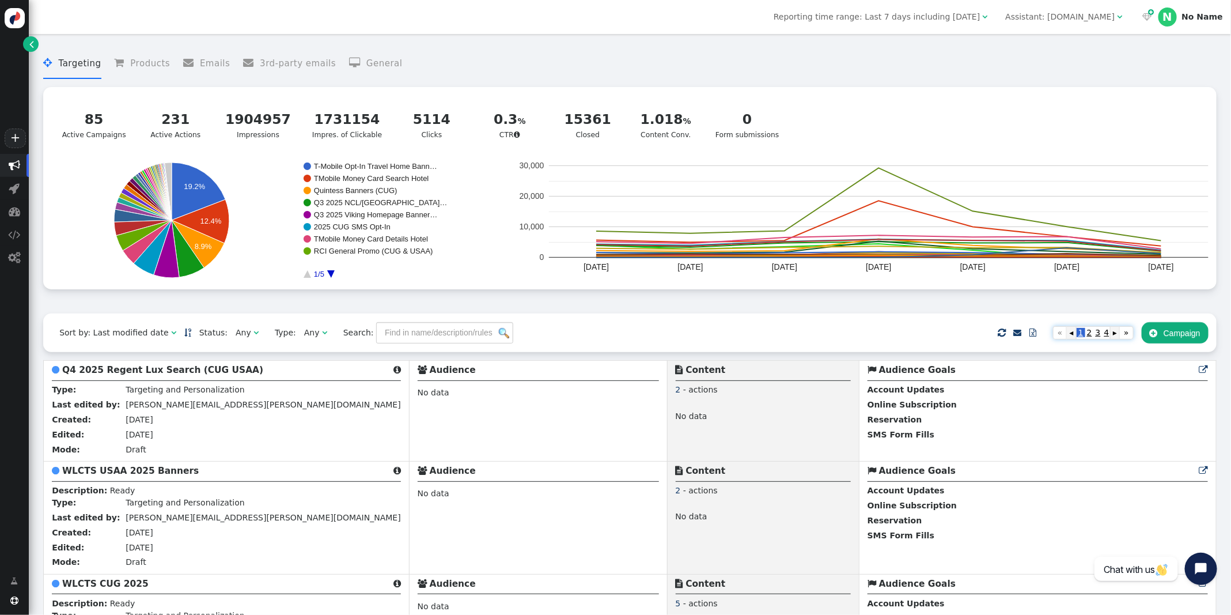
click at [1086, 337] on span "2" at bounding box center [1089, 332] width 9 height 9
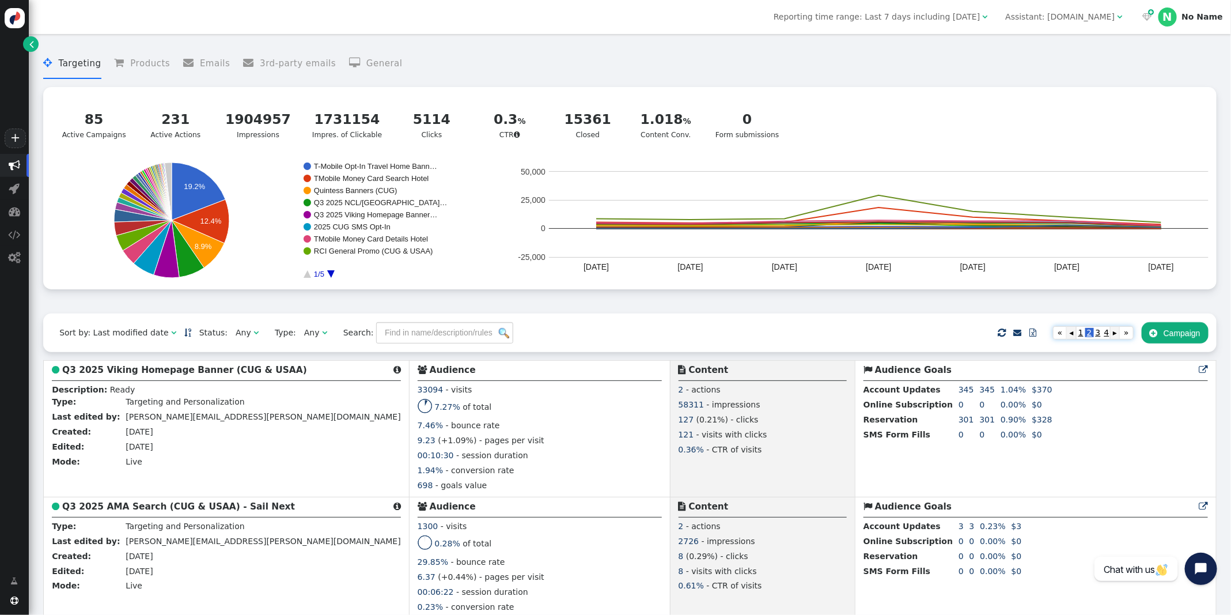
click at [1097, 336] on span "3" at bounding box center [1098, 332] width 9 height 9
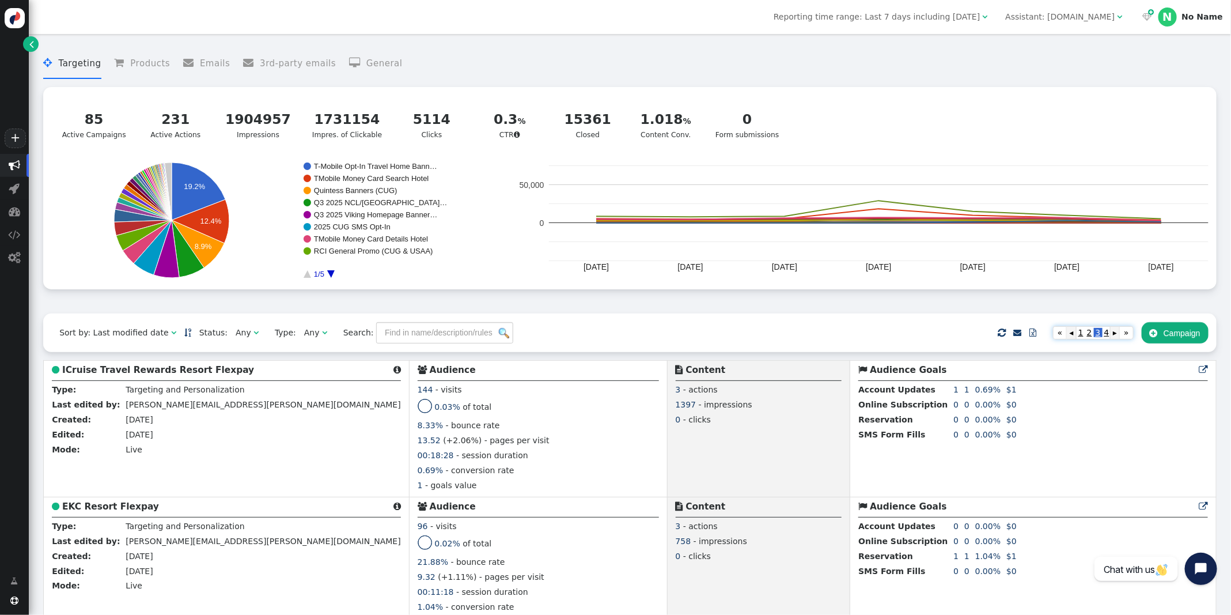
click at [1107, 336] on span "4" at bounding box center [1107, 332] width 9 height 9
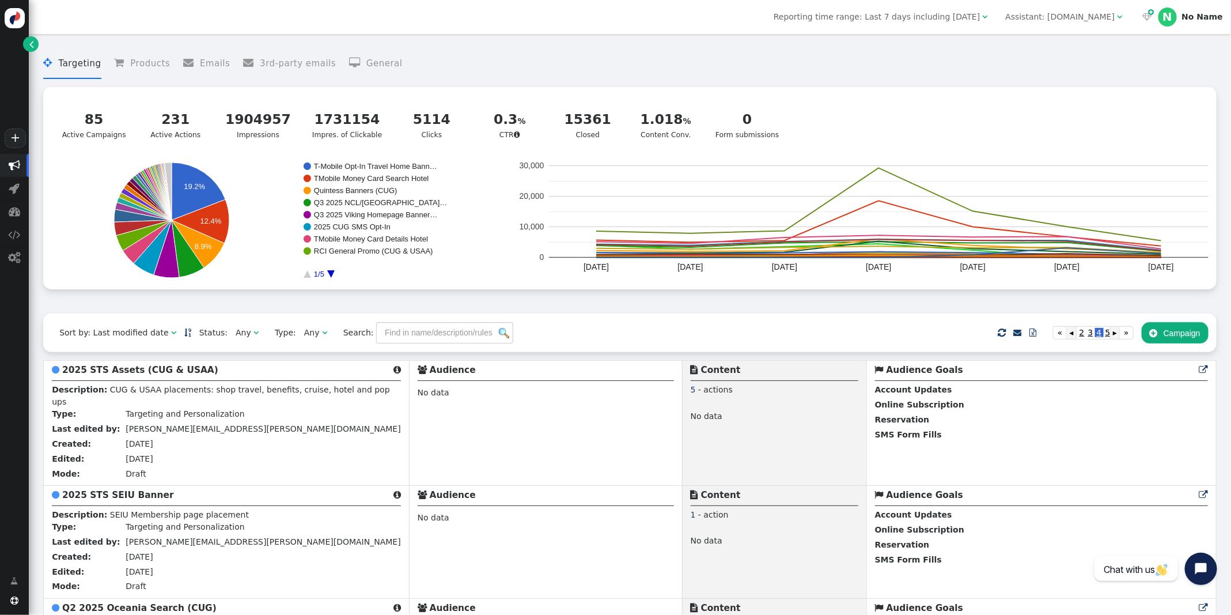
click at [1114, 338] on link "▸" at bounding box center [1114, 332] width 9 height 13
click at [1106, 337] on span "5" at bounding box center [1108, 332] width 9 height 9
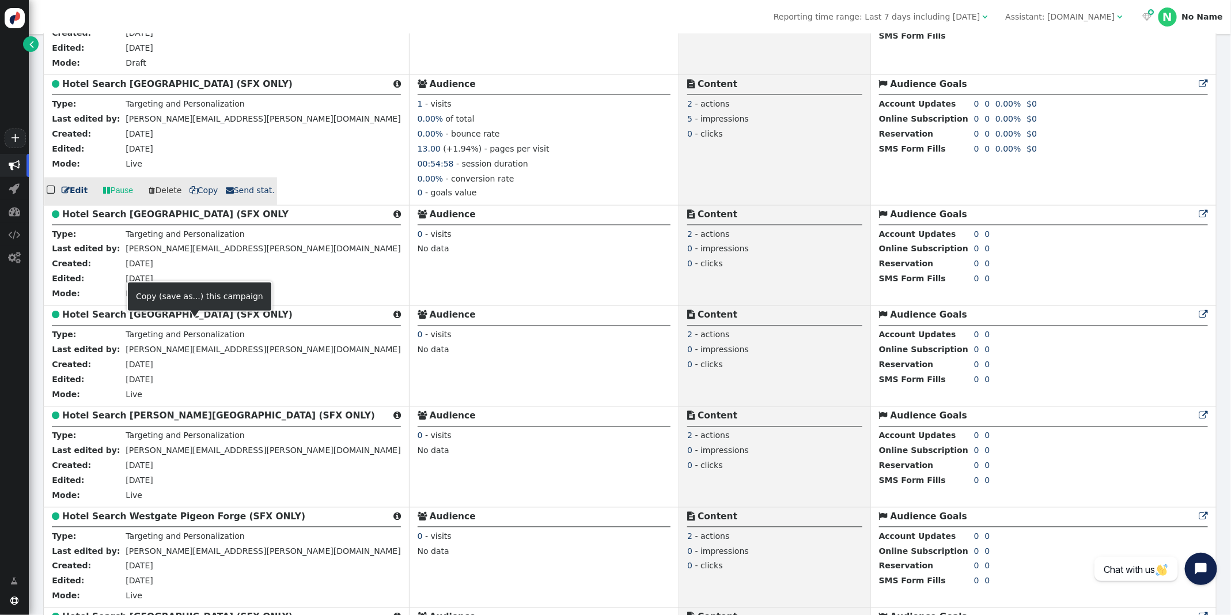
scroll to position [3538, 0]
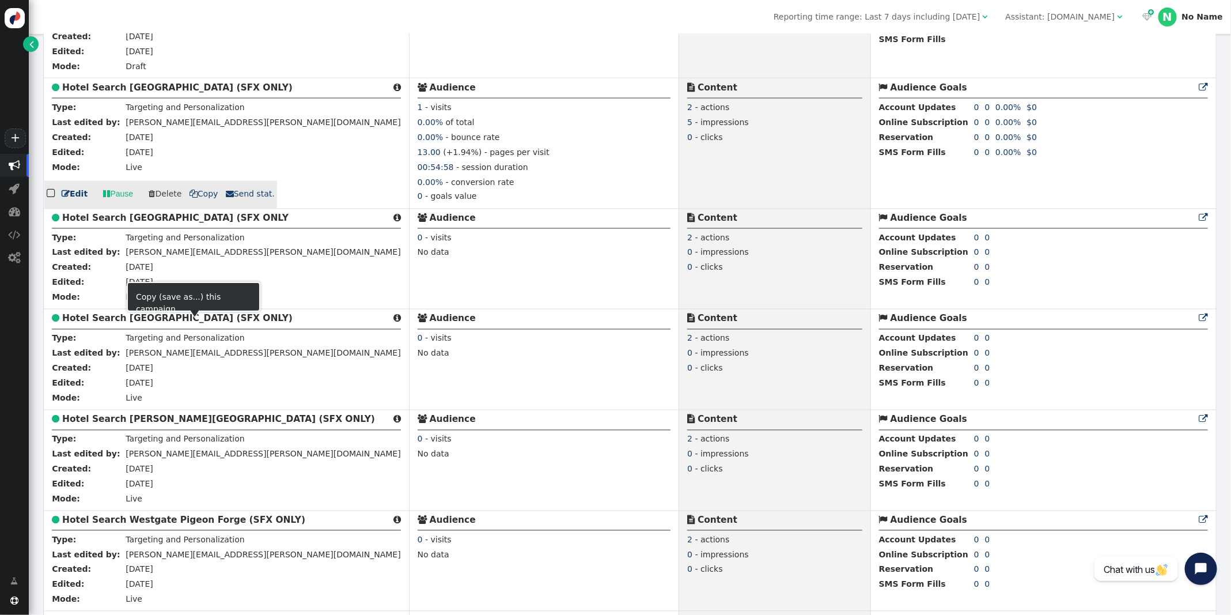
click at [105, 200] on span "" at bounding box center [106, 194] width 7 height 12
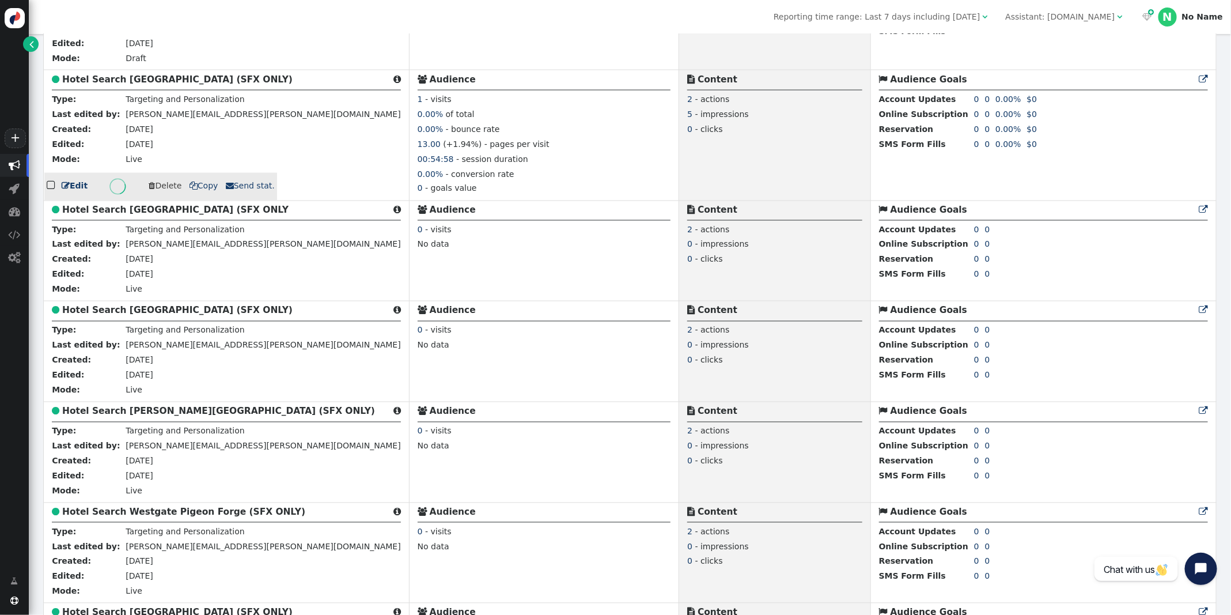
scroll to position [3544, 0]
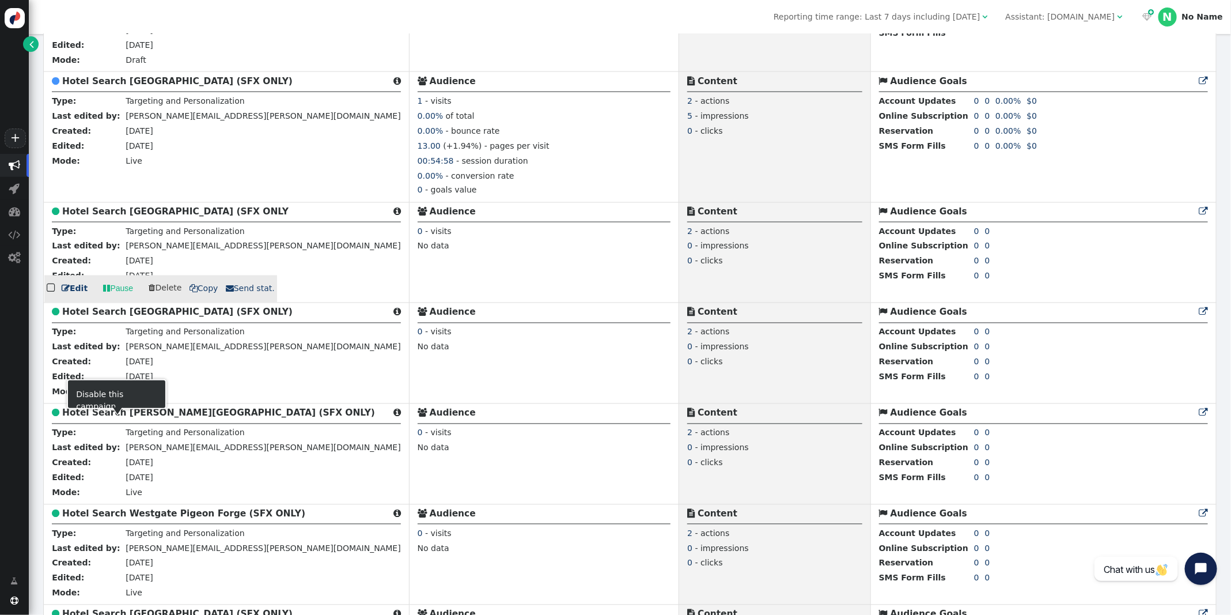
click at [113, 299] on link " Pause" at bounding box center [118, 288] width 46 height 21
